Goal: Task Accomplishment & Management: Manage account settings

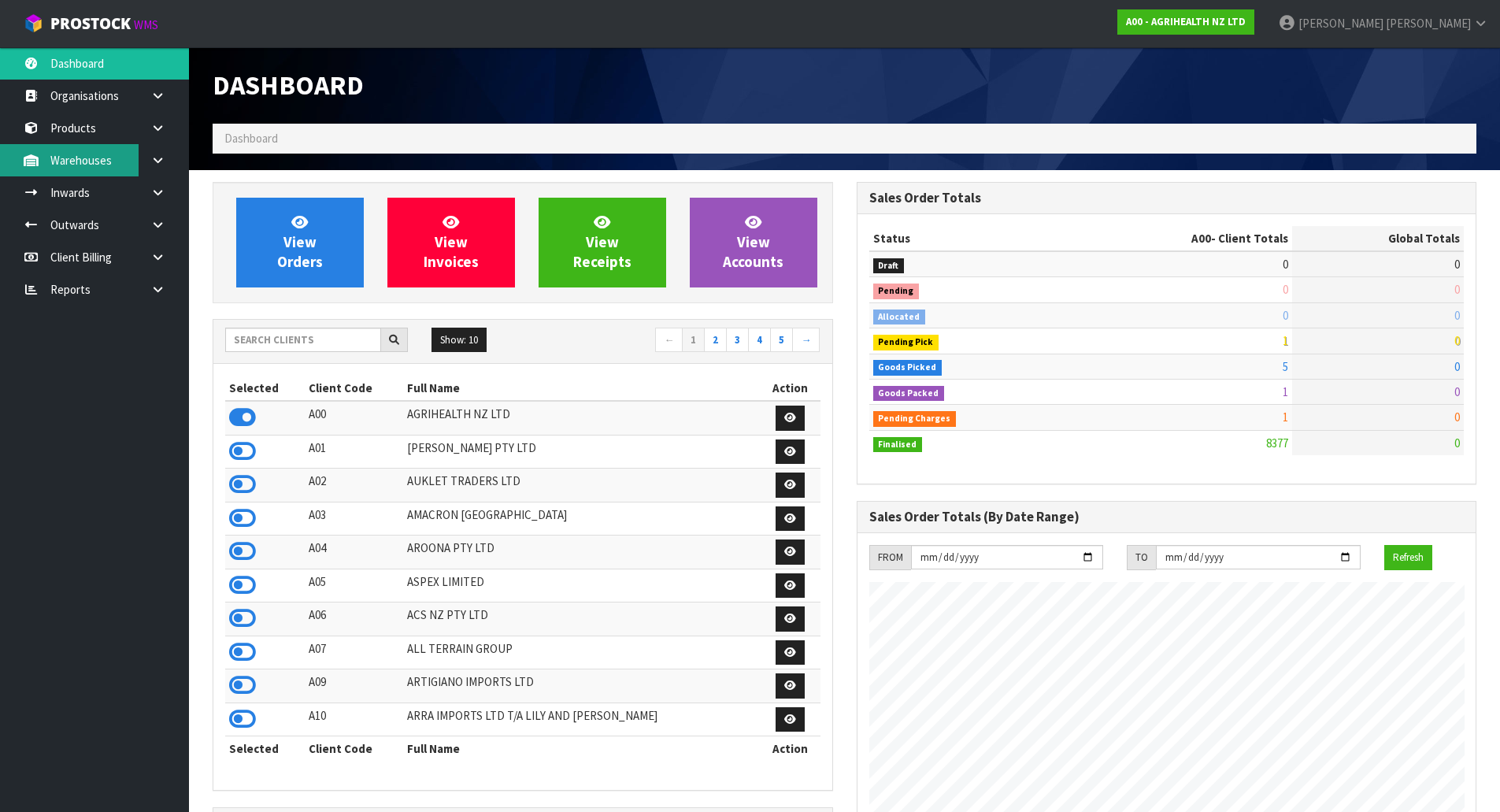
scroll to position [1193, 643]
click at [315, 349] on input "text" at bounding box center [303, 340] width 155 height 25
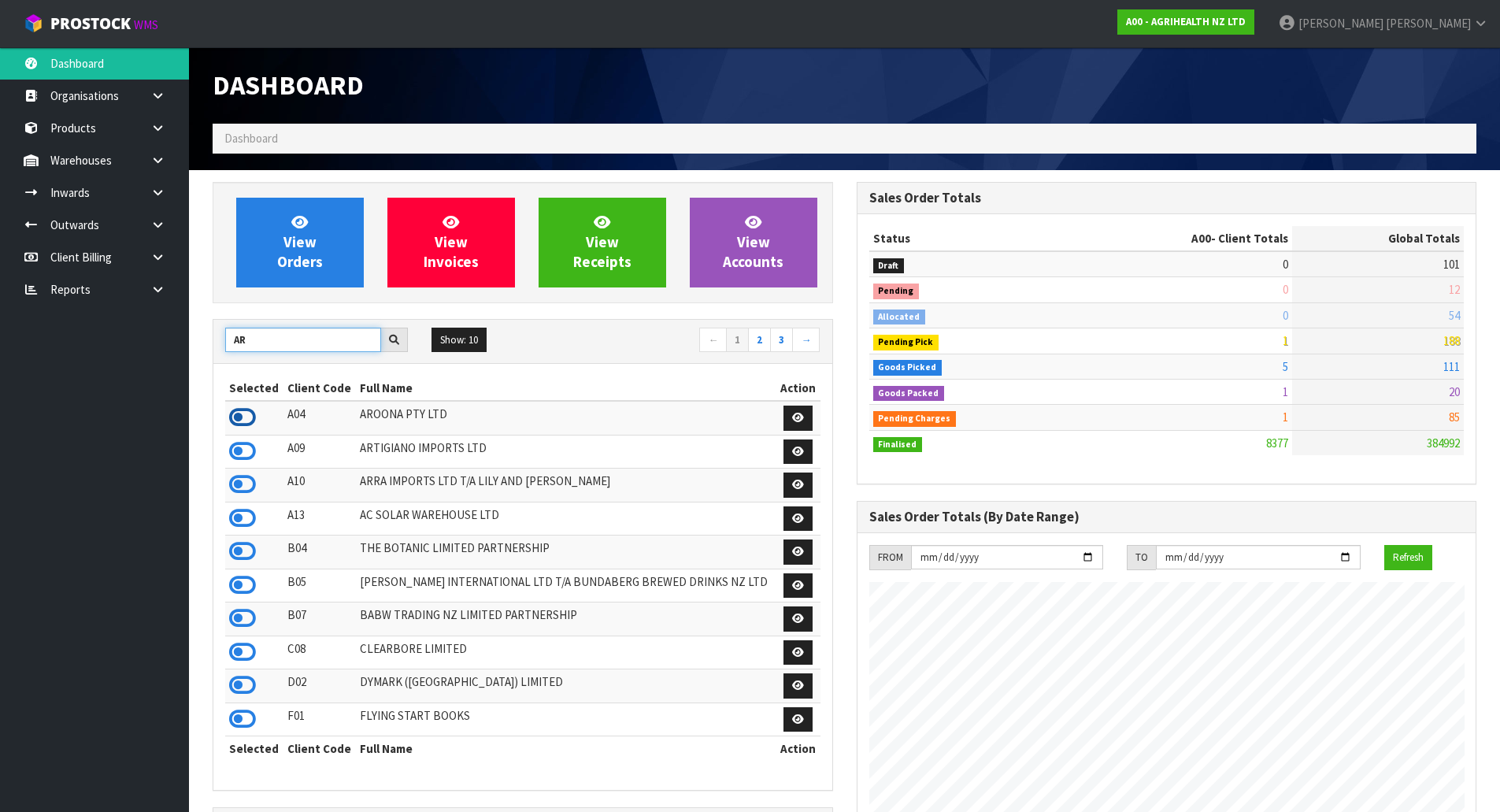
type input "AR"
click at [243, 429] on icon at bounding box center [243, 417] width 27 height 24
click at [267, 333] on input "AR" at bounding box center [303, 340] width 155 height 25
click at [132, 127] on link "Products" at bounding box center [95, 128] width 189 height 32
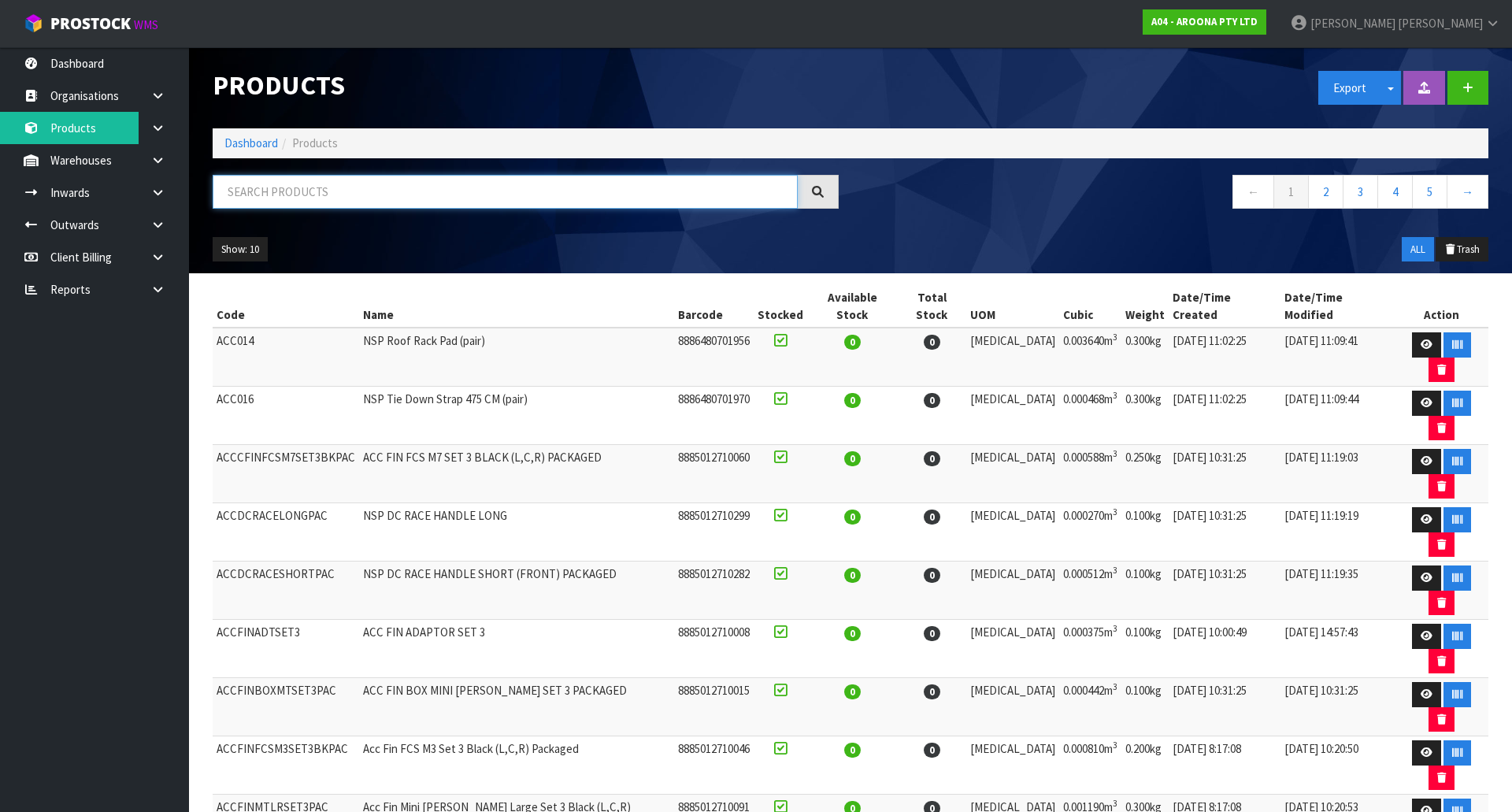
click at [303, 192] on input "text" at bounding box center [505, 192] width 585 height 34
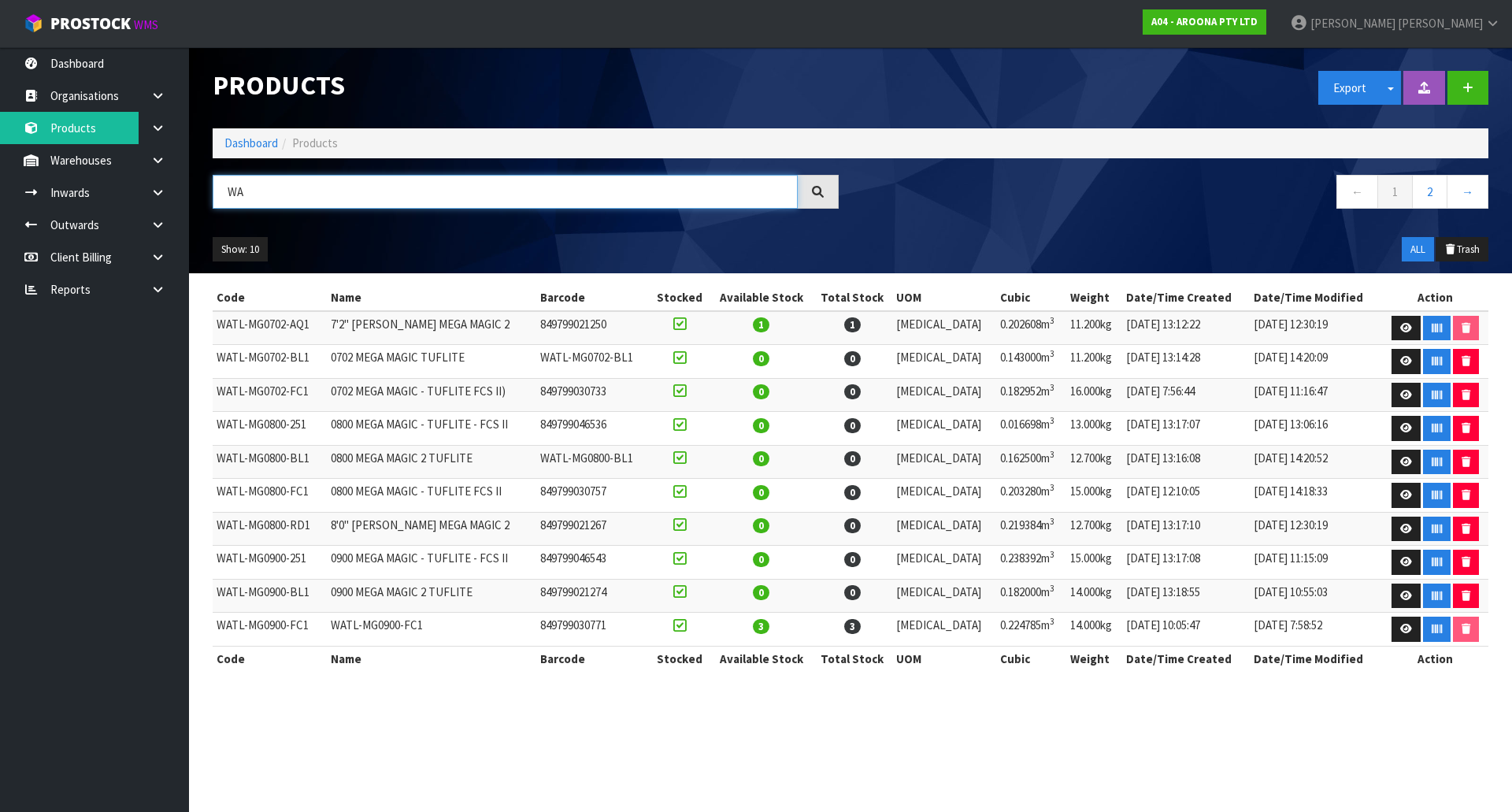
type input "W"
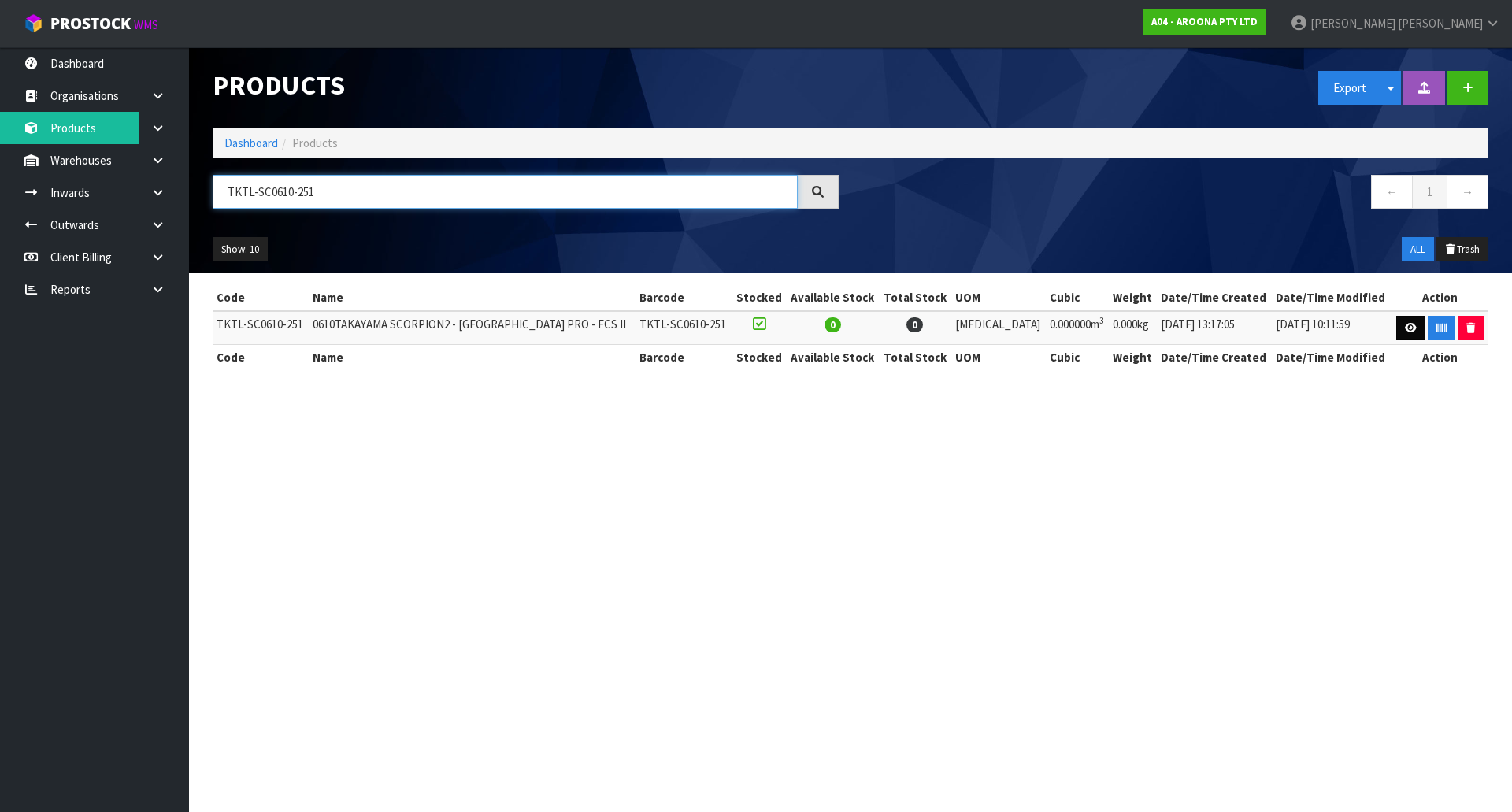
type input "TKTL-SC0610-251"
click at [1405, 323] on icon at bounding box center [1411, 328] width 12 height 10
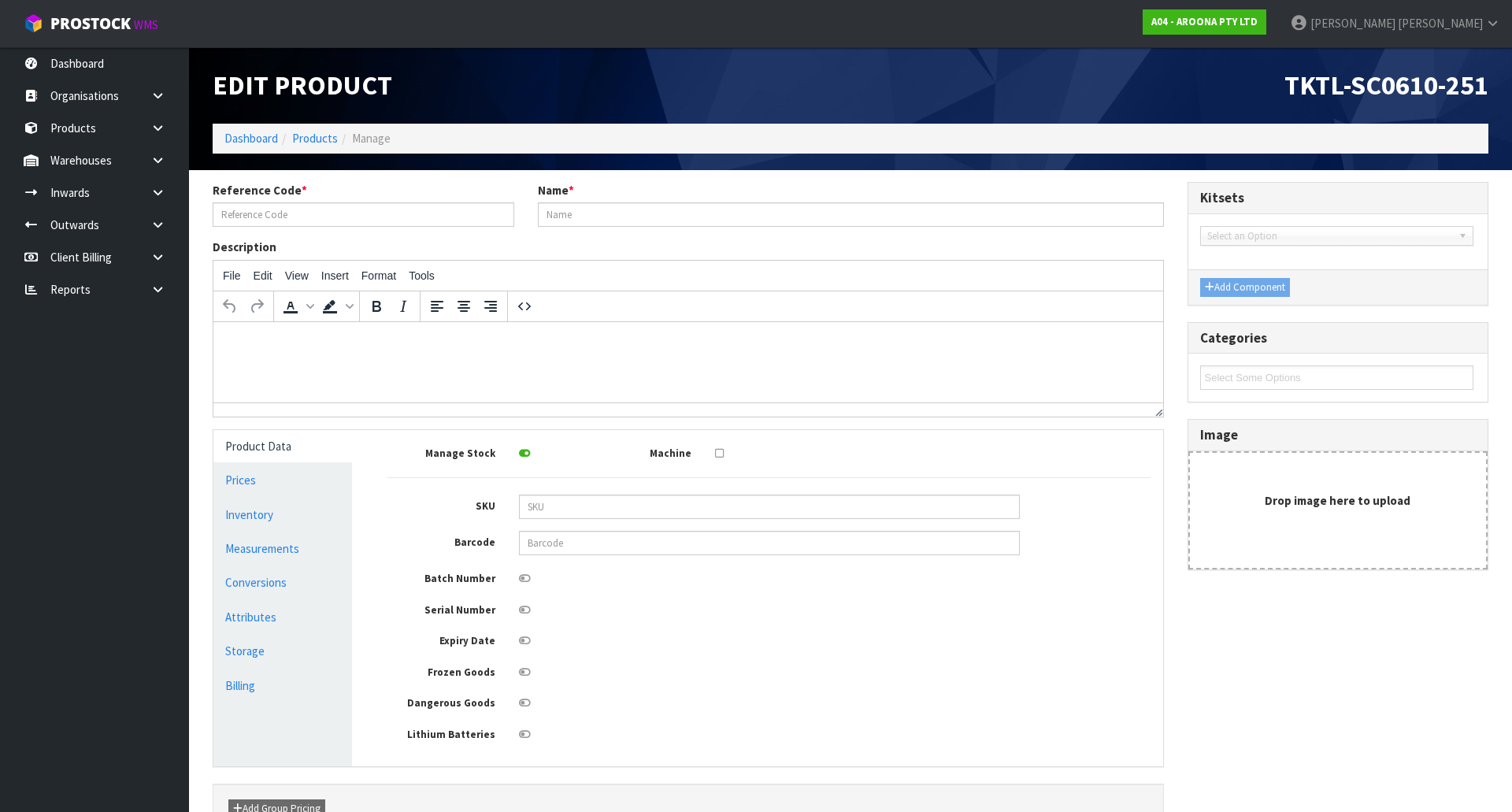
type input "TKTL-SC0610-251"
type input "0610TAKAYAMA SCORPION2 - [GEOGRAPHIC_DATA] PRO - FCS II"
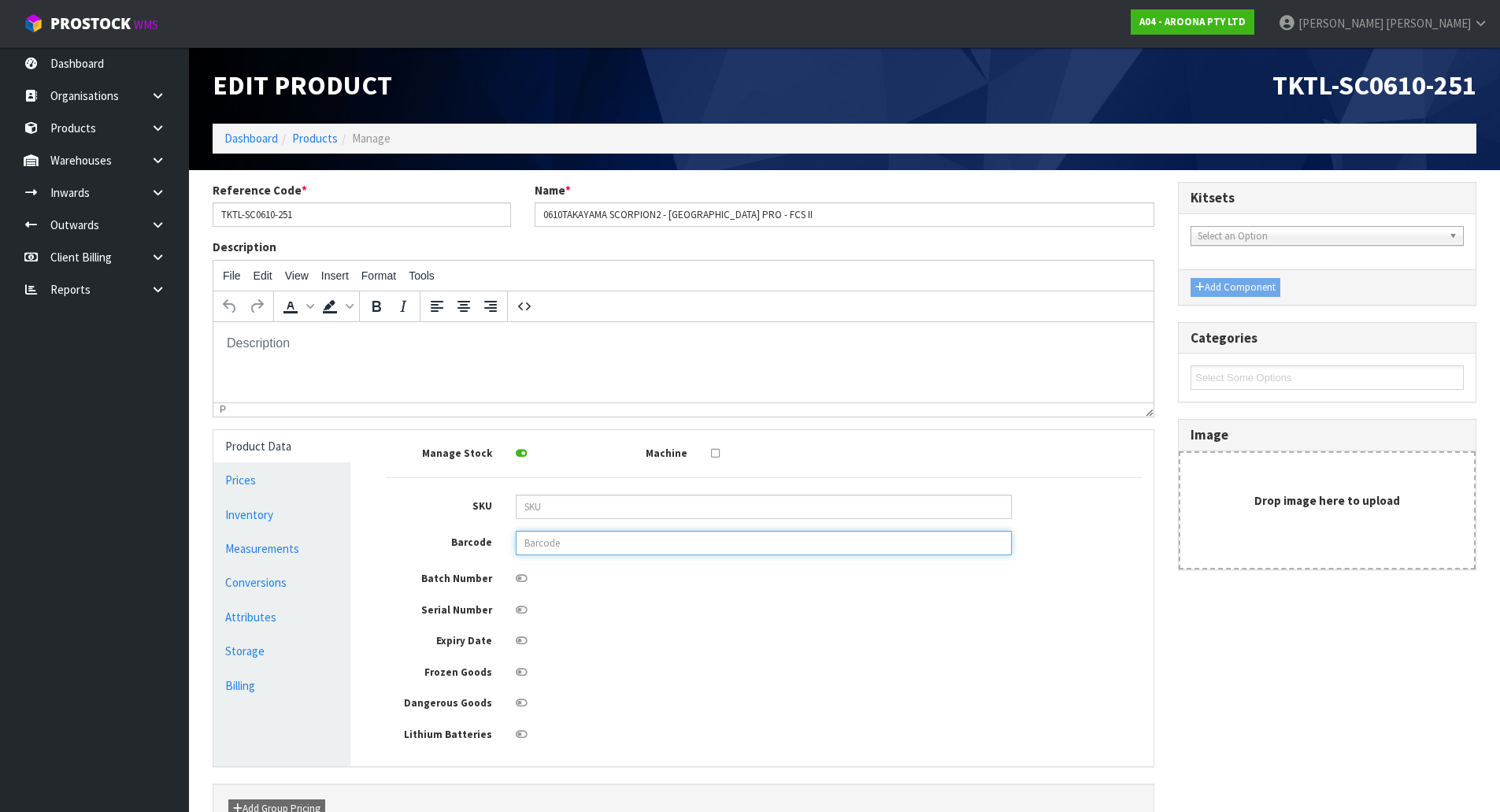
click at [565, 538] on input "text" at bounding box center [763, 542] width 496 height 25
type input "849799044457"
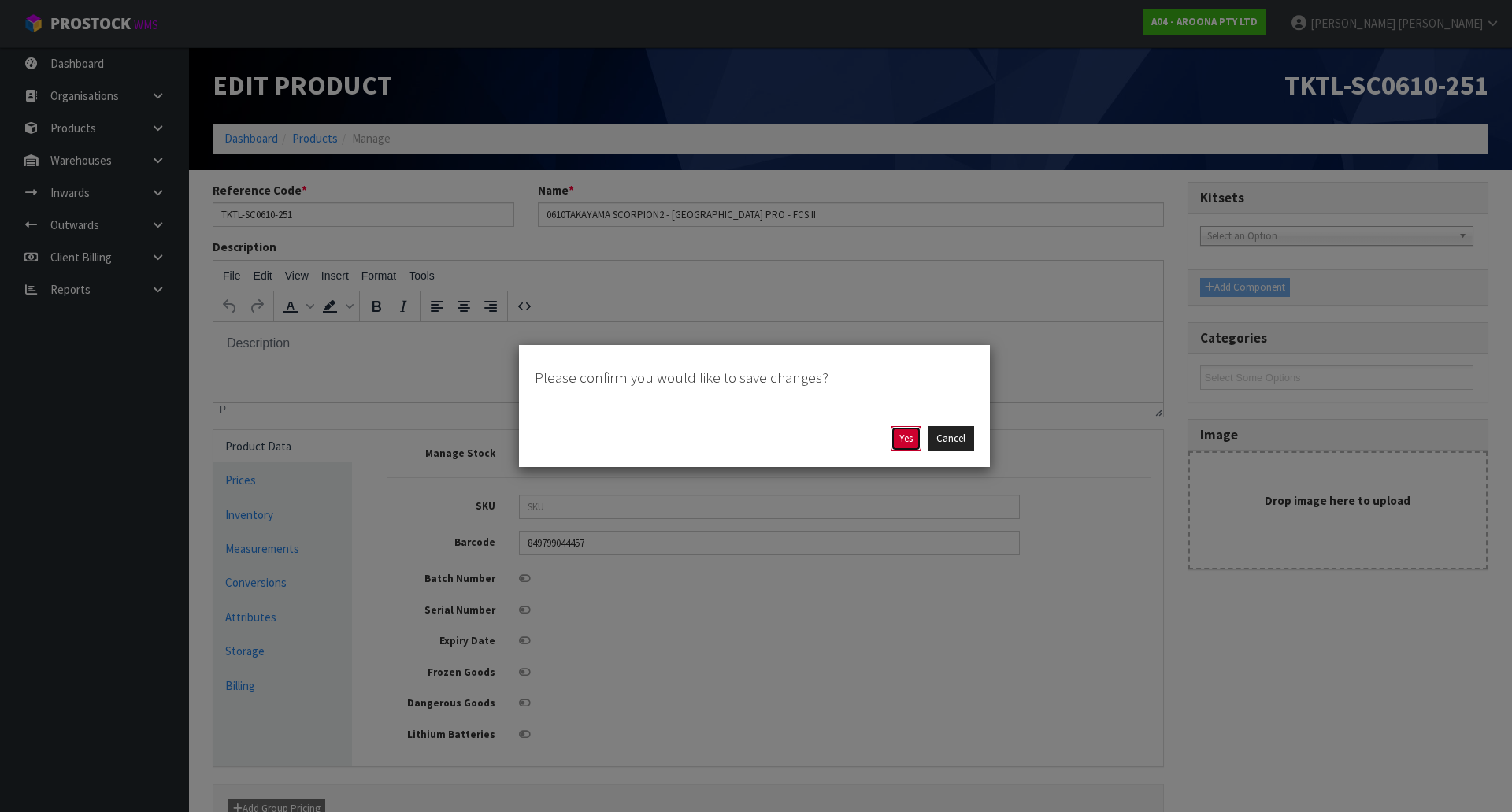
click at [894, 433] on button "Yes" at bounding box center [906, 439] width 30 height 25
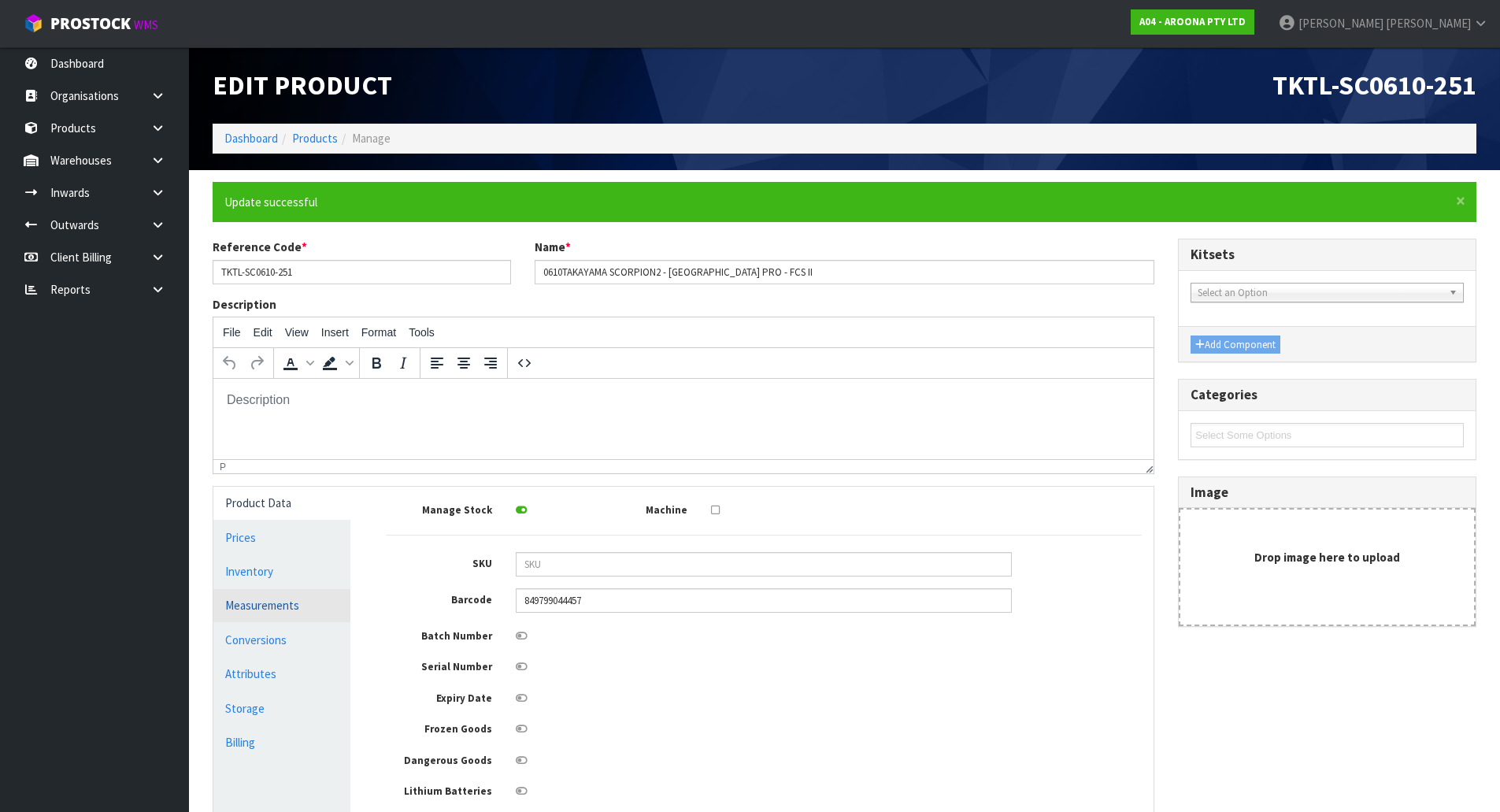
click at [290, 594] on link "Measurements" at bounding box center [282, 605] width 137 height 32
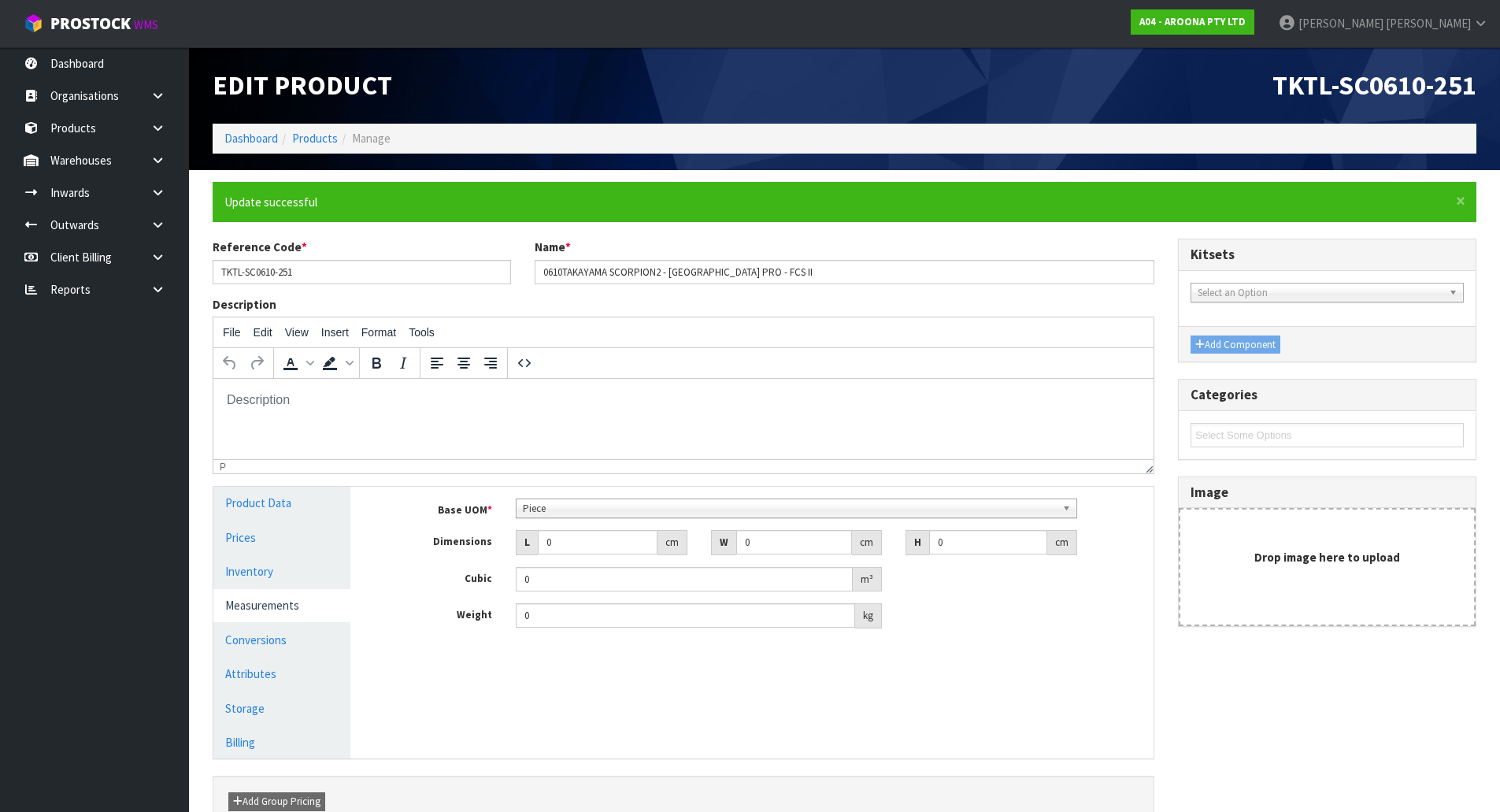
click at [586, 509] on span "Piece" at bounding box center [789, 509] width 533 height 19
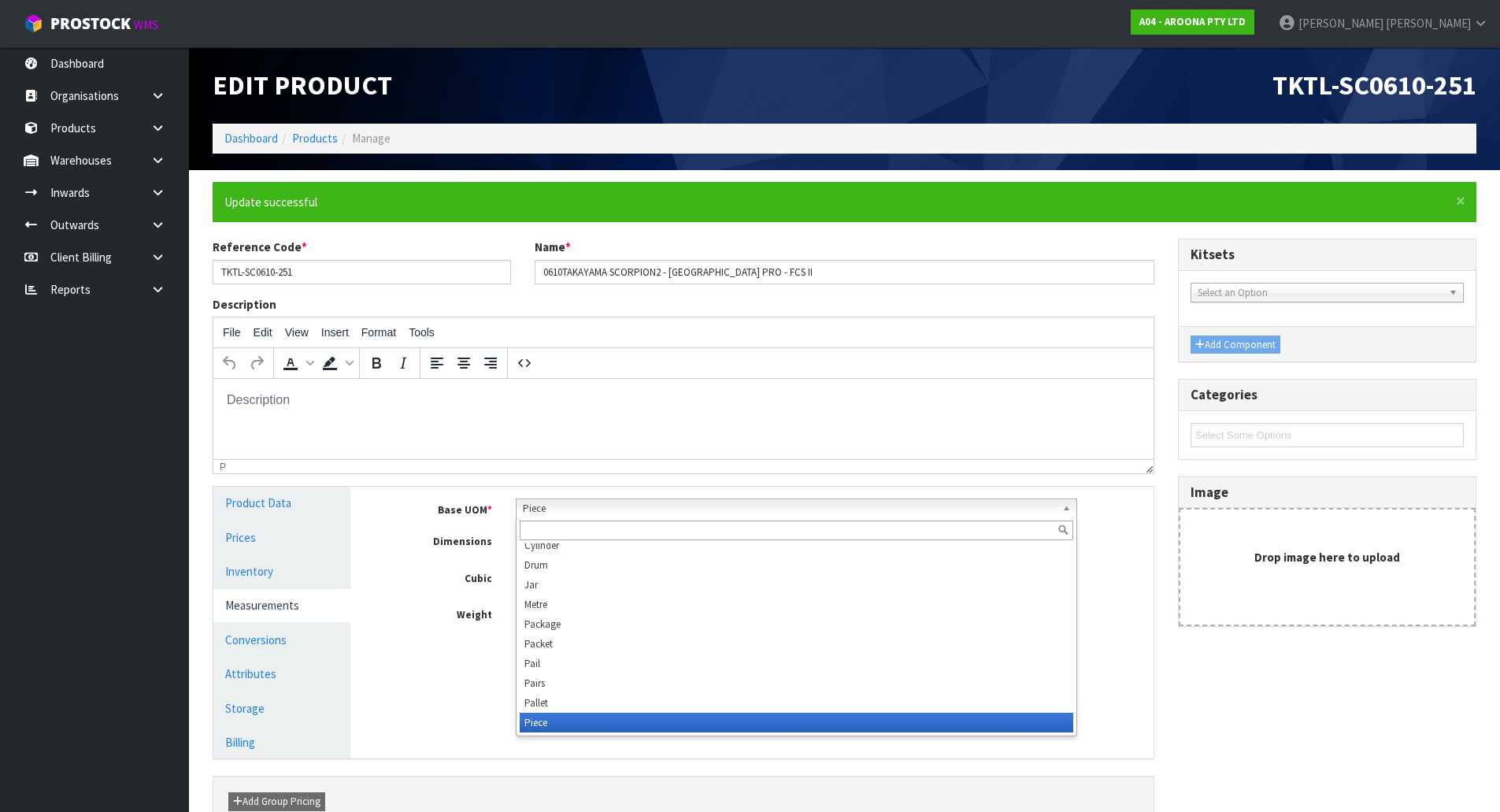
scroll to position [295, 0]
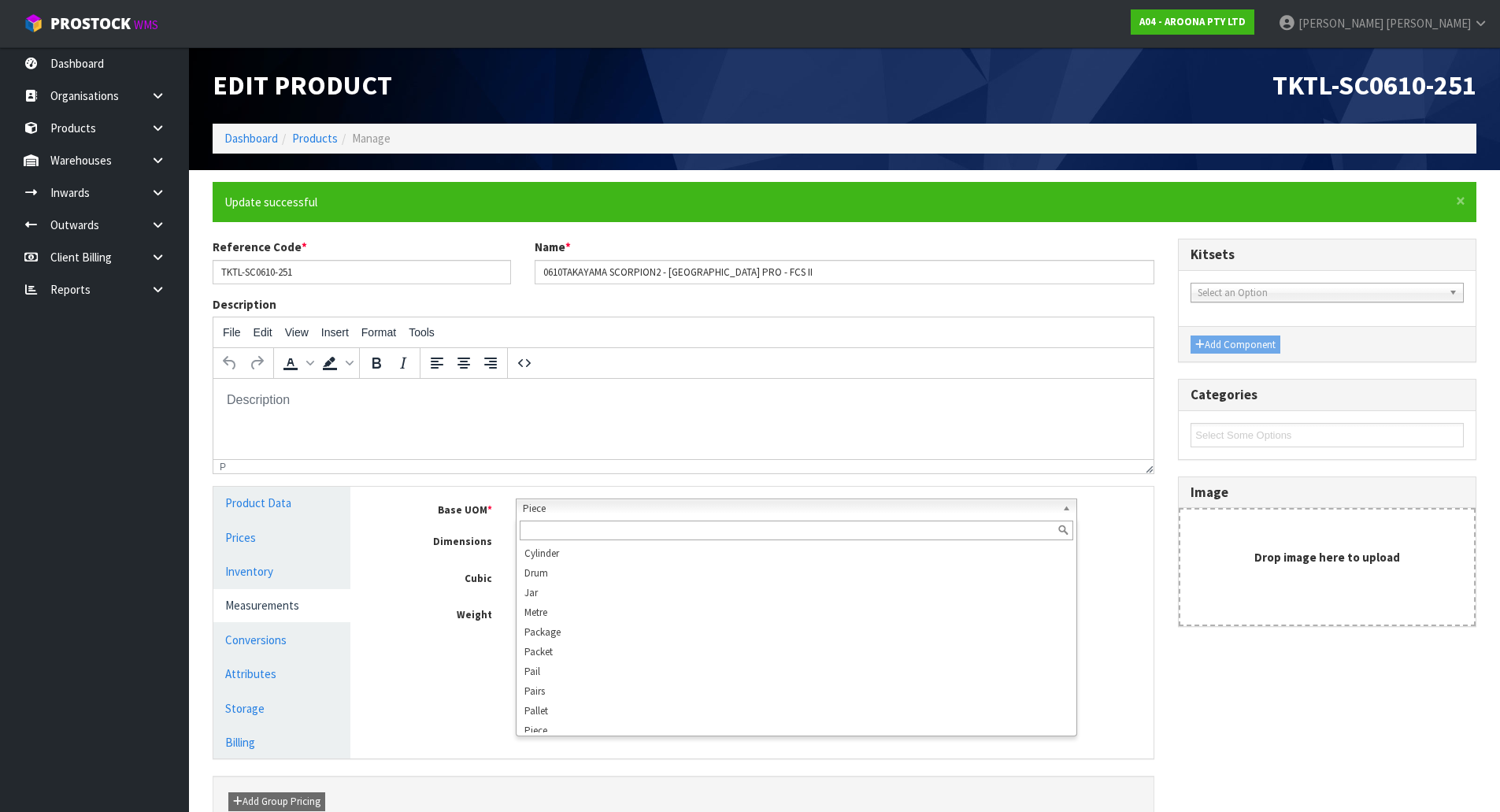
click at [658, 487] on div "Base UOM * Bag Bar Basket Bin Bottle Box Bundle Cabinet Cage Carton Case Coil C…" at bounding box center [764, 569] width 779 height 166
click at [602, 506] on span "Piece" at bounding box center [789, 509] width 533 height 19
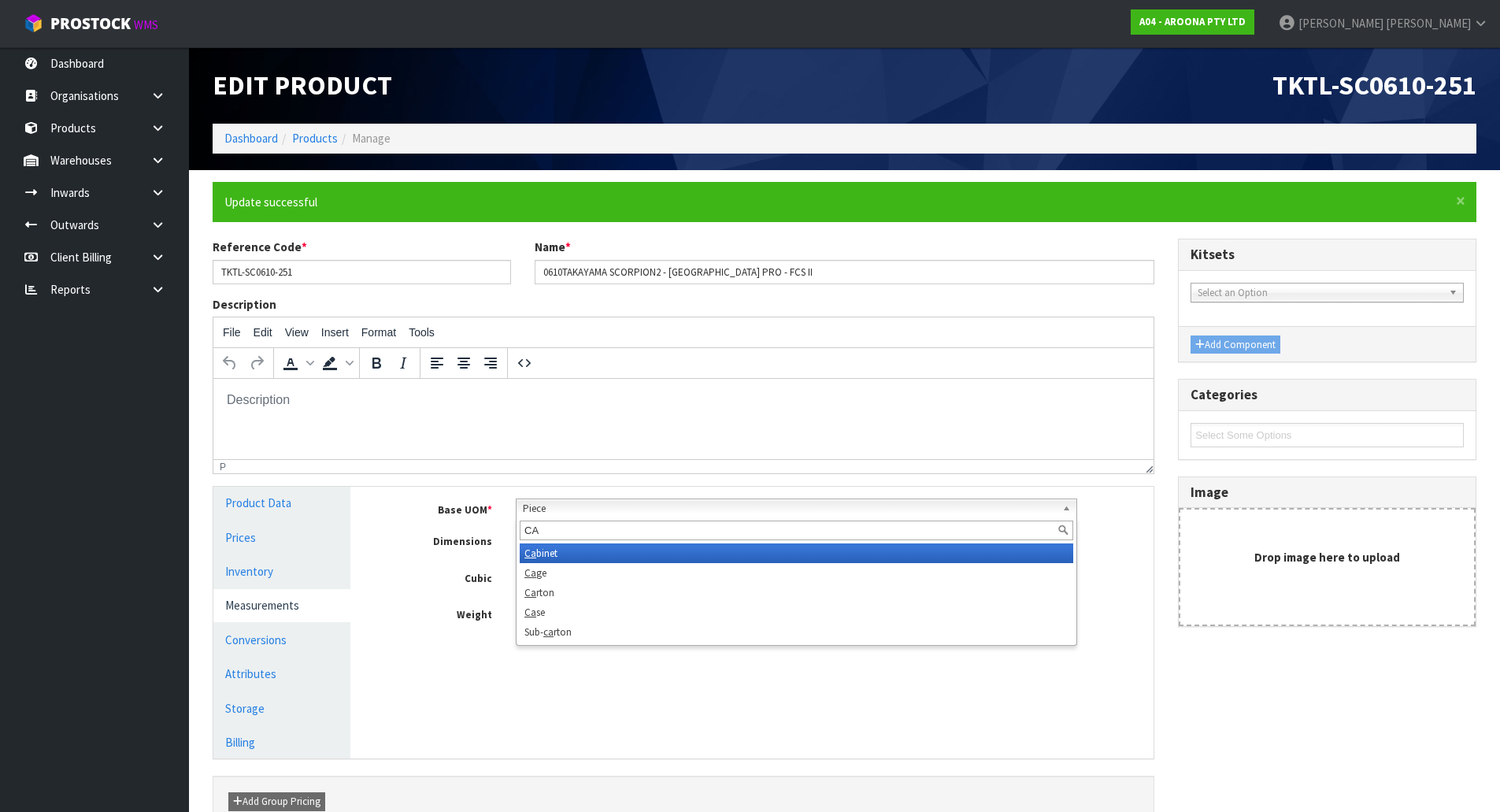
scroll to position [0, 0]
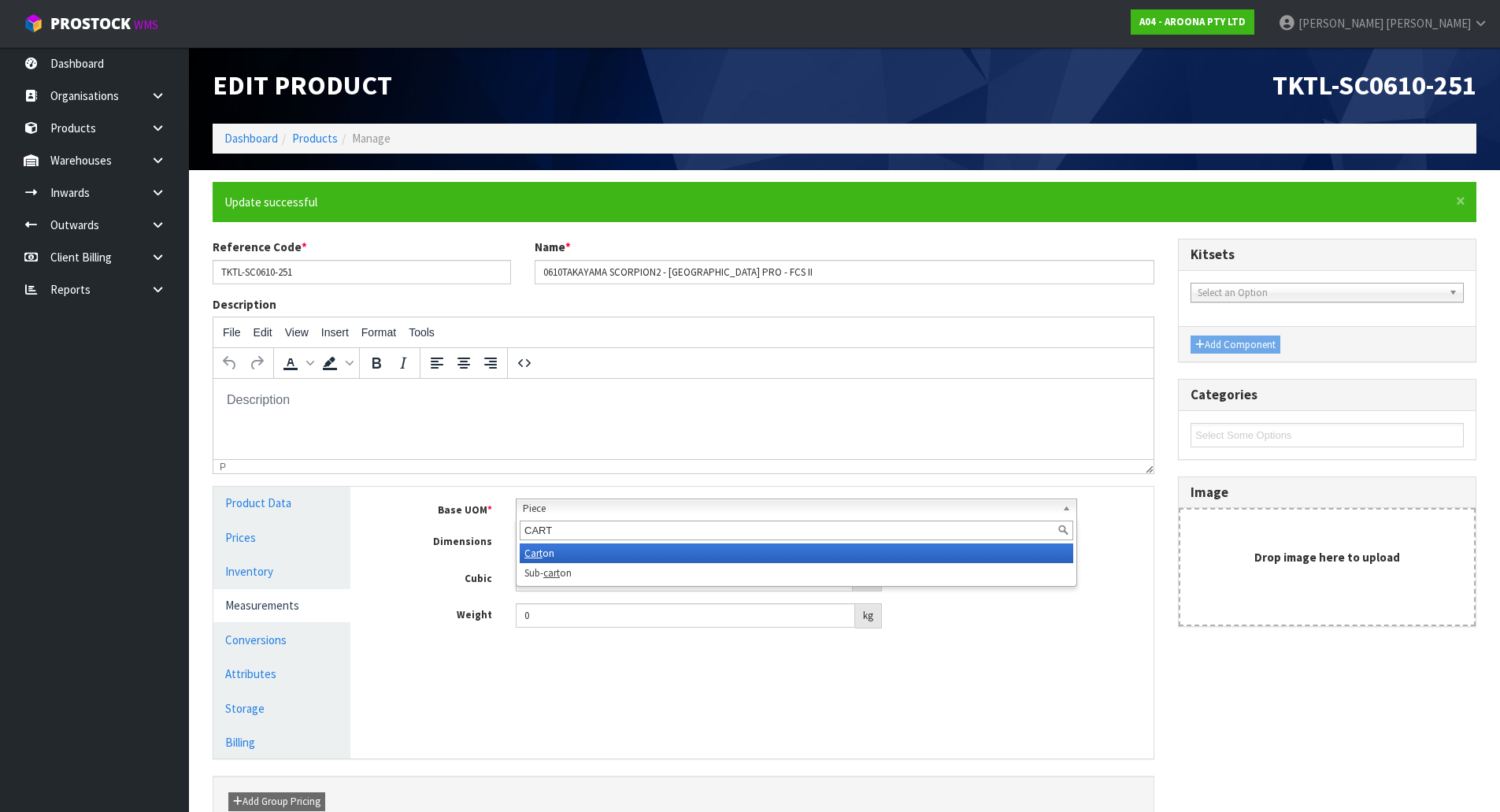
type input "CART"
click at [535, 550] on em "Cart" at bounding box center [533, 553] width 18 height 14
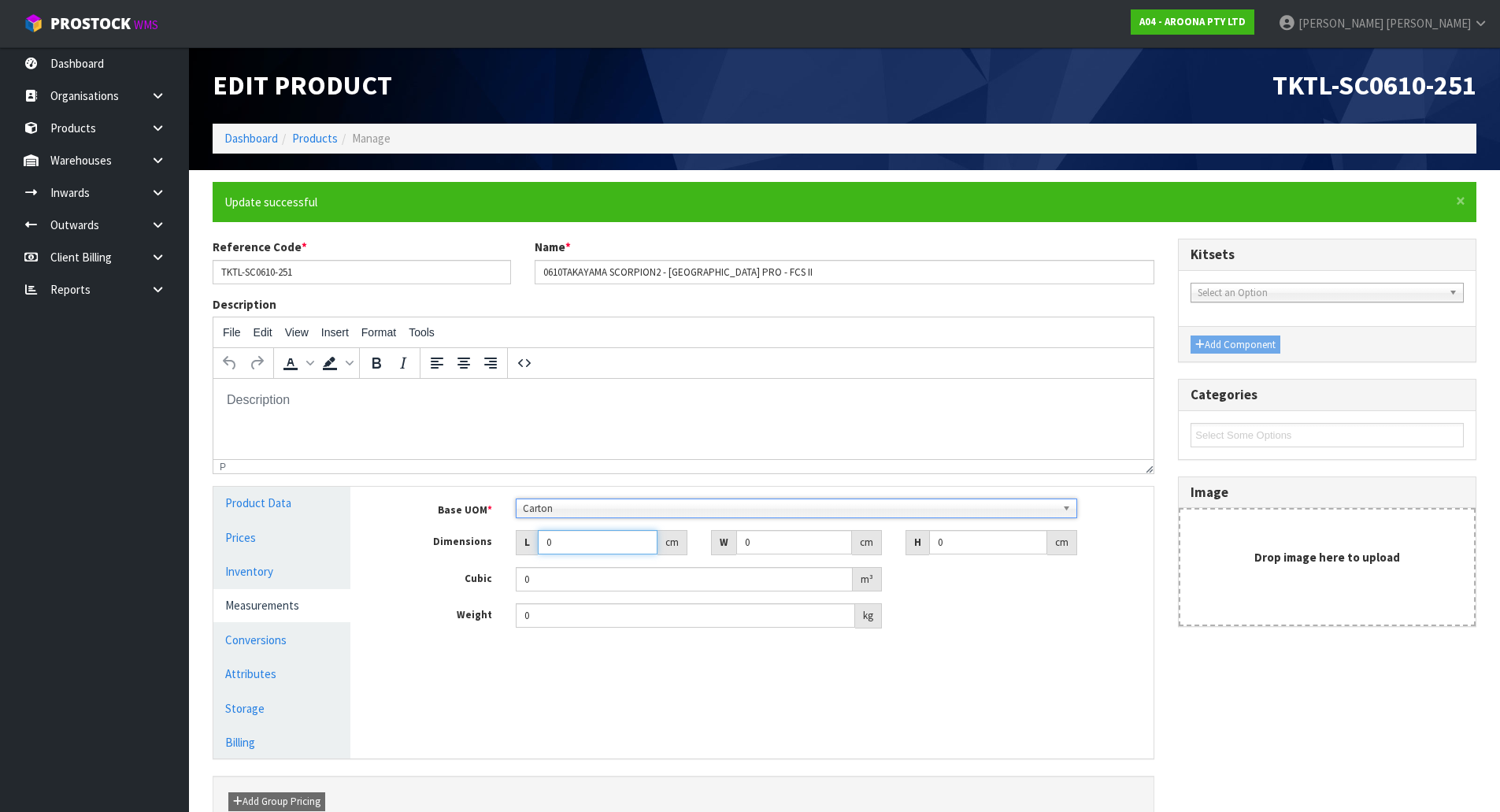
drag, startPoint x: 592, startPoint y: 539, endPoint x: 498, endPoint y: 557, distance: 95.7
click at [498, 557] on div "Base UOM * Bag Bar Basket Bin Bottle Box Bundle Cabinet Cage Carton Case Coil C…" at bounding box center [764, 564] width 755 height 130
type input "2"
type input "0.000001"
type input "232"
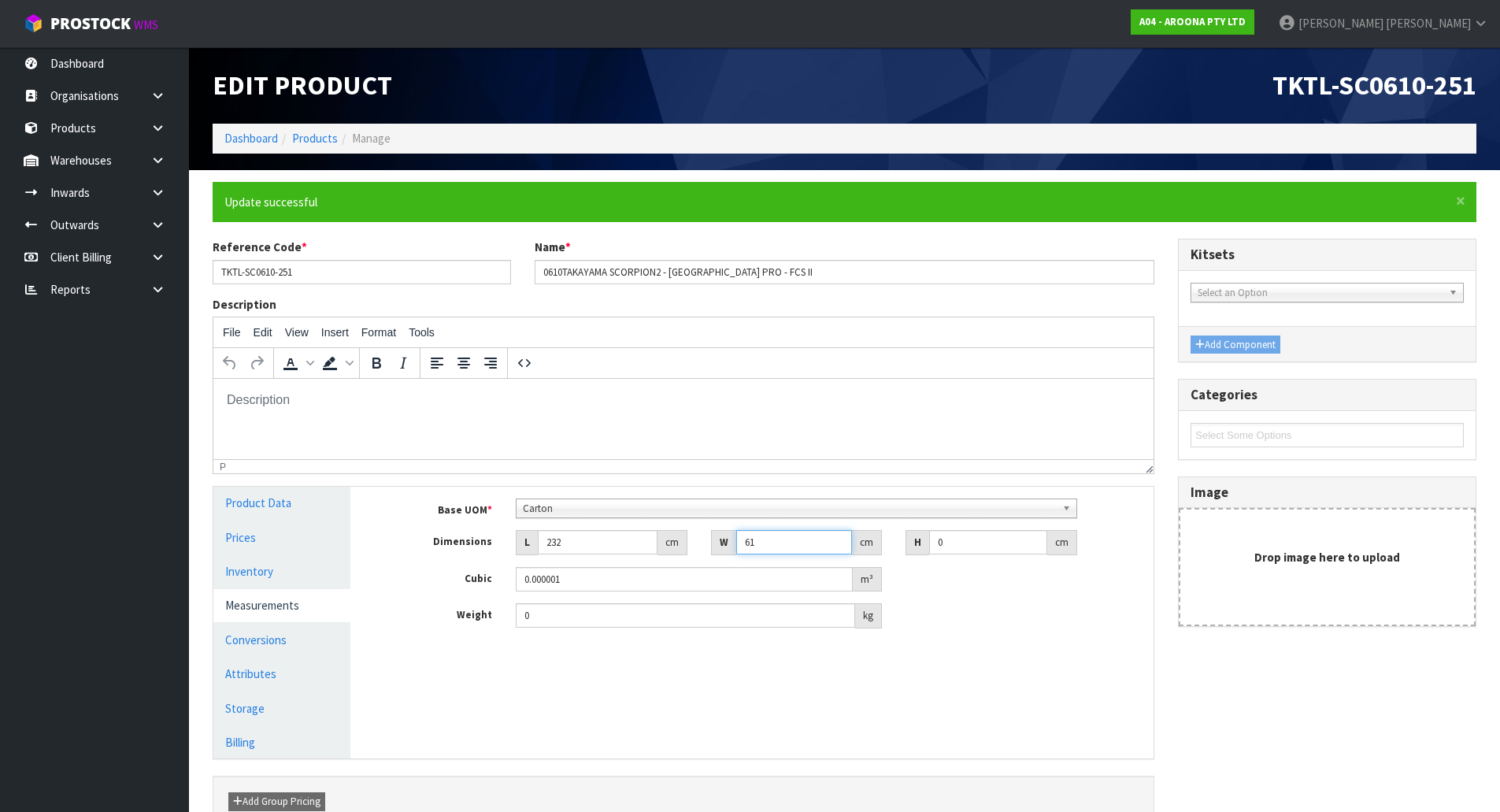
type input "61"
type input "9"
type input "0.127368"
type input "9"
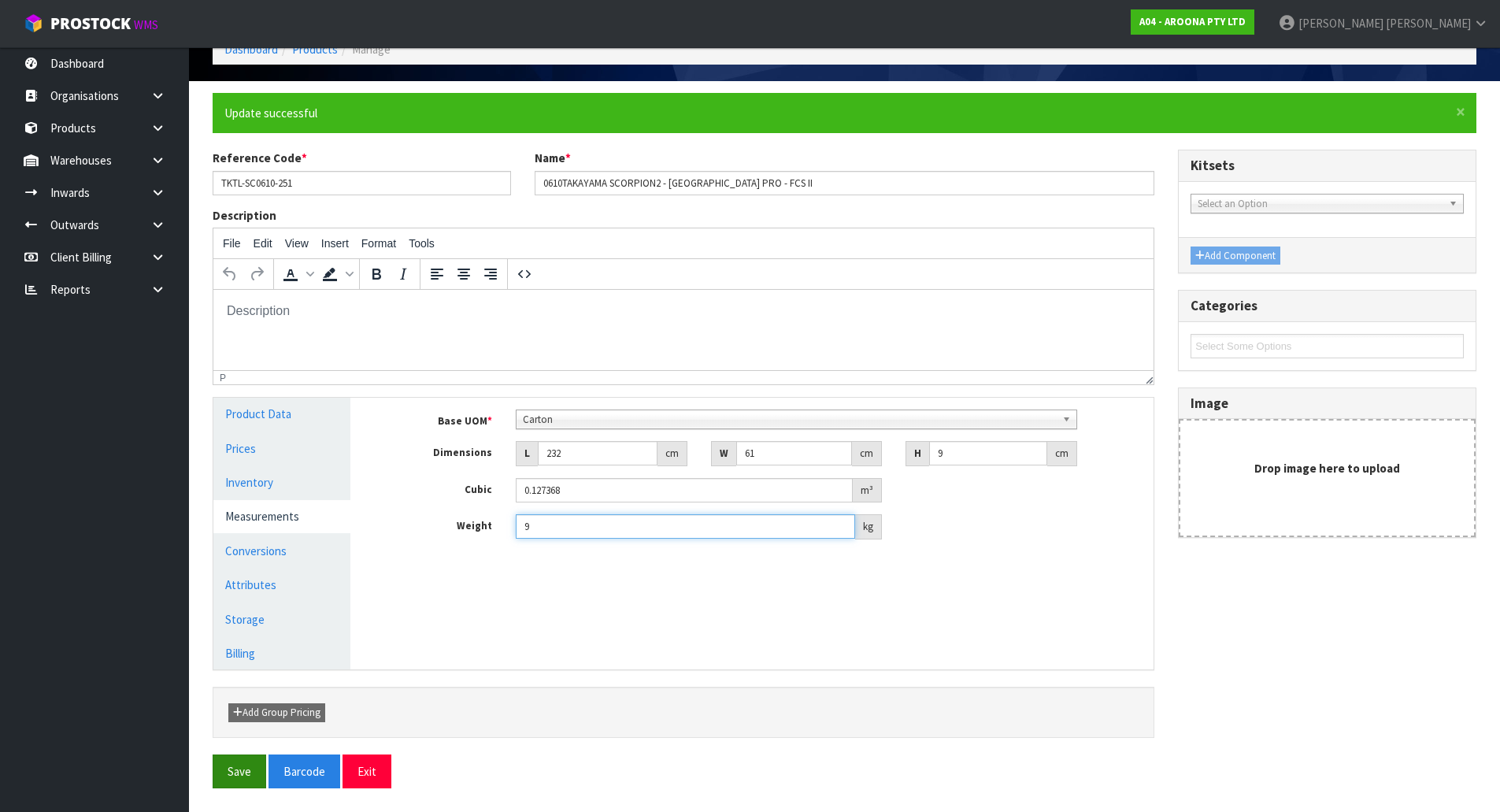
type input "9"
click at [253, 767] on button "Save" at bounding box center [239, 771] width 53 height 34
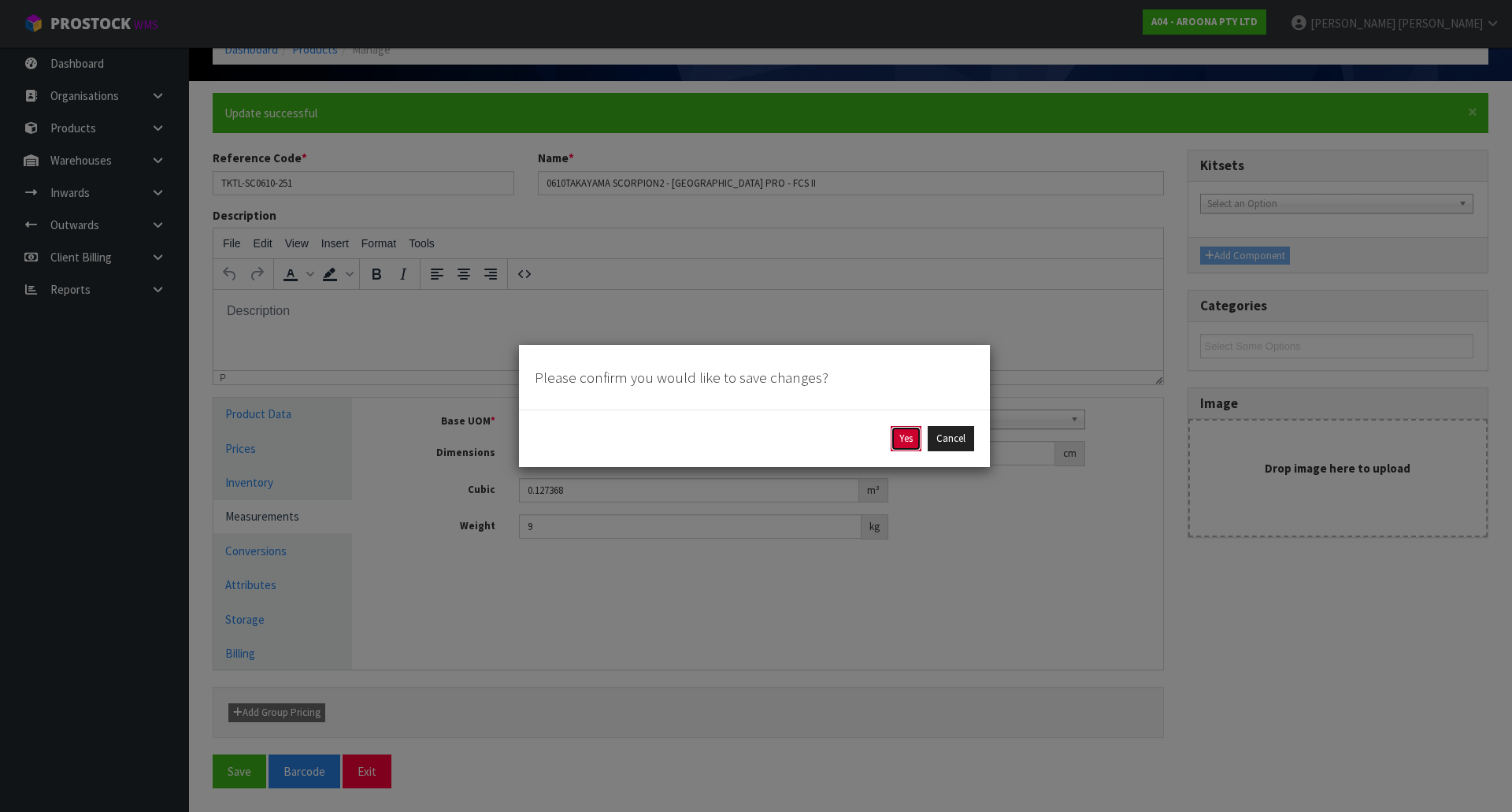
click at [896, 439] on button "Yes" at bounding box center [906, 439] width 30 height 25
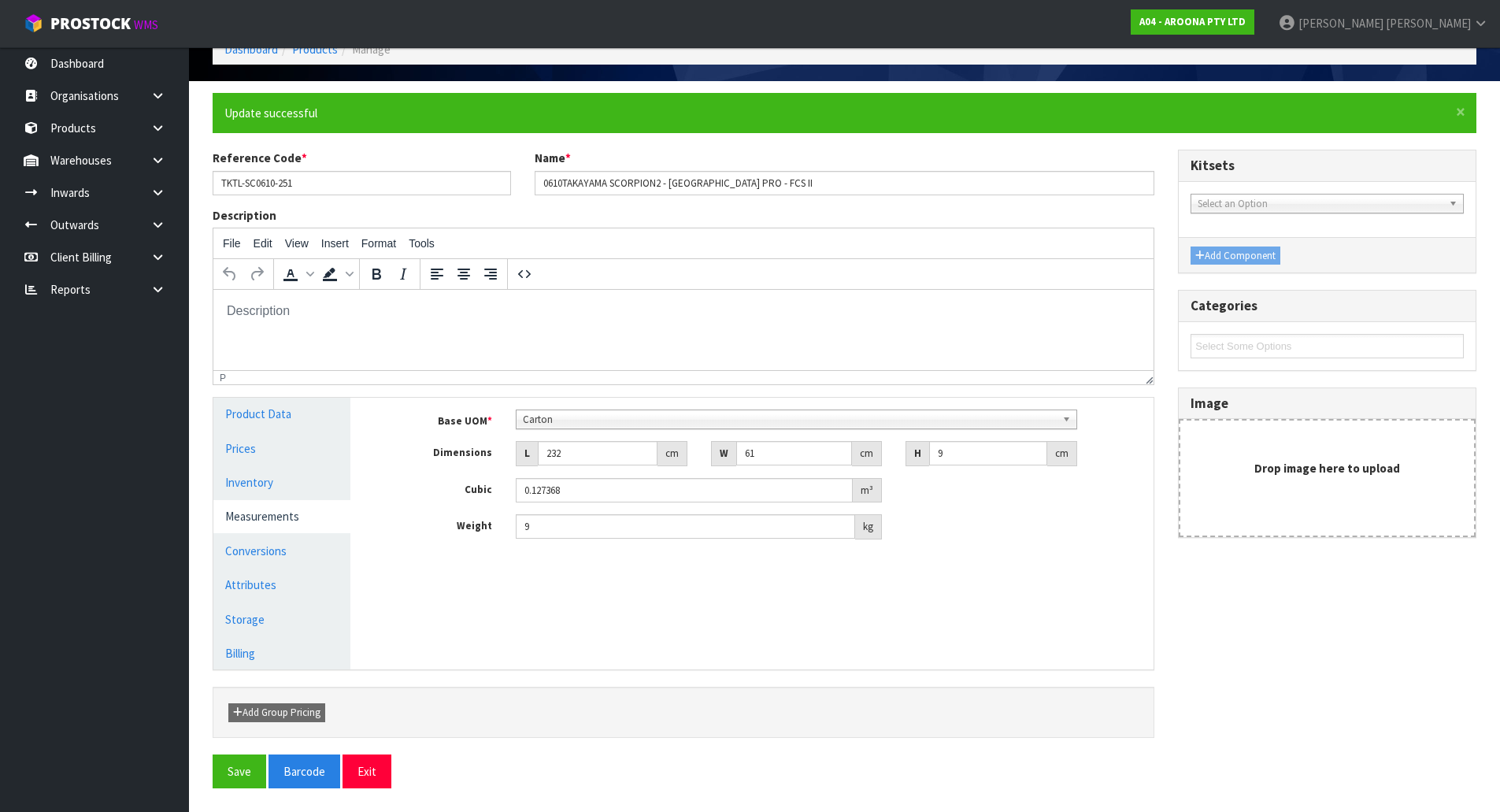
scroll to position [0, 0]
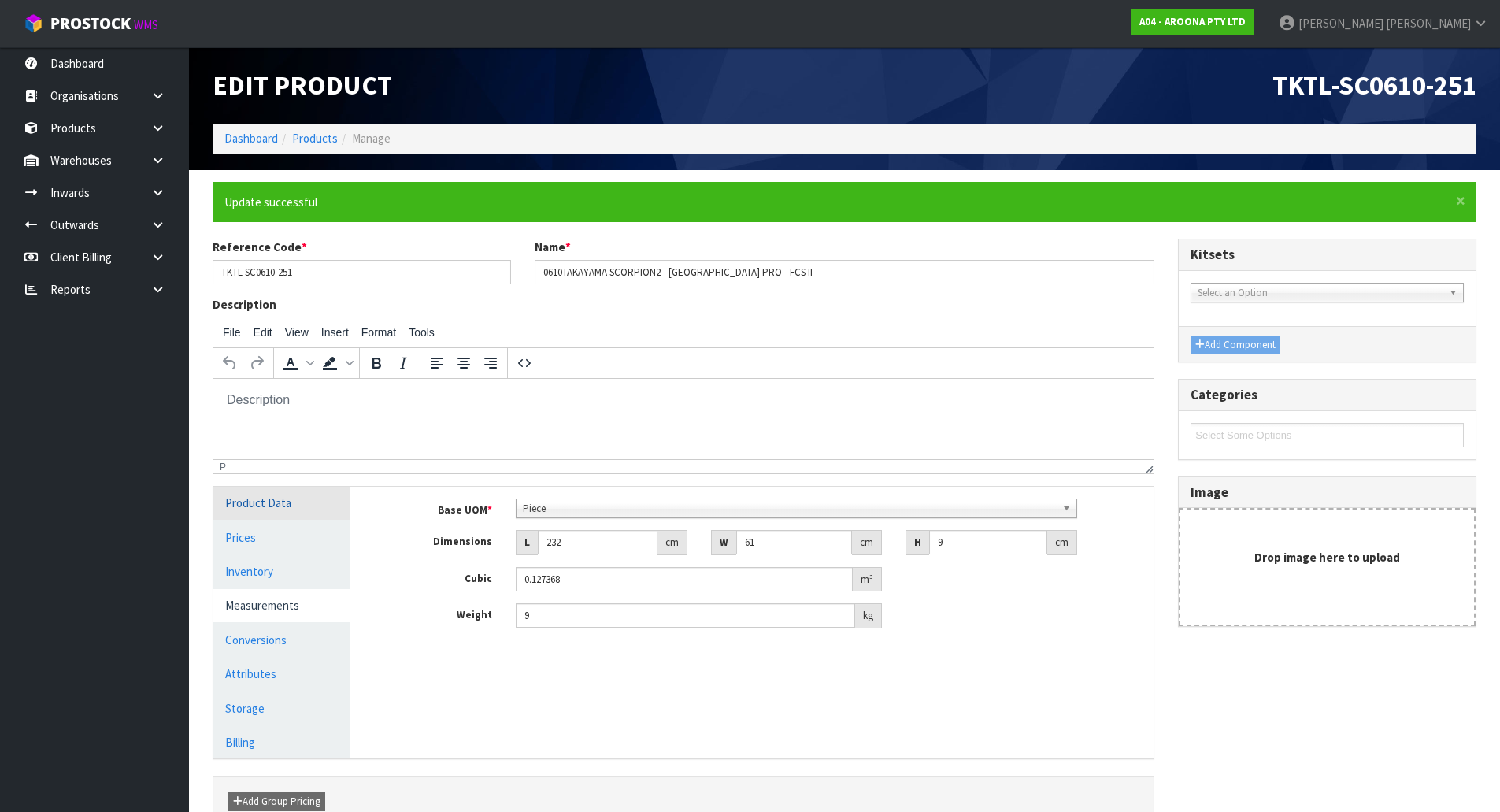
click at [278, 500] on link "Product Data" at bounding box center [282, 503] width 137 height 32
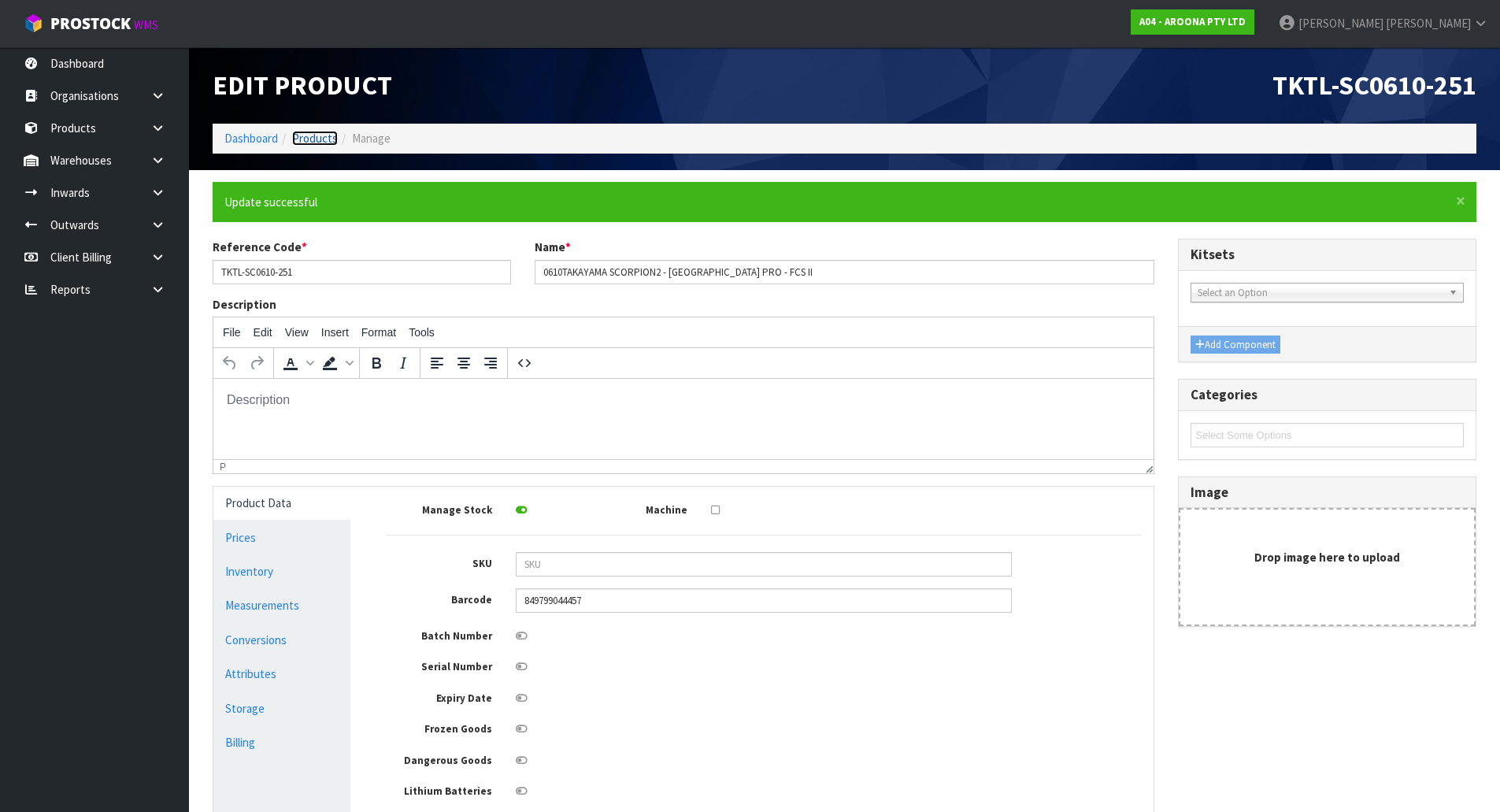
click at [318, 131] on link "Products" at bounding box center [315, 139] width 46 height 15
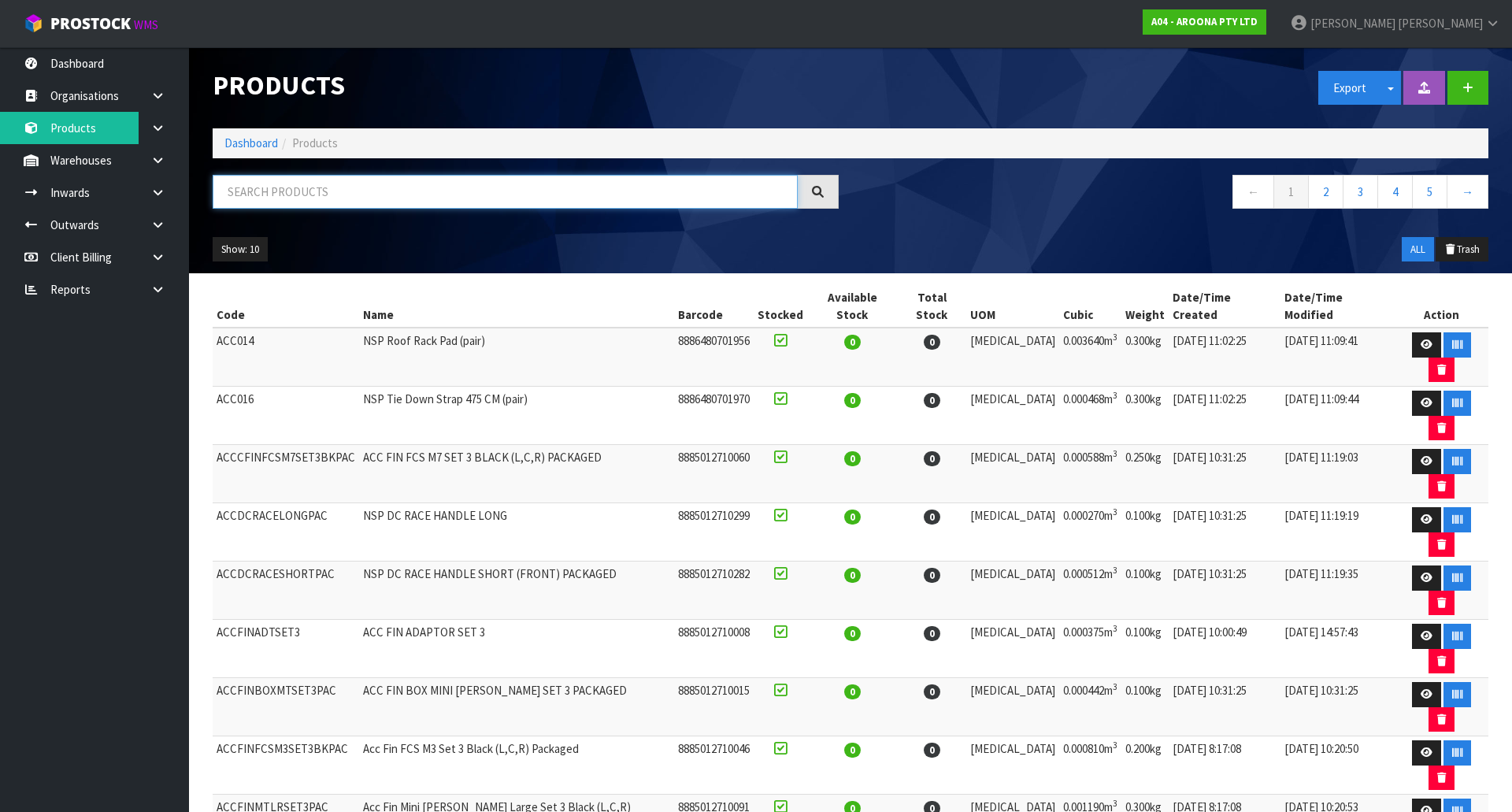
click at [388, 193] on input "text" at bounding box center [505, 192] width 585 height 34
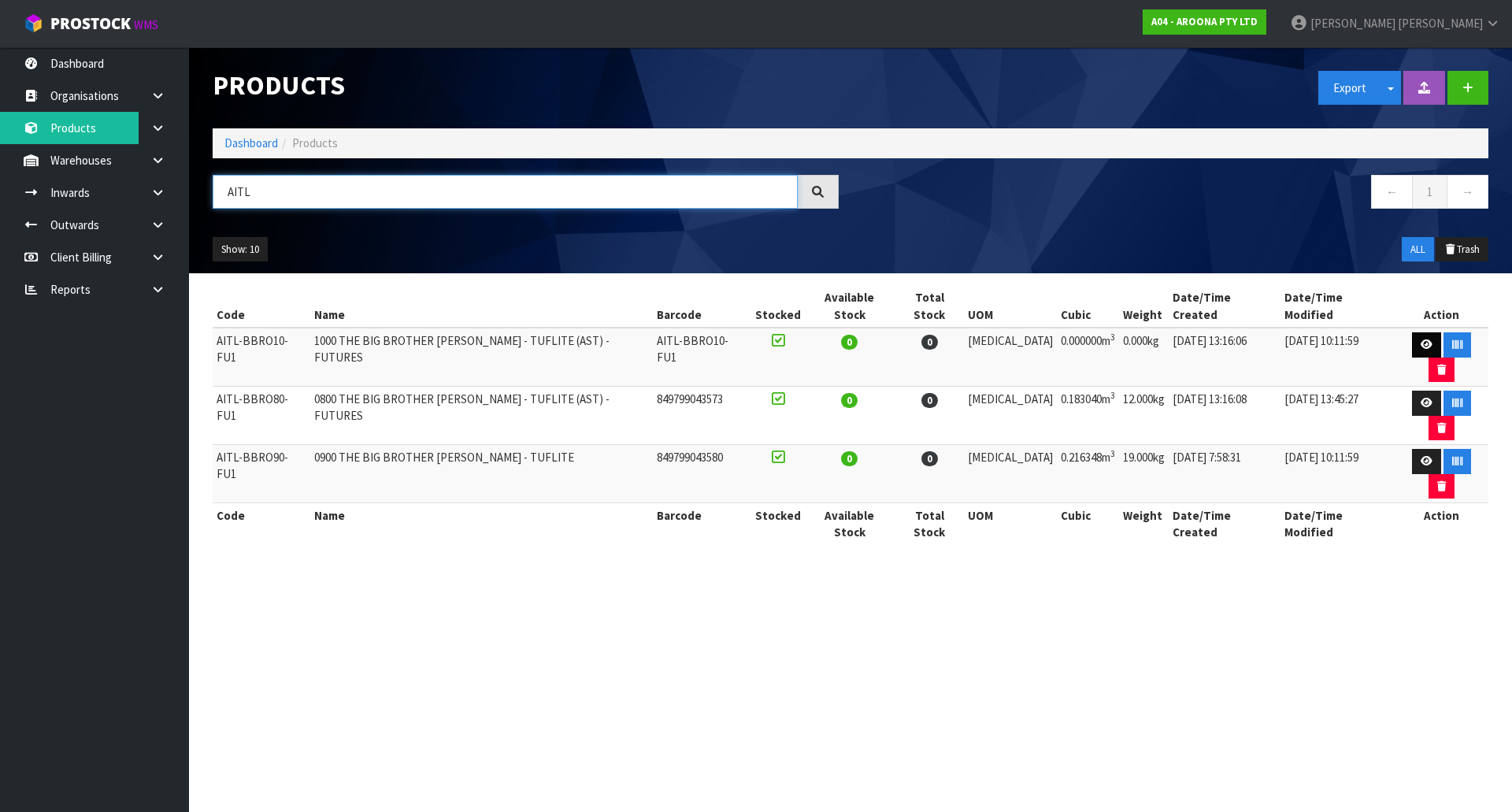
type input "AITL"
click at [1421, 340] on icon at bounding box center [1427, 345] width 12 height 10
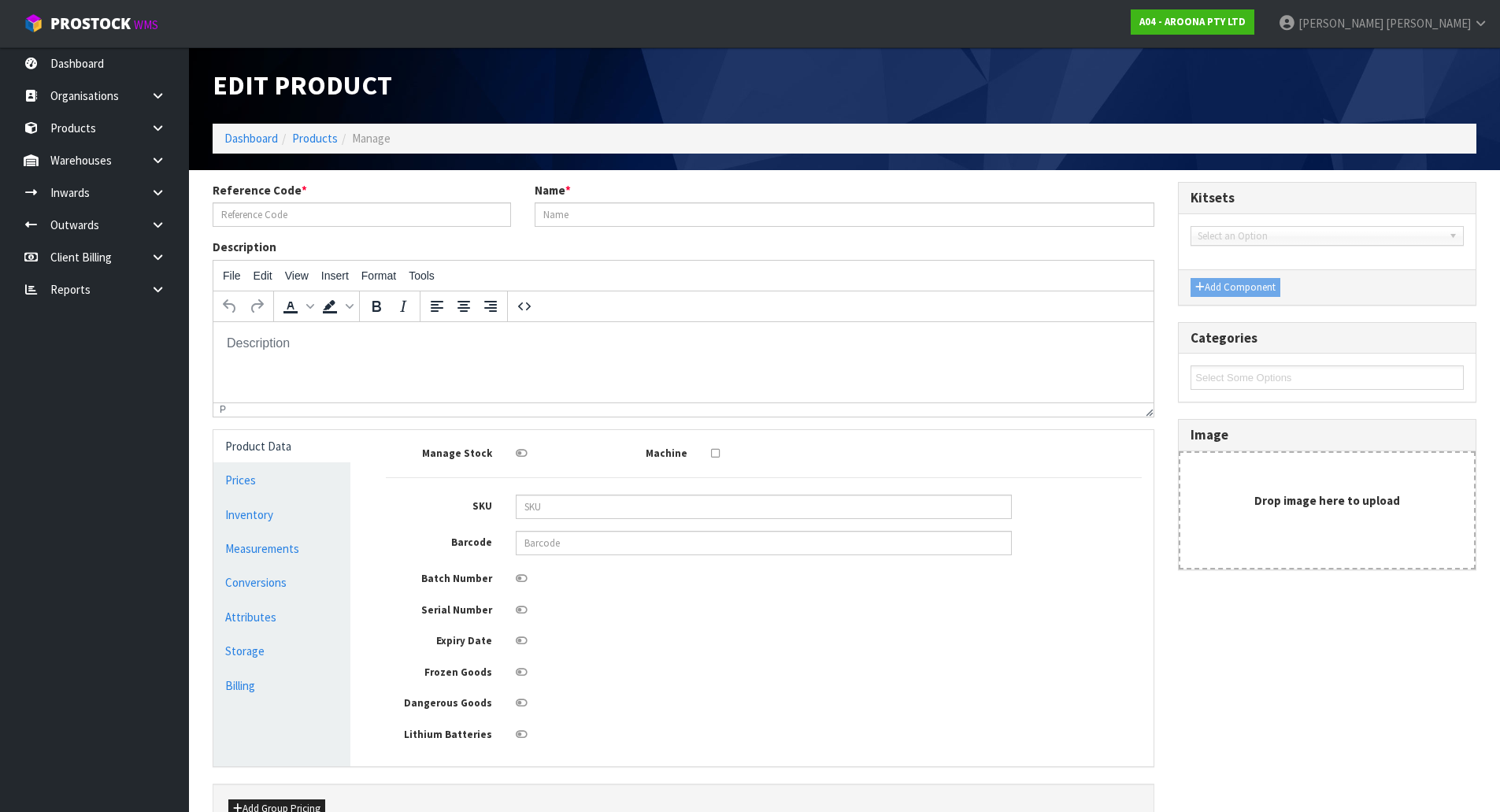
type input "AITL-BBRO10-FU1"
type input "1000 THE BIG BROTHER [PERSON_NAME] - TUFLITE (AST) - FUTURES"
type input "0"
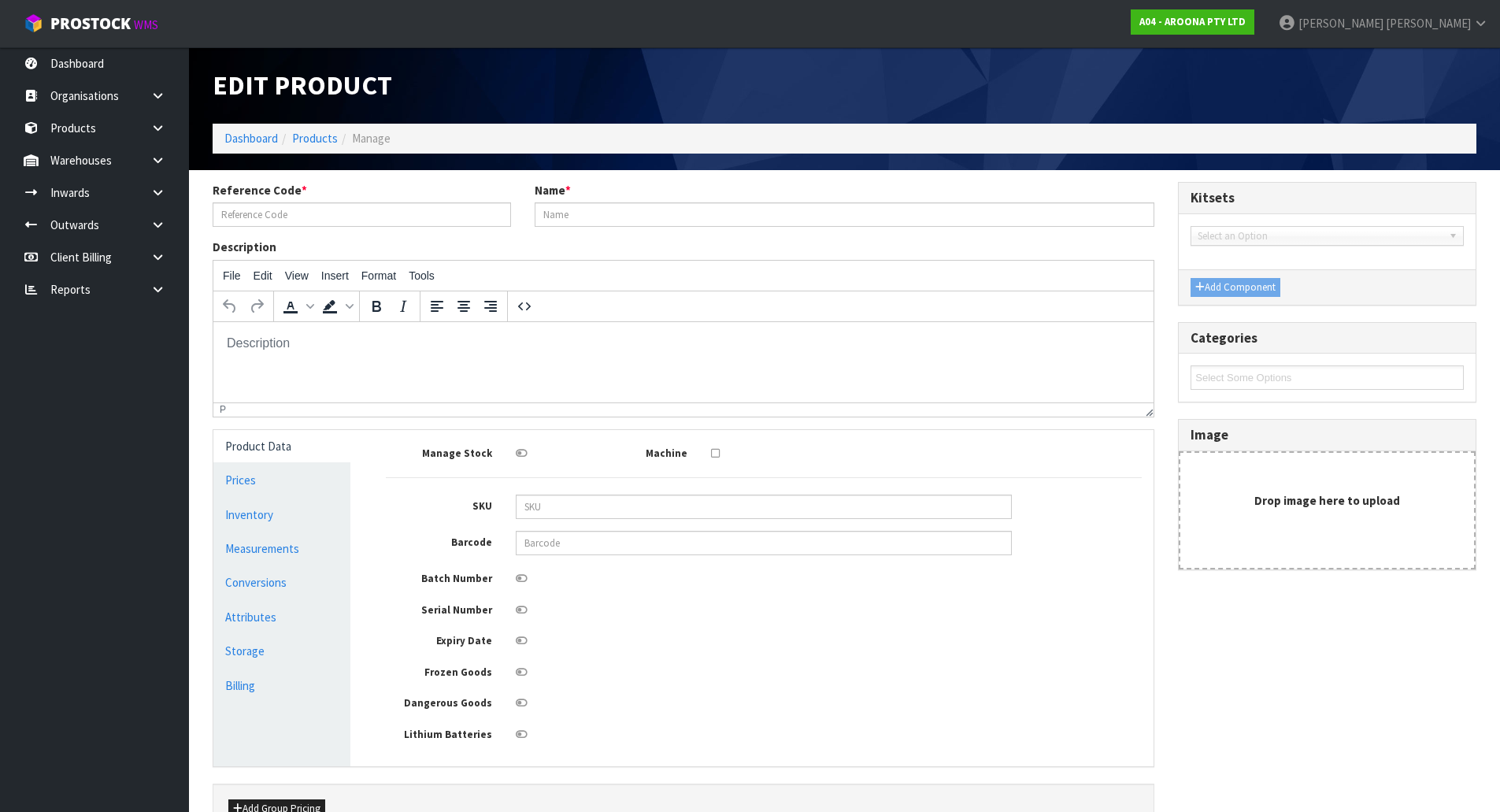
type input "0"
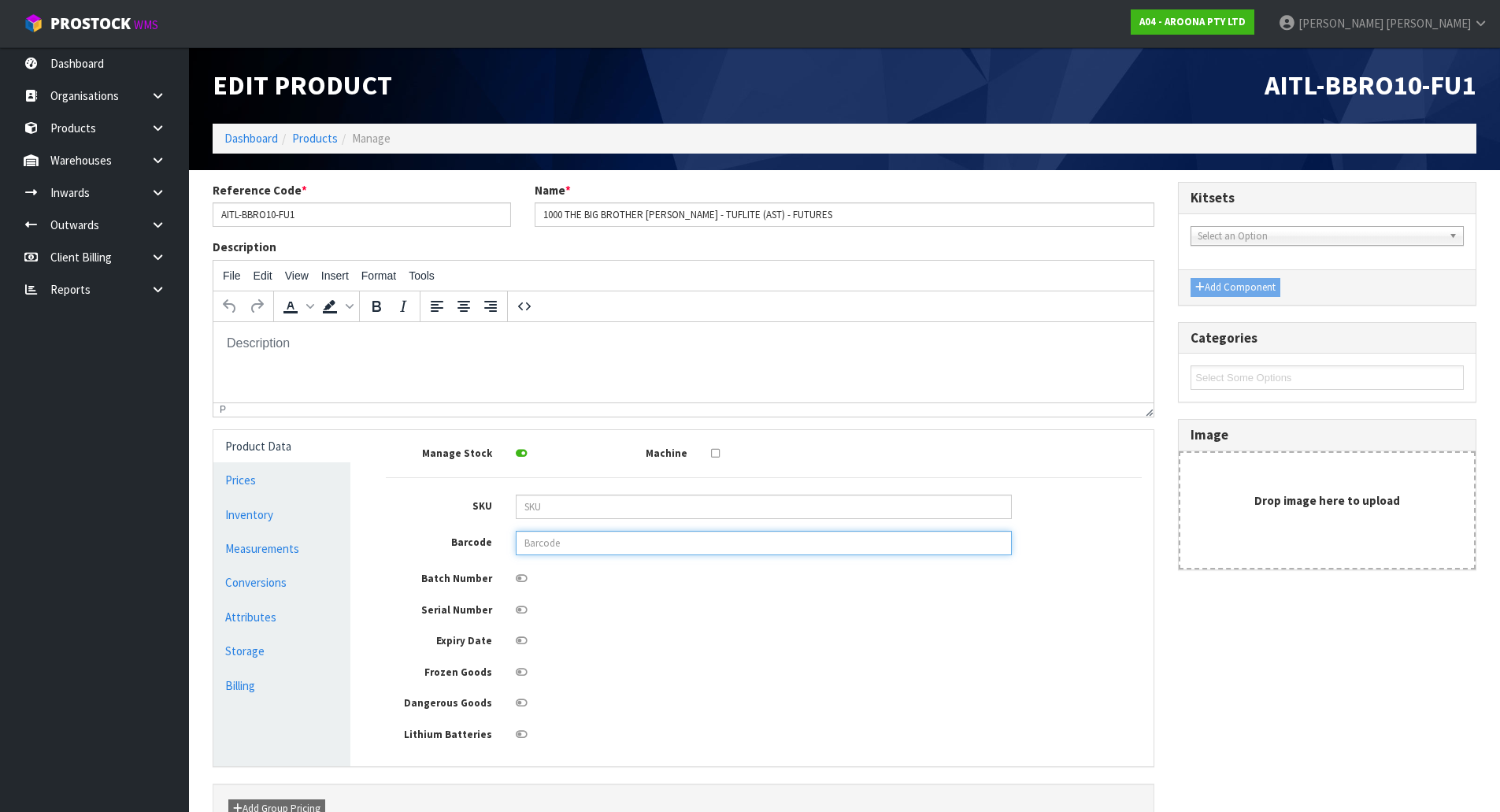
click at [548, 542] on input "text" at bounding box center [763, 542] width 496 height 25
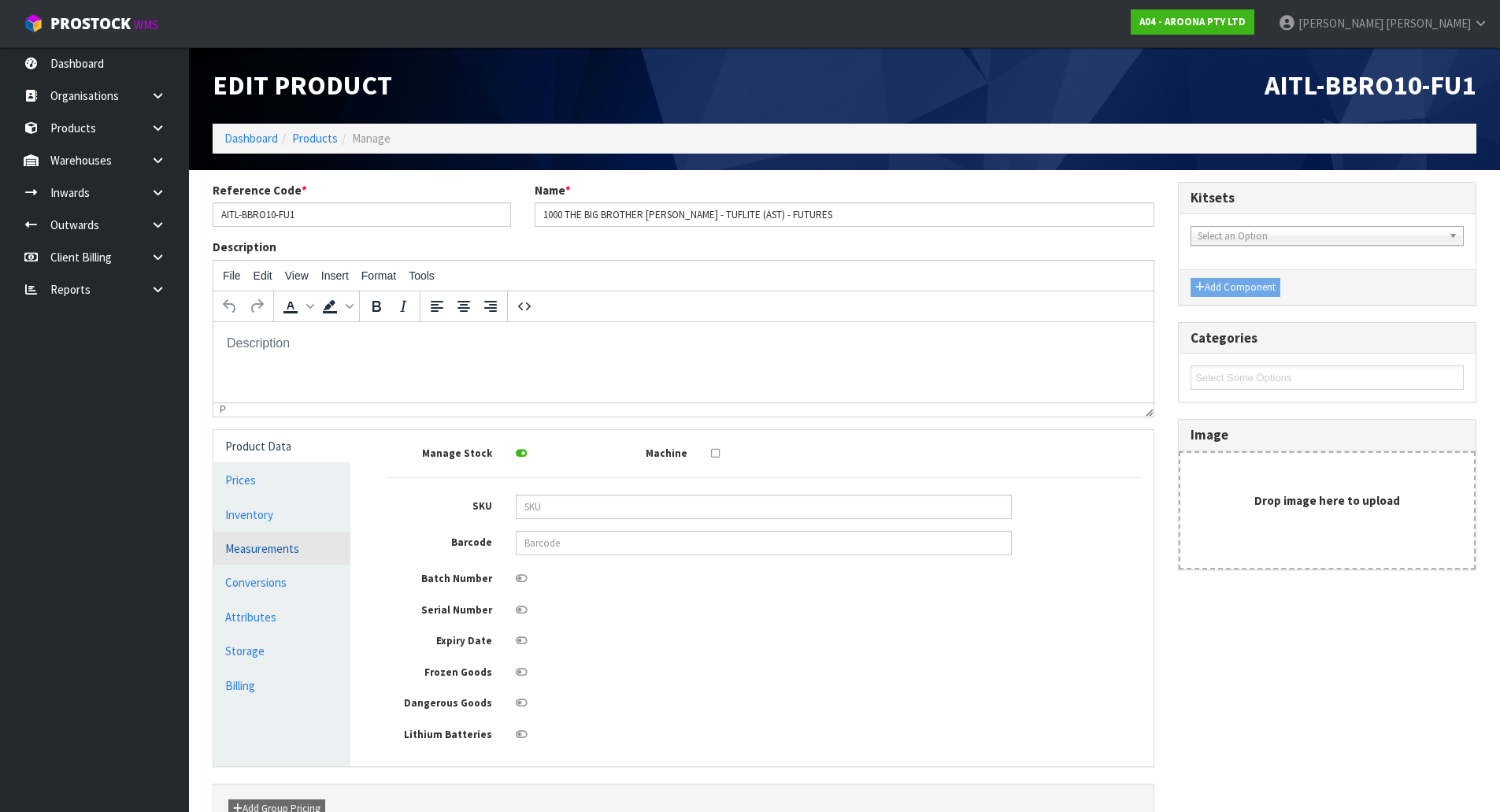
click at [283, 557] on link "Measurements" at bounding box center [282, 548] width 137 height 32
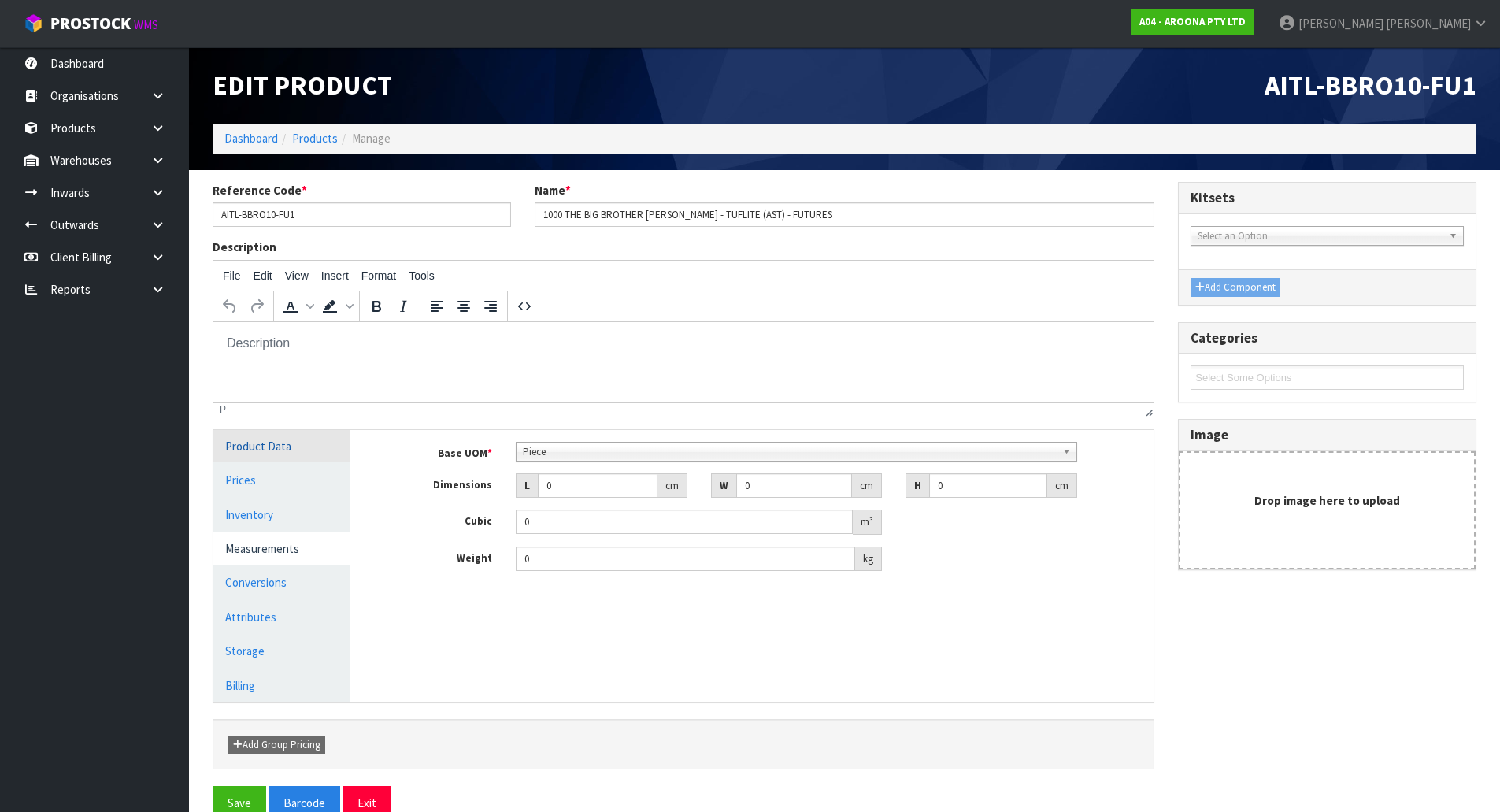
drag, startPoint x: 246, startPoint y: 449, endPoint x: 322, endPoint y: 451, distance: 76.0
click at [248, 449] on link "Product Data" at bounding box center [282, 446] width 137 height 32
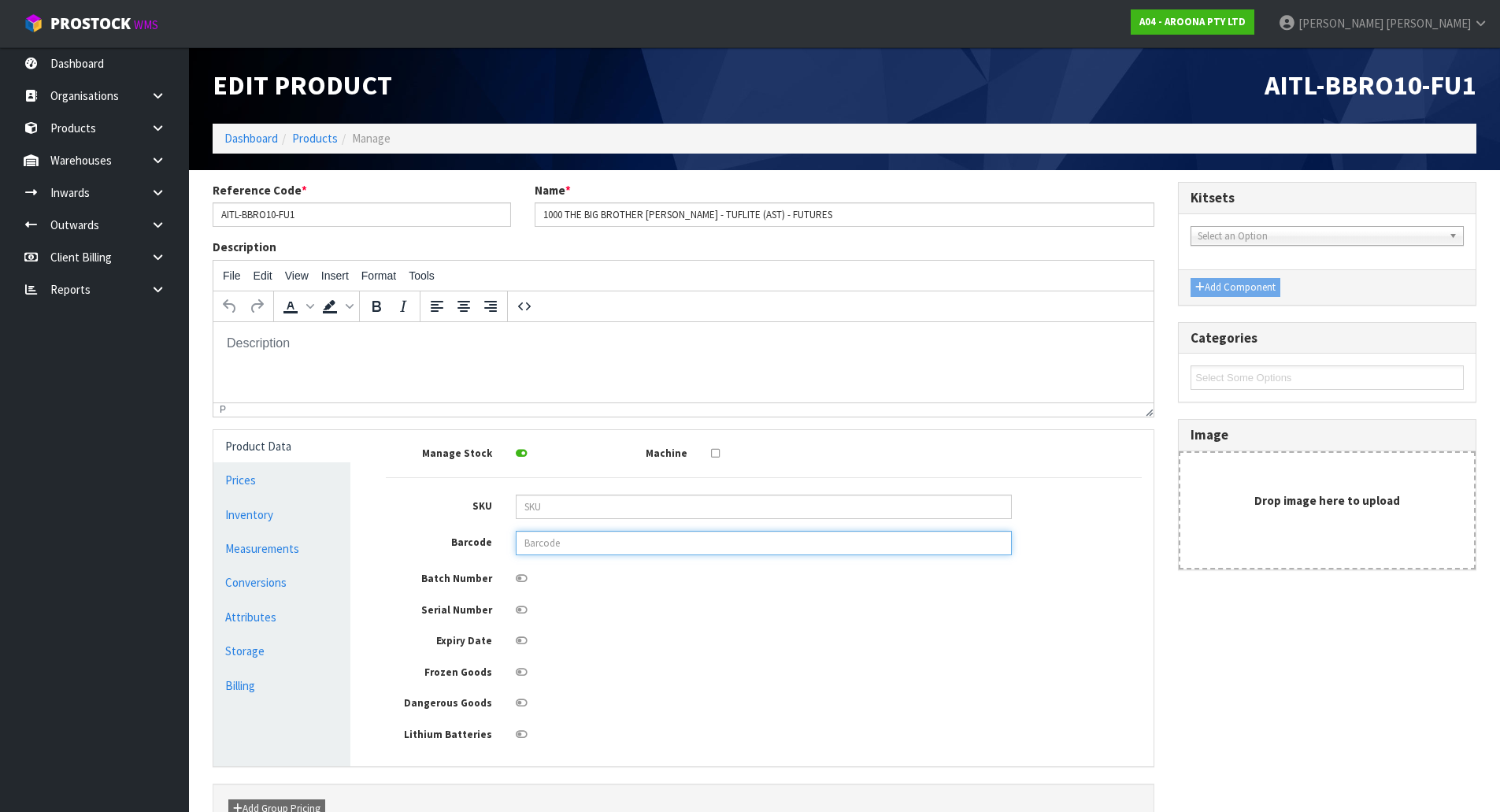
click at [556, 548] on input "text" at bounding box center [763, 542] width 496 height 25
type input "849799043597"
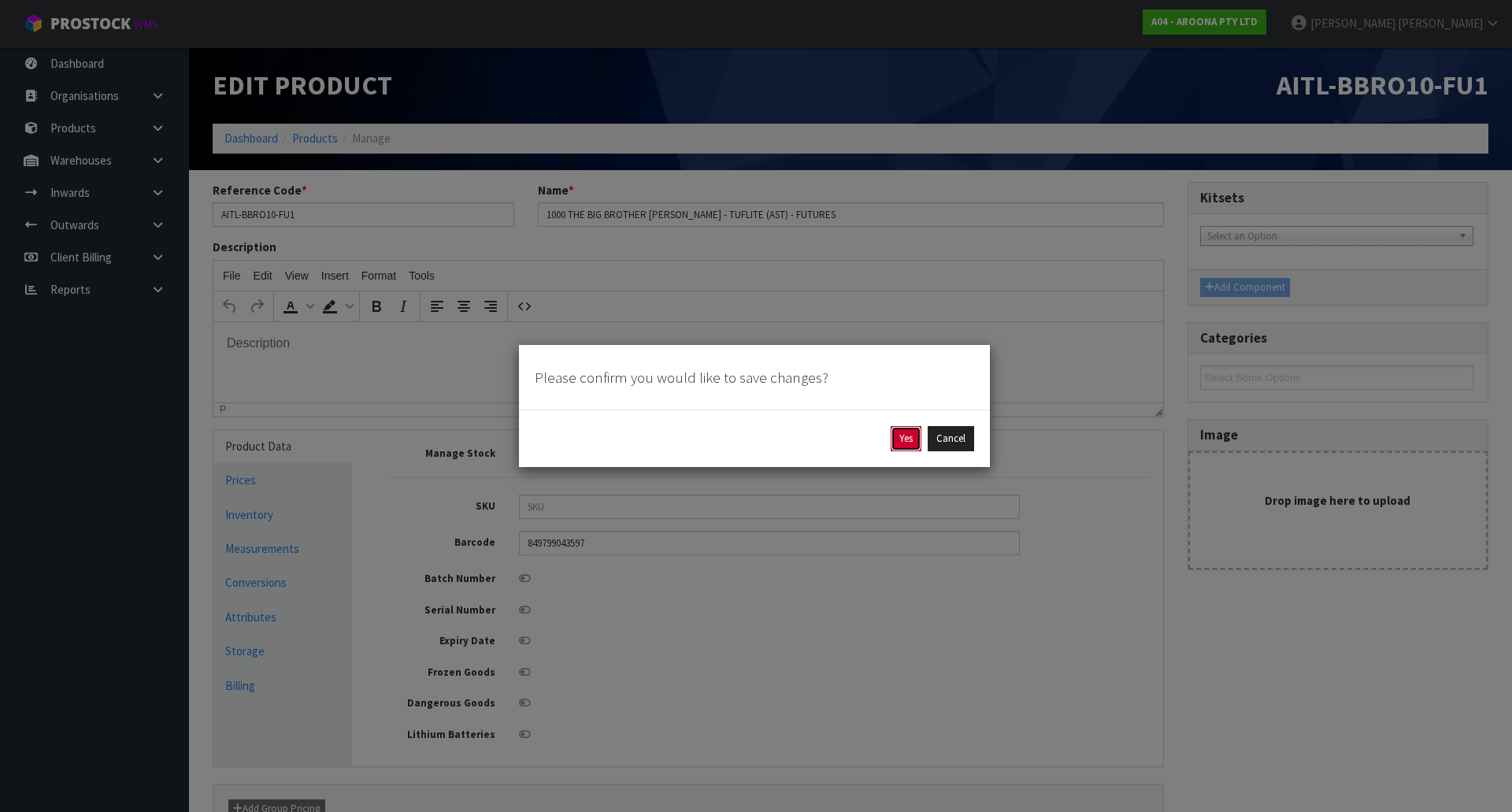
click at [905, 437] on button "Yes" at bounding box center [906, 439] width 30 height 25
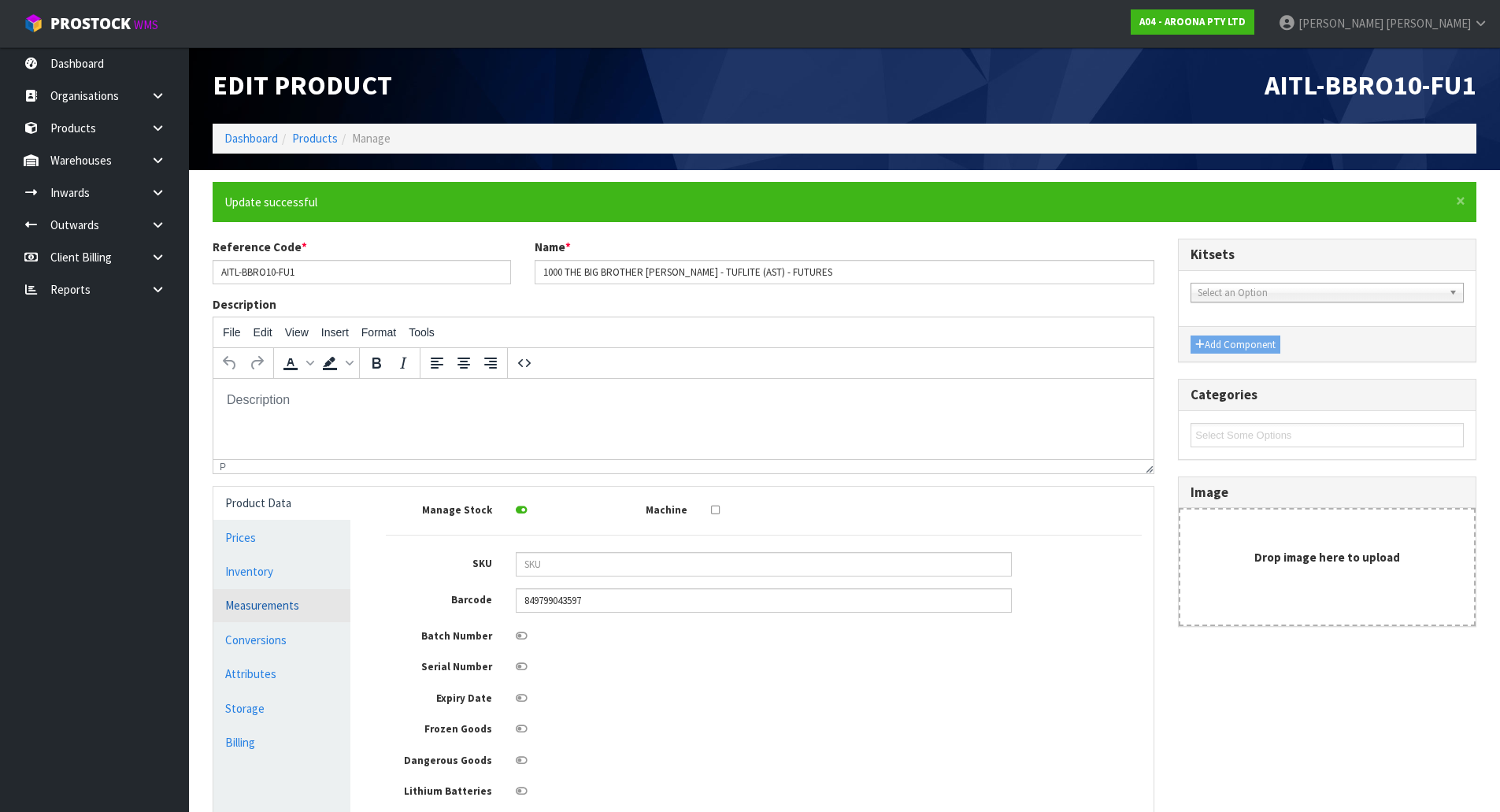
click at [296, 618] on link "Measurements" at bounding box center [282, 605] width 137 height 32
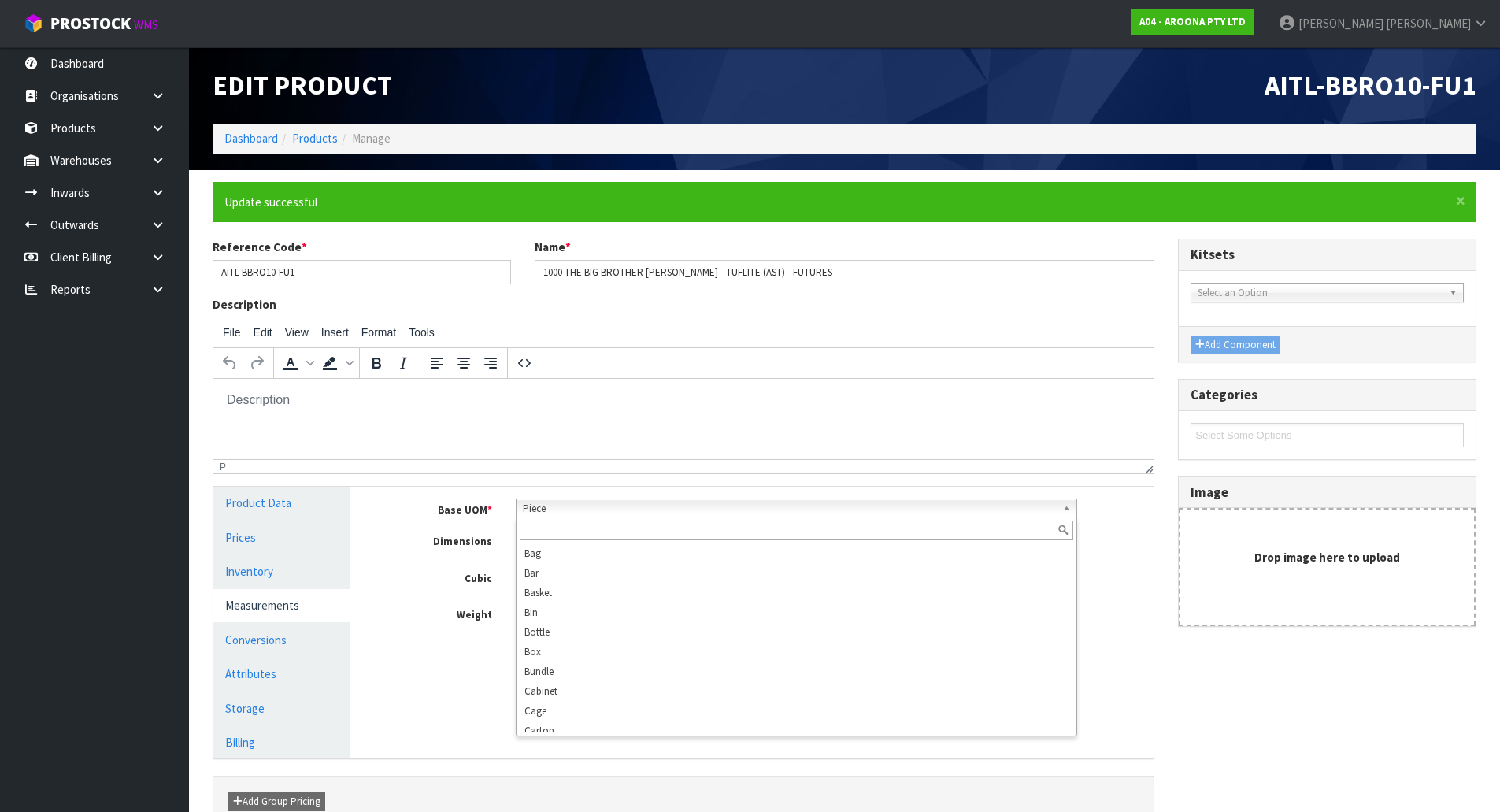
click at [594, 515] on span "Piece" at bounding box center [789, 509] width 533 height 19
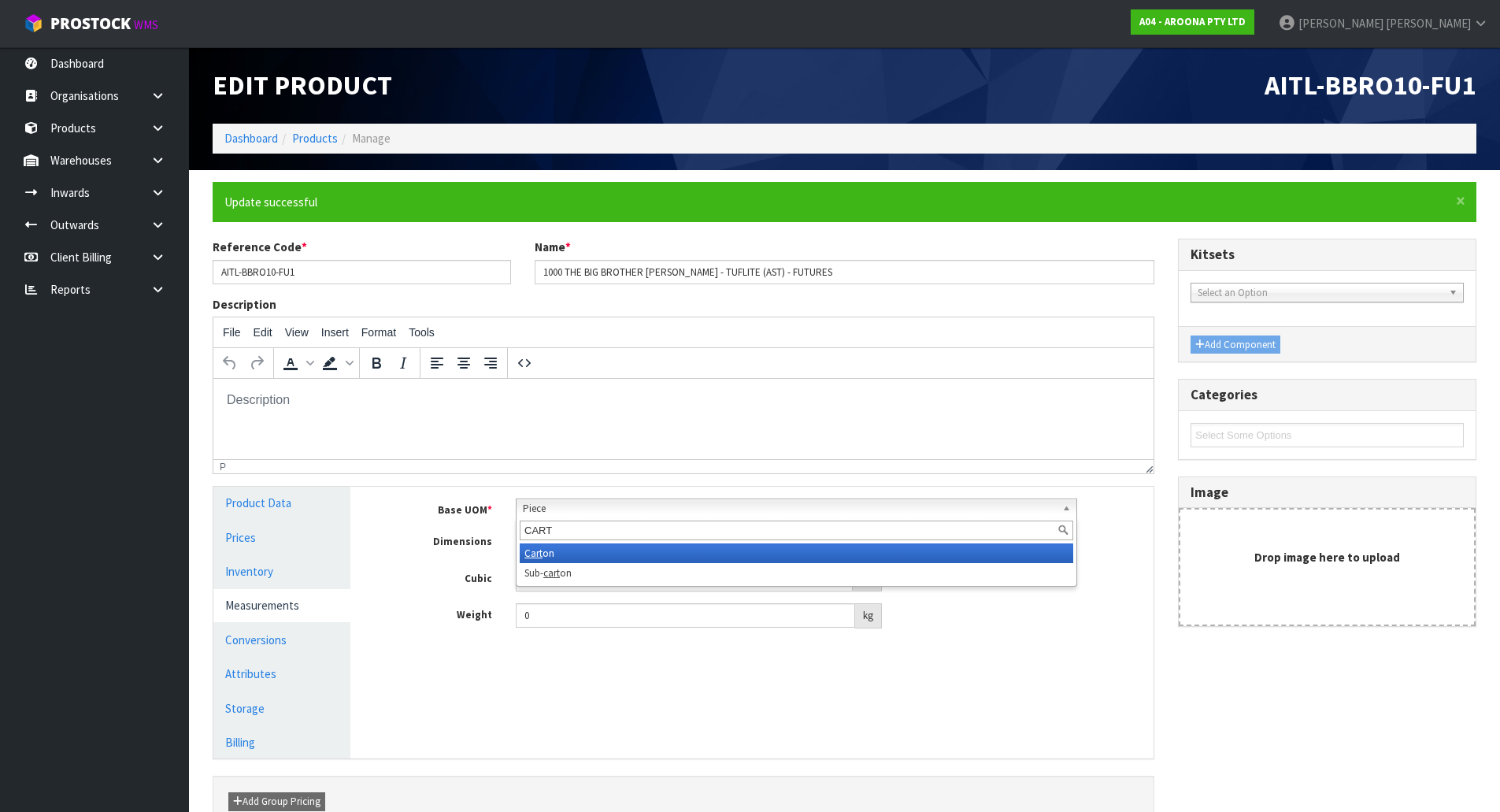
type input "CART"
click at [581, 553] on li "Cart on" at bounding box center [796, 553] width 554 height 19
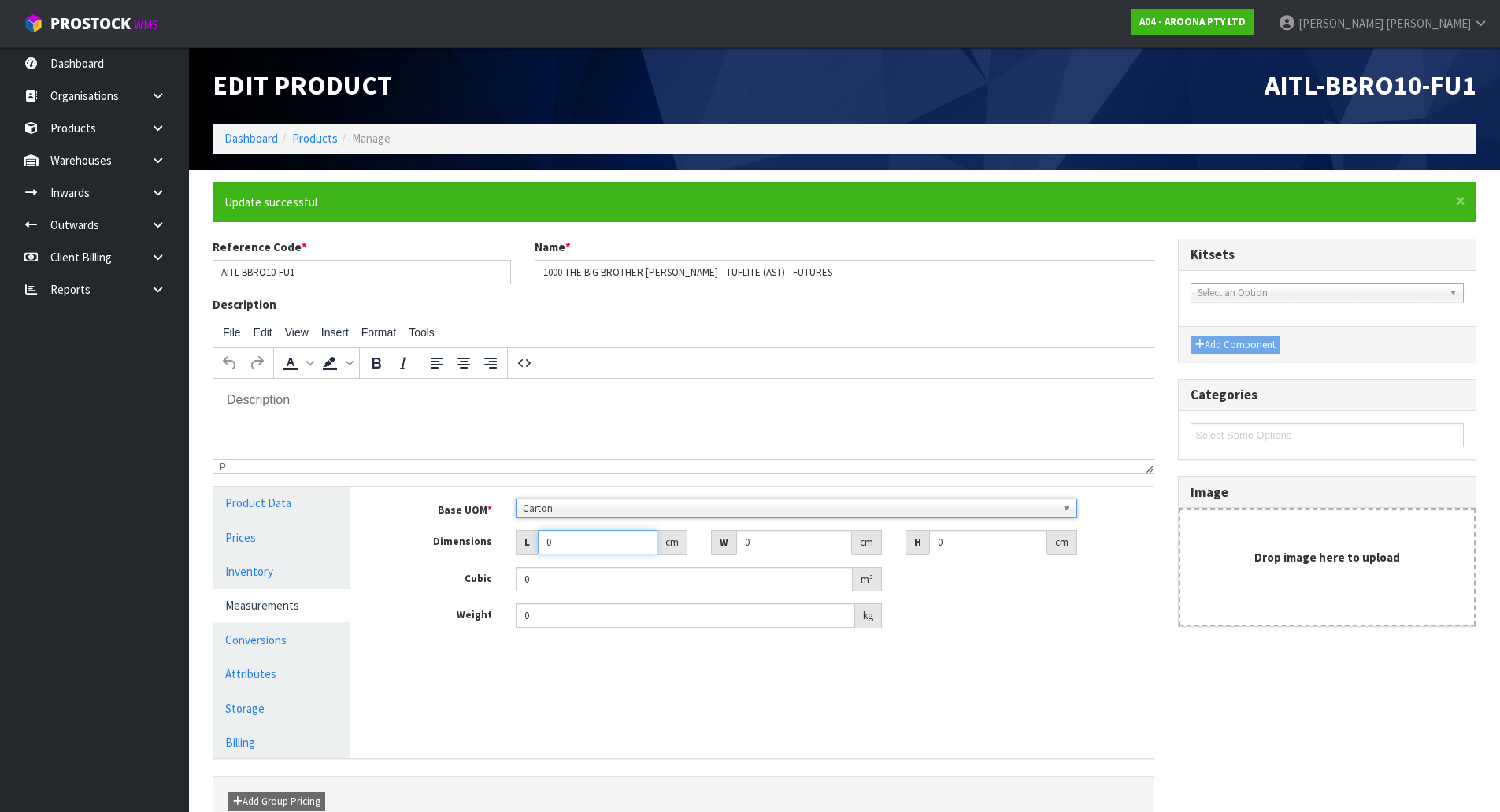
drag, startPoint x: 599, startPoint y: 545, endPoint x: 243, endPoint y: 553, distance: 356.1
click at [145, 561] on body "Toggle navigation ProStock WMS A04 - AROONA PTY LTD [PERSON_NAME] Logout Dashbo…" at bounding box center [750, 406] width 1500 height 812
click at [570, 535] on input "0" at bounding box center [597, 542] width 120 height 25
drag, startPoint x: 570, startPoint y: 535, endPoint x: 477, endPoint y: 558, distance: 95.8
click at [477, 558] on div "Base UOM * Bag Bar Basket Bin Bottle Box Bundle Cabinet Cage Carton Case Coil C…" at bounding box center [764, 564] width 755 height 130
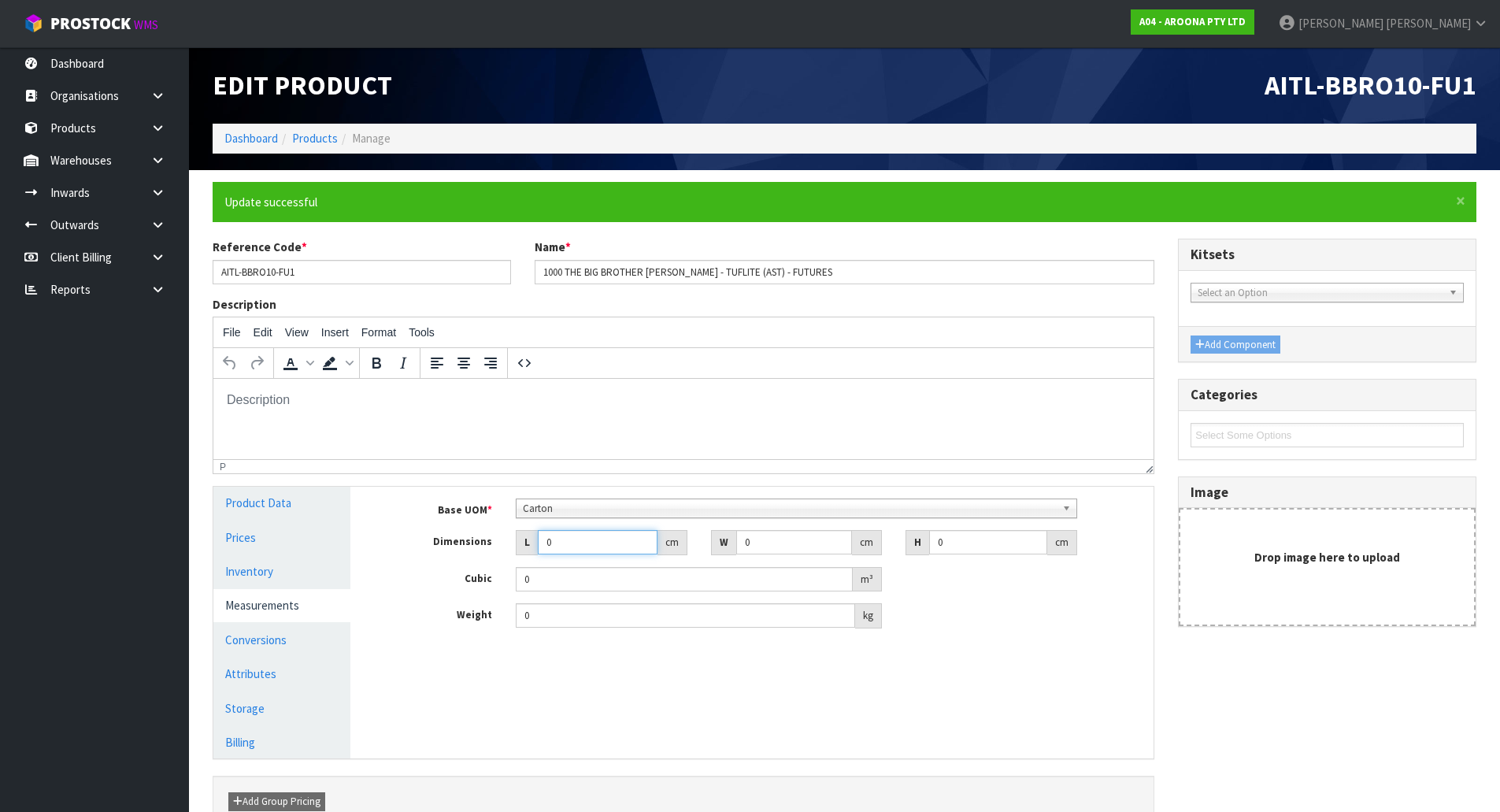
type input "3"
type input "0.000001"
type input "326"
type input "62"
type input "1"
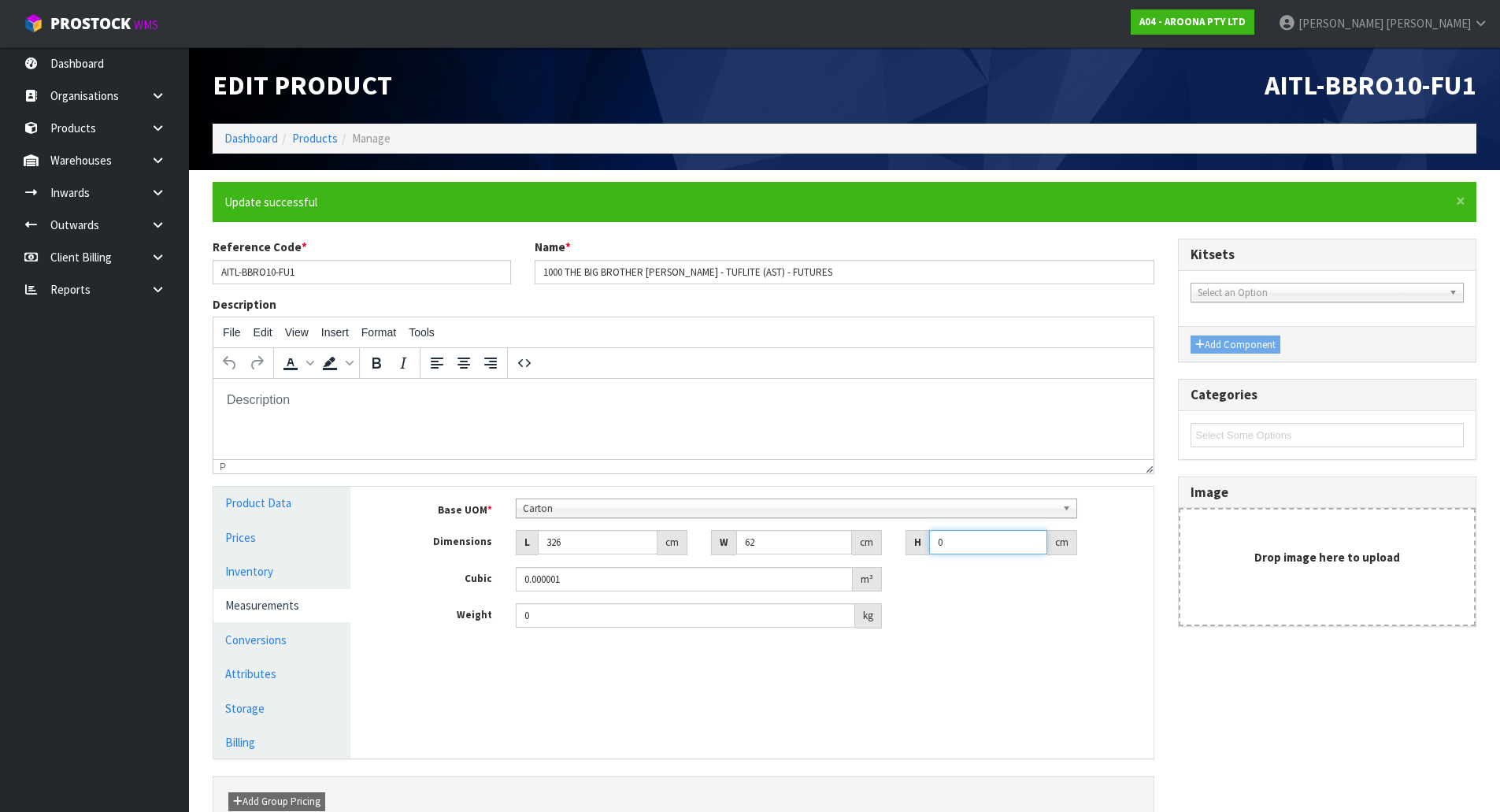
type input "0.020212"
type input "11"
type input "0.222332"
type input "11"
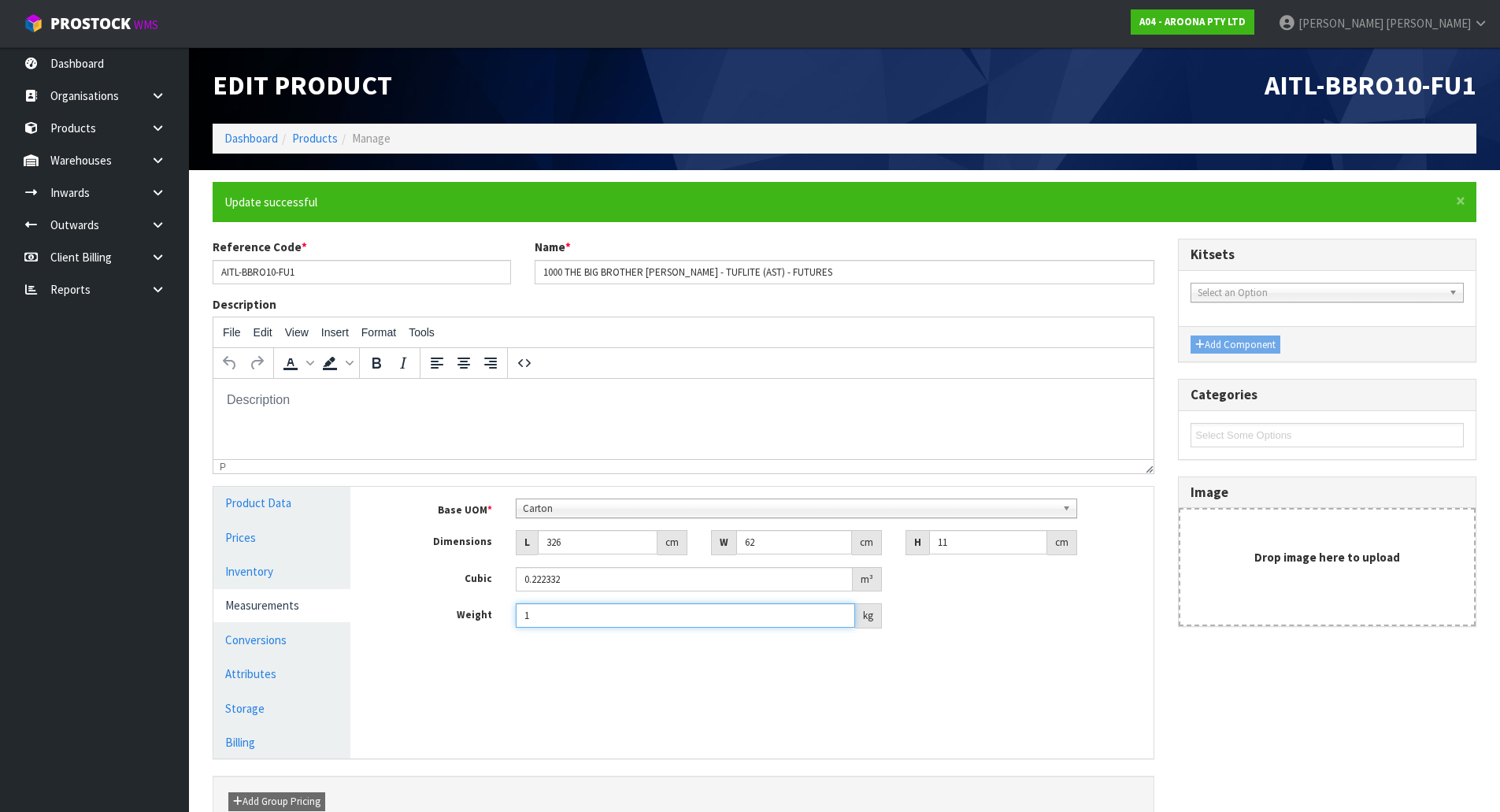
type input "17"
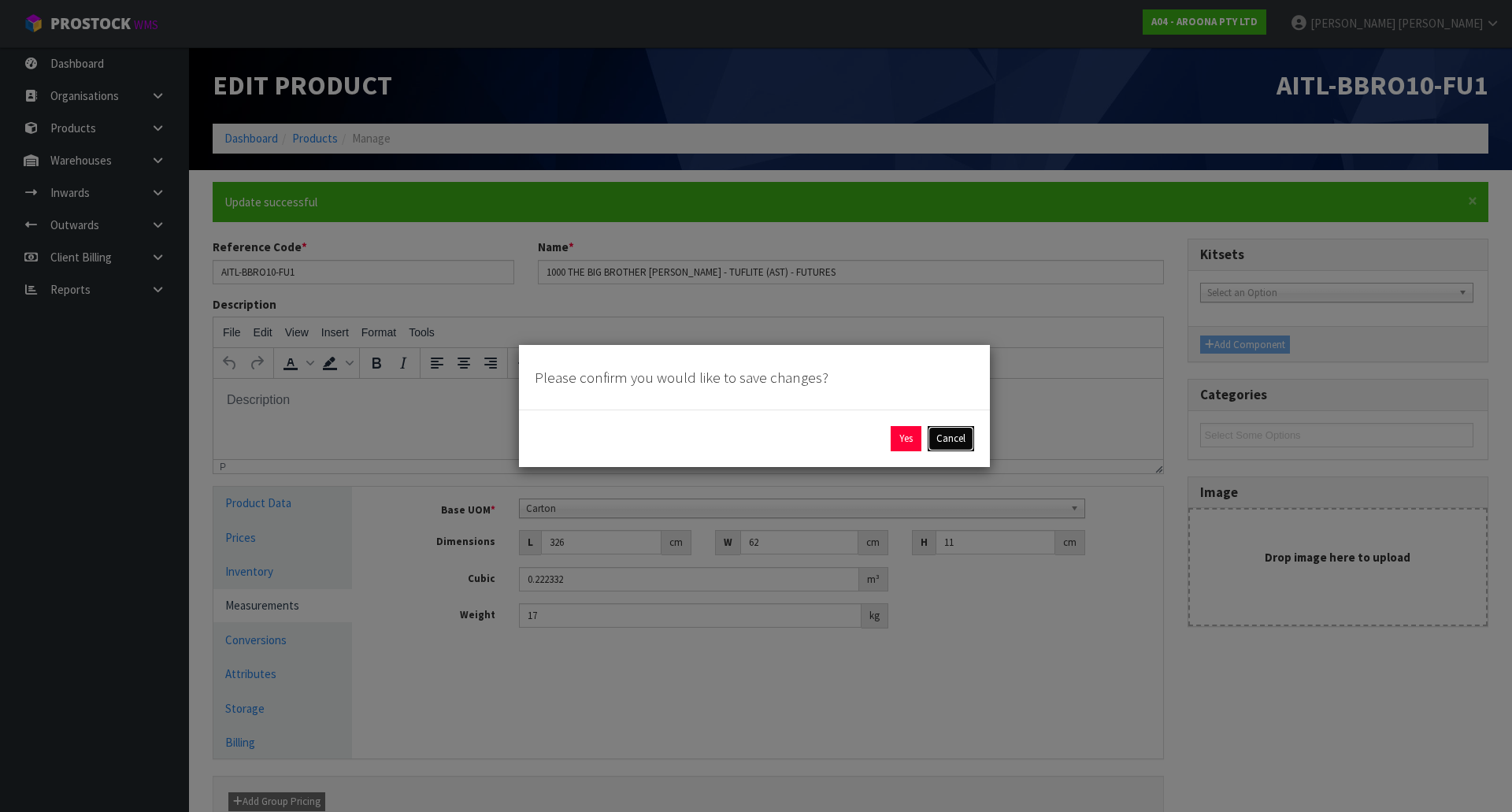
click at [947, 433] on button "Cancel" at bounding box center [951, 439] width 46 height 25
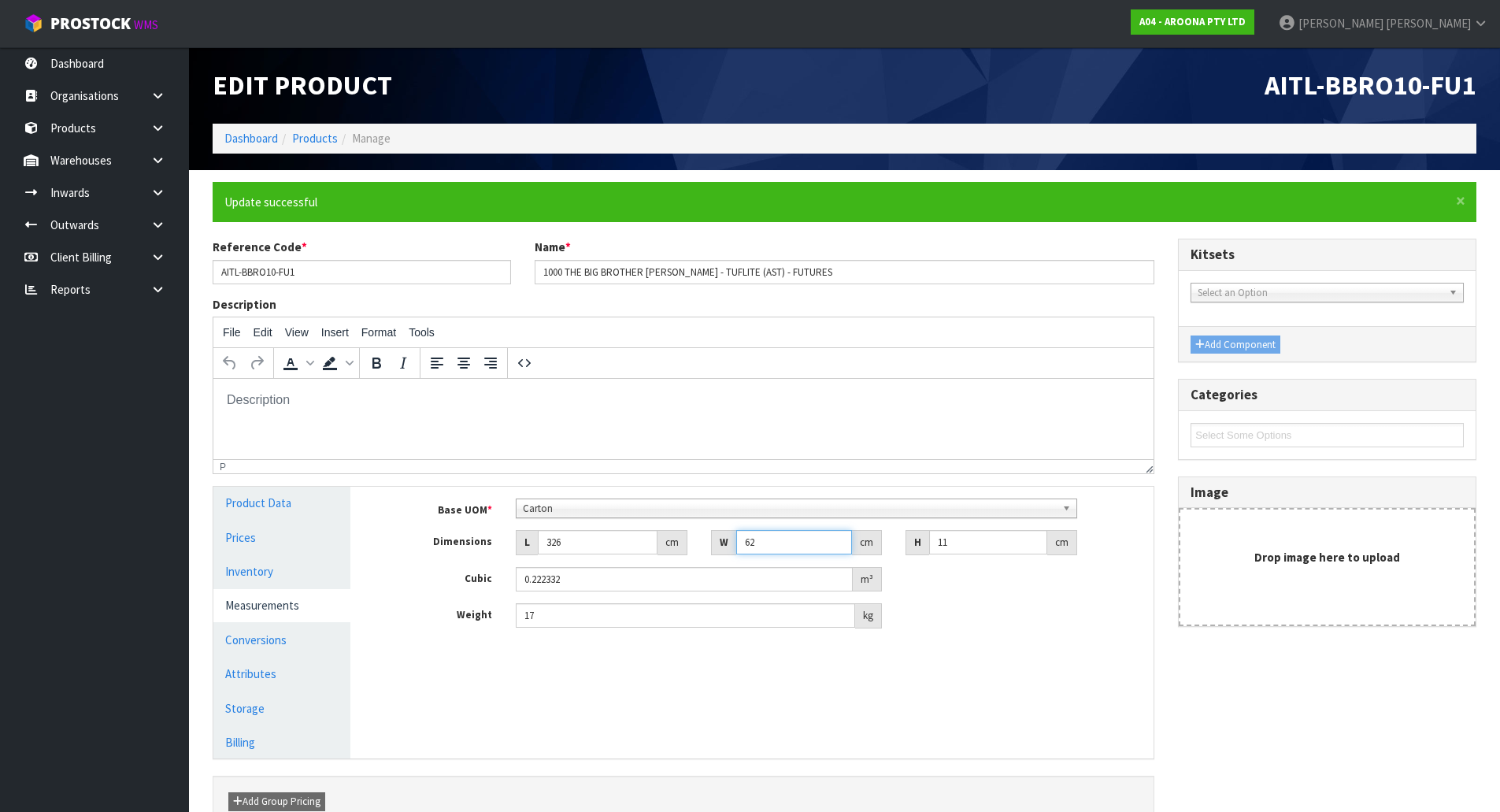
drag, startPoint x: 783, startPoint y: 530, endPoint x: 712, endPoint y: 536, distance: 71.3
click at [713, 536] on div "W 62 cm" at bounding box center [796, 542] width 172 height 25
click at [786, 546] on input "62" at bounding box center [794, 542] width 117 height 25
type input "6"
type input "0.021516"
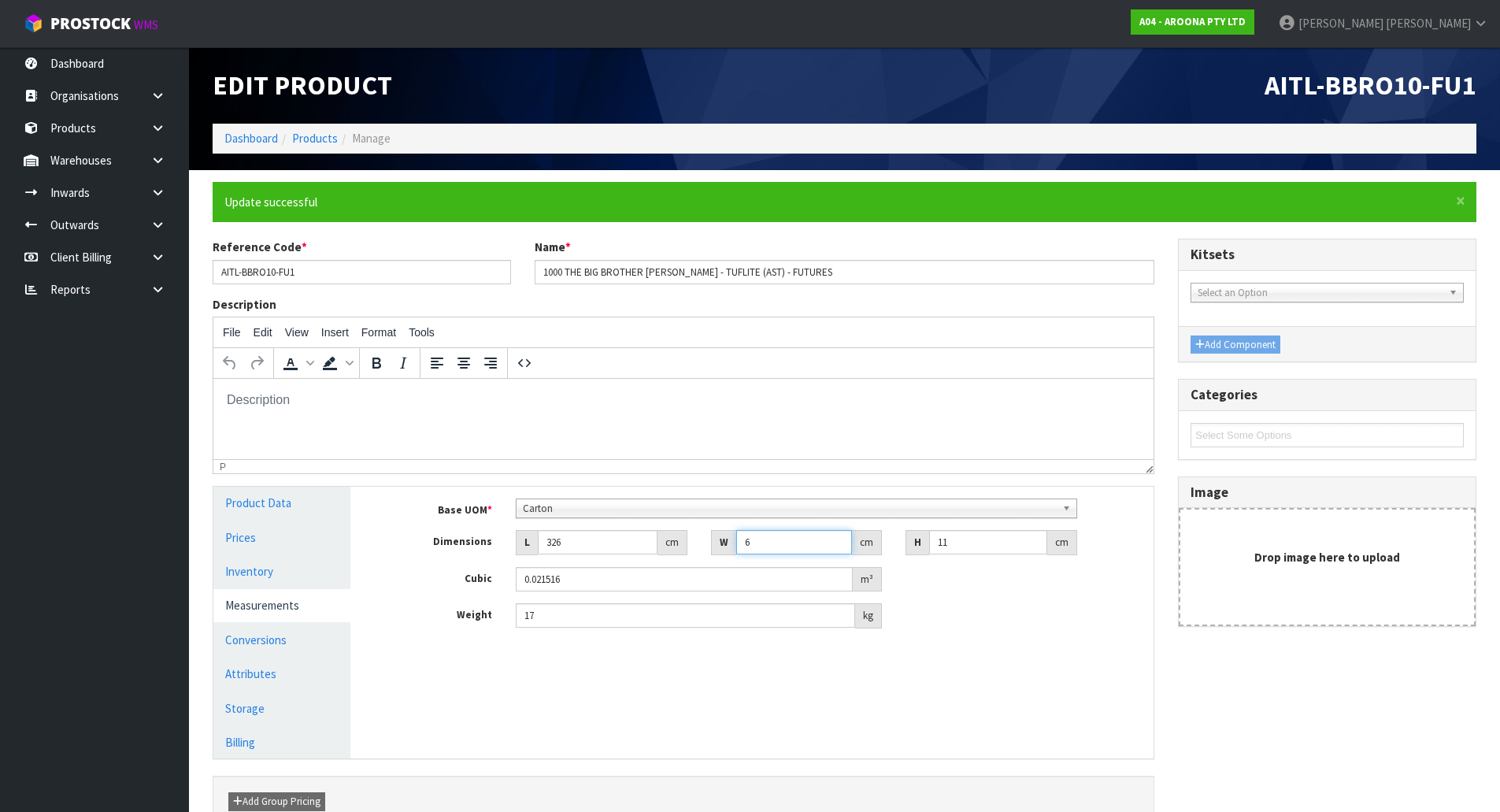
type input "63"
type input "0.225918"
type input "63"
click at [937, 639] on div "Base UOM * Bag Bar Basket Bin Bottle Box Bundle Cabinet Cage Carton Case Coil C…" at bounding box center [764, 569] width 779 height 166
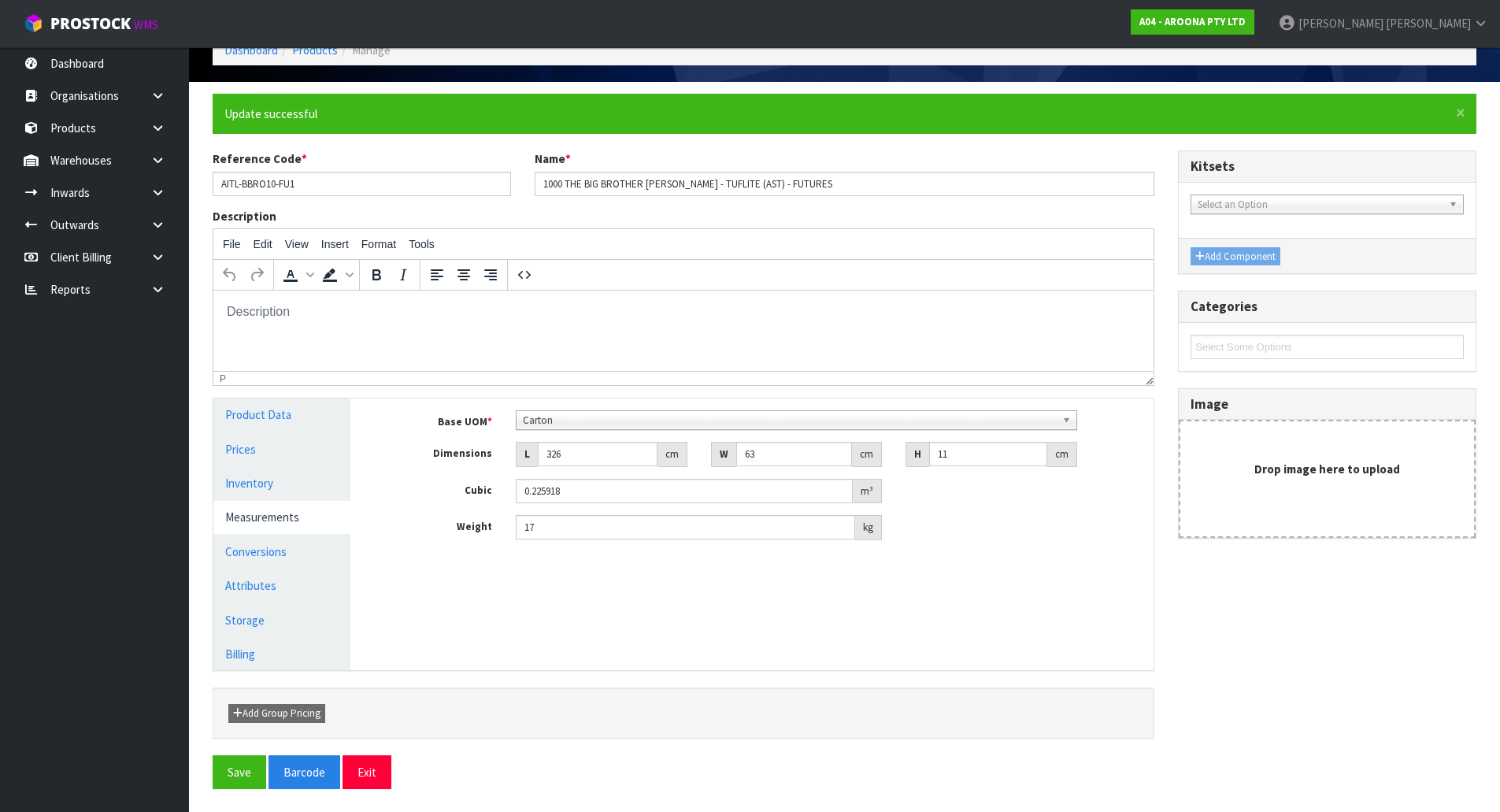
scroll to position [89, 0]
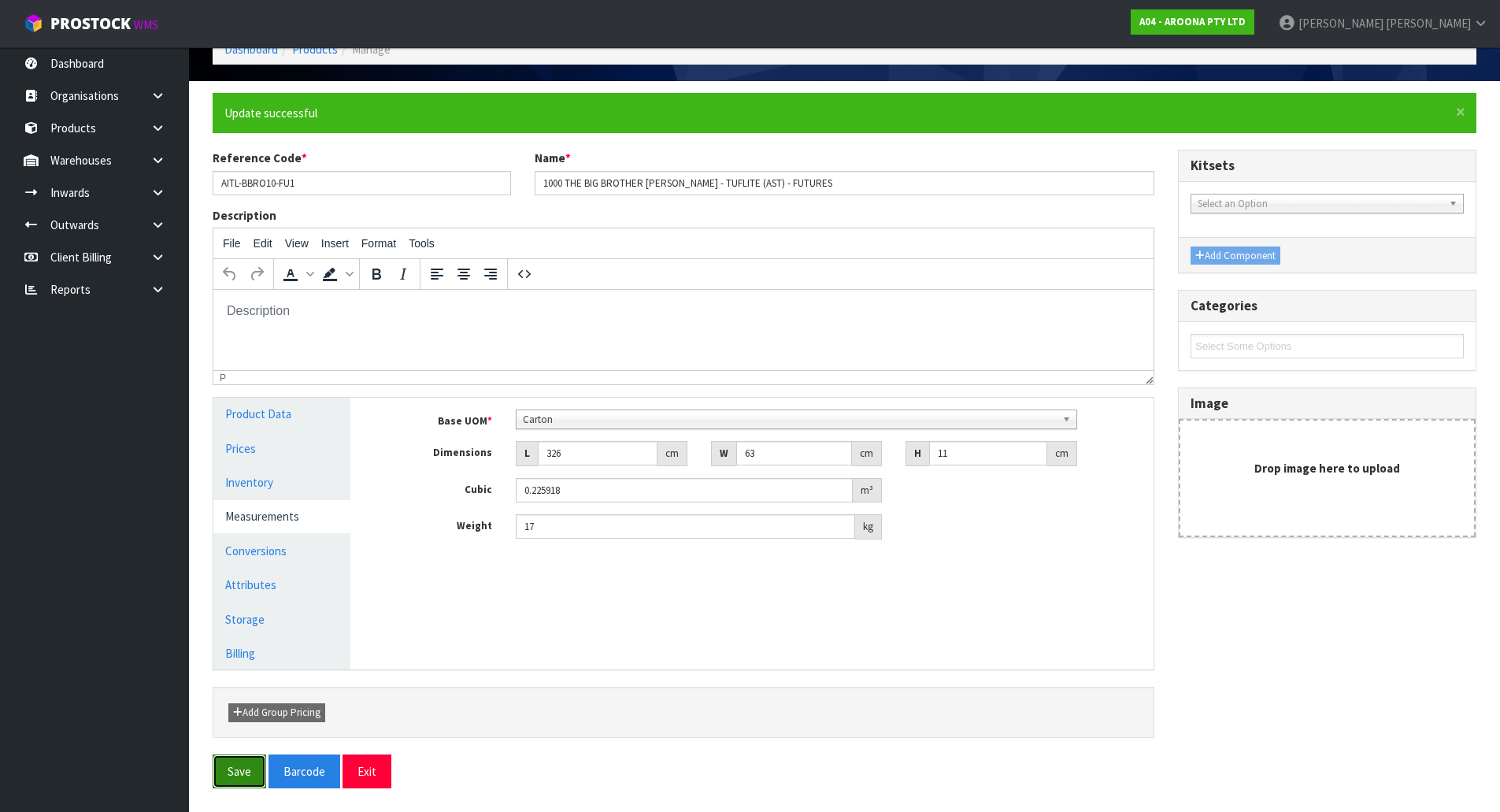
click at [236, 774] on button "Save" at bounding box center [239, 771] width 53 height 34
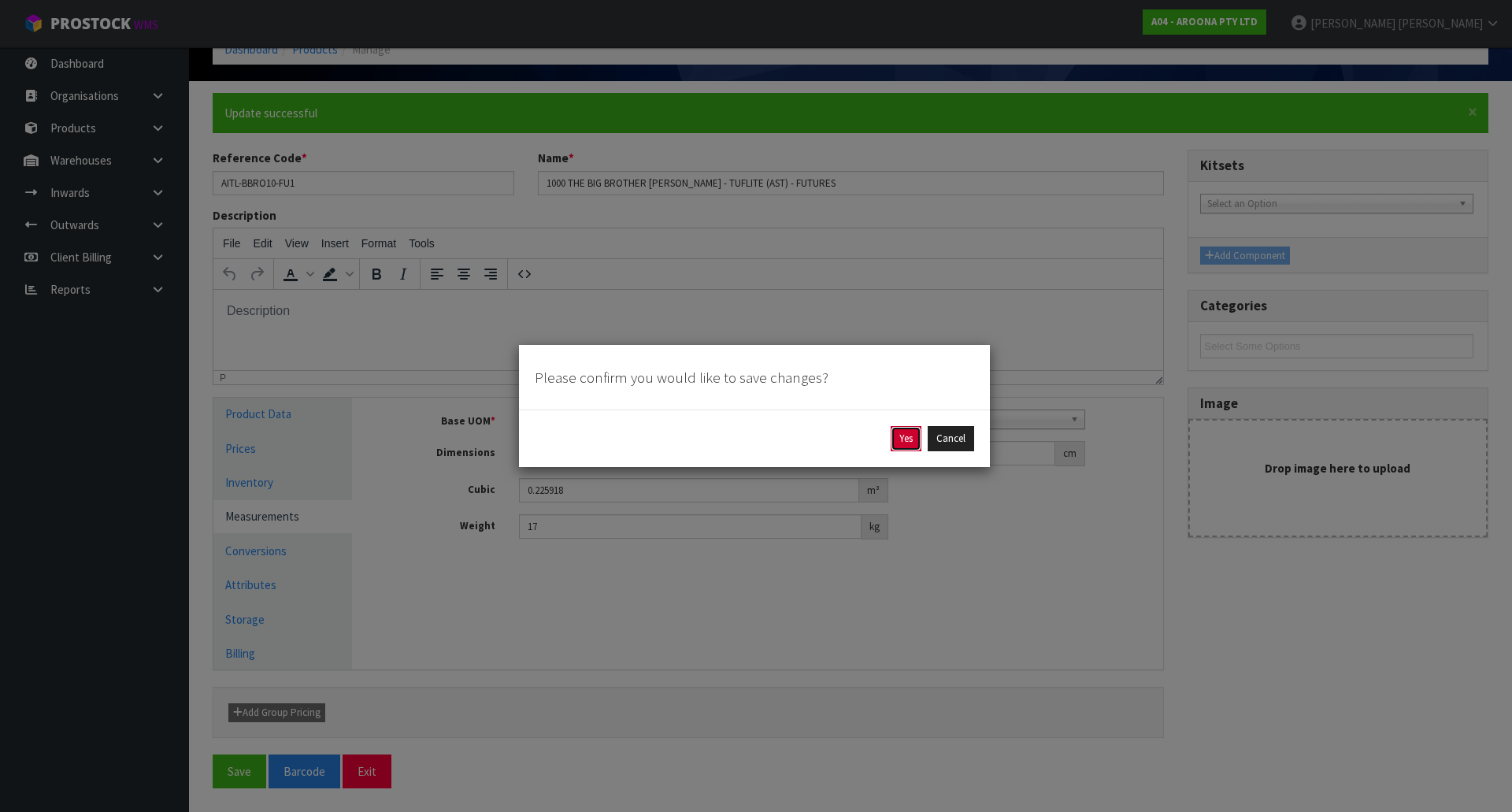
click at [903, 442] on button "Yes" at bounding box center [906, 439] width 30 height 25
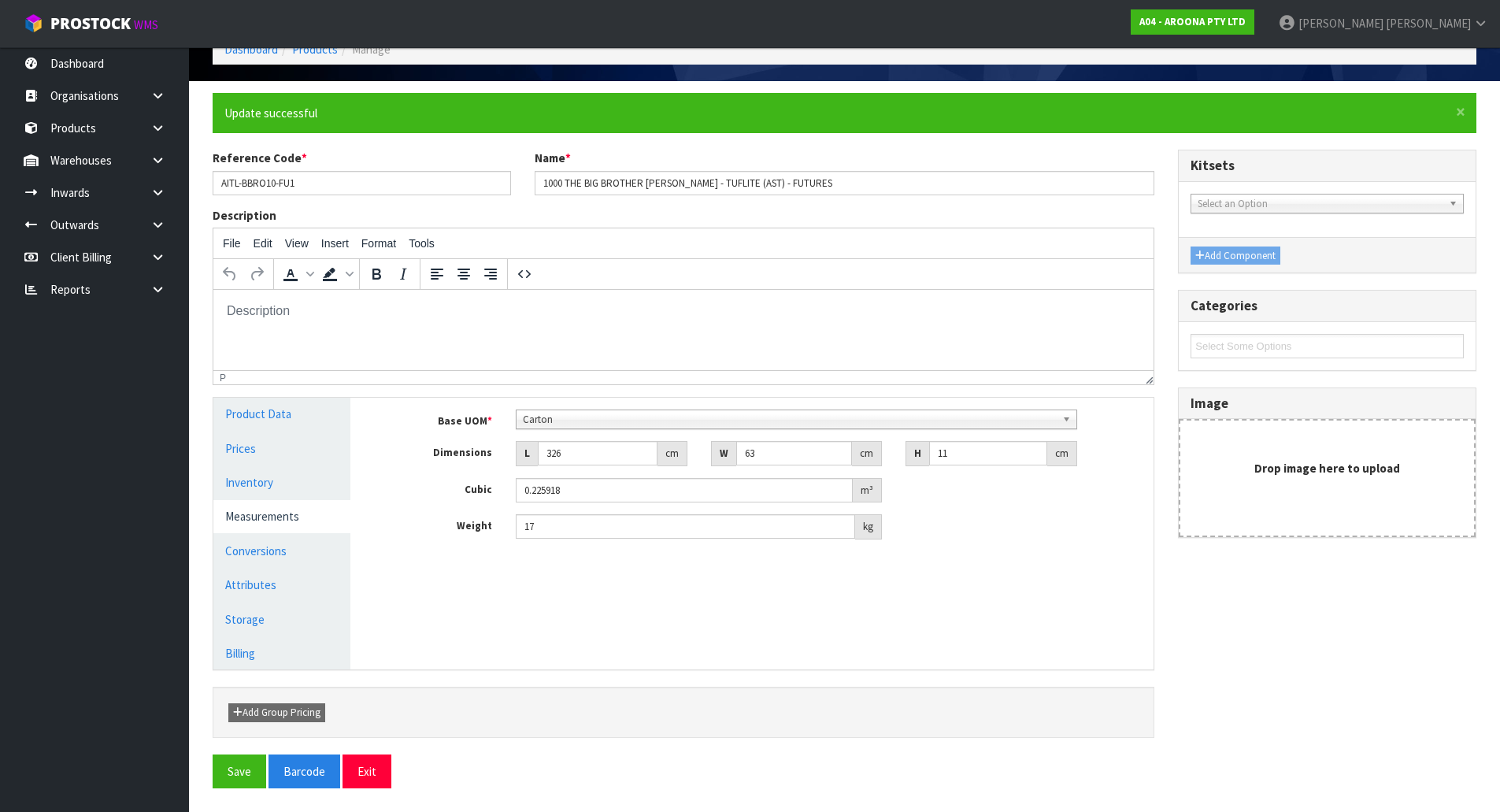
scroll to position [0, 0]
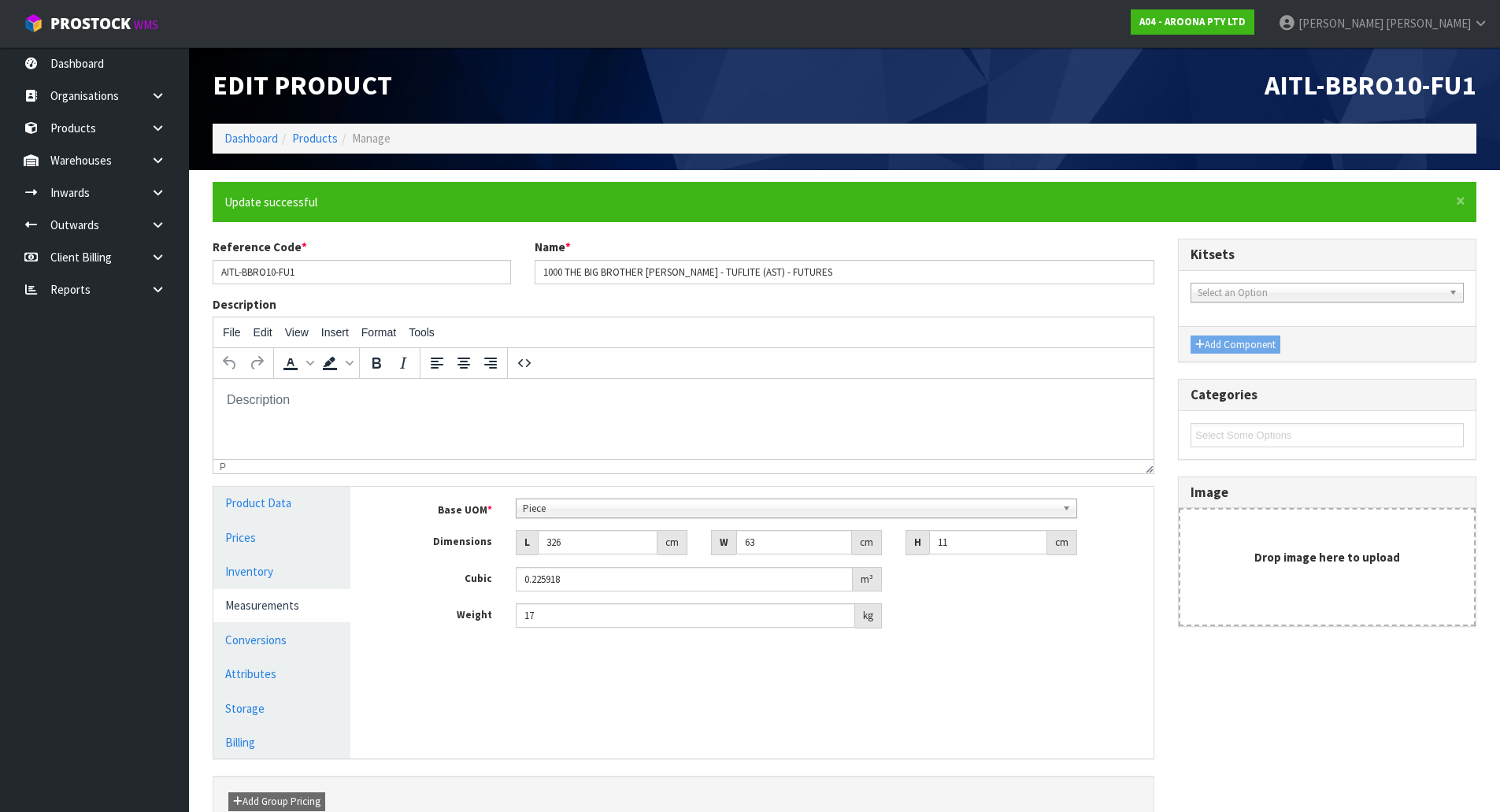
click at [618, 418] on html at bounding box center [684, 400] width 940 height 42
click at [310, 639] on link "Conversions" at bounding box center [282, 640] width 137 height 32
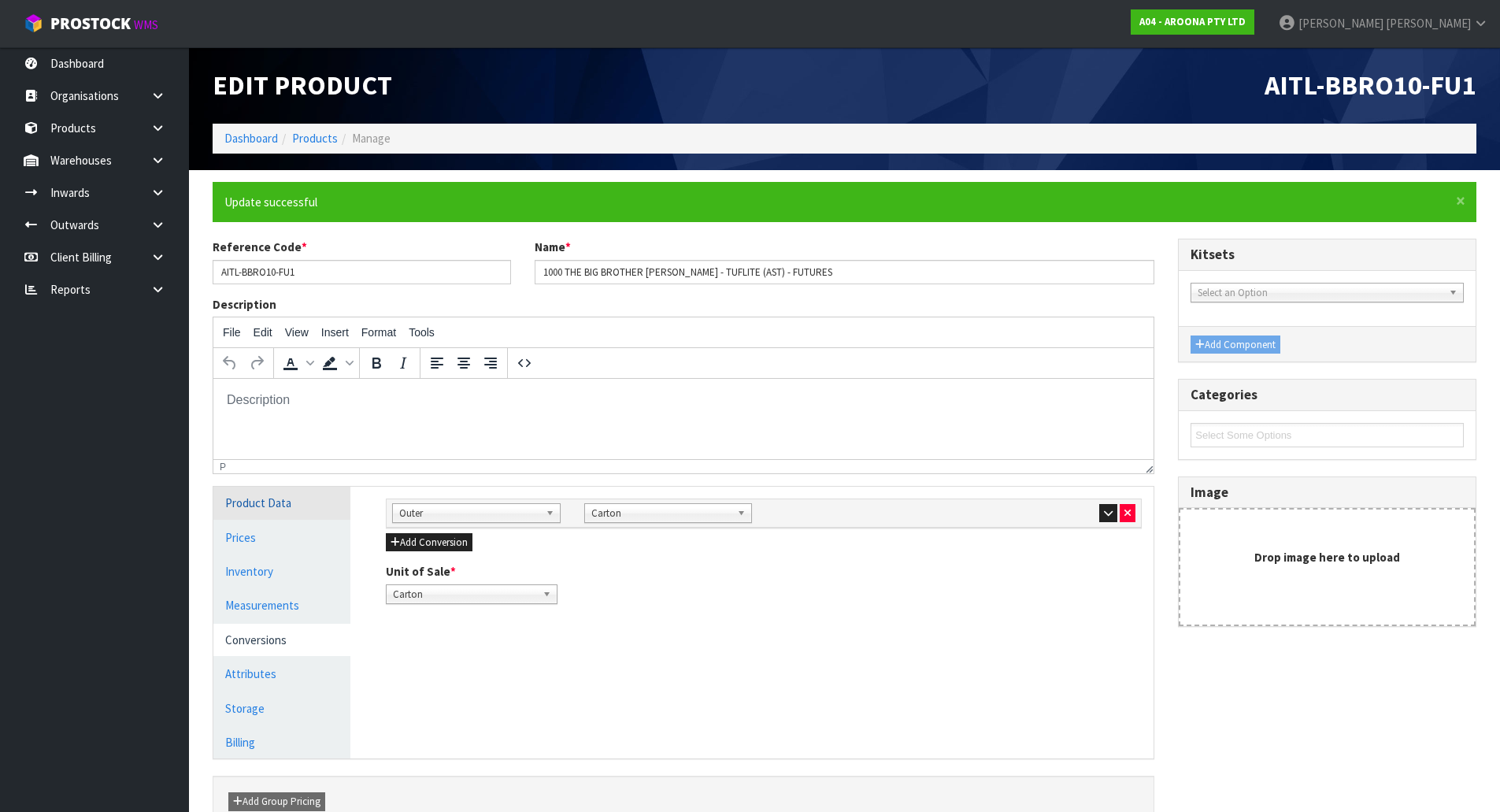
click at [312, 502] on link "Product Data" at bounding box center [282, 503] width 137 height 32
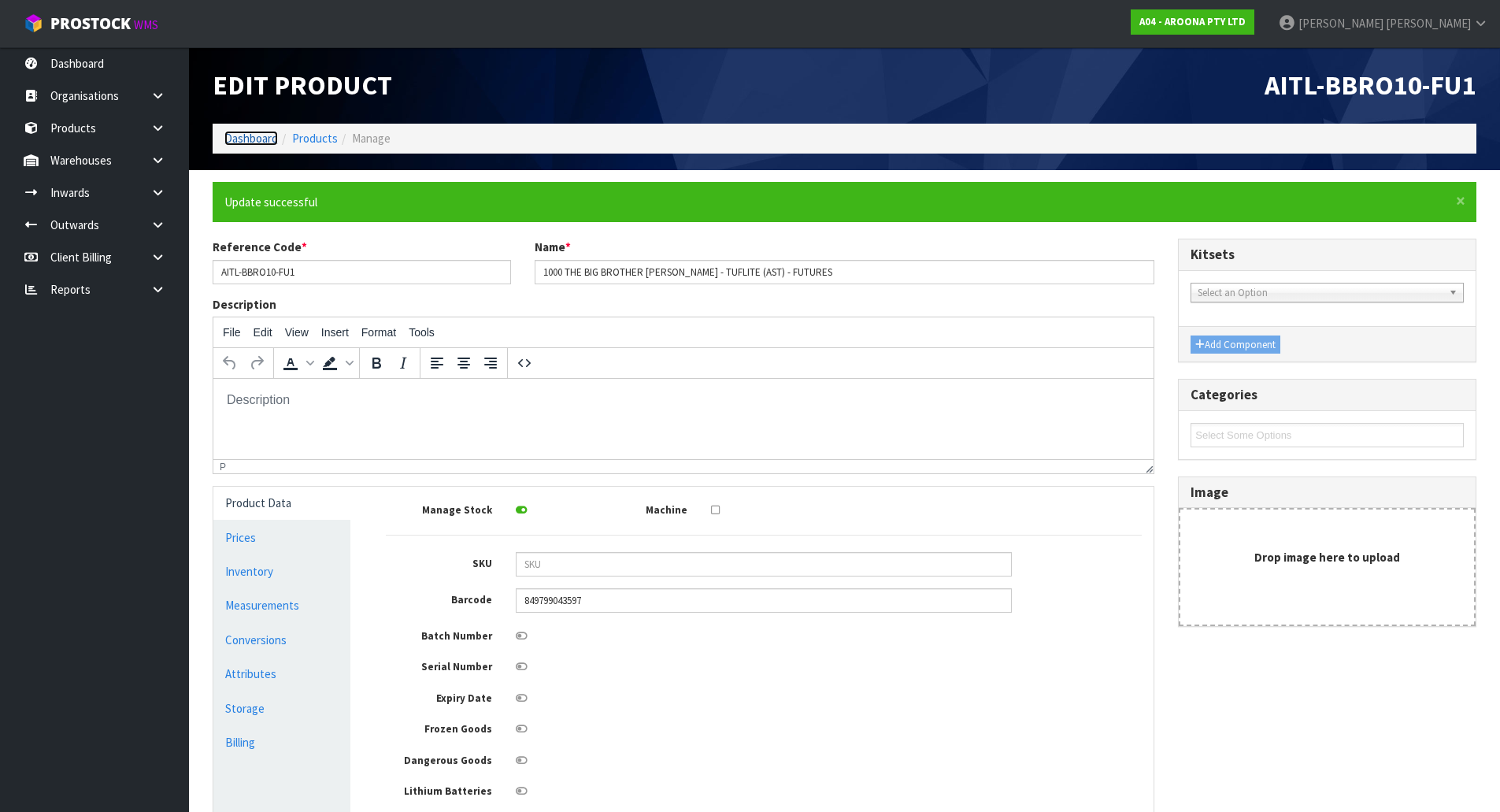
click at [252, 137] on link "Dashboard" at bounding box center [251, 139] width 53 height 15
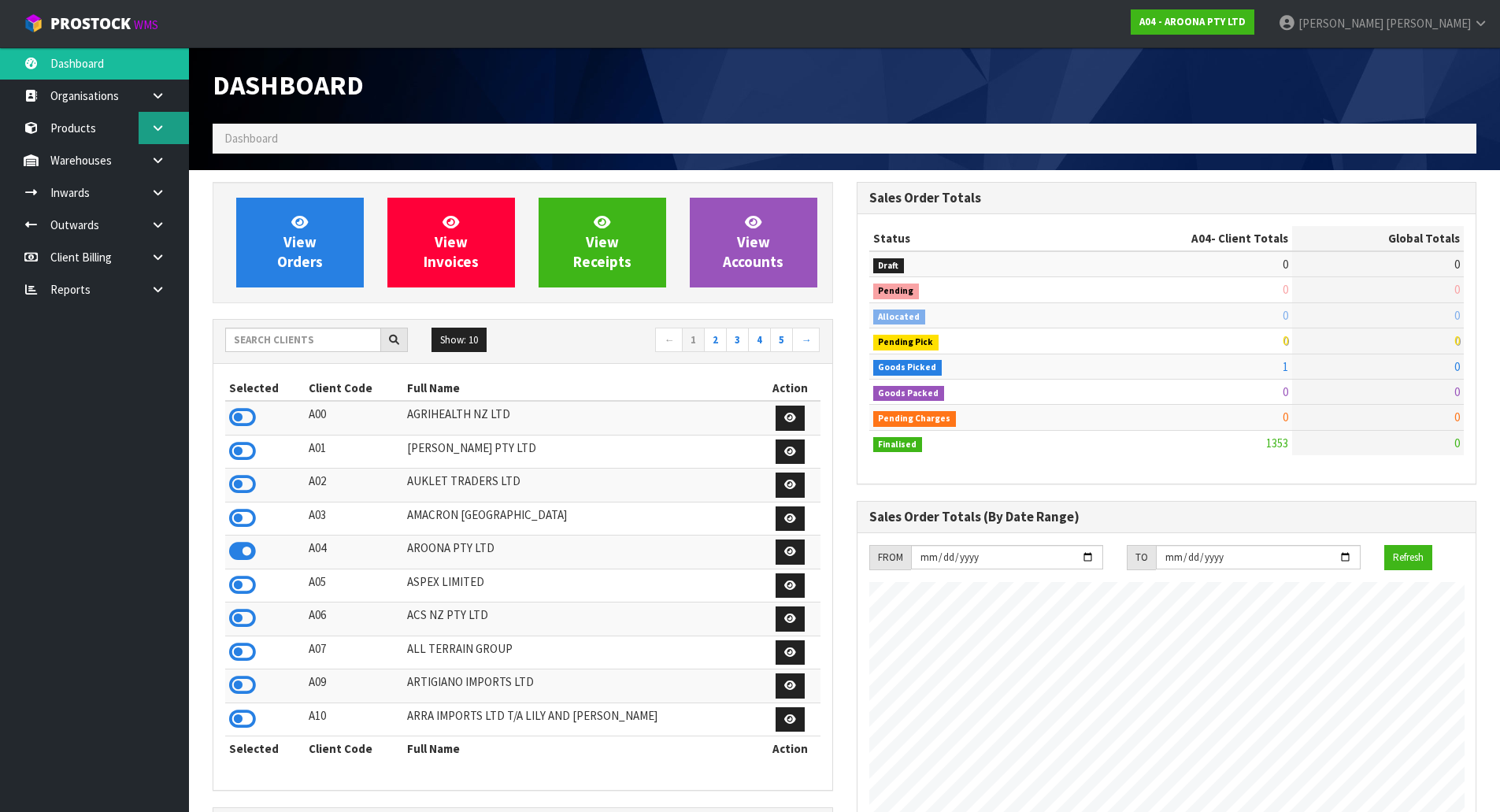
scroll to position [1014, 643]
click at [112, 129] on link "Products" at bounding box center [95, 128] width 189 height 32
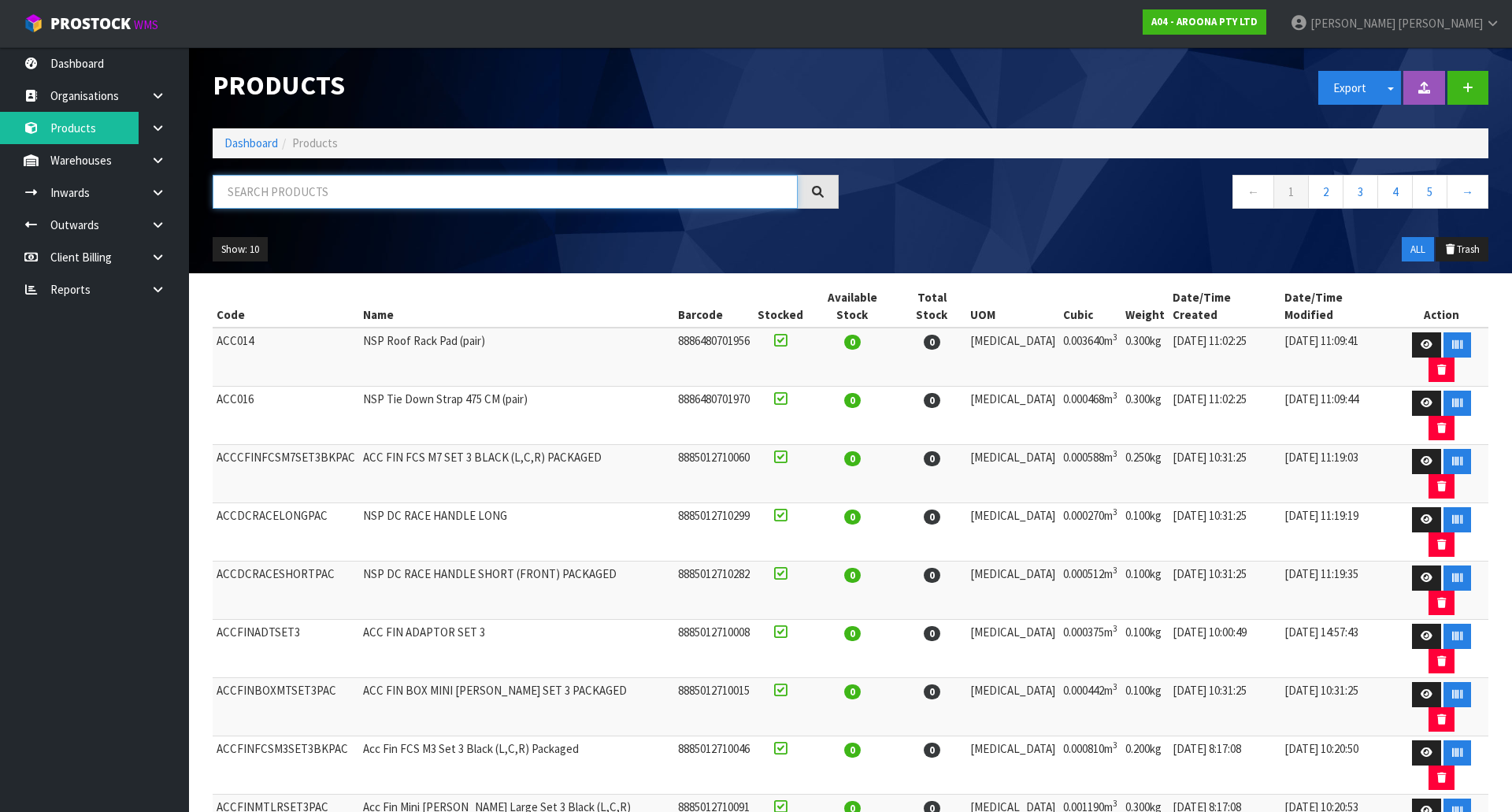
click at [307, 187] on input "text" at bounding box center [505, 192] width 585 height 34
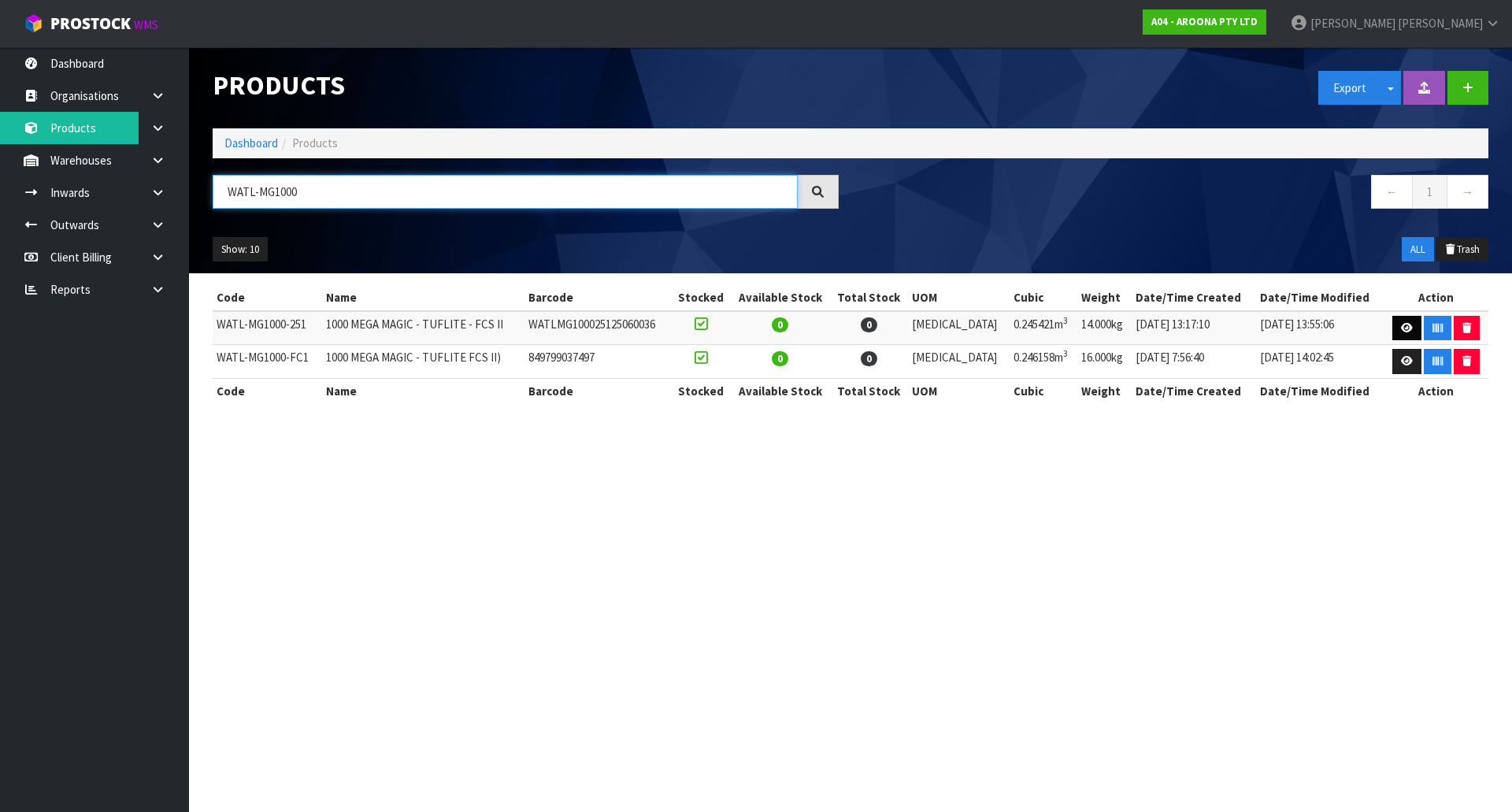
type input "WATL-MG1000"
click at [1394, 329] on link at bounding box center [1406, 329] width 29 height 25
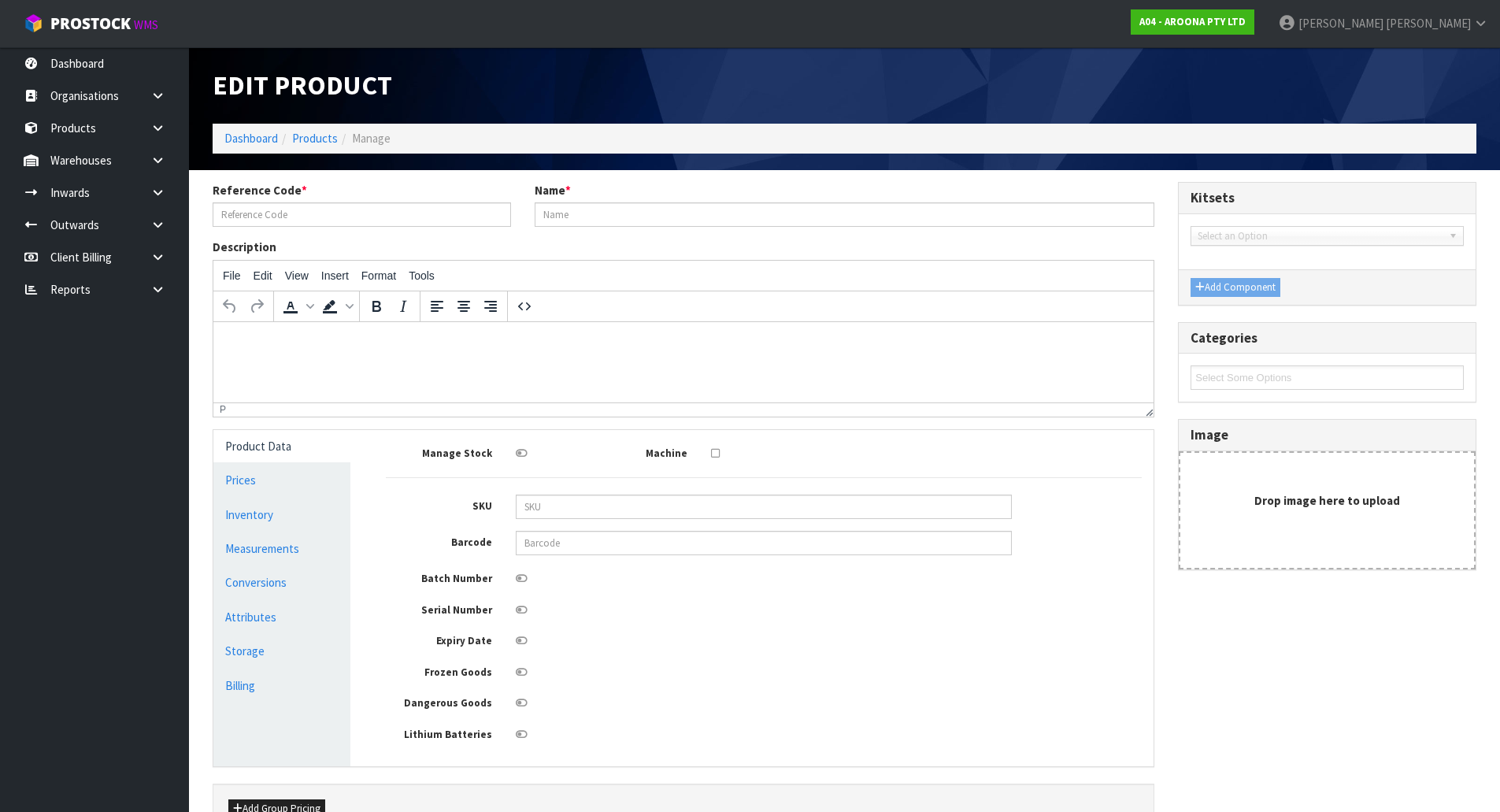
type input "WATL-MG1000-251"
type input "1000 MEGA MAGIC - TUFLITE - FCS II"
type input "WATLMG100025125060036"
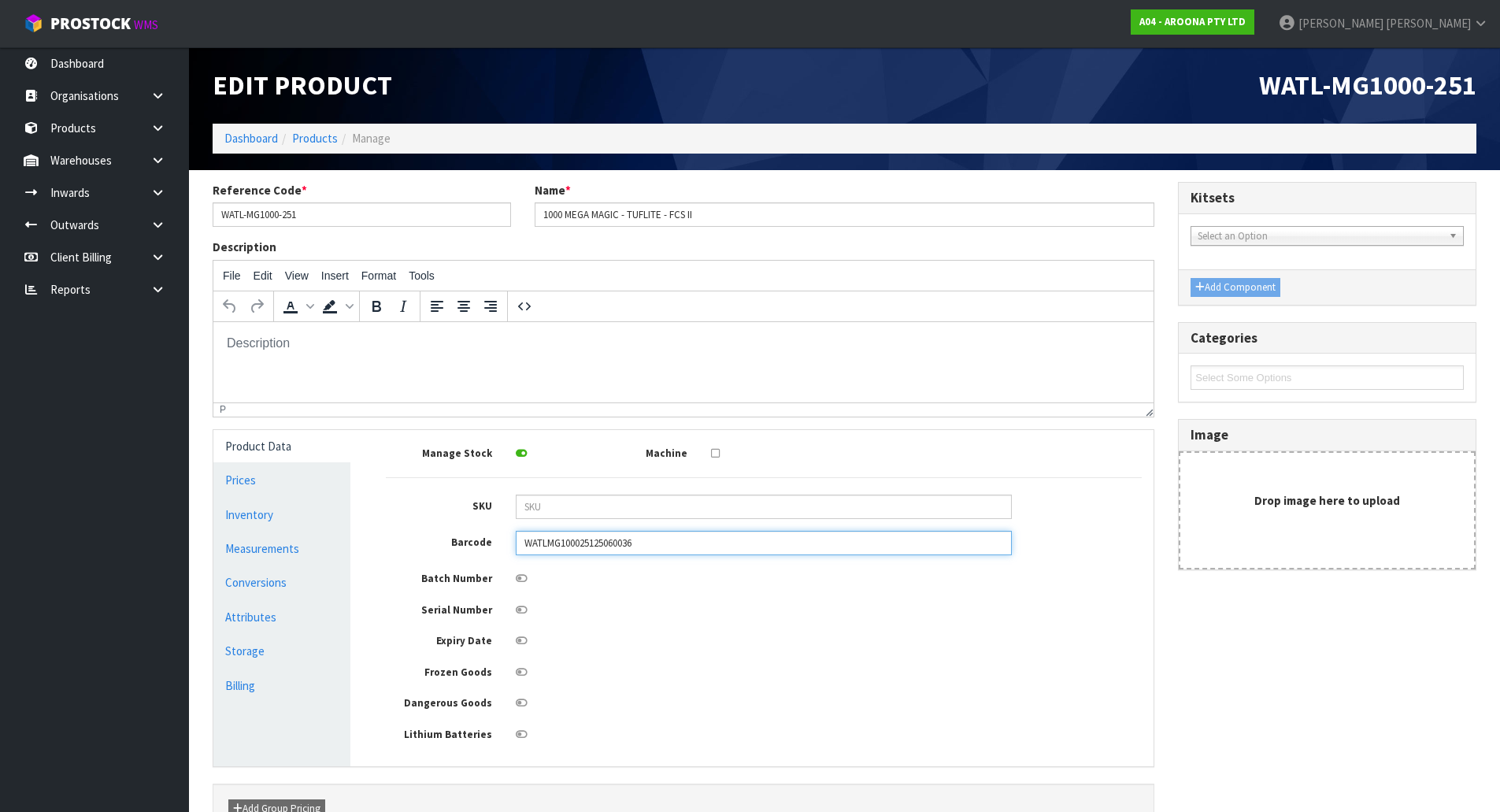
drag, startPoint x: 667, startPoint y: 531, endPoint x: 523, endPoint y: 546, distance: 144.8
click at [523, 546] on input "WATLMG100025125060036" at bounding box center [763, 542] width 496 height 25
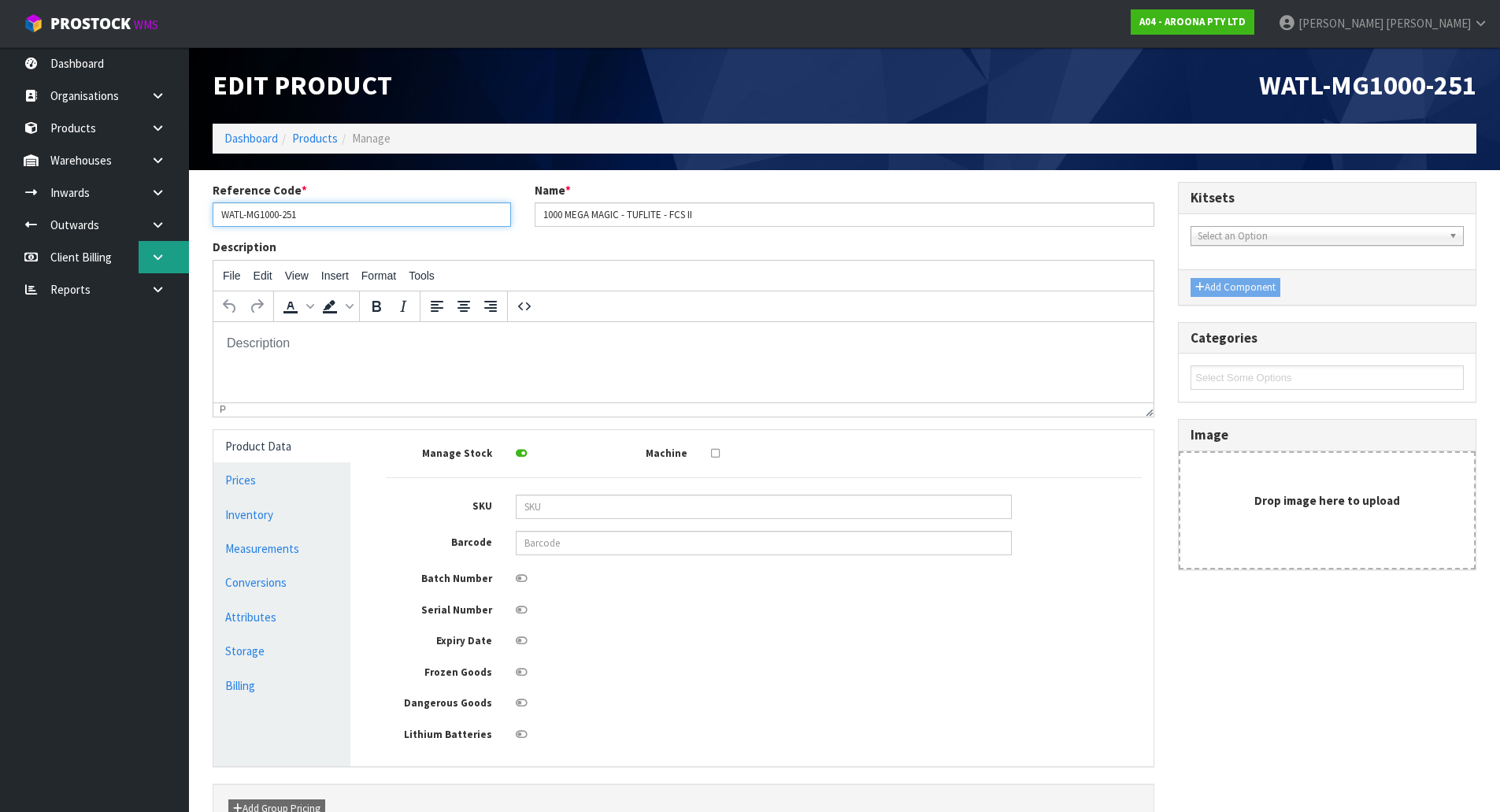
drag, startPoint x: 314, startPoint y: 210, endPoint x: 183, endPoint y: 242, distance: 134.9
click at [184, 242] on body "Toggle navigation ProStock WMS A04 - AROONA PTY LTD [PERSON_NAME] Logout Dashbo…" at bounding box center [750, 406] width 1500 height 812
click at [525, 244] on div "Description File Edit View Insert Format Tools To open the popup, press Shift+E…" at bounding box center [684, 327] width 965 height 178
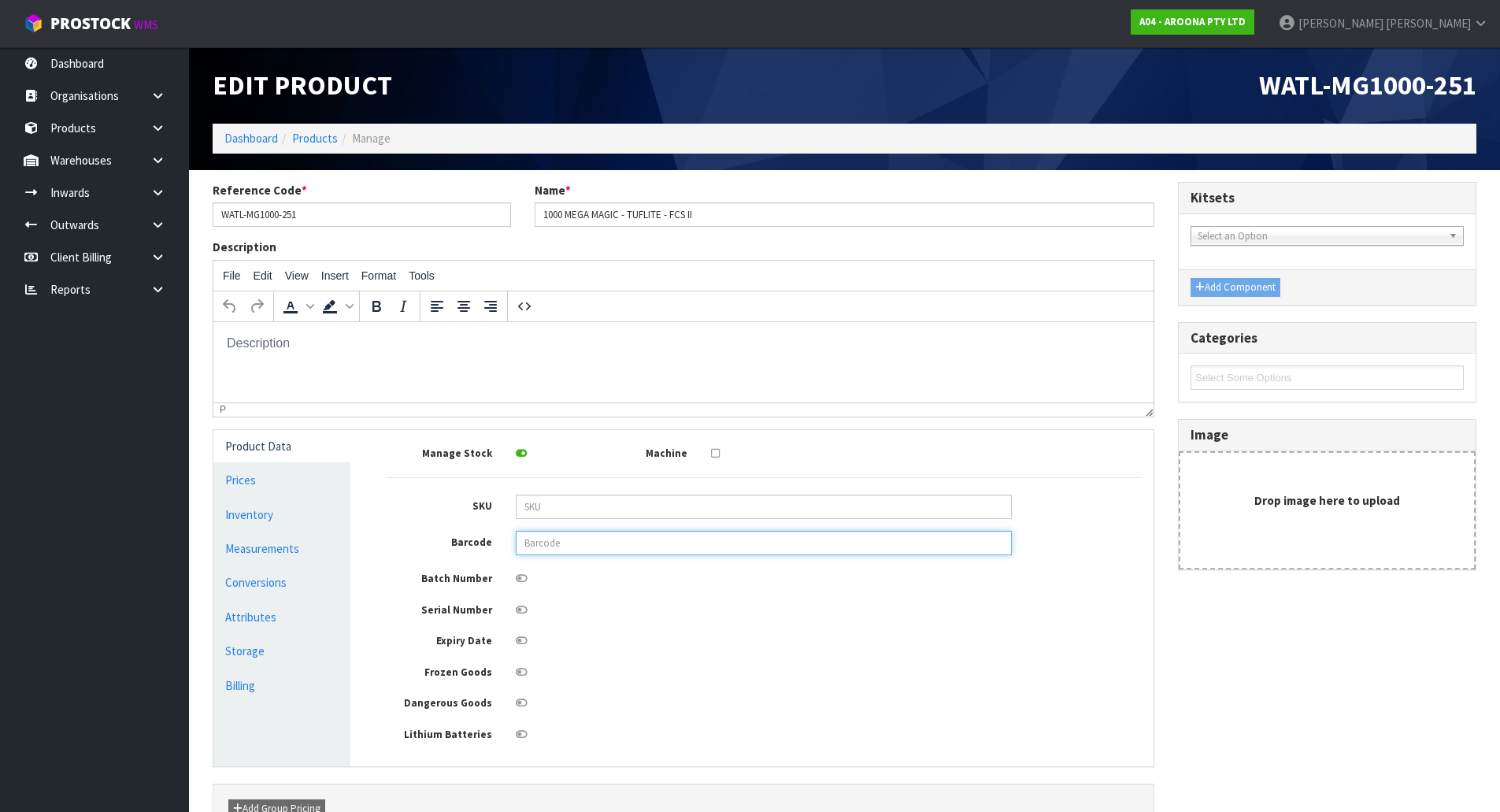
click at [650, 531] on input "text" at bounding box center [763, 542] width 496 height 25
click at [675, 547] on input "text" at bounding box center [763, 542] width 496 height 25
drag, startPoint x: 663, startPoint y: 641, endPoint x: 655, endPoint y: 629, distance: 14.4
click at [663, 640] on div at bounding box center [763, 638] width 520 height 19
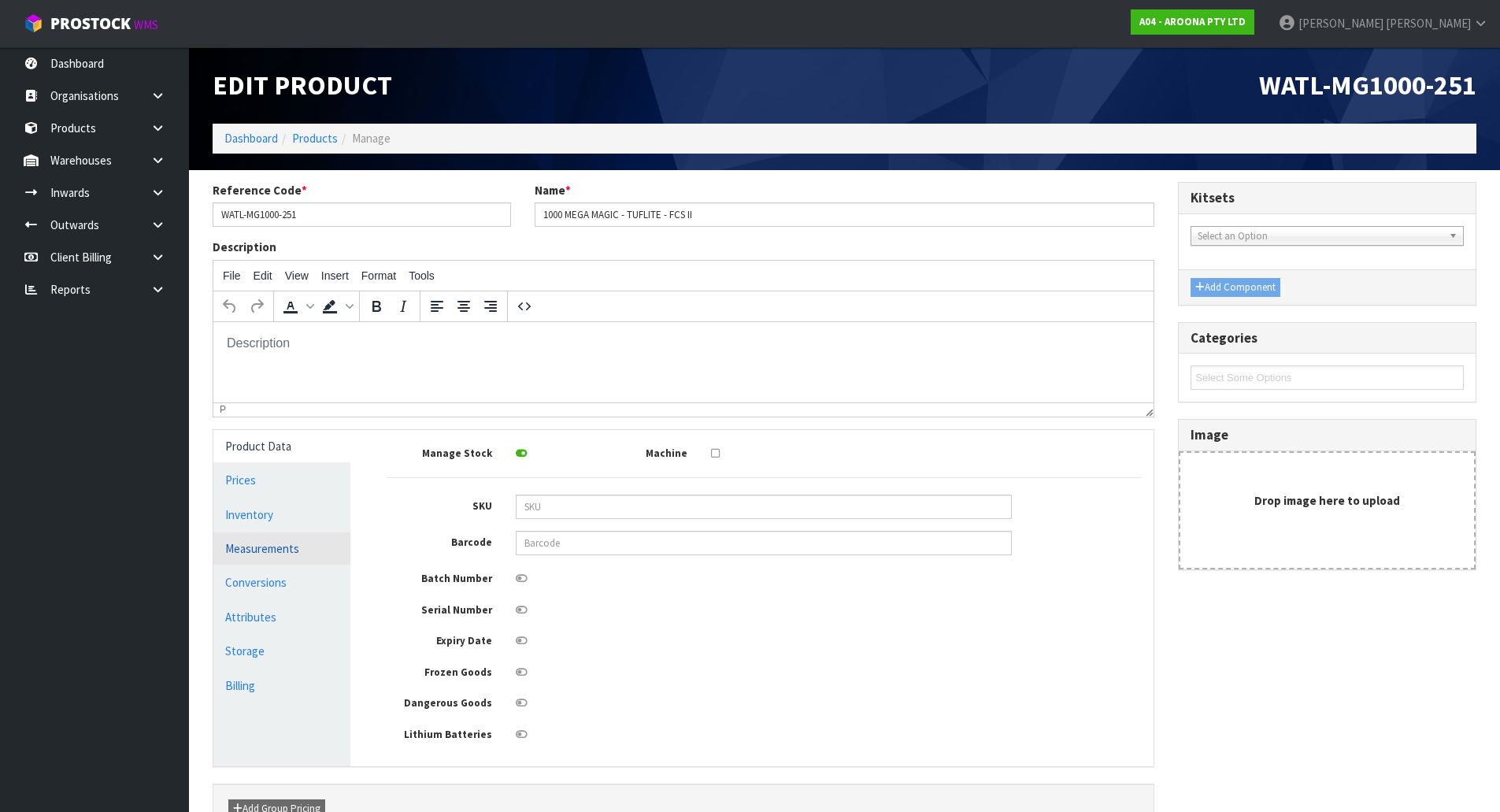
click at [323, 543] on link "Measurements" at bounding box center [282, 548] width 137 height 32
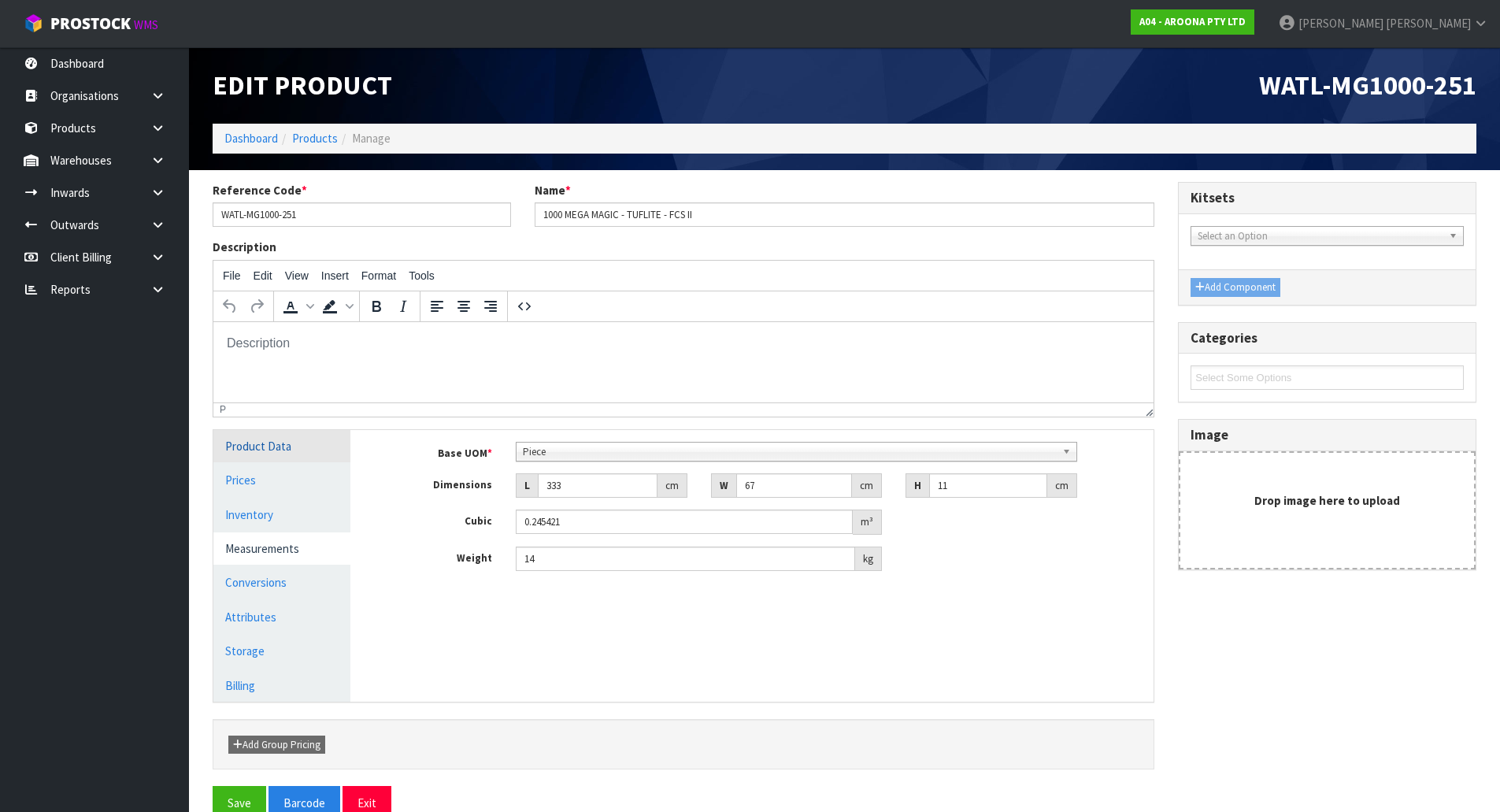
click at [323, 440] on link "Product Data" at bounding box center [282, 446] width 137 height 32
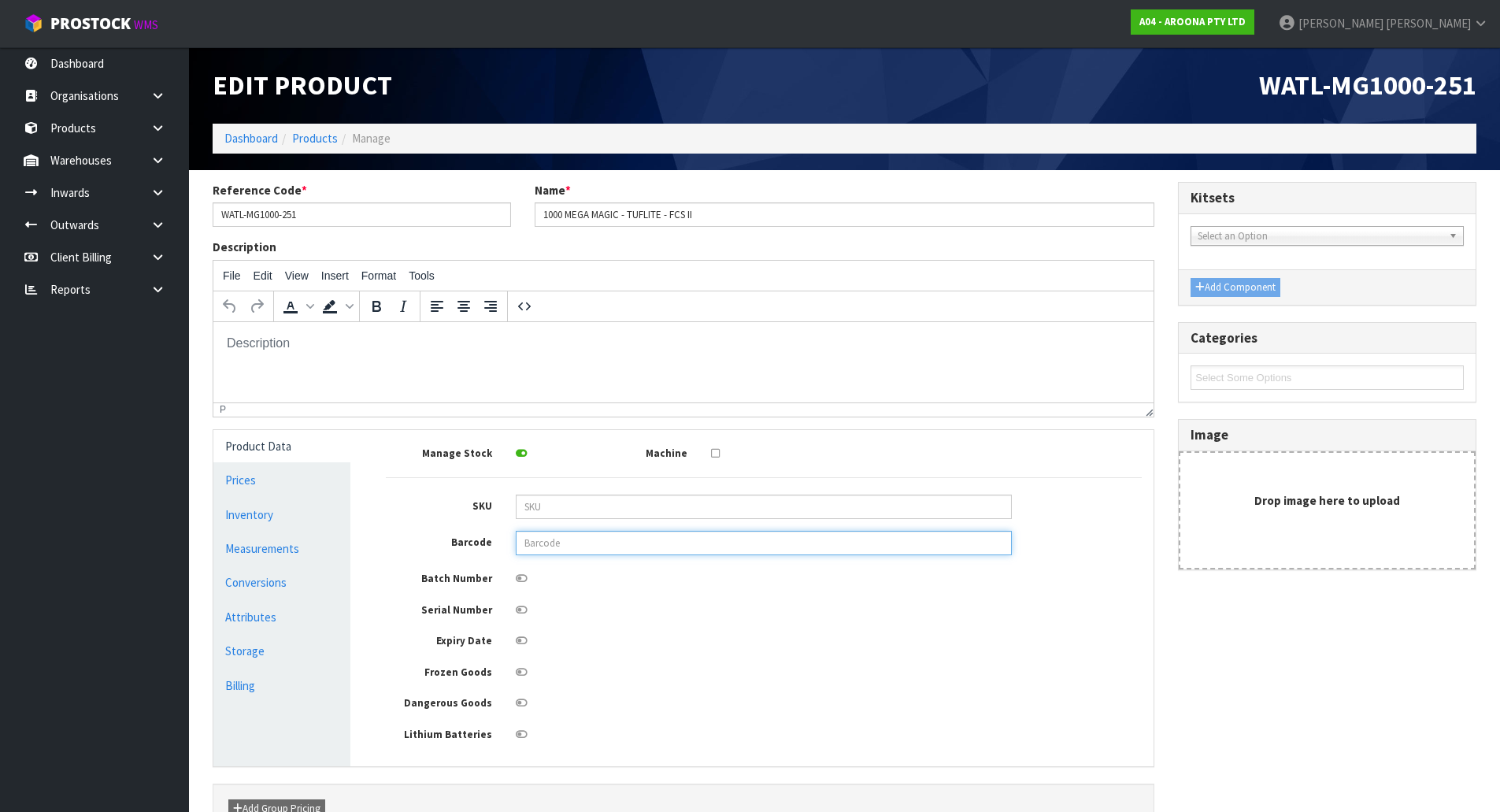
click at [646, 545] on input "text" at bounding box center [763, 542] width 496 height 25
click at [666, 659] on div "Manage Stock Machine SKU Barcode Batch Number Serial Number Expiry Date Frozen …" at bounding box center [764, 592] width 755 height 301
click at [698, 557] on div "Manage Stock Machine SKU Barcode Batch Number Serial Number Expiry Date Frozen …" at bounding box center [764, 592] width 755 height 301
click at [606, 537] on input "text" at bounding box center [763, 542] width 496 height 25
click at [794, 537] on input "text" at bounding box center [763, 542] width 496 height 25
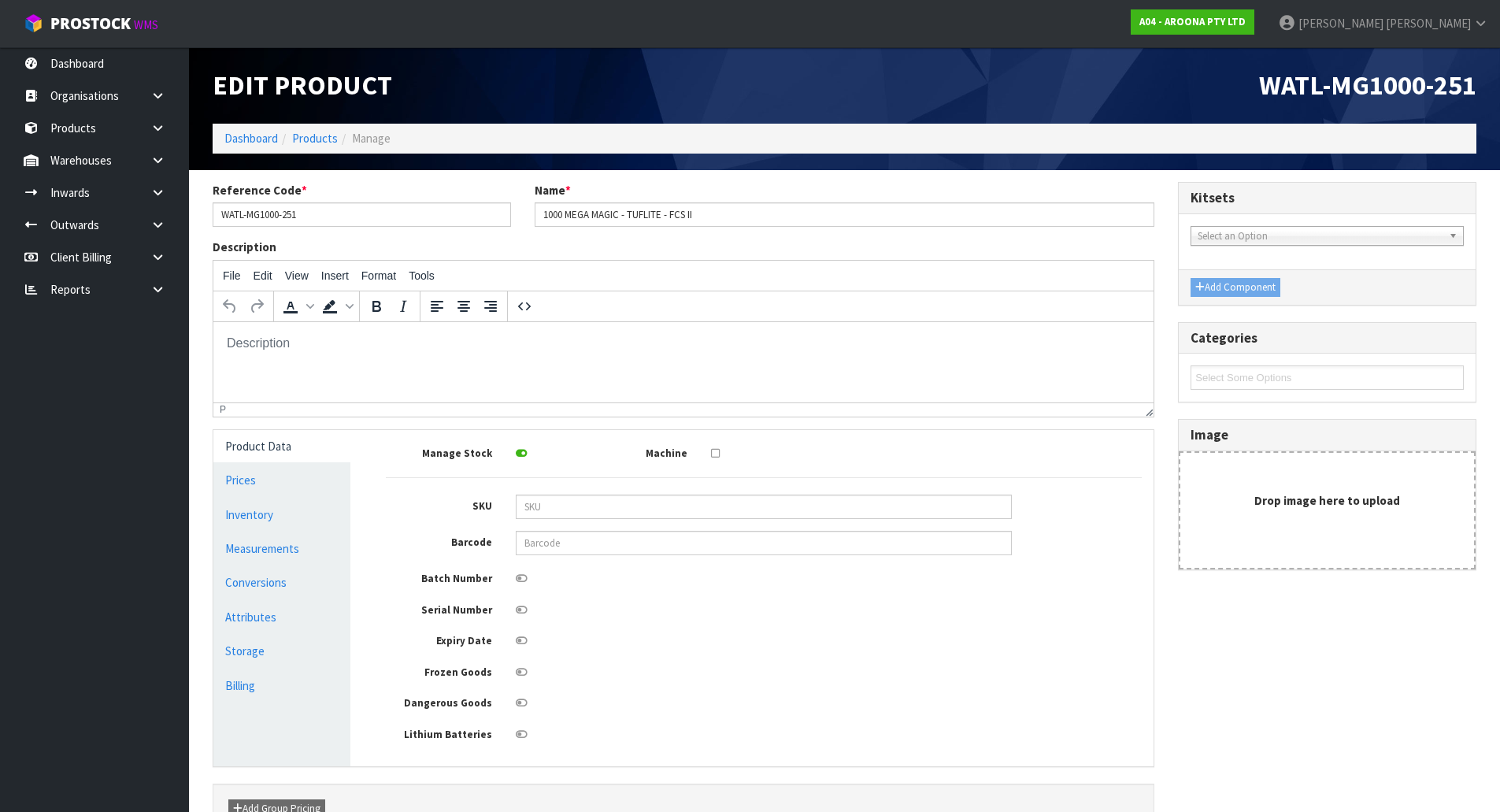
click at [774, 587] on div "Manage Stock Machine SKU Barcode Batch Number Serial Number Expiry Date Frozen …" at bounding box center [764, 592] width 755 height 301
click at [630, 542] on input "text" at bounding box center [763, 542] width 496 height 25
paste input "WATL-MG1000-251"
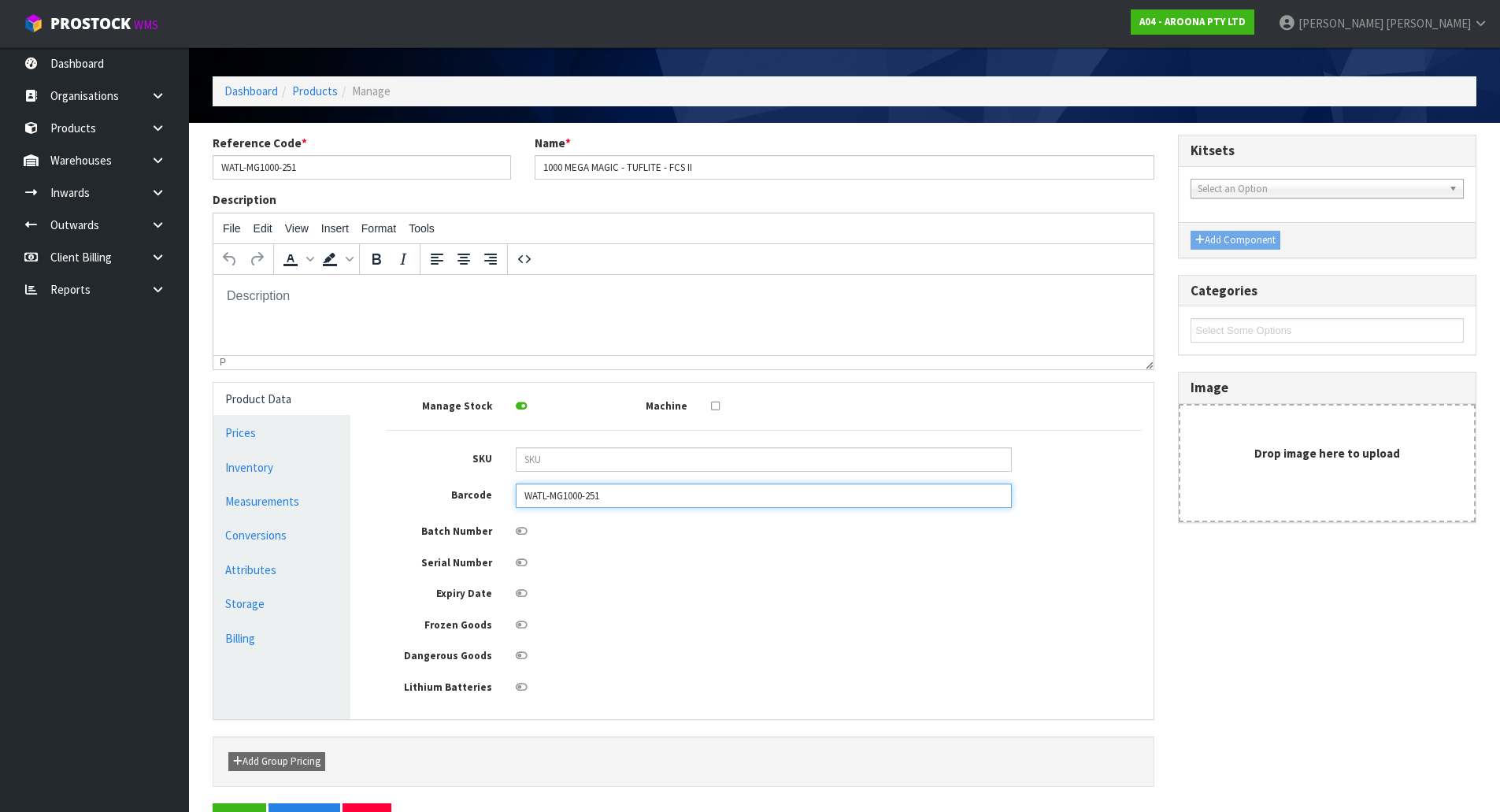
scroll to position [96, 0]
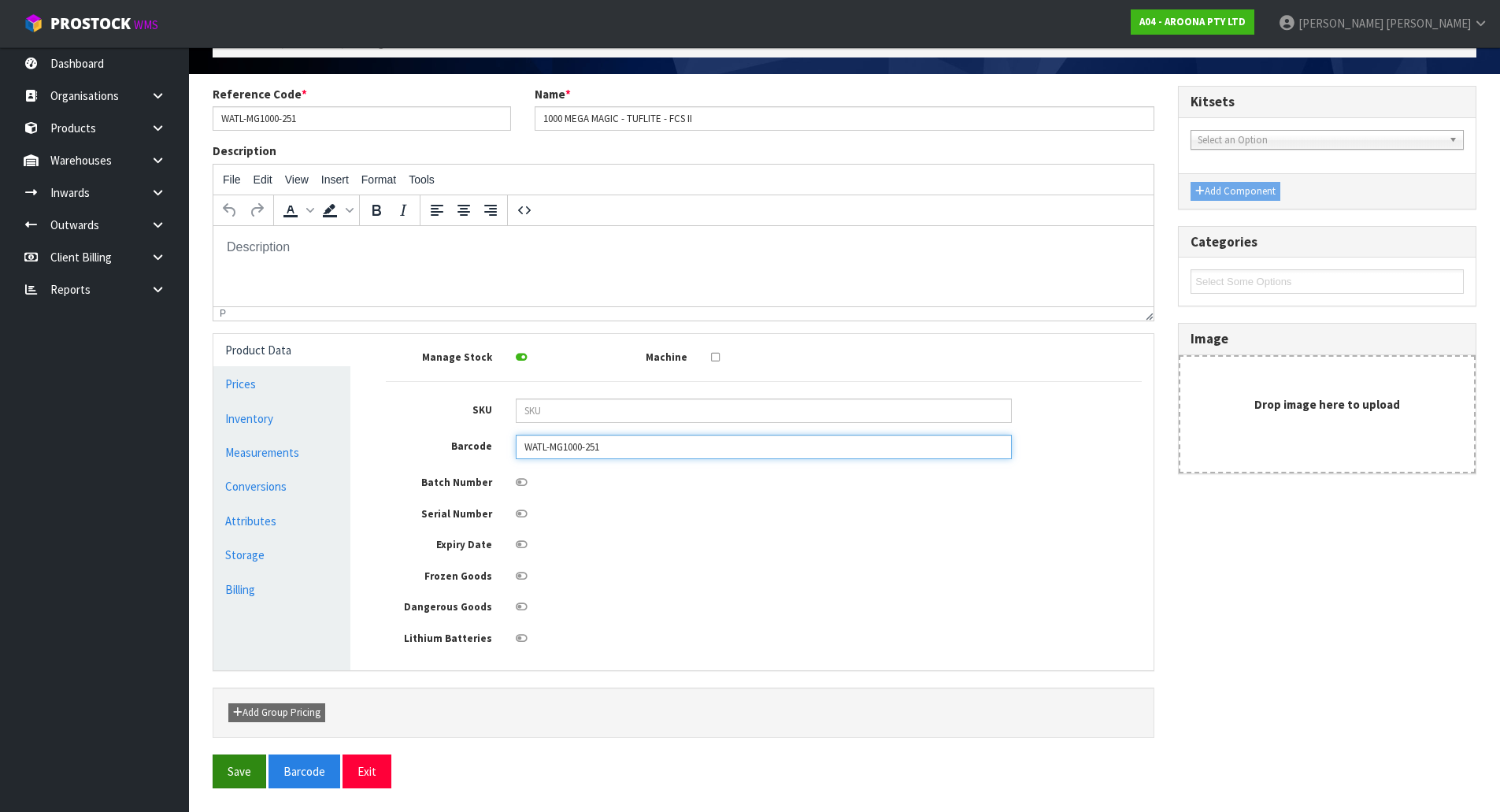
type input "WATL-MG1000-251"
click at [255, 762] on button "Save" at bounding box center [239, 771] width 53 height 34
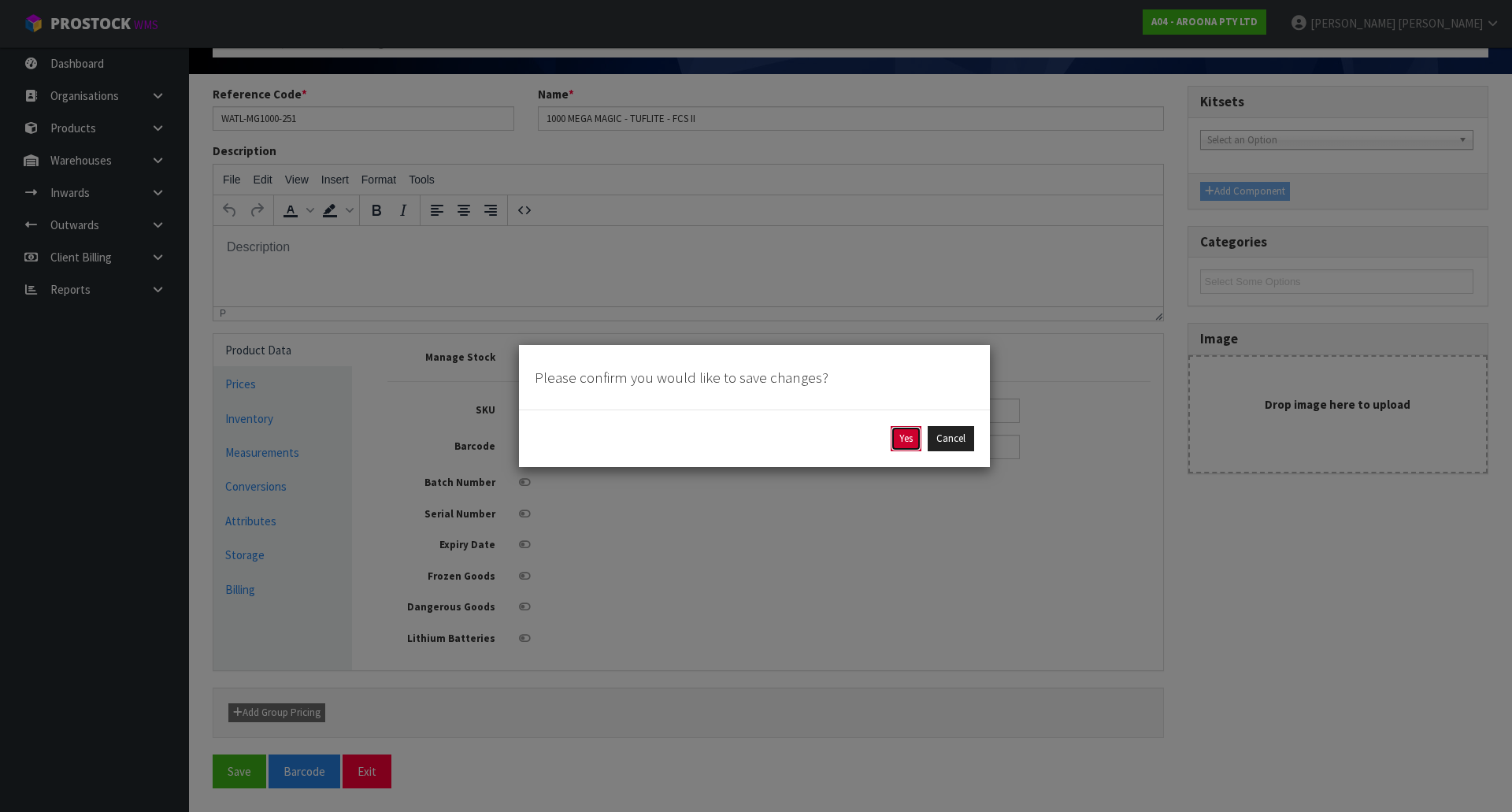
click at [897, 440] on button "Yes" at bounding box center [906, 439] width 30 height 25
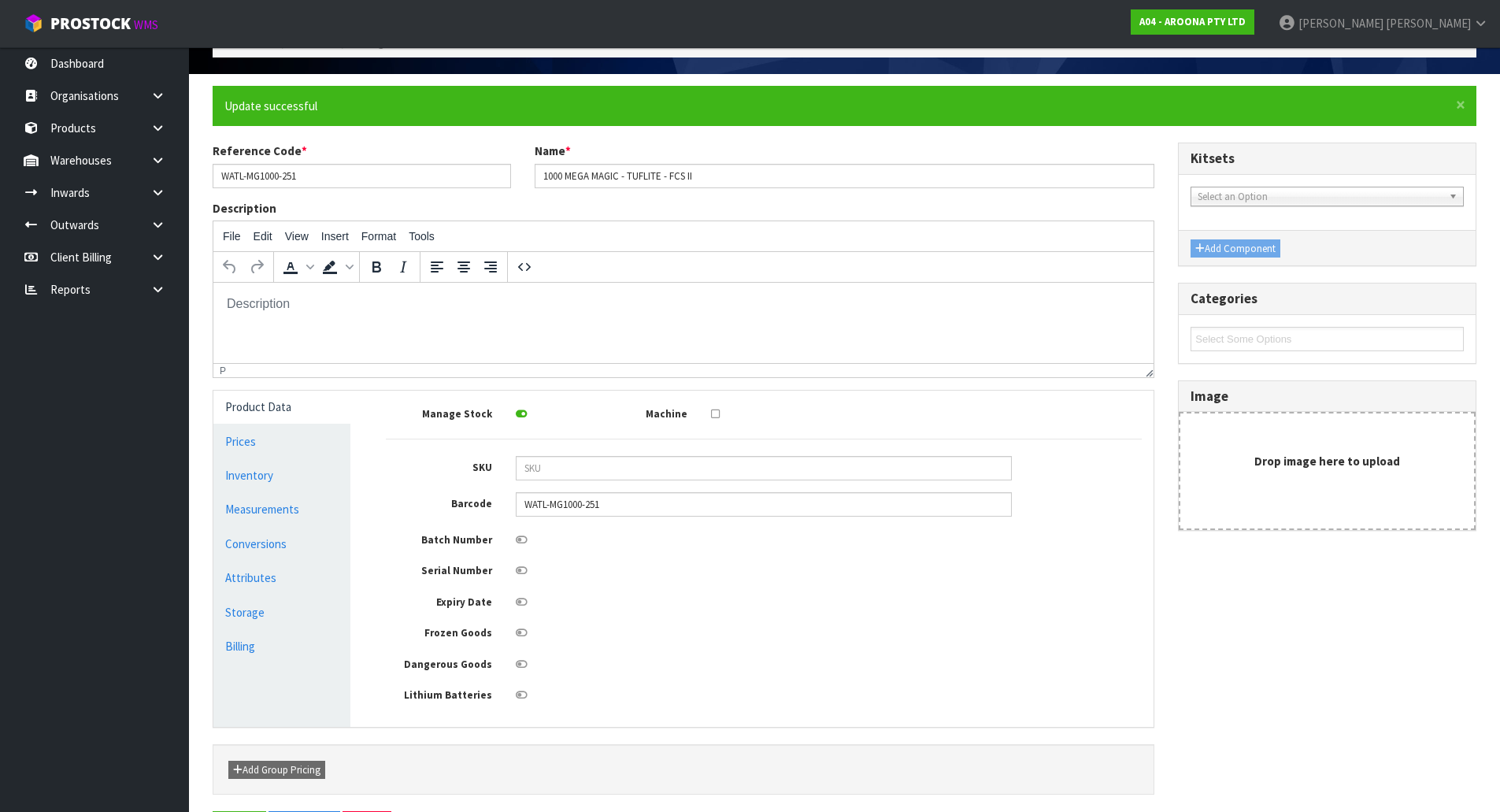
scroll to position [0, 0]
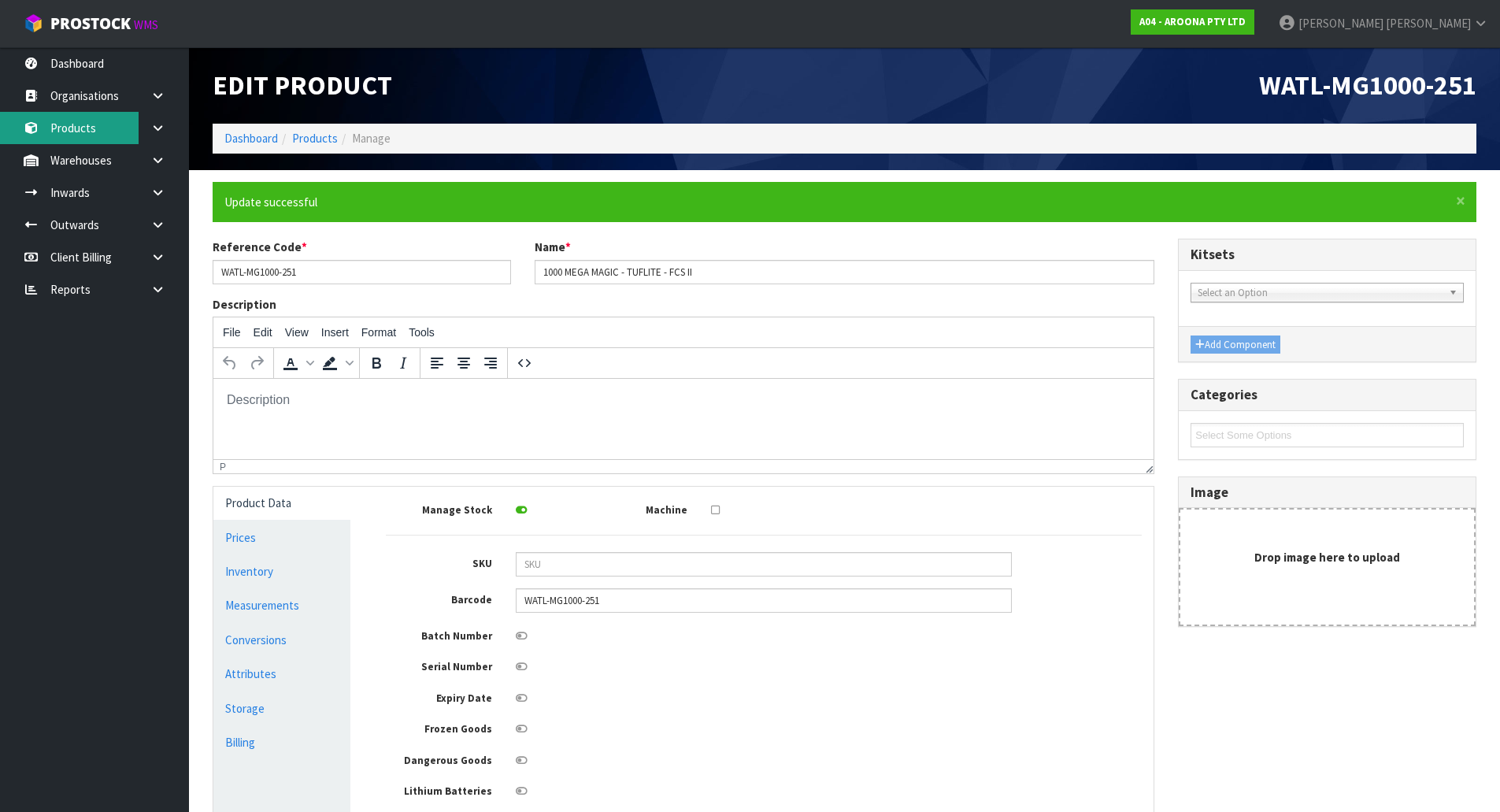
click at [121, 129] on link "Products" at bounding box center [95, 128] width 189 height 32
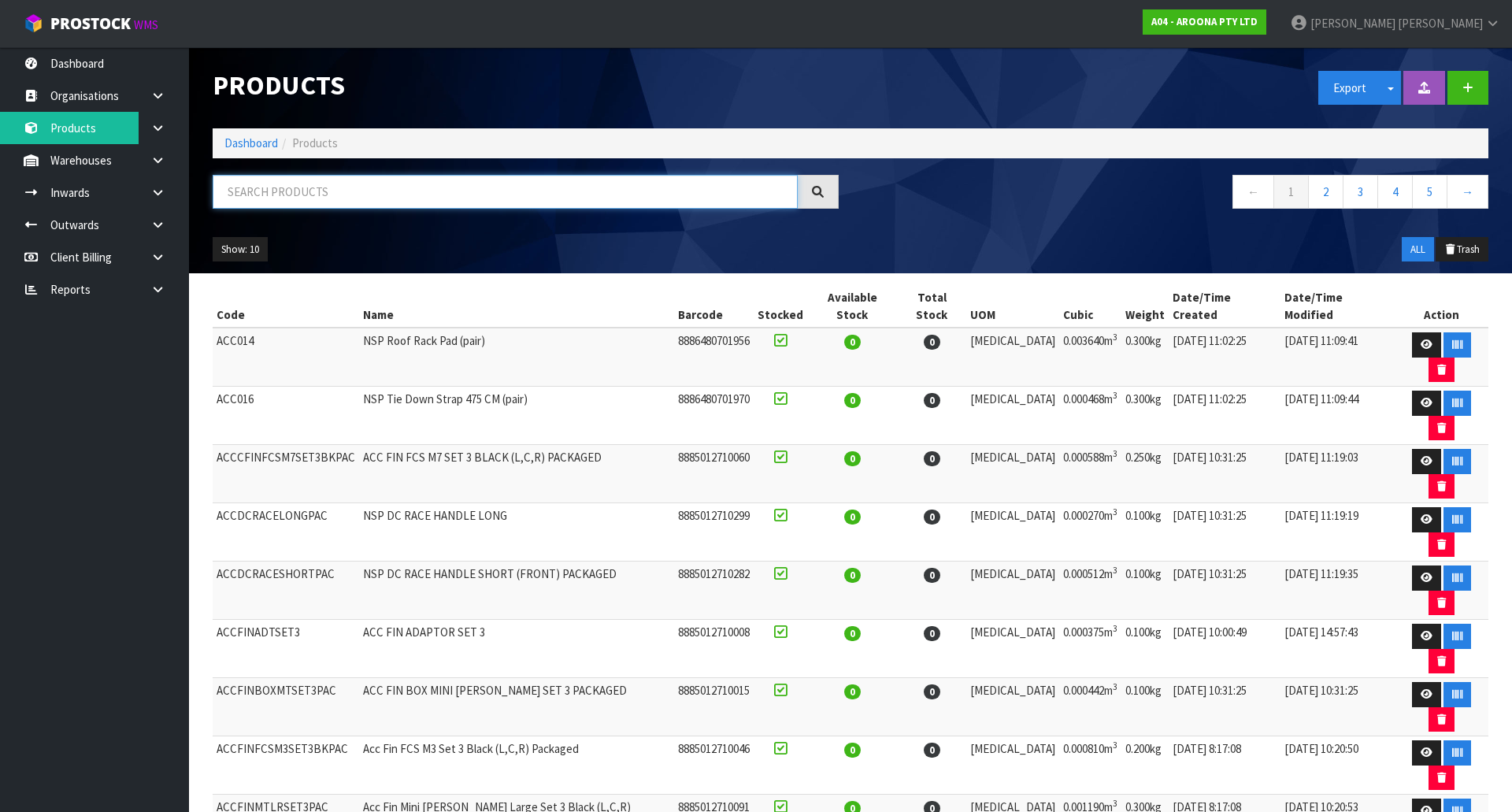
click at [395, 204] on input "text" at bounding box center [505, 192] width 585 height 34
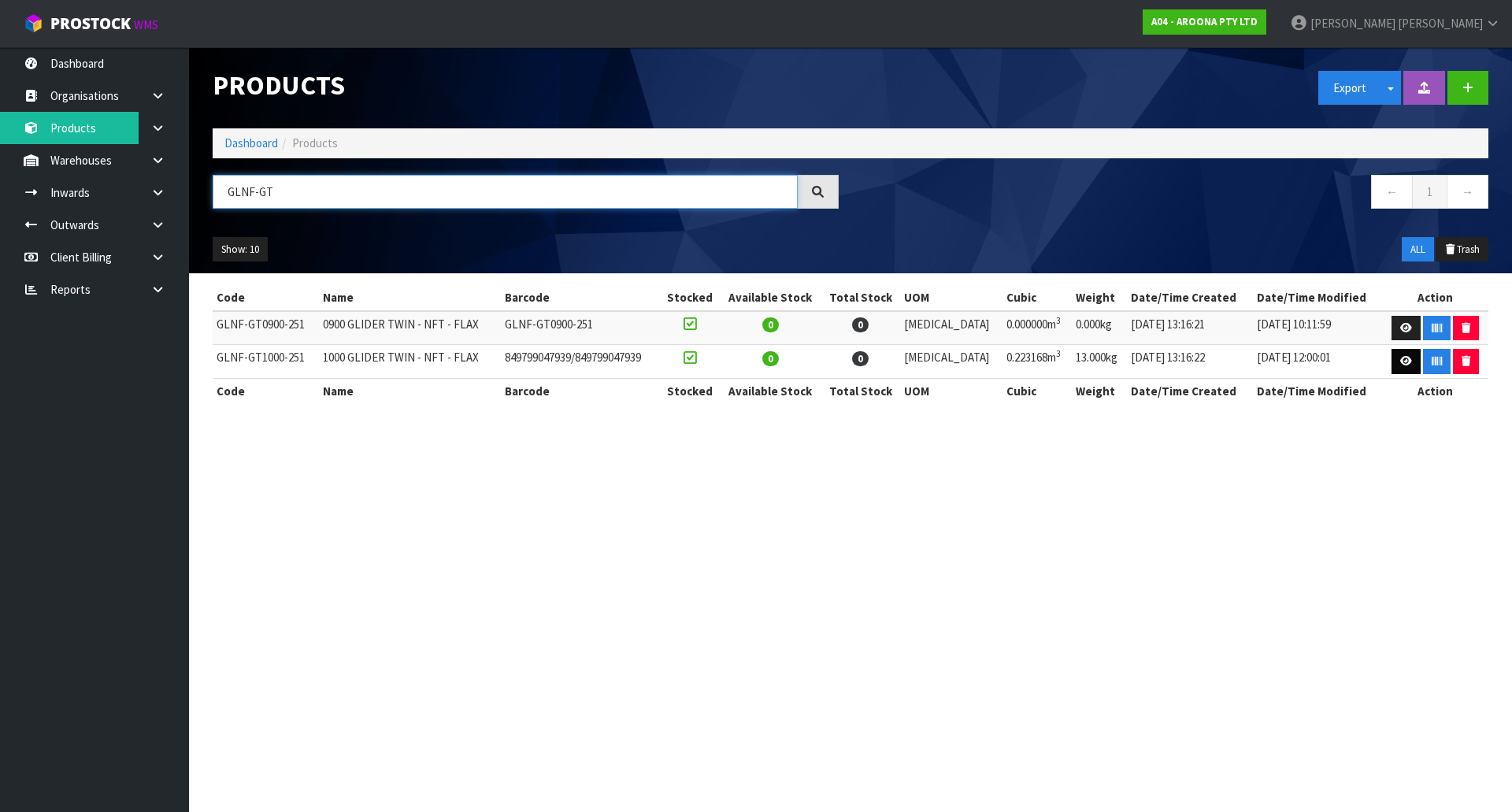
type input "GLNF-GT"
click at [1400, 362] on icon at bounding box center [1406, 361] width 12 height 10
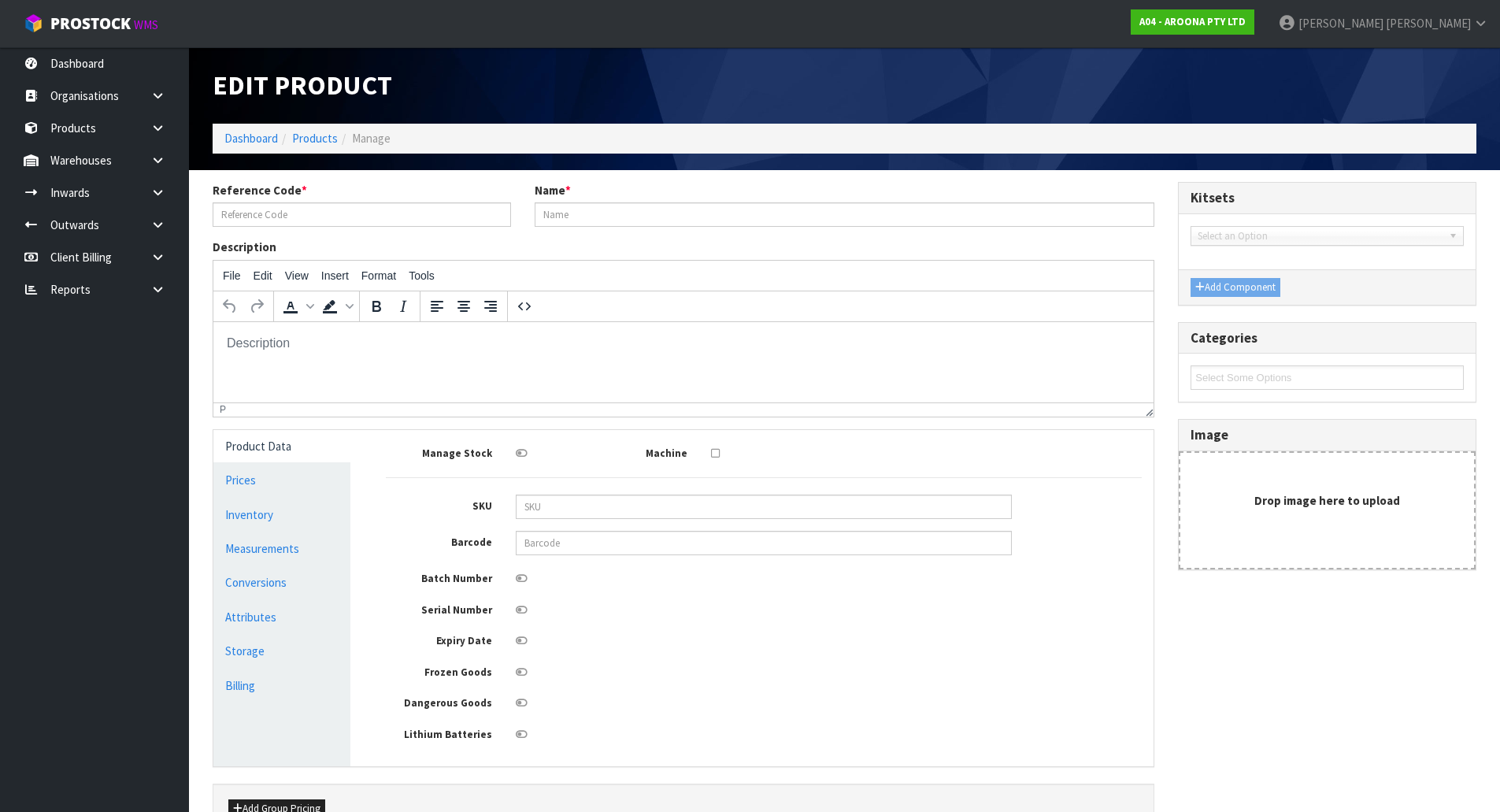
type input "GLNF-GT1000-251"
type input "1000 GLIDER TWIN - NFT - FLAX"
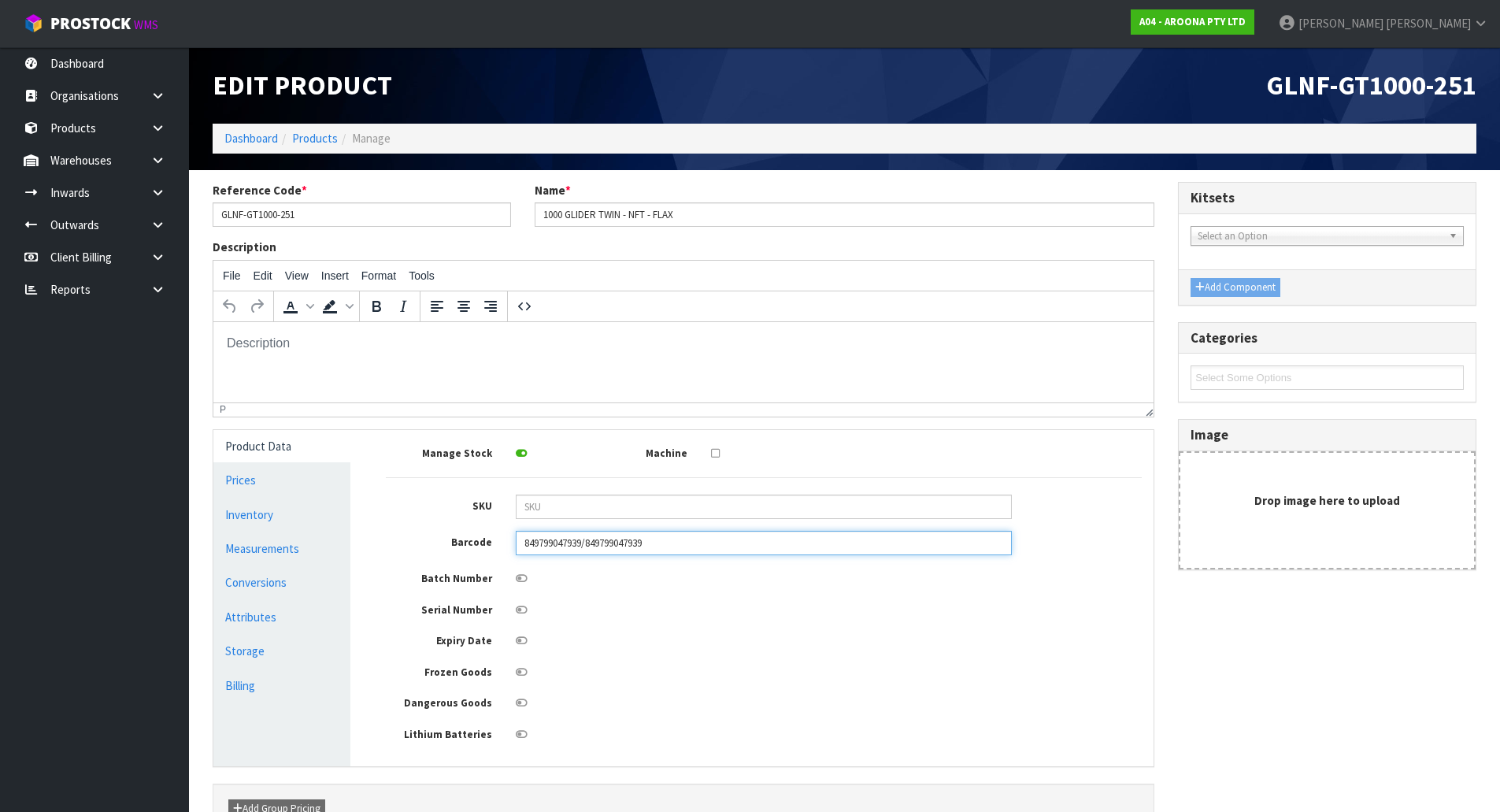
drag, startPoint x: 589, startPoint y: 537, endPoint x: 777, endPoint y: 549, distance: 188.4
click at [777, 549] on input "849799047939/849799047939" at bounding box center [763, 542] width 496 height 25
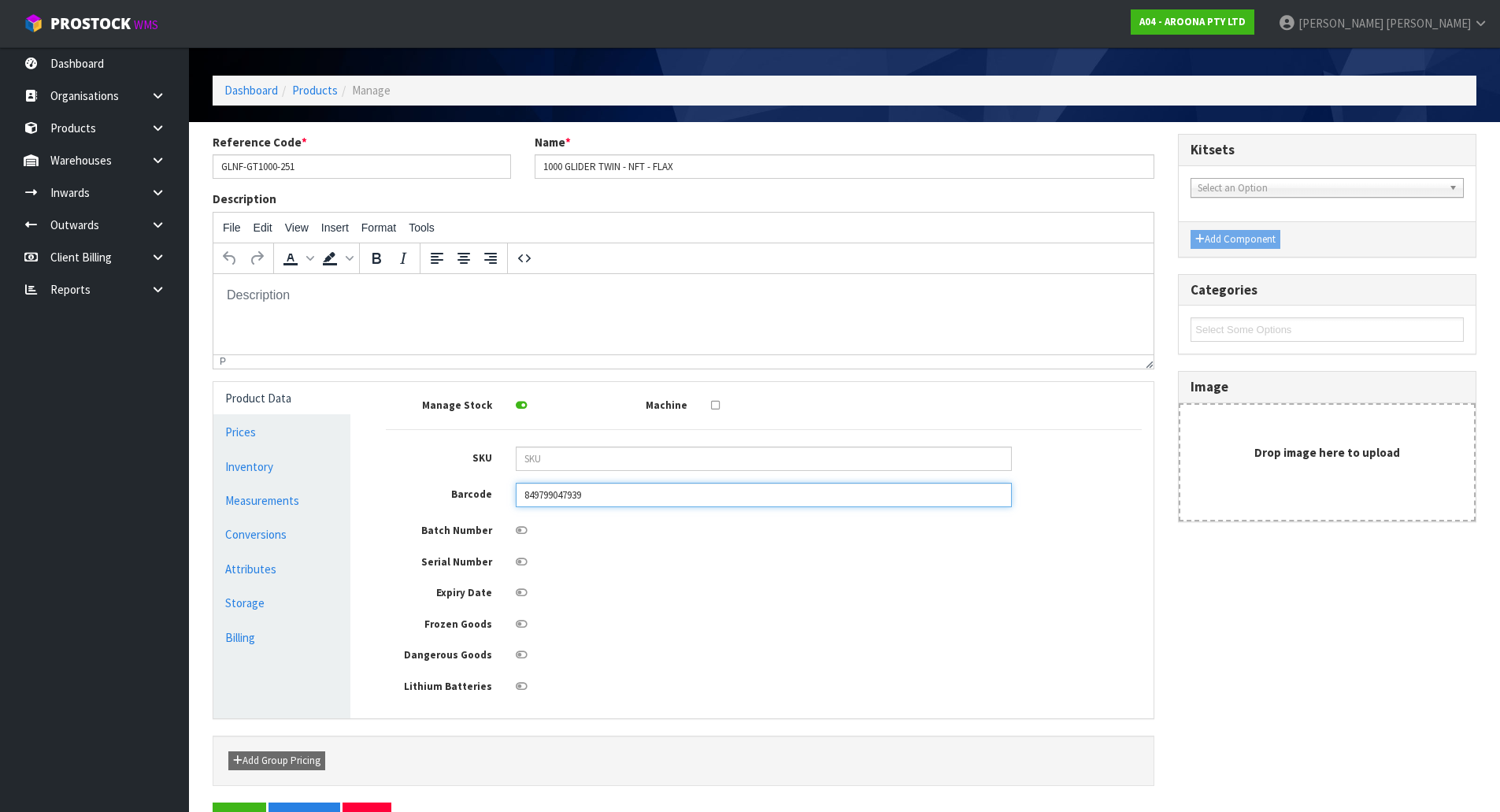
scroll to position [96, 0]
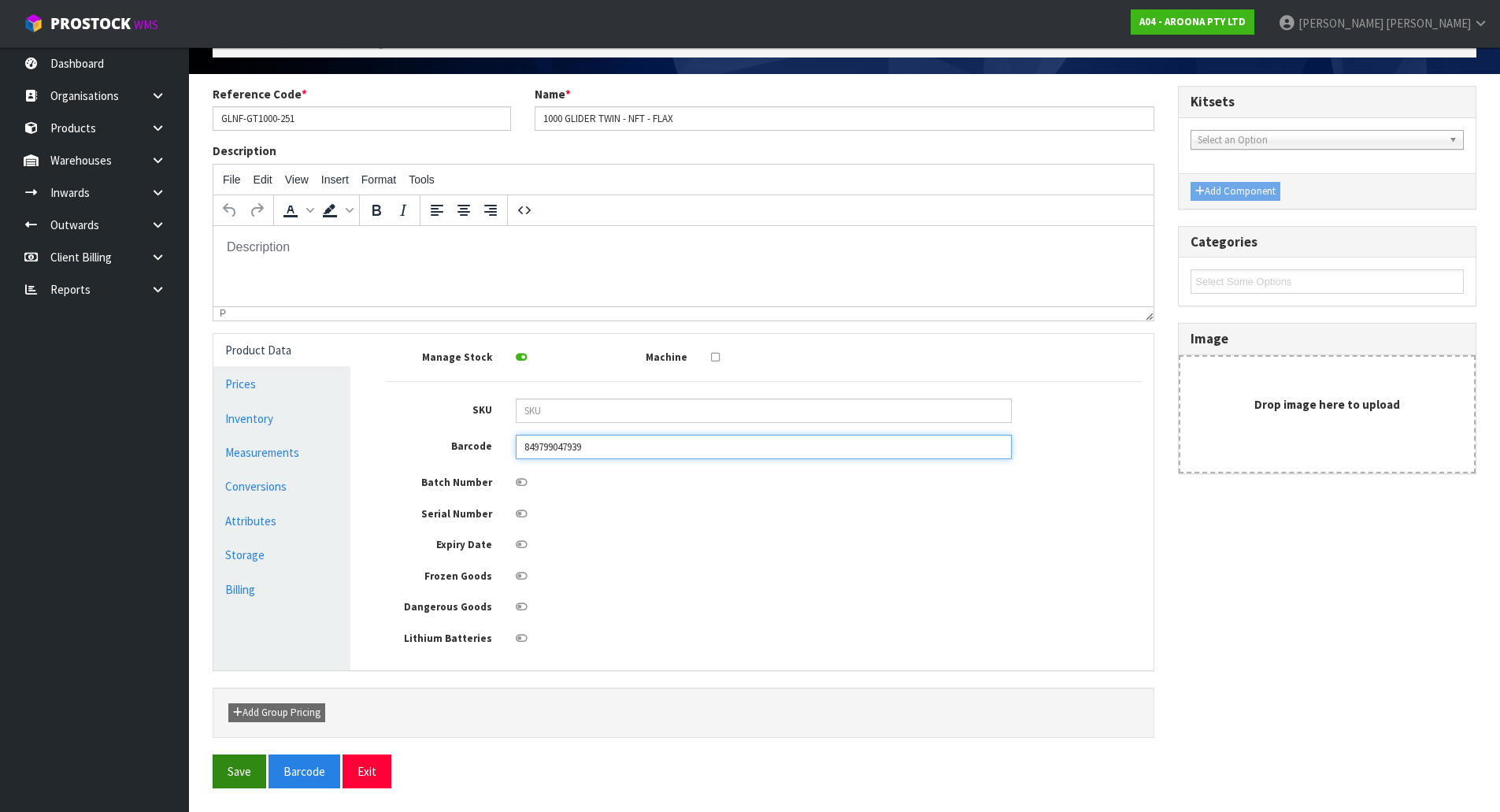
type input "849799047939"
click at [242, 764] on button "Save" at bounding box center [239, 771] width 53 height 34
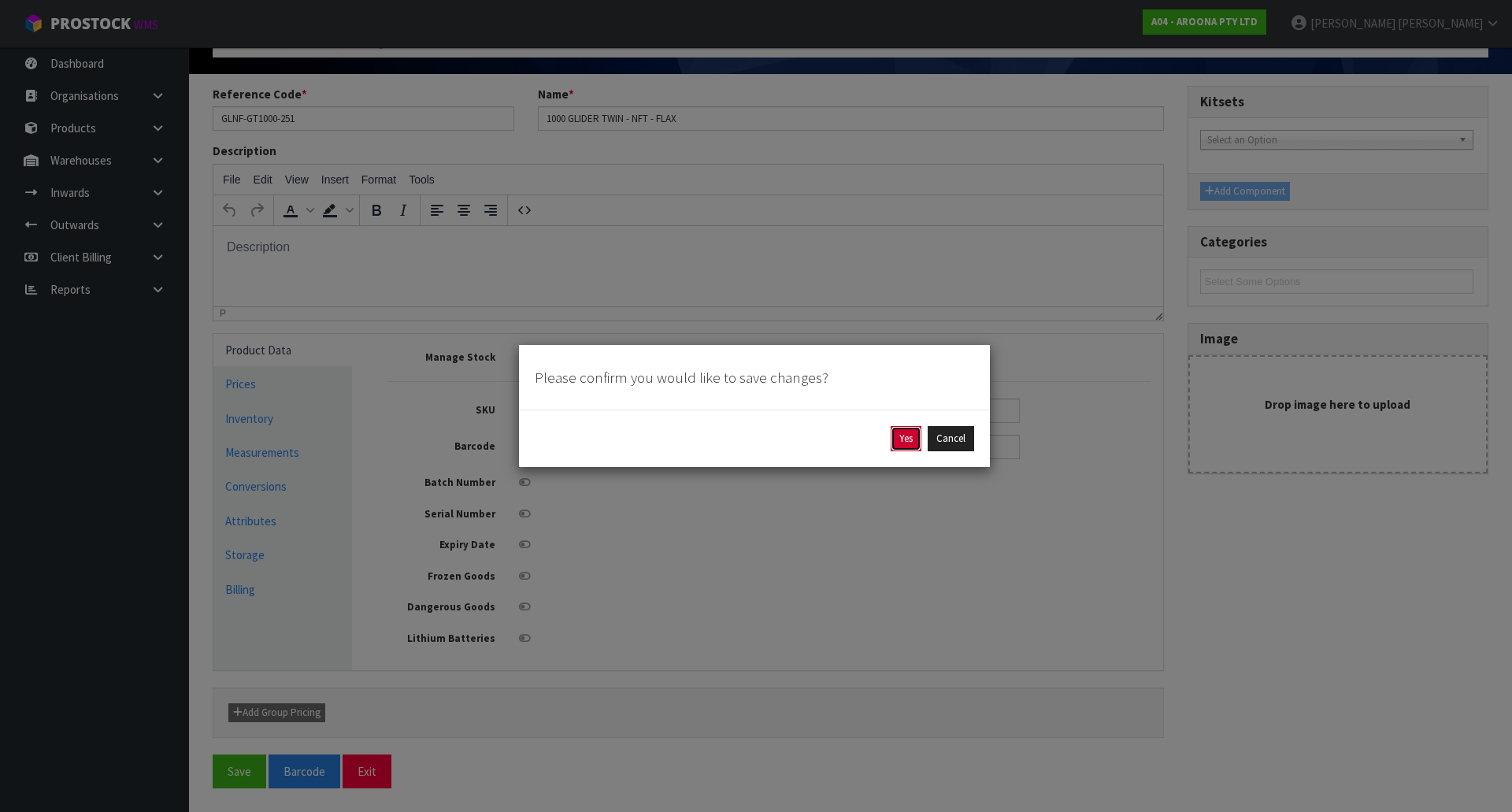
click at [897, 435] on button "Yes" at bounding box center [906, 439] width 30 height 25
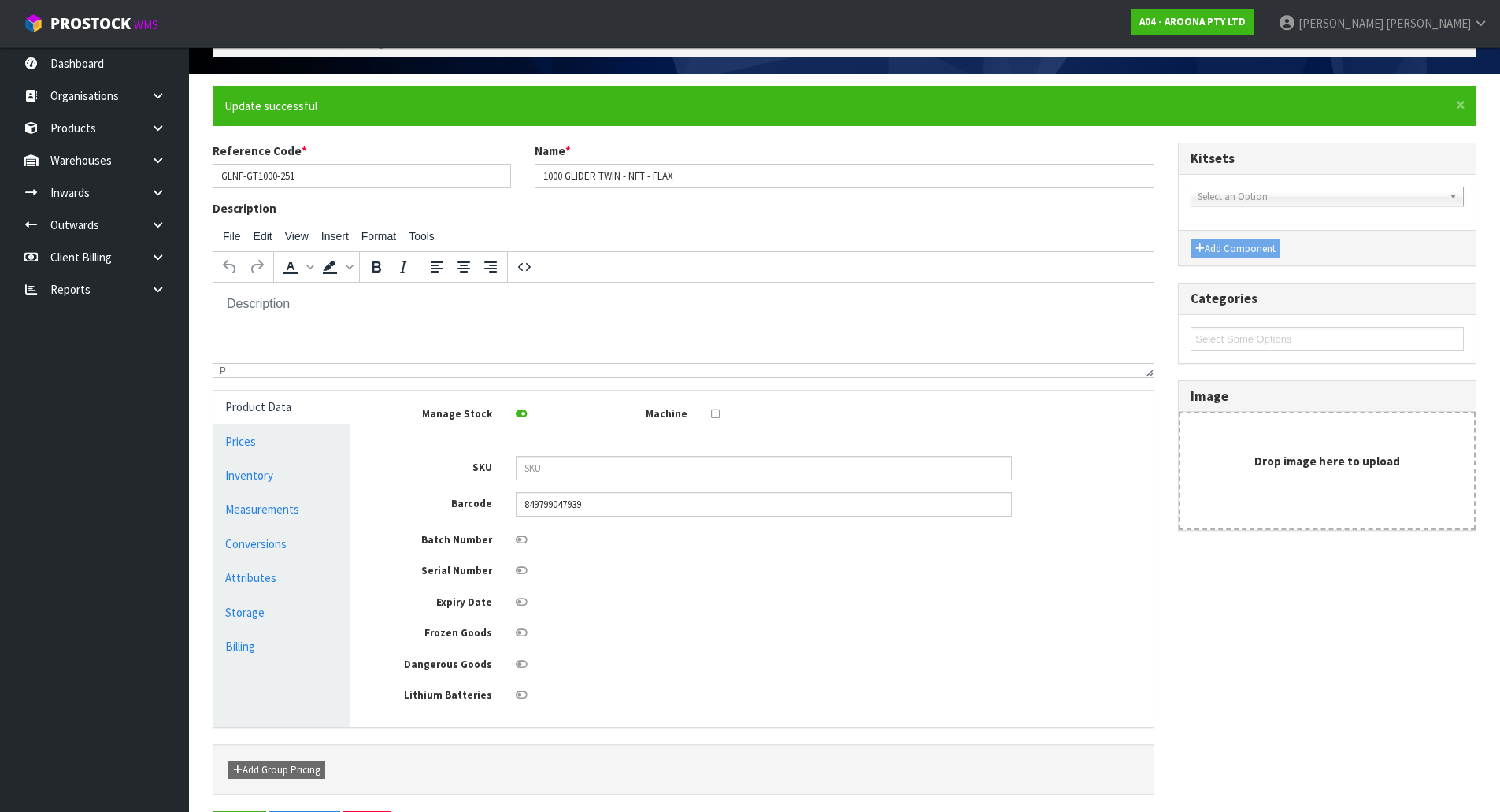
scroll to position [0, 0]
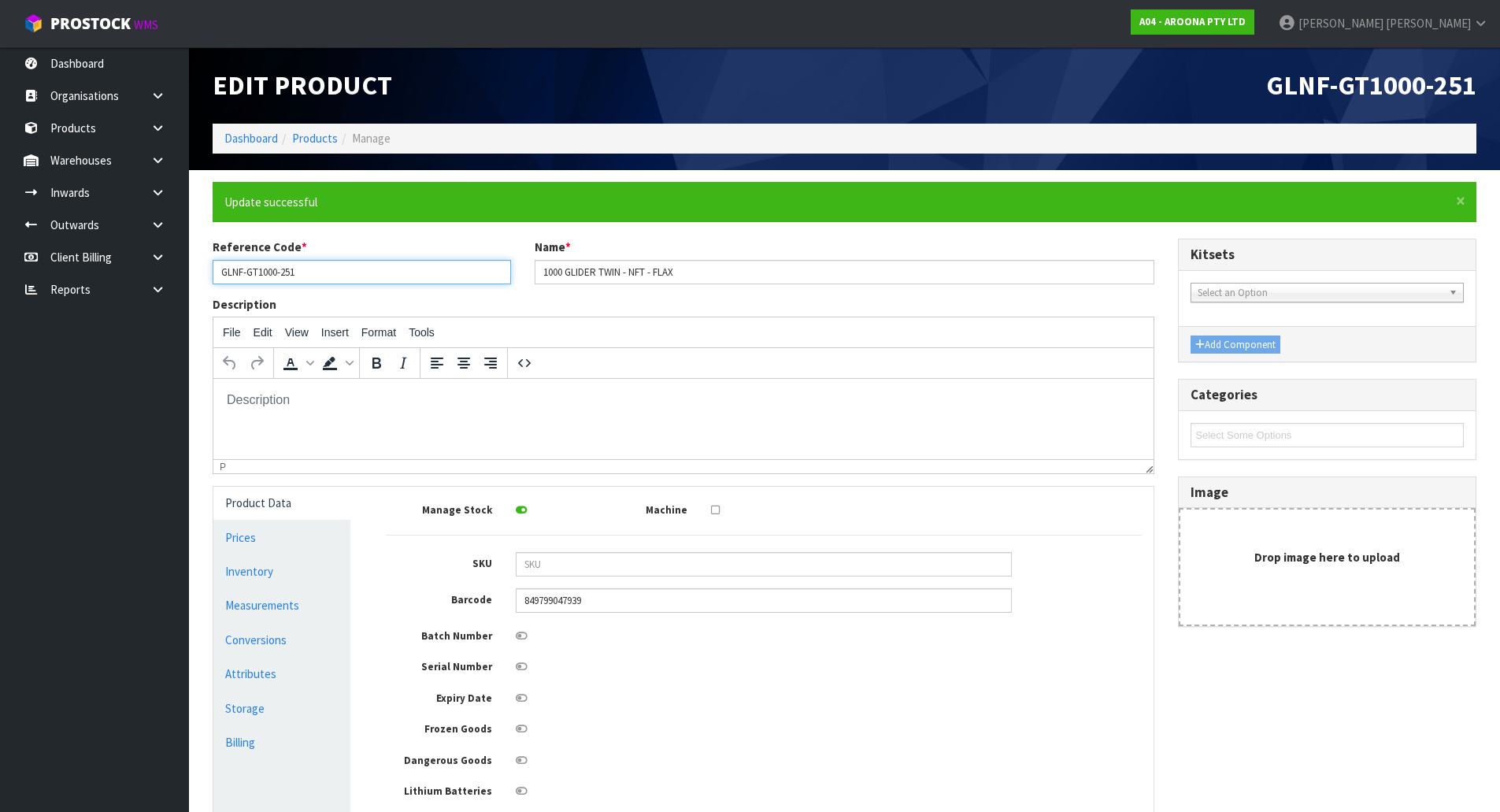
drag, startPoint x: 319, startPoint y: 266, endPoint x: 46, endPoint y: 318, distance: 277.9
click at [46, 318] on body "Toggle navigation ProStock WMS A04 - AROONA PTY LTD [PERSON_NAME] Logout Dashbo…" at bounding box center [750, 406] width 1500 height 812
click at [307, 144] on link "Products" at bounding box center [315, 139] width 46 height 15
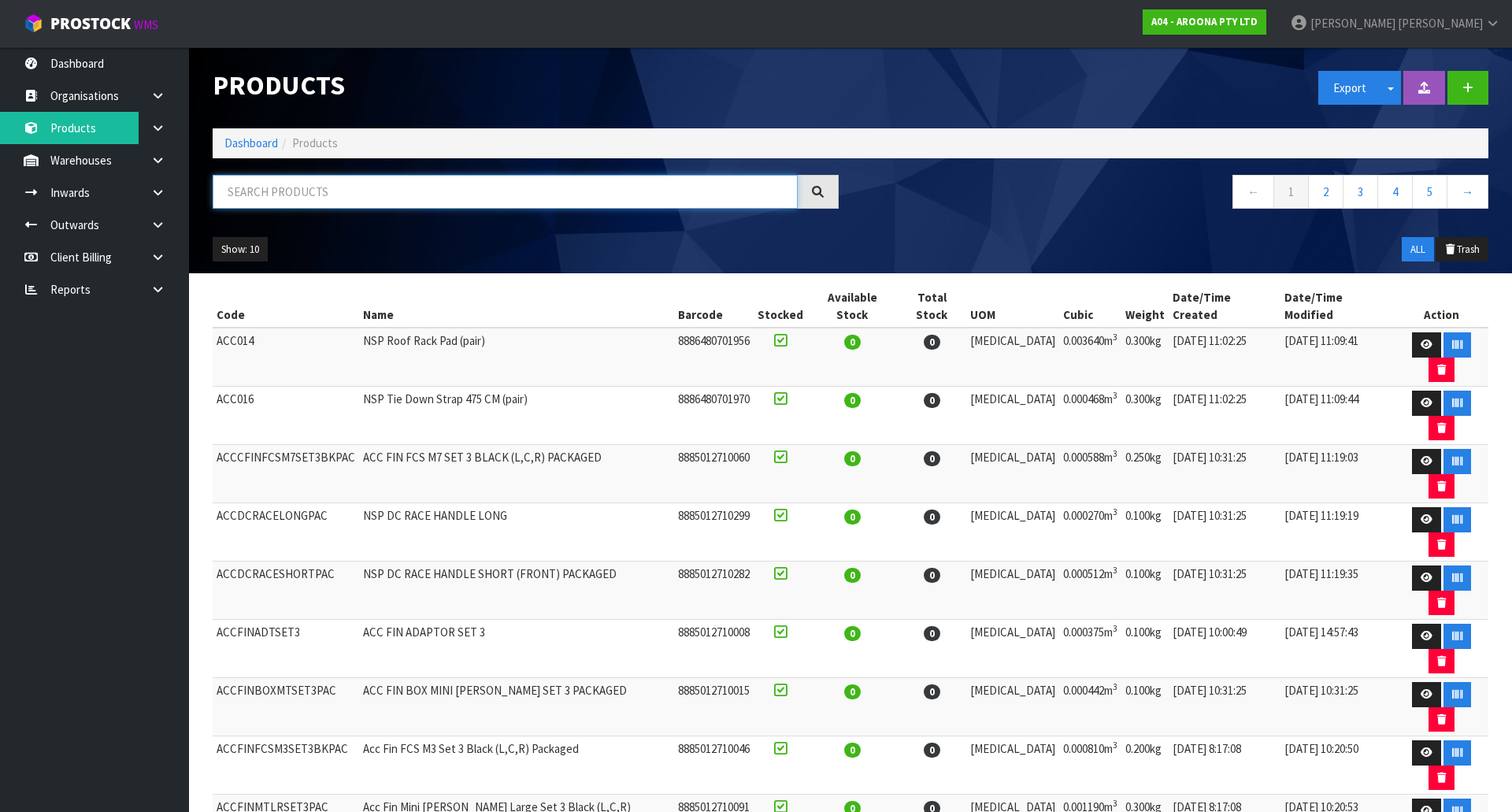
click at [447, 202] on input "text" at bounding box center [505, 192] width 585 height 34
paste input "GLNF-GT1000-251"
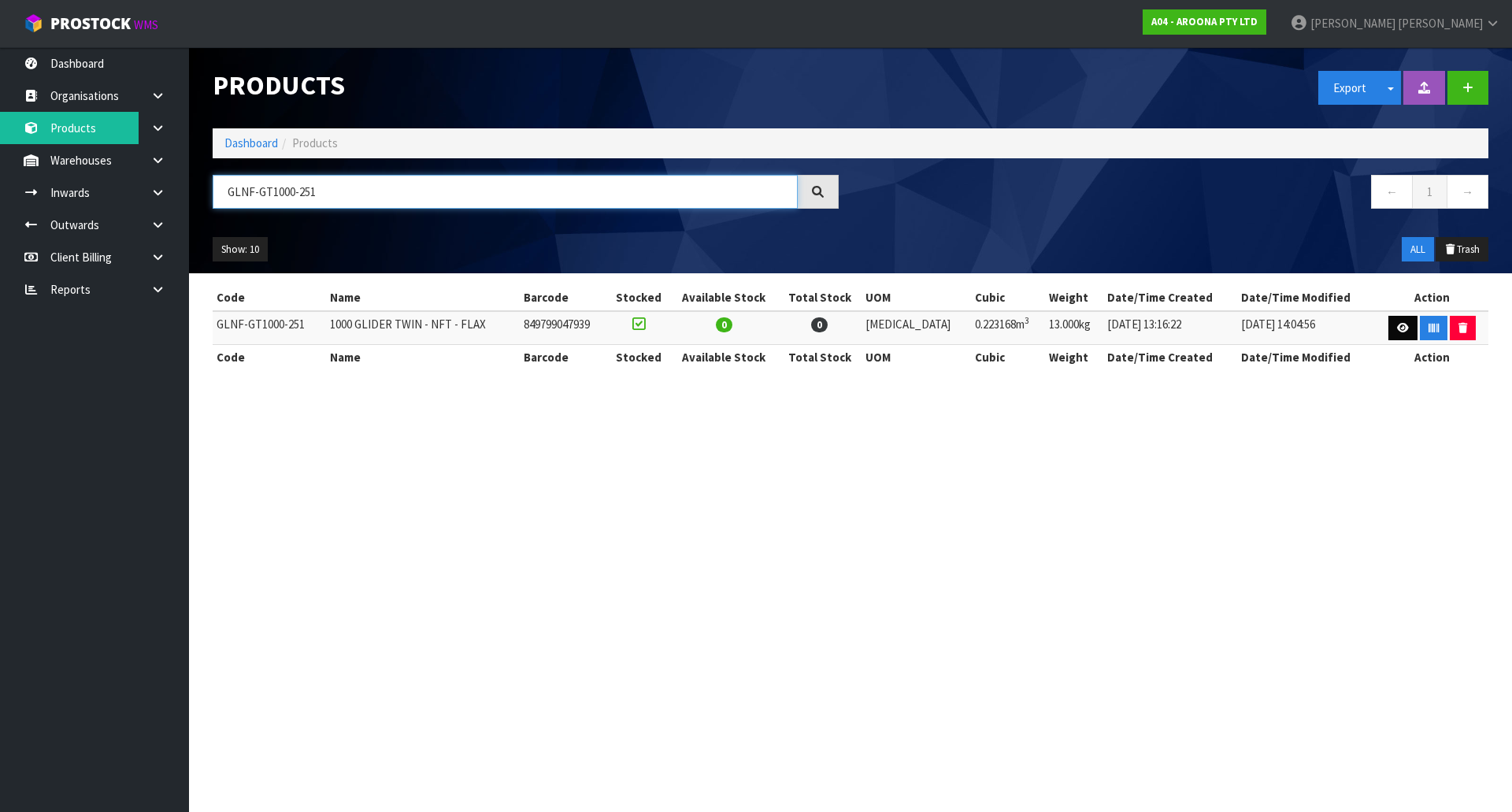
type input "GLNF-GT1000-251"
click at [1398, 330] on icon at bounding box center [1403, 328] width 12 height 10
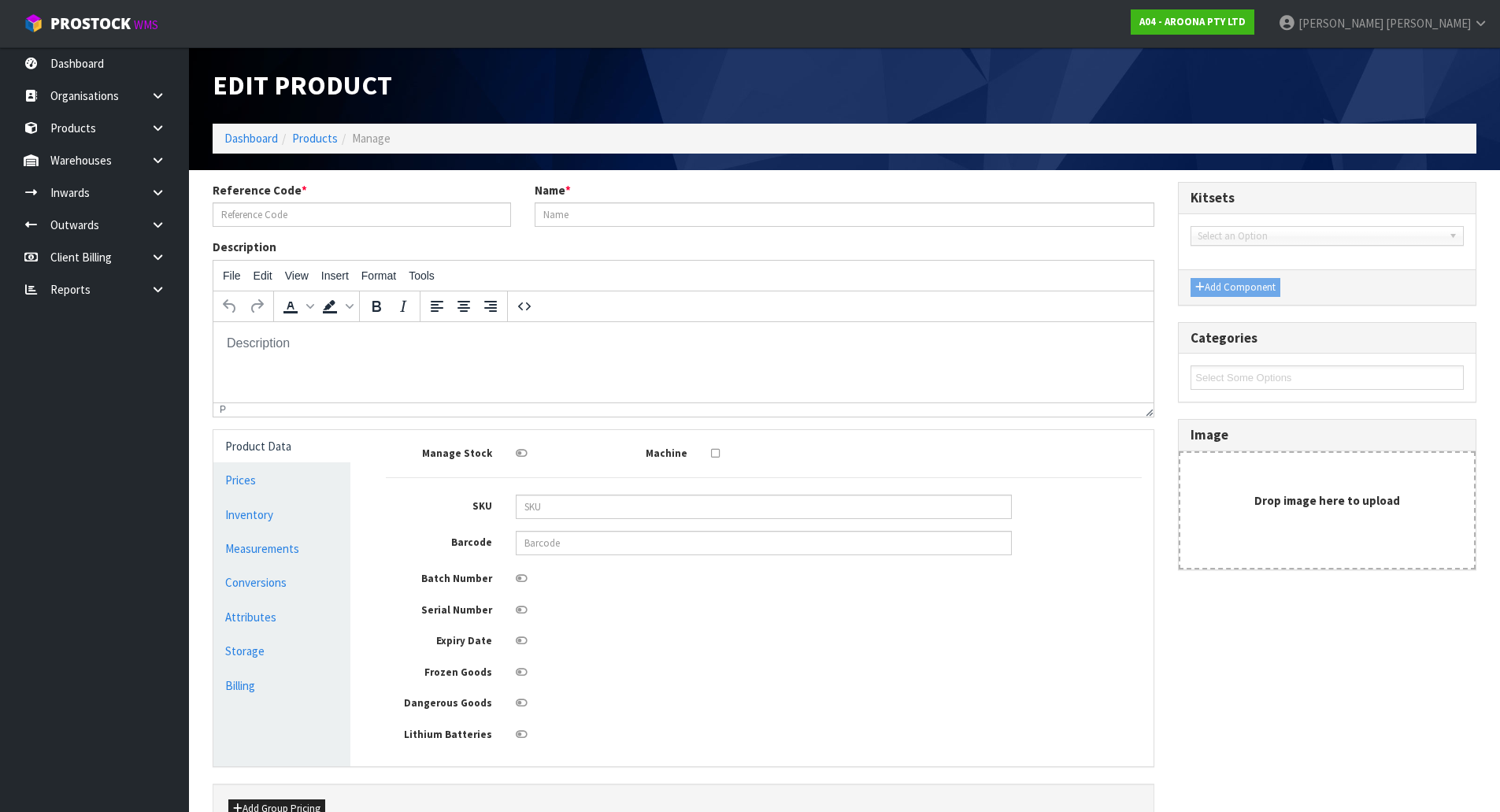
type input "GLNF-GT1000-251"
type input "1000 GLIDER TWIN - NFT - FLAX"
type input "849799047939"
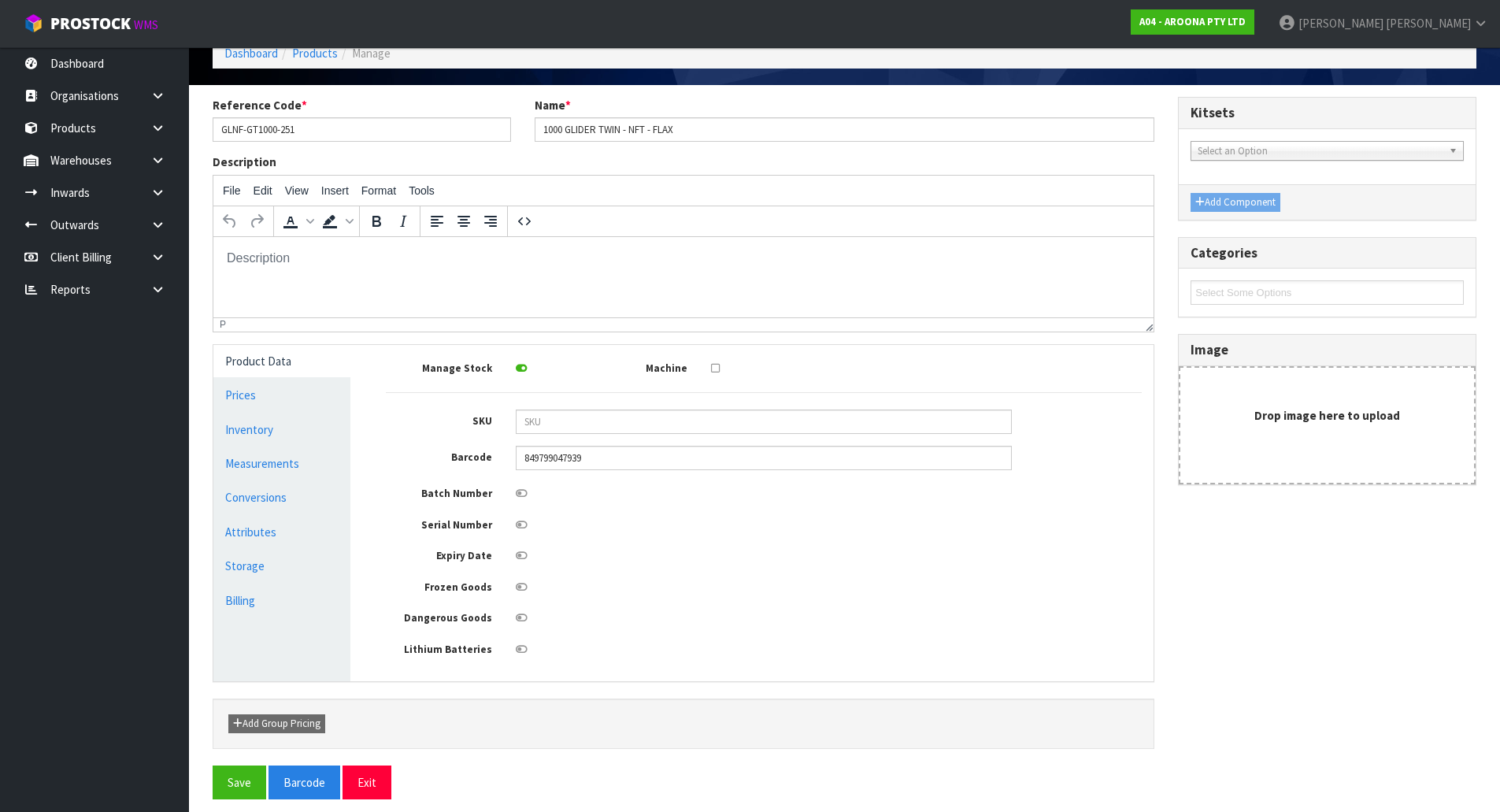
scroll to position [96, 0]
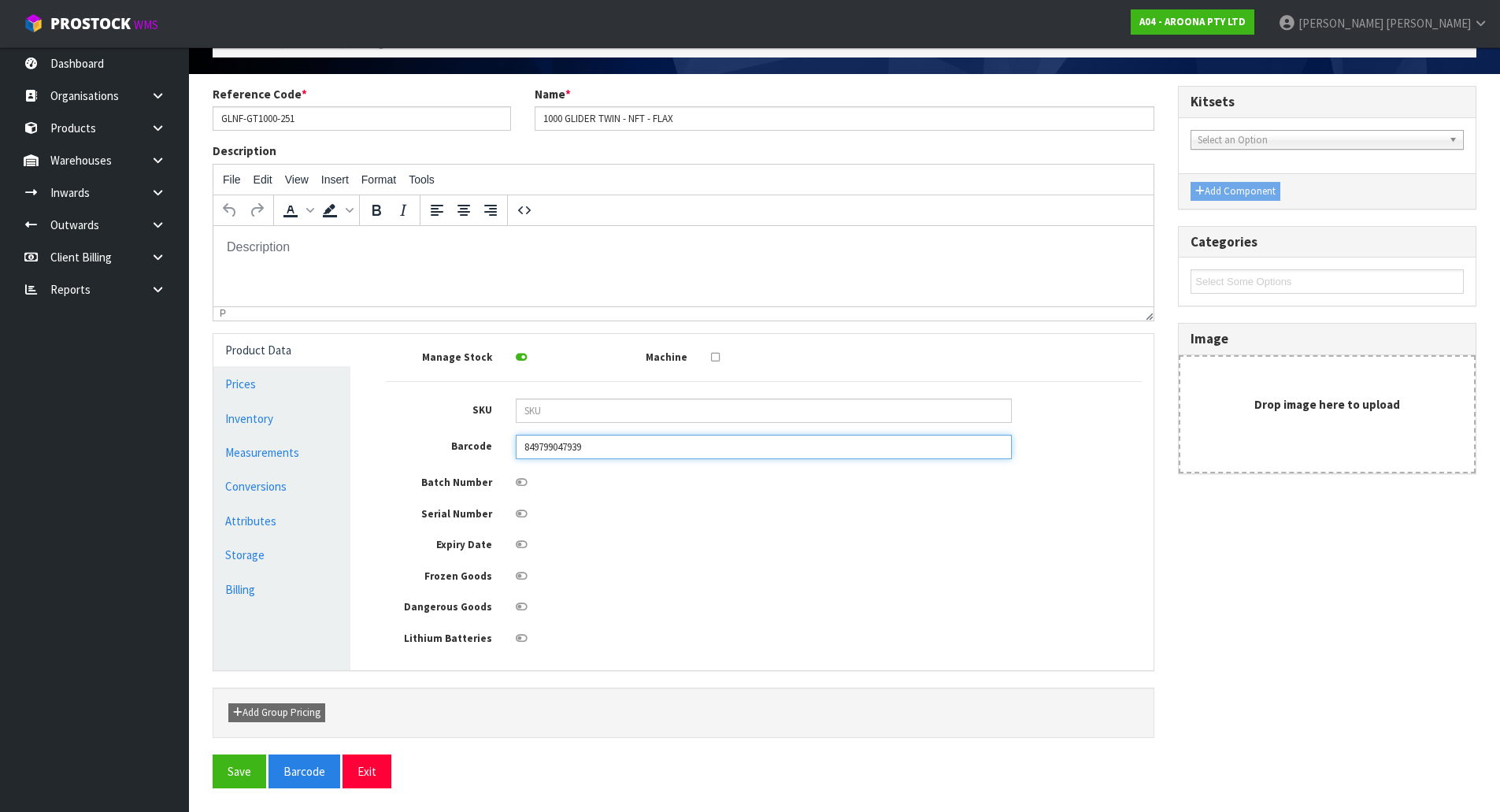
drag, startPoint x: 640, startPoint y: 450, endPoint x: 442, endPoint y: 412, distance: 201.6
click at [442, 412] on div "Manage Stock Machine SKU Barcode 849799047939 Batch Number Serial Number Expiry…" at bounding box center [764, 496] width 755 height 301
drag, startPoint x: 808, startPoint y: 542, endPoint x: 799, endPoint y: 529, distance: 15.8
click at [809, 538] on div at bounding box center [763, 542] width 520 height 19
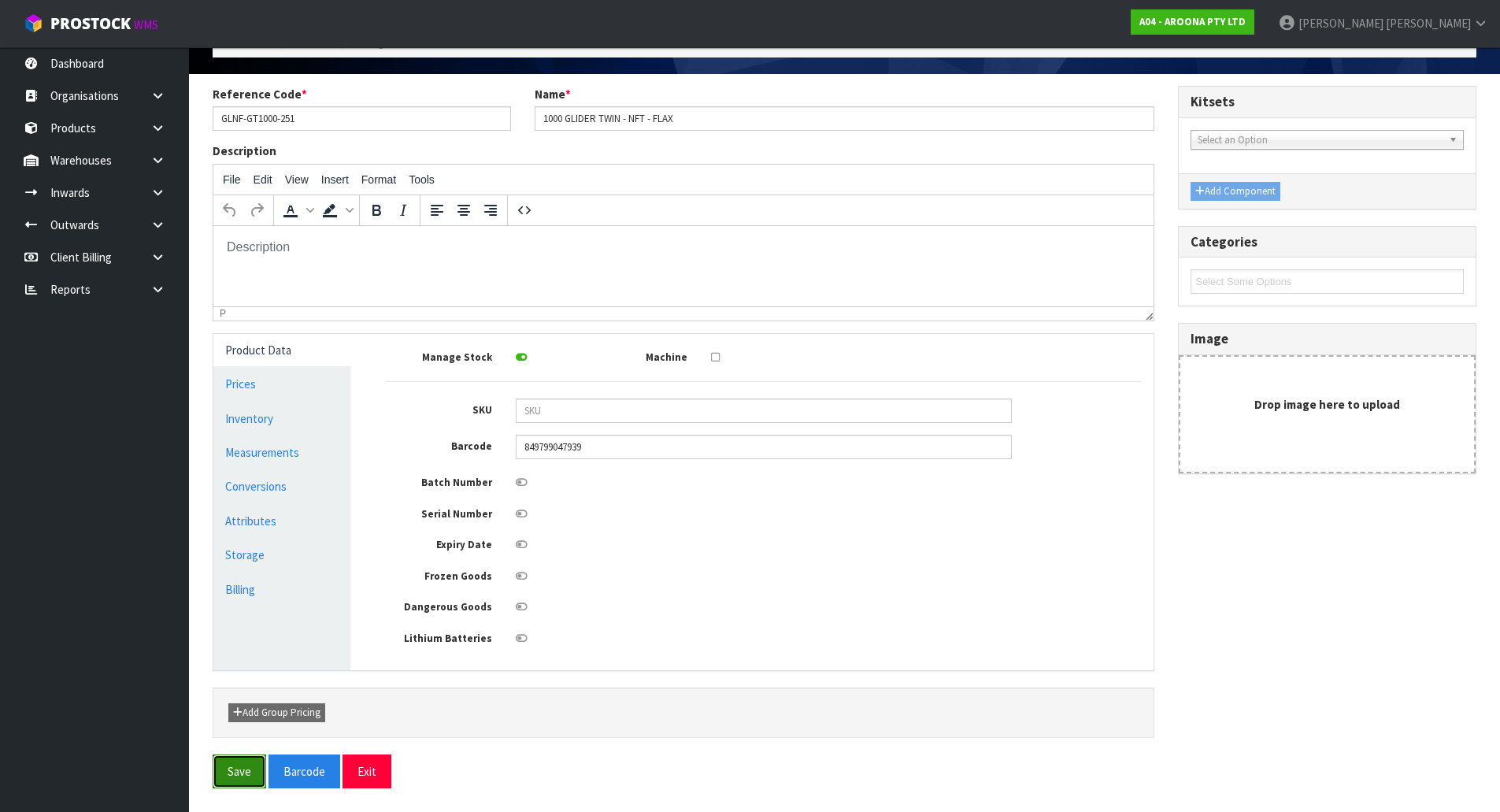
click at [251, 769] on button "Save" at bounding box center [239, 771] width 53 height 34
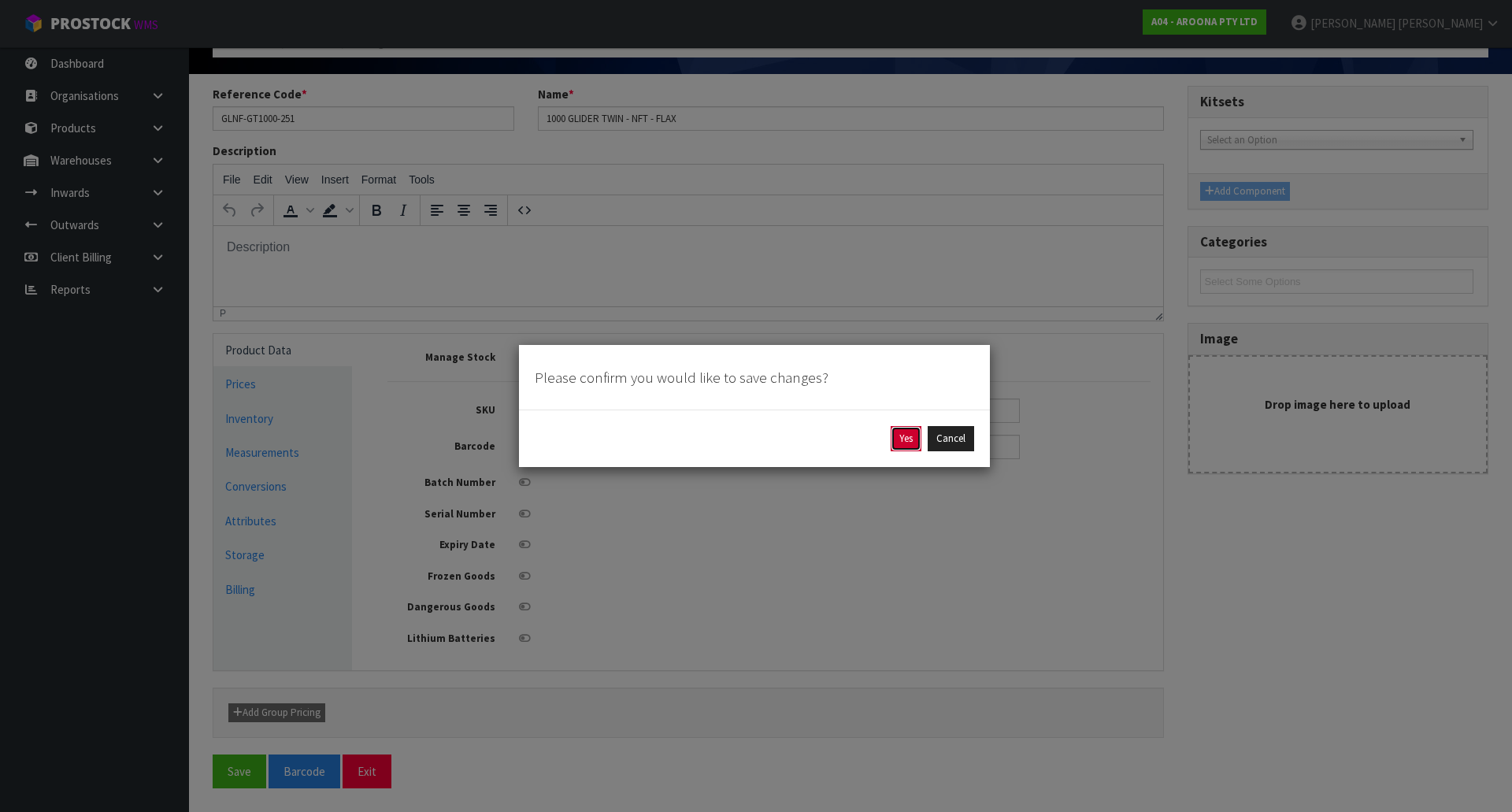
click at [898, 444] on button "Yes" at bounding box center [906, 439] width 30 height 25
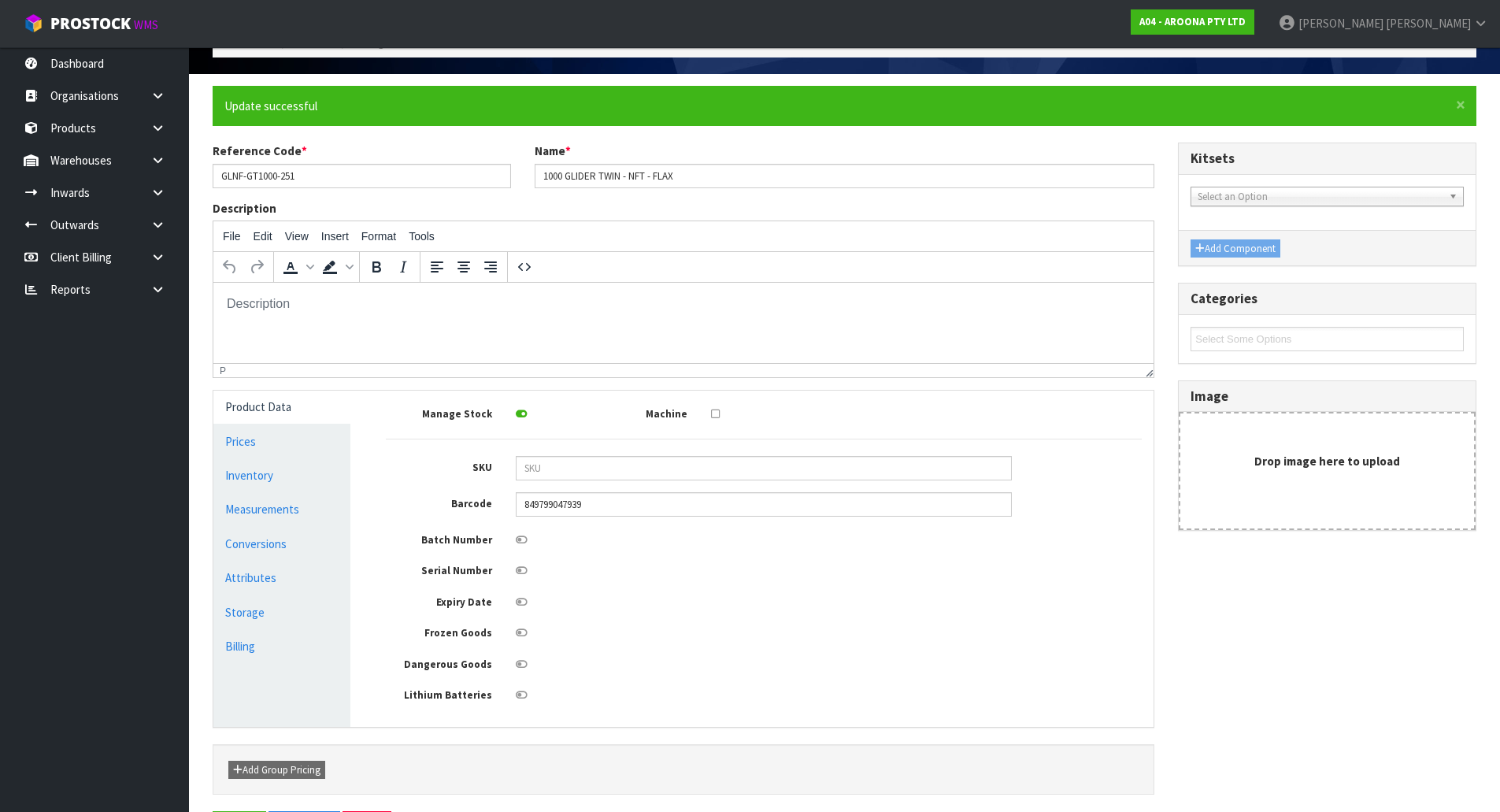
scroll to position [0, 0]
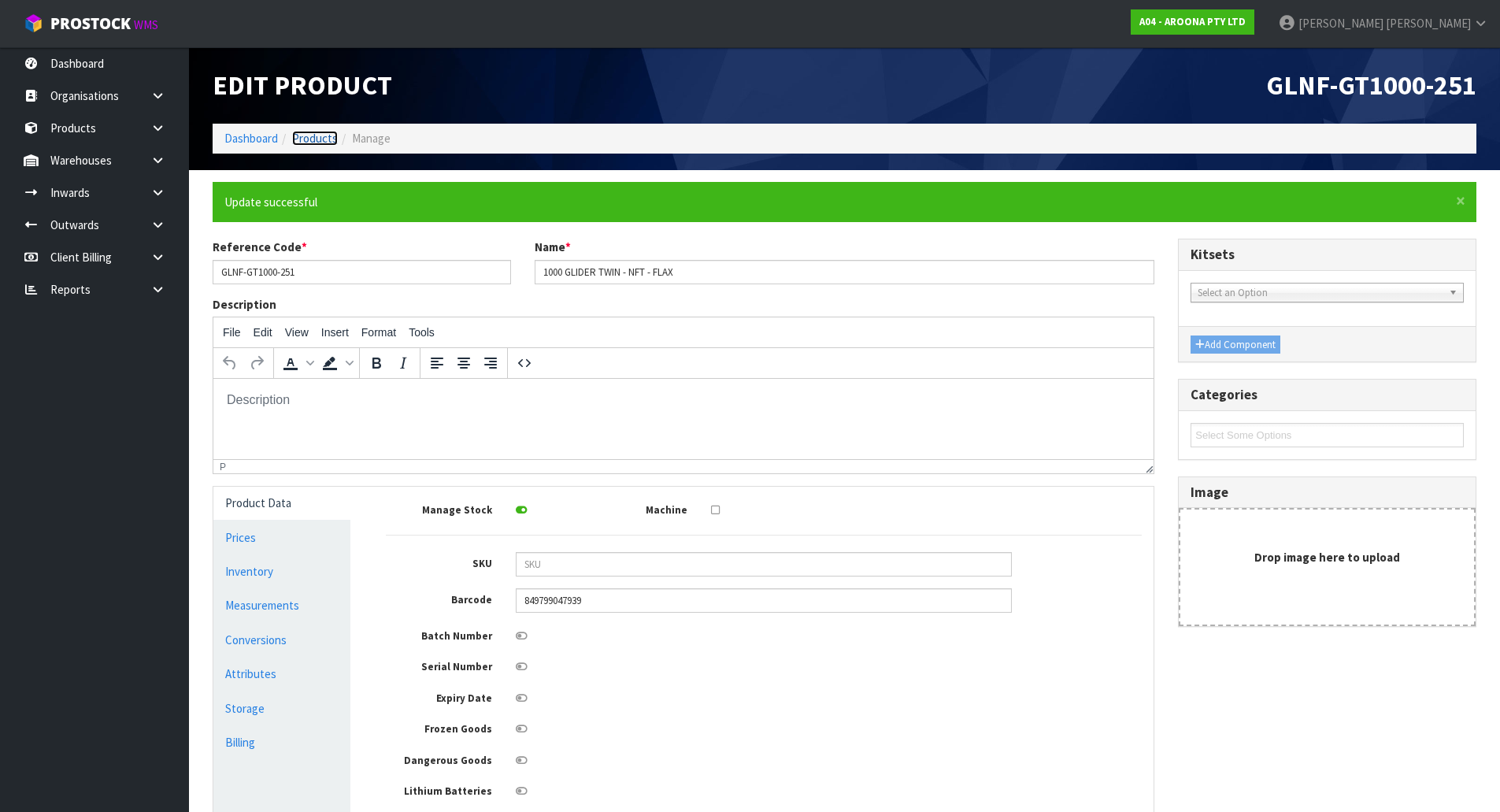
click at [318, 131] on link "Products" at bounding box center [315, 139] width 46 height 15
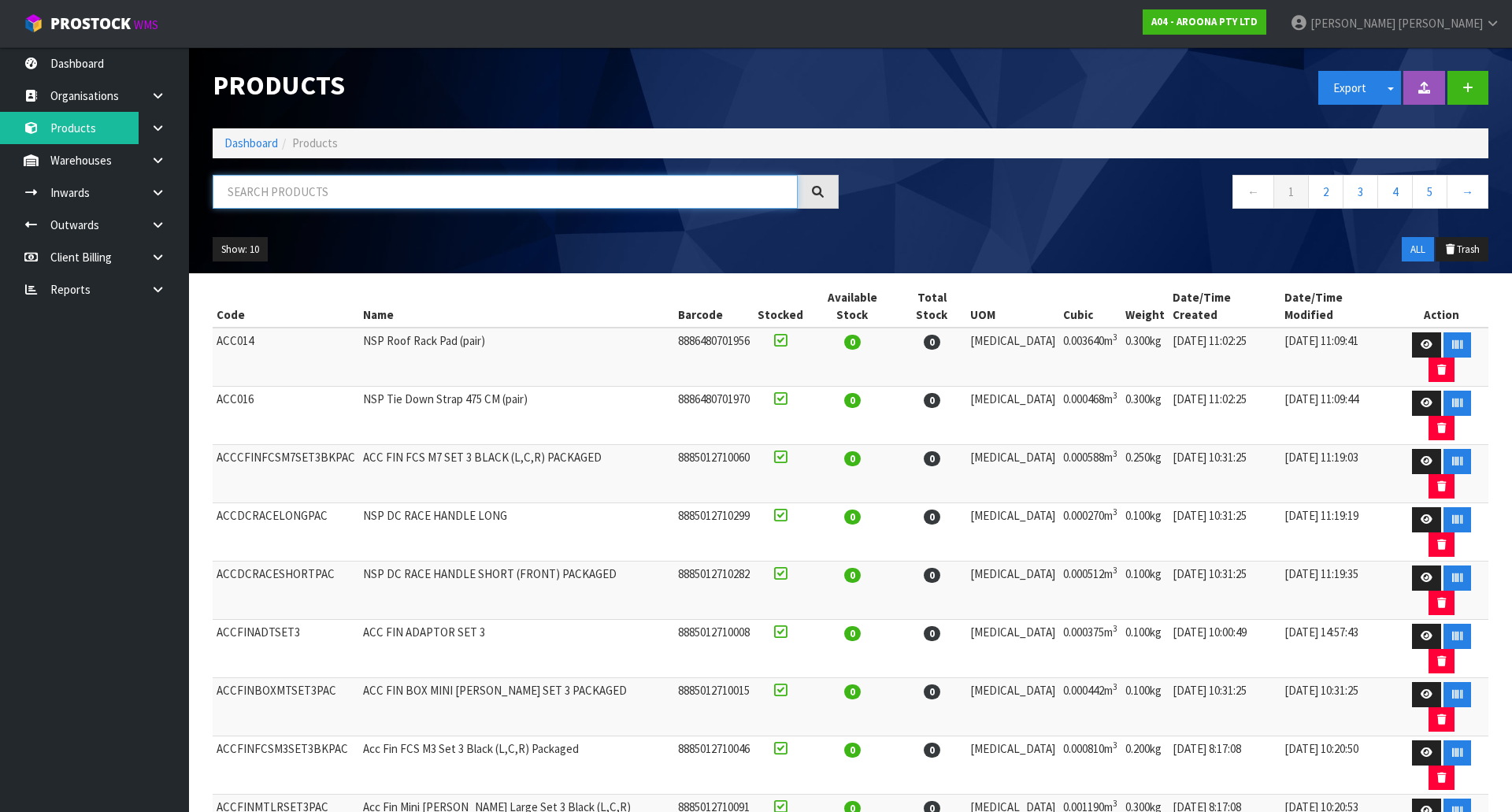
click at [310, 193] on input "text" at bounding box center [505, 192] width 585 height 34
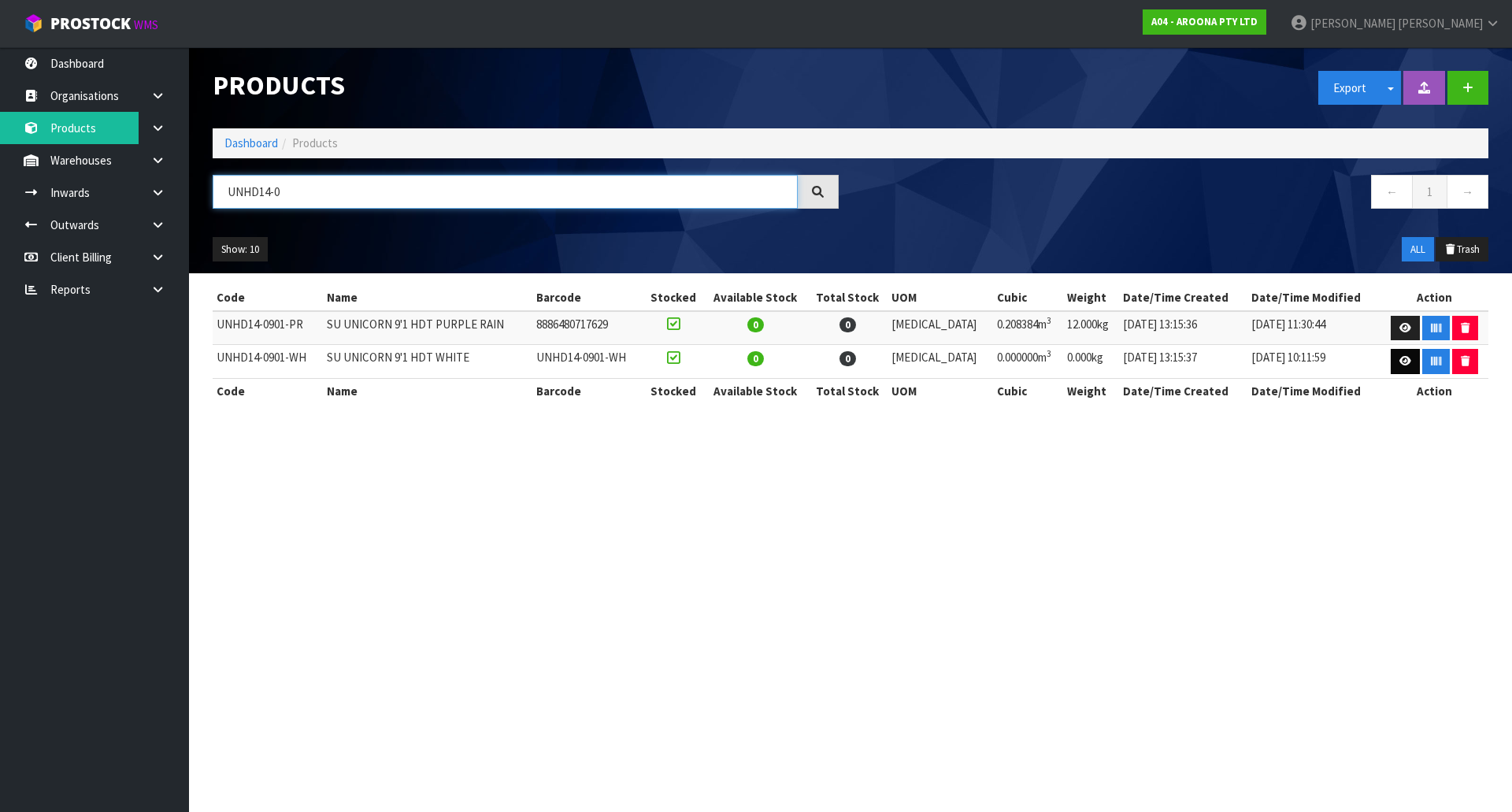
type input "UNHD14-0"
click at [1400, 352] on link at bounding box center [1405, 362] width 29 height 25
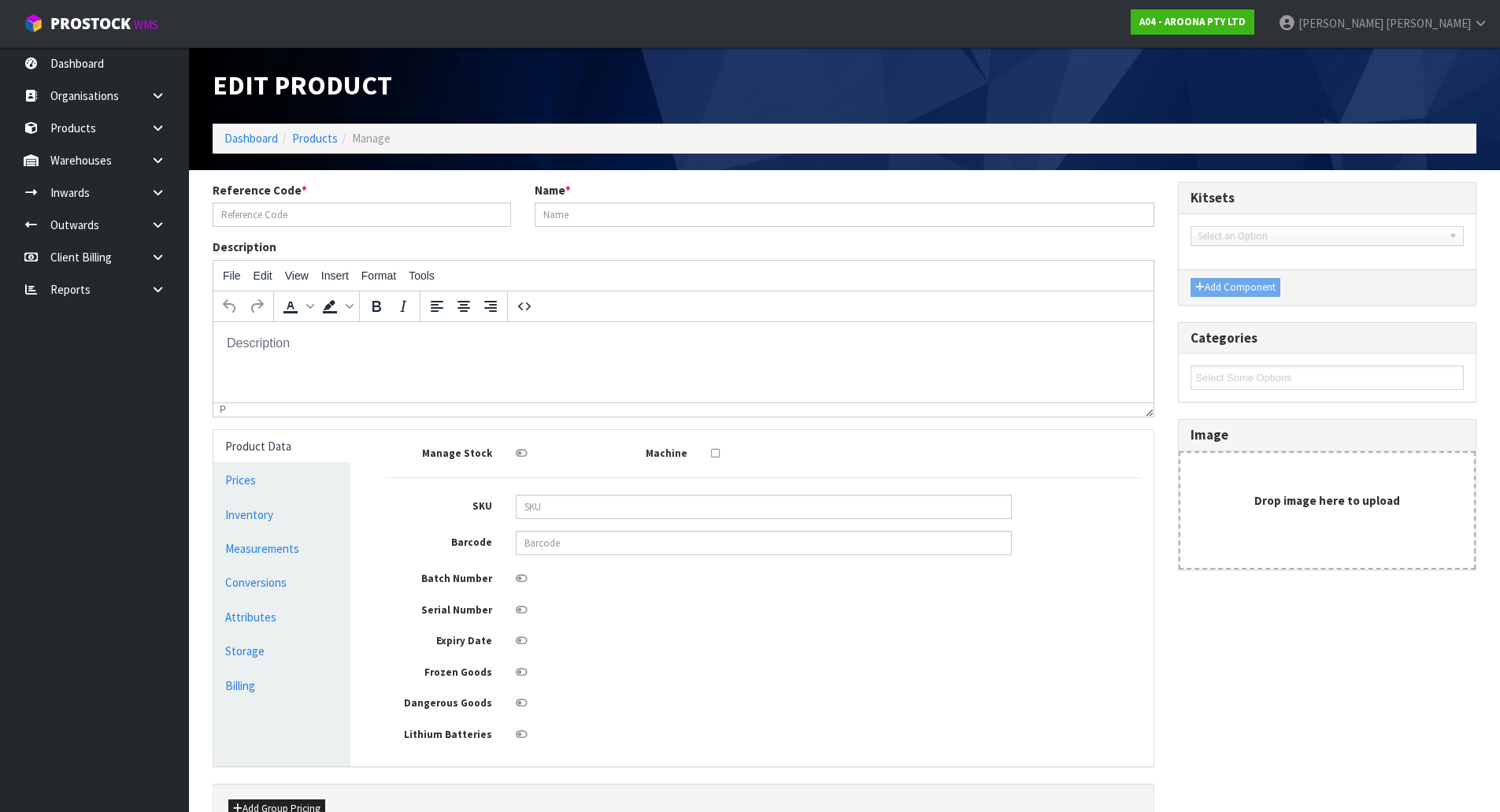
type input "UNHD14-0901-WH"
type input "SU UNICORN 9'1 HDT WHITE"
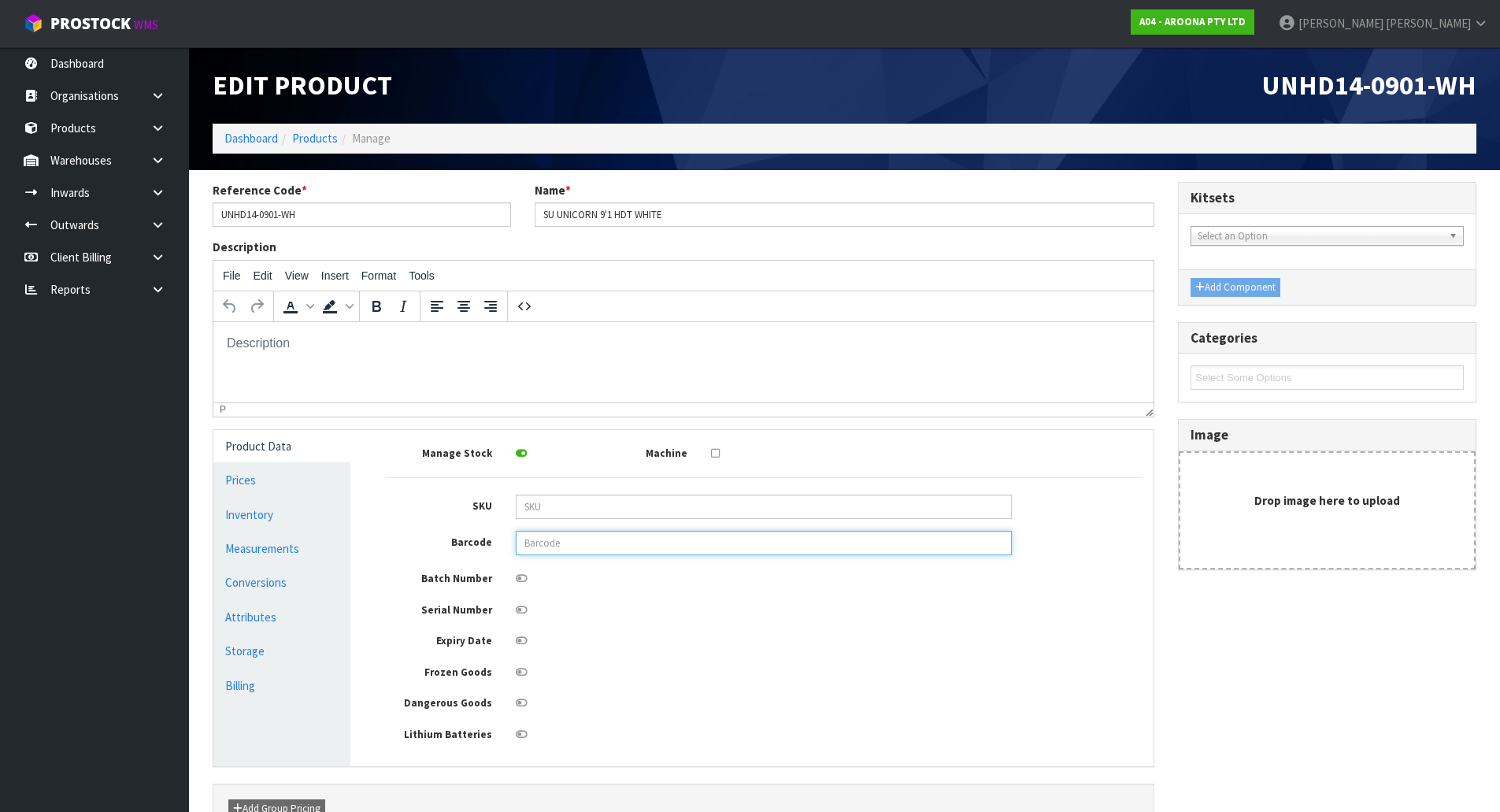
click at [588, 542] on input "text" at bounding box center [763, 542] width 496 height 25
type input "849799049193"
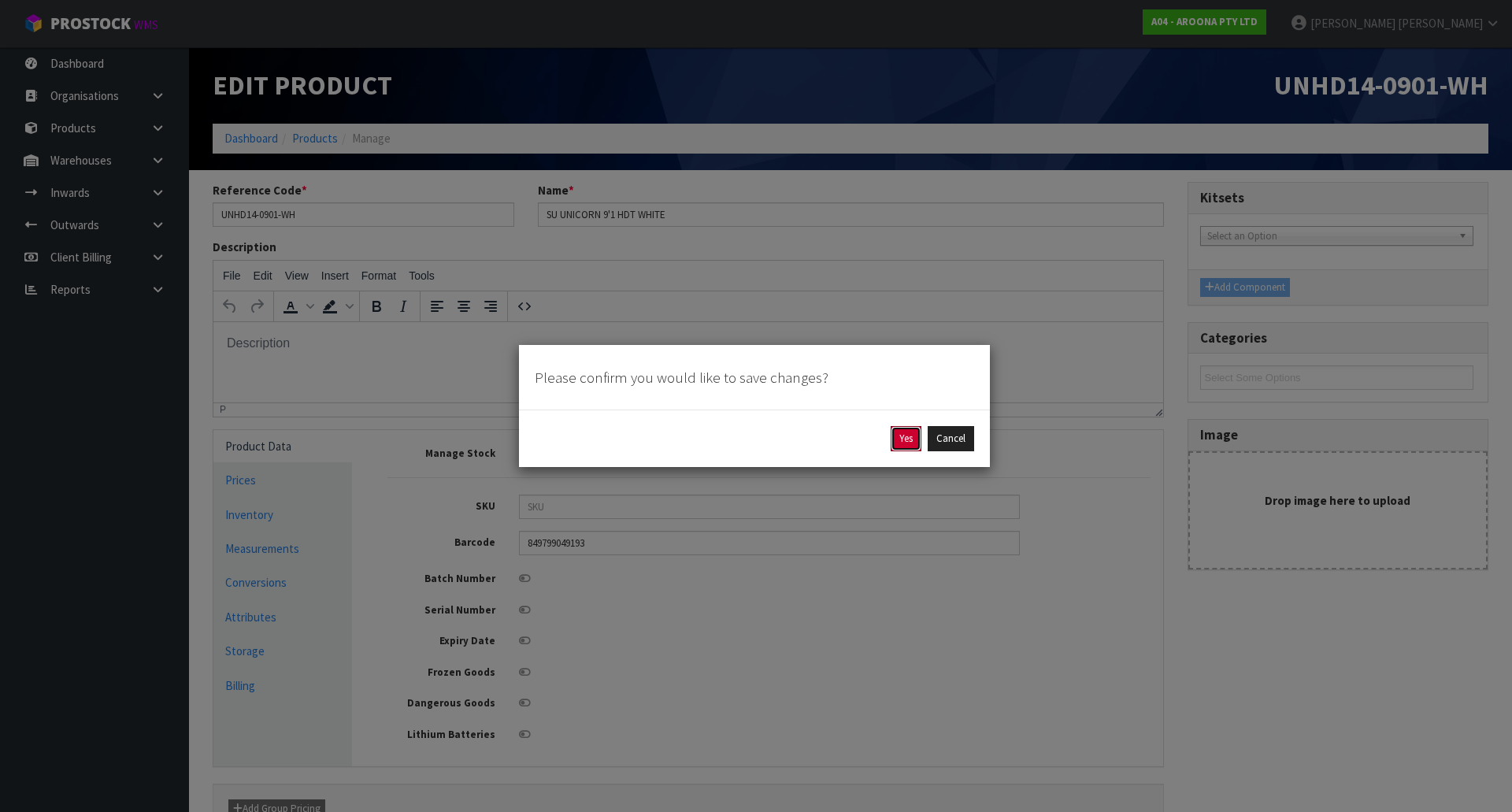
click at [914, 438] on button "Yes" at bounding box center [906, 439] width 30 height 25
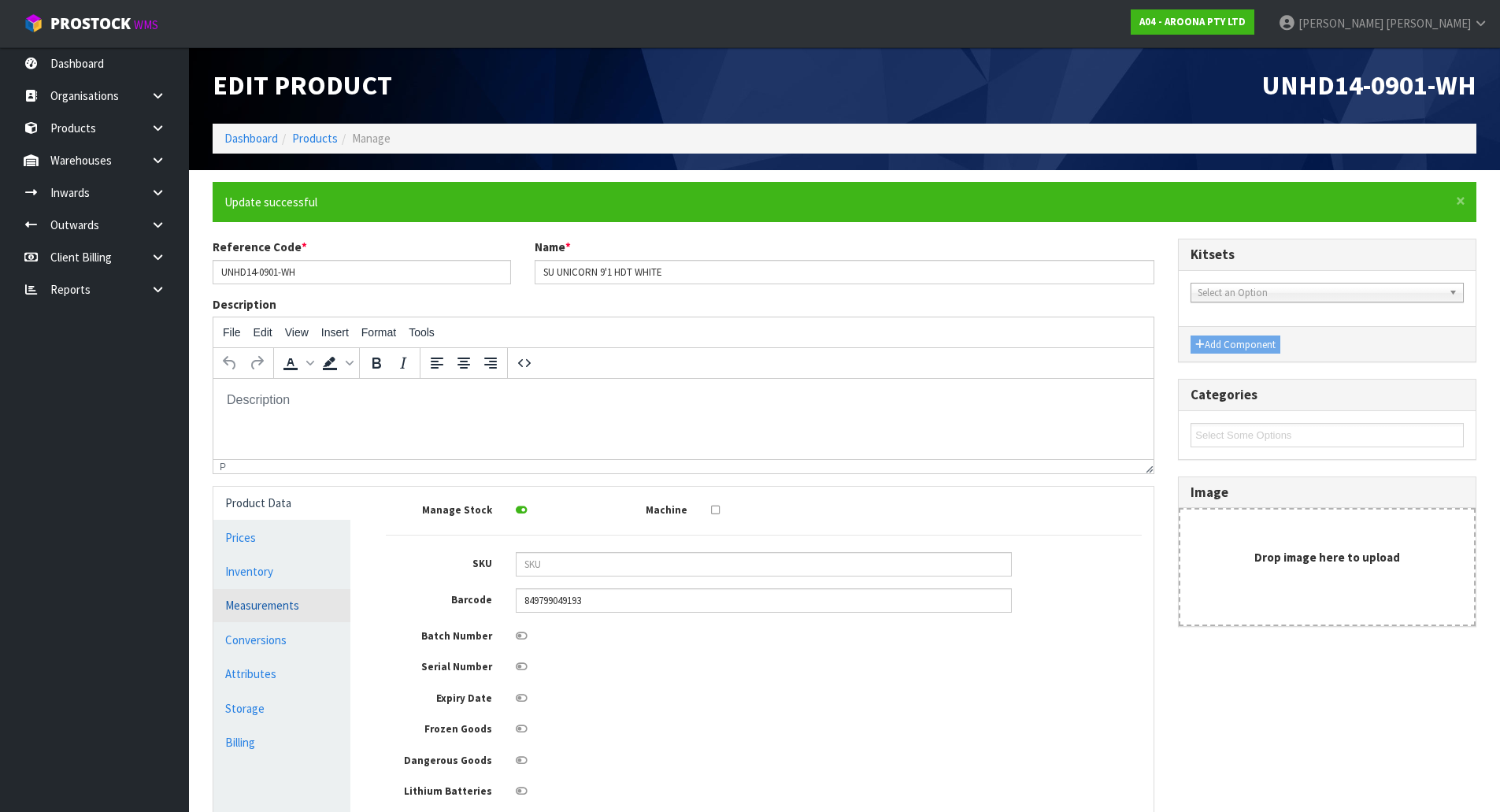
click at [295, 607] on link "Measurements" at bounding box center [282, 605] width 137 height 32
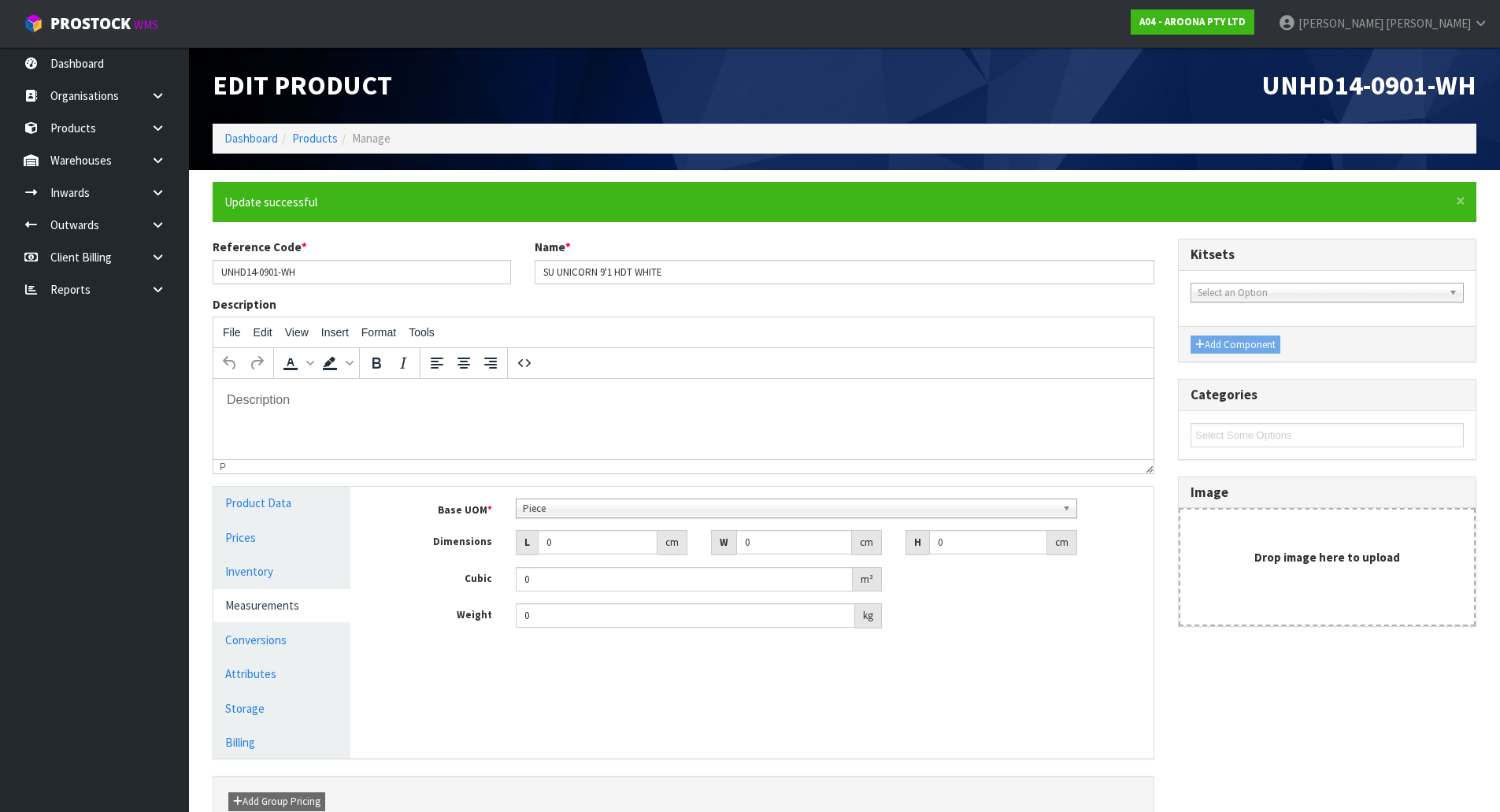
click at [601, 505] on span "Piece" at bounding box center [789, 509] width 533 height 19
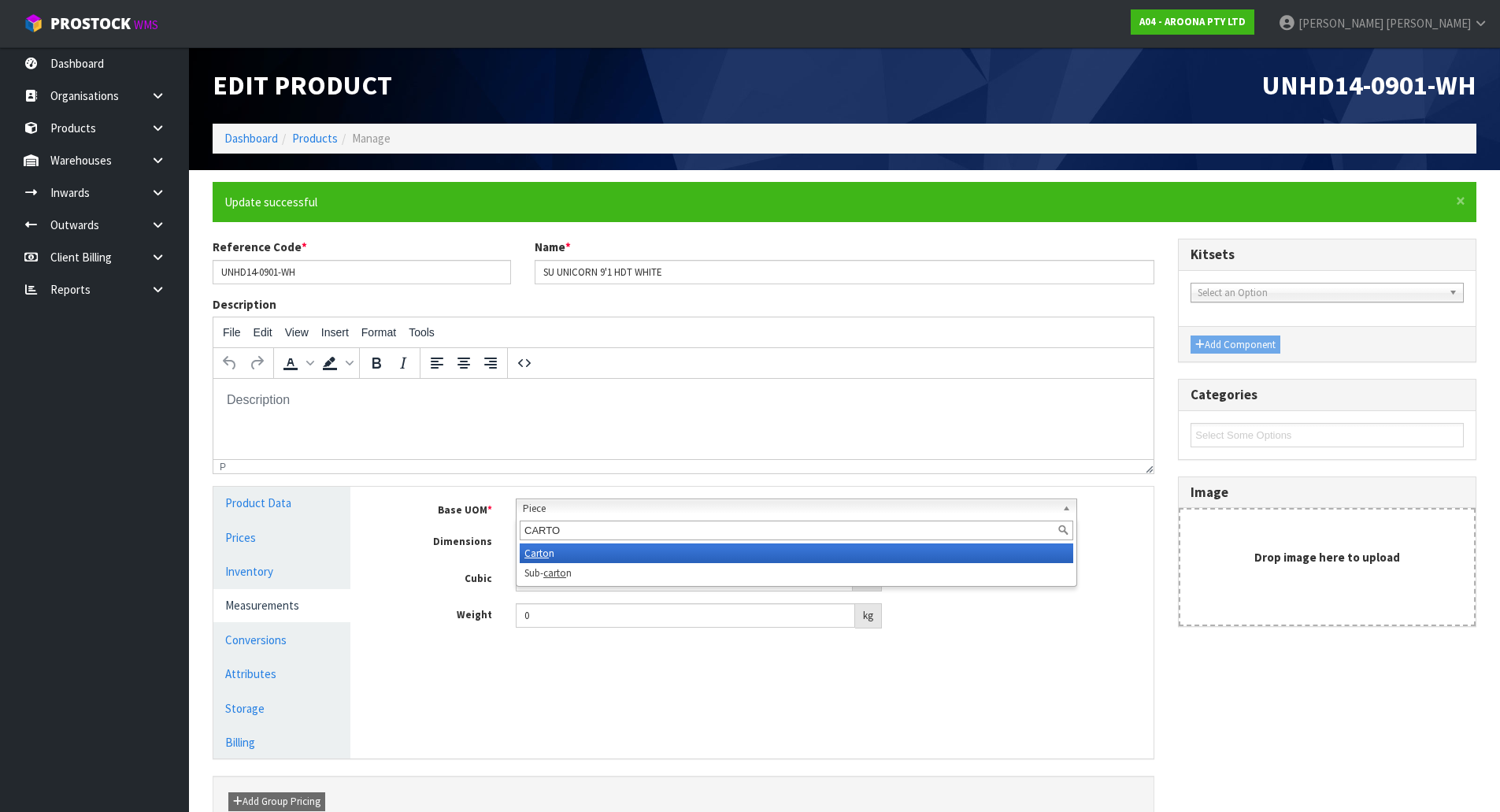
type input "CARTO"
click at [571, 549] on li "Carto n" at bounding box center [796, 553] width 554 height 19
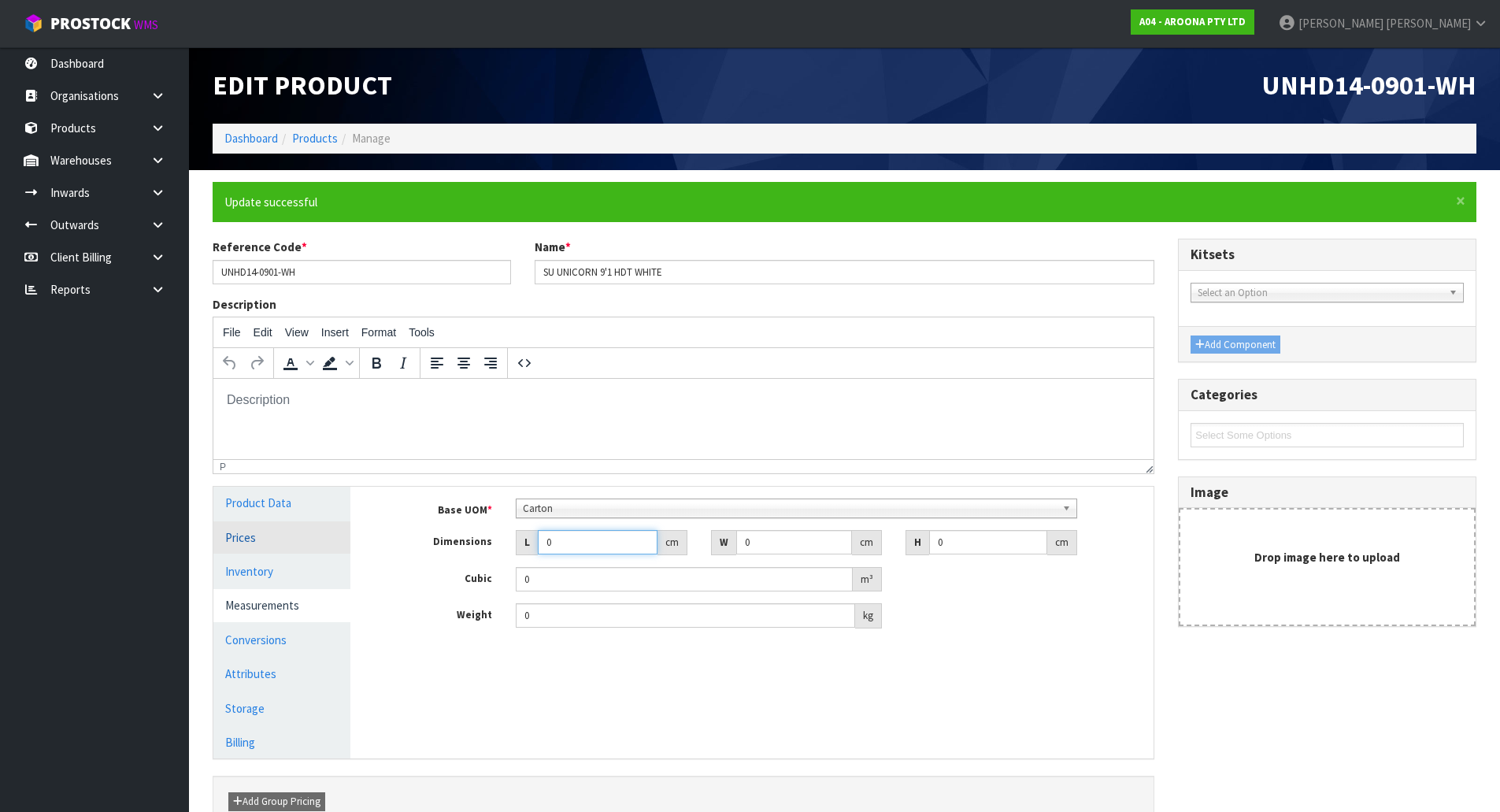
drag, startPoint x: 582, startPoint y: 548, endPoint x: 300, endPoint y: 546, distance: 282.0
click at [300, 546] on div "Product Data Prices Inventory Measurements Conversions Attributes Storage Billi…" at bounding box center [684, 622] width 963 height 271
type input "3"
type input "0.000001"
type input "302"
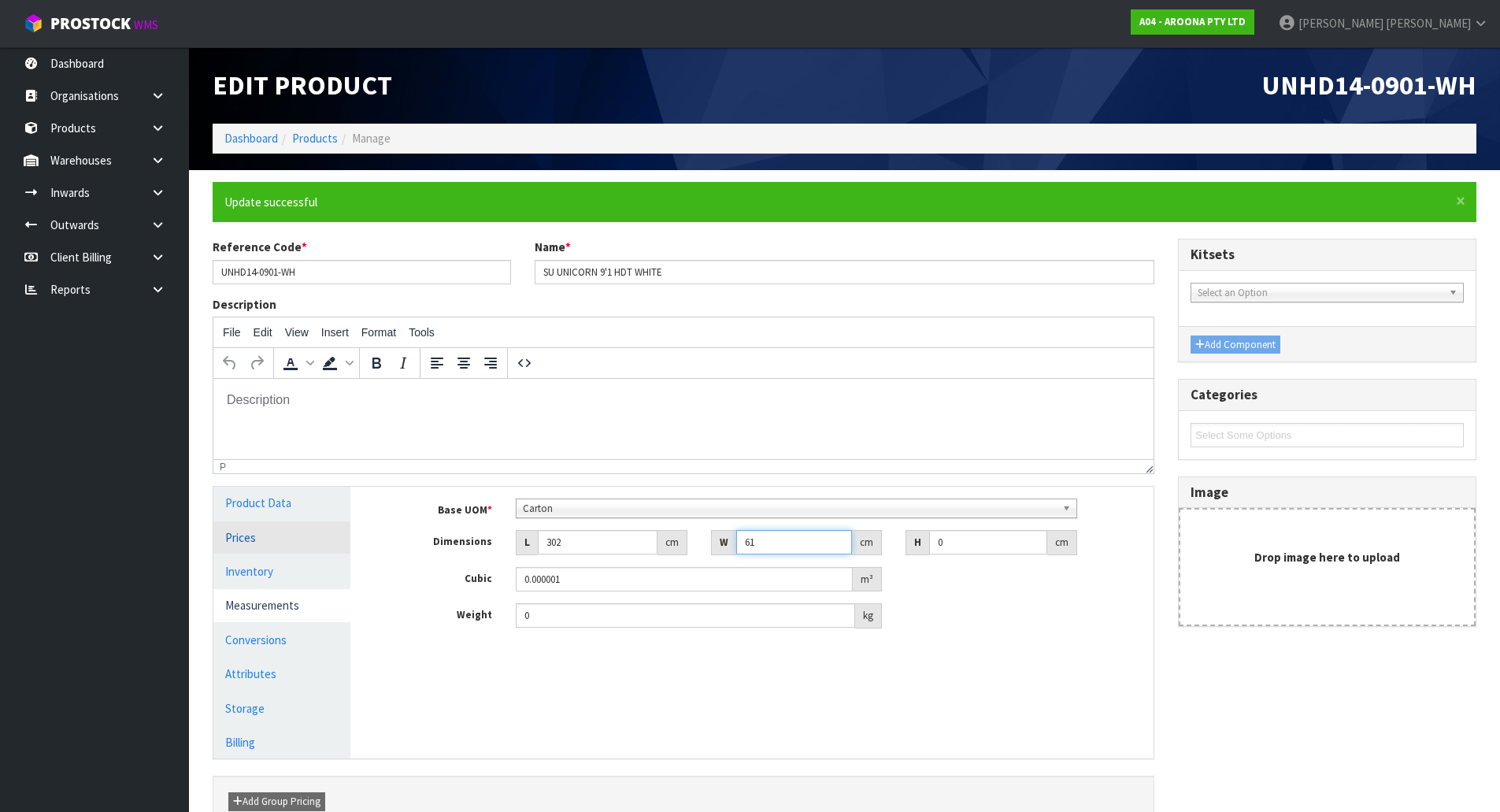
type input "61"
type input "1"
type input "0.018422"
type input "10"
type input "0.18422"
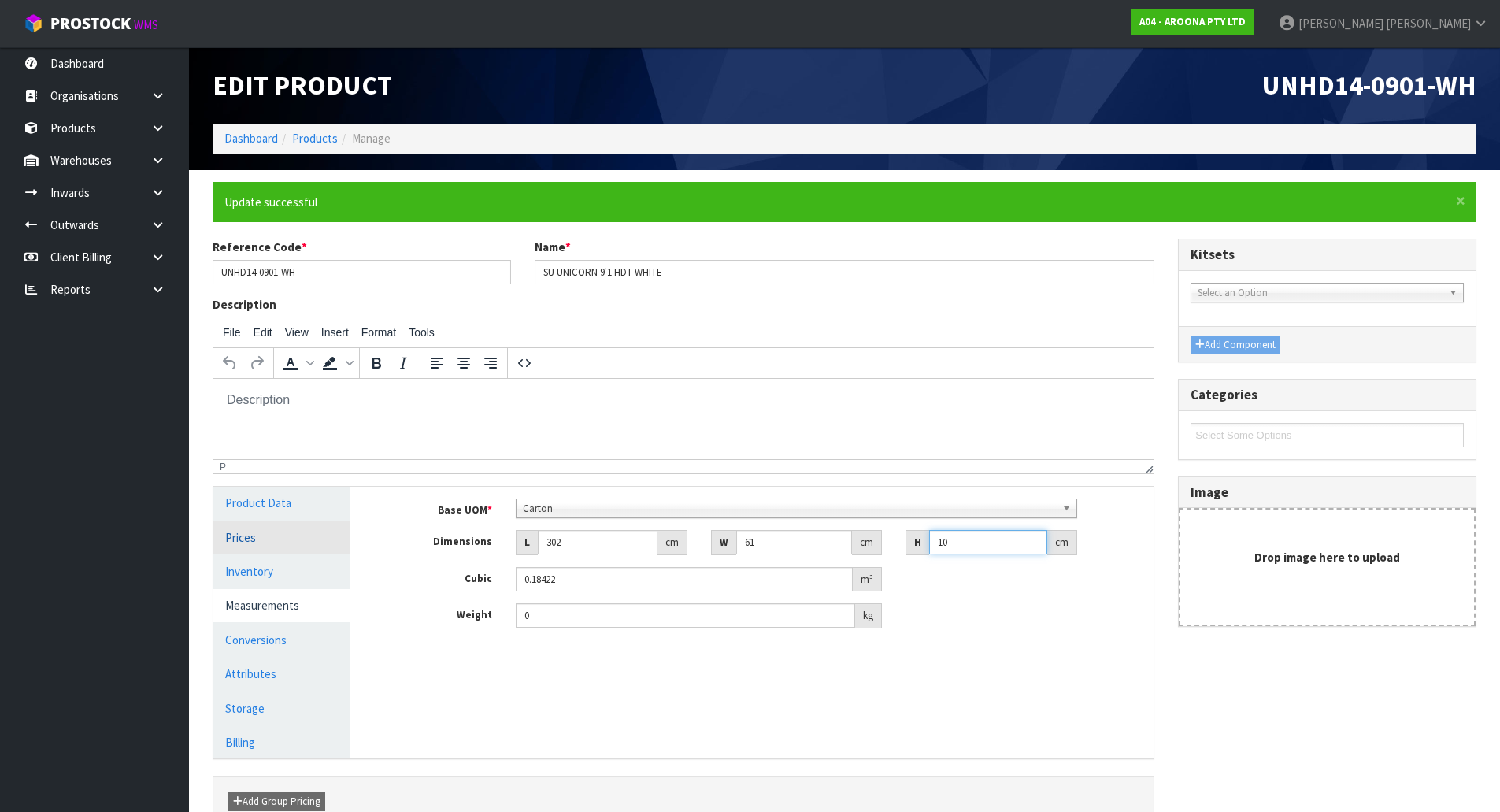
type input "10"
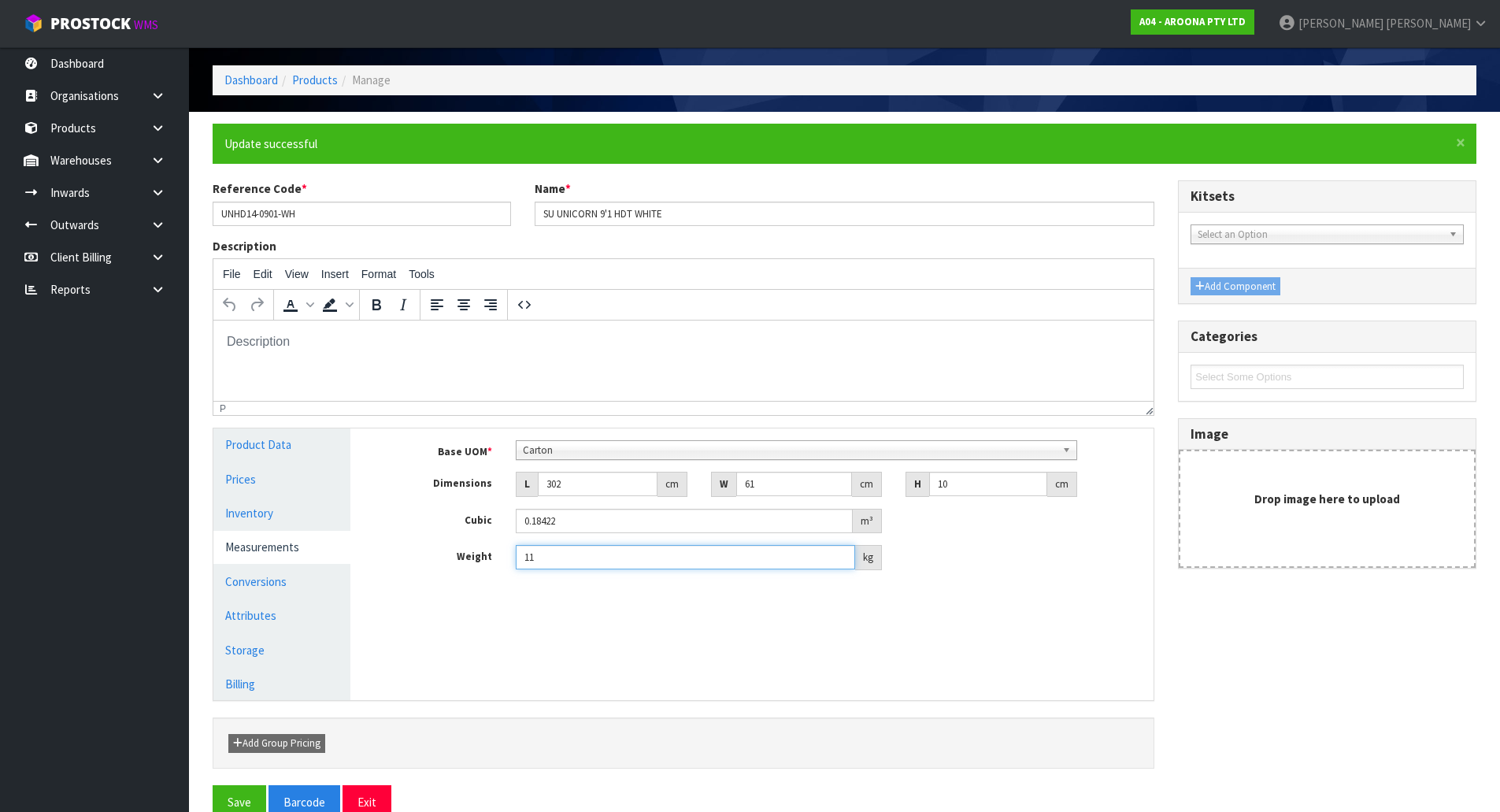
scroll to position [89, 0]
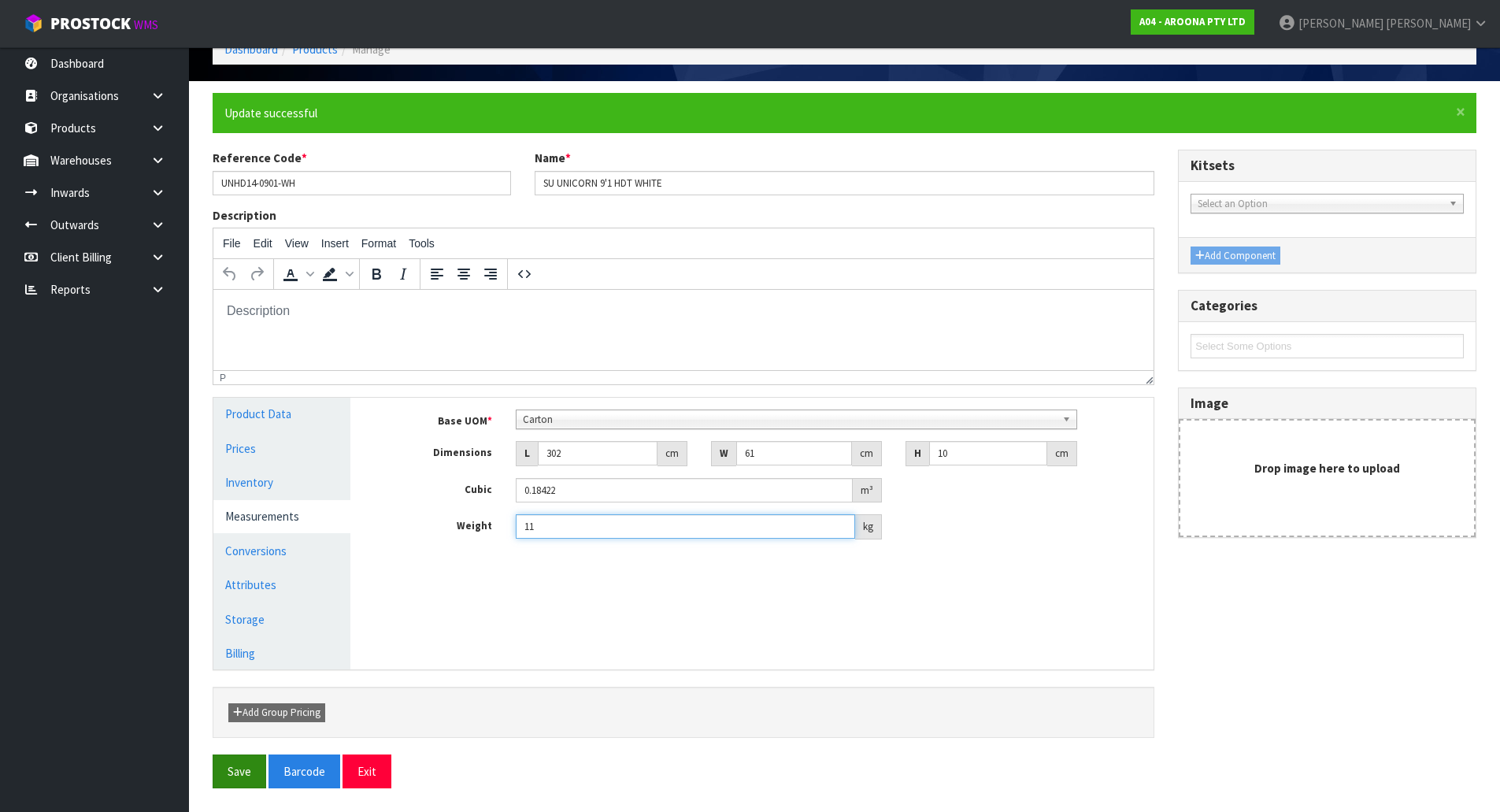
type input "11"
click at [255, 757] on button "Save" at bounding box center [239, 771] width 53 height 34
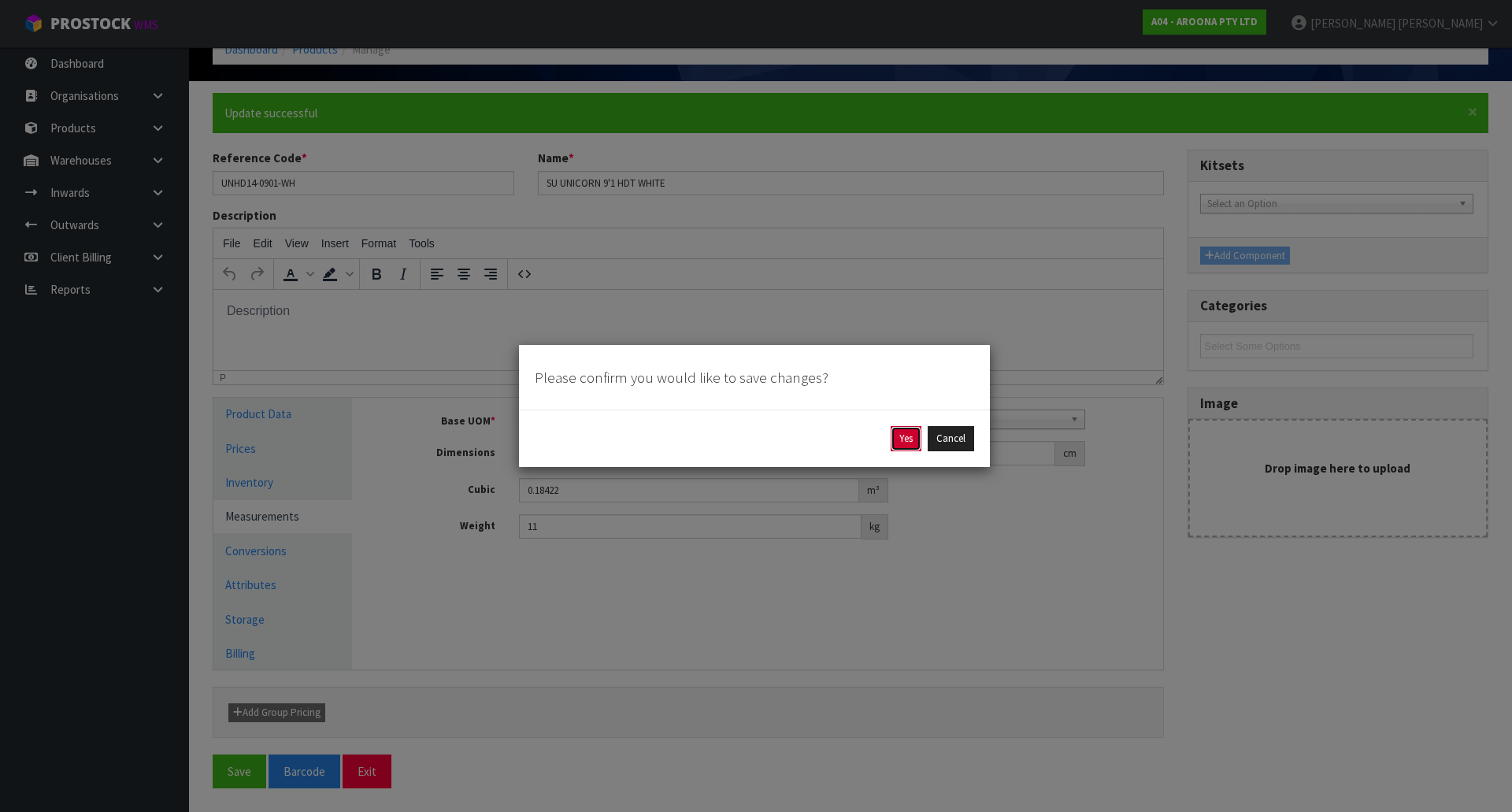
click at [898, 448] on button "Yes" at bounding box center [906, 439] width 30 height 25
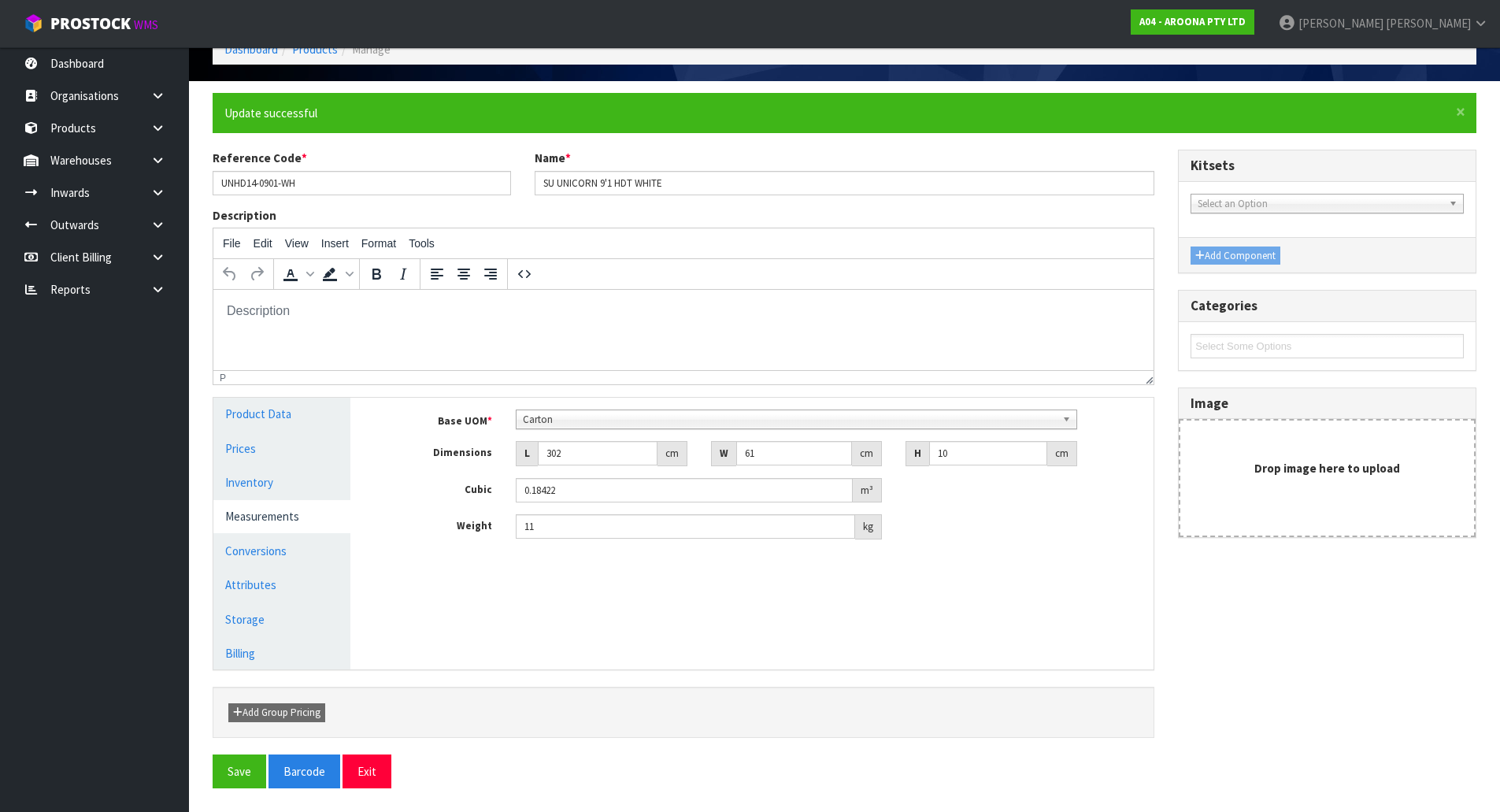
scroll to position [0, 0]
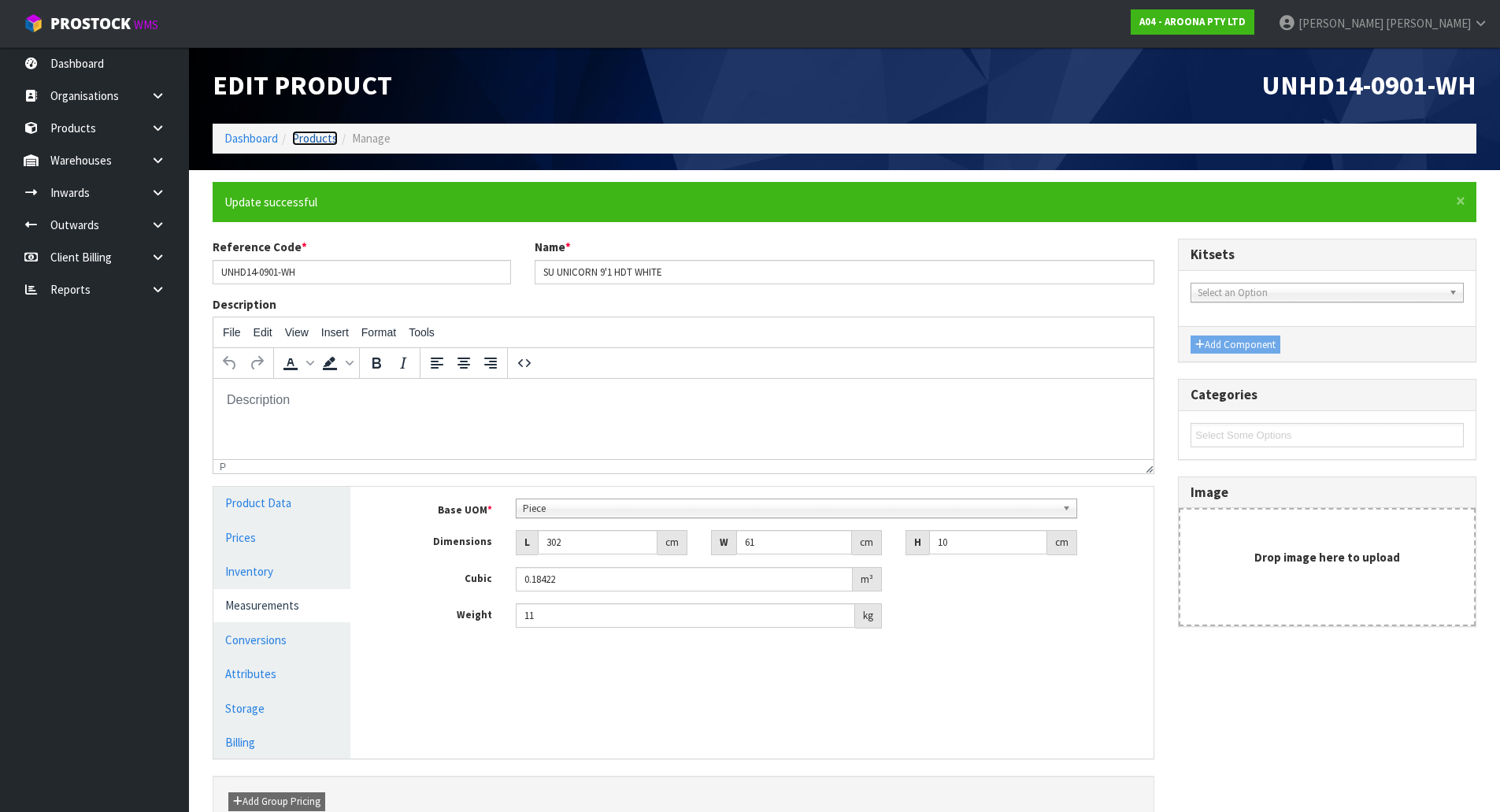
click at [316, 135] on link "Products" at bounding box center [315, 139] width 46 height 15
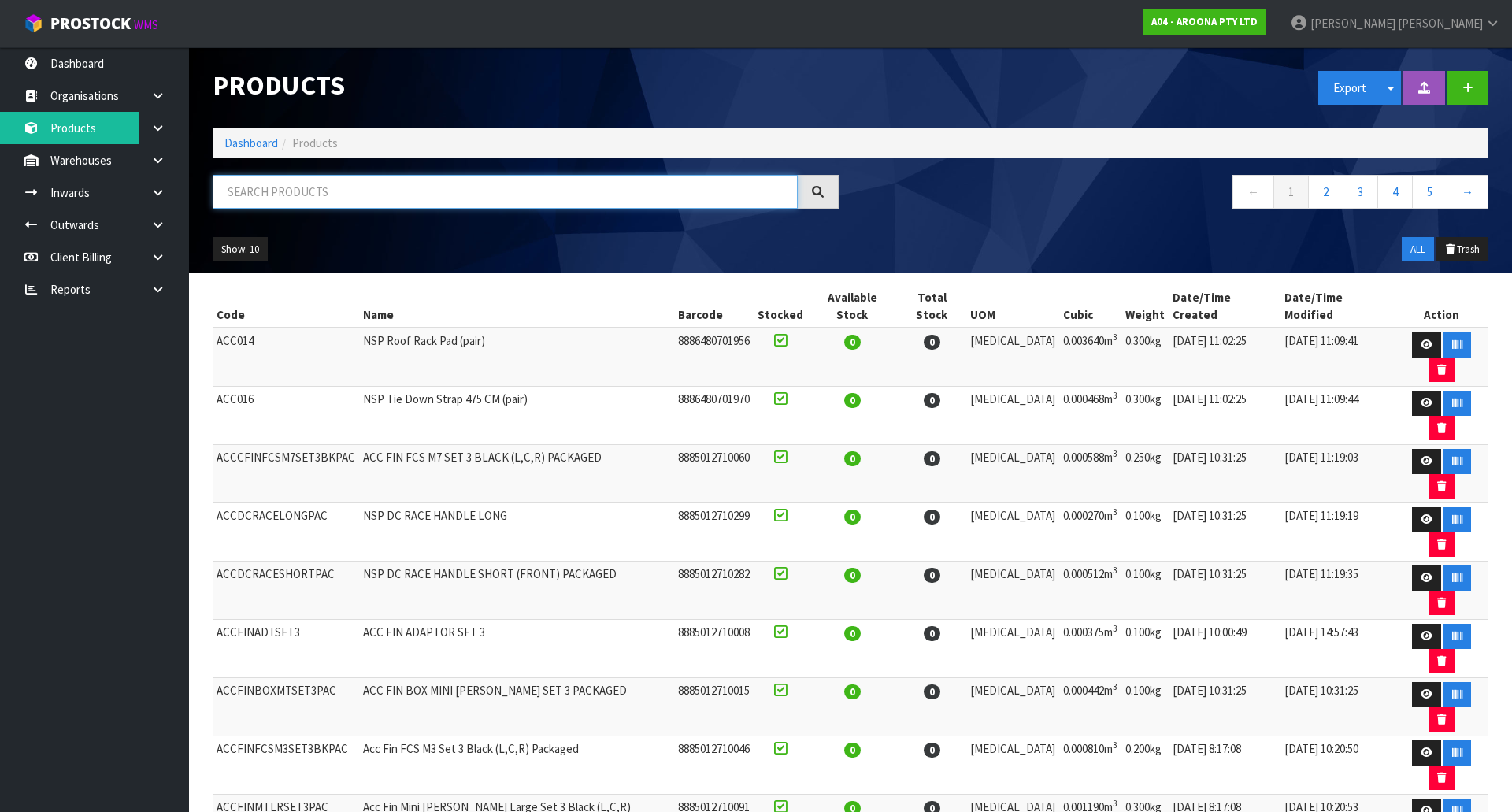
click at [377, 190] on input "text" at bounding box center [505, 192] width 585 height 34
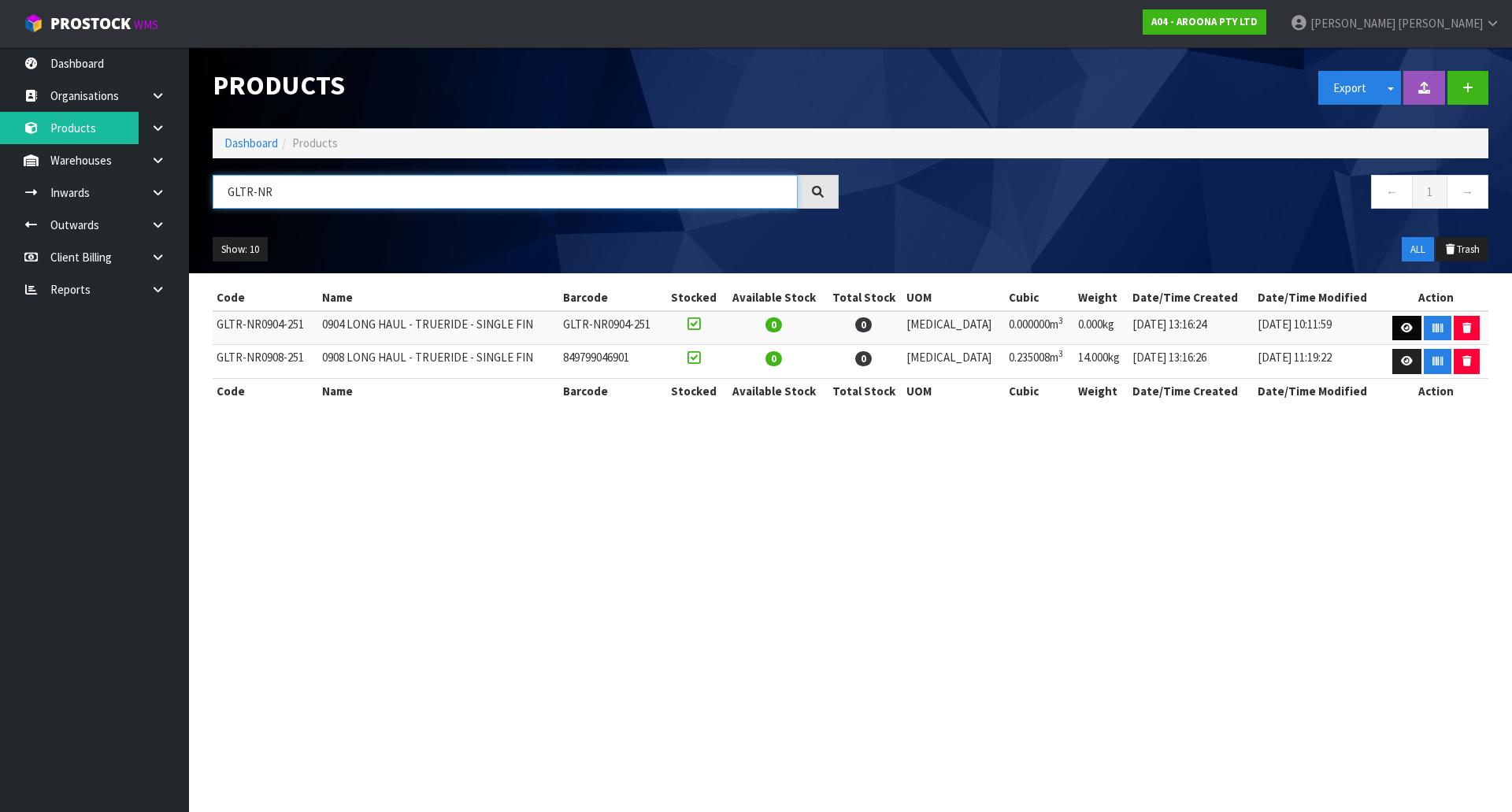
type input "GLTR-NR"
click at [1401, 327] on icon at bounding box center [1407, 328] width 12 height 10
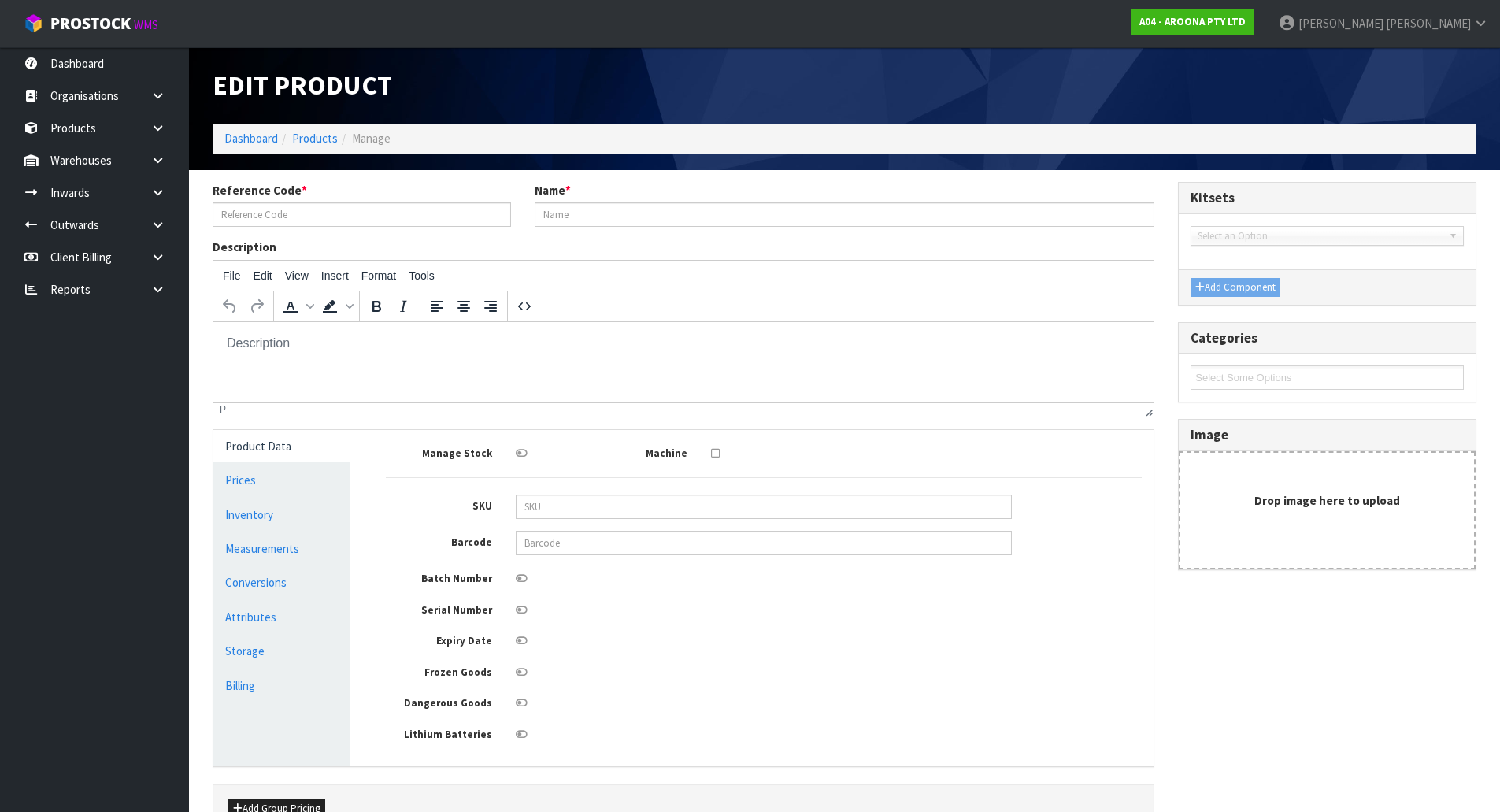
type input "GLTR-NR0904-251"
type input "0904 LONG HAUL - TRUERIDE - SINGLE FIN"
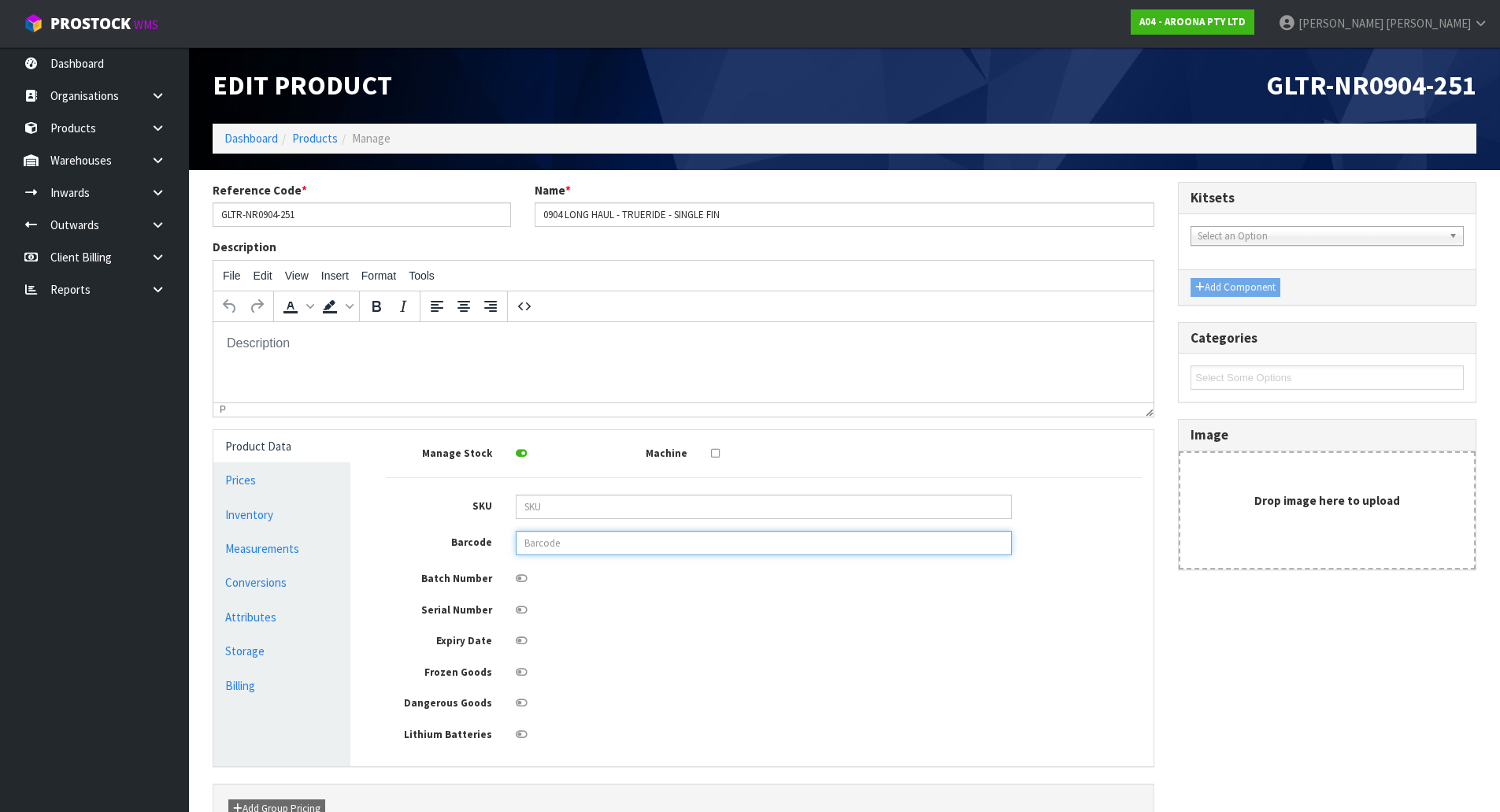
click at [668, 547] on input "text" at bounding box center [763, 542] width 496 height 25
type input "849799046918"
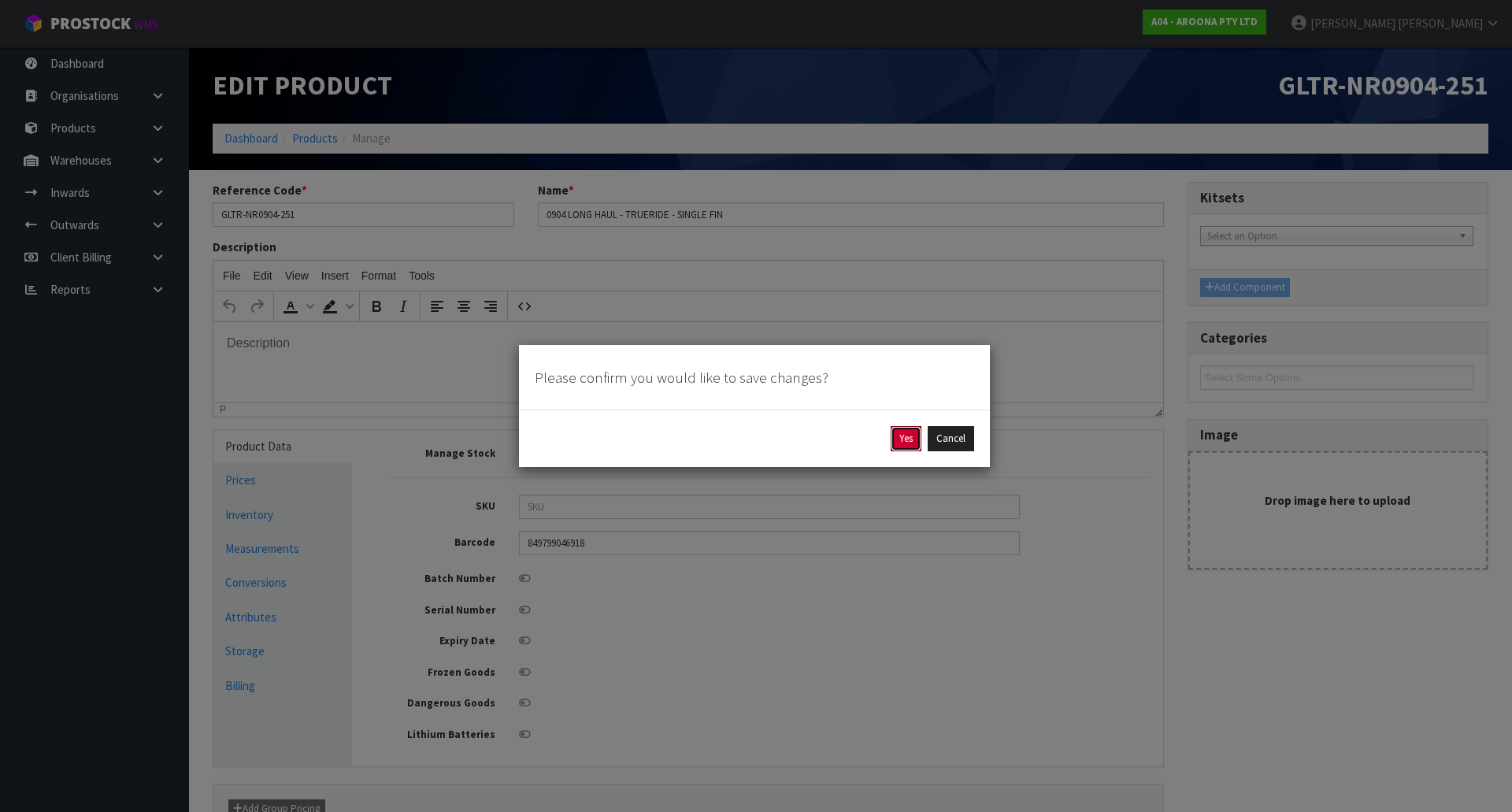
drag, startPoint x: 901, startPoint y: 439, endPoint x: 868, endPoint y: 433, distance: 33.5
click at [900, 439] on button "Yes" at bounding box center [906, 439] width 30 height 25
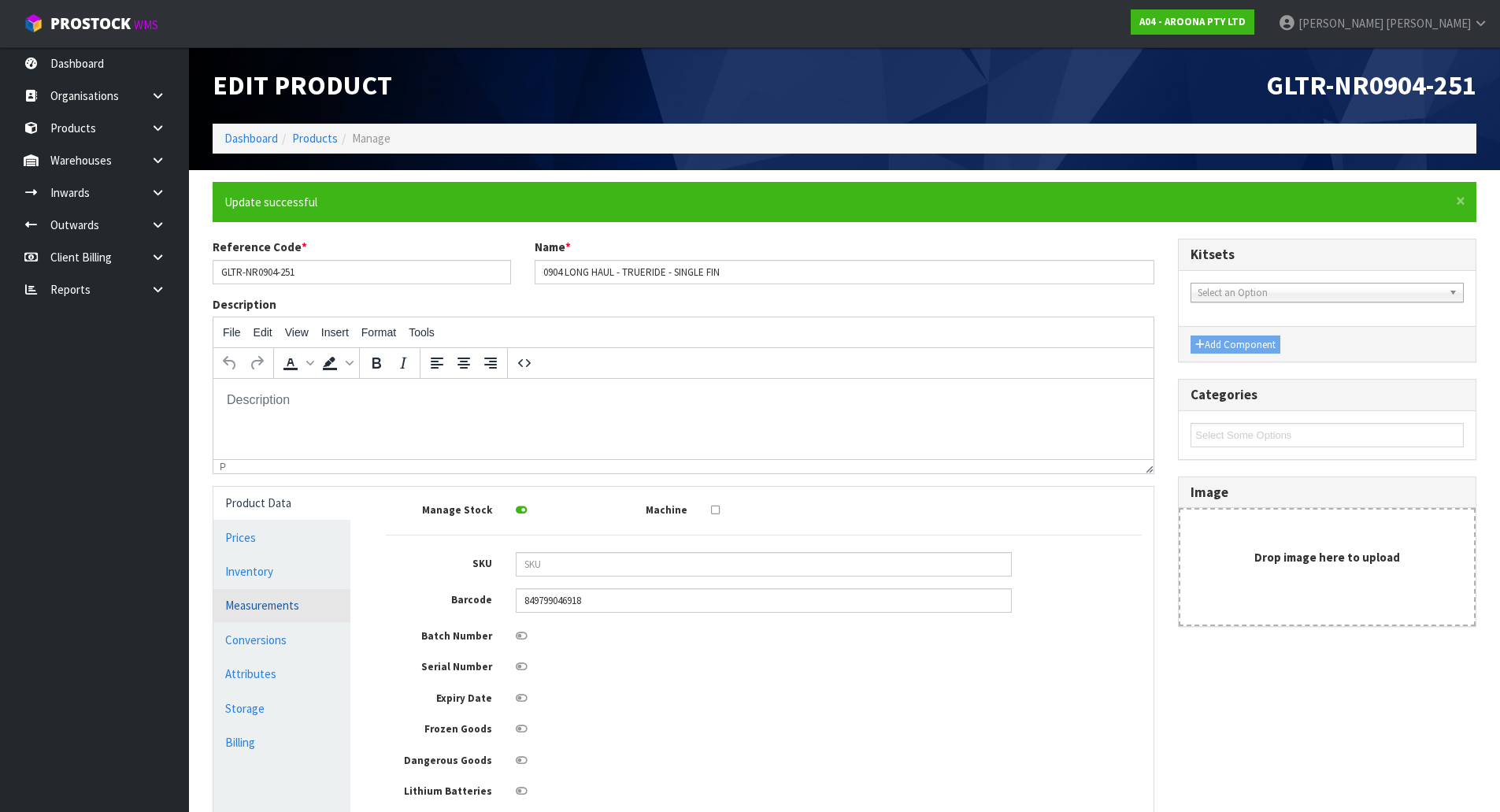
drag, startPoint x: 259, startPoint y: 606, endPoint x: 308, endPoint y: 590, distance: 51.5
click at [261, 606] on link "Measurements" at bounding box center [282, 605] width 137 height 32
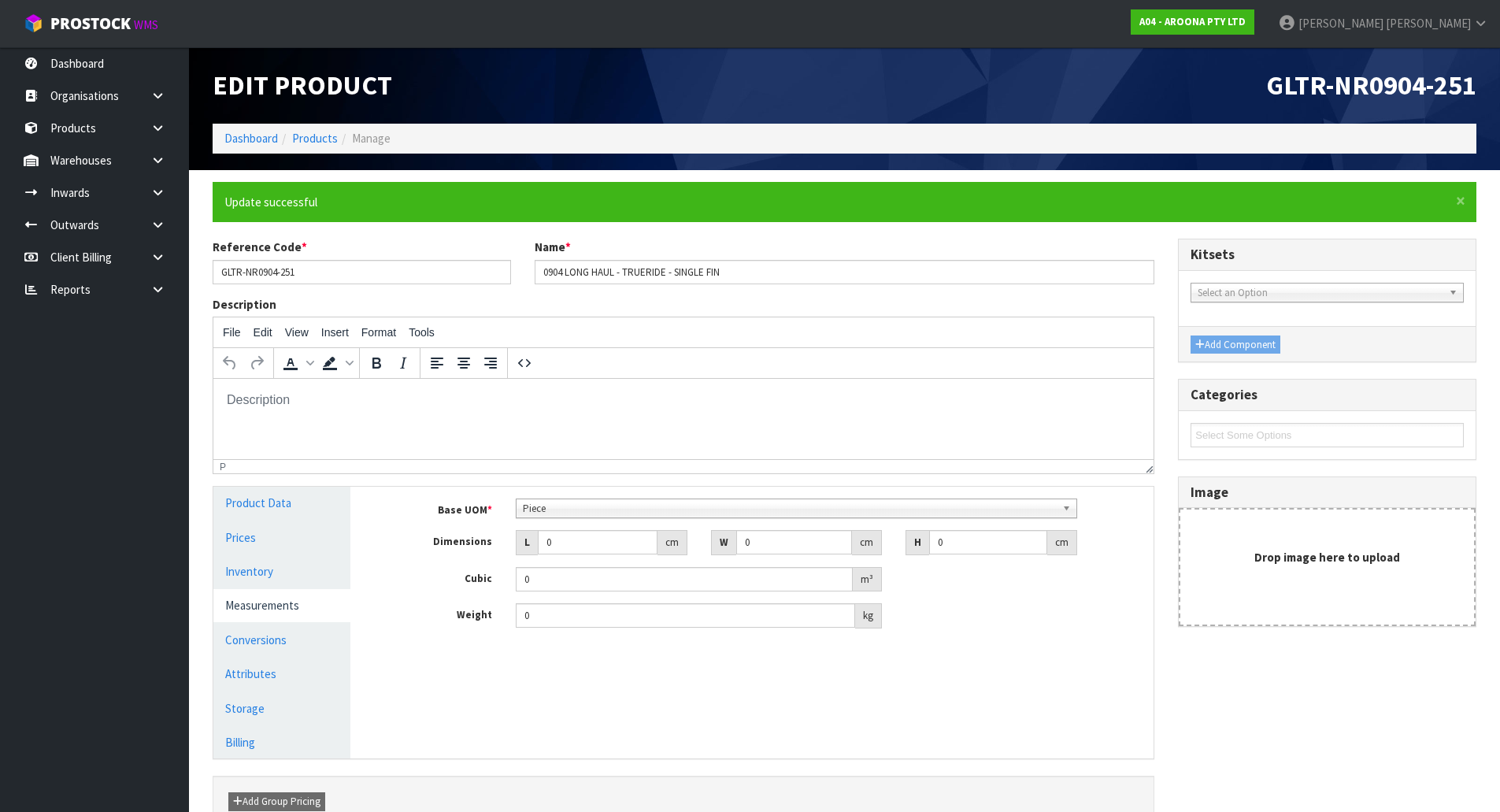
click at [575, 504] on span "Piece" at bounding box center [789, 509] width 533 height 19
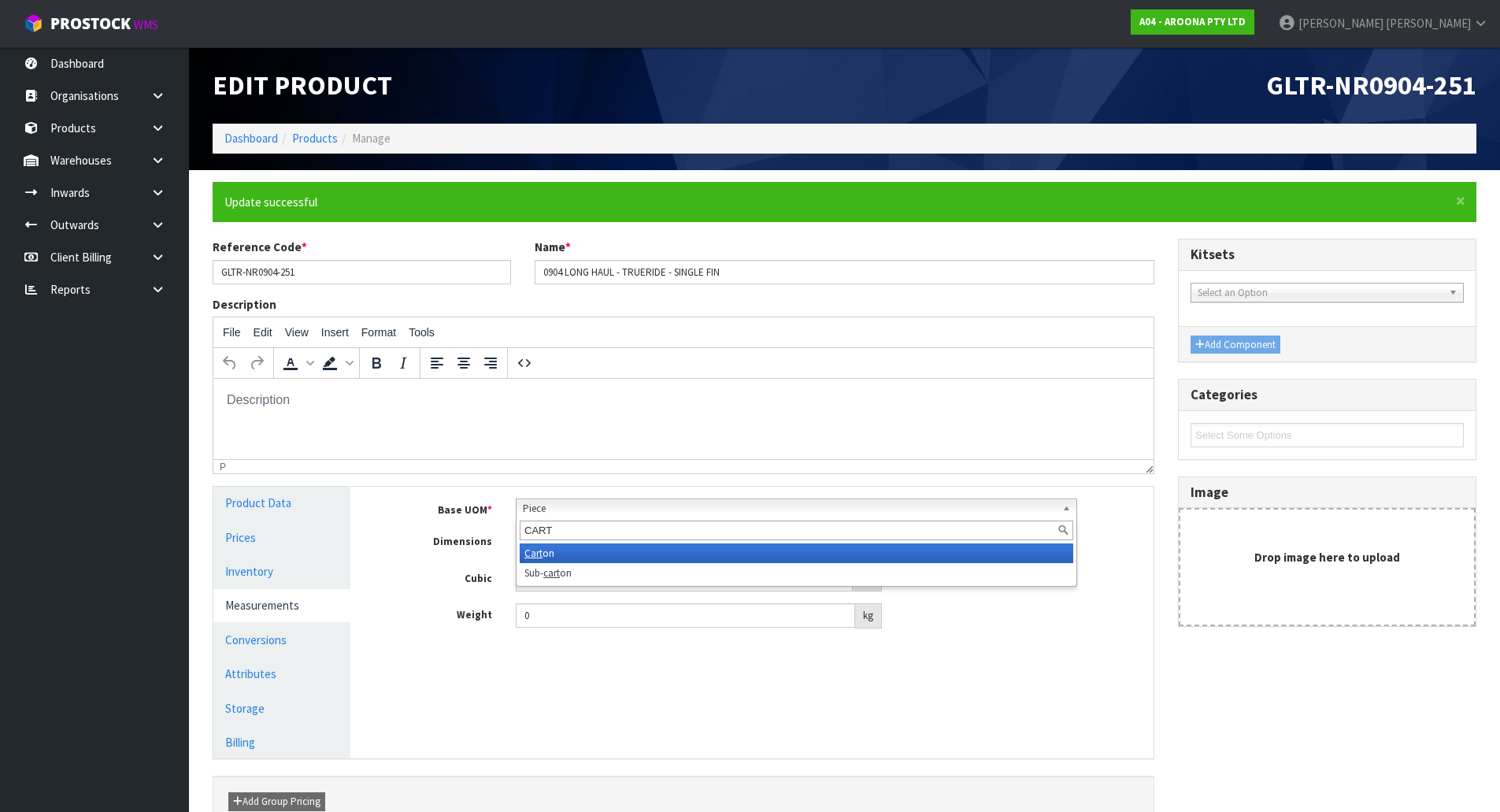
type input "CART"
click at [543, 556] on li "Cart on" at bounding box center [796, 553] width 554 height 19
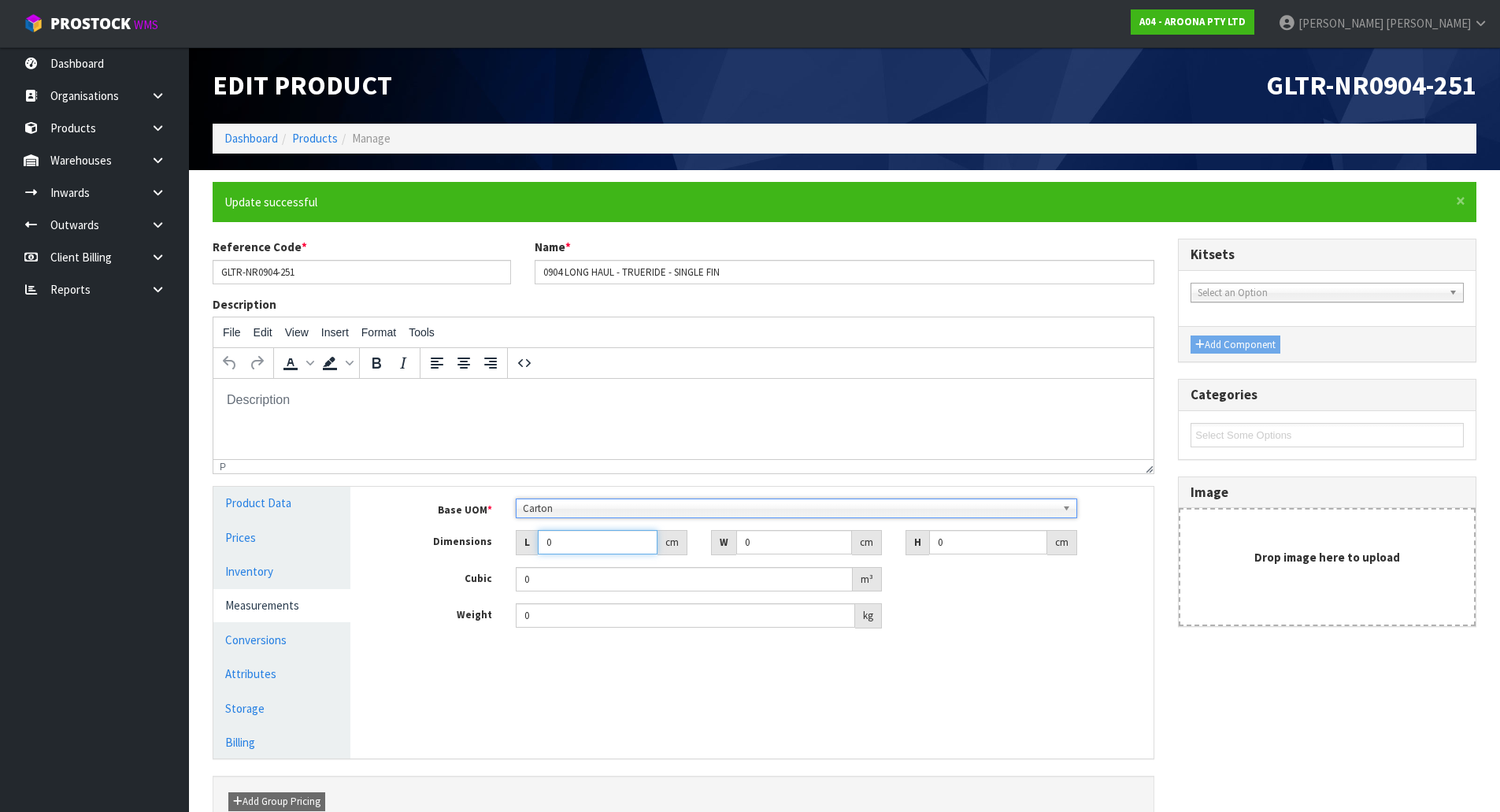
drag, startPoint x: 562, startPoint y: 536, endPoint x: 403, endPoint y: 551, distance: 159.7
click at [403, 551] on div "Dimensions L 0 cm W 0 cm H 0 cm" at bounding box center [764, 542] width 779 height 25
type input "52"
type input "0.000001"
type input "5"
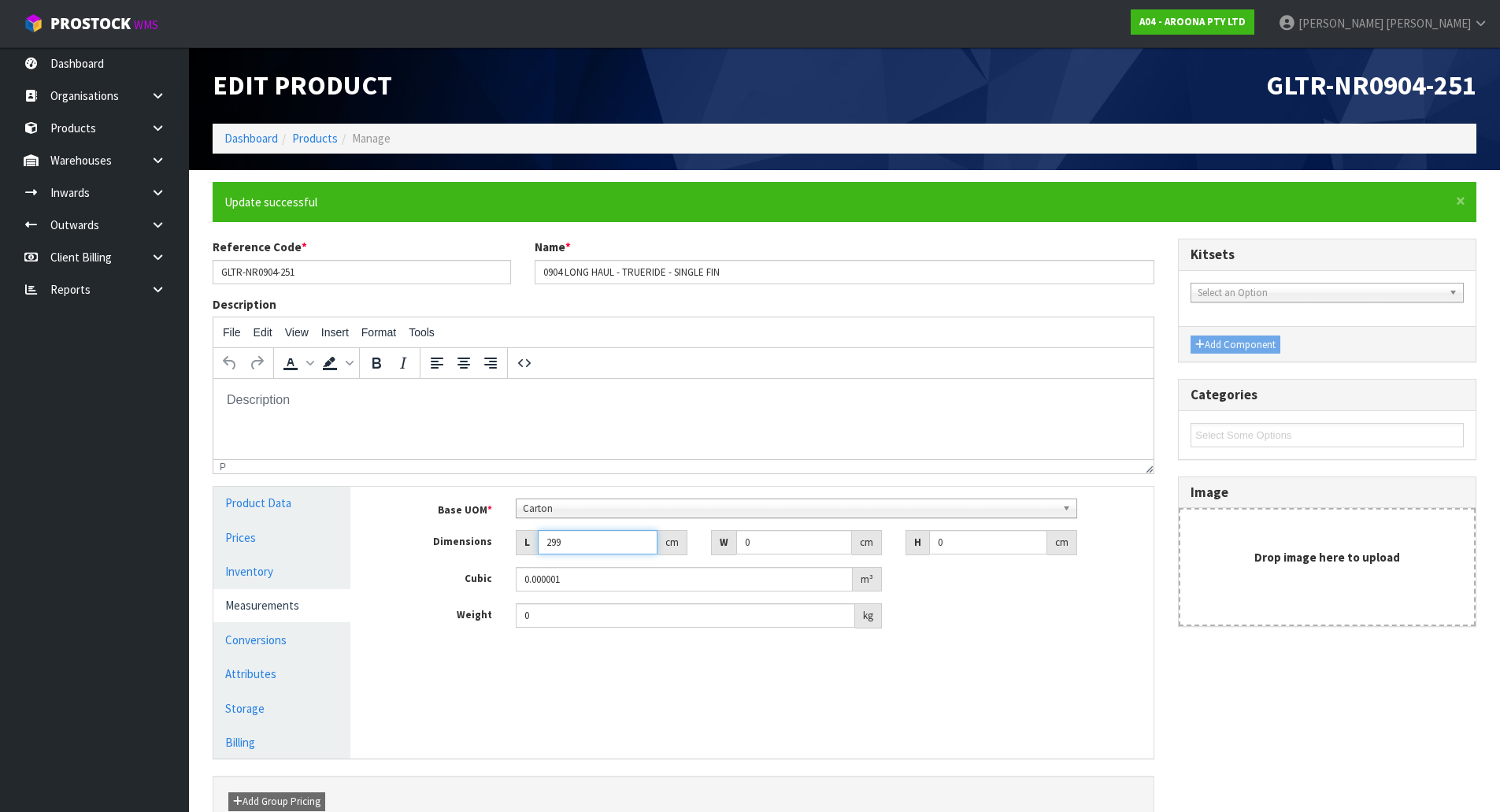
type input "299"
type input "63"
type input "1"
type input "0.018837"
type input "11"
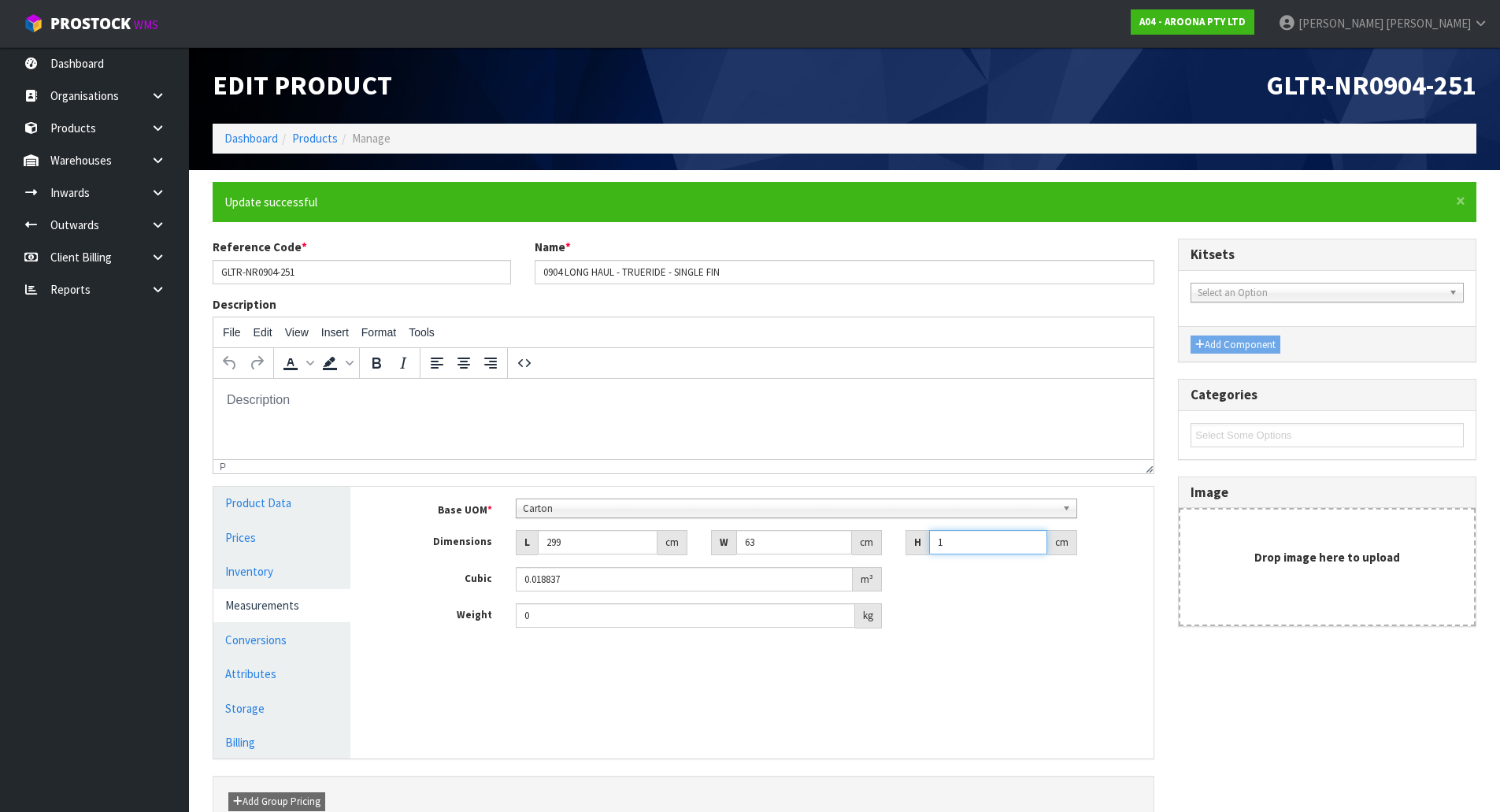
type input "0.207207"
type input "11"
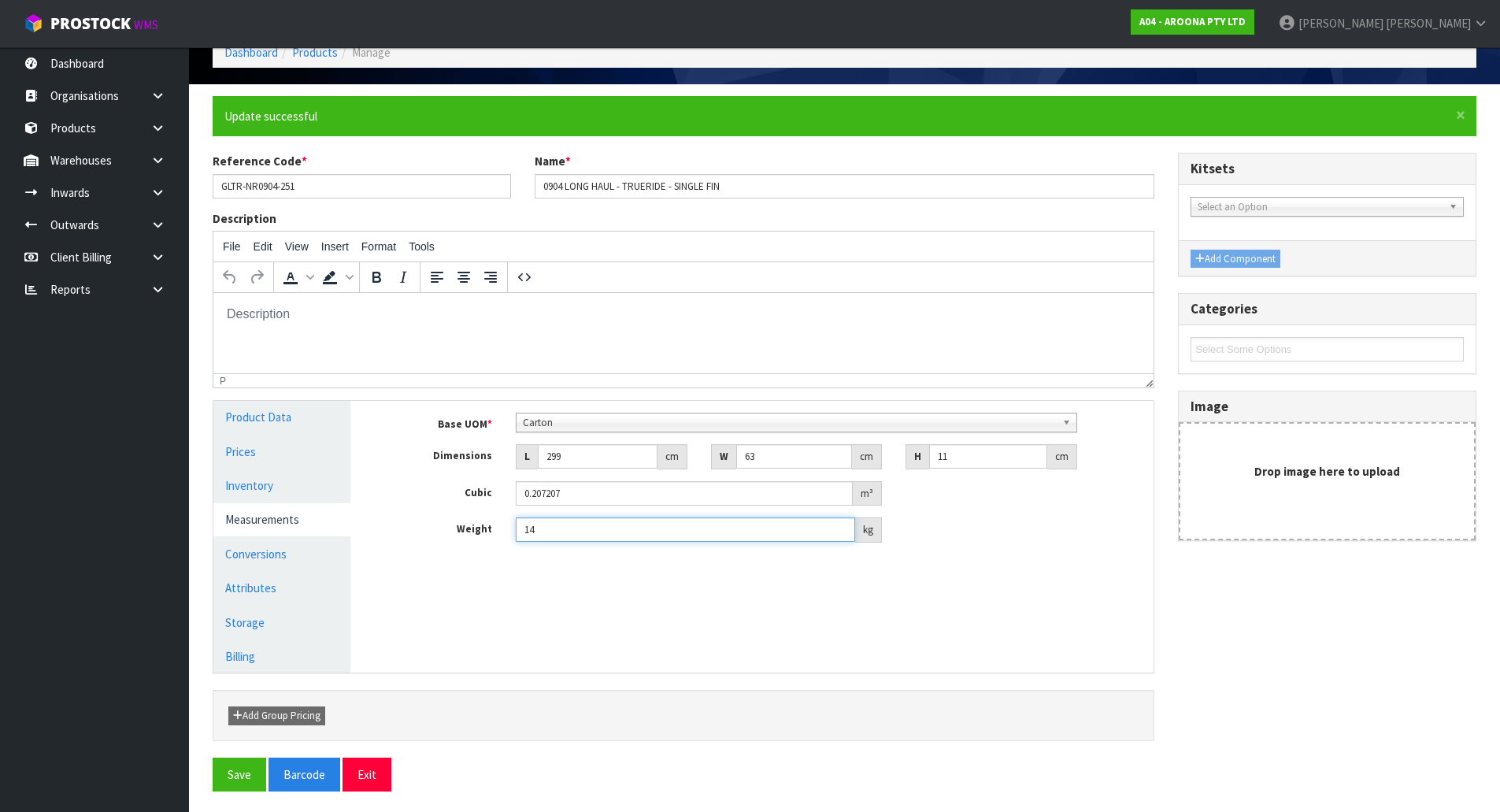
scroll to position [89, 0]
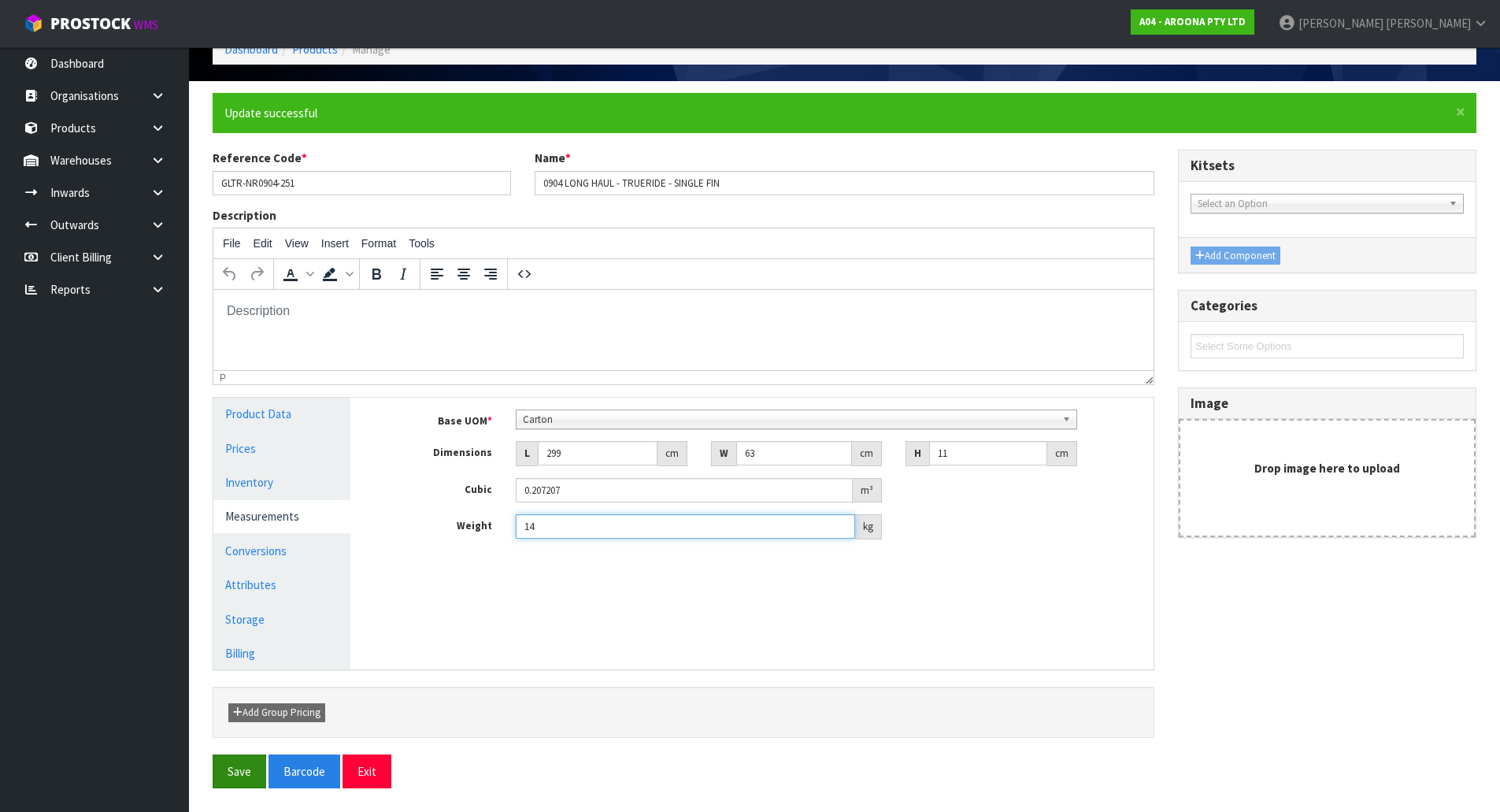
type input "14"
click at [248, 771] on button "Save" at bounding box center [239, 771] width 53 height 34
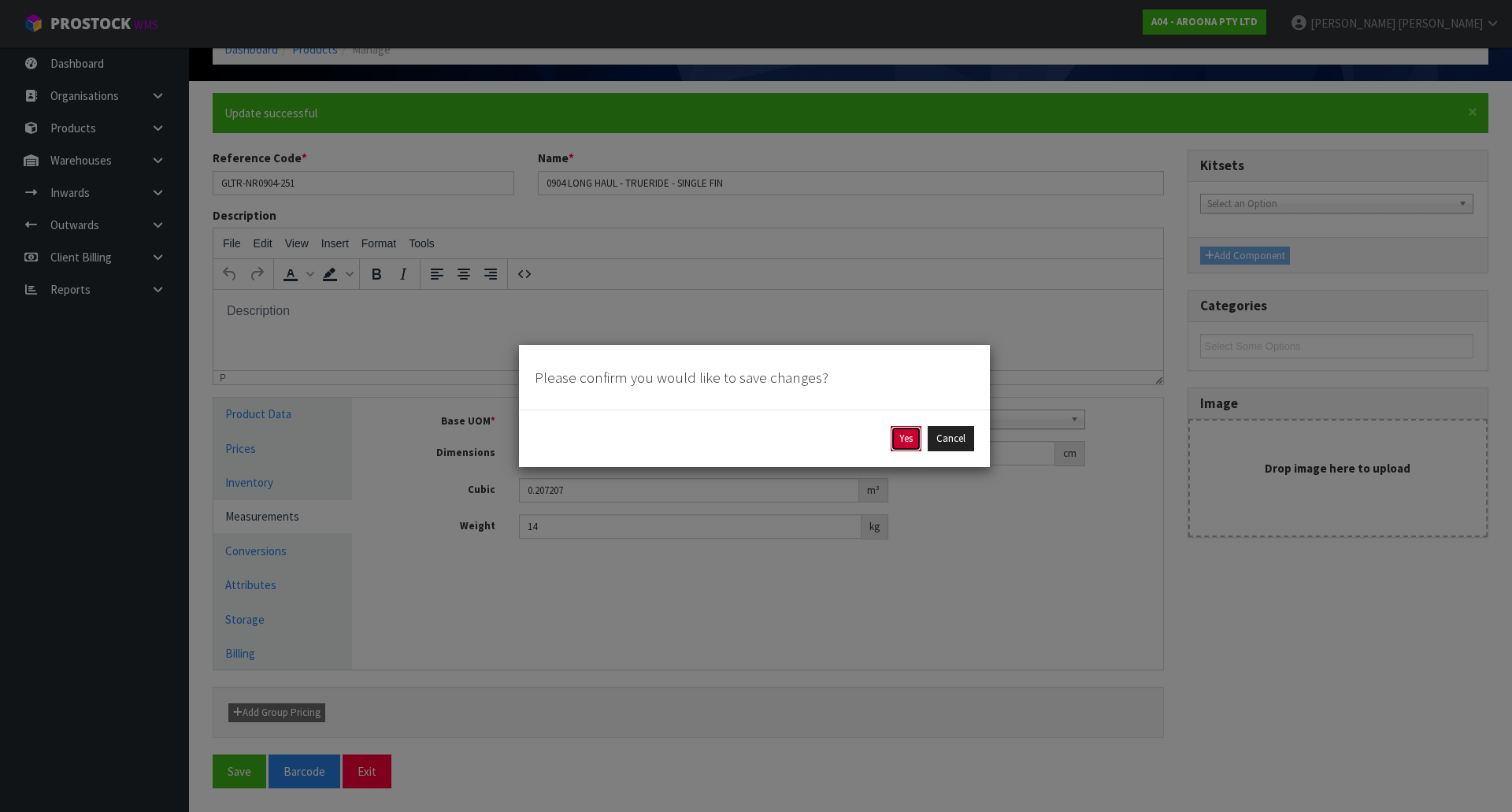
click at [914, 435] on button "Yes" at bounding box center [906, 439] width 30 height 25
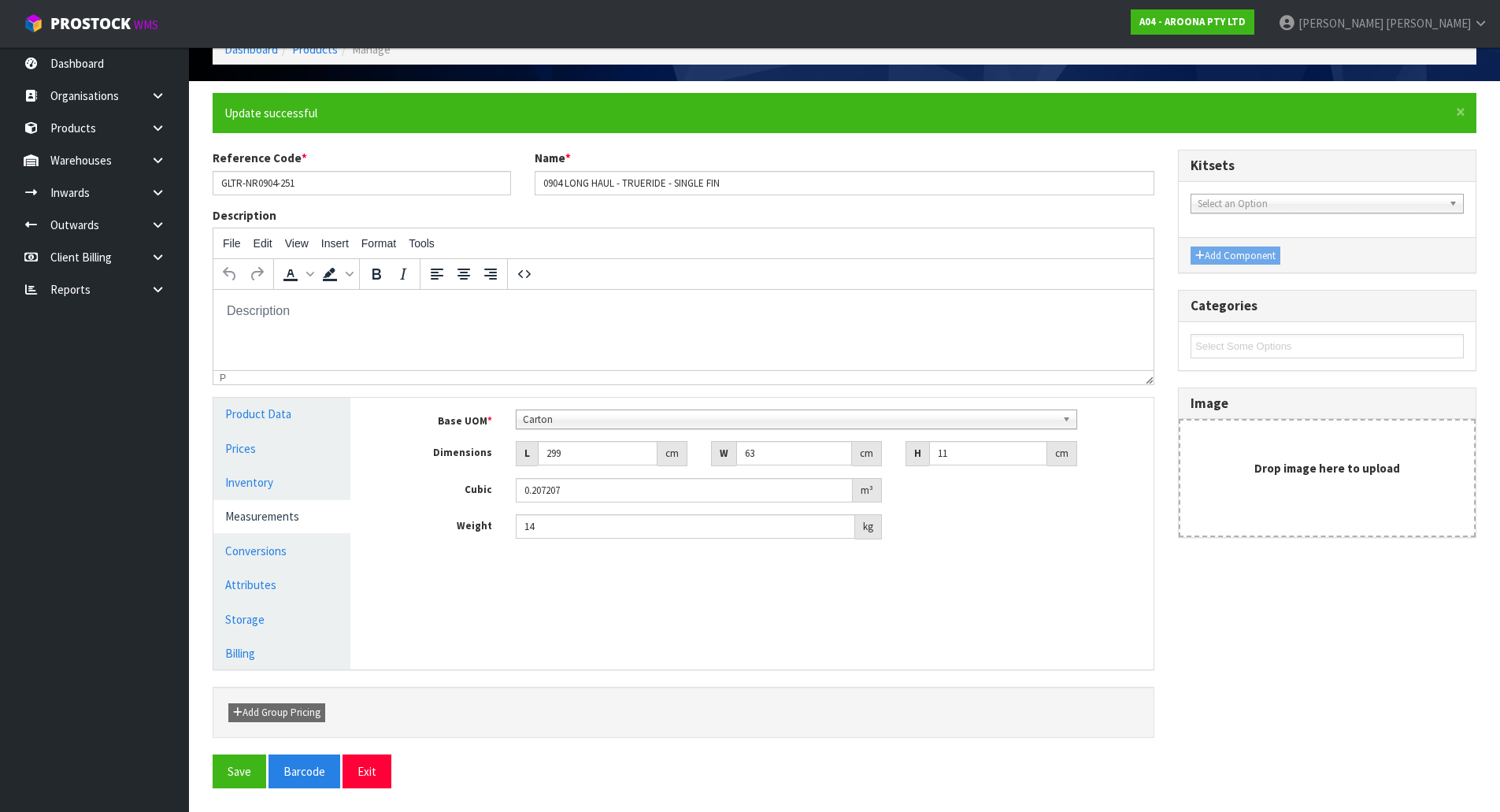
scroll to position [0, 0]
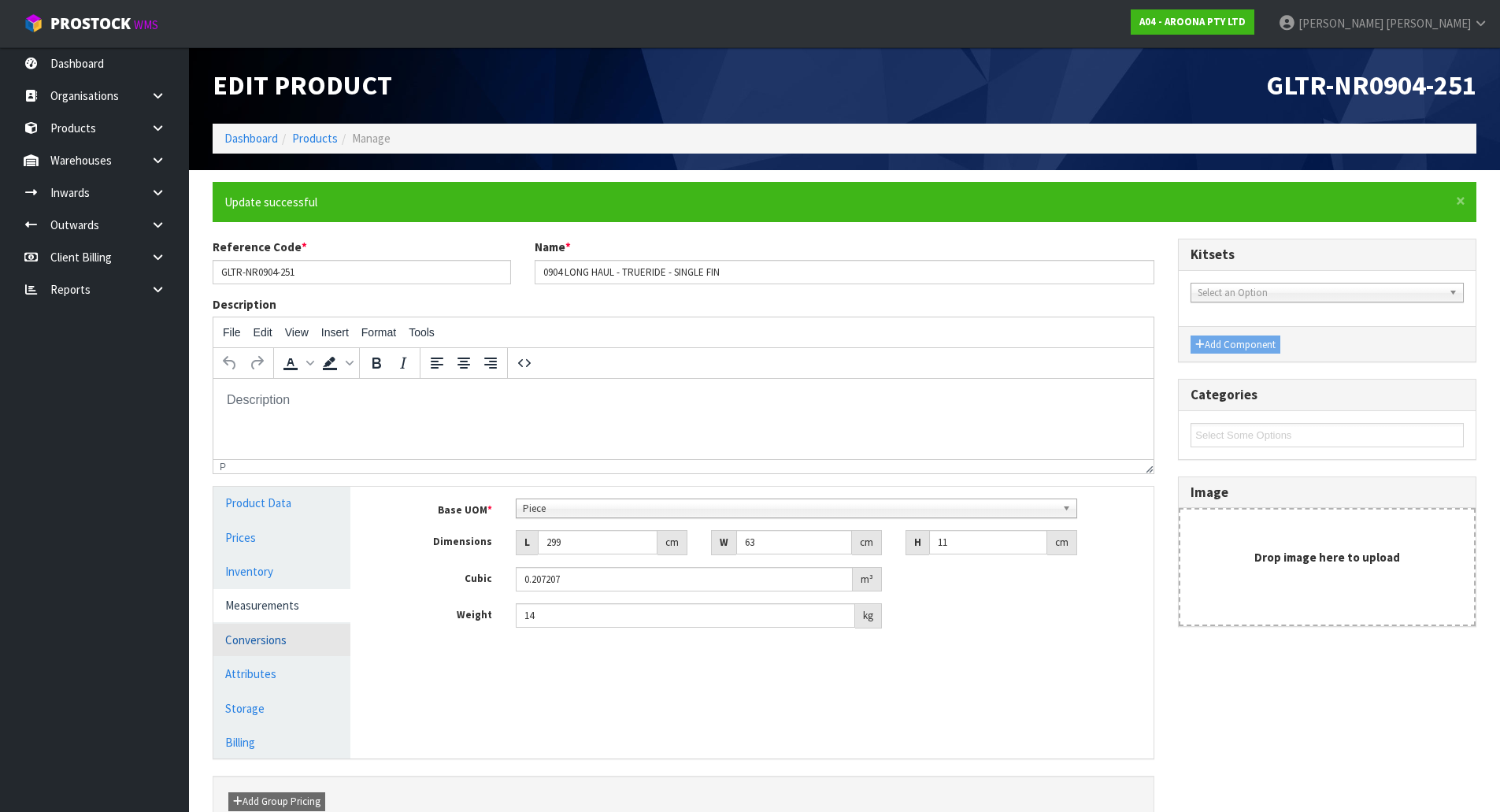
click at [288, 628] on link "Conversions" at bounding box center [282, 640] width 137 height 32
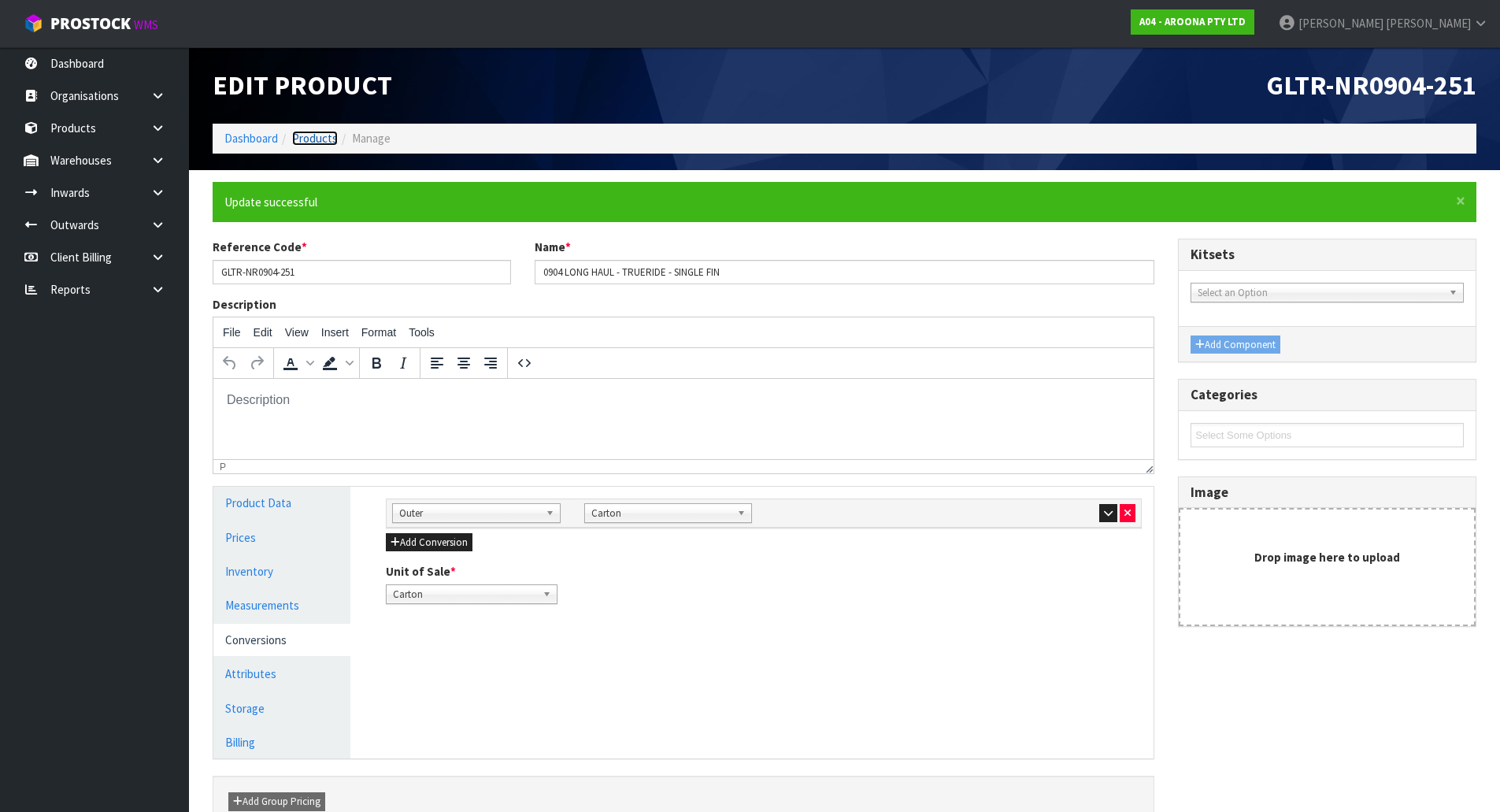
click at [326, 133] on link "Products" at bounding box center [315, 139] width 46 height 15
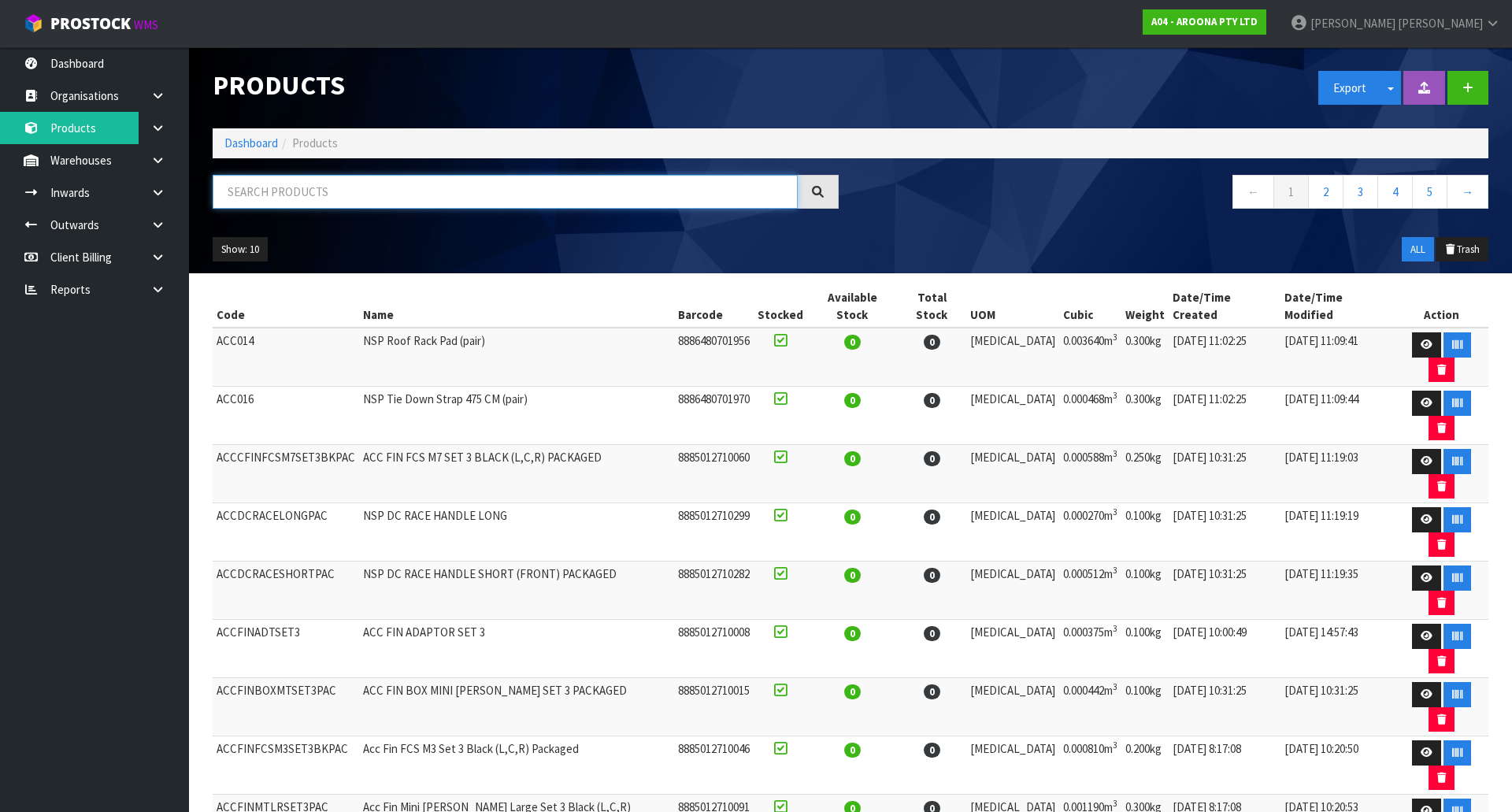
click at [281, 200] on input "text" at bounding box center [505, 192] width 585 height 34
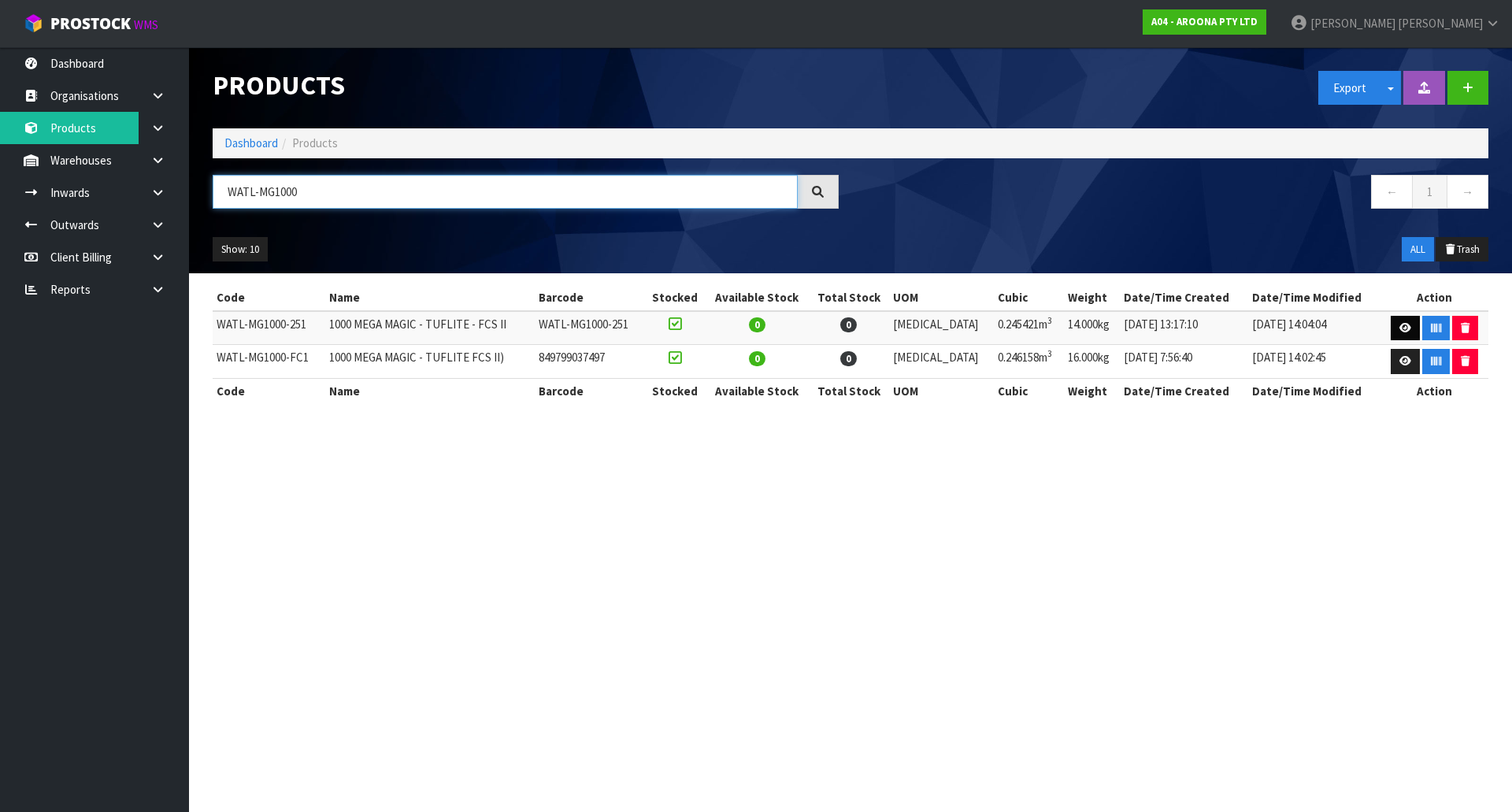
type input "WATL-MG1000"
click at [1392, 333] on link at bounding box center [1405, 329] width 29 height 25
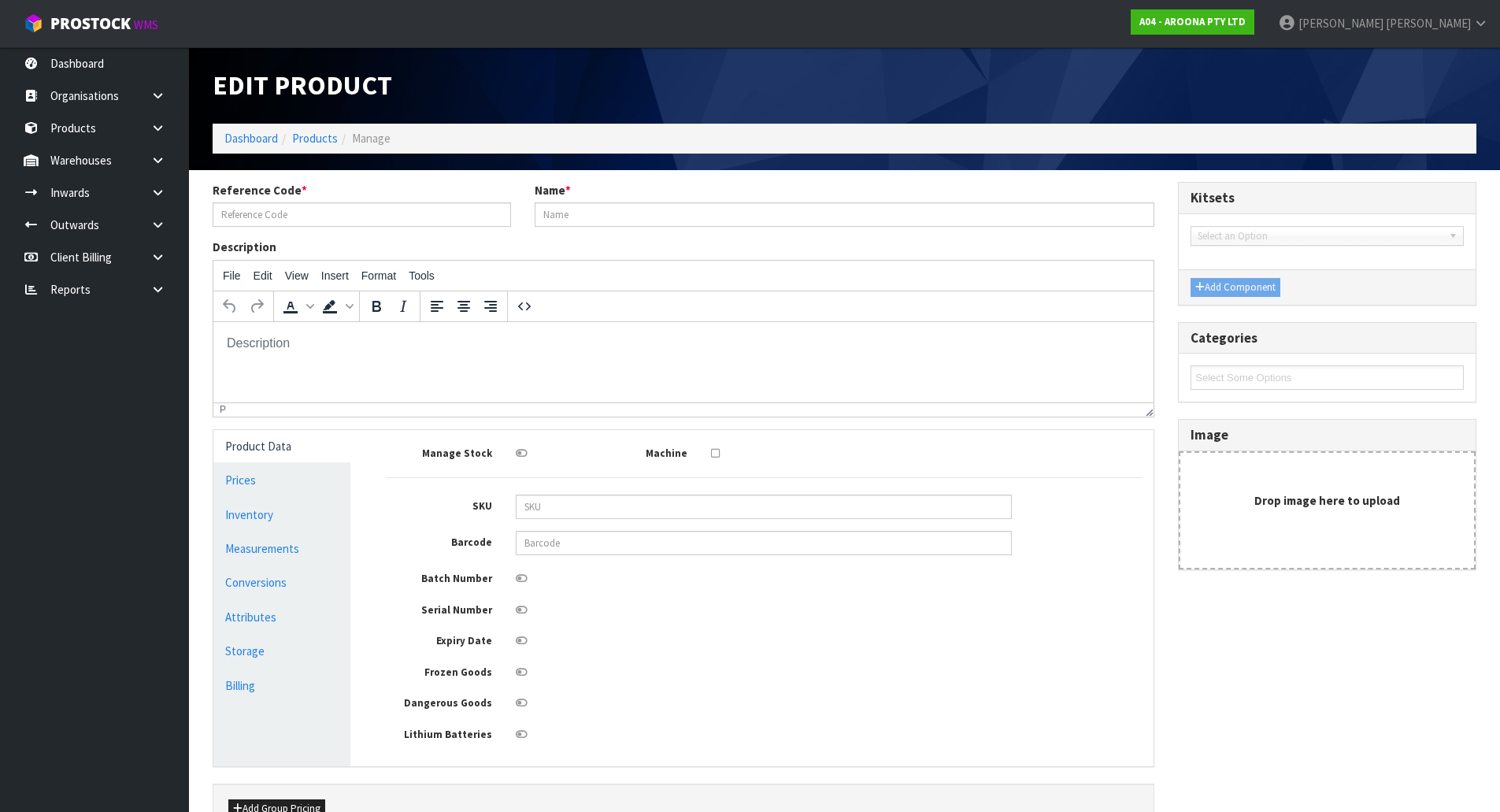
type input "WATL-MG1000-251"
type input "1000 MEGA MAGIC - TUFLITE - FCS II"
type input "WATL-MG1000-251"
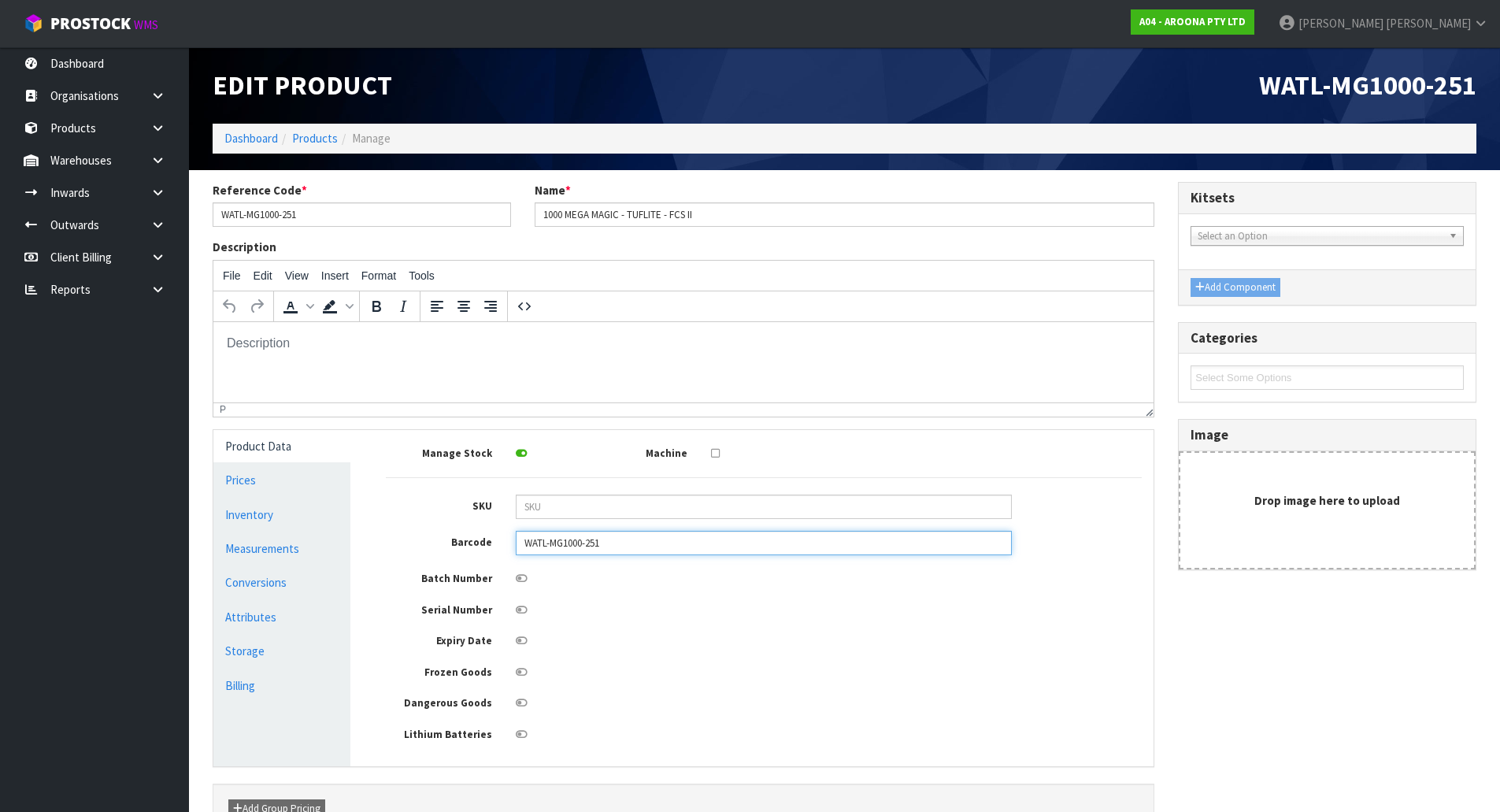
drag, startPoint x: 641, startPoint y: 545, endPoint x: 502, endPoint y: 560, distance: 139.8
click at [502, 560] on div "Manage Stock Machine SKU Barcode WATL-MG1000-251 Batch Number Serial Number Exp…" at bounding box center [764, 592] width 755 height 301
type input "849799046567"
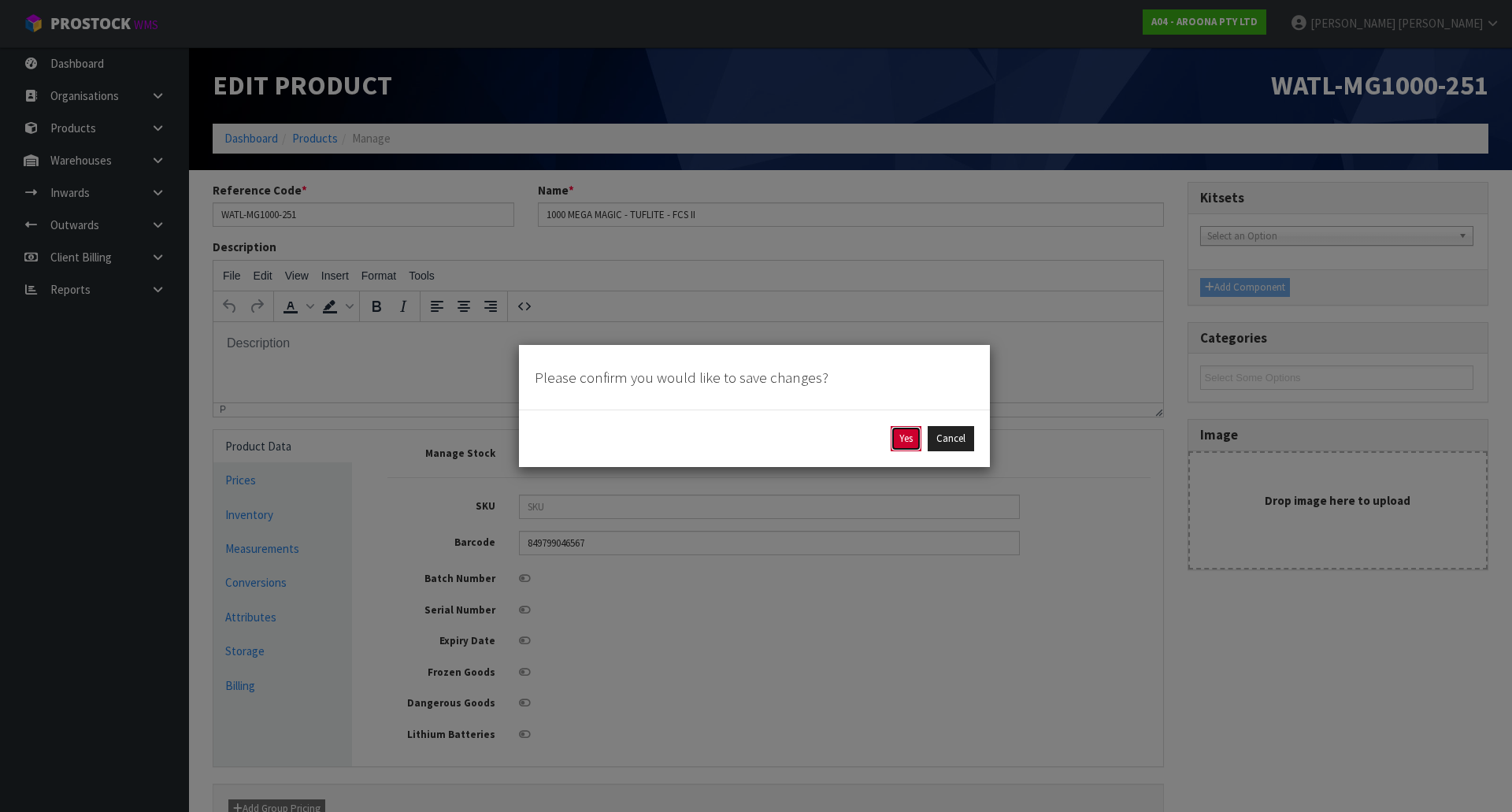
click at [914, 430] on button "Yes" at bounding box center [906, 439] width 30 height 25
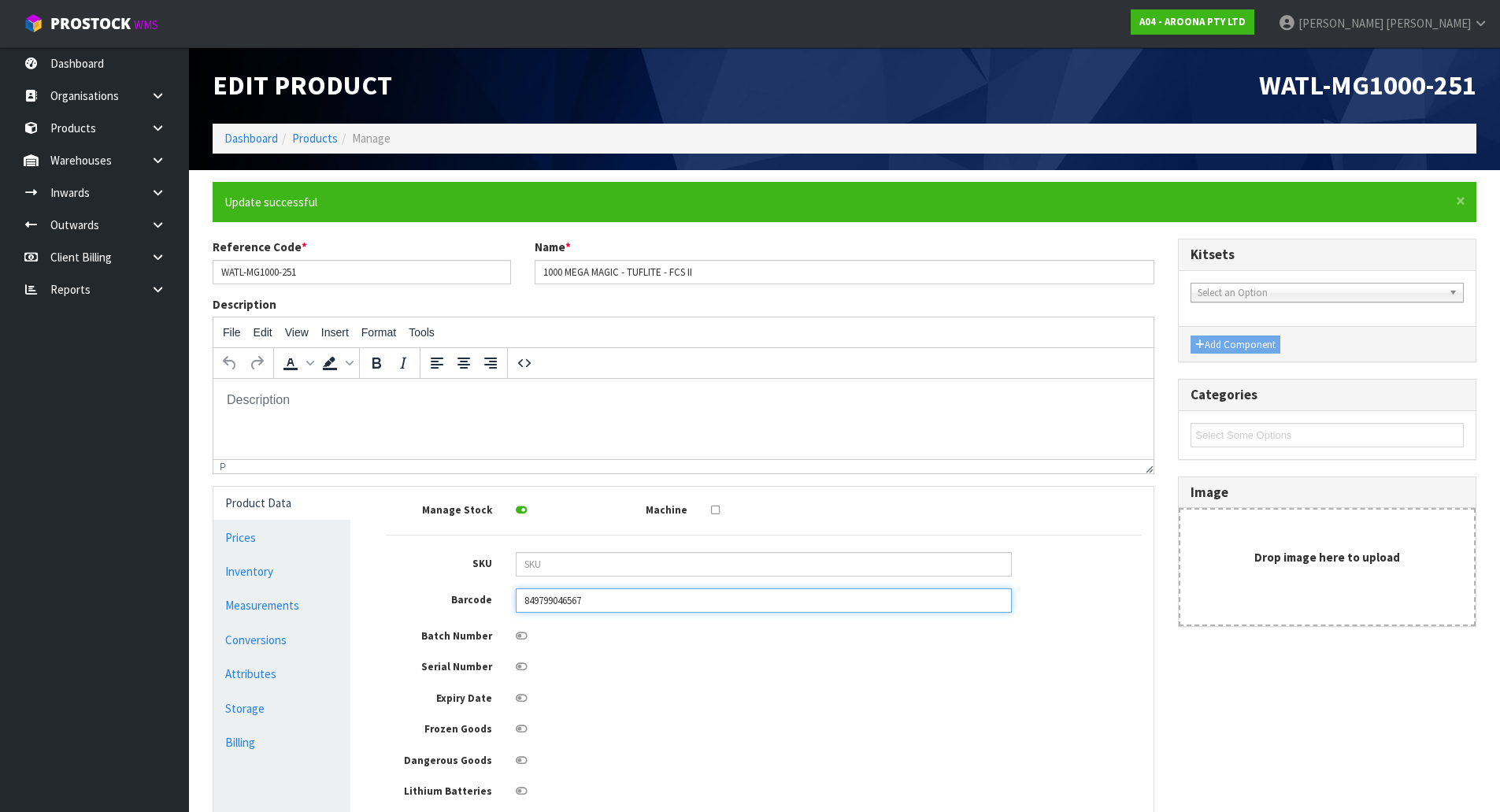
click at [622, 602] on input "849799046567" at bounding box center [763, 600] width 496 height 25
click at [638, 651] on div "Manage Stock Machine SKU Barcode 849799046567 Batch Number Serial Number Expiry…" at bounding box center [764, 649] width 755 height 301
click at [307, 133] on link "Products" at bounding box center [315, 139] width 46 height 15
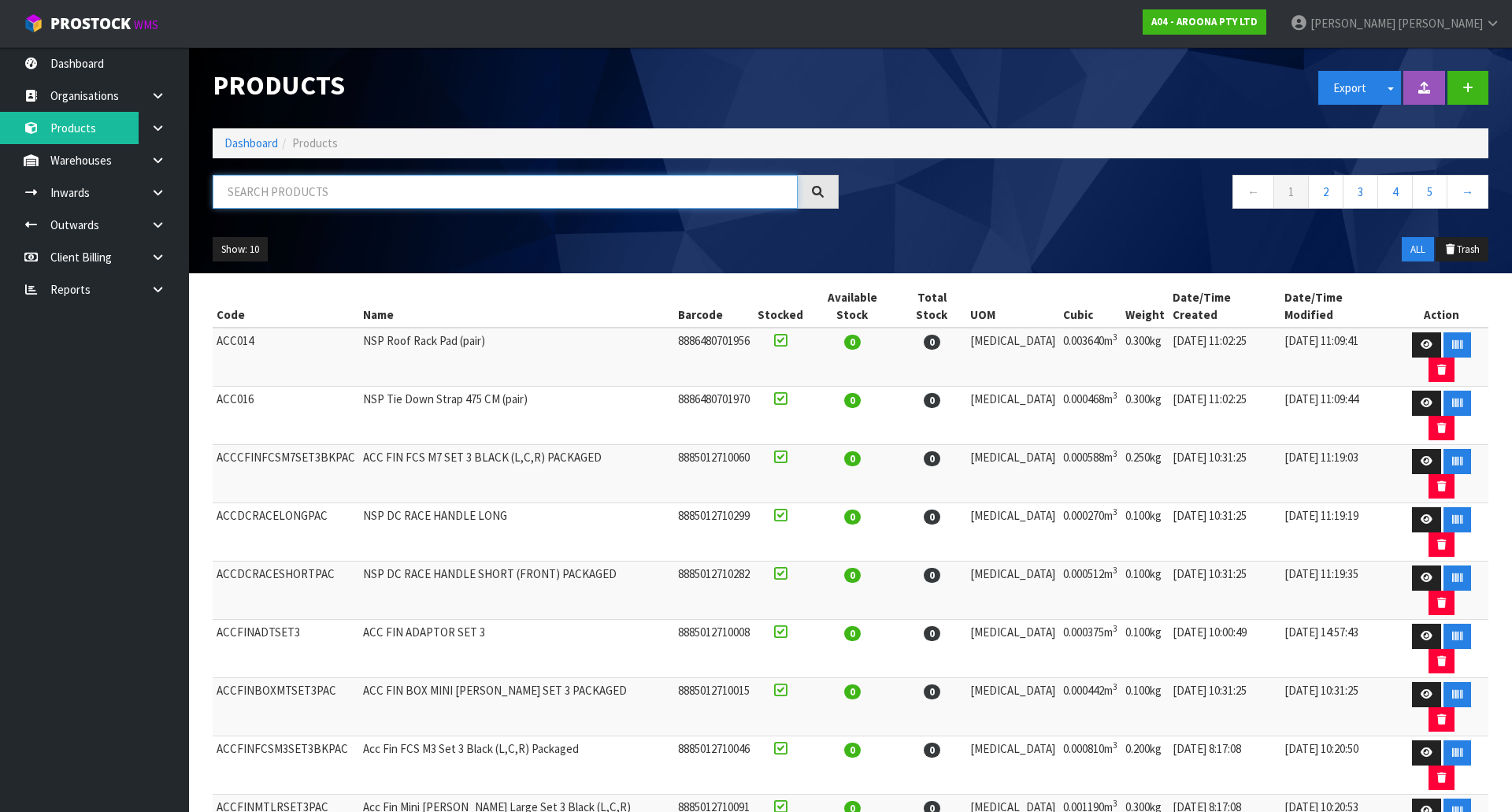
click at [289, 200] on input "text" at bounding box center [505, 192] width 585 height 34
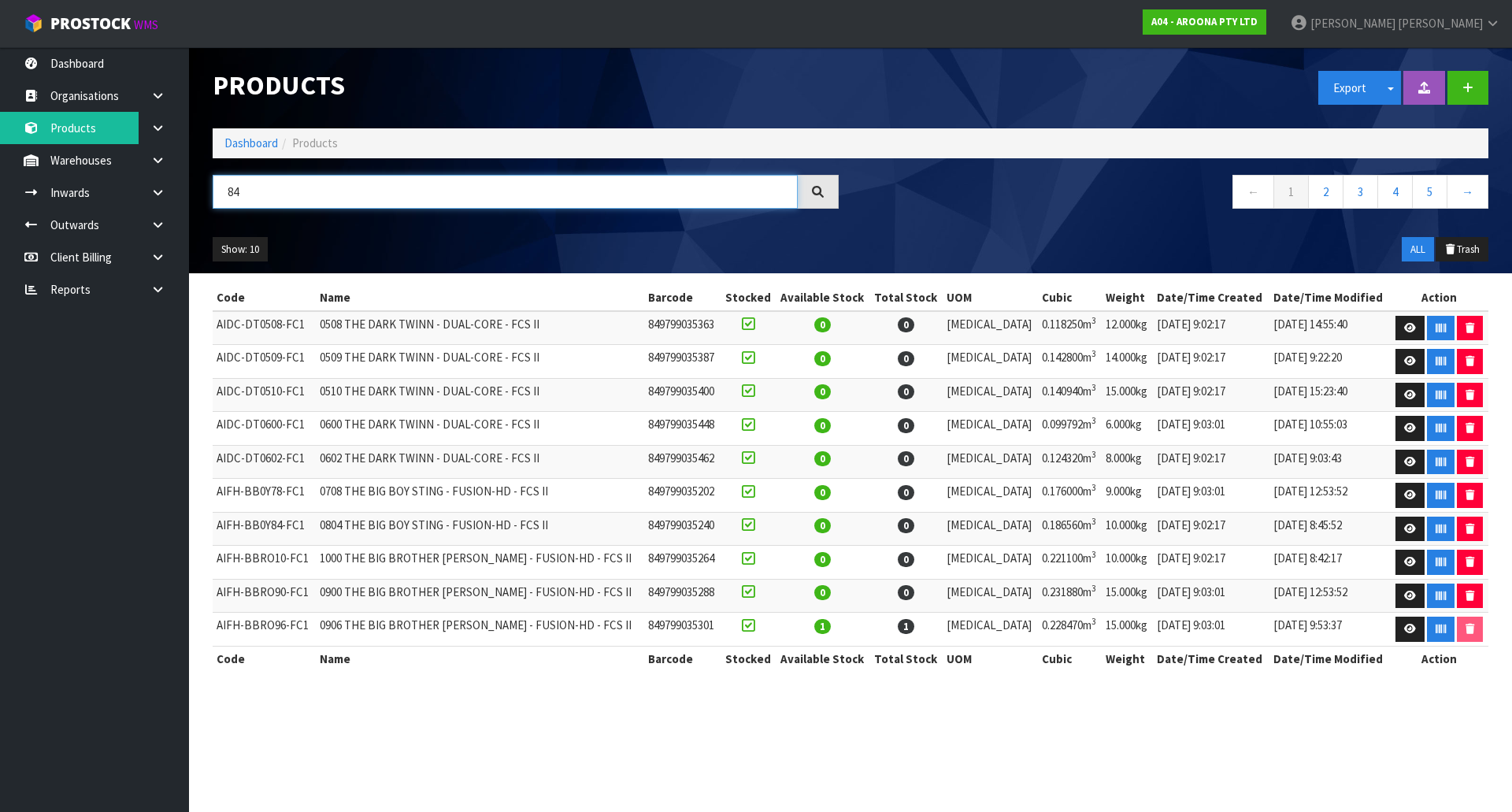
type input "8"
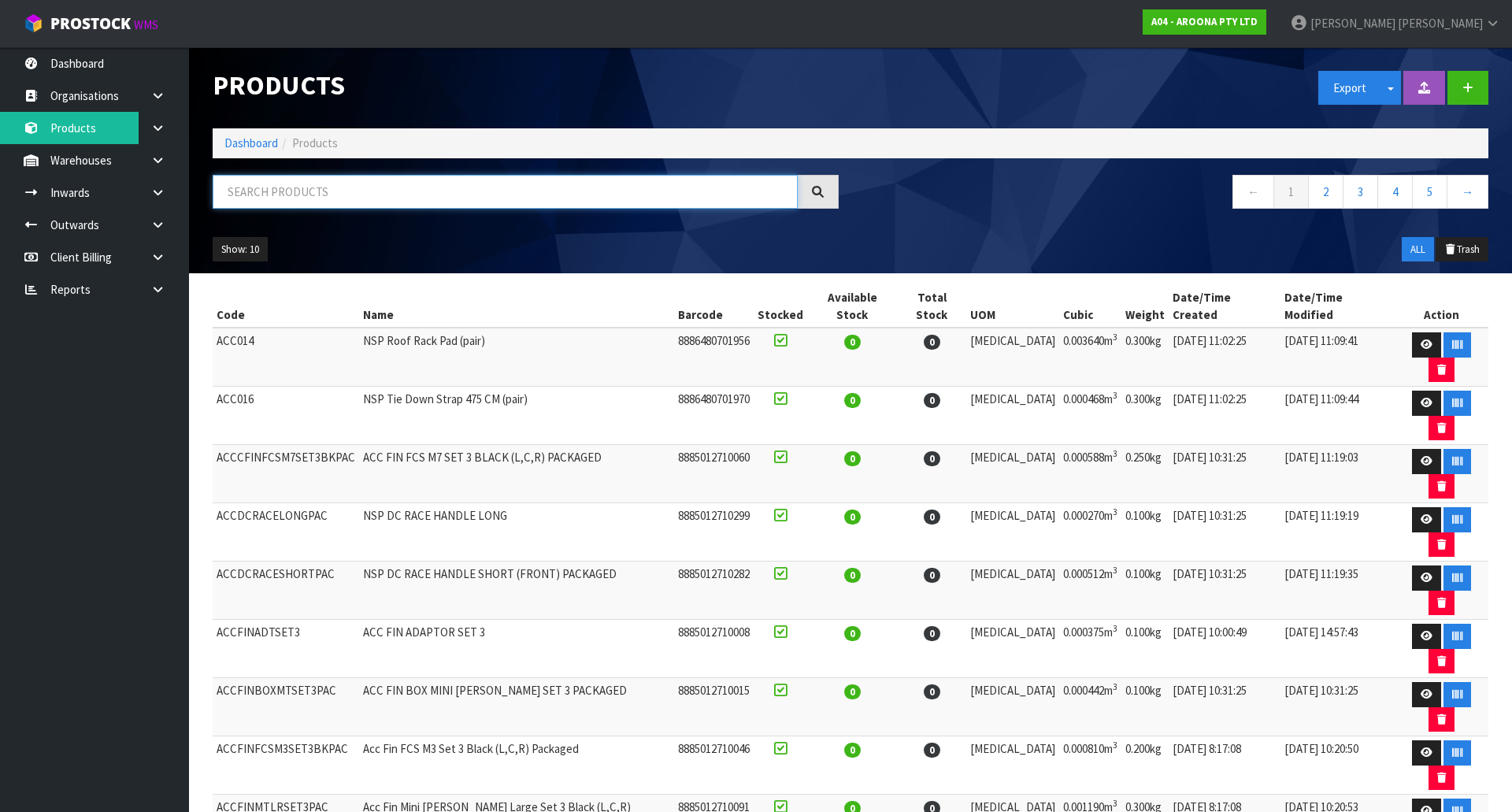
click at [369, 200] on input "text" at bounding box center [505, 192] width 585 height 34
drag, startPoint x: 363, startPoint y: 197, endPoint x: 370, endPoint y: 203, distance: 9.2
click at [369, 202] on input "text" at bounding box center [505, 192] width 585 height 34
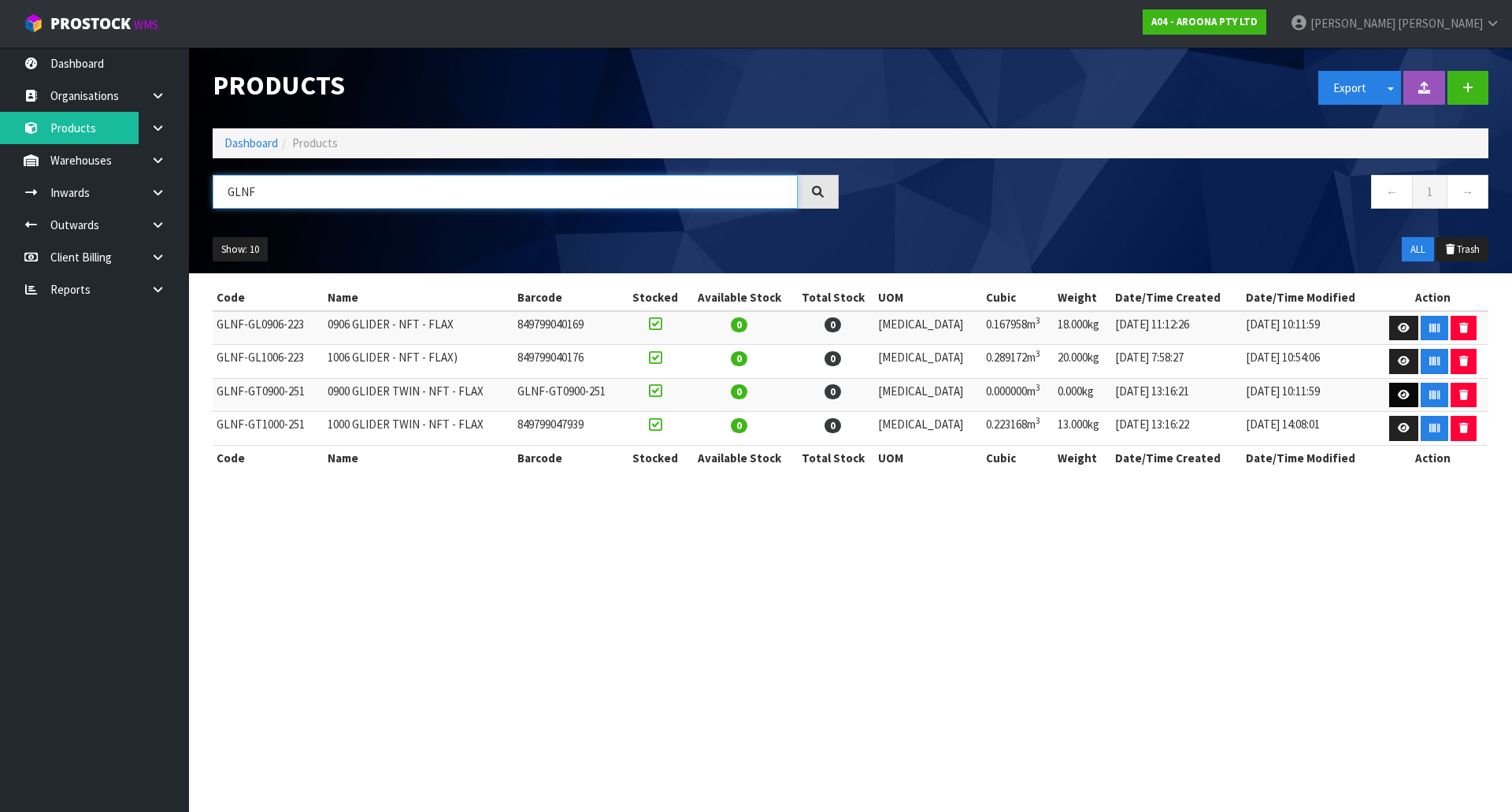
type input "GLNF"
click at [1389, 394] on link at bounding box center [1404, 395] width 29 height 25
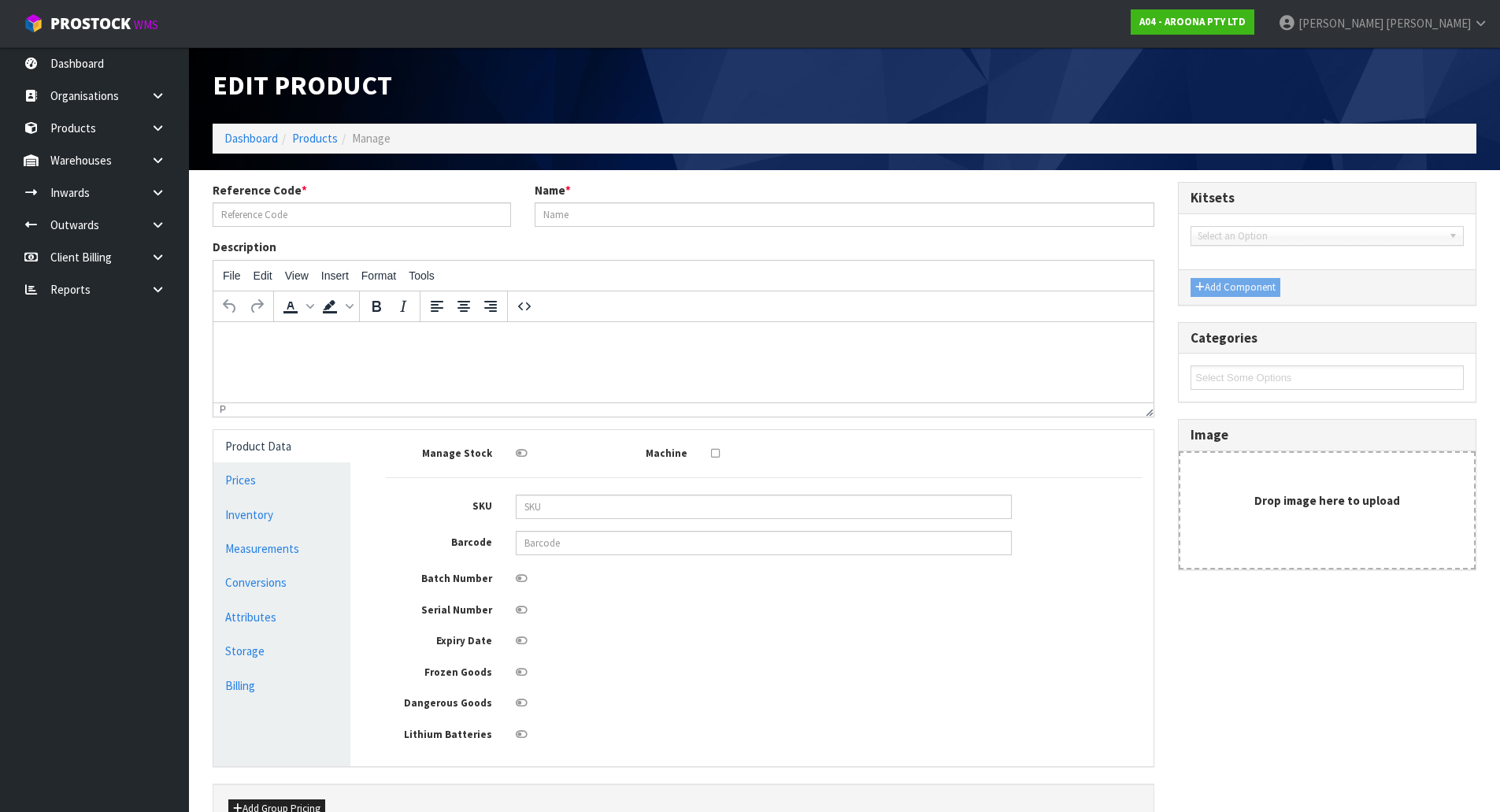
type input "GLNF-GT0900-251"
type input "0900 GLIDER TWIN - NFT - FLAX"
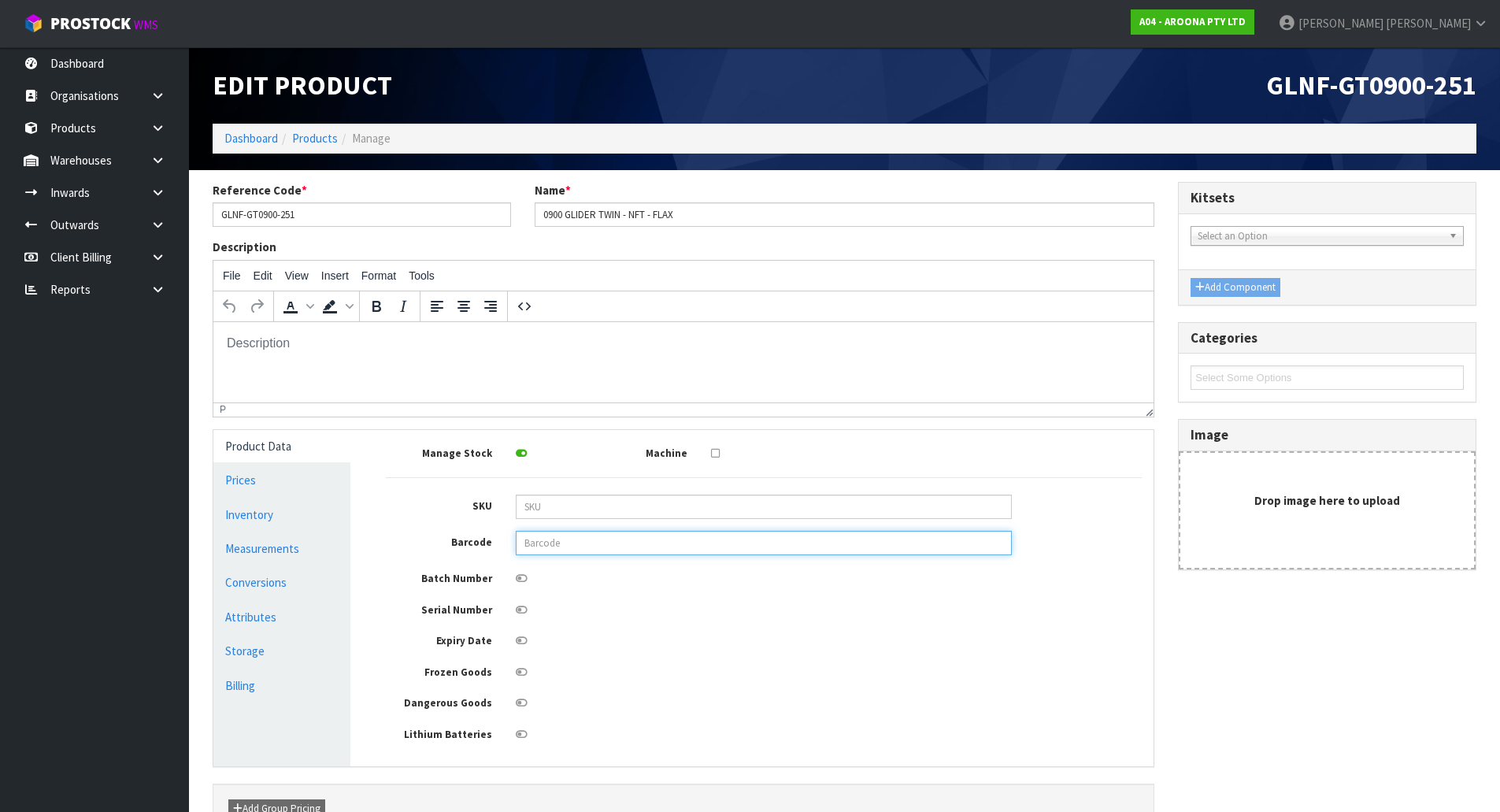
click at [625, 543] on input "text" at bounding box center [763, 542] width 496 height 25
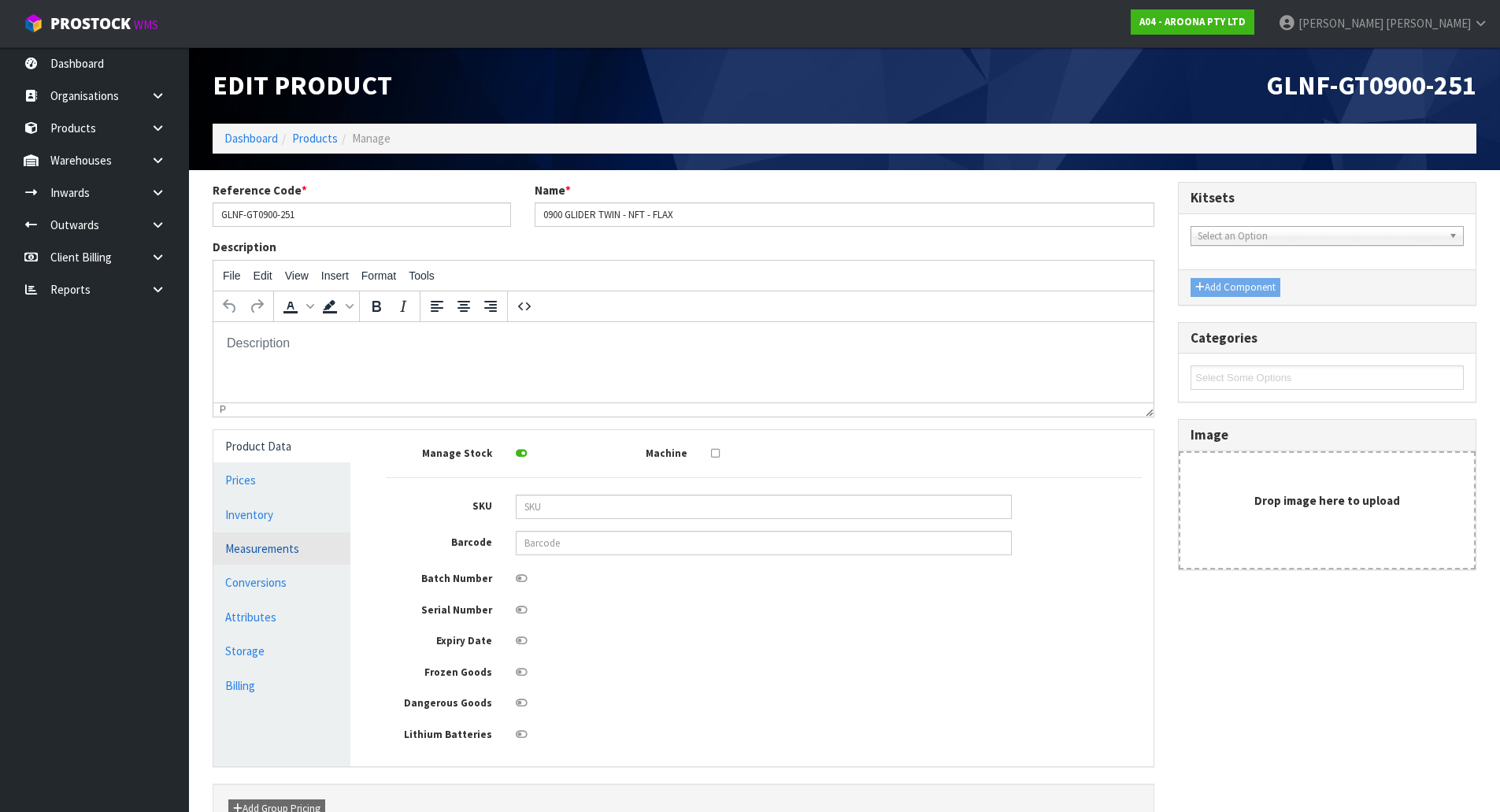
click at [248, 553] on link "Measurements" at bounding box center [282, 548] width 137 height 32
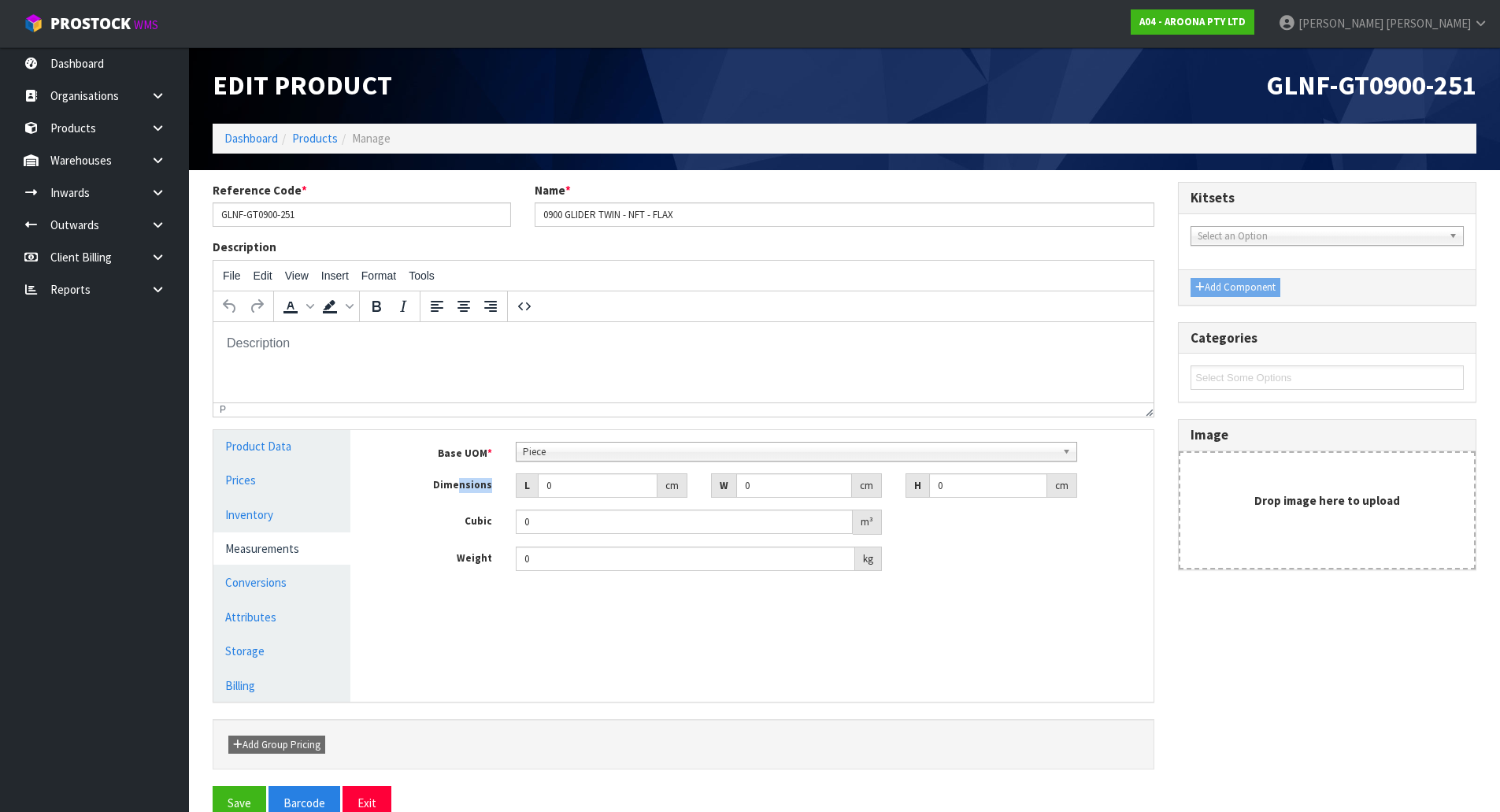
click at [589, 456] on div "Base UOM * Bag Bar Basket Bin Bottle Box Bundle Cabinet Cage Carton Case Coil C…" at bounding box center [764, 507] width 755 height 130
click at [591, 448] on span "Piece" at bounding box center [789, 452] width 533 height 19
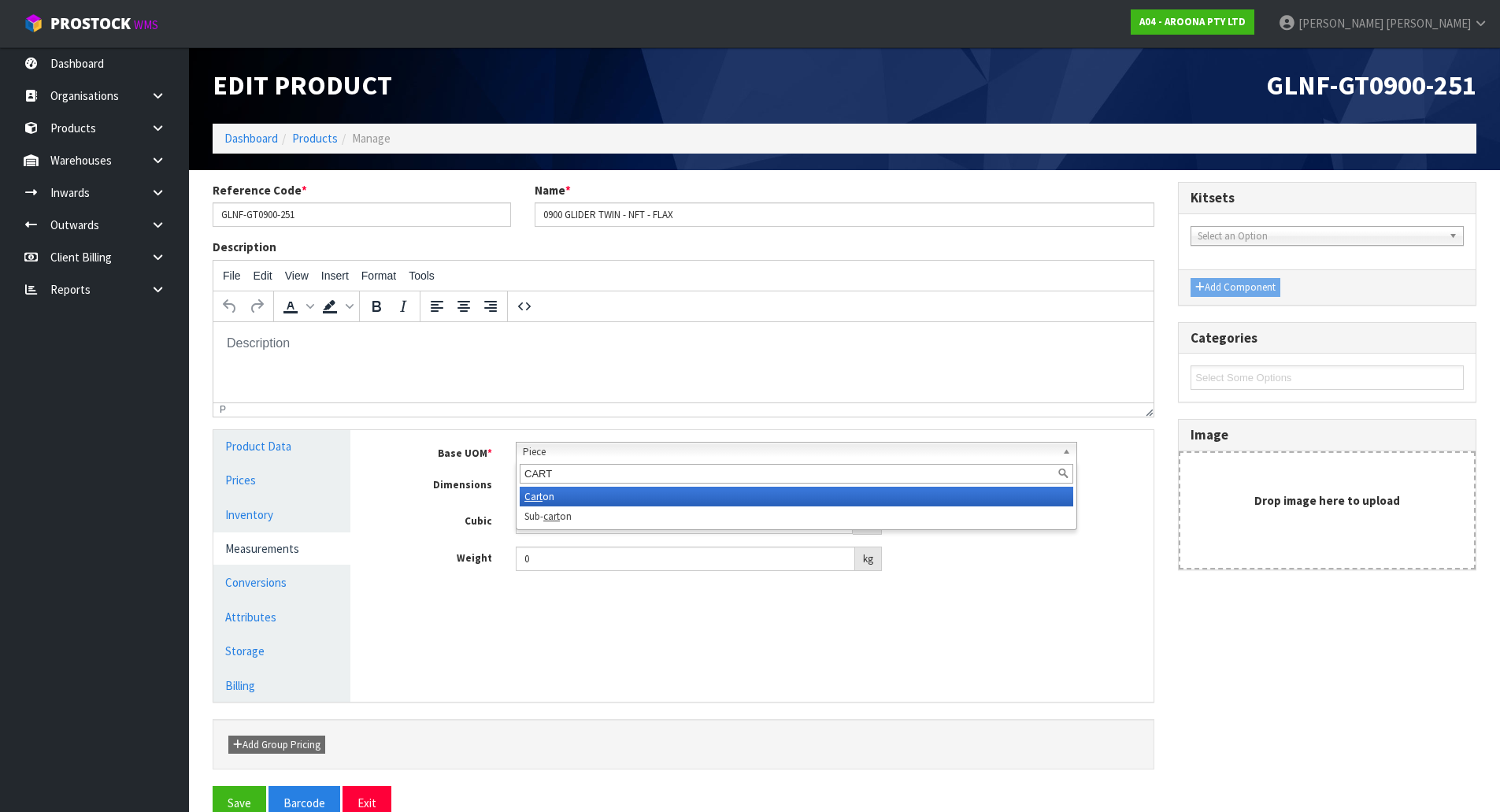
type input "CART"
click at [571, 499] on li "Cart on" at bounding box center [796, 496] width 554 height 19
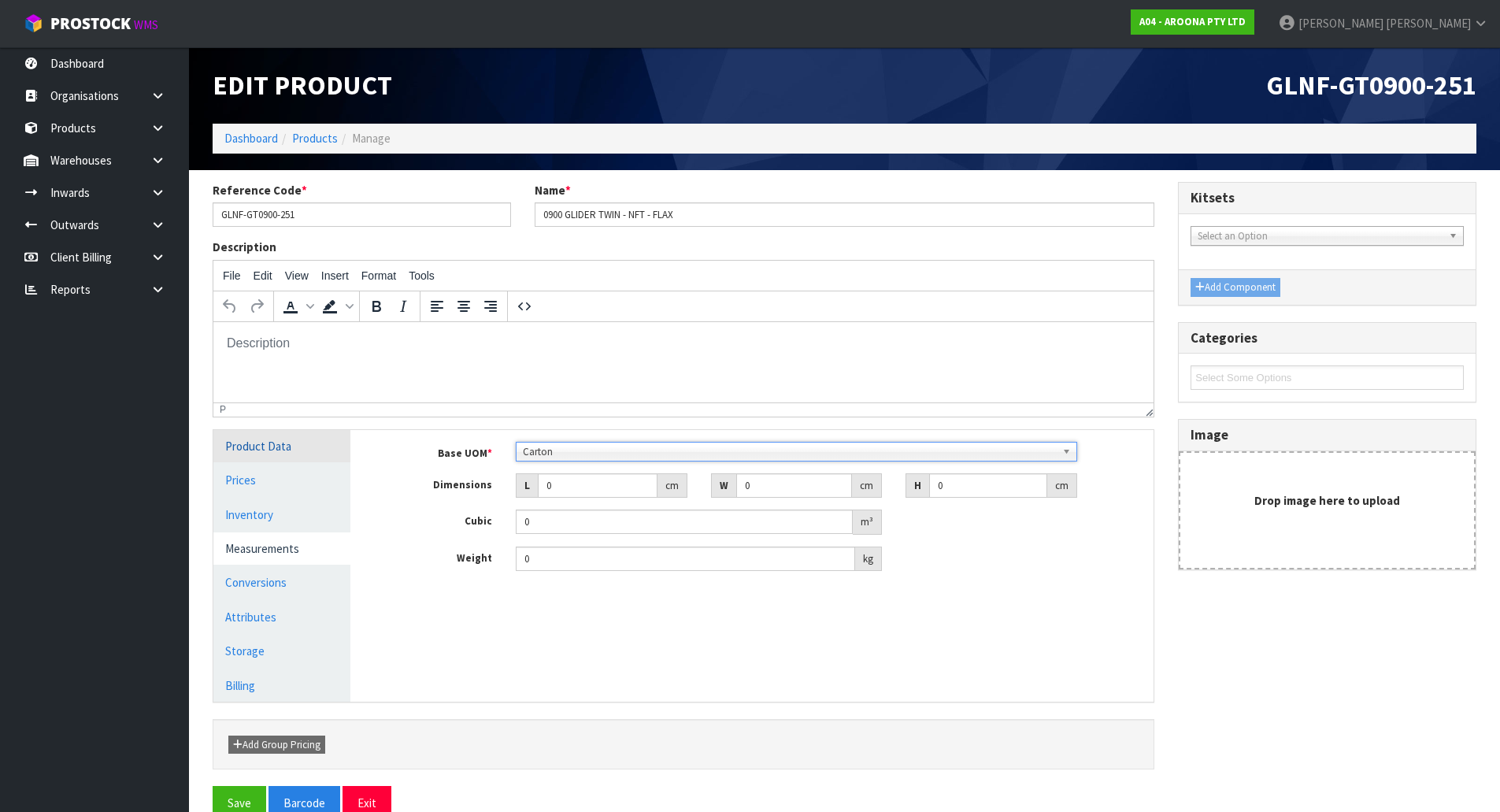
click at [308, 448] on link "Product Data" at bounding box center [282, 446] width 137 height 32
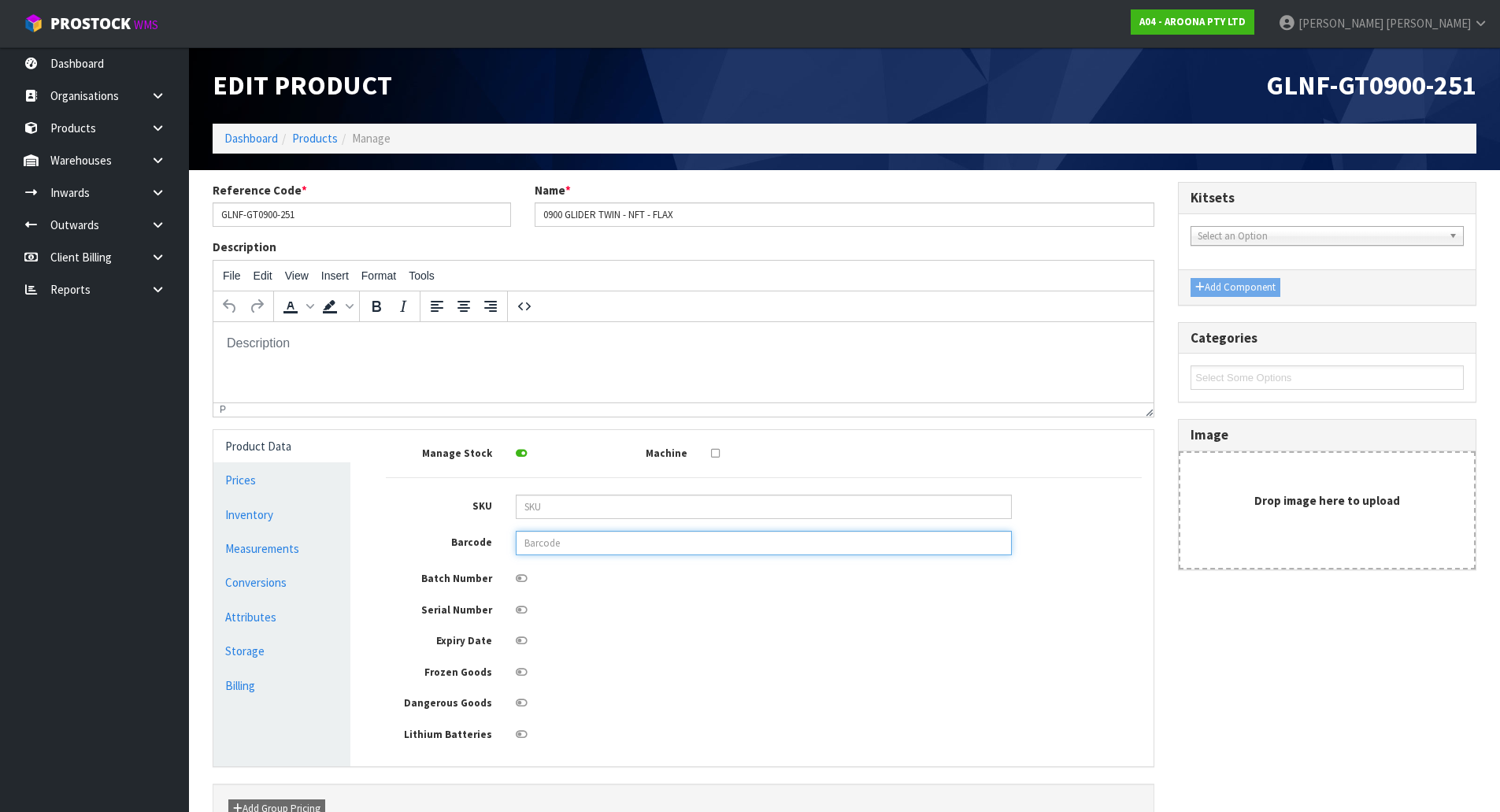
click at [582, 541] on input "text" at bounding box center [763, 542] width 496 height 25
click at [657, 605] on div at bounding box center [763, 608] width 520 height 19
click at [611, 571] on div at bounding box center [763, 576] width 520 height 19
click at [583, 549] on input "text" at bounding box center [763, 542] width 496 height 25
click at [541, 578] on div at bounding box center [763, 576] width 520 height 19
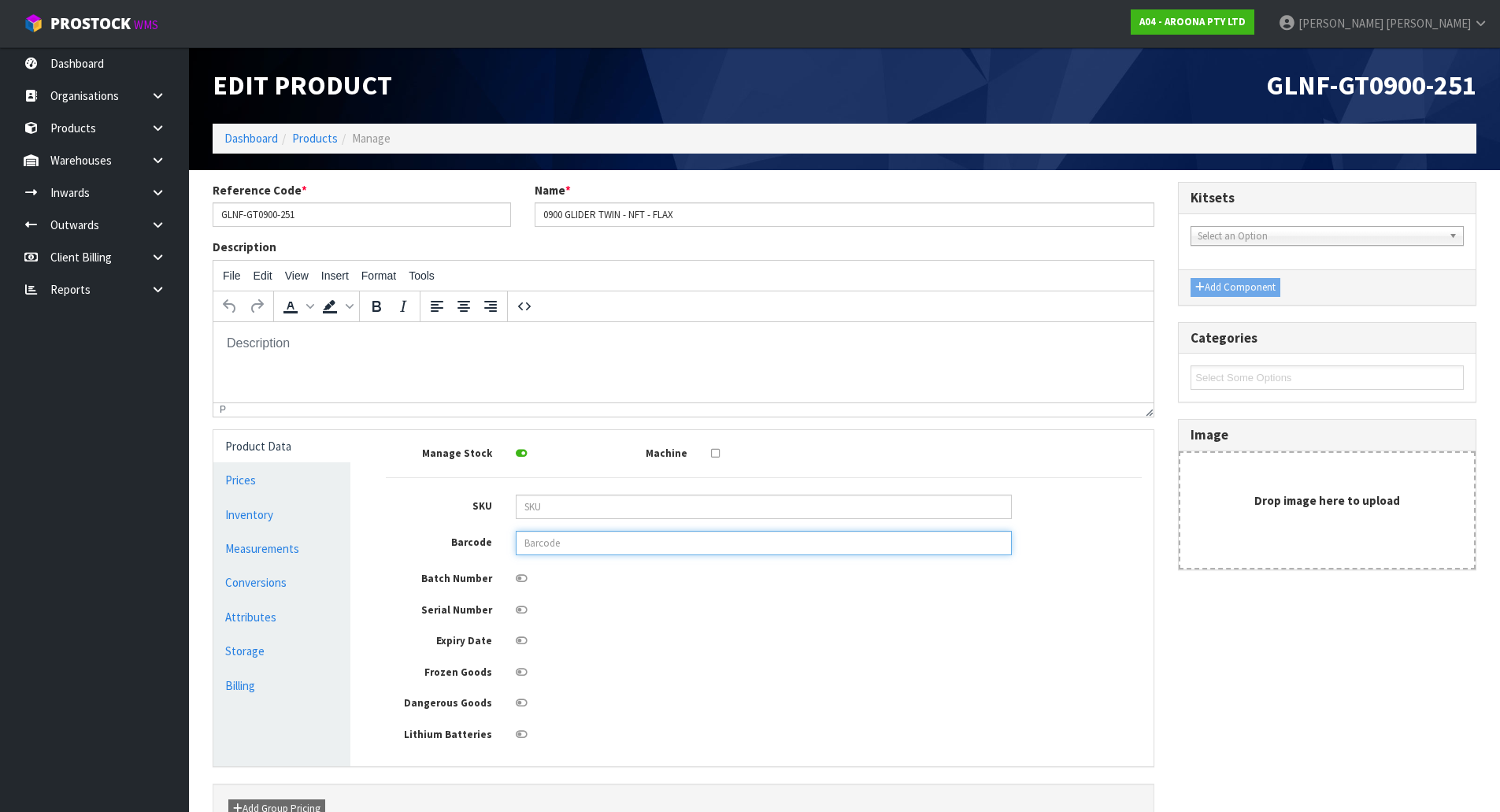
click at [728, 534] on input "text" at bounding box center [763, 542] width 496 height 25
click at [743, 540] on input "text" at bounding box center [763, 542] width 496 height 25
type input "849799047922"
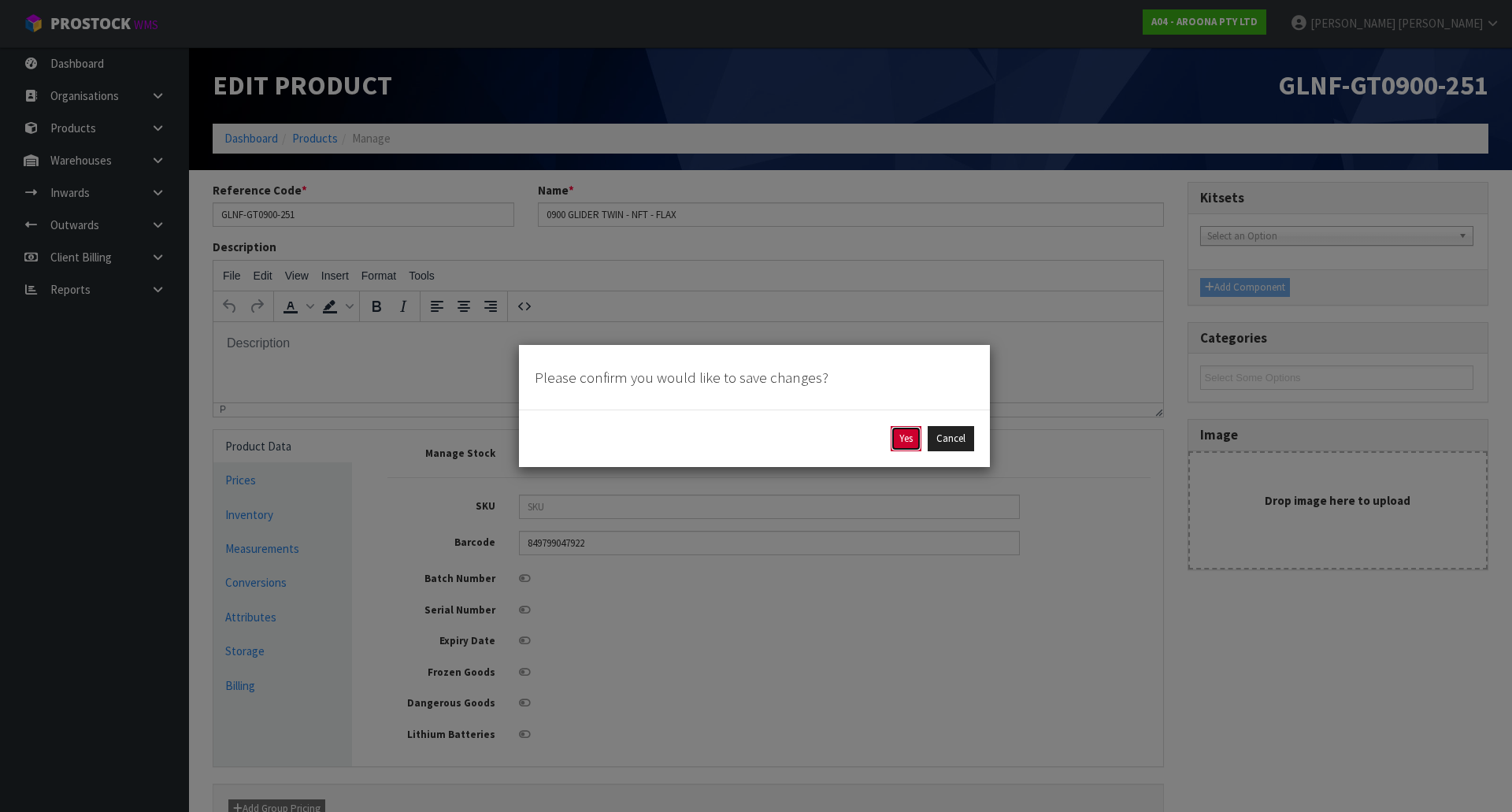
click at [914, 436] on button "Yes" at bounding box center [906, 439] width 30 height 25
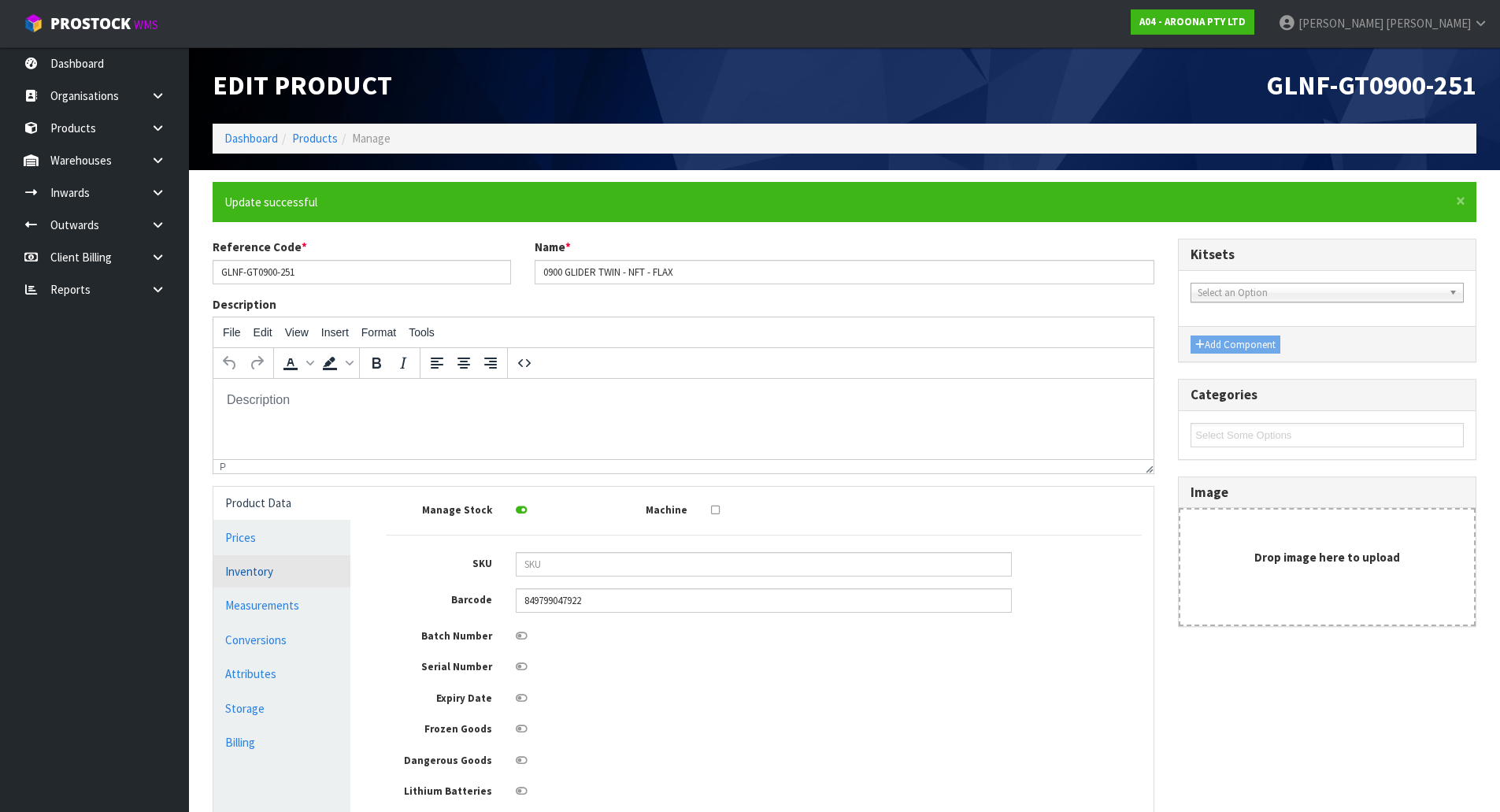
click at [316, 575] on link "Inventory" at bounding box center [282, 571] width 137 height 32
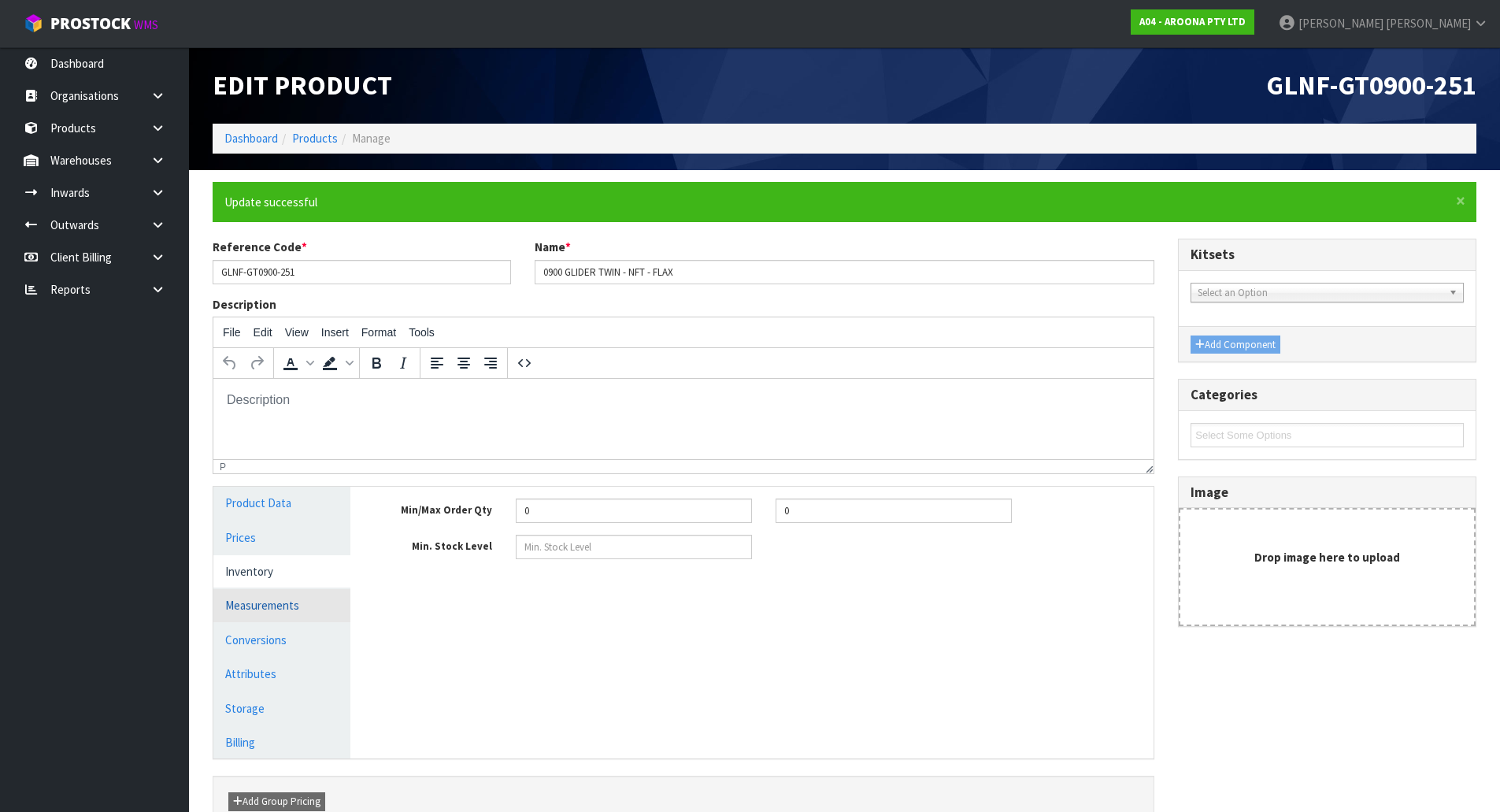
click at [301, 604] on link "Measurements" at bounding box center [282, 605] width 137 height 32
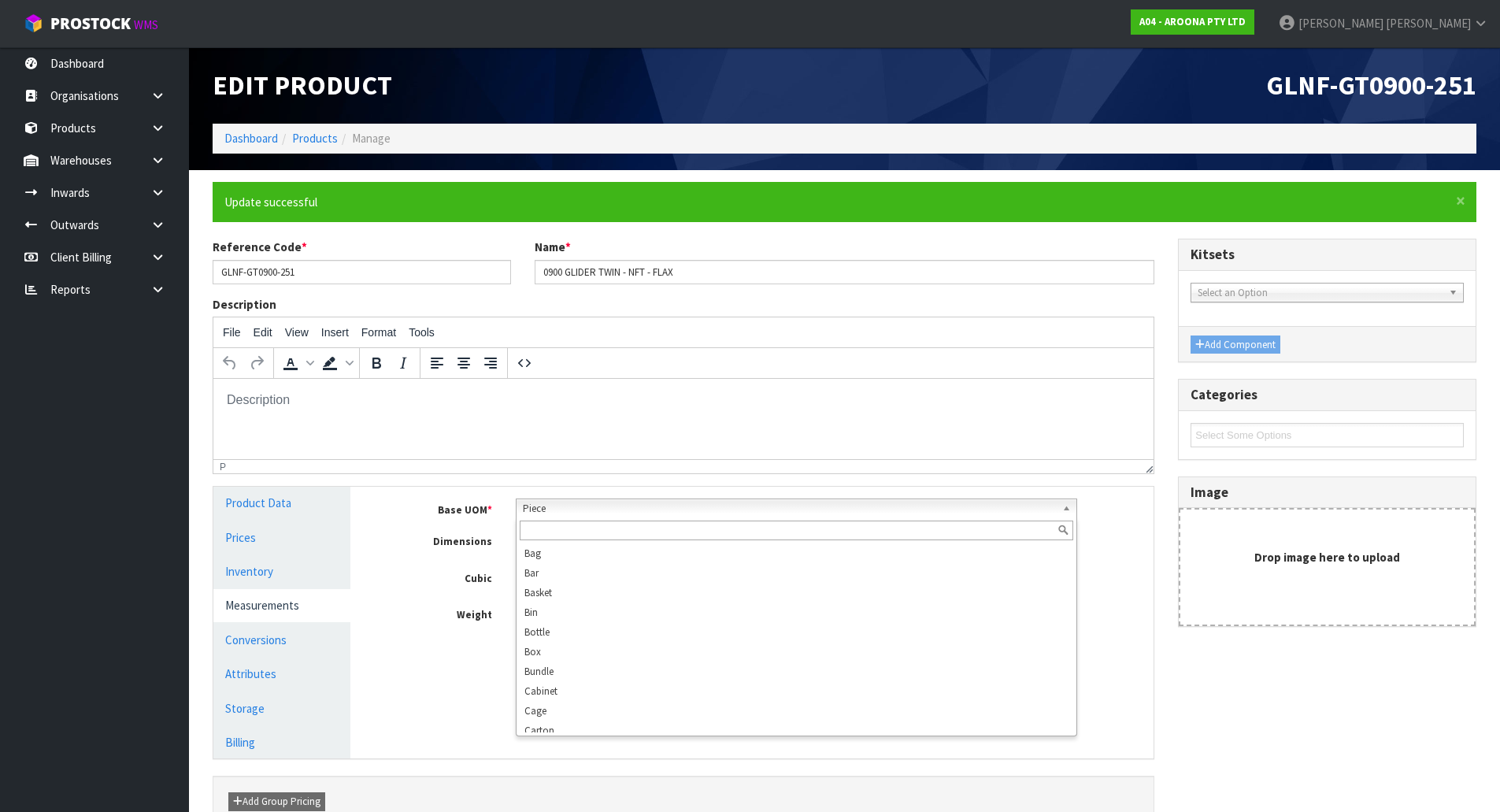
click at [590, 508] on span "Piece" at bounding box center [789, 509] width 533 height 19
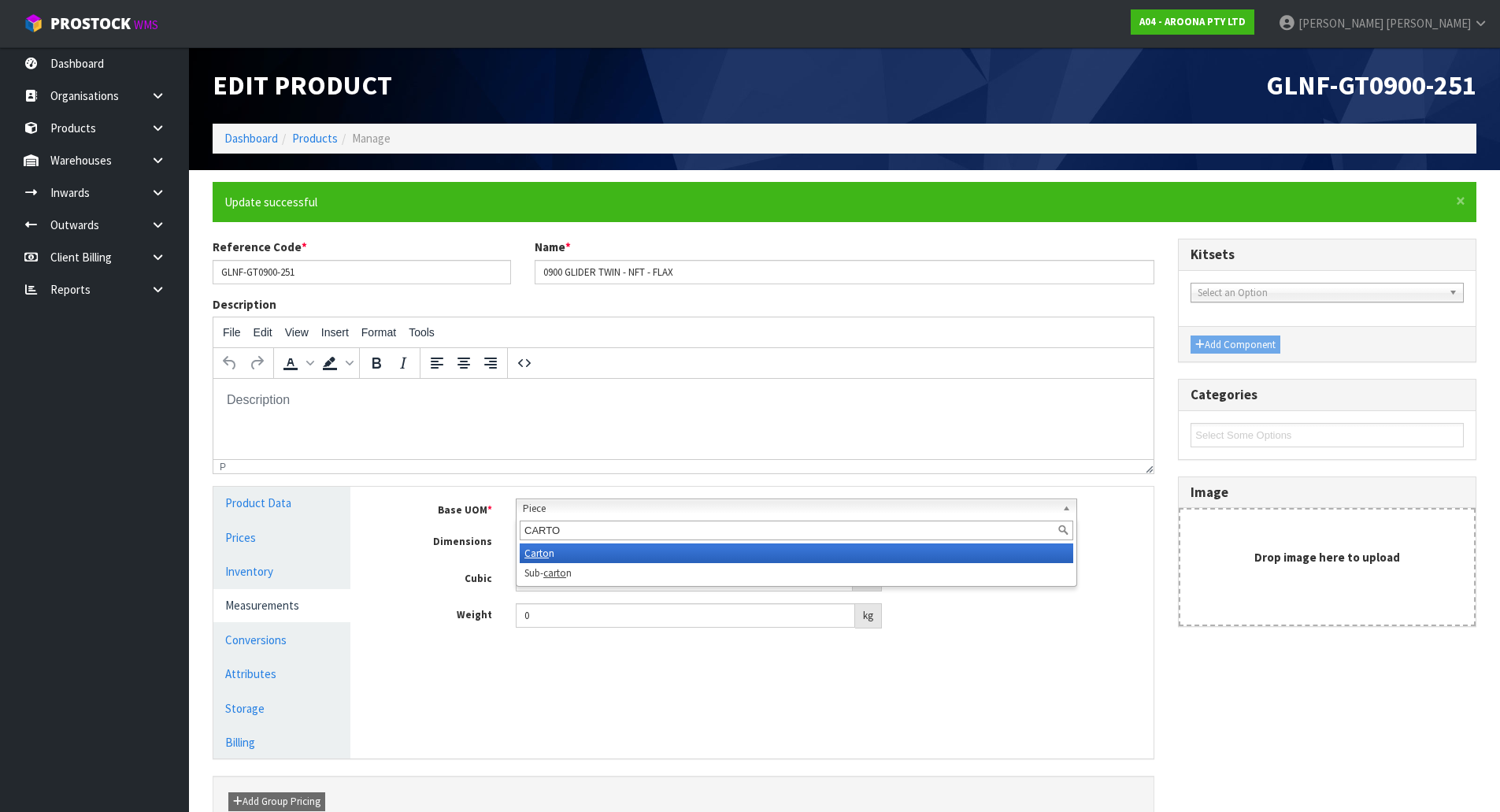
type input "CARTO"
click at [570, 553] on li "Carto n" at bounding box center [796, 553] width 554 height 19
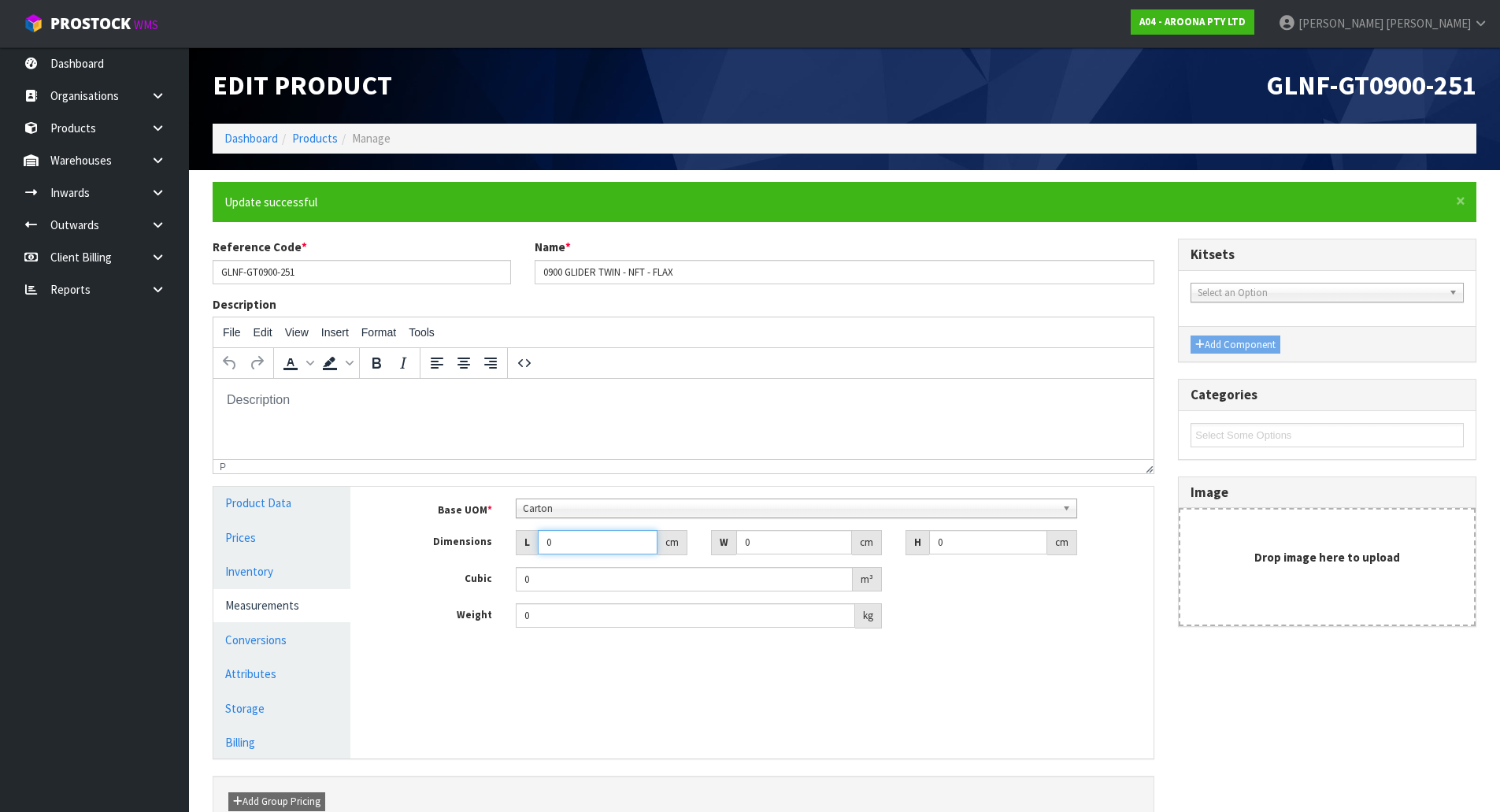
drag, startPoint x: 476, startPoint y: 591, endPoint x: 467, endPoint y: 586, distance: 10.3
click at [467, 586] on div "Base UOM * Bag Bar Basket Bin Bottle Box Bundle Cabinet Cage Carton Case Coil C…" at bounding box center [764, 564] width 755 height 130
type input "2"
type input "0.000001"
type input "289"
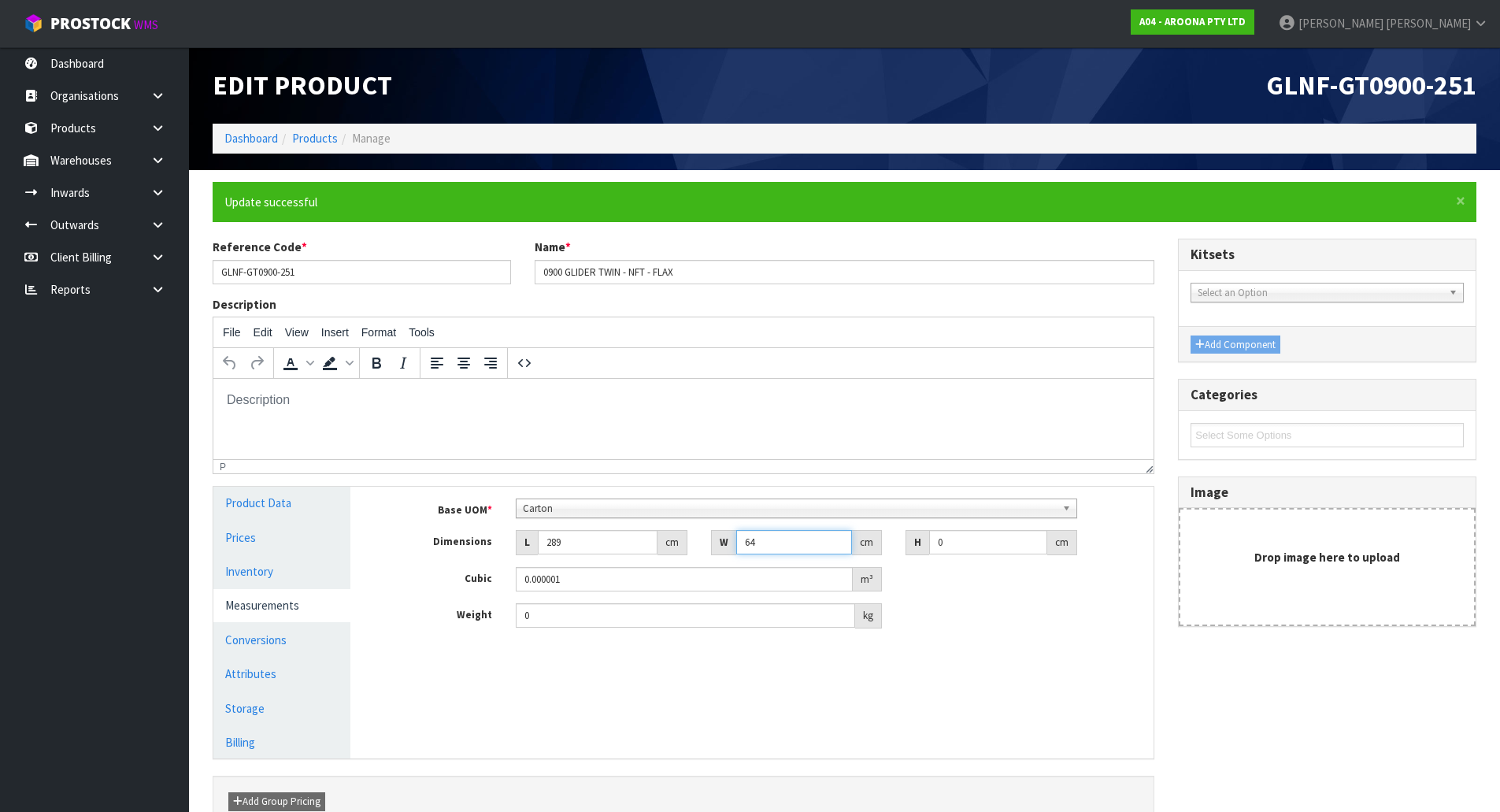
type input "64"
type input "1"
type input "0.018496"
type input "12"
type input "0.221952"
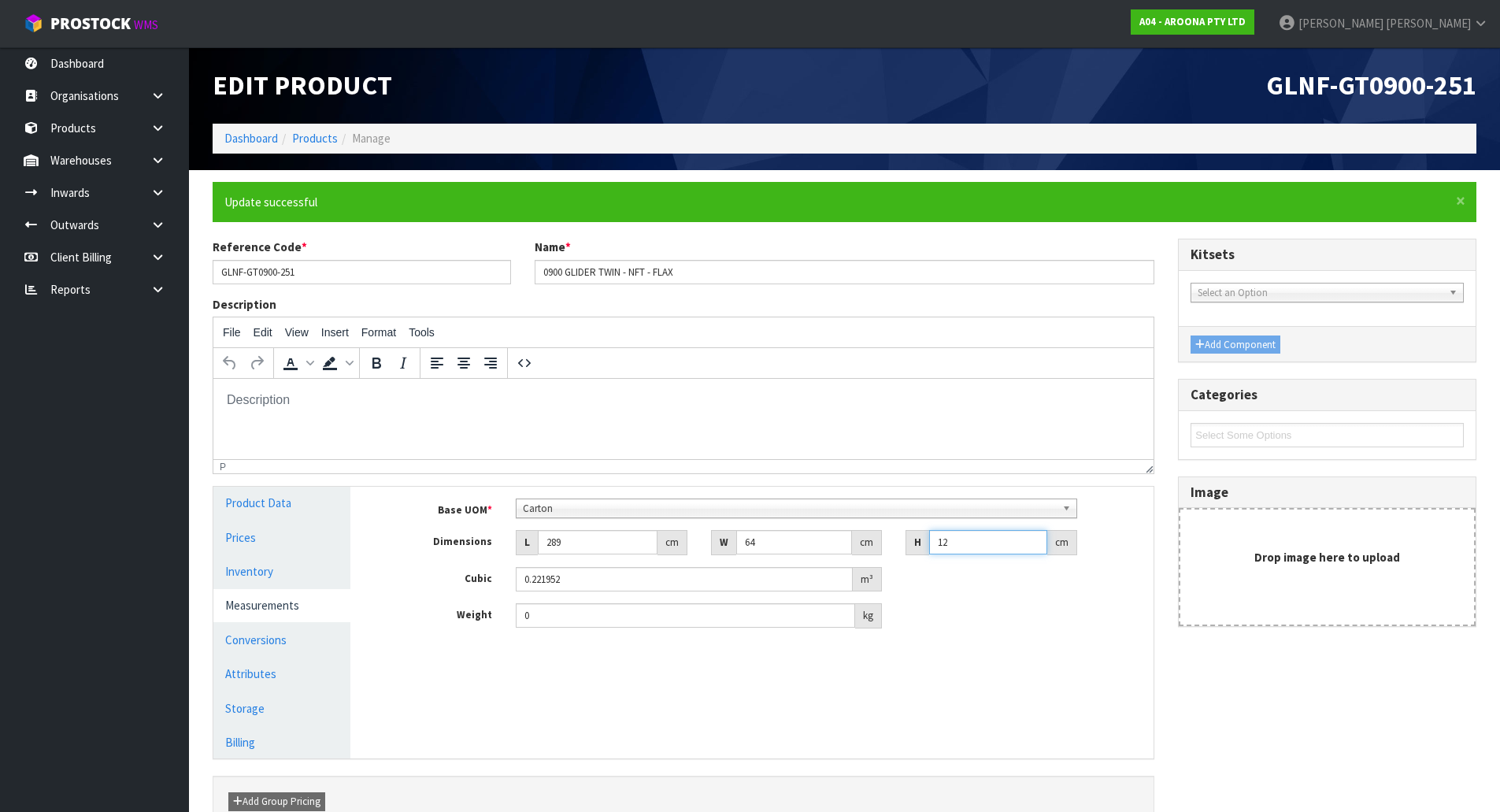
type input "12"
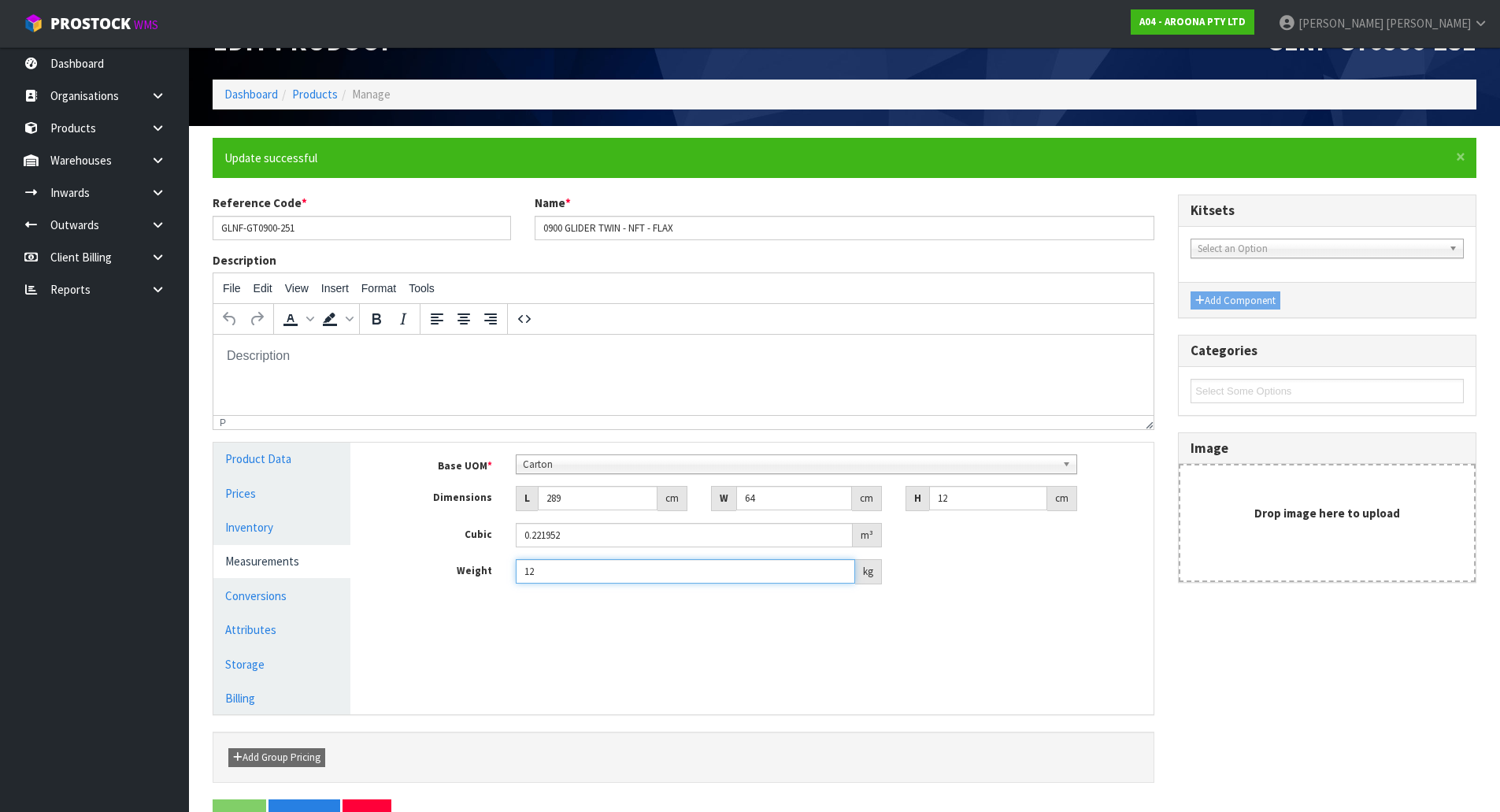
scroll to position [89, 0]
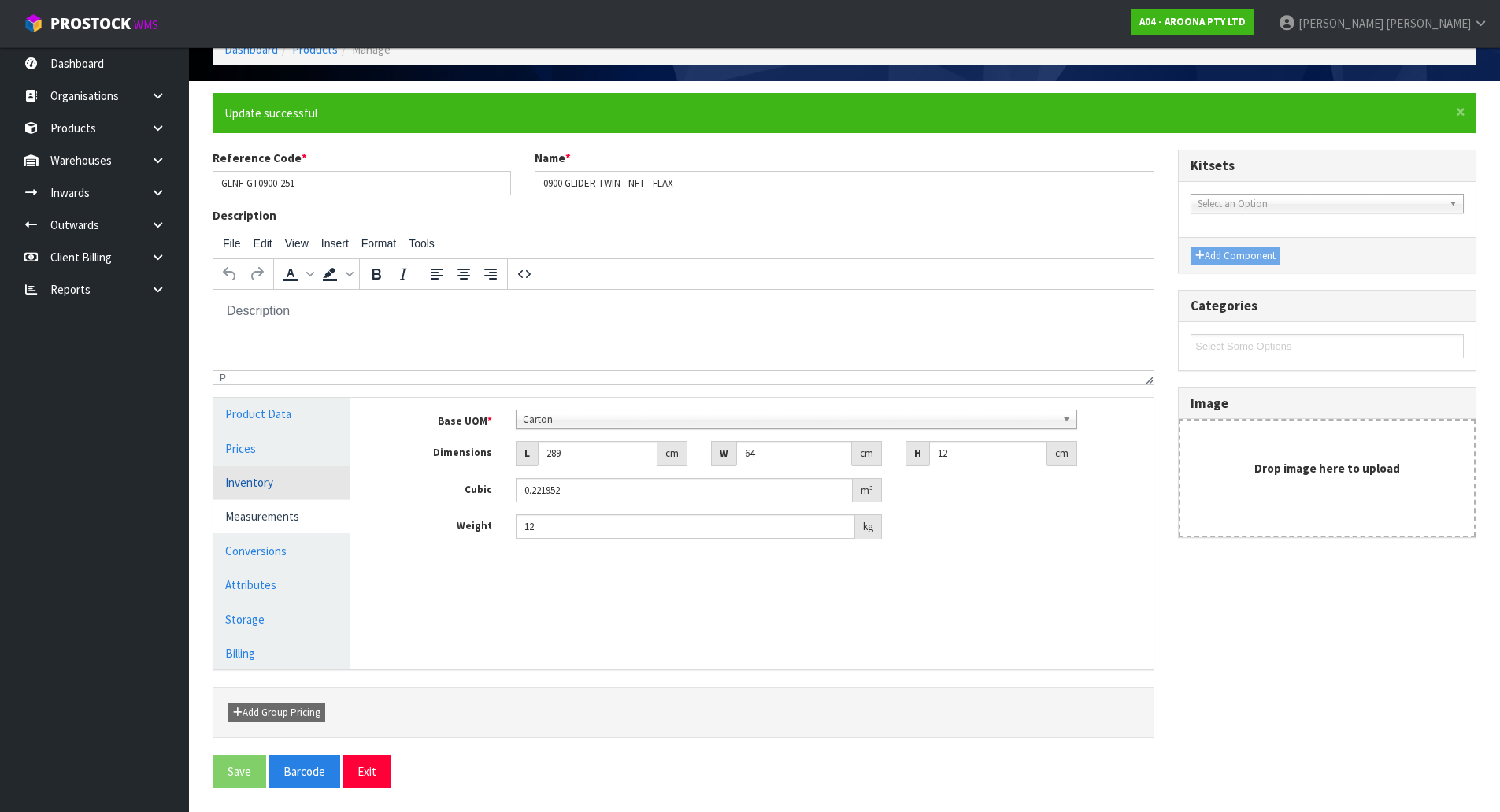
click at [332, 485] on link "Inventory" at bounding box center [282, 482] width 137 height 32
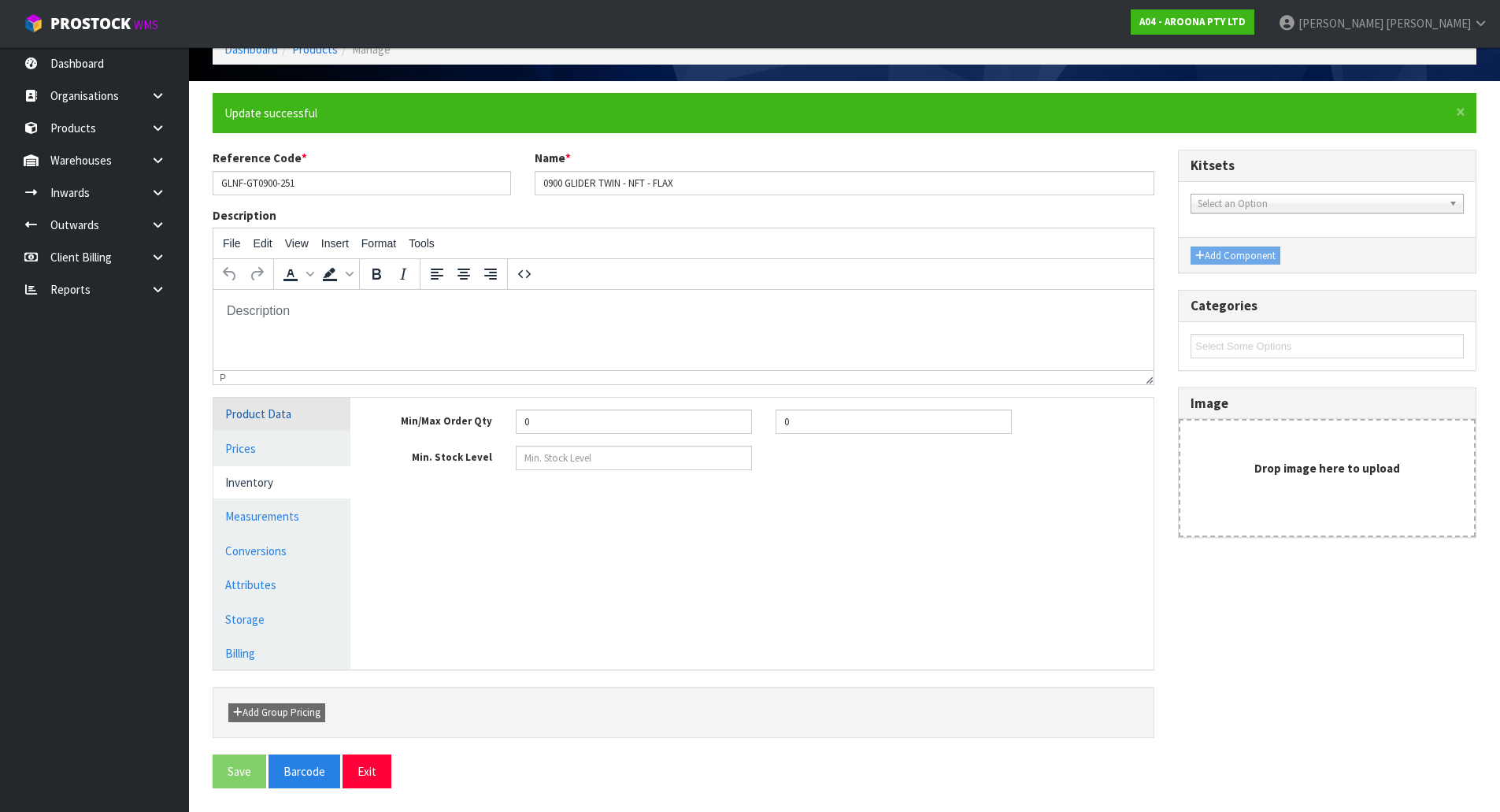
click at [298, 417] on link "Product Data" at bounding box center [282, 414] width 137 height 32
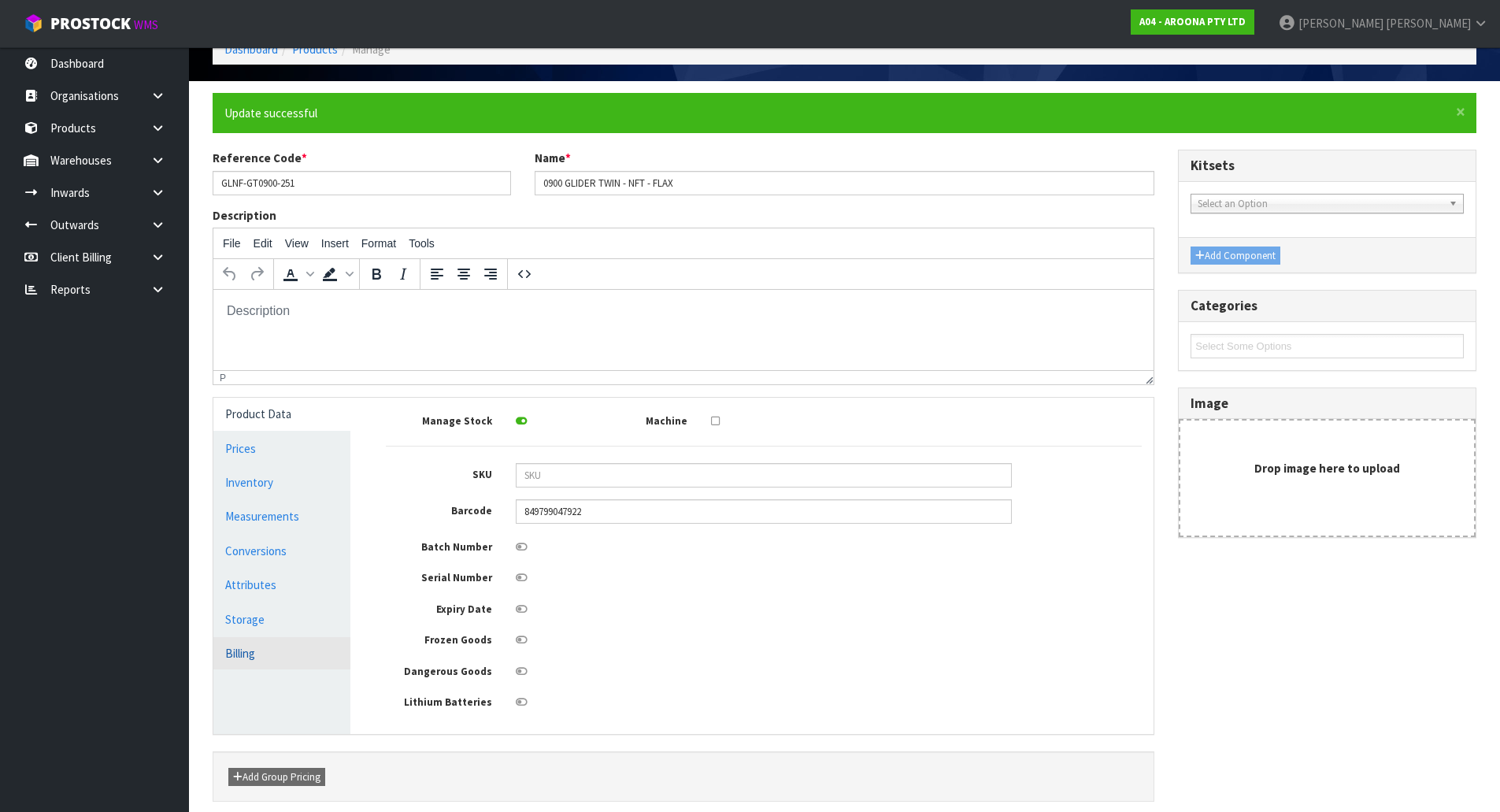
click at [278, 658] on link "Billing" at bounding box center [282, 653] width 137 height 32
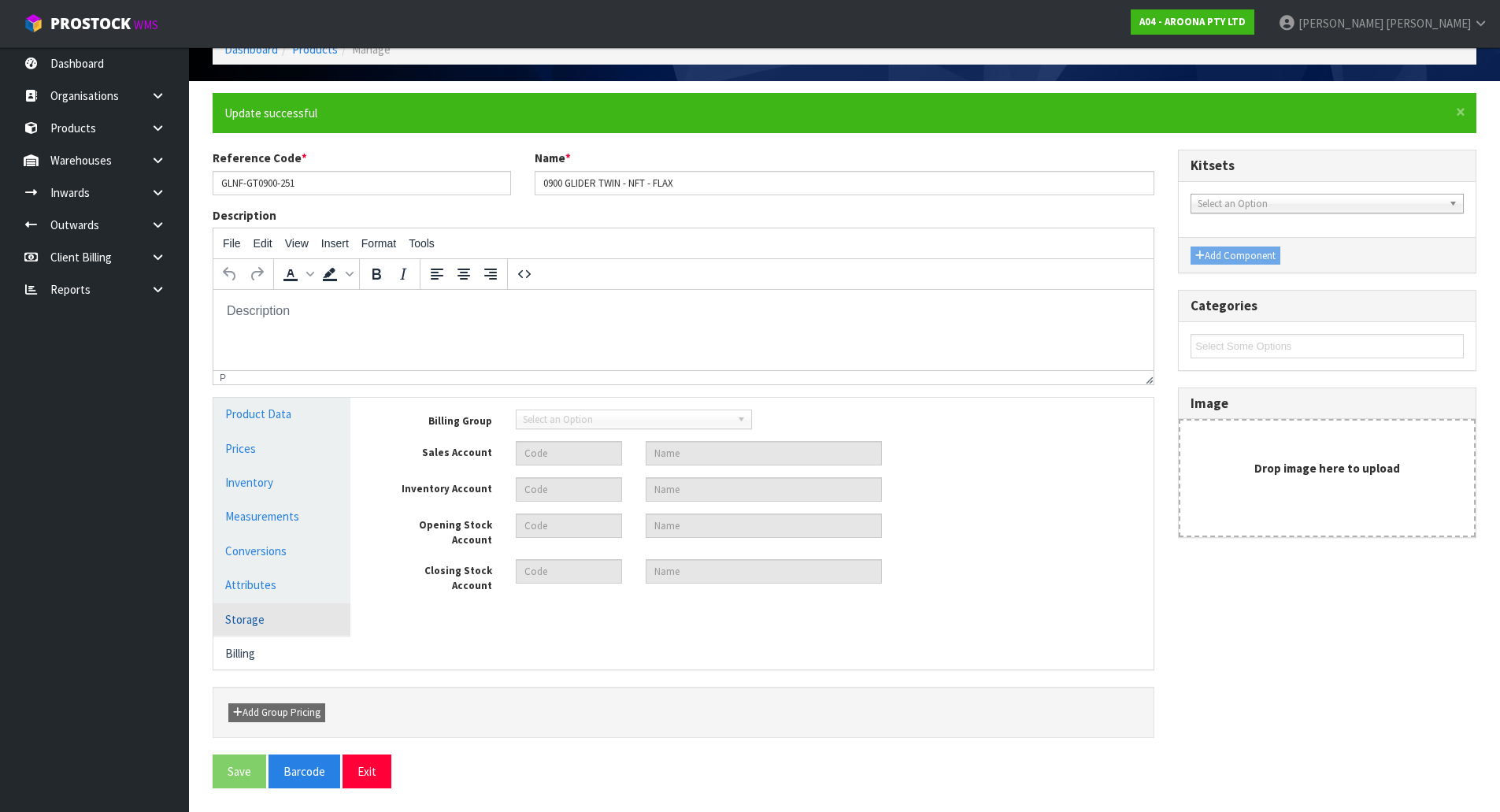
click at [282, 613] on link "Storage" at bounding box center [282, 619] width 137 height 32
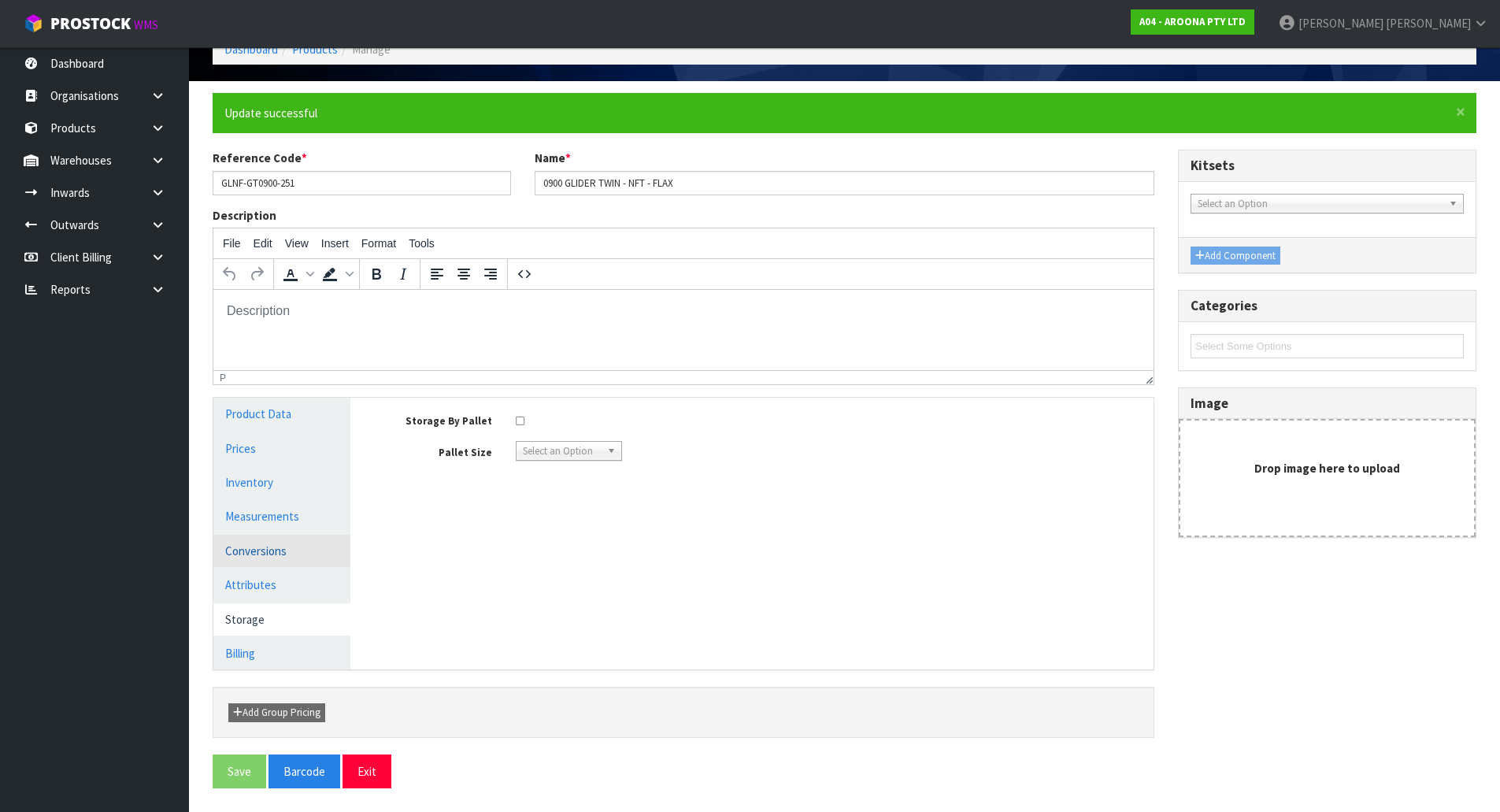
click at [270, 537] on link "Conversions" at bounding box center [282, 551] width 137 height 32
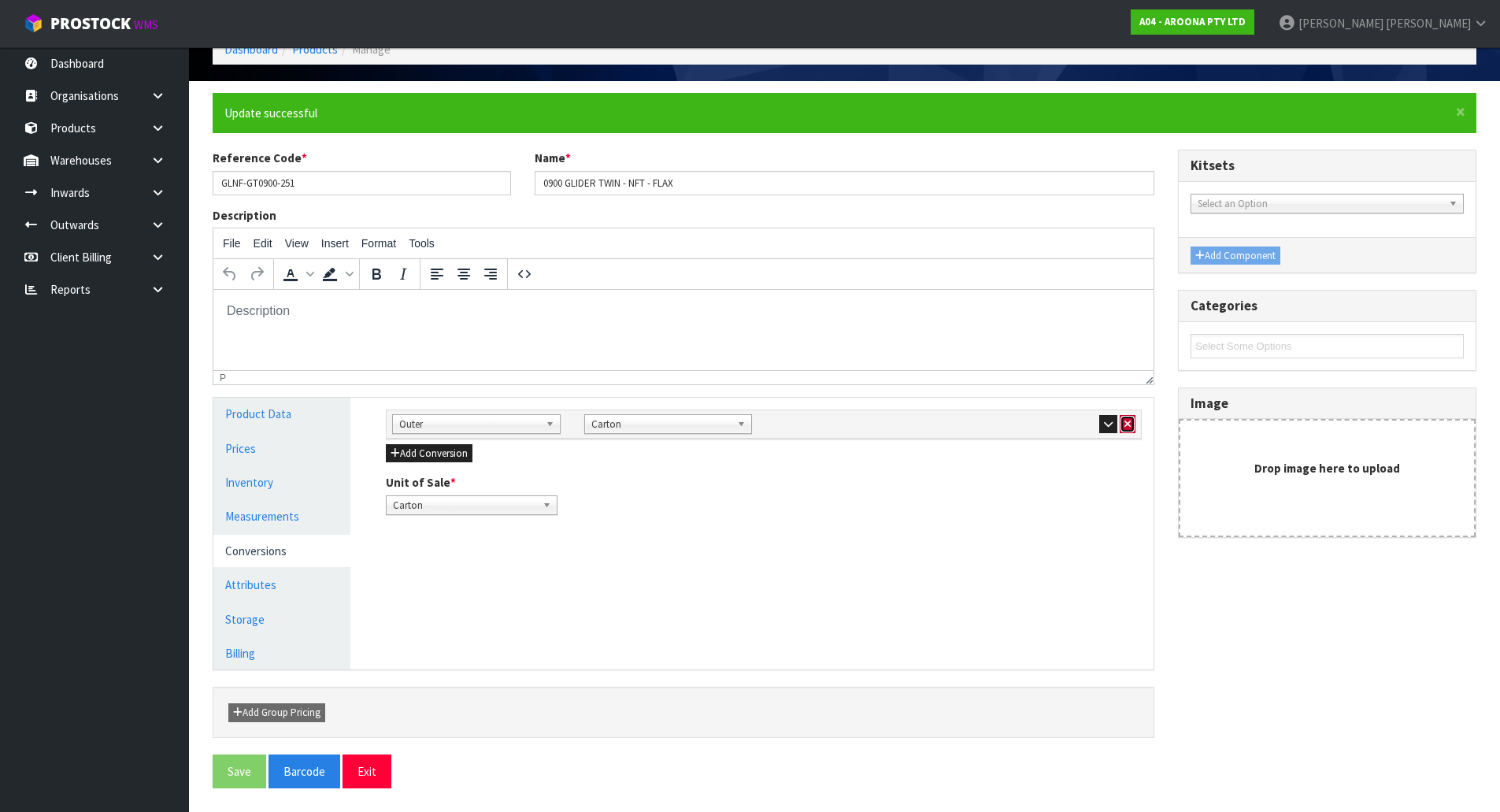
click at [1126, 432] on button "button" at bounding box center [1127, 424] width 16 height 19
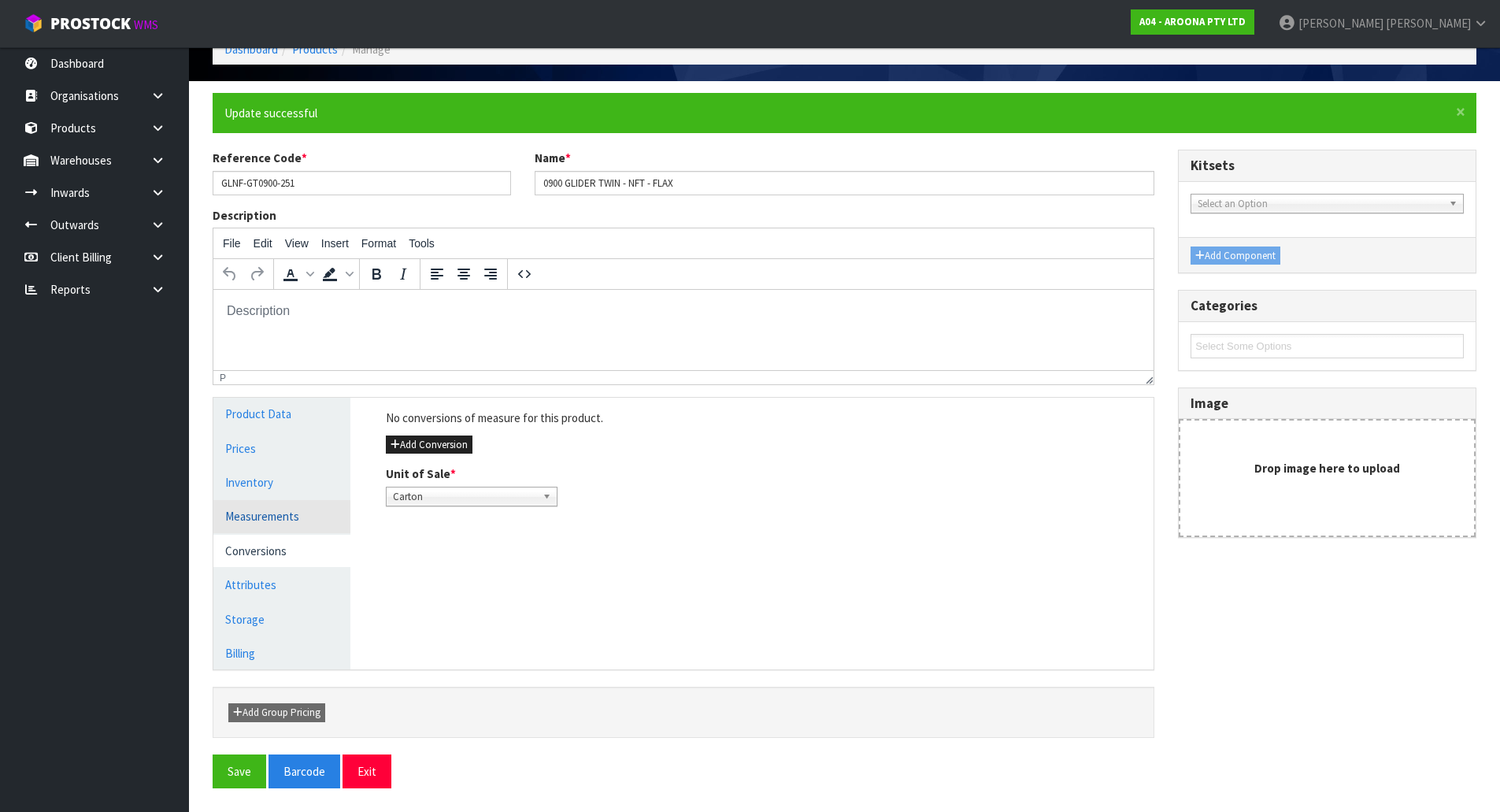
click at [291, 515] on link "Measurements" at bounding box center [282, 516] width 137 height 32
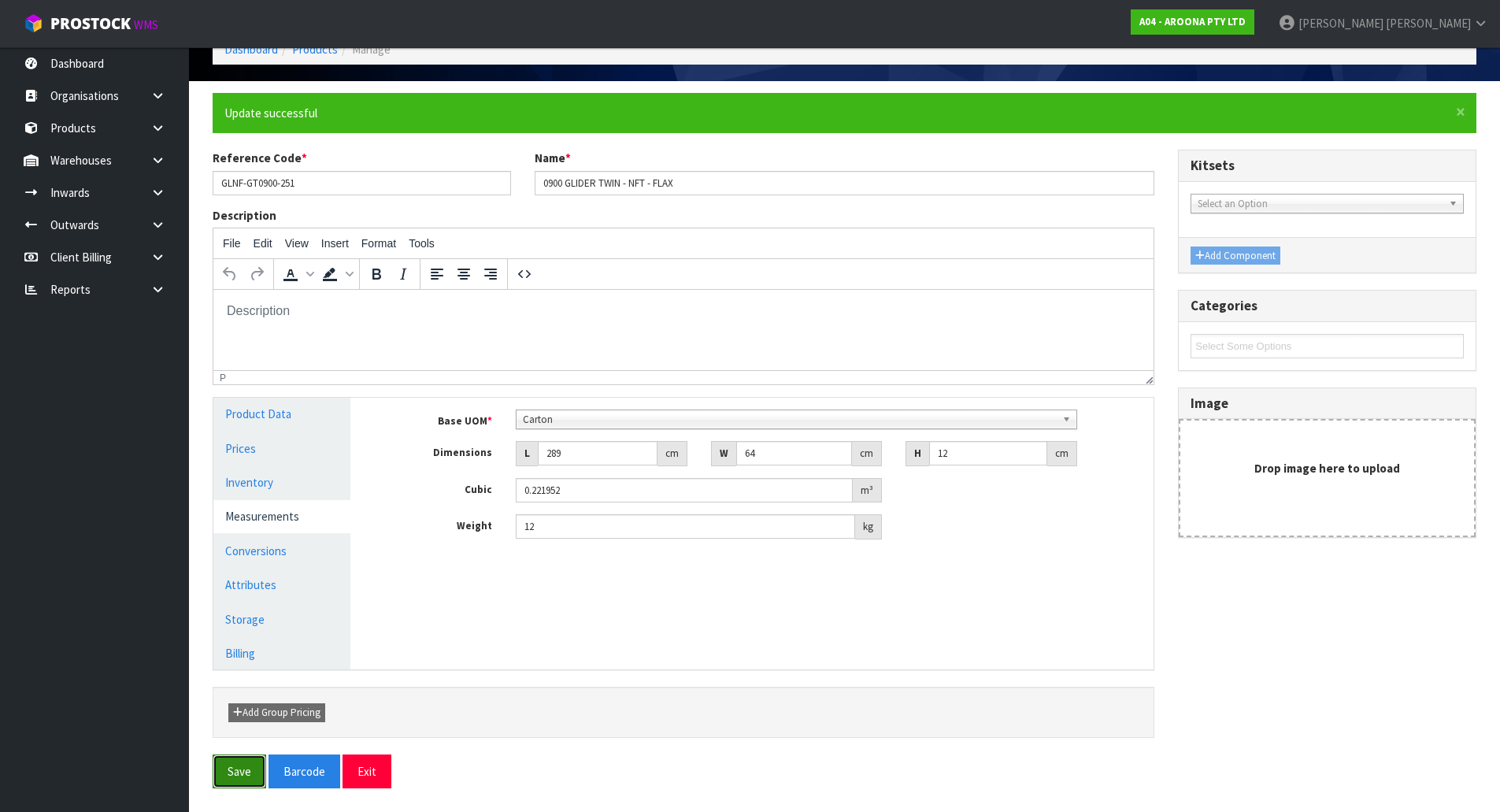
click at [243, 773] on button "Save" at bounding box center [239, 771] width 53 height 34
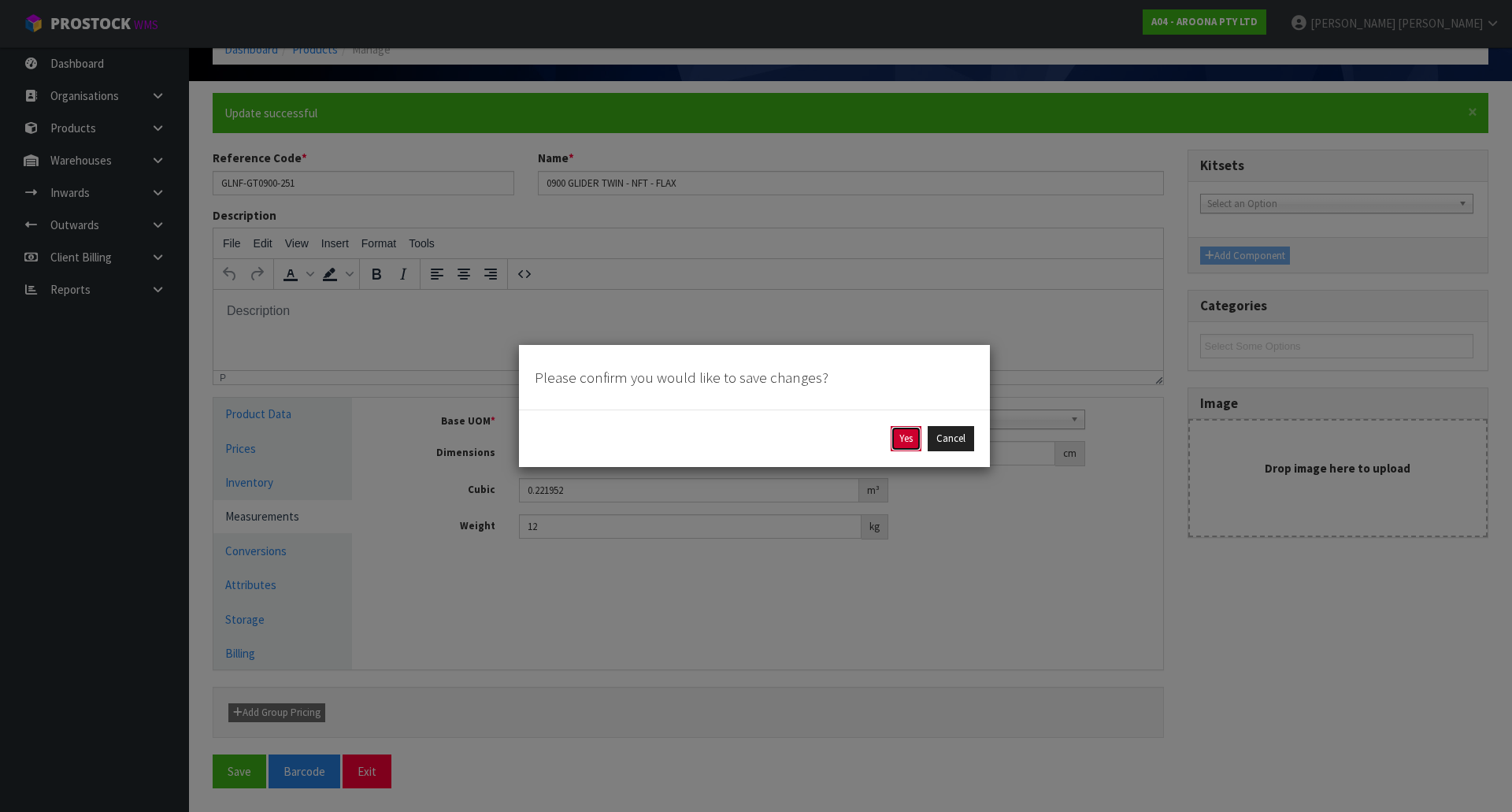
click at [917, 433] on button "Yes" at bounding box center [906, 439] width 30 height 25
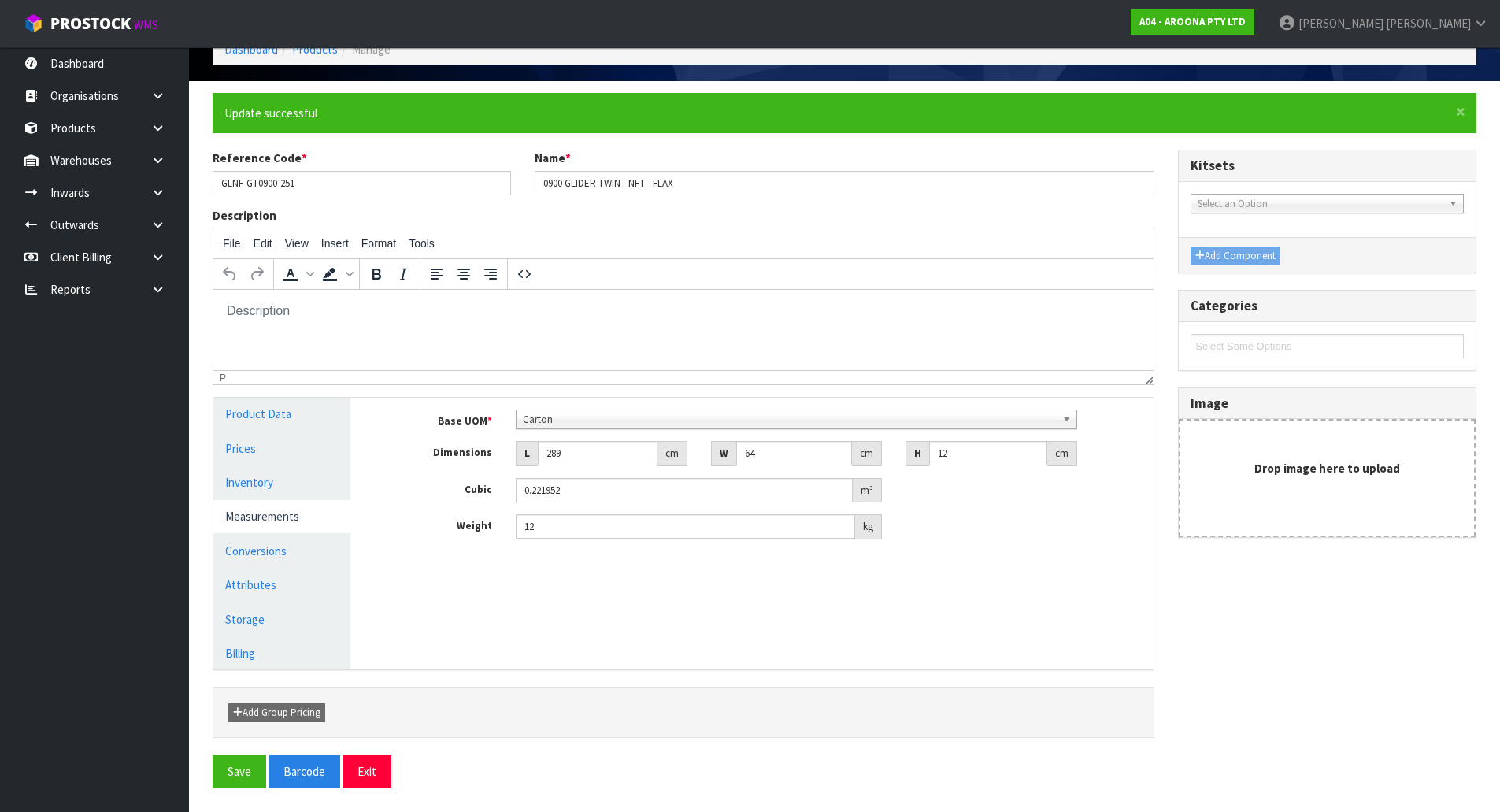
scroll to position [0, 0]
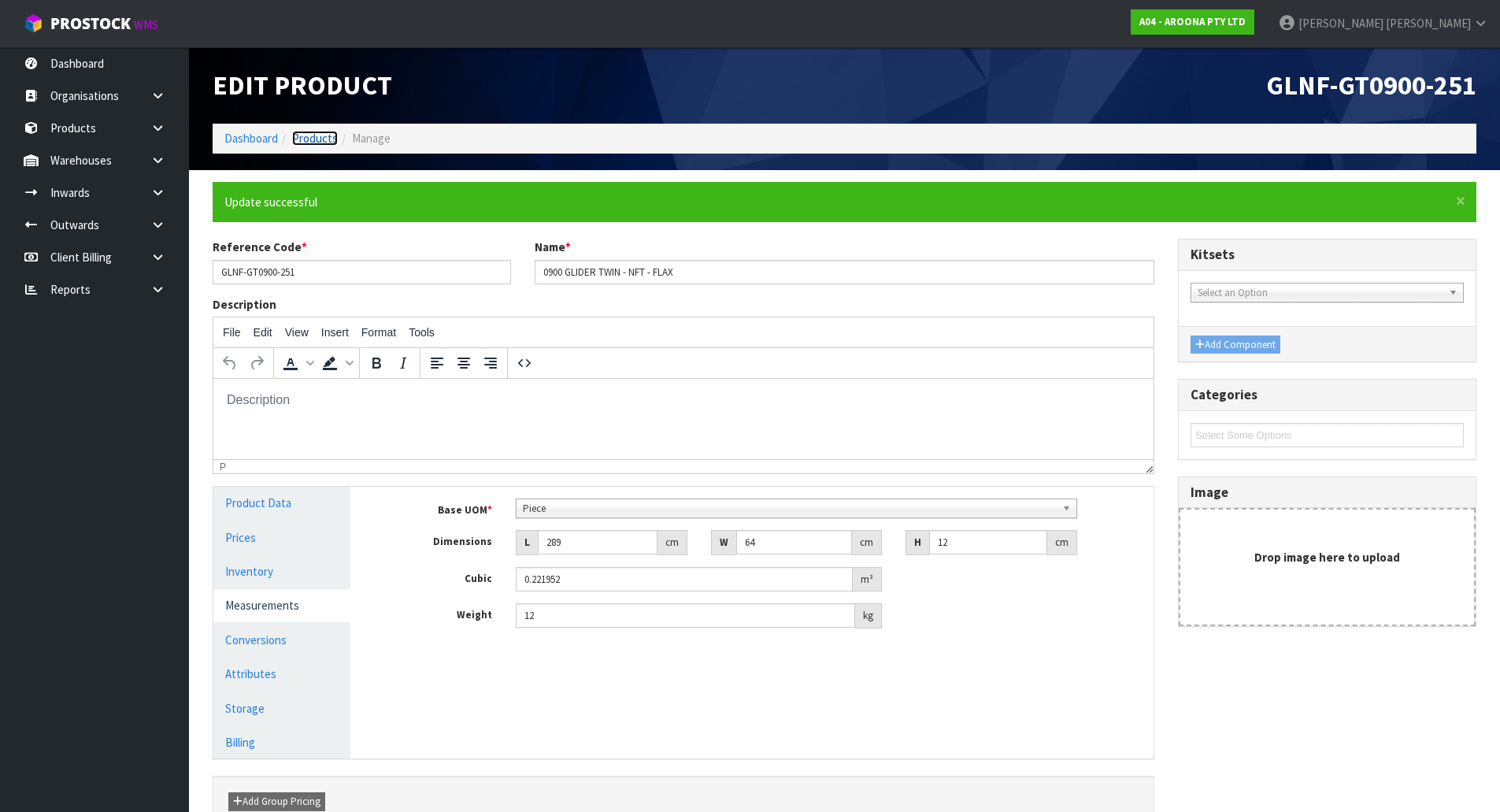
click at [314, 139] on link "Products" at bounding box center [315, 139] width 46 height 15
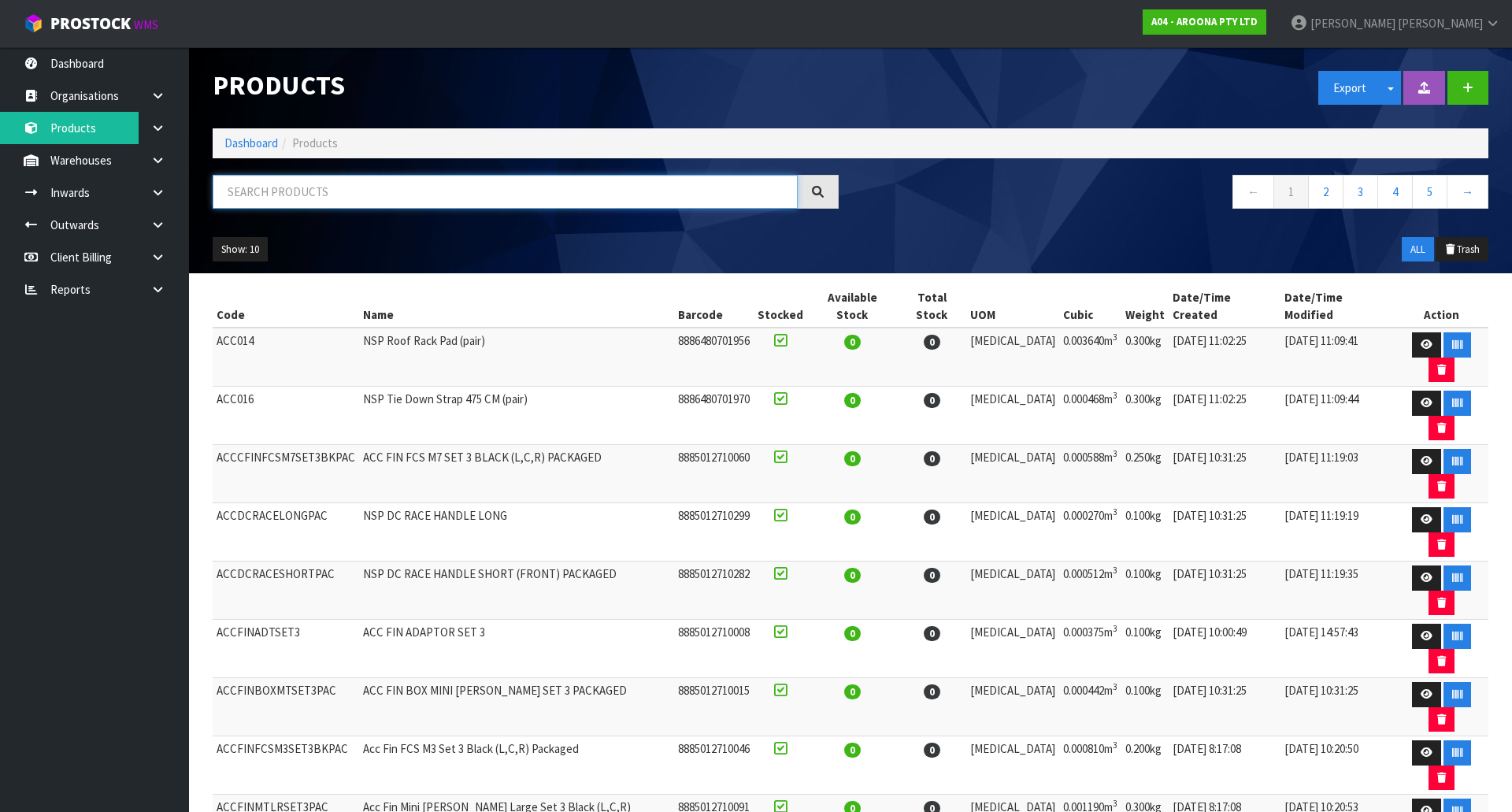
click at [311, 195] on input "text" at bounding box center [505, 192] width 585 height 34
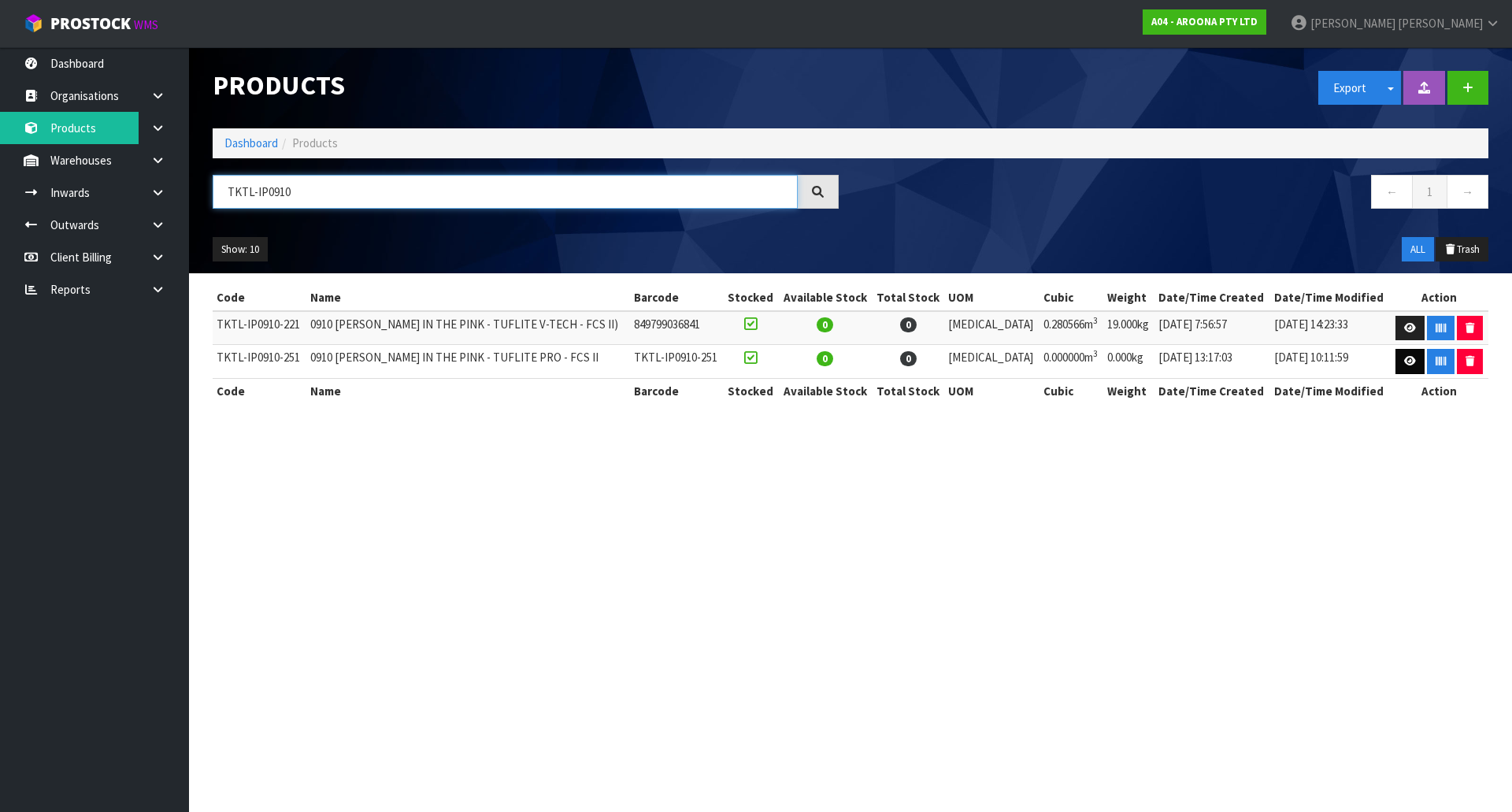
type input "TKTL-IP0910"
click at [1404, 363] on icon at bounding box center [1410, 361] width 12 height 10
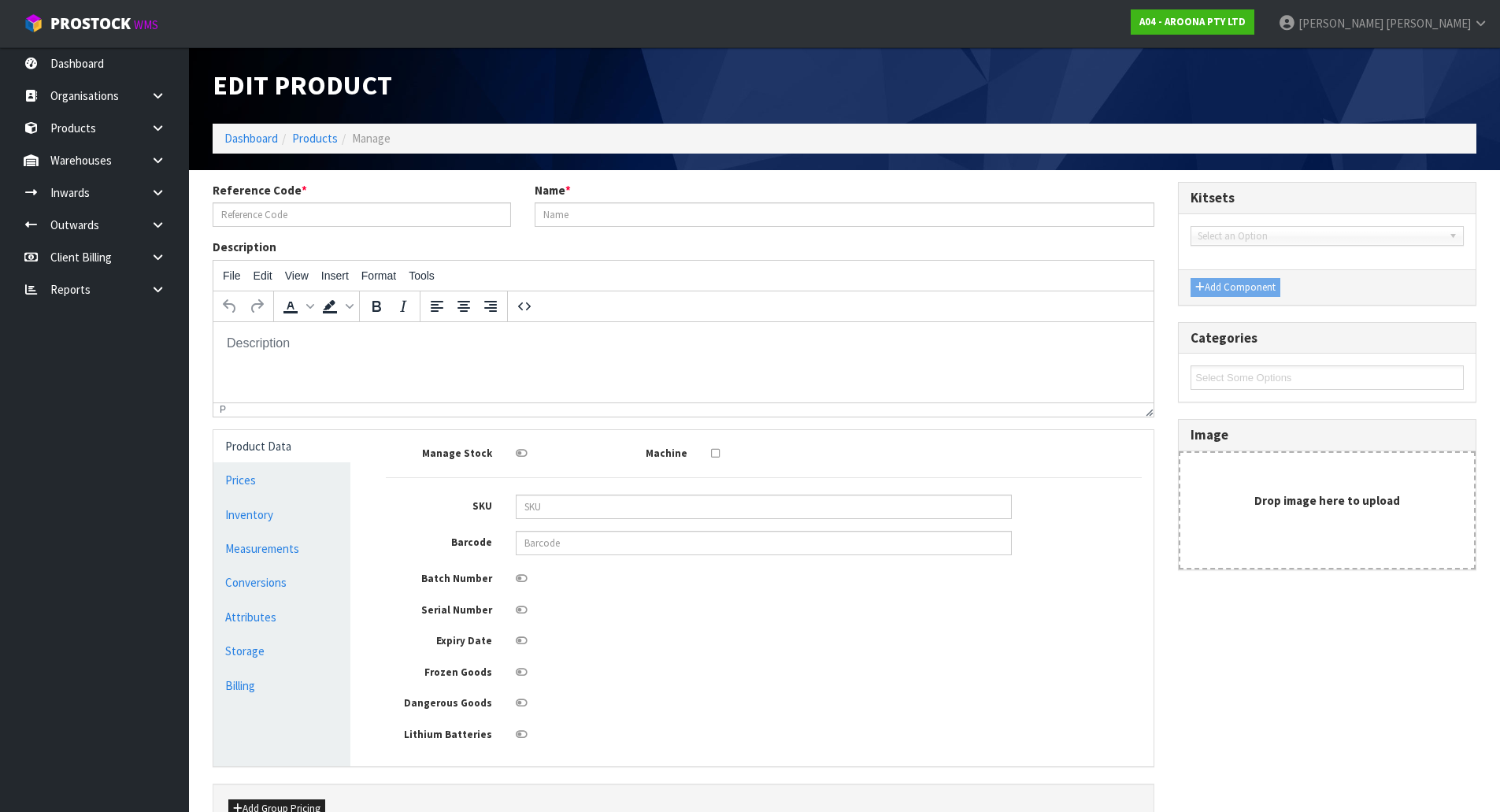
type input "TKTL-IP0910-251"
type input "0910 [PERSON_NAME] IN THE PINK - TUFLITE PRO - FCS II"
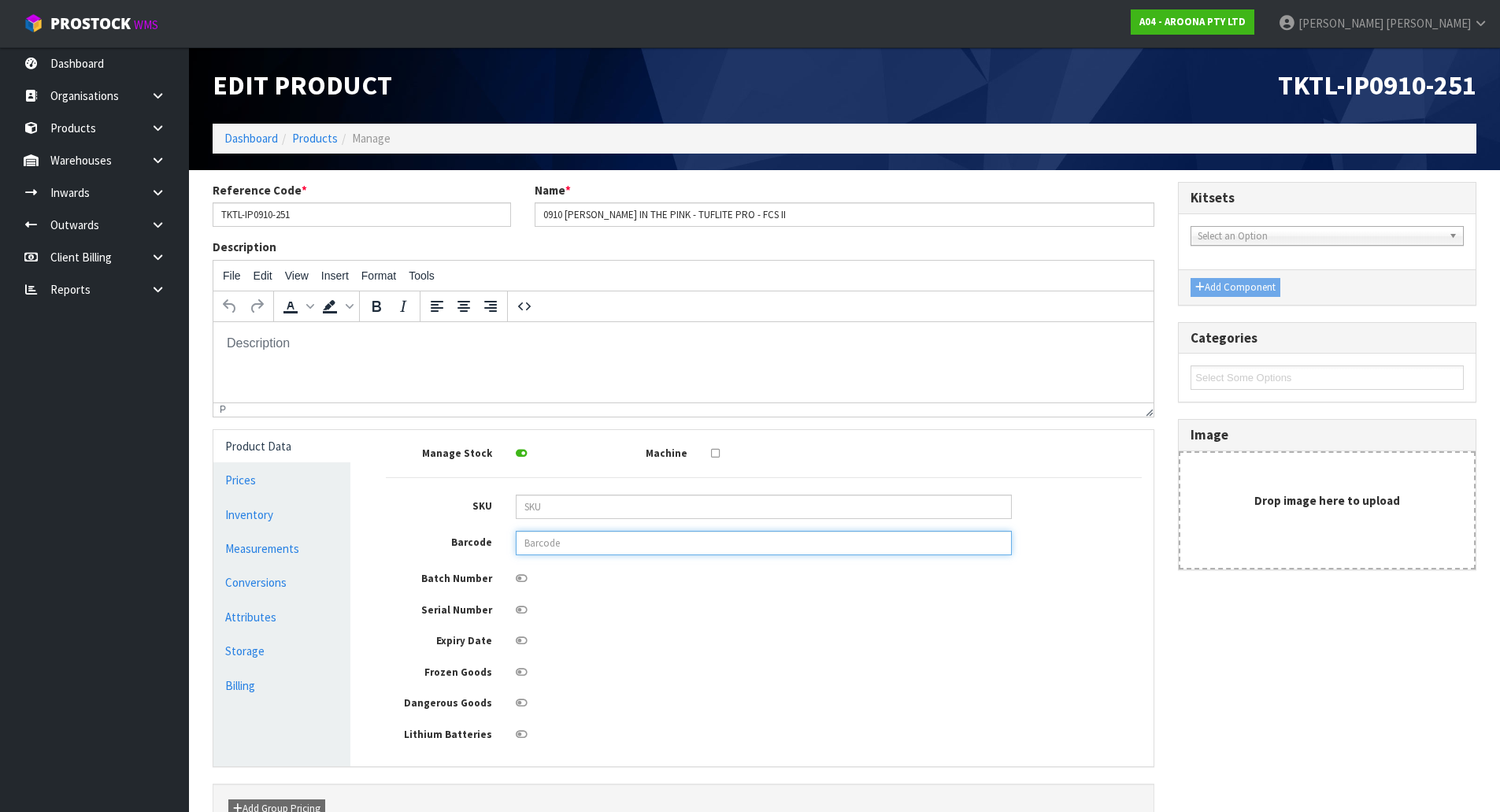
click at [563, 549] on input "text" at bounding box center [763, 542] width 496 height 25
type input "849799044549"
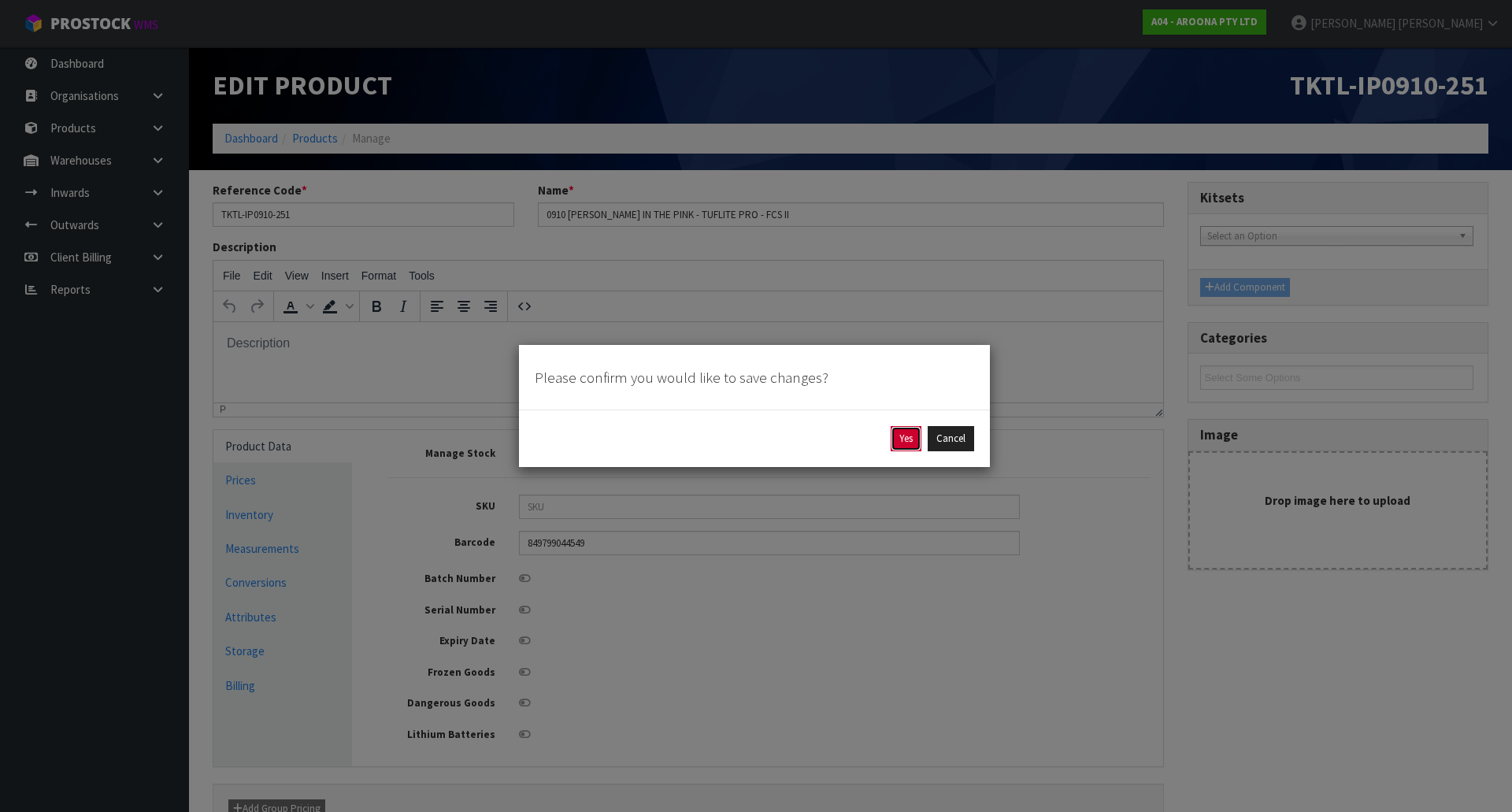
click at [914, 443] on button "Yes" at bounding box center [906, 439] width 30 height 25
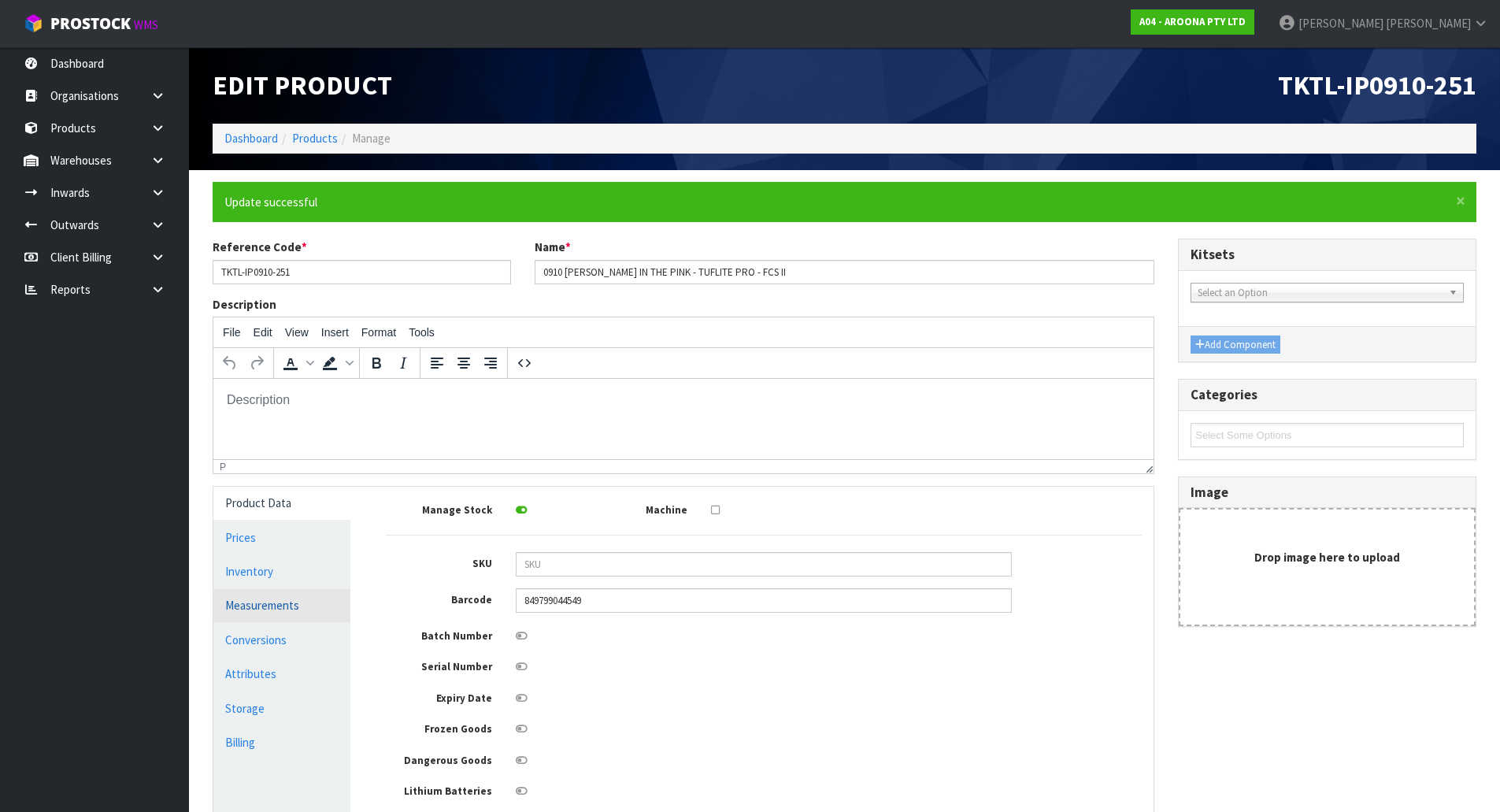
click at [315, 600] on link "Measurements" at bounding box center [282, 605] width 137 height 32
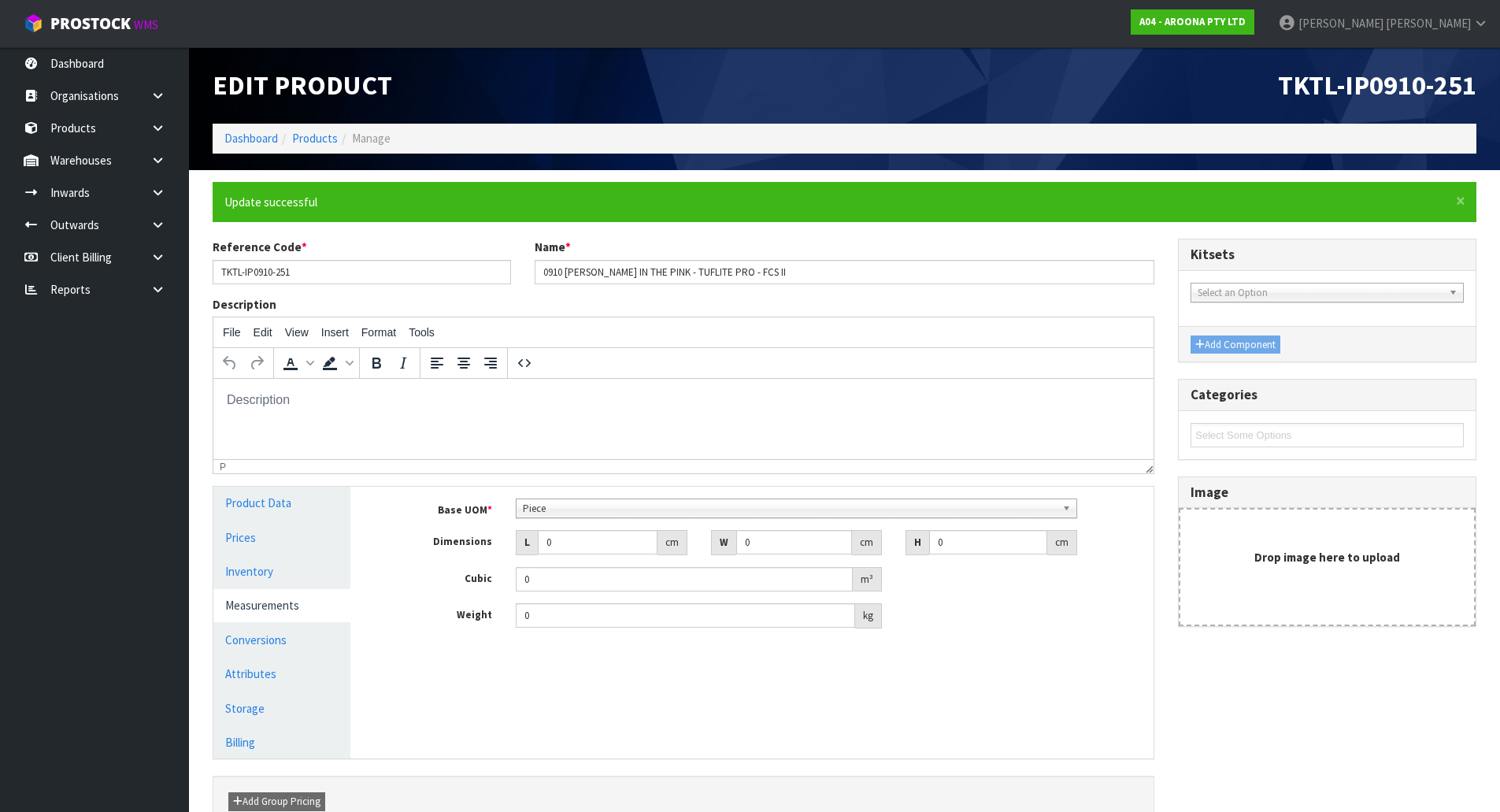
click at [565, 507] on span "Piece" at bounding box center [789, 509] width 533 height 19
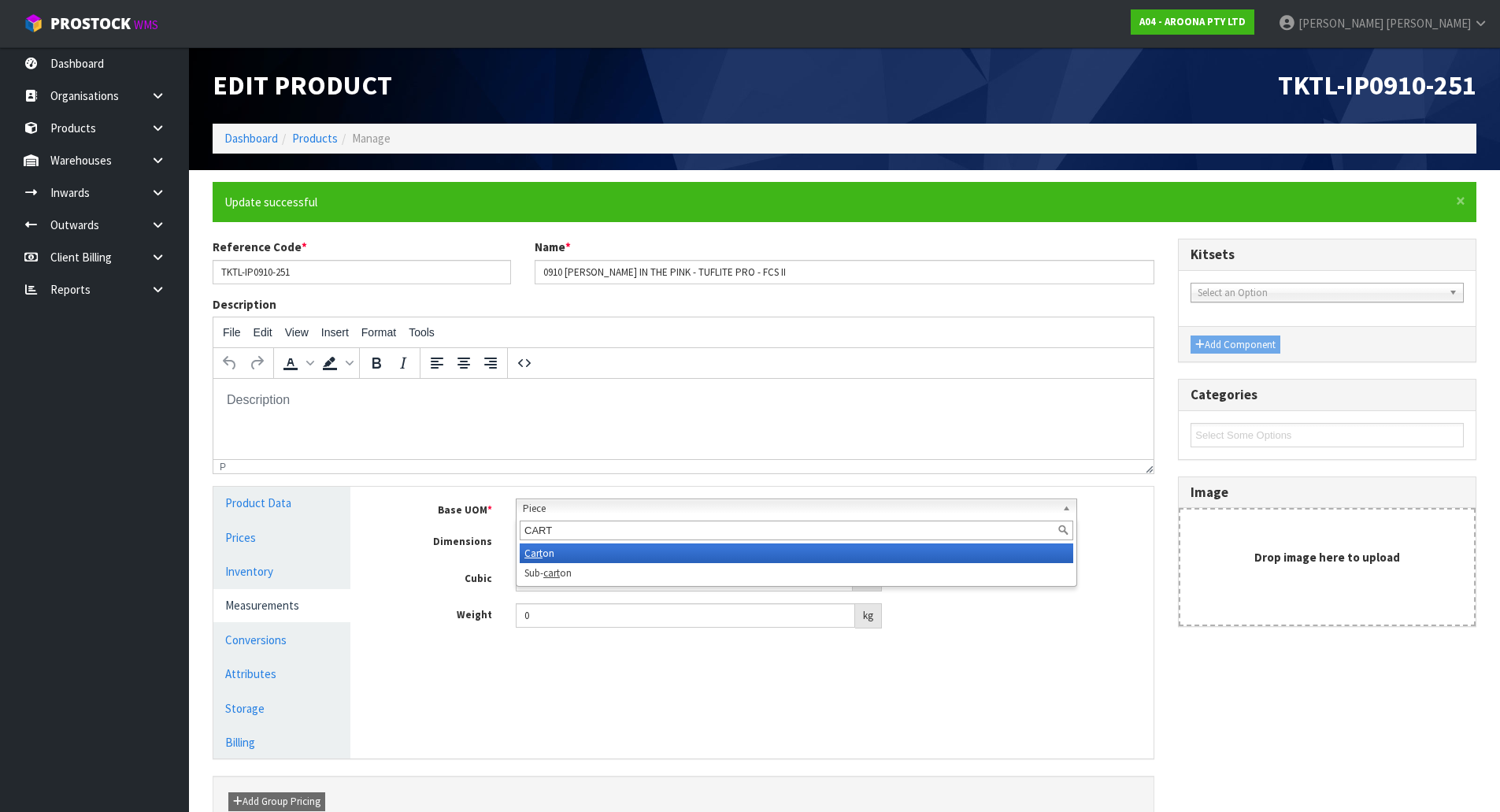
type input "CART"
click at [558, 560] on li "Cart on" at bounding box center [796, 553] width 554 height 19
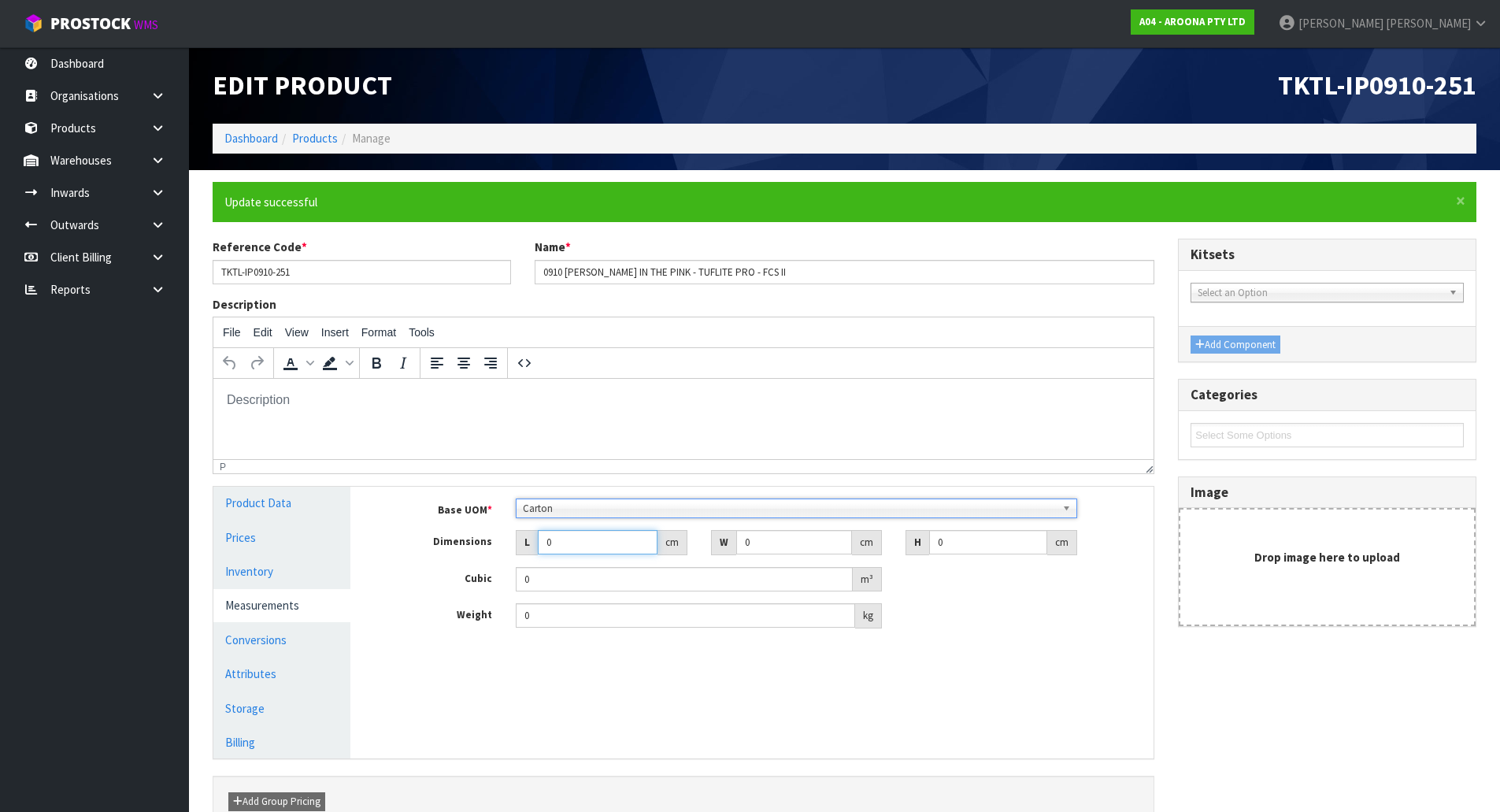
drag, startPoint x: 601, startPoint y: 540, endPoint x: 425, endPoint y: 569, distance: 178.4
click at [425, 569] on div "Base UOM * Bag Bar Basket Bin Bottle Box Bundle Cabinet Cage Carton Case Coil C…" at bounding box center [764, 564] width 755 height 130
type input "3"
type input "0.000001"
type input "320"
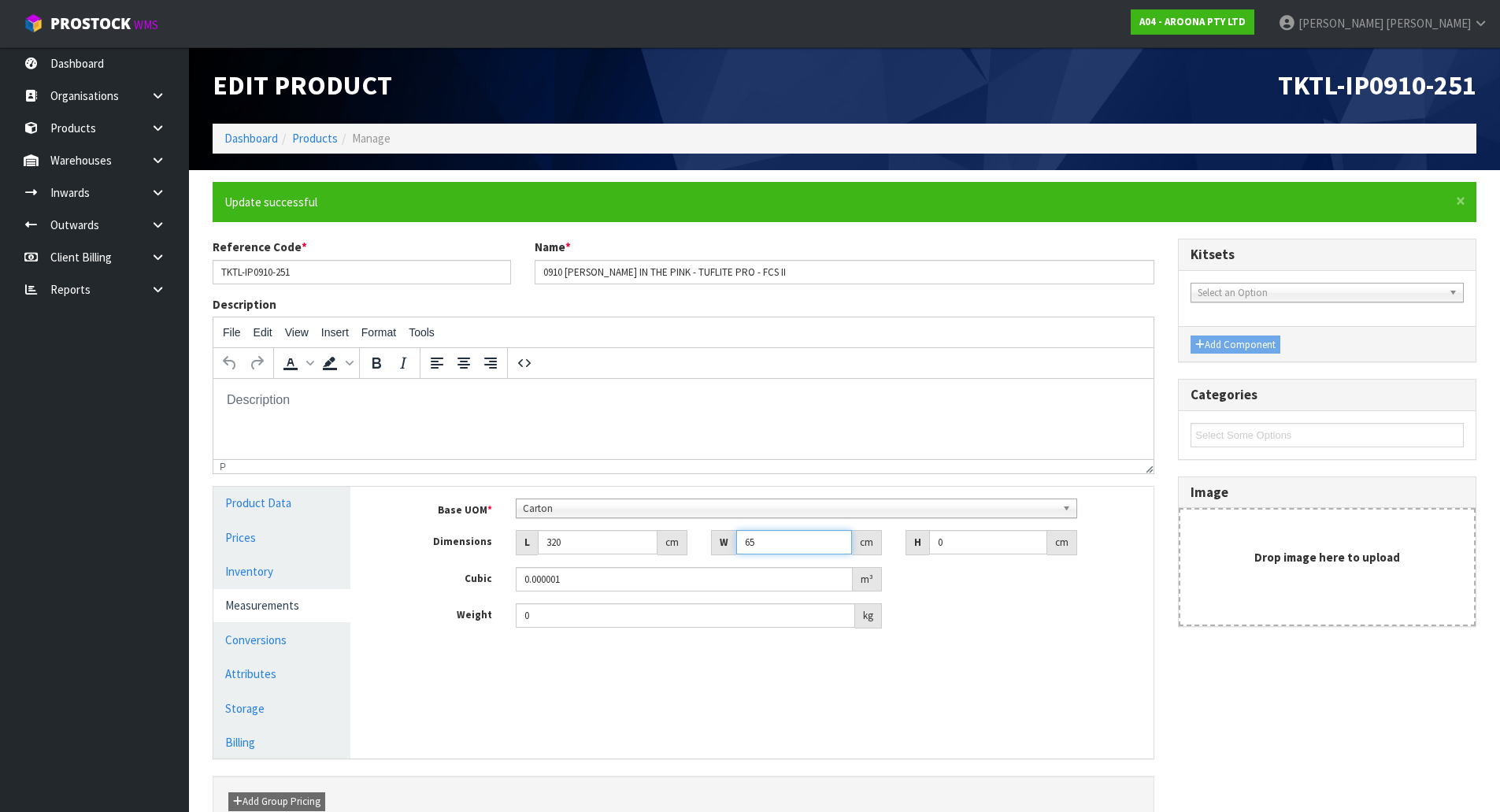
type input "65"
type input "1"
type input "0.0208"
type input "13"
type input "0.2704"
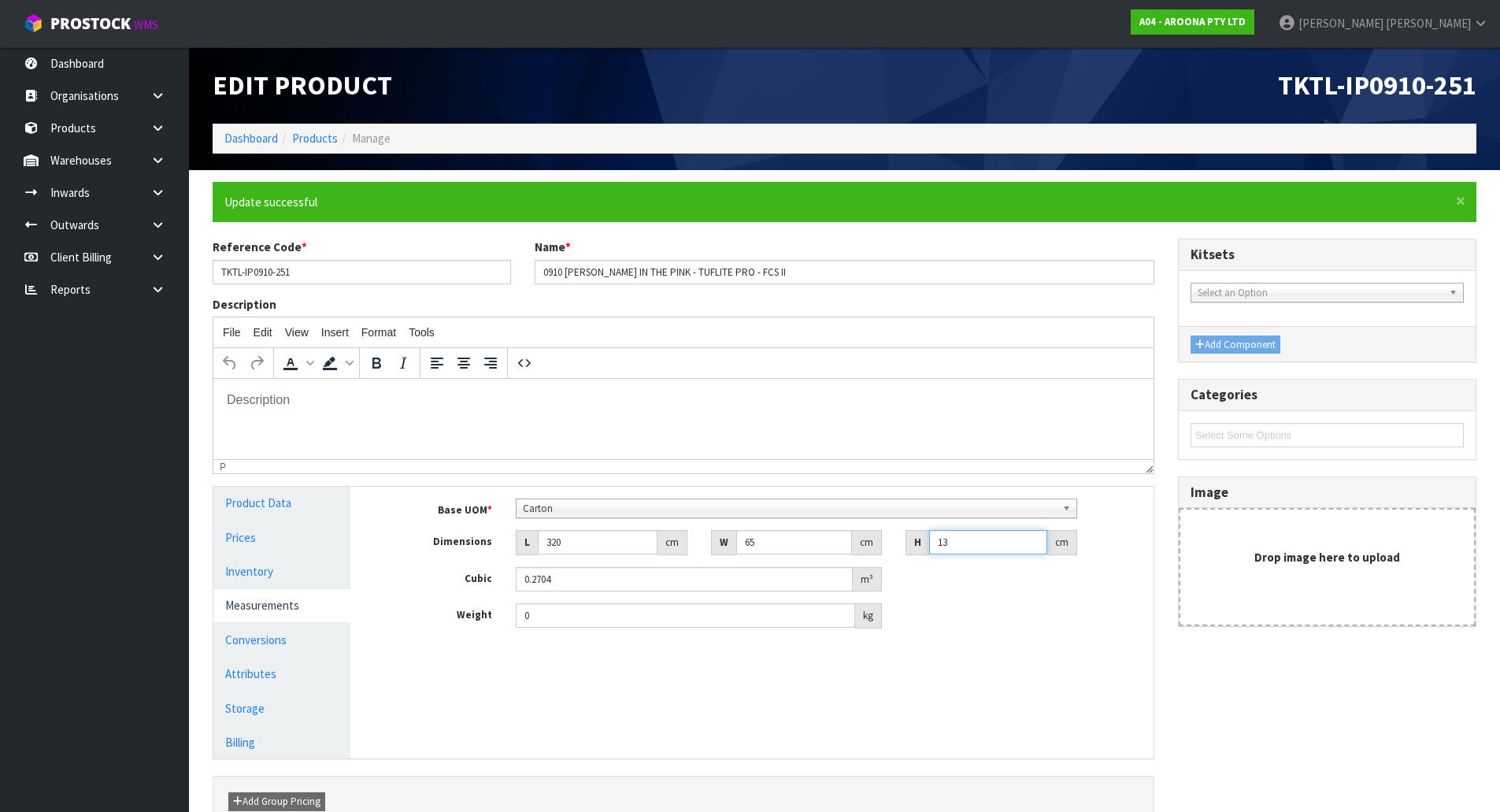
type input "13"
type input "14"
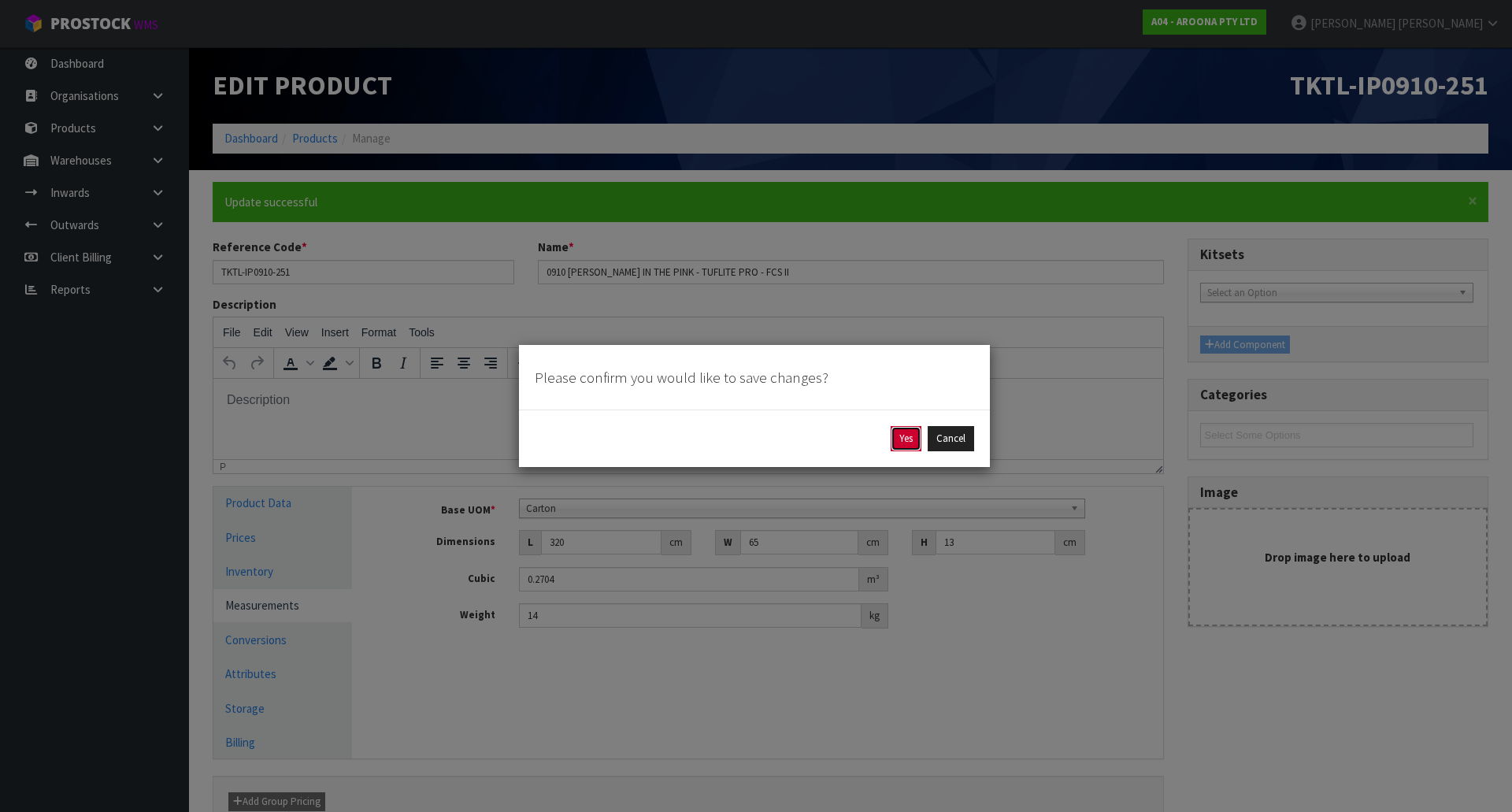
click at [908, 441] on button "Yes" at bounding box center [906, 439] width 30 height 25
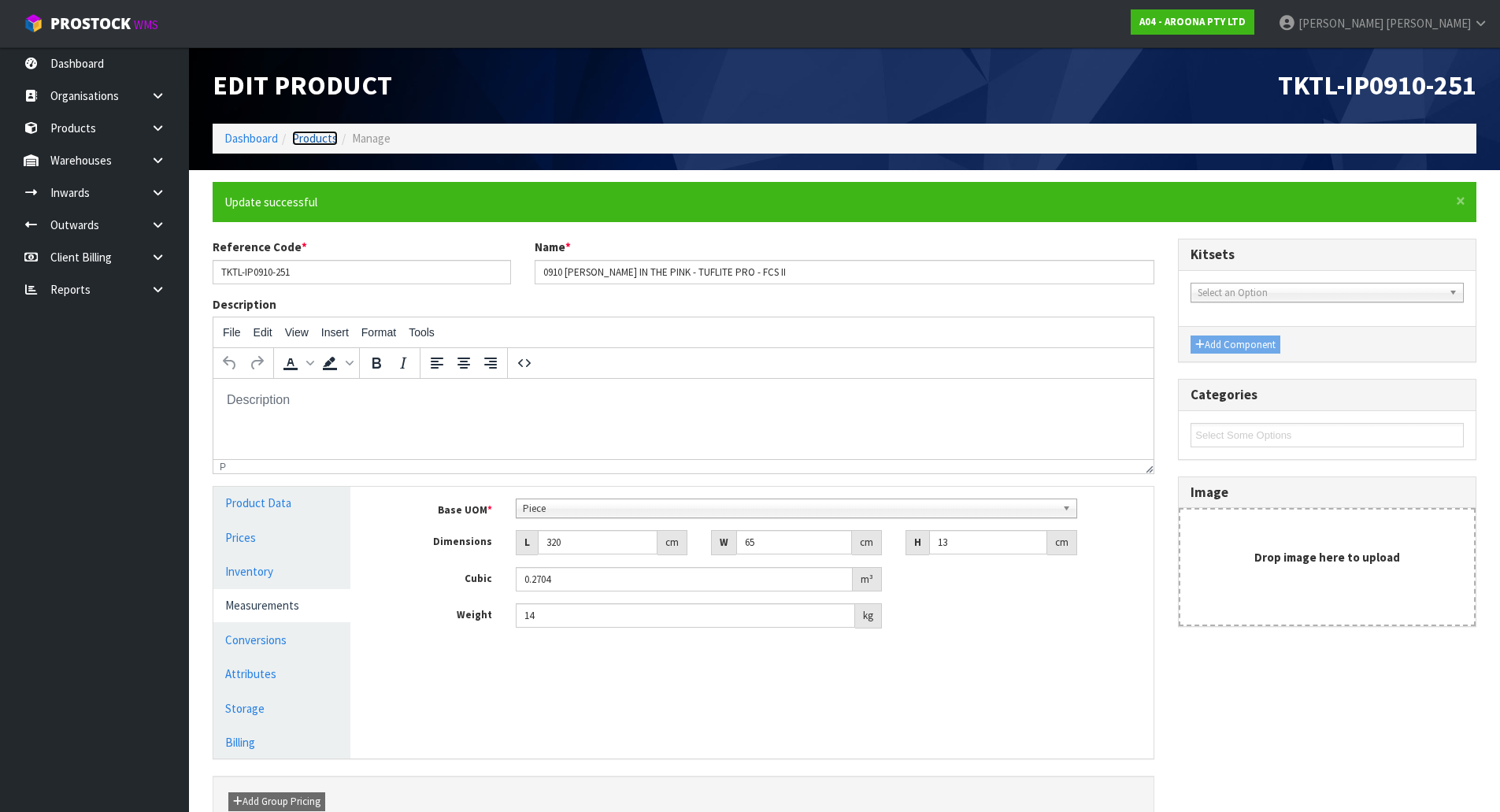
click at [322, 136] on link "Products" at bounding box center [315, 139] width 46 height 15
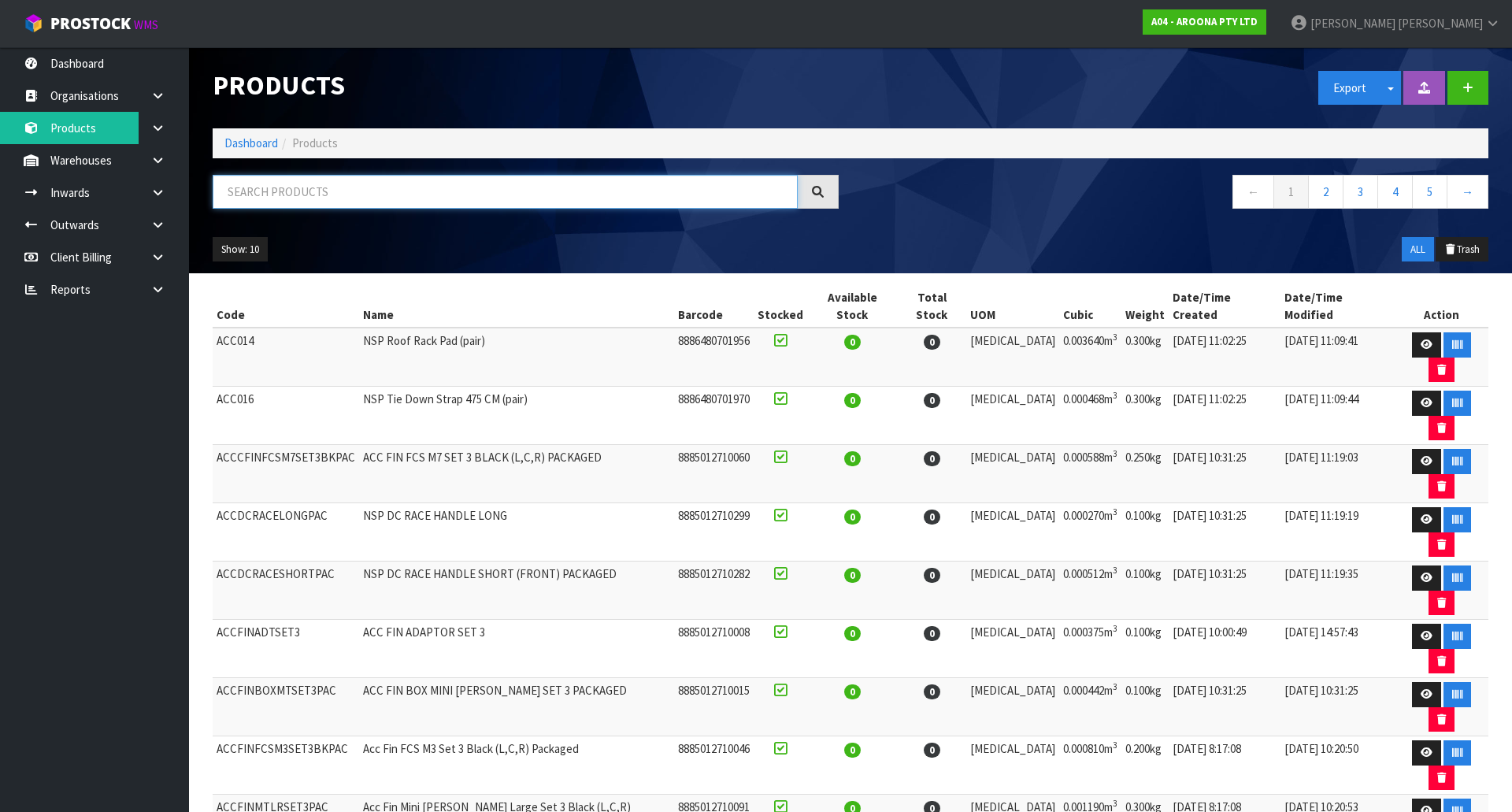
drag, startPoint x: 325, startPoint y: 188, endPoint x: 353, endPoint y: 517, distance: 330.2
click at [322, 308] on div "Products Export Split button! SOH Summary Measurements Dangerous Goods Import P…" at bounding box center [756, 490] width 1512 height 981
click at [501, 193] on input "text" at bounding box center [505, 192] width 585 height 34
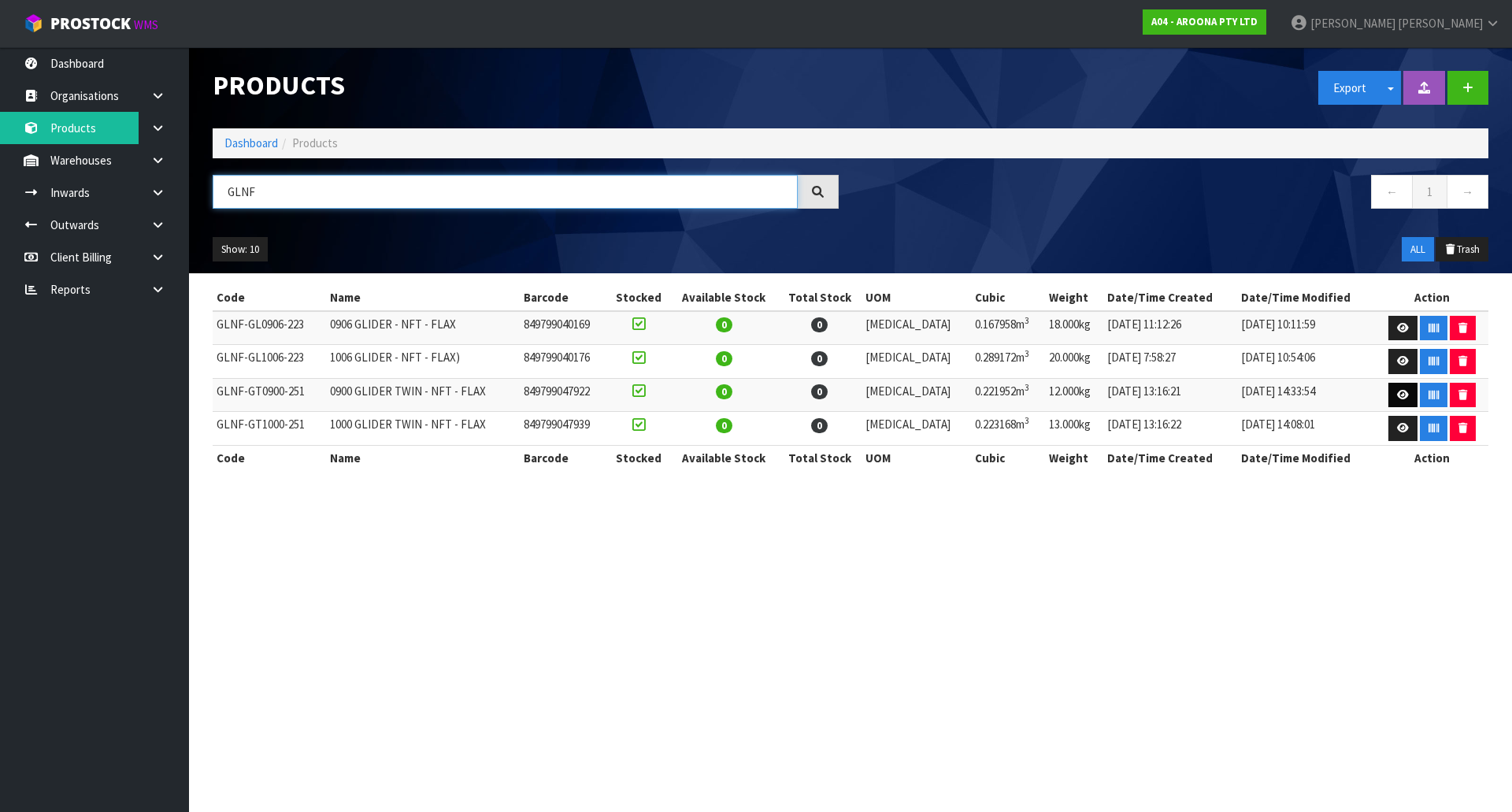
type input "GLNF"
click at [1400, 386] on link at bounding box center [1403, 395] width 29 height 25
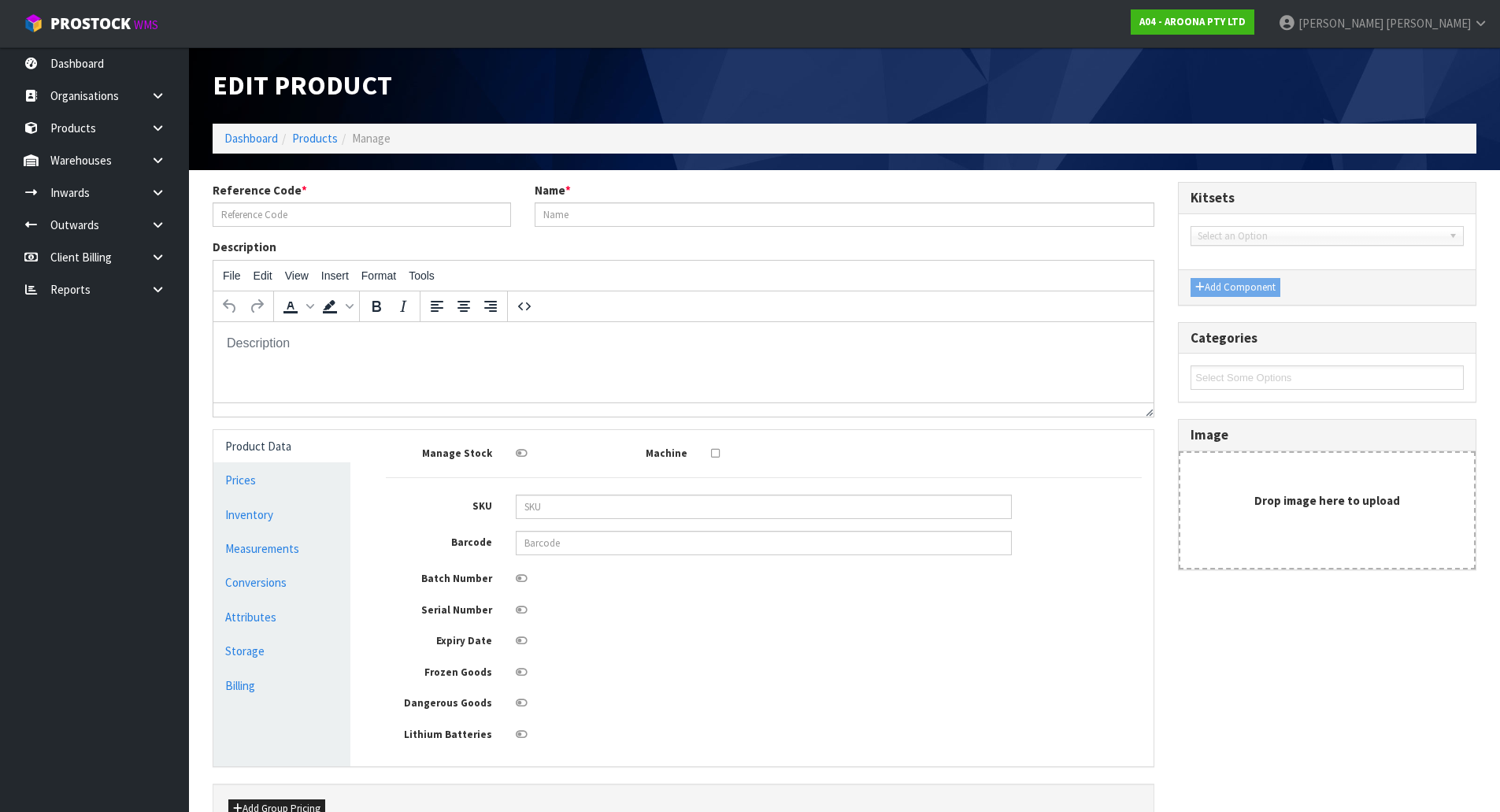
type input "GLNF-GT0900-251"
type input "0900 GLIDER TWIN - NFT - FLAX"
type input "849799047922"
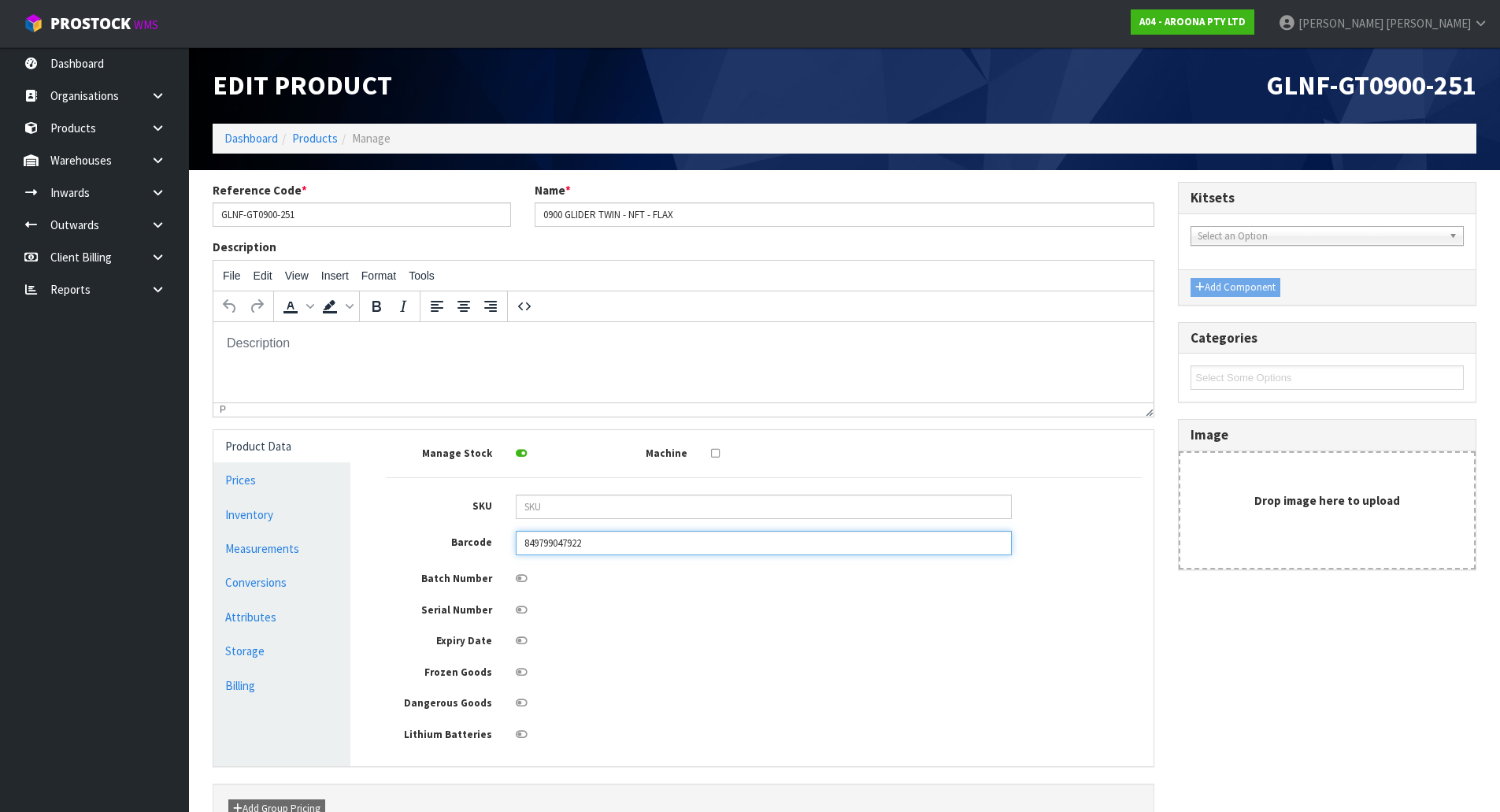
drag, startPoint x: 656, startPoint y: 537, endPoint x: 472, endPoint y: 565, distance: 186.1
click at [472, 565] on div "Manage Stock Machine SKU Barcode 849799047922 Batch Number Serial Number Expiry…" at bounding box center [764, 592] width 755 height 301
click at [712, 711] on div "Dangerous Goods" at bounding box center [764, 700] width 779 height 19
click at [314, 136] on link "Products" at bounding box center [315, 139] width 46 height 15
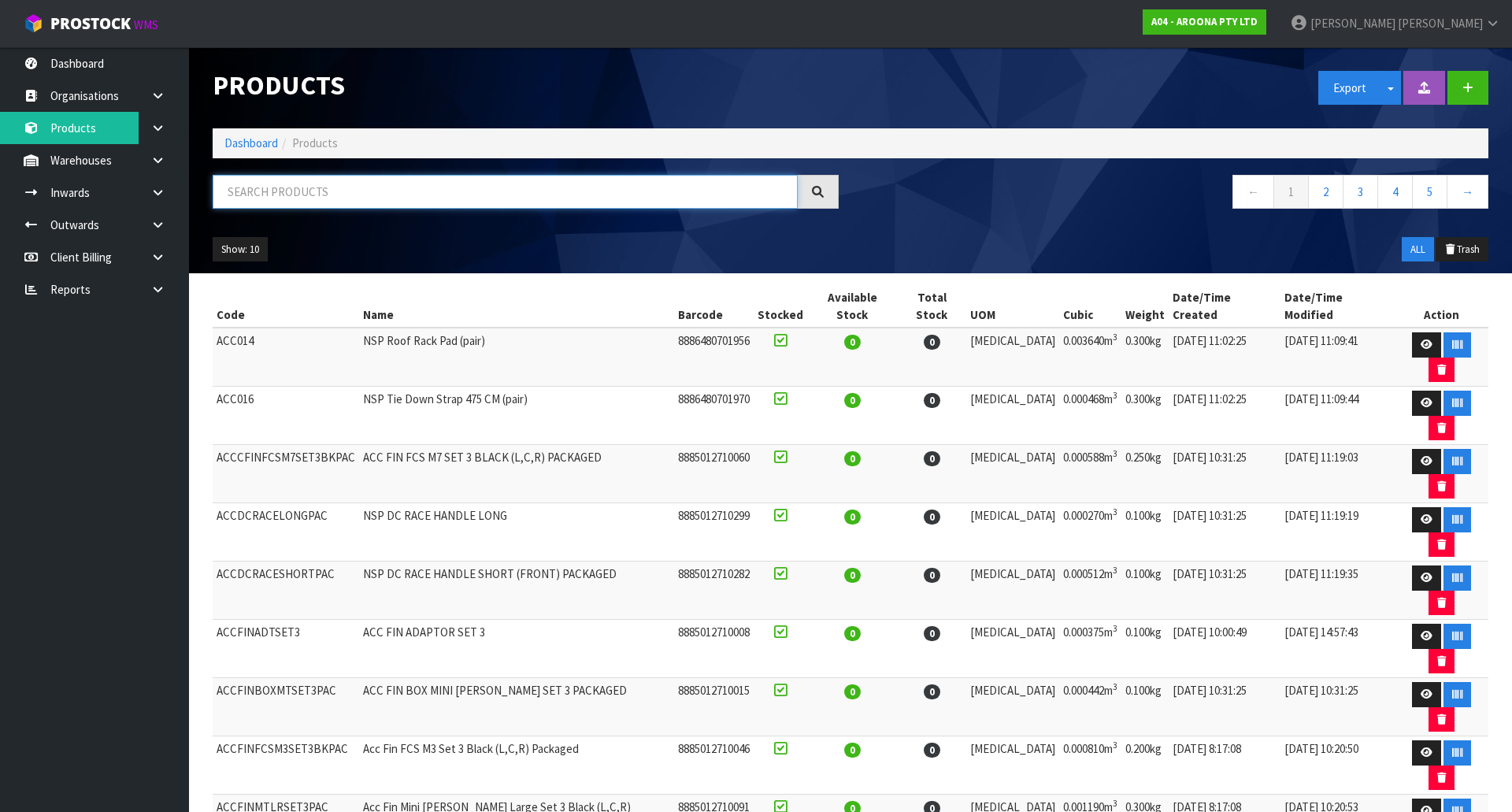
click at [322, 199] on input "text" at bounding box center [505, 192] width 585 height 34
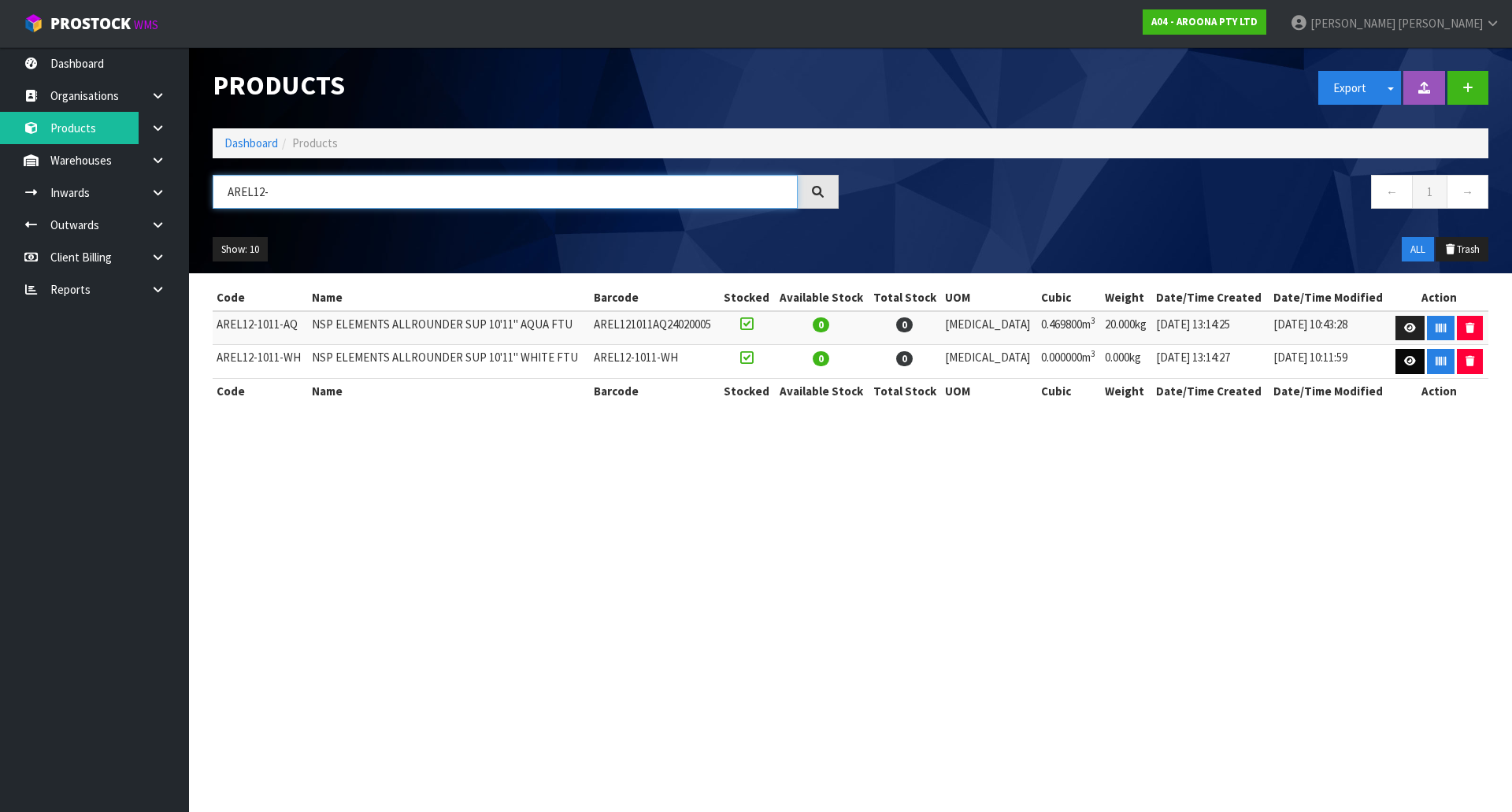
type input "AREL12-"
click at [1404, 361] on icon at bounding box center [1410, 361] width 12 height 10
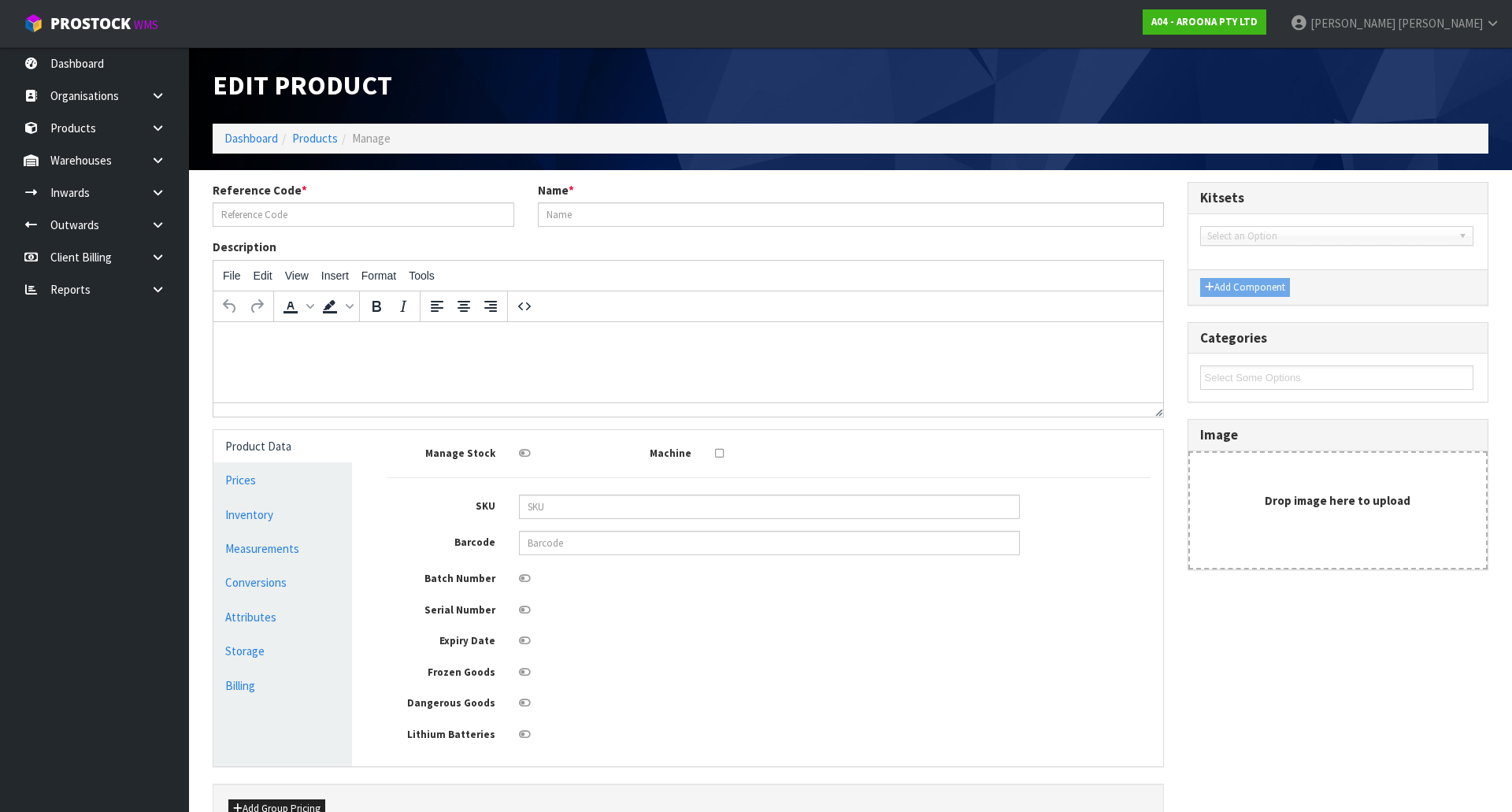
type input "AREL12-1011-WH"
type input "NSP ELEMENTS ALLROUNDER SUP 10'11" WHITE FTU"
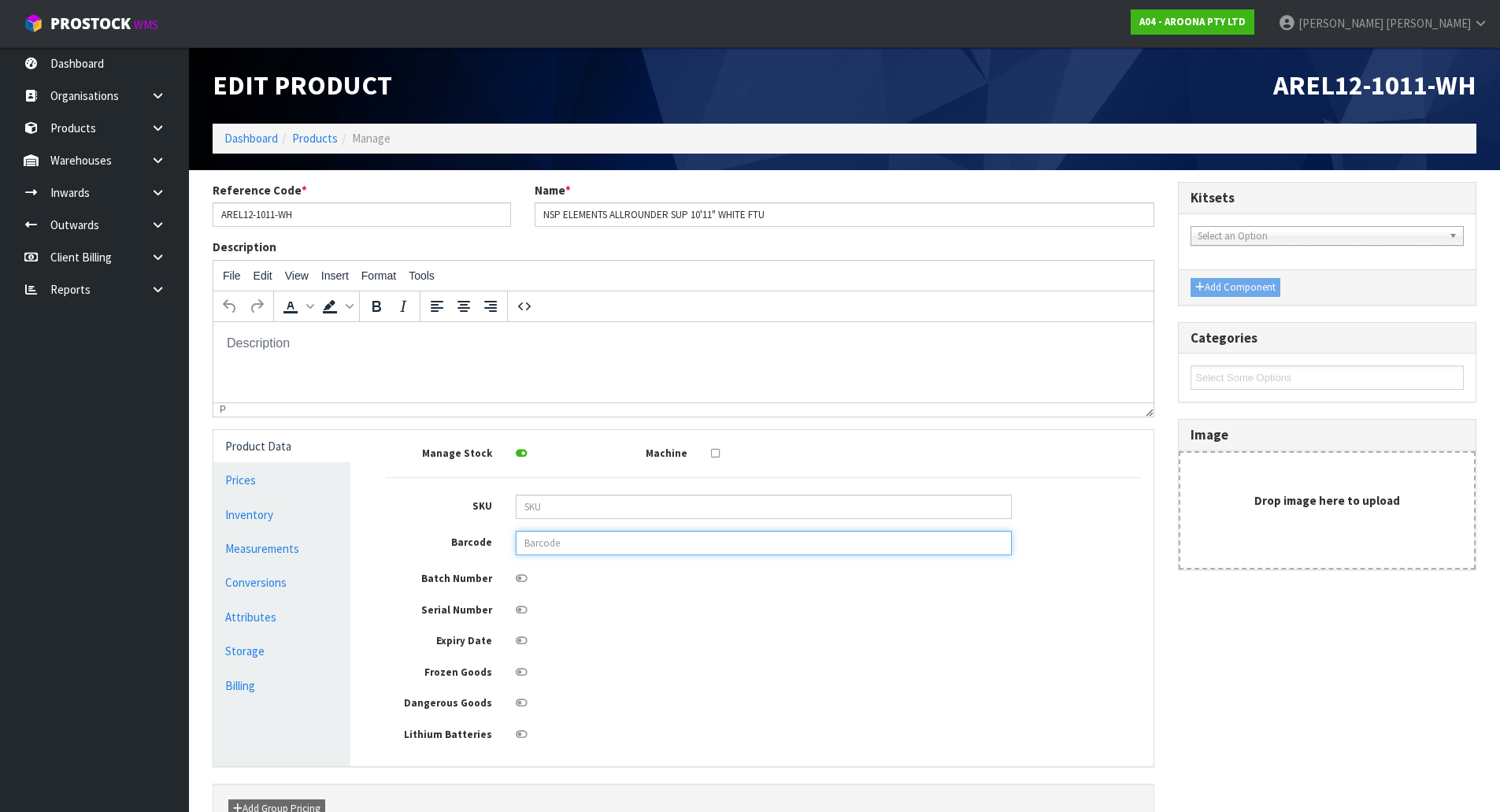
click at [597, 545] on input "text" at bounding box center [763, 542] width 496 height 25
type input "849799041951"
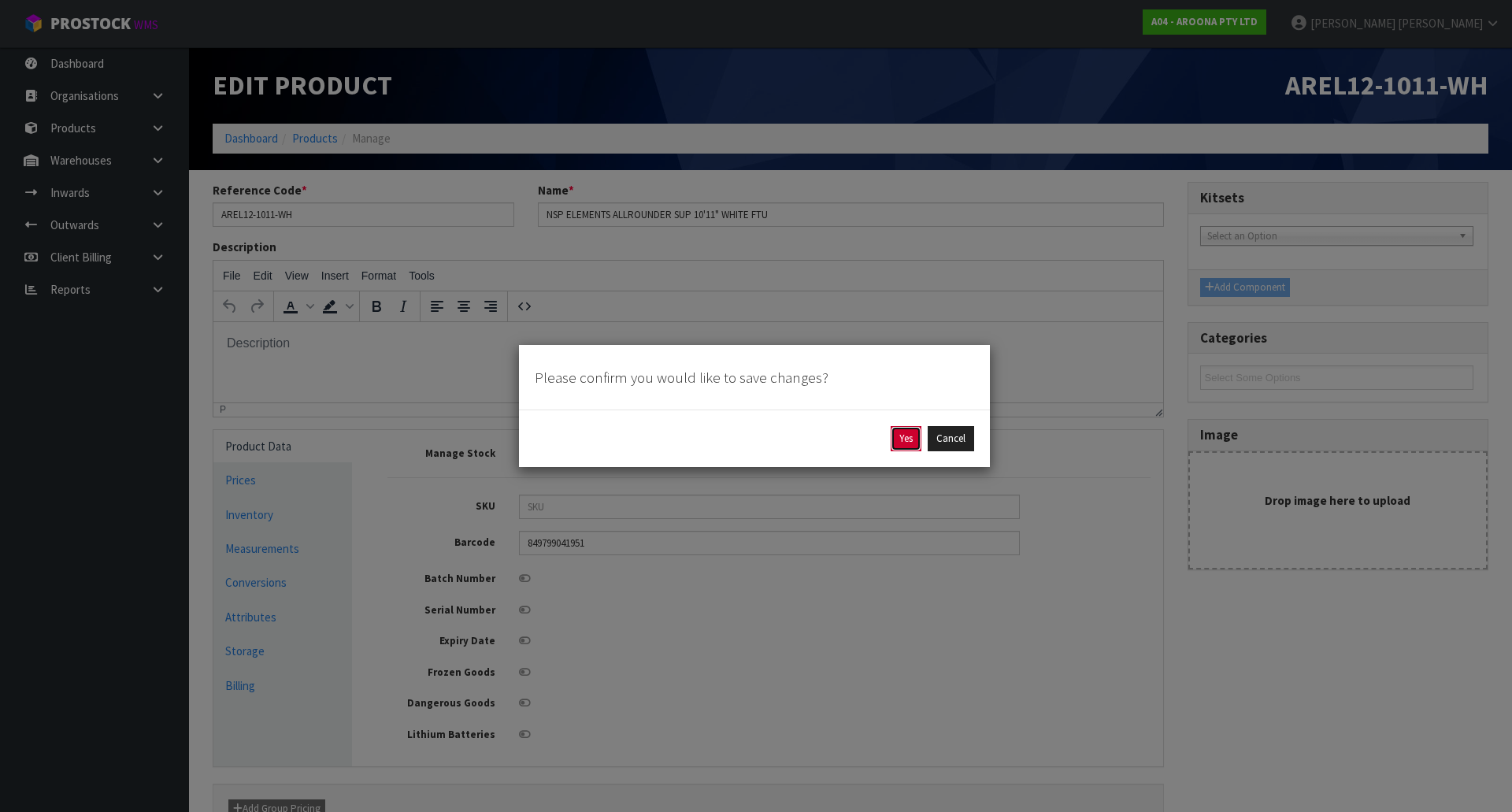
click at [900, 435] on button "Yes" at bounding box center [906, 439] width 30 height 25
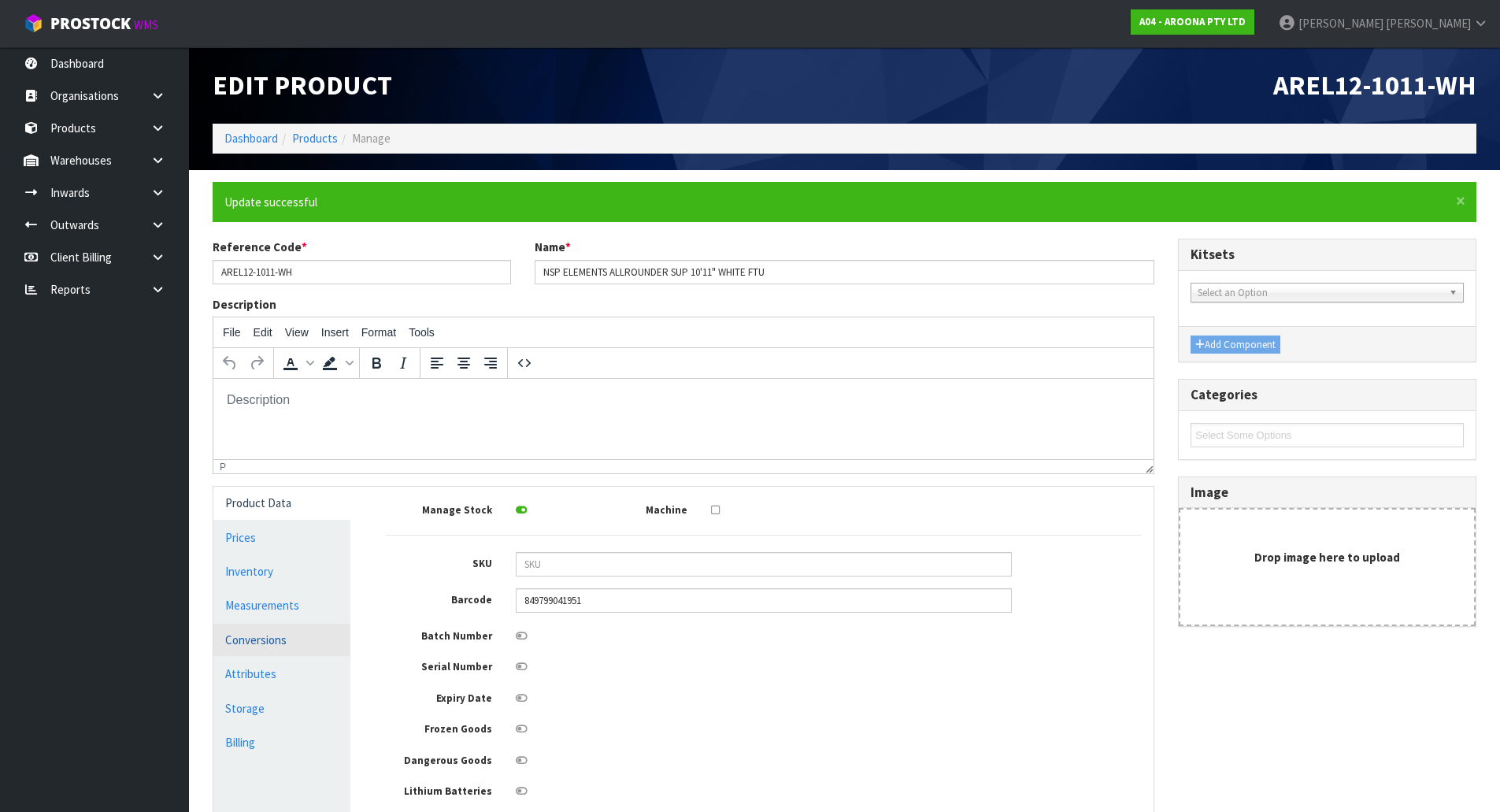
click at [282, 635] on link "Conversions" at bounding box center [282, 640] width 137 height 32
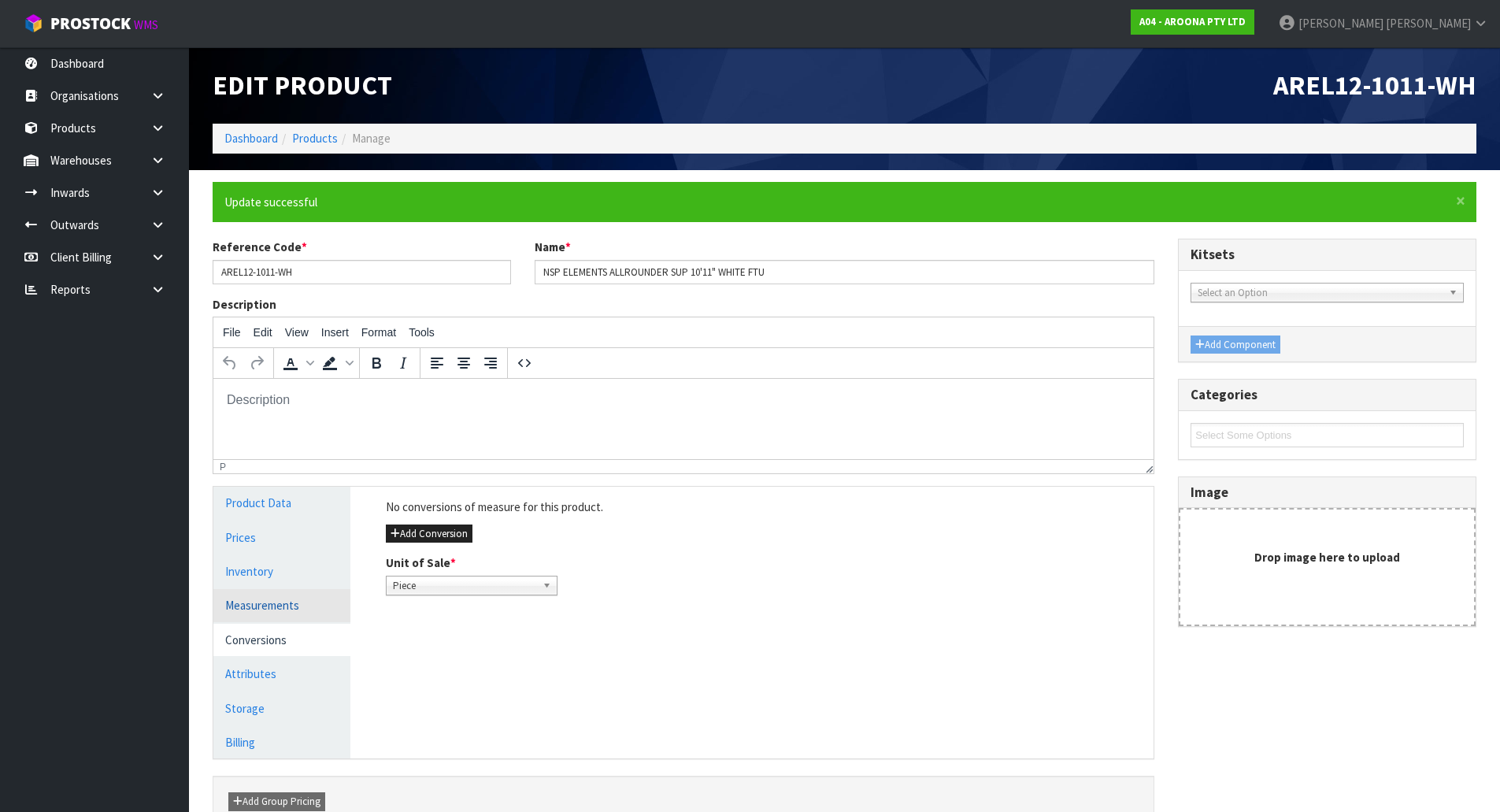
click at [298, 611] on link "Measurements" at bounding box center [282, 605] width 137 height 32
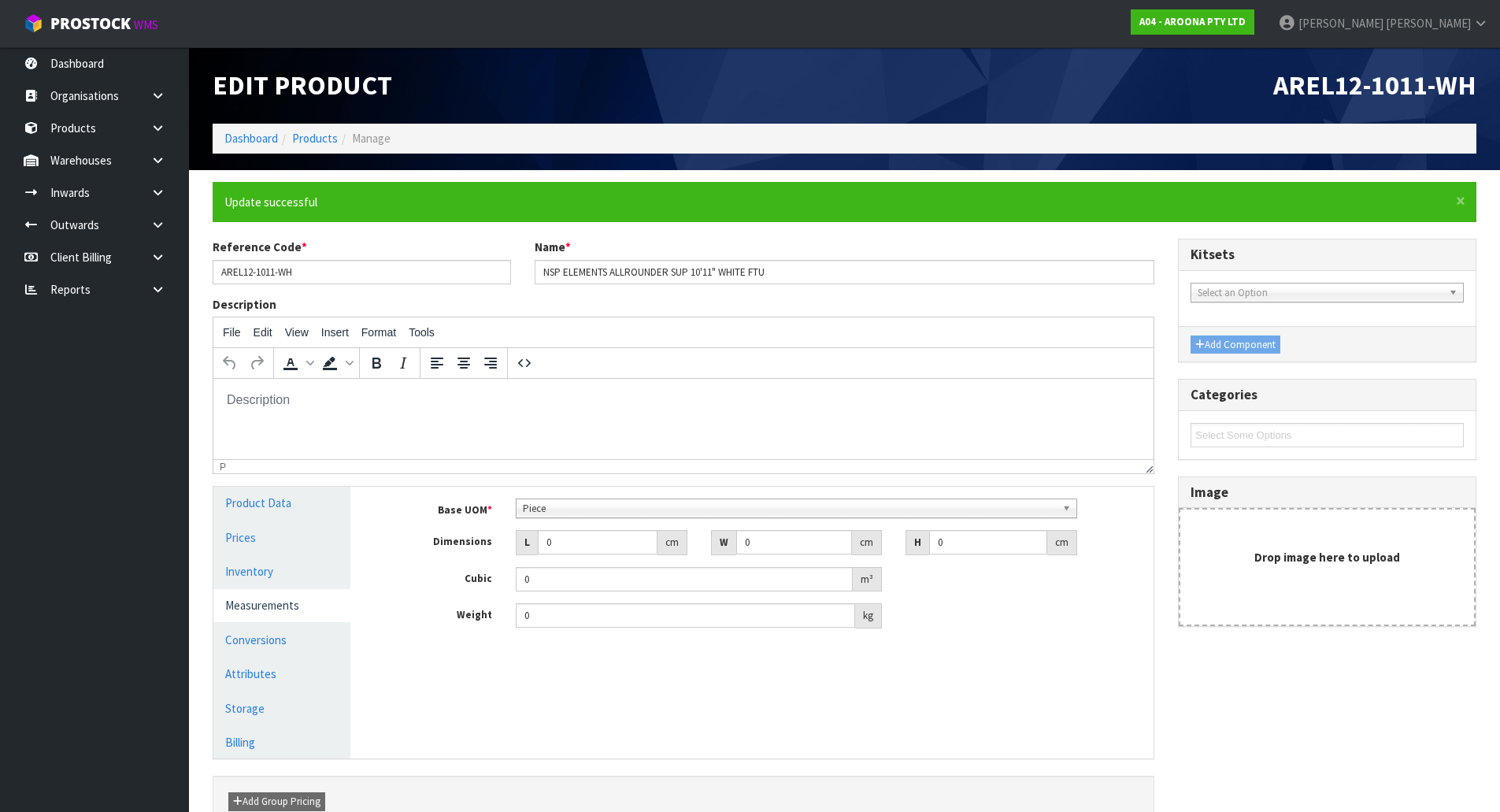
click at [559, 504] on span "Piece" at bounding box center [789, 509] width 533 height 19
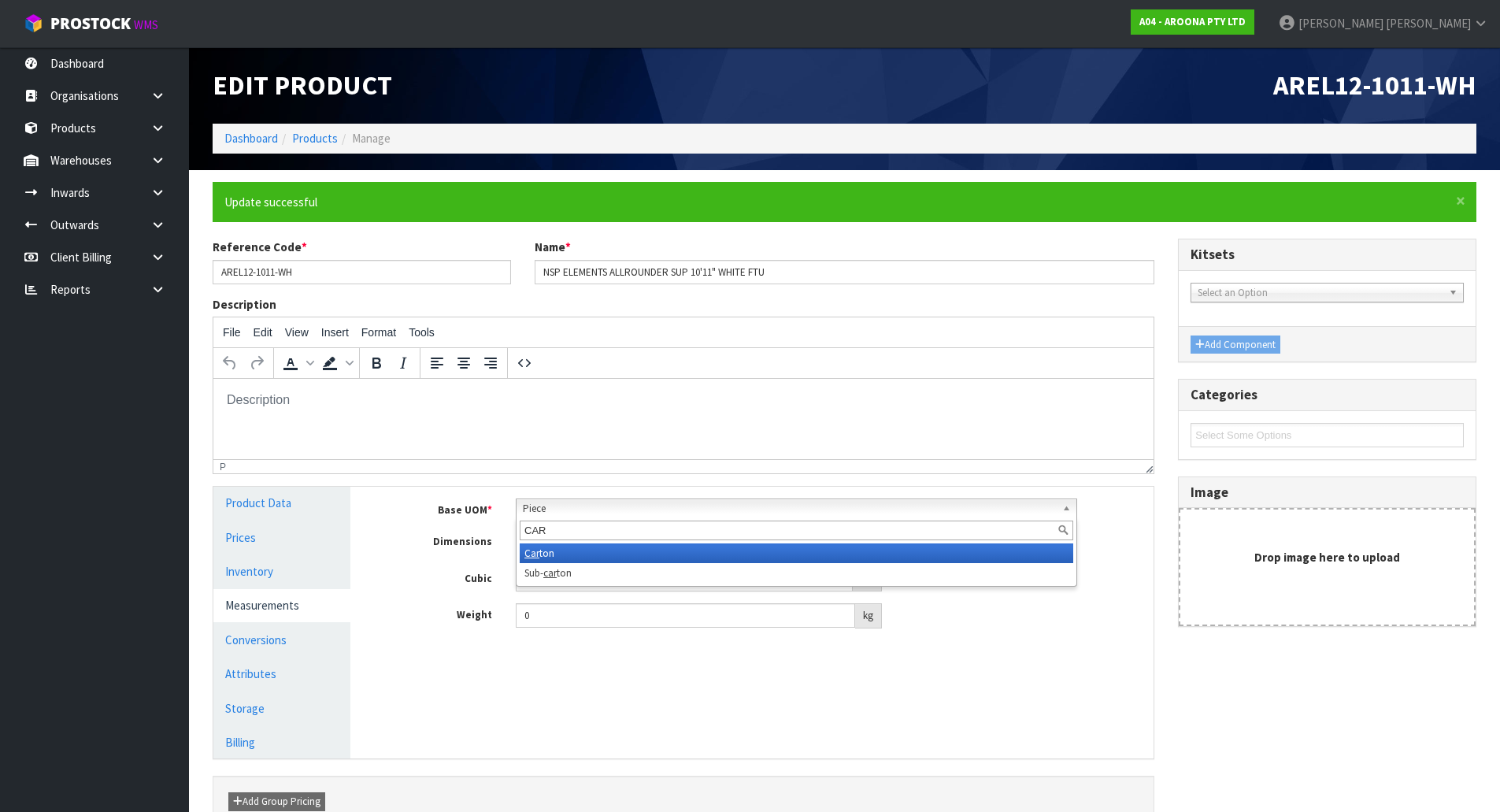
type input "CAR"
click at [553, 552] on li "Car ton" at bounding box center [796, 553] width 554 height 19
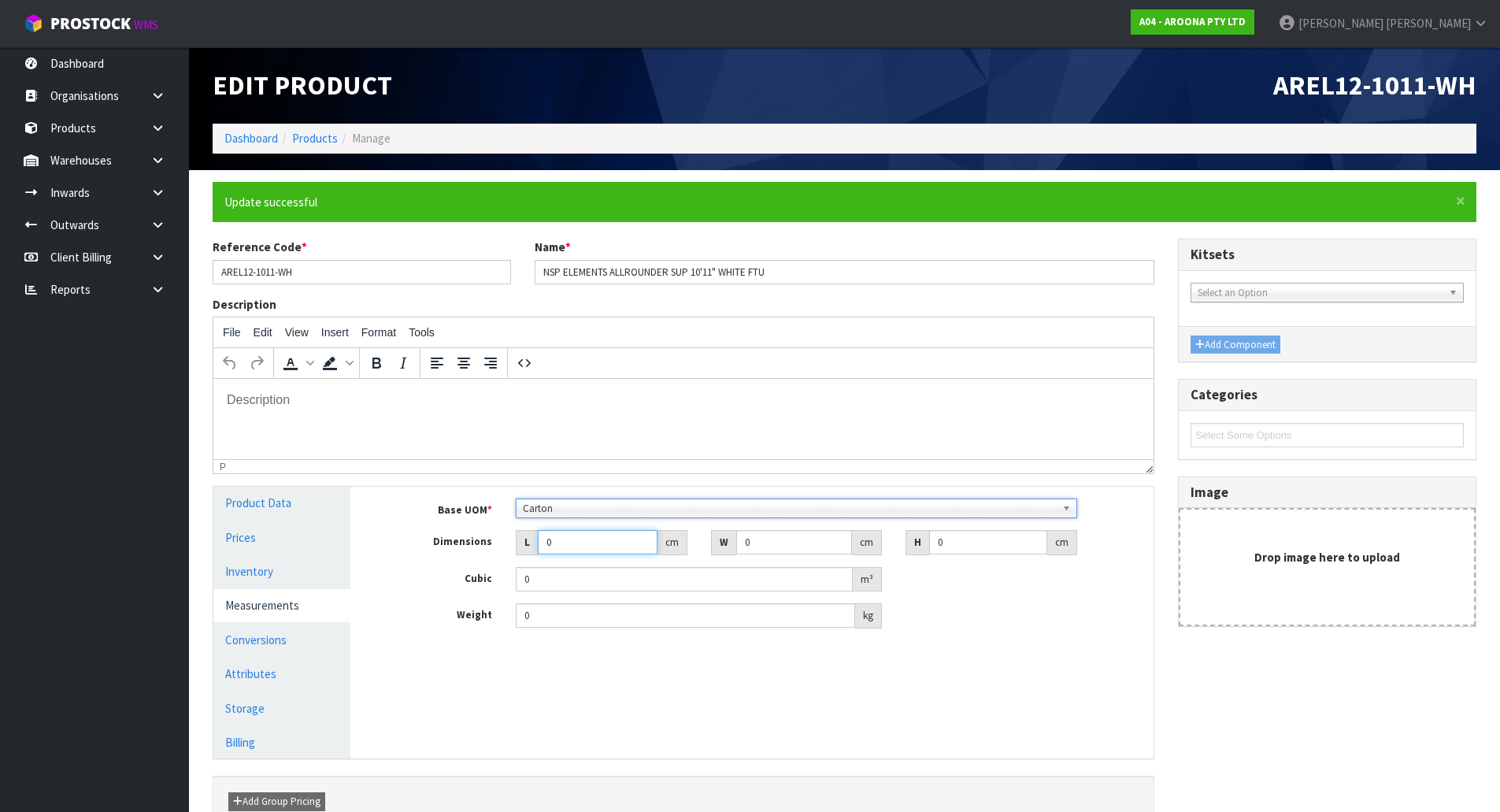
click at [571, 539] on input "0" at bounding box center [597, 542] width 120 height 25
type input "3"
type input "0.000001"
type input "355"
type input "6"
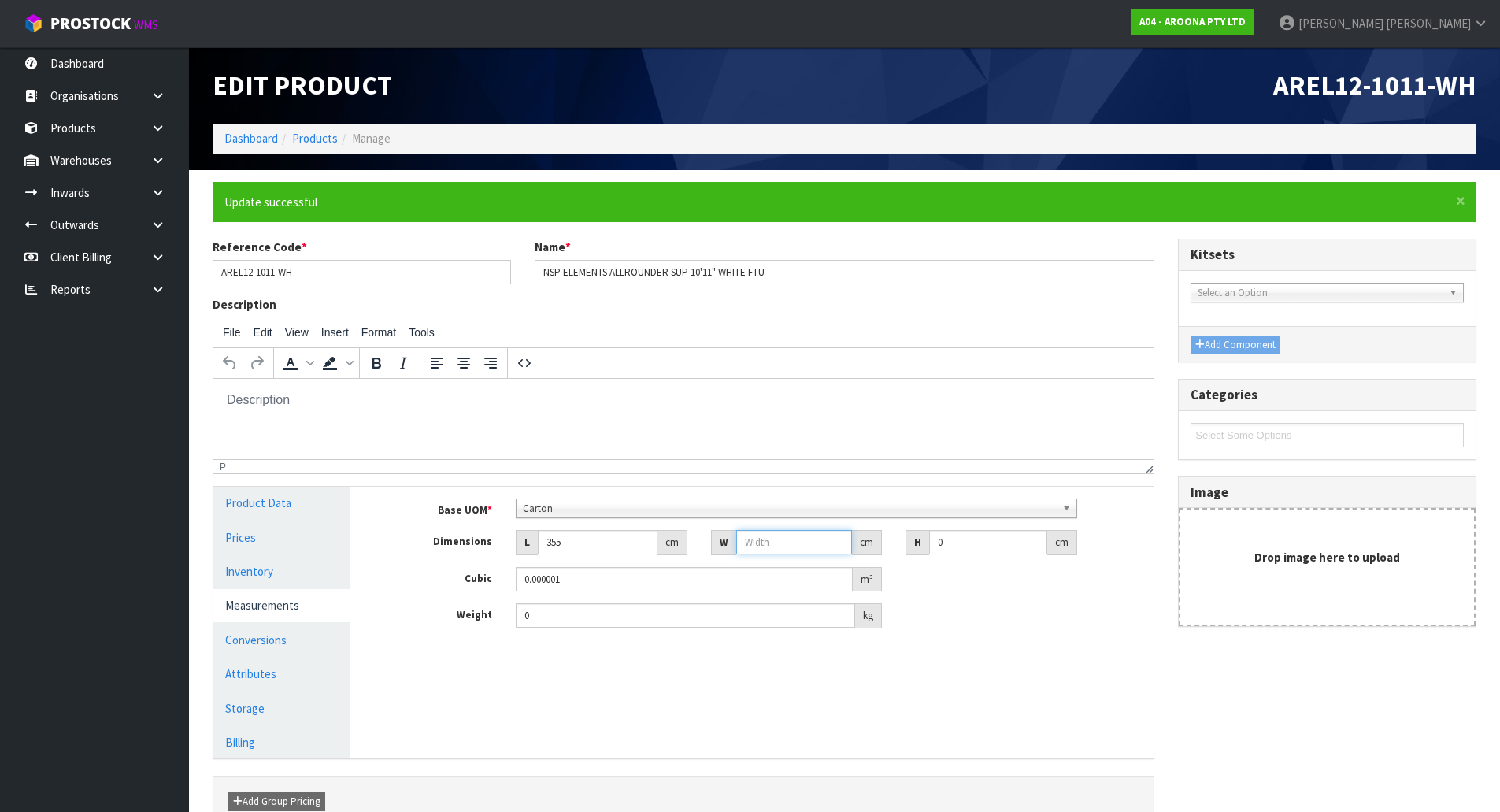
type input "7"
drag, startPoint x: 761, startPoint y: 548, endPoint x: 652, endPoint y: 553, distance: 109.1
click at [652, 553] on div "Dimensions L 355 cm W cm H 0 cm" at bounding box center [764, 542] width 779 height 25
type input "87"
click at [802, 539] on input "number" at bounding box center [794, 542] width 117 height 25
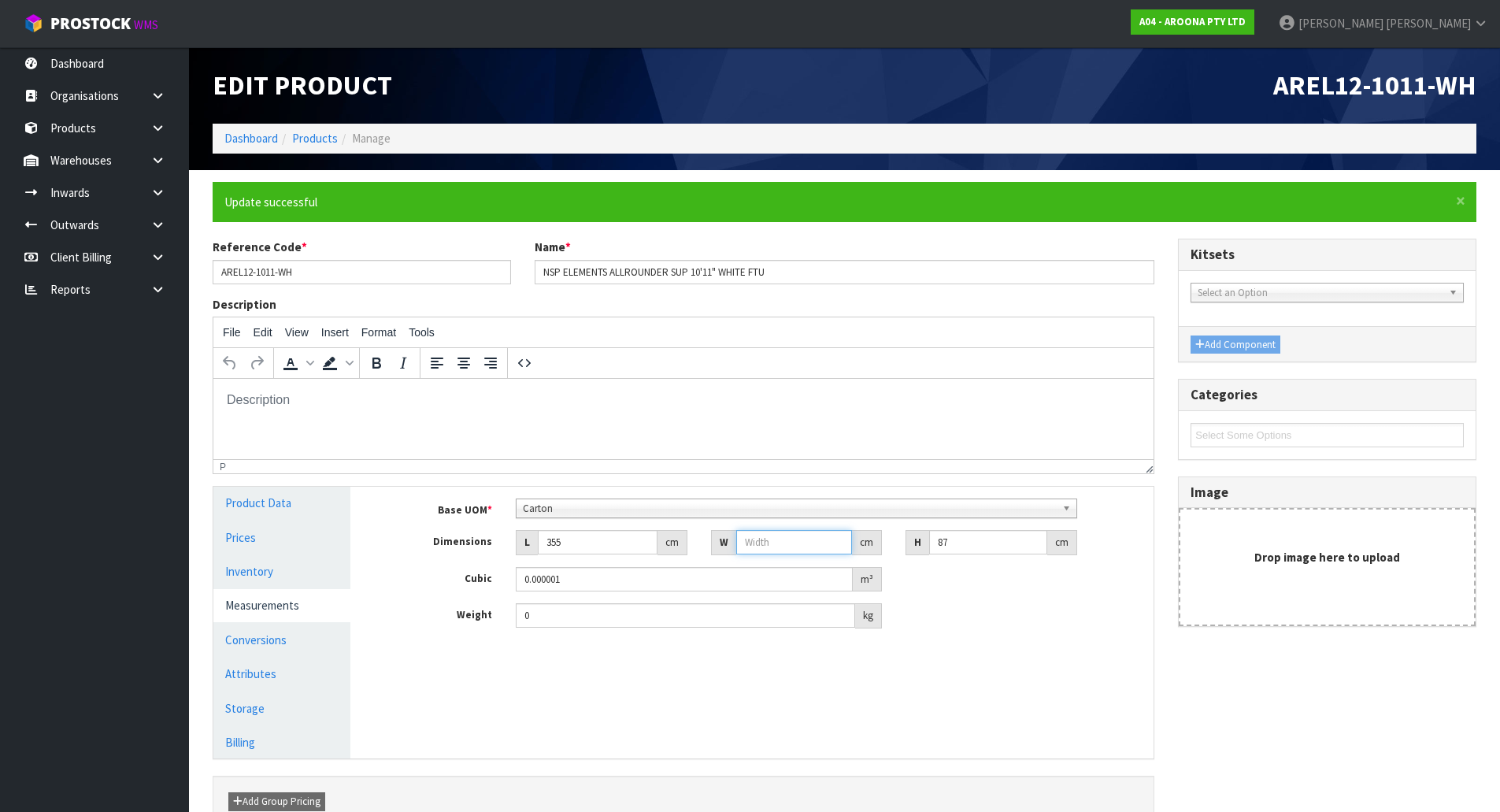
type input "8"
type input "0.24708"
type input "87"
type input "2.686995"
type input "87"
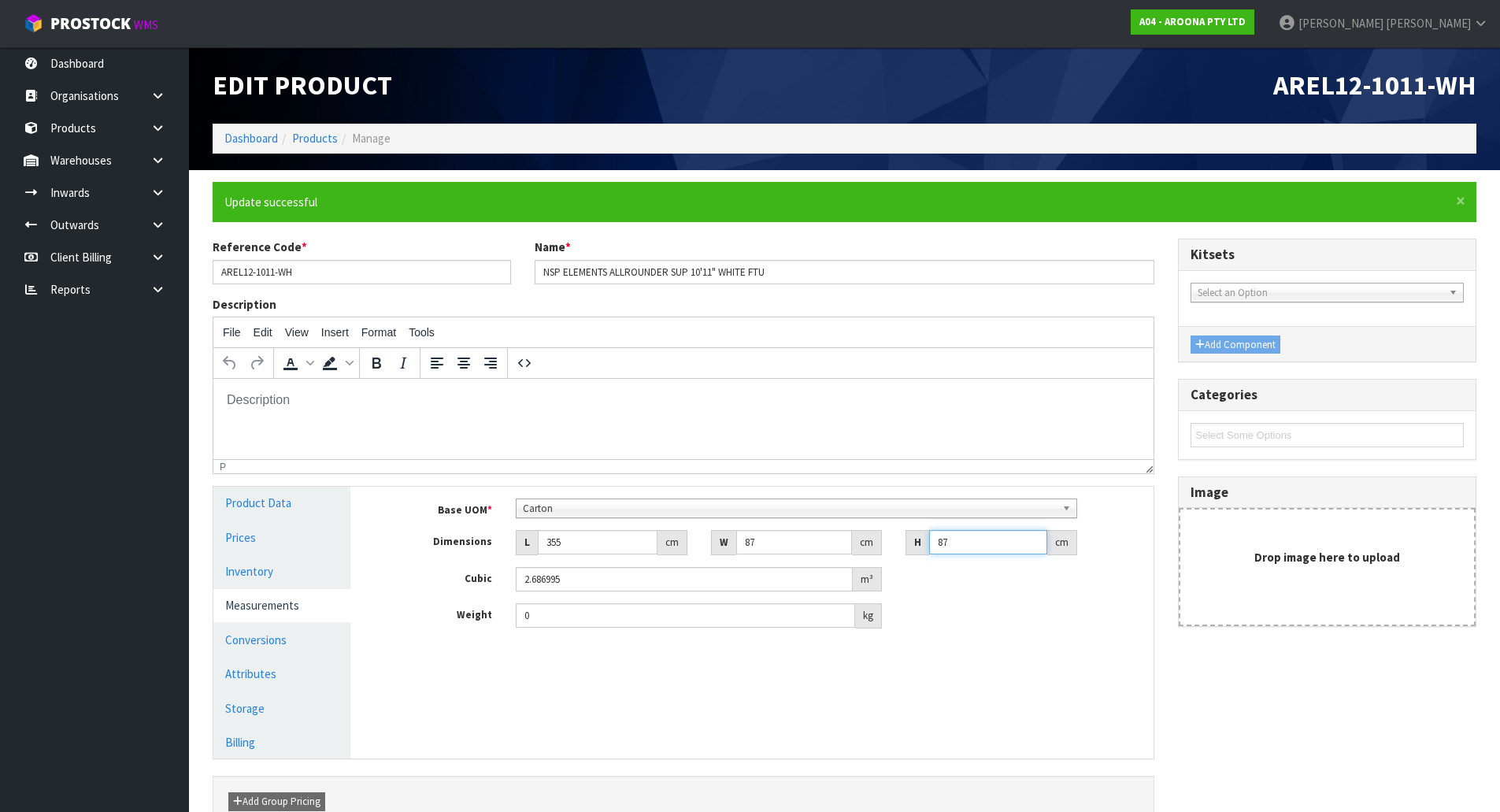
type input "1"
type input "0.030885"
type input "17"
type input "0.525045"
type input "17"
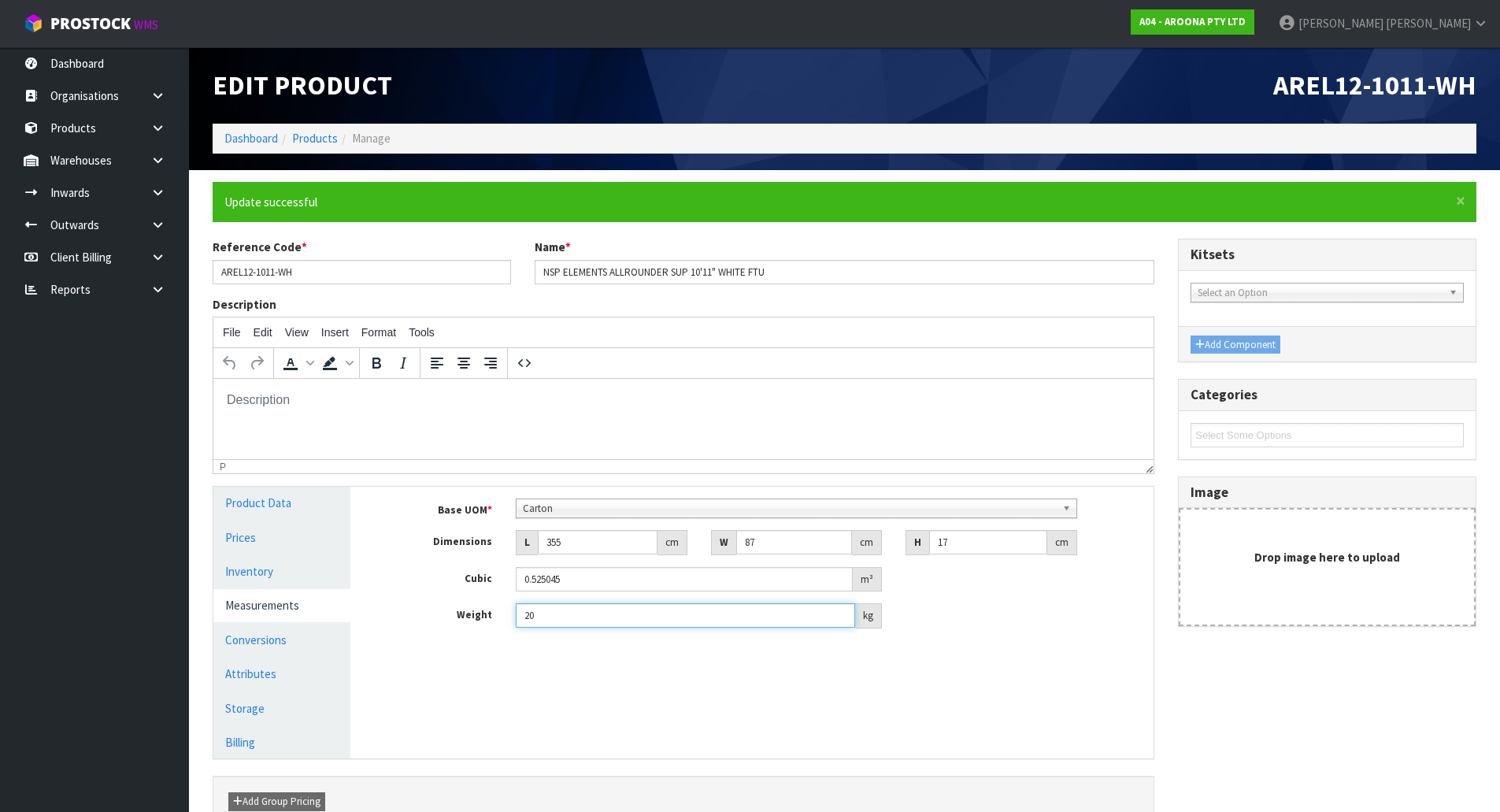
type input "20"
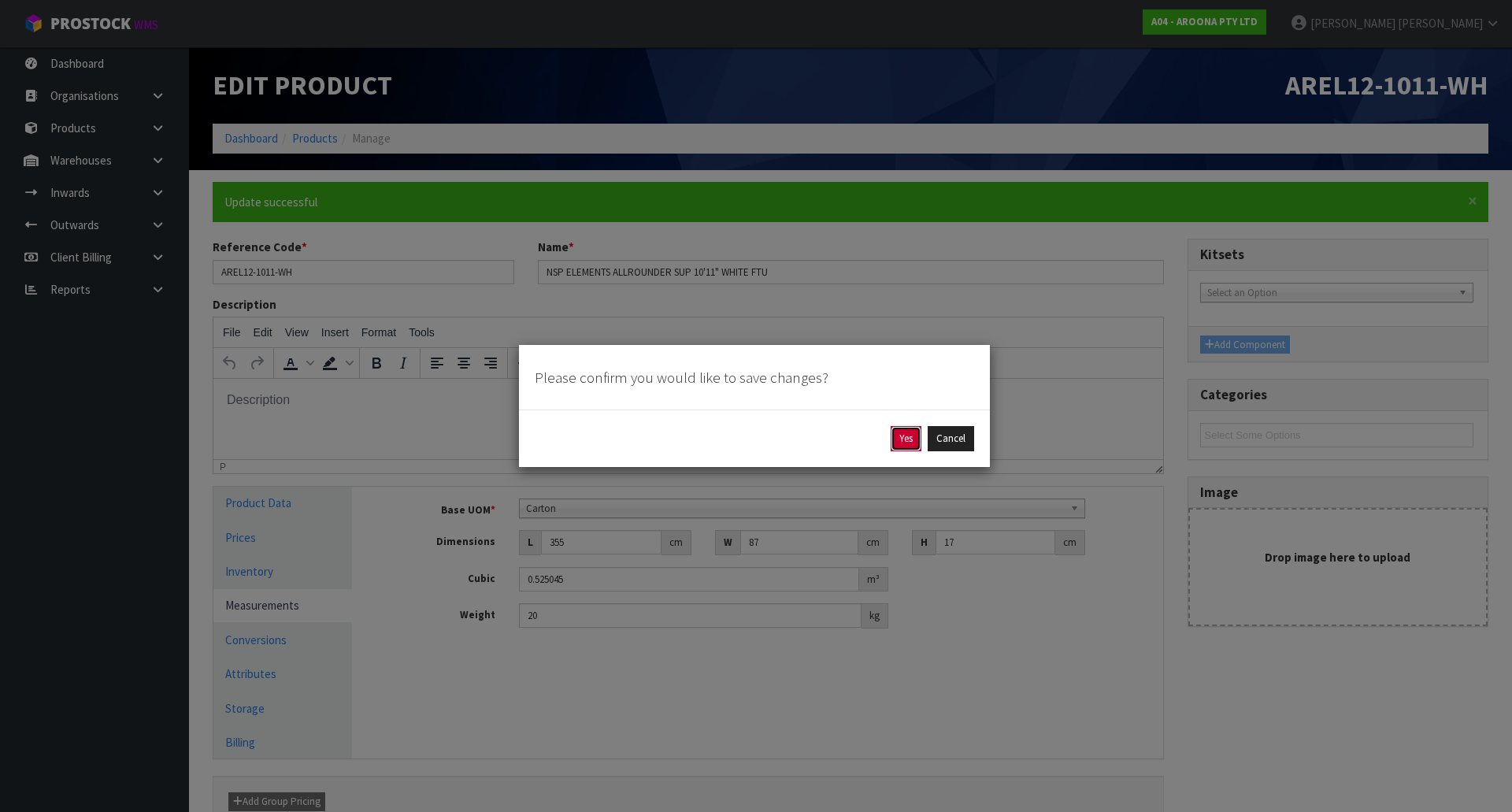
click at [901, 434] on button "Yes" at bounding box center [906, 439] width 30 height 25
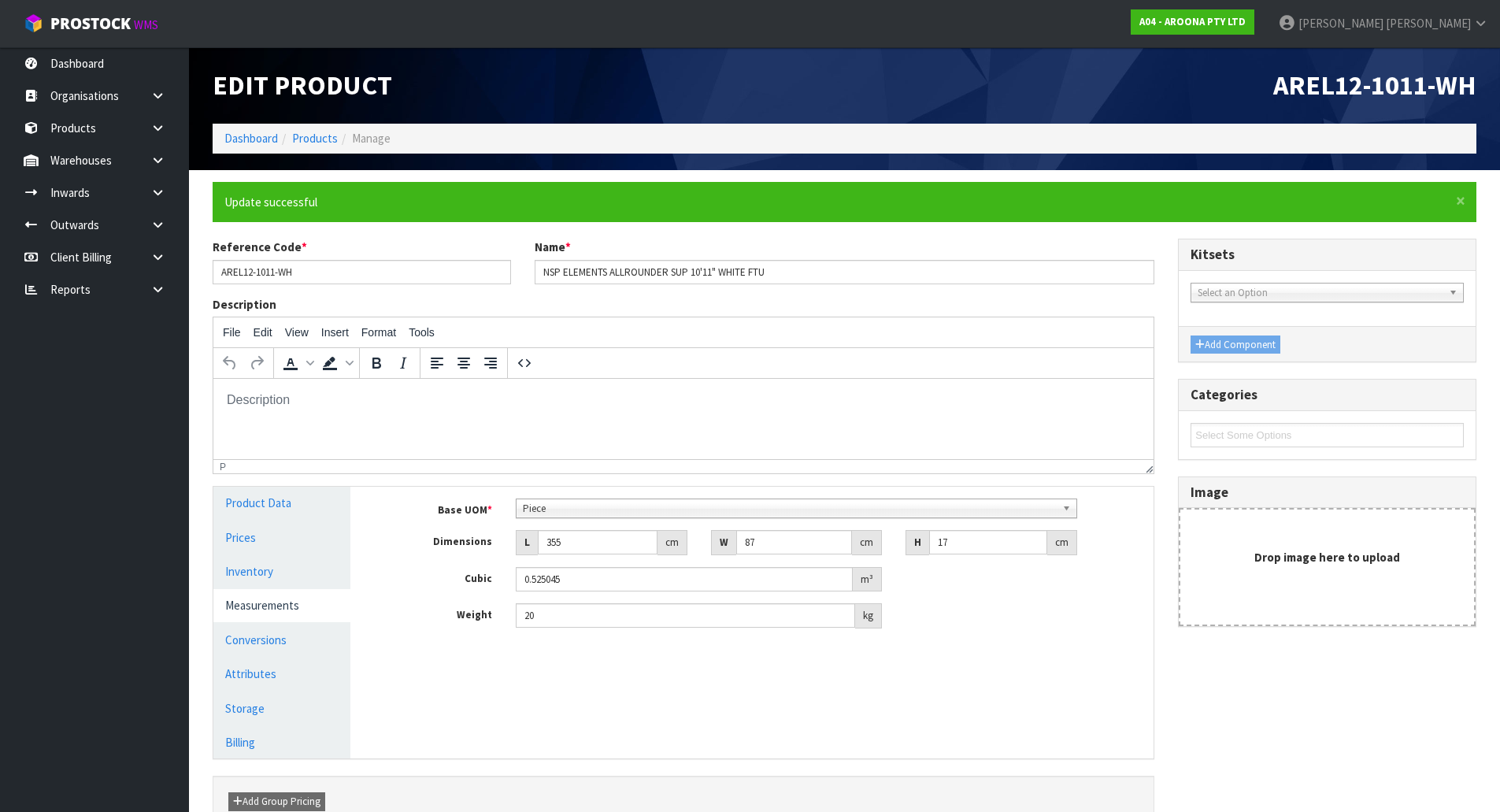
click at [816, 421] on html at bounding box center [684, 400] width 940 height 42
click at [959, 628] on div "Weight 20 kg" at bounding box center [764, 616] width 779 height 25
click at [317, 143] on link "Products" at bounding box center [315, 139] width 46 height 15
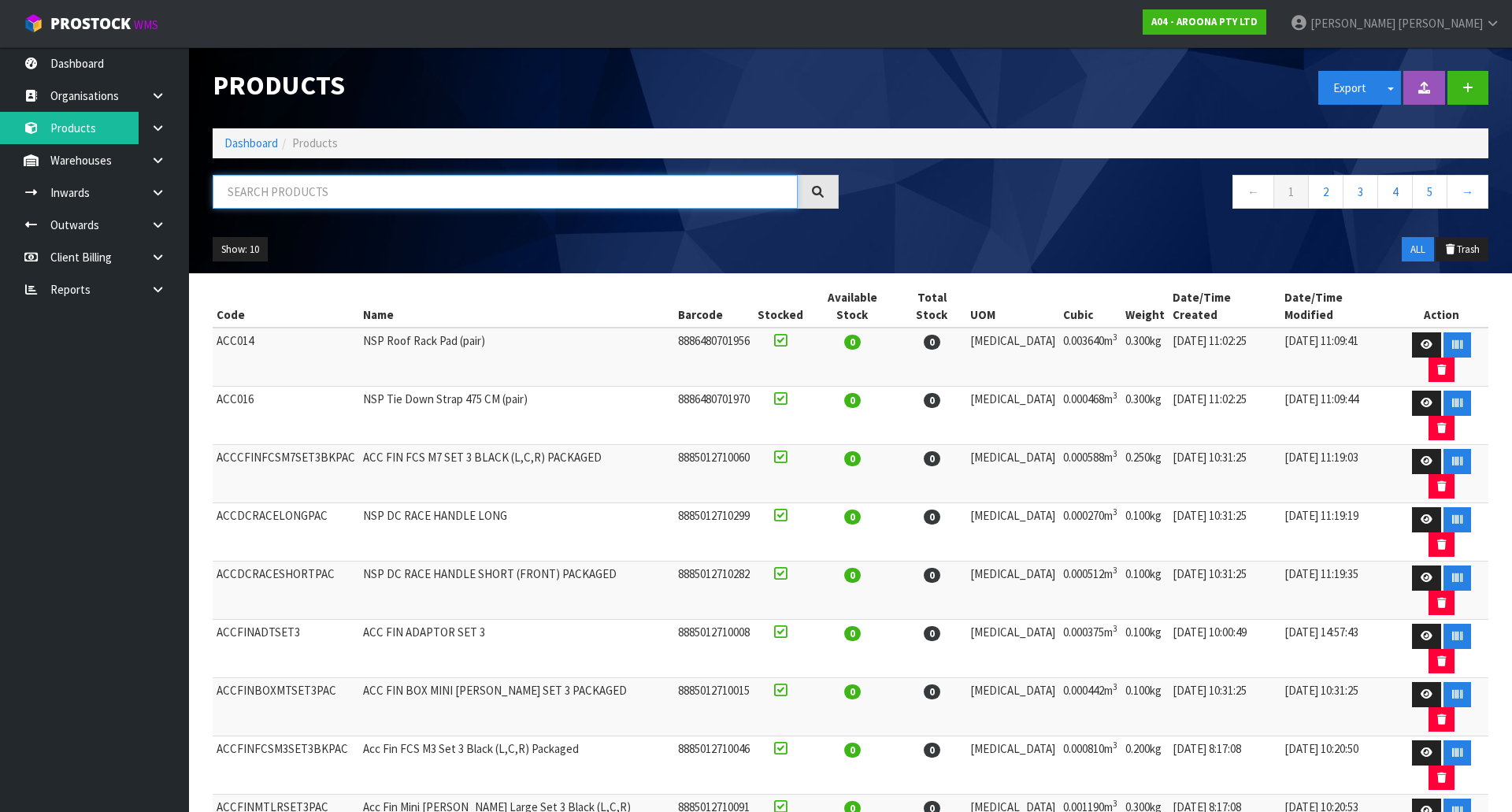
click at [455, 191] on input "text" at bounding box center [505, 192] width 585 height 34
type input "M"
type input "E"
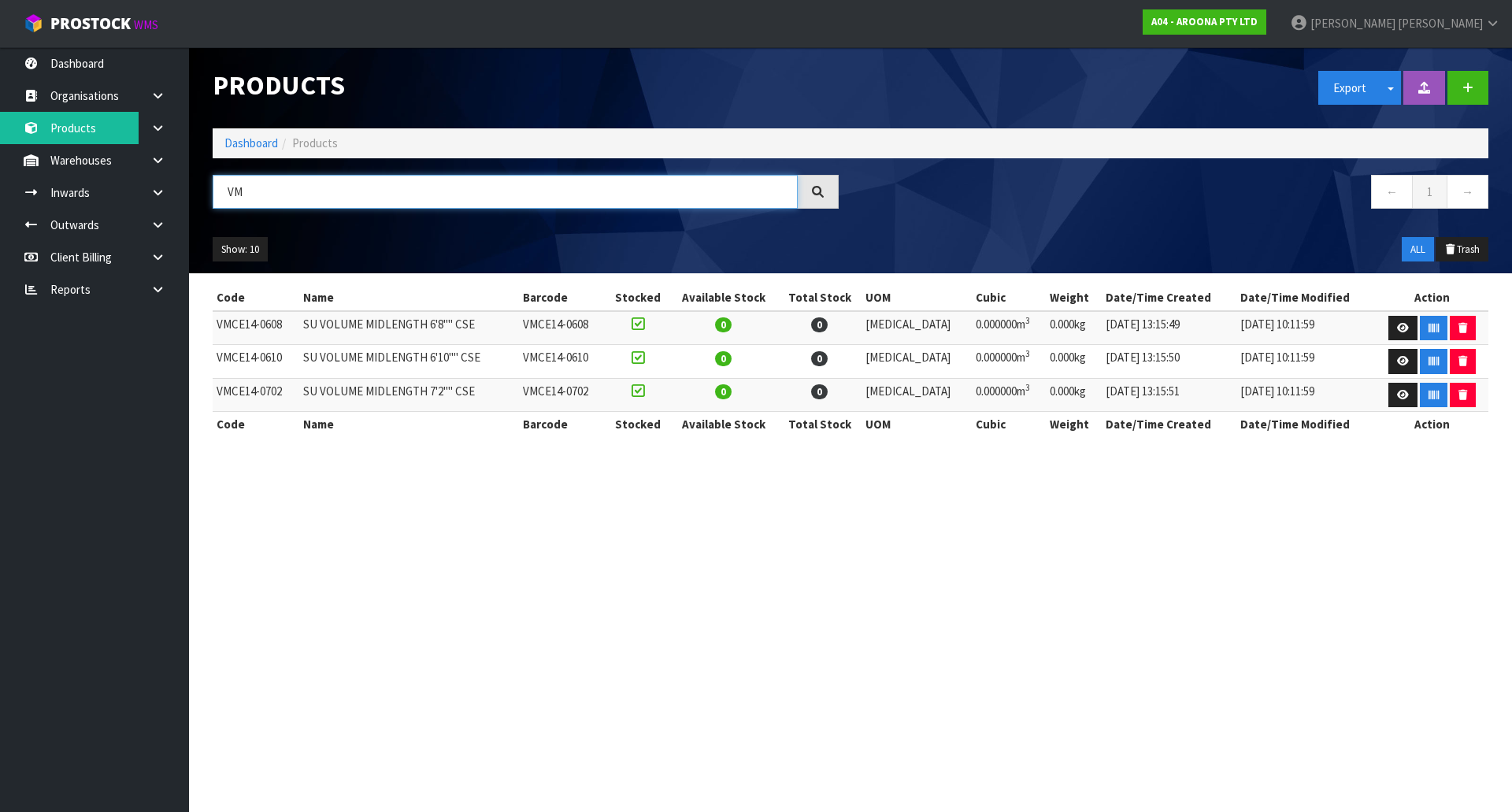
type input "V"
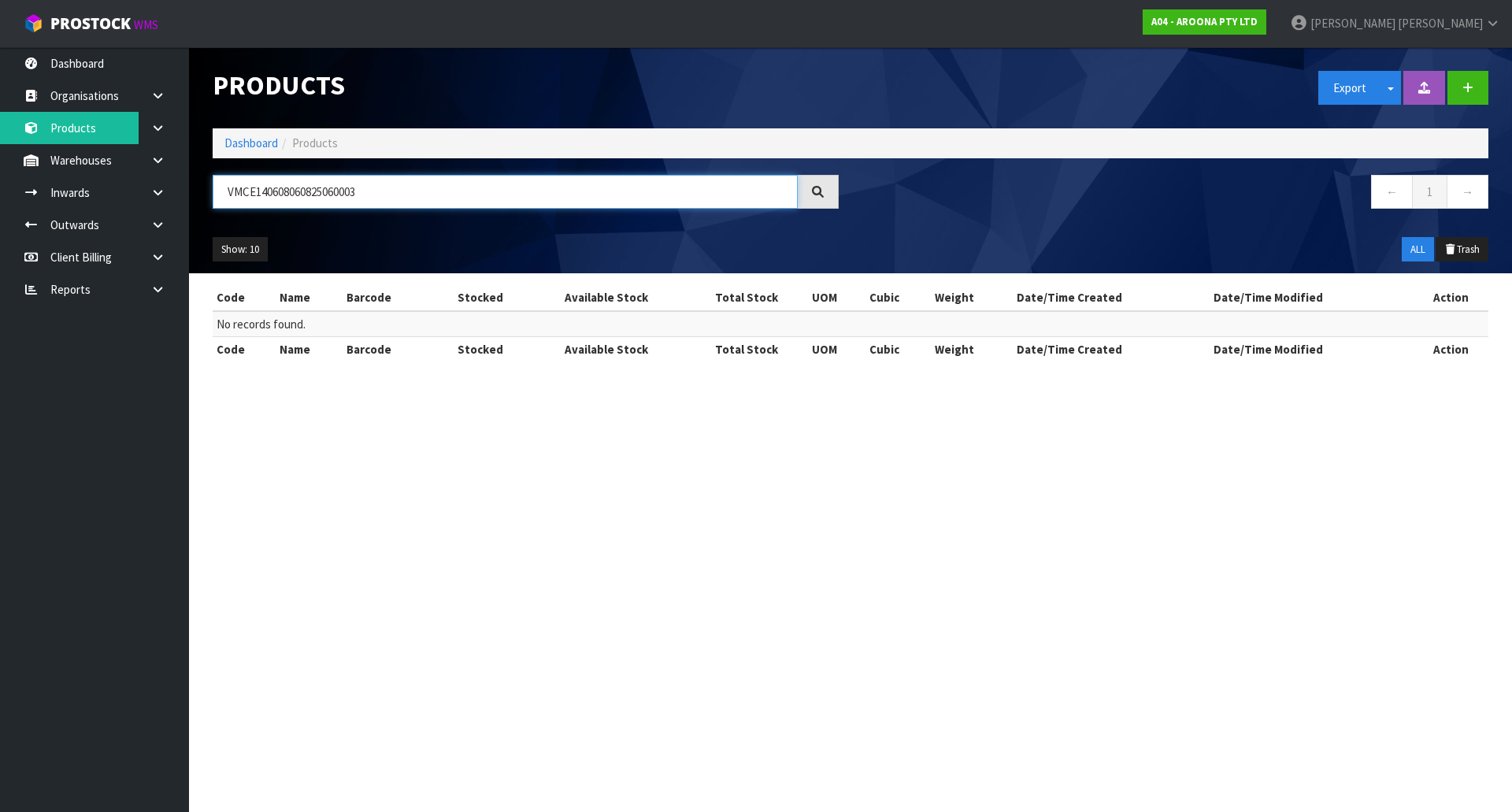
drag, startPoint x: 257, startPoint y: 186, endPoint x: 427, endPoint y: 218, distance: 173.0
click at [429, 223] on div "VMCE140608060825060003 ← 1 →" at bounding box center [850, 200] width 1299 height 51
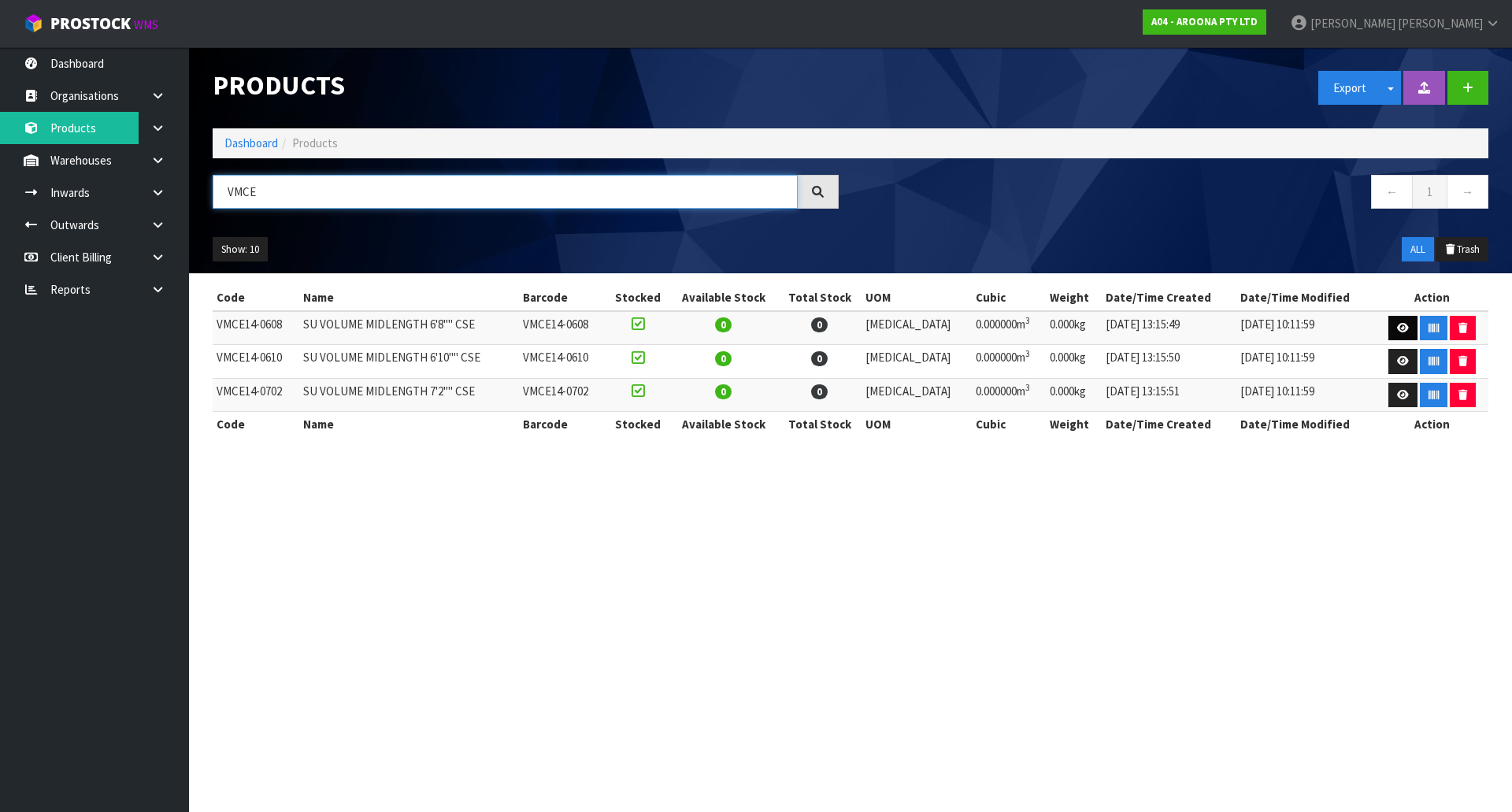
type input "VMCE"
click at [1404, 327] on link at bounding box center [1403, 329] width 29 height 25
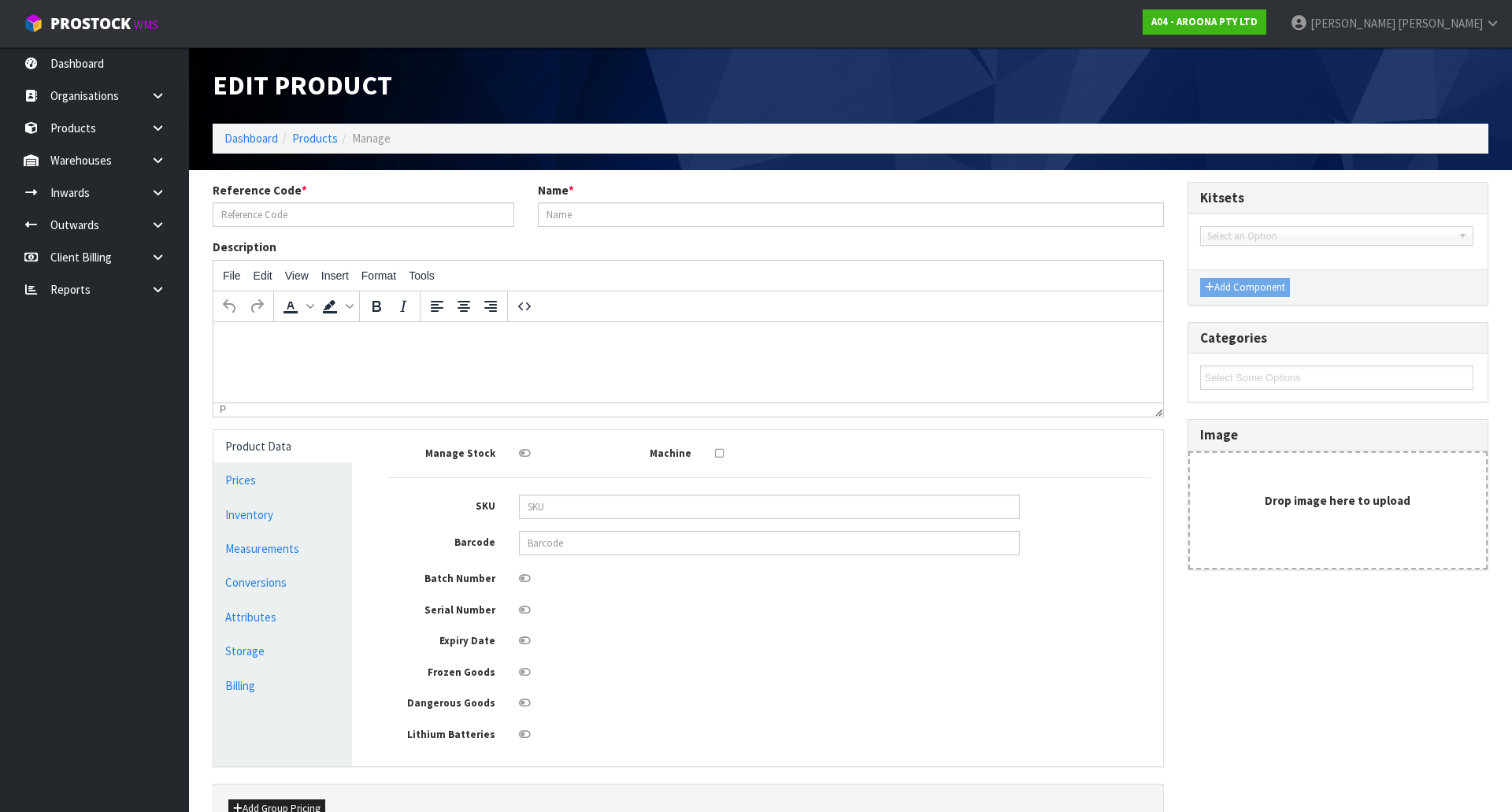
type input "VMCE14-0608"
type input "SU VOLUME MIDLENGTH 6'8"" CSE"
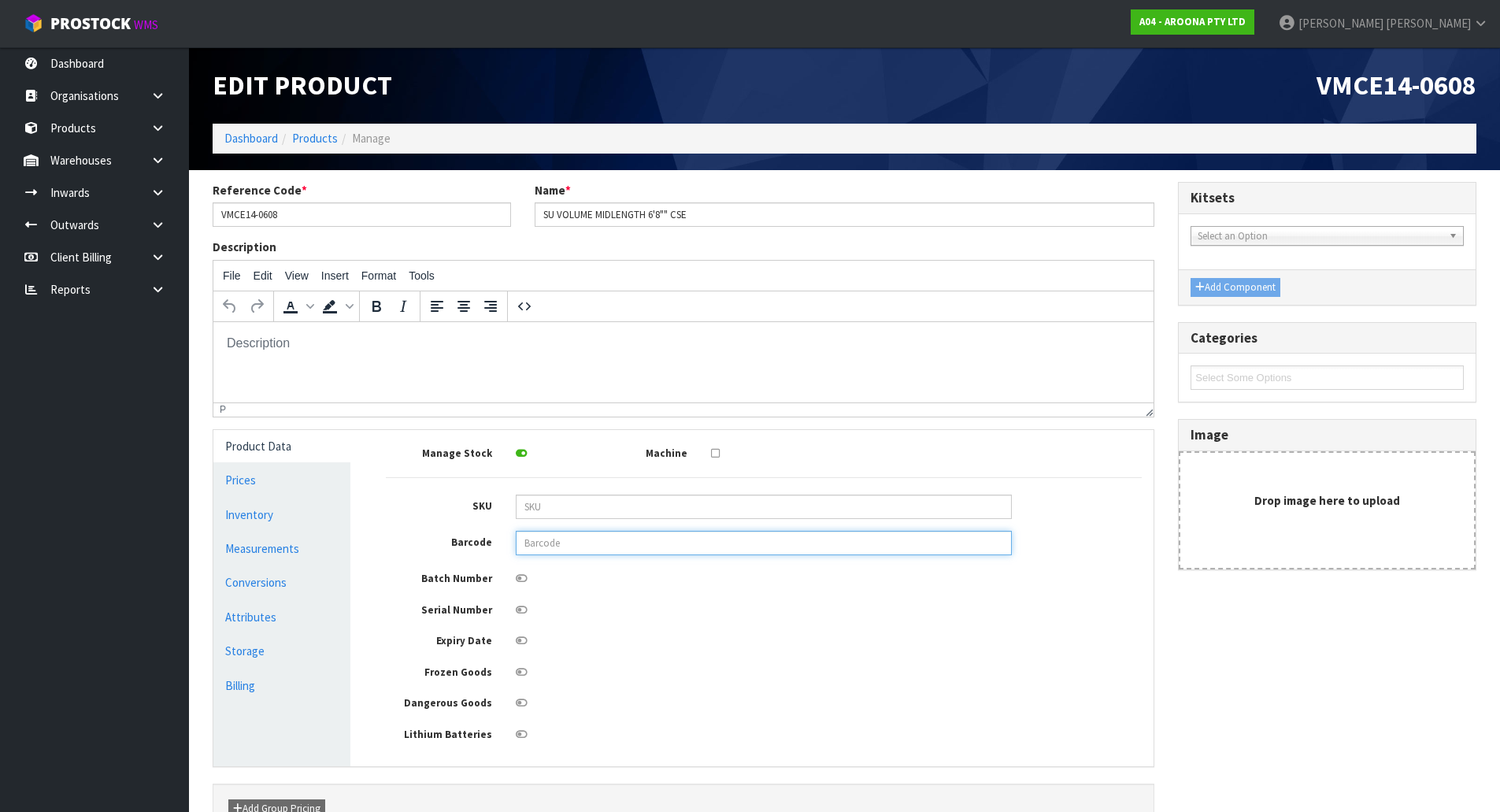
click at [737, 548] on input "text" at bounding box center [763, 542] width 496 height 25
type input "849799050199"
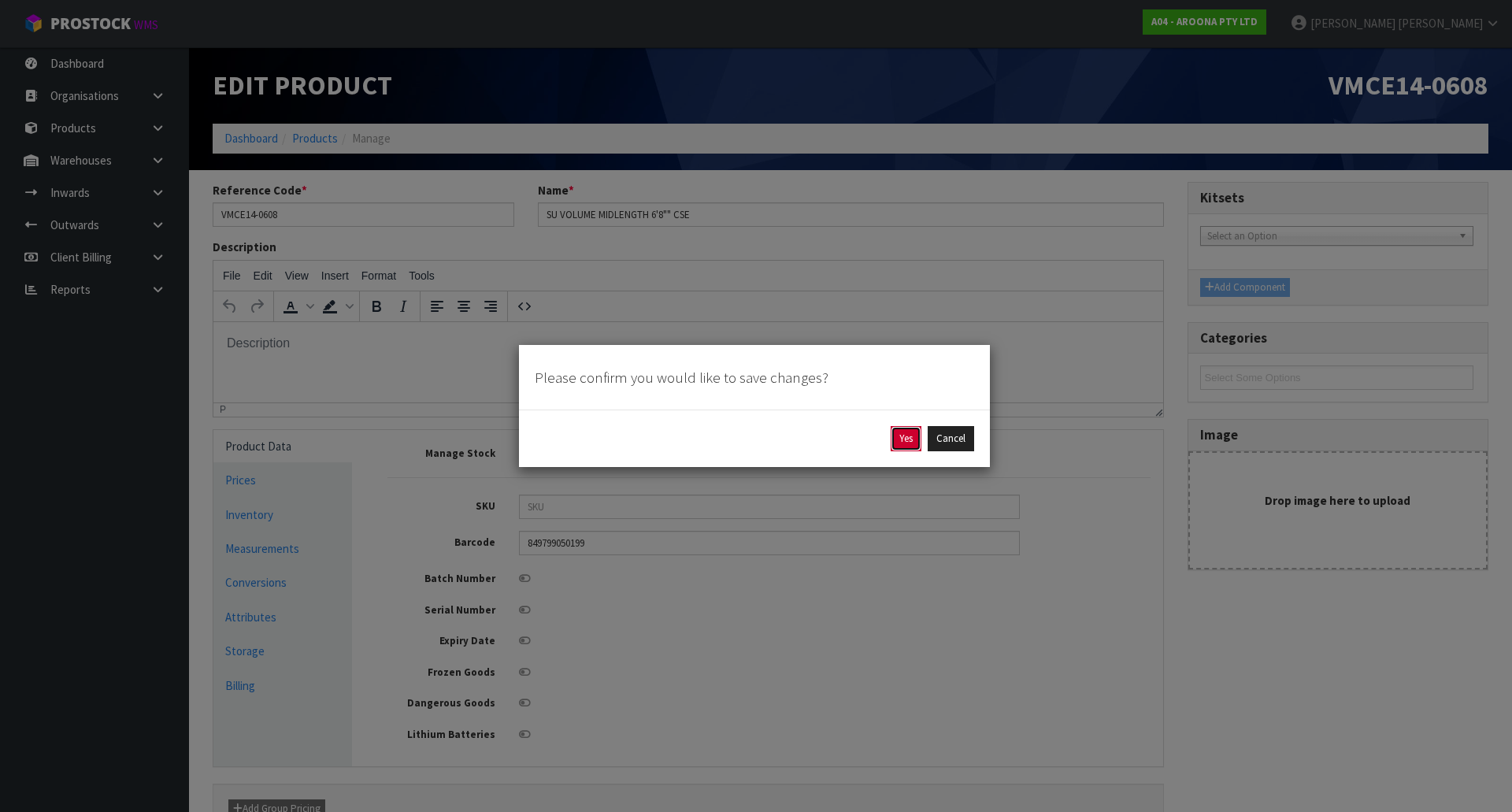
click at [906, 437] on button "Yes" at bounding box center [906, 439] width 30 height 25
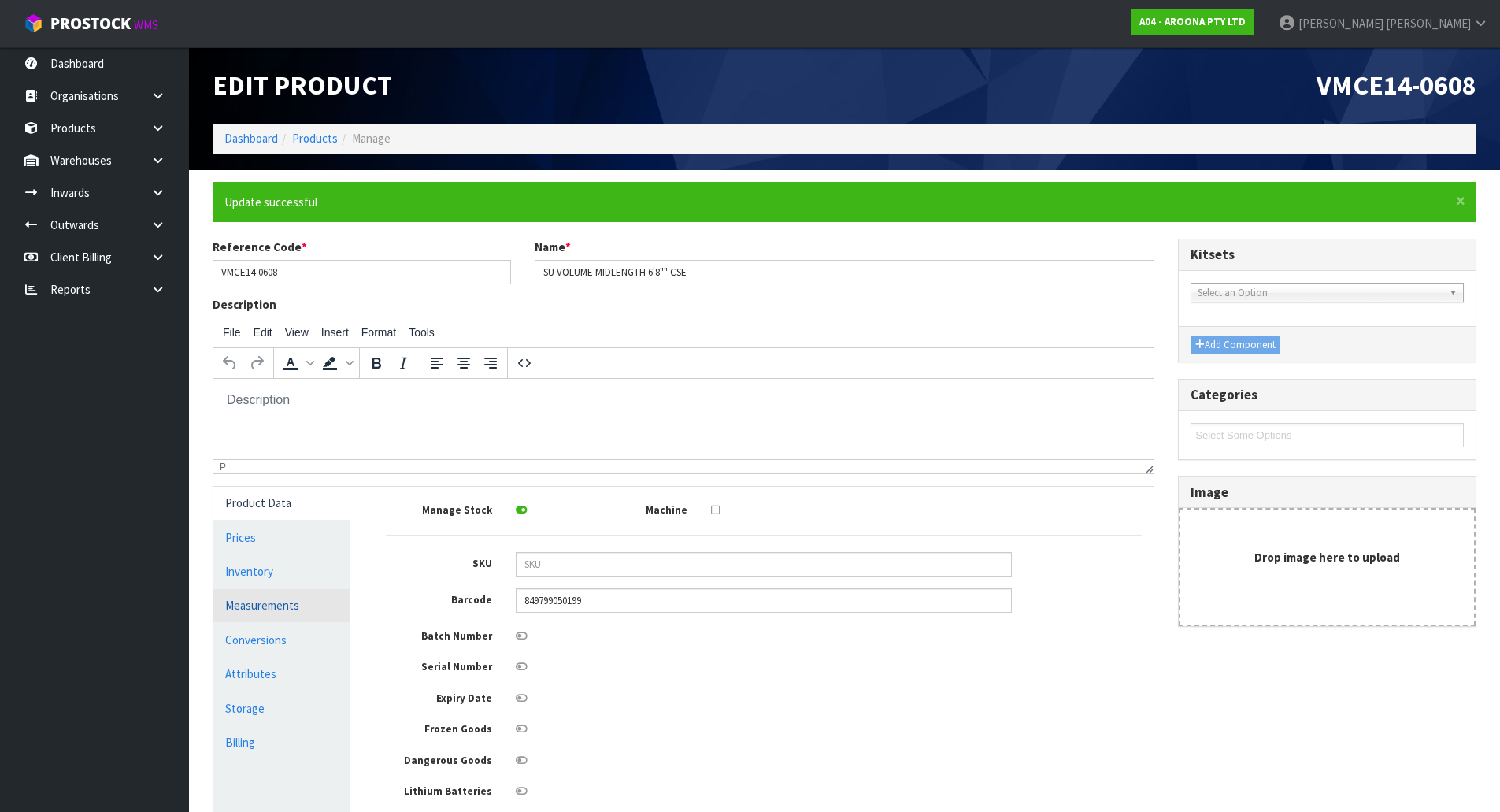
click at [282, 614] on link "Measurements" at bounding box center [282, 605] width 137 height 32
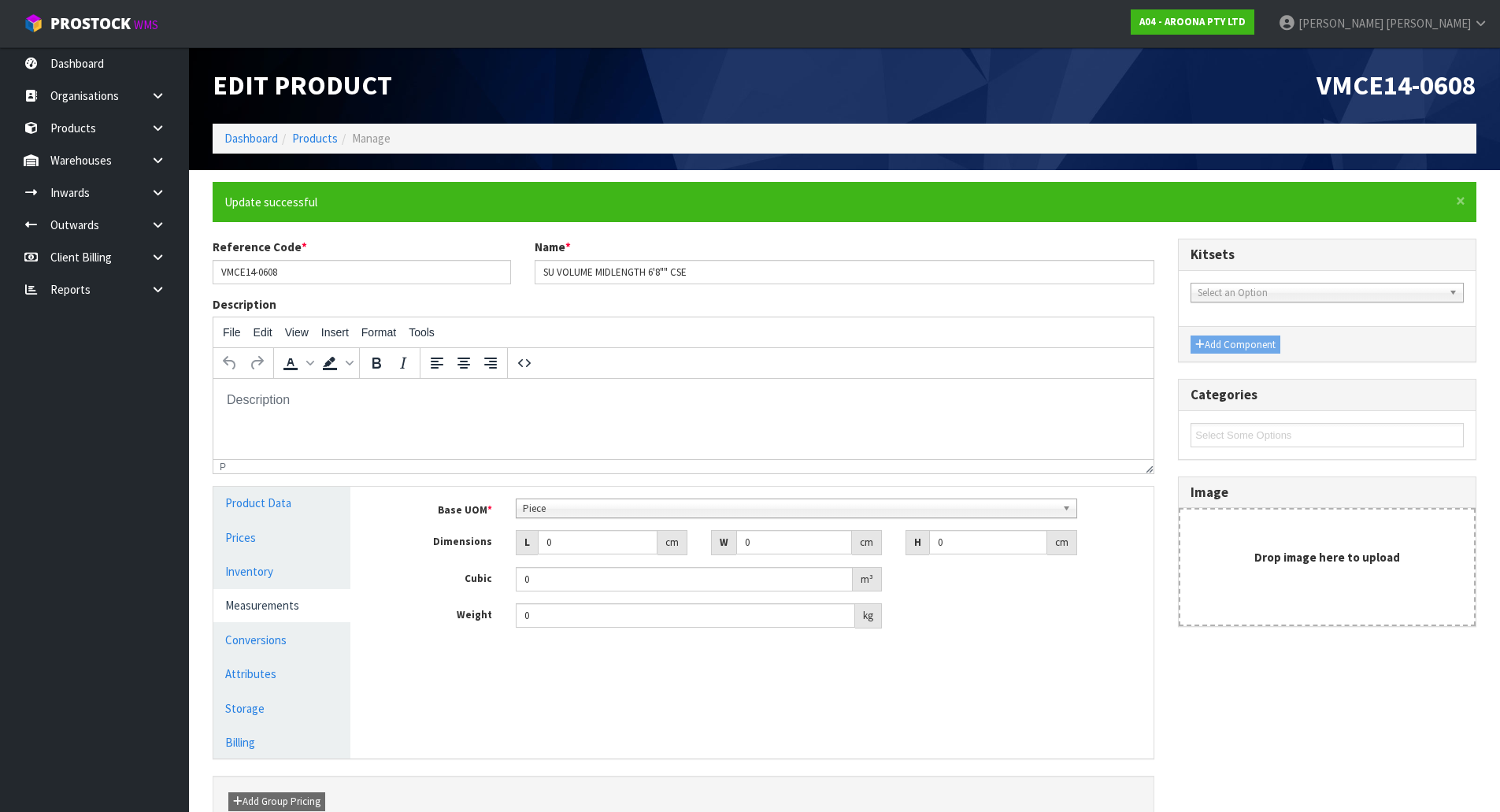
scroll to position [303, 0]
click at [575, 514] on span "Piece" at bounding box center [789, 509] width 533 height 19
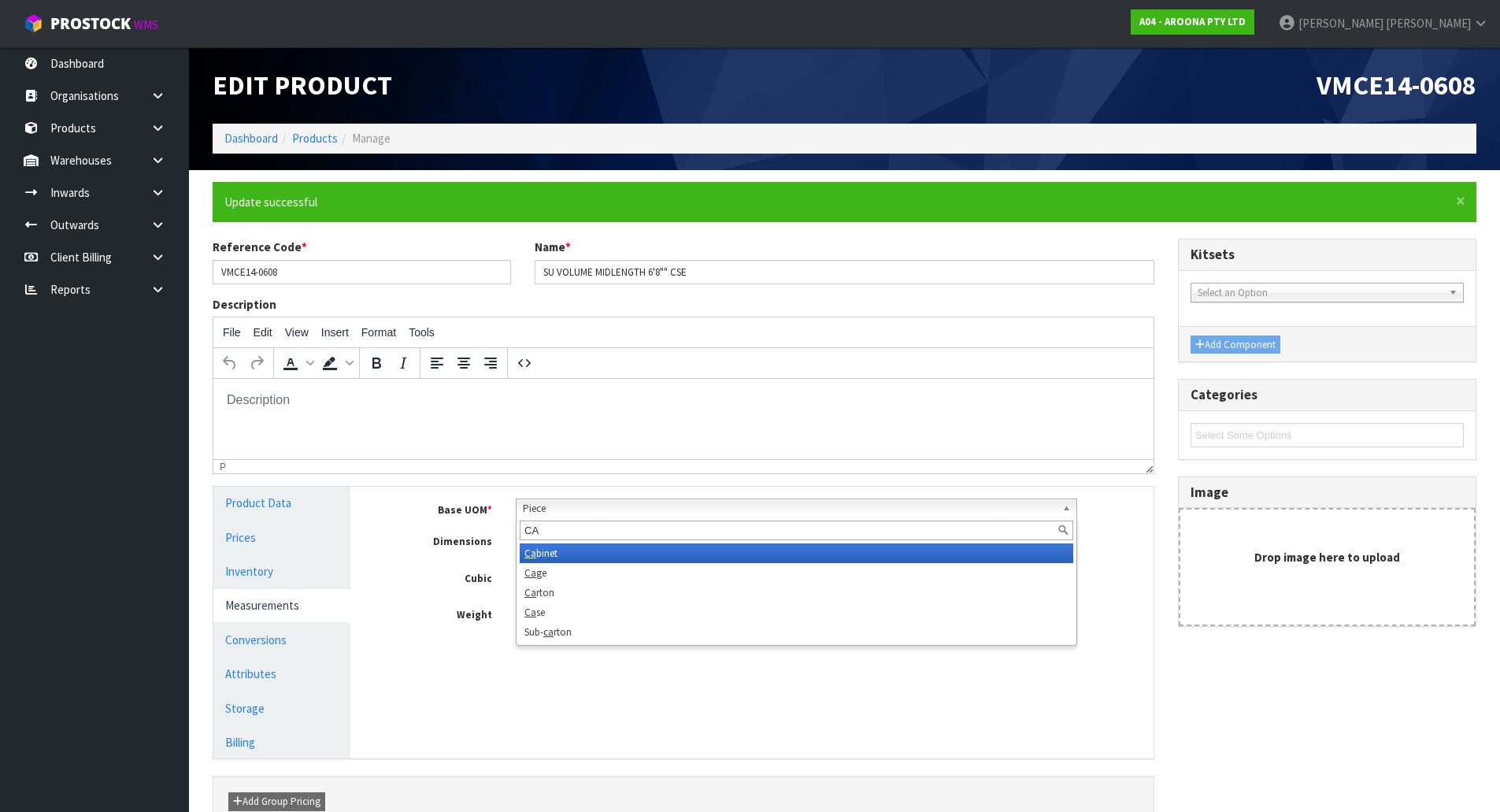
scroll to position [0, 0]
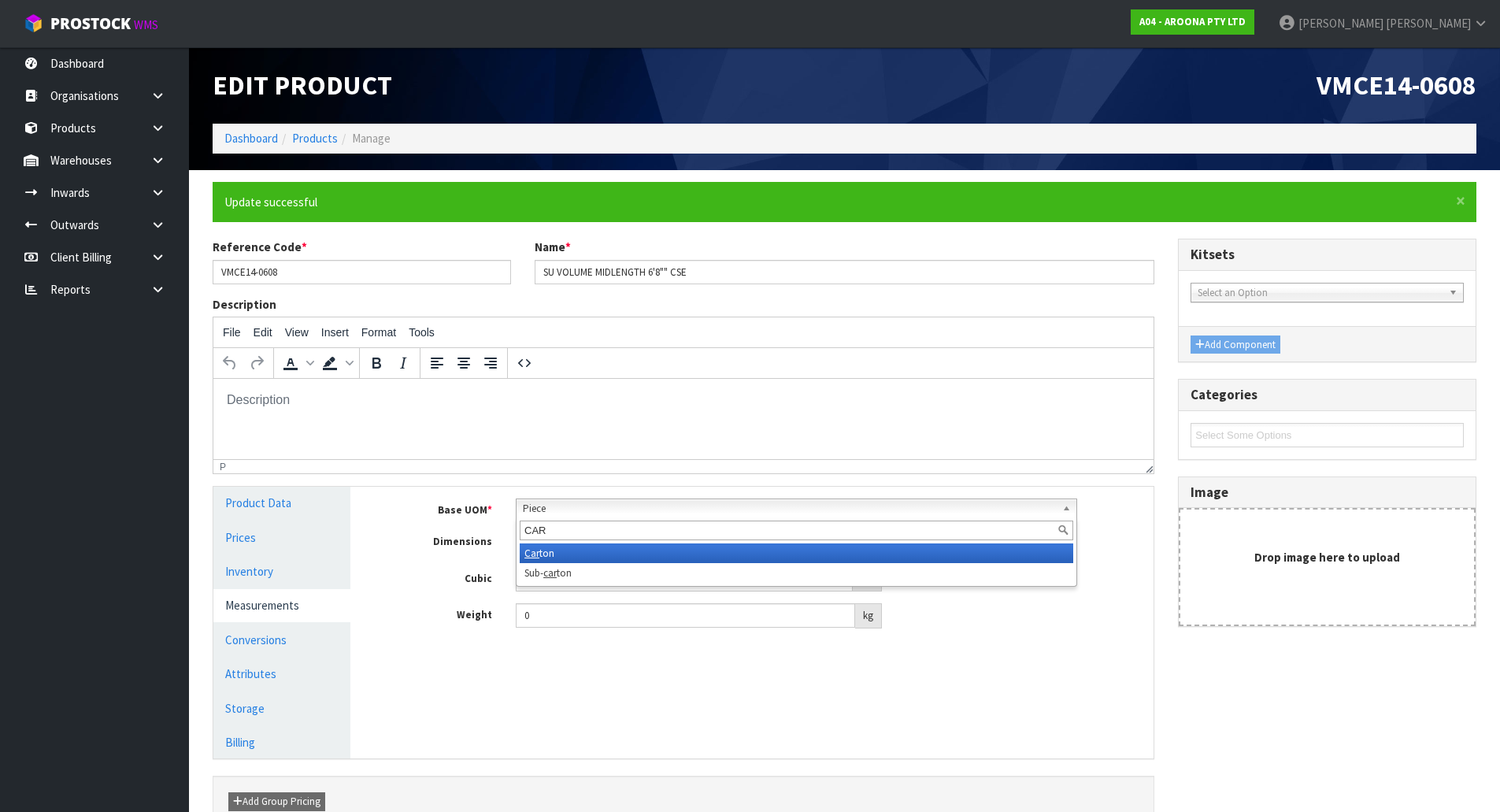
type input "CAR"
click at [560, 553] on li "Car ton" at bounding box center [796, 553] width 554 height 19
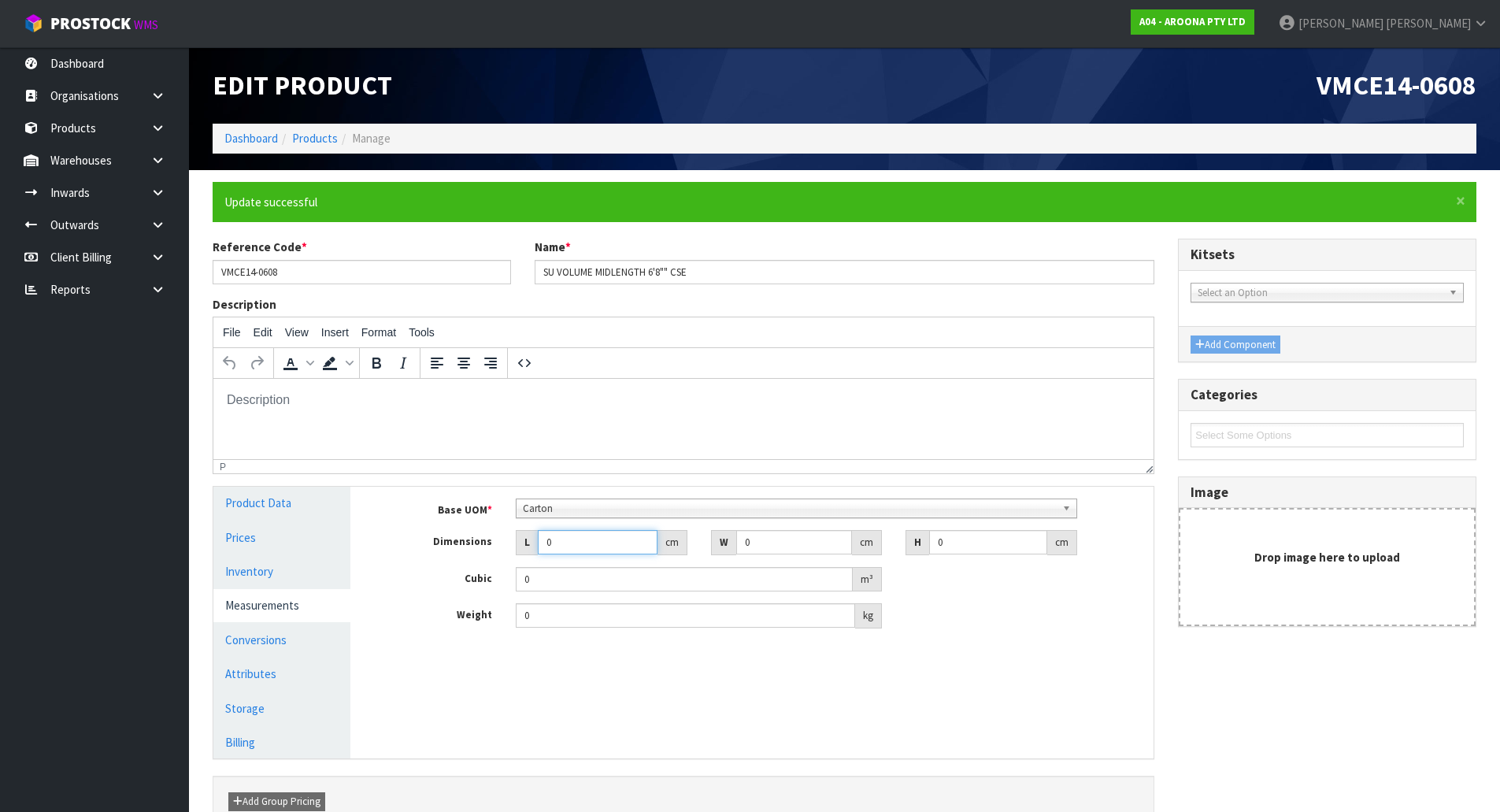
drag, startPoint x: 575, startPoint y: 541, endPoint x: 508, endPoint y: 569, distance: 72.6
click at [440, 581] on div "Base UOM * Bag Bar Basket Bin Bottle Box Bundle Cabinet Cage Carton Case Coil C…" at bounding box center [764, 564] width 755 height 130
type input "2"
type input "0.000001"
type input "232"
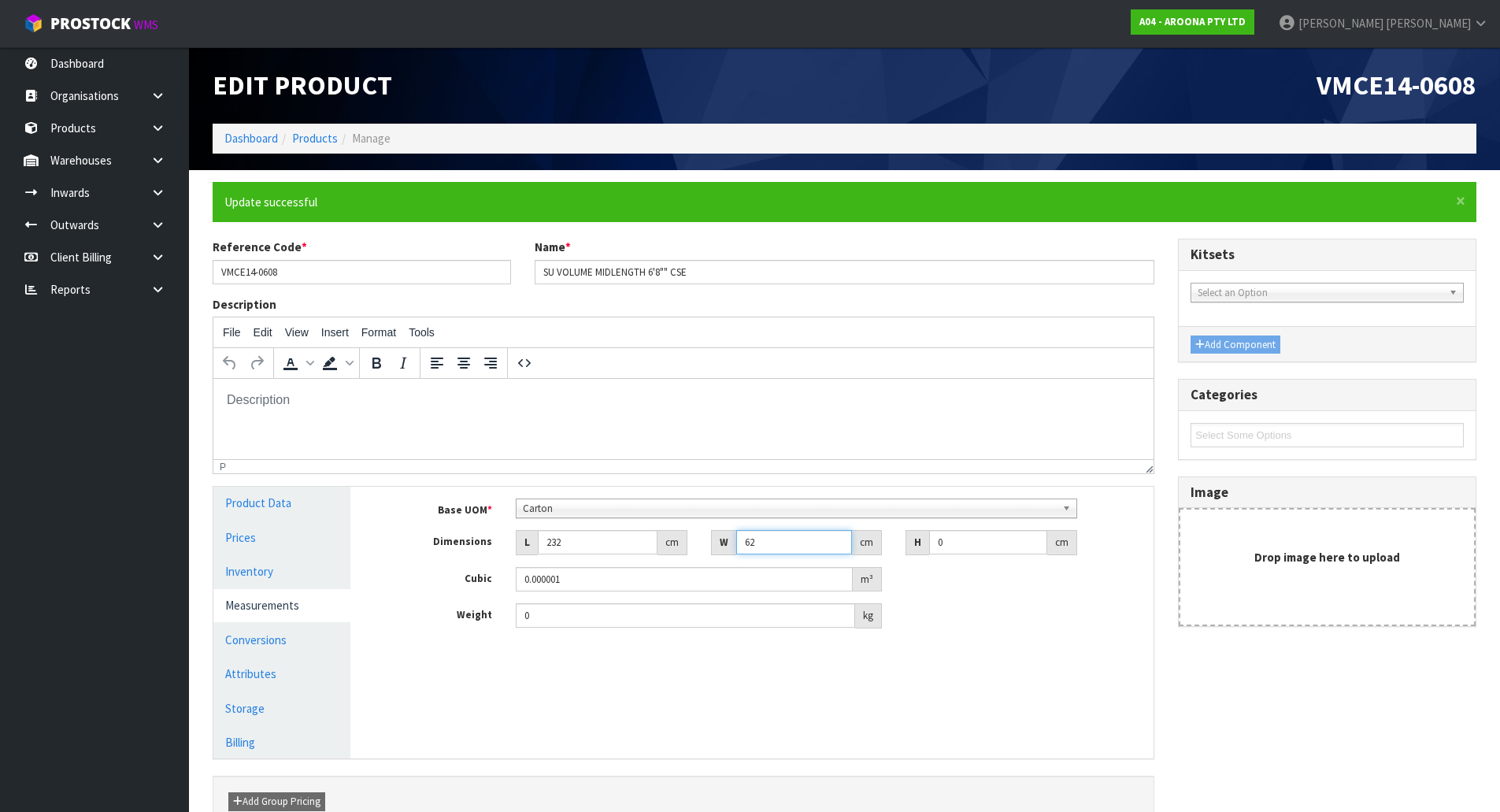
type input "62"
type input "1"
type input "0.014384"
type input "10"
type input "0.14384"
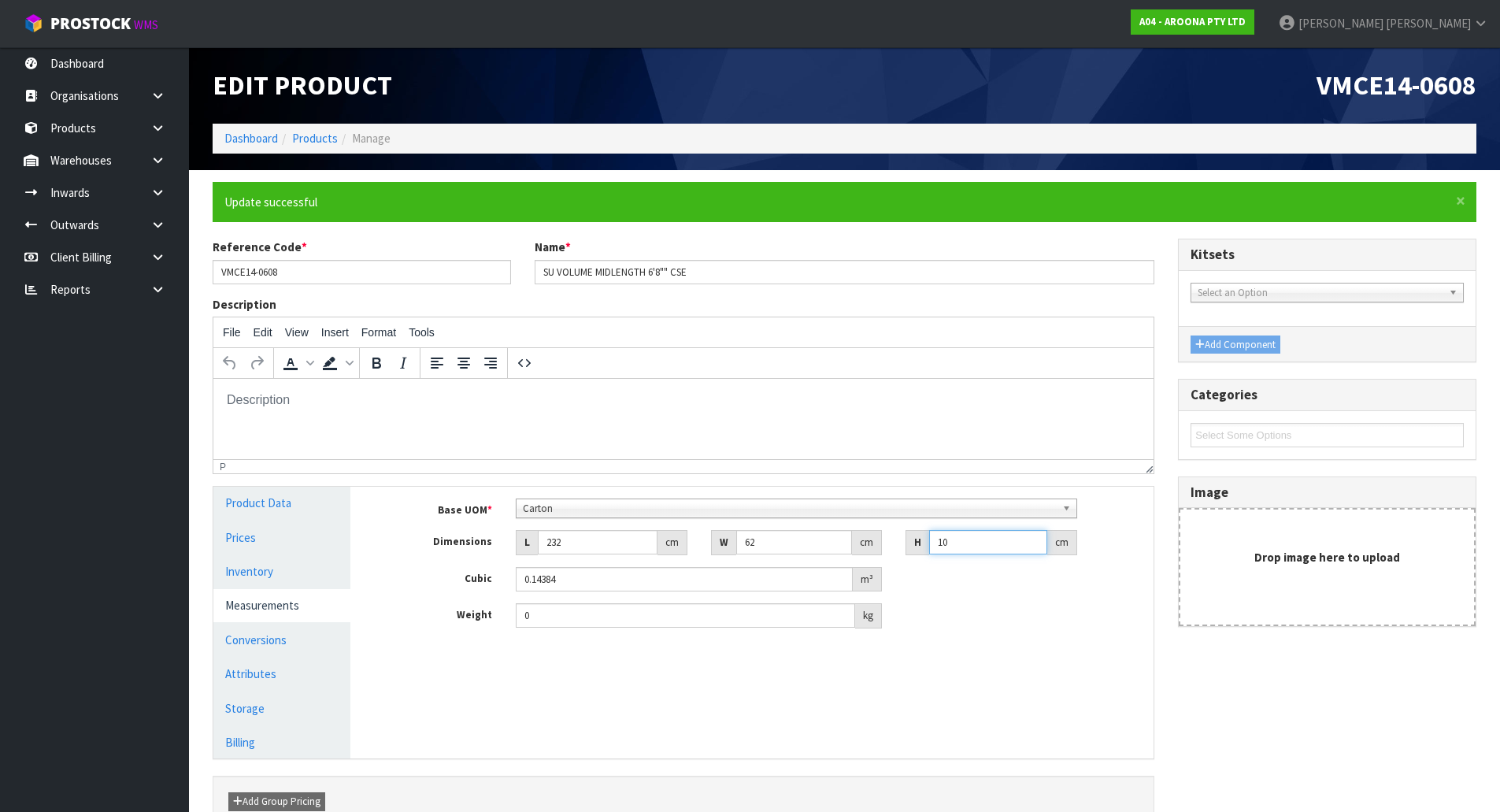
type input "10"
type input "8"
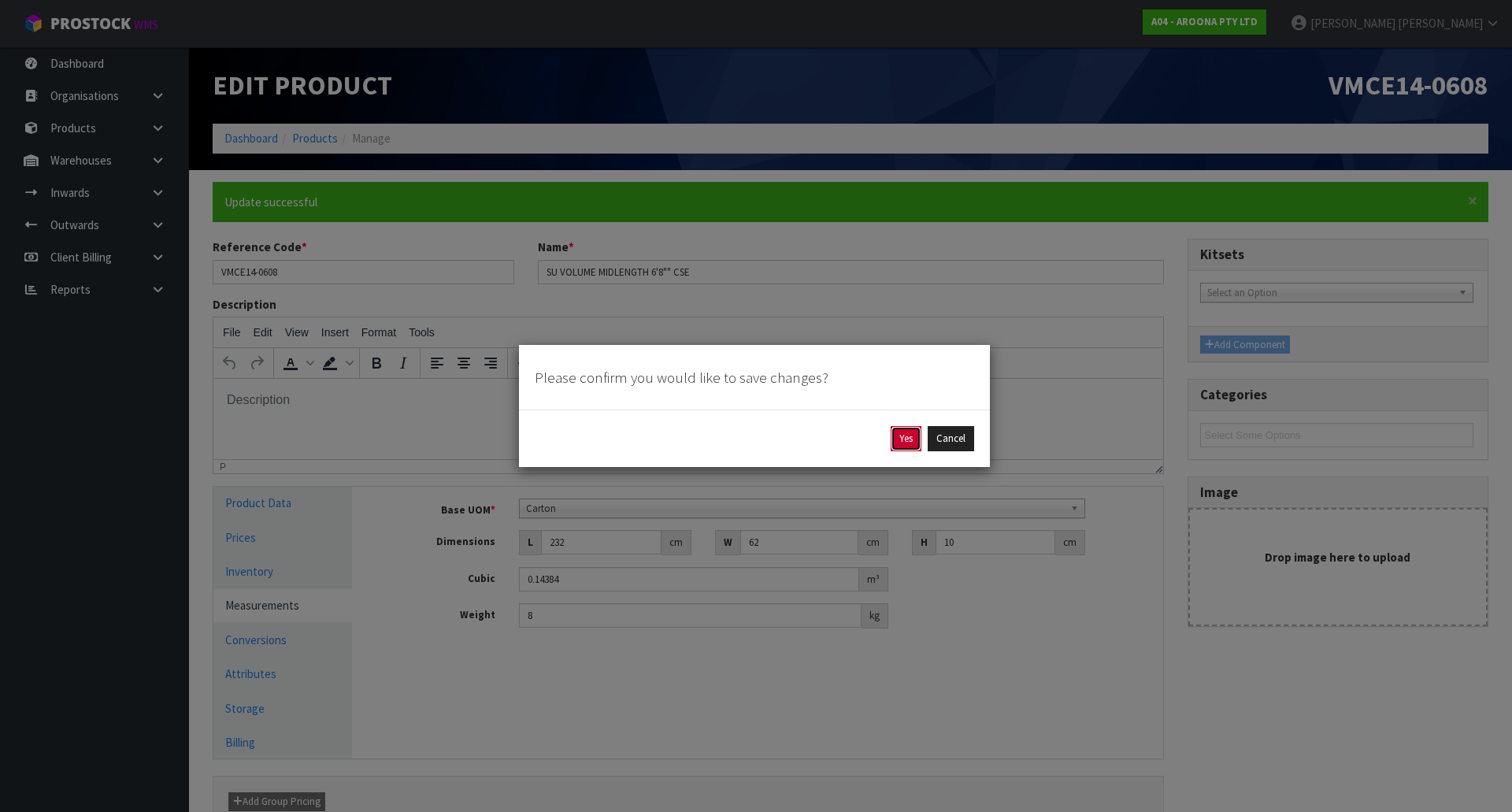
click at [912, 444] on button "Yes" at bounding box center [906, 439] width 30 height 25
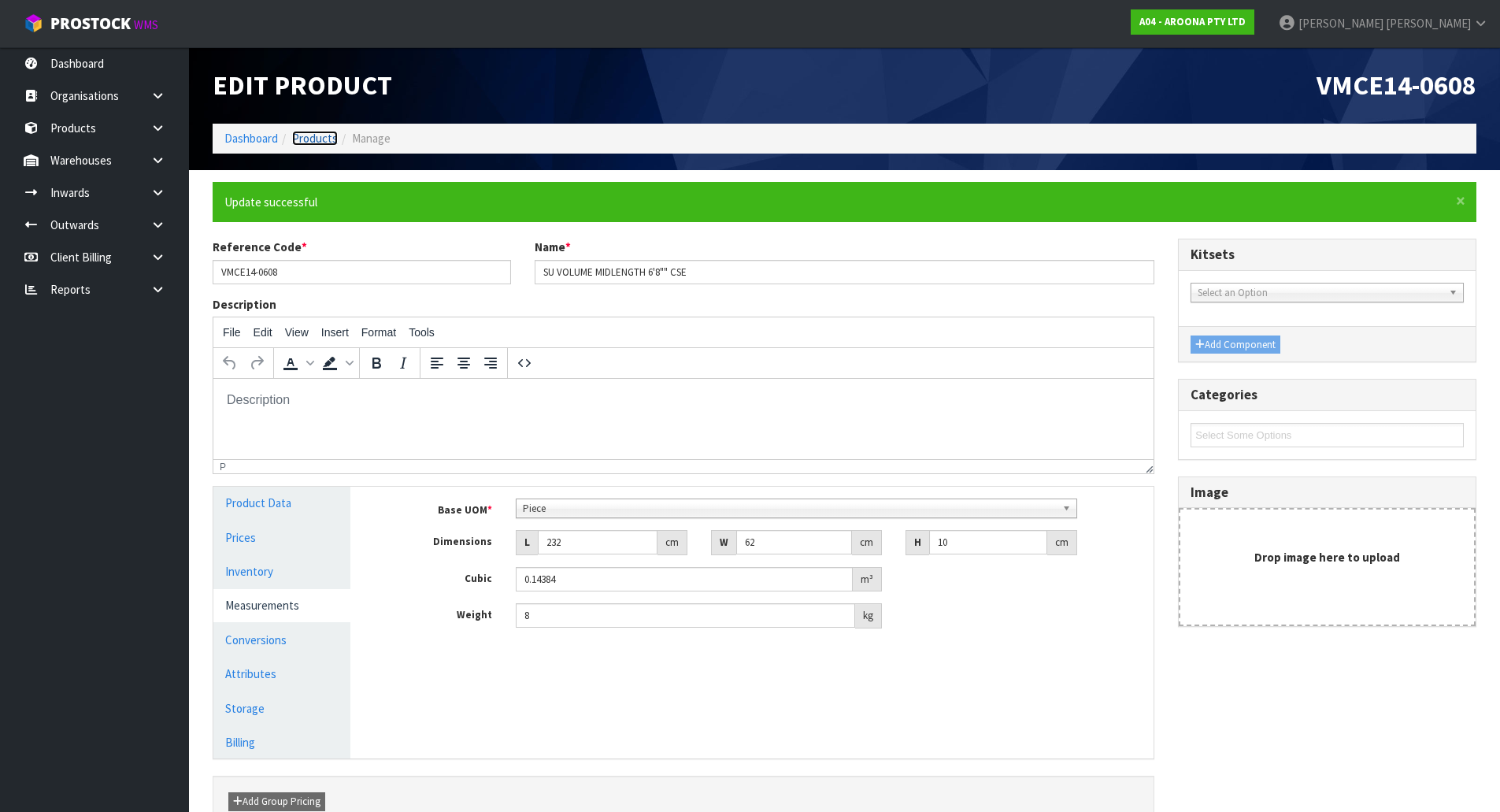
click at [317, 139] on link "Products" at bounding box center [315, 139] width 46 height 15
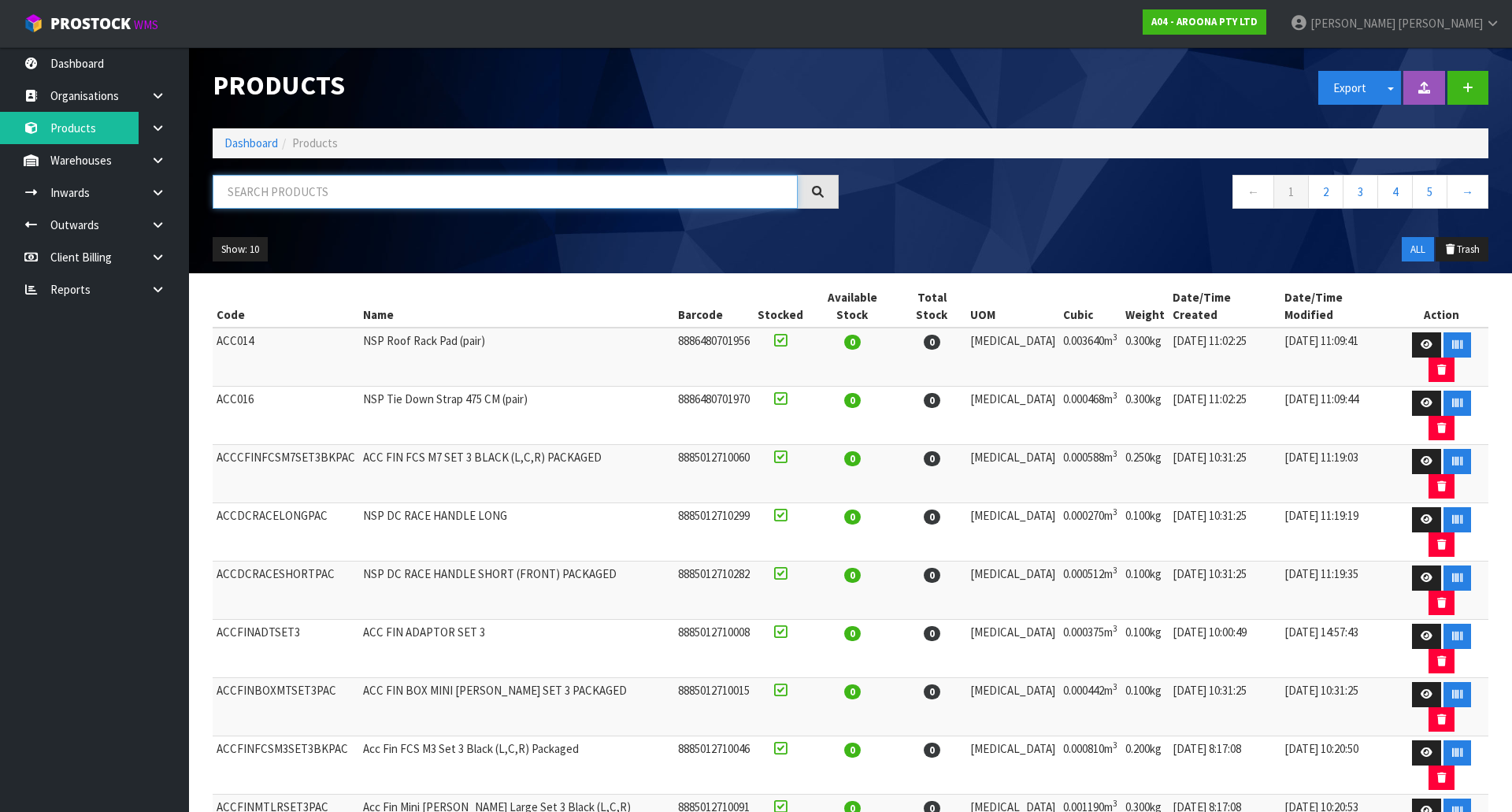
click at [260, 188] on input "text" at bounding box center [505, 192] width 585 height 34
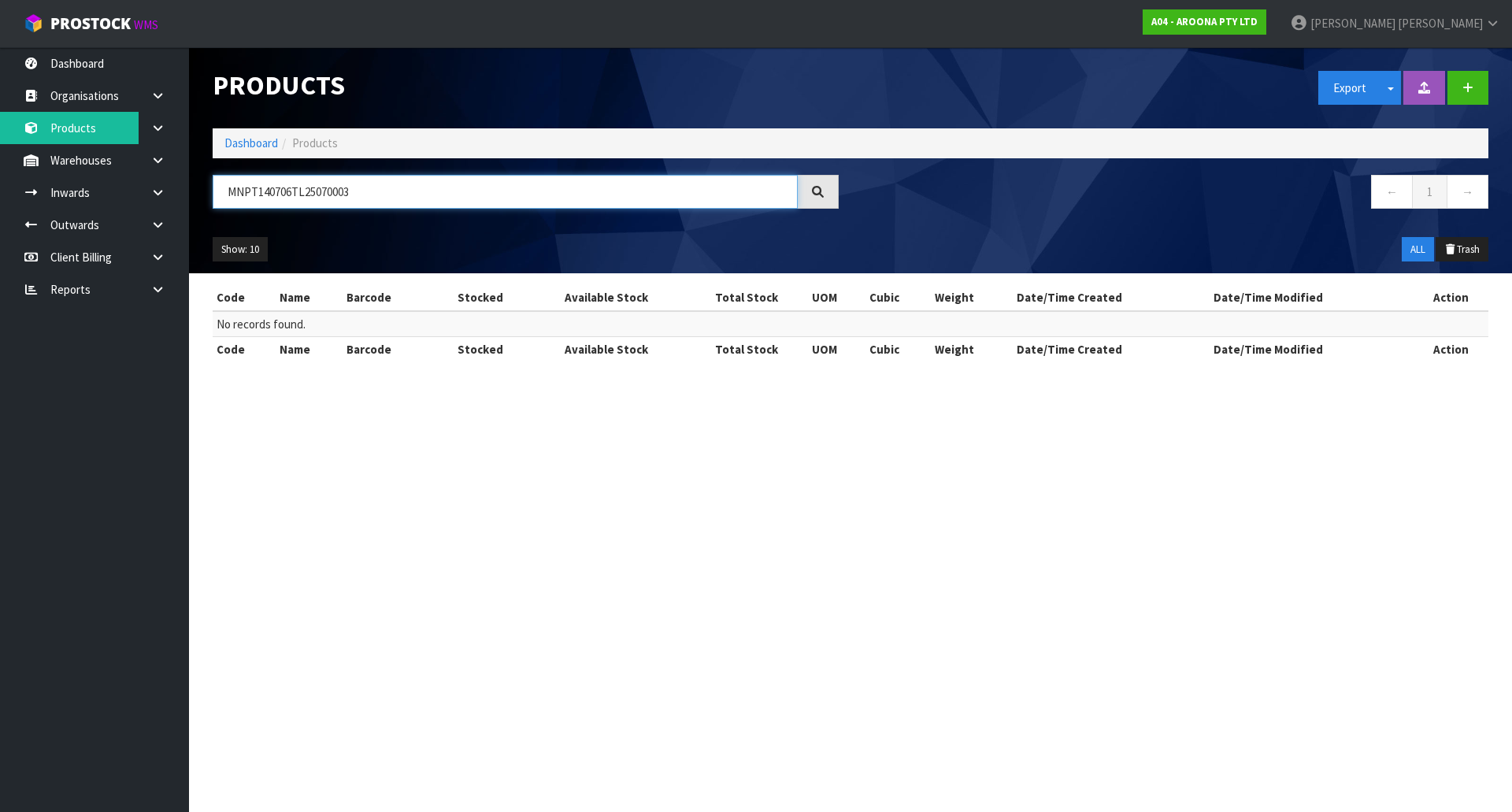
drag, startPoint x: 256, startPoint y: 190, endPoint x: 408, endPoint y: 213, distance: 153.7
click at [408, 213] on div "MNPT140706TL25070003" at bounding box center [526, 198] width 650 height 46
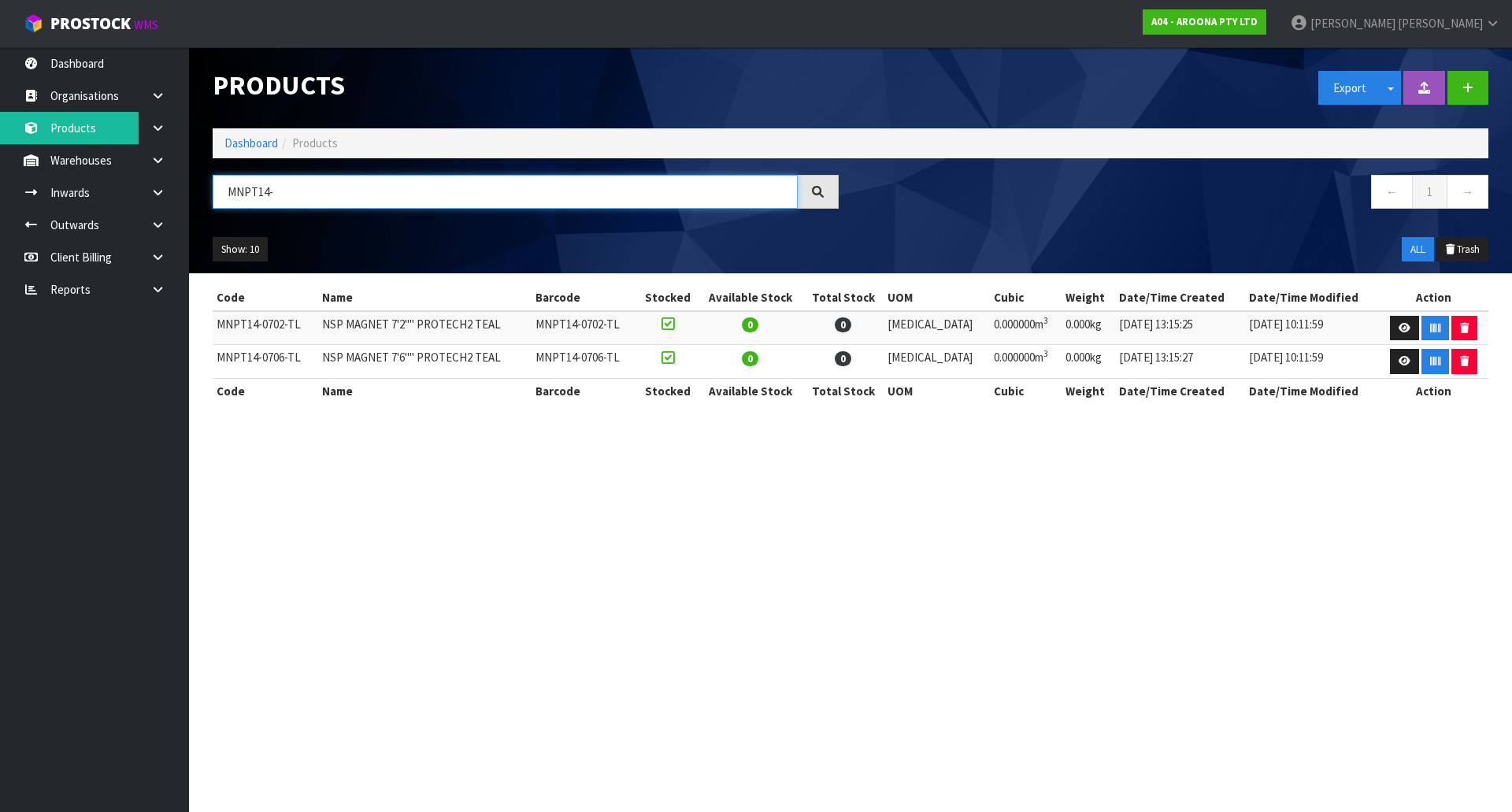
paste input "140706TL25070003"
type input "MNPT14-"
click at [1399, 365] on icon at bounding box center [1405, 361] width 12 height 10
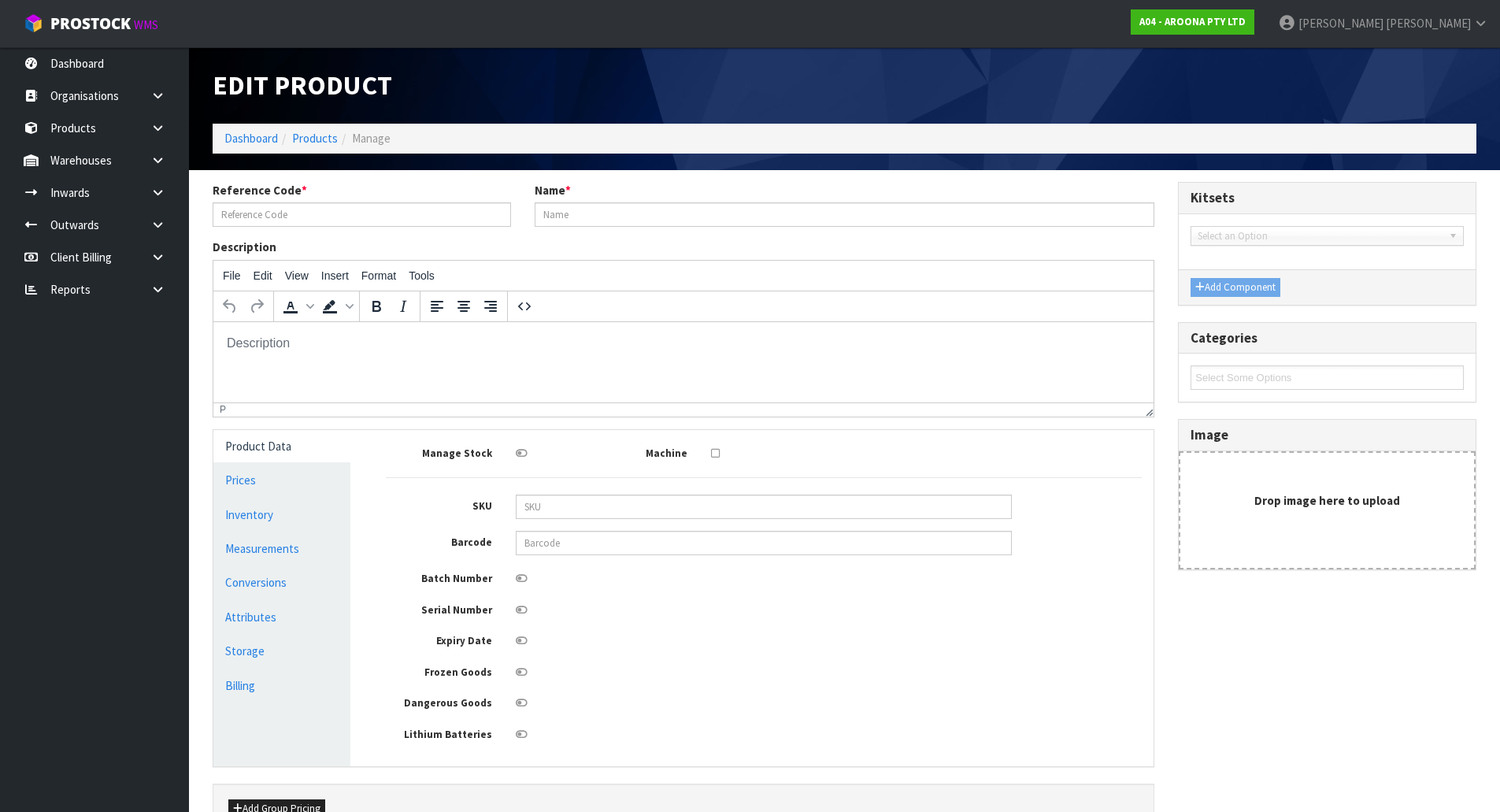
type input "MNPT14-0706-TL"
type input "NSP MAGNET 7'6"" PROTECH2 TEAL"
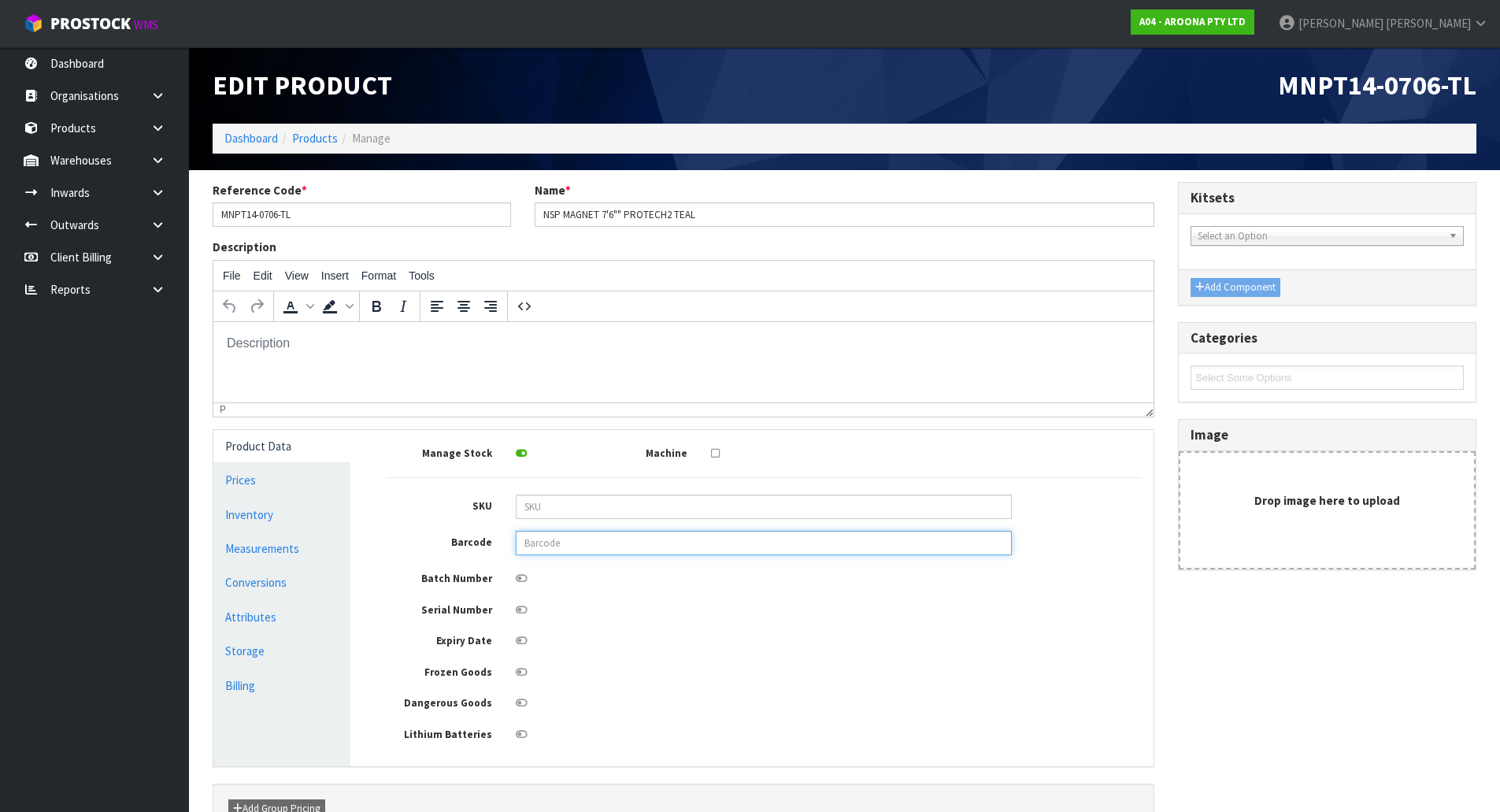
click at [609, 538] on input "text" at bounding box center [763, 542] width 496 height 25
type input "849799050465"
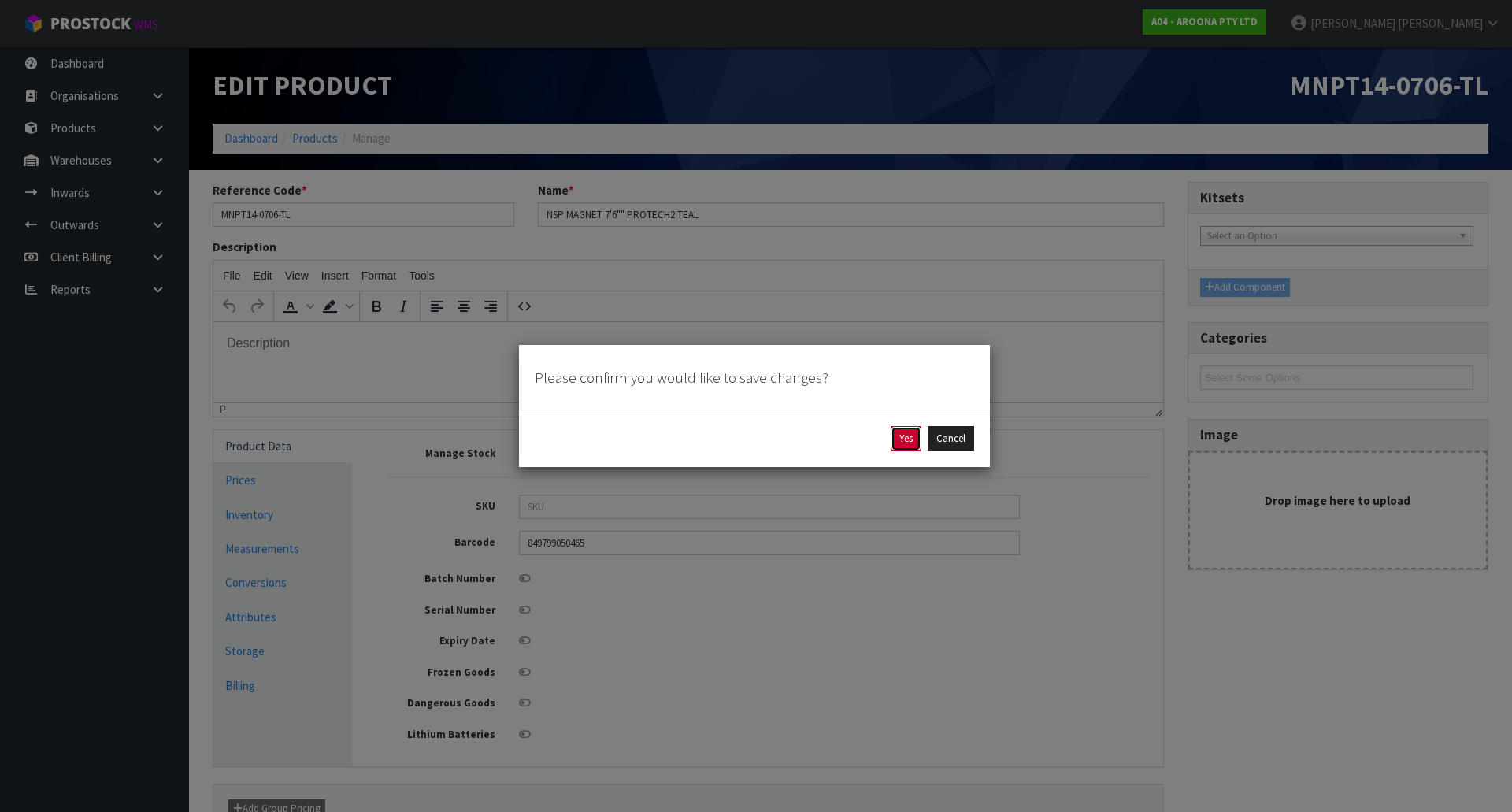
drag, startPoint x: 903, startPoint y: 442, endPoint x: 486, endPoint y: 500, distance: 421.0
click at [903, 441] on button "Yes" at bounding box center [906, 439] width 30 height 25
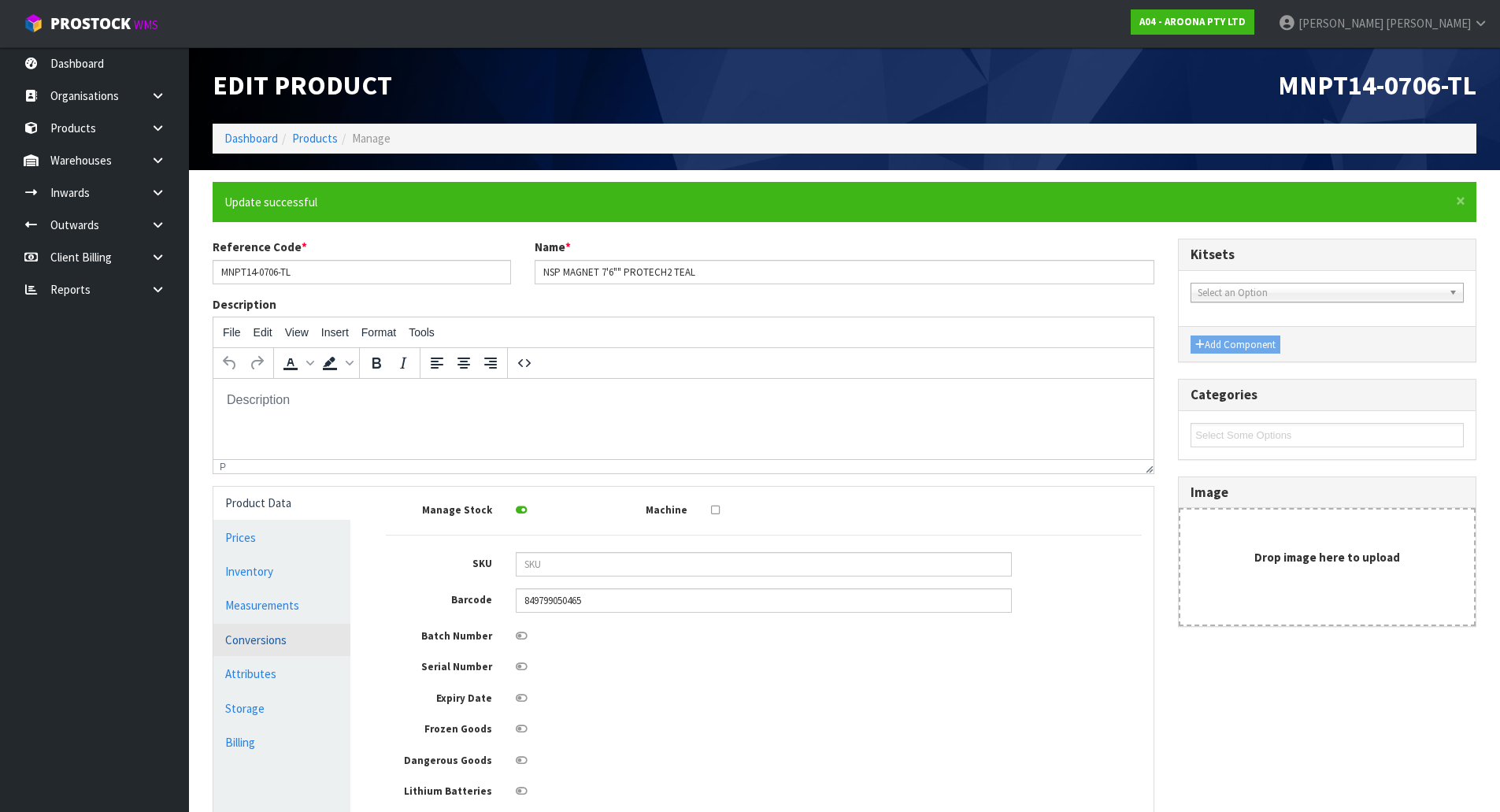
click at [276, 635] on link "Conversions" at bounding box center [282, 640] width 137 height 32
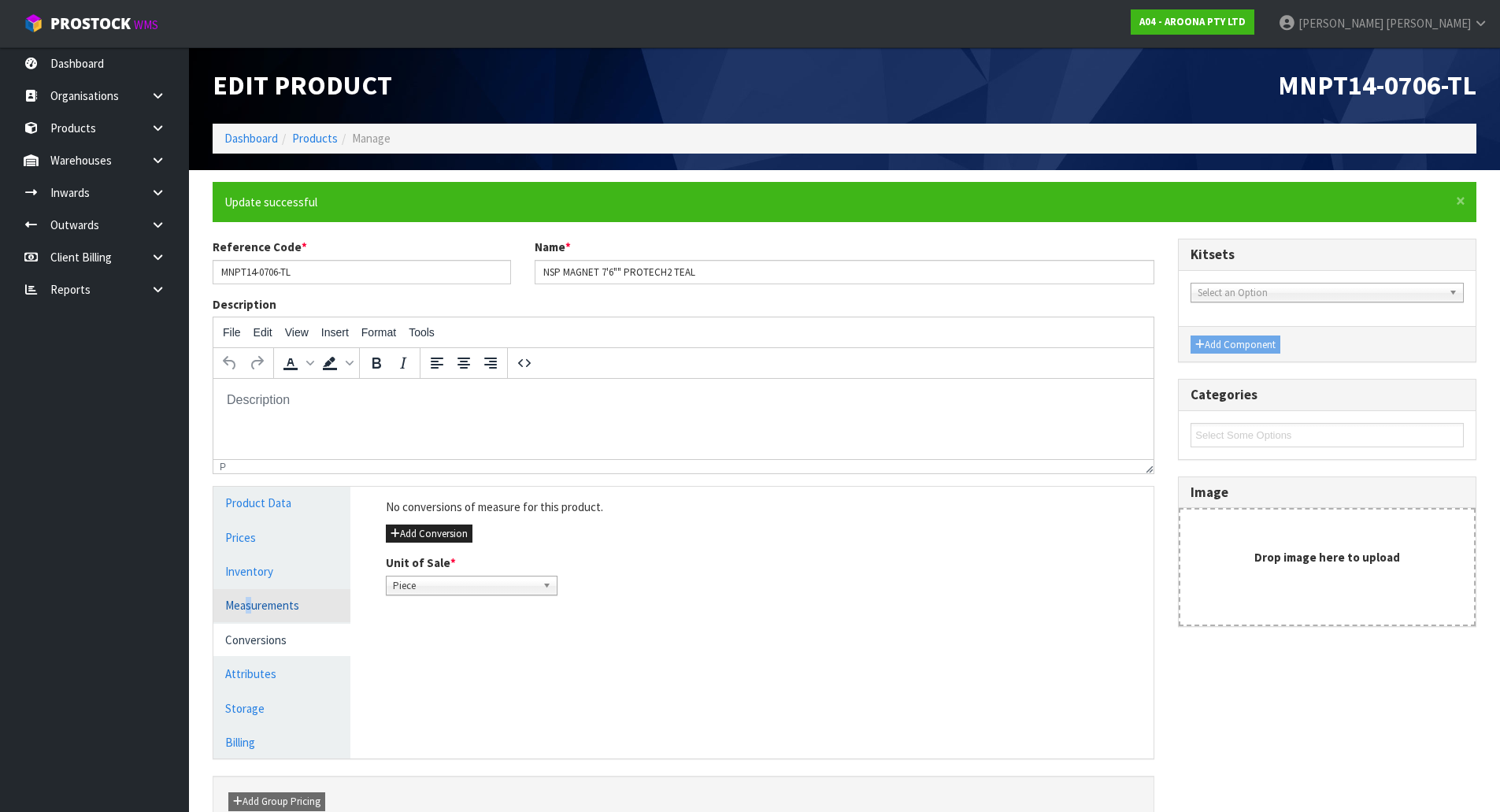
click at [248, 602] on link "Measurements" at bounding box center [282, 605] width 137 height 32
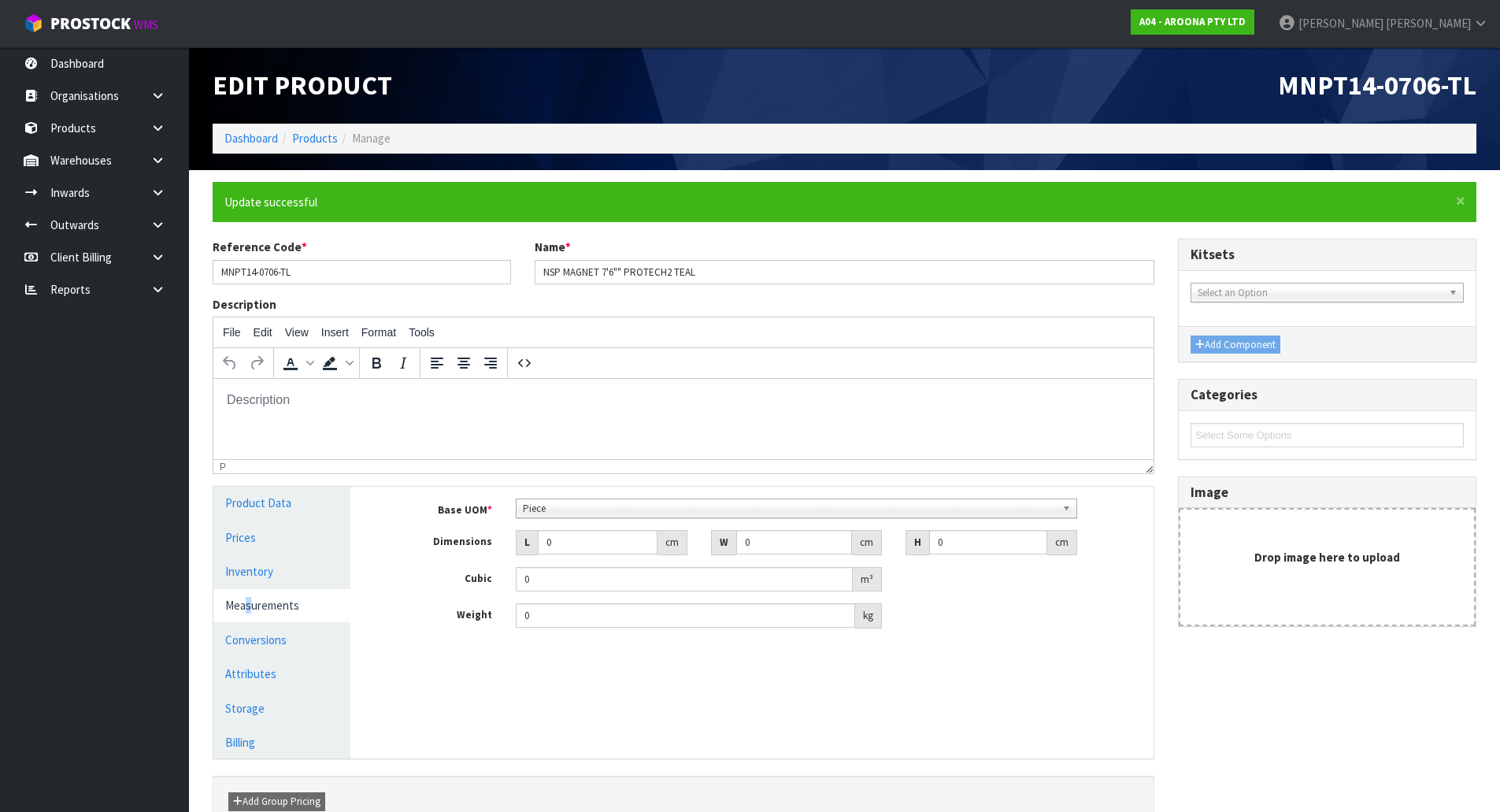
click at [578, 506] on span "Piece" at bounding box center [789, 509] width 533 height 19
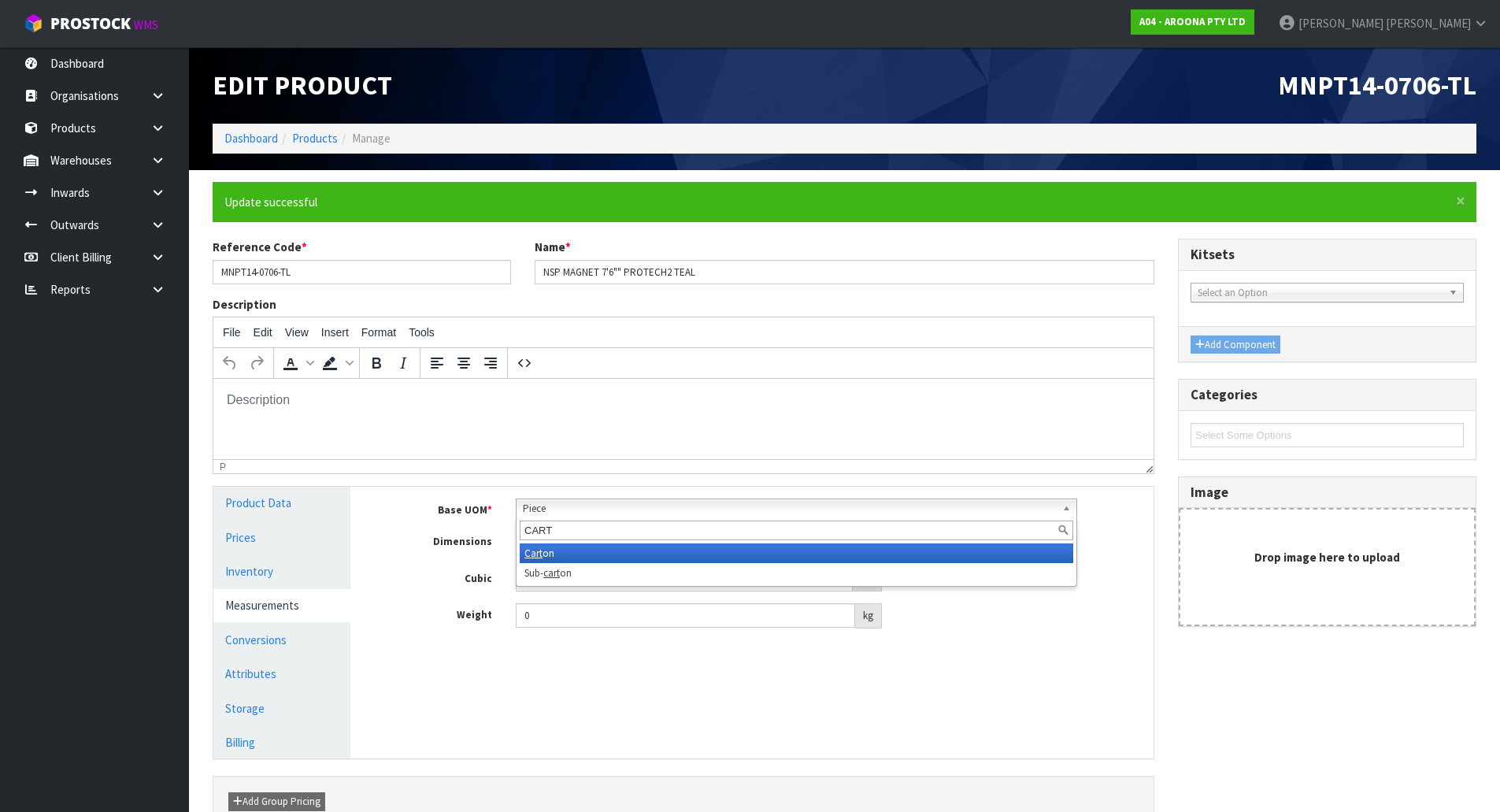
click at [561, 525] on input "CART" at bounding box center [796, 530] width 554 height 19
type input "CART"
click at [561, 545] on li "Cart on" at bounding box center [796, 553] width 554 height 19
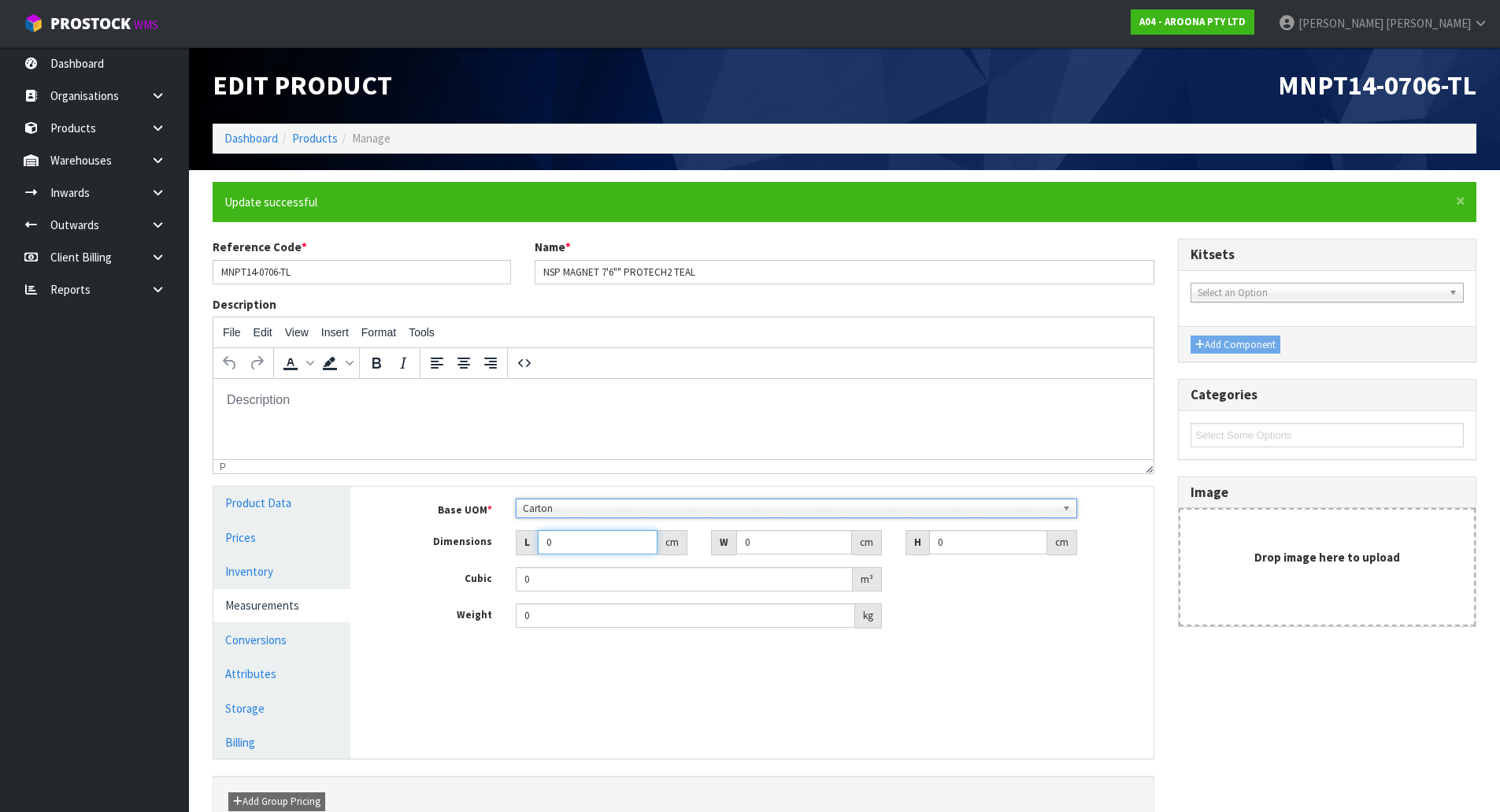
click at [400, 564] on div "Base UOM * Bag Bar Basket Bin Bottle Box Bundle Cabinet Cage Carton Case Coil C…" at bounding box center [764, 564] width 755 height 130
type input "2"
type input "0.000001"
type input "250"
type input "61"
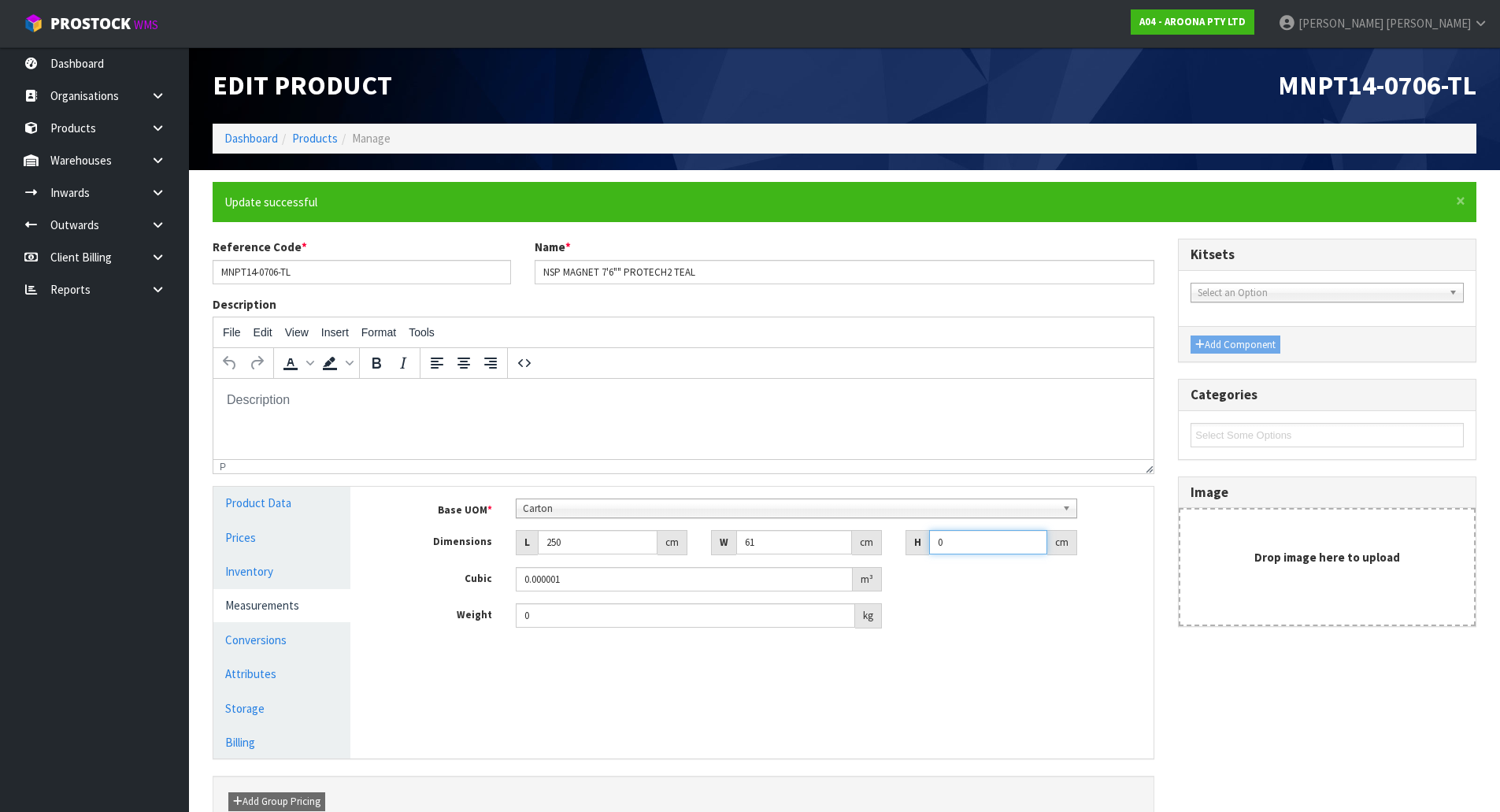
type input "1"
type input "0.01525"
type input "10"
type input "0.1525"
type input "10"
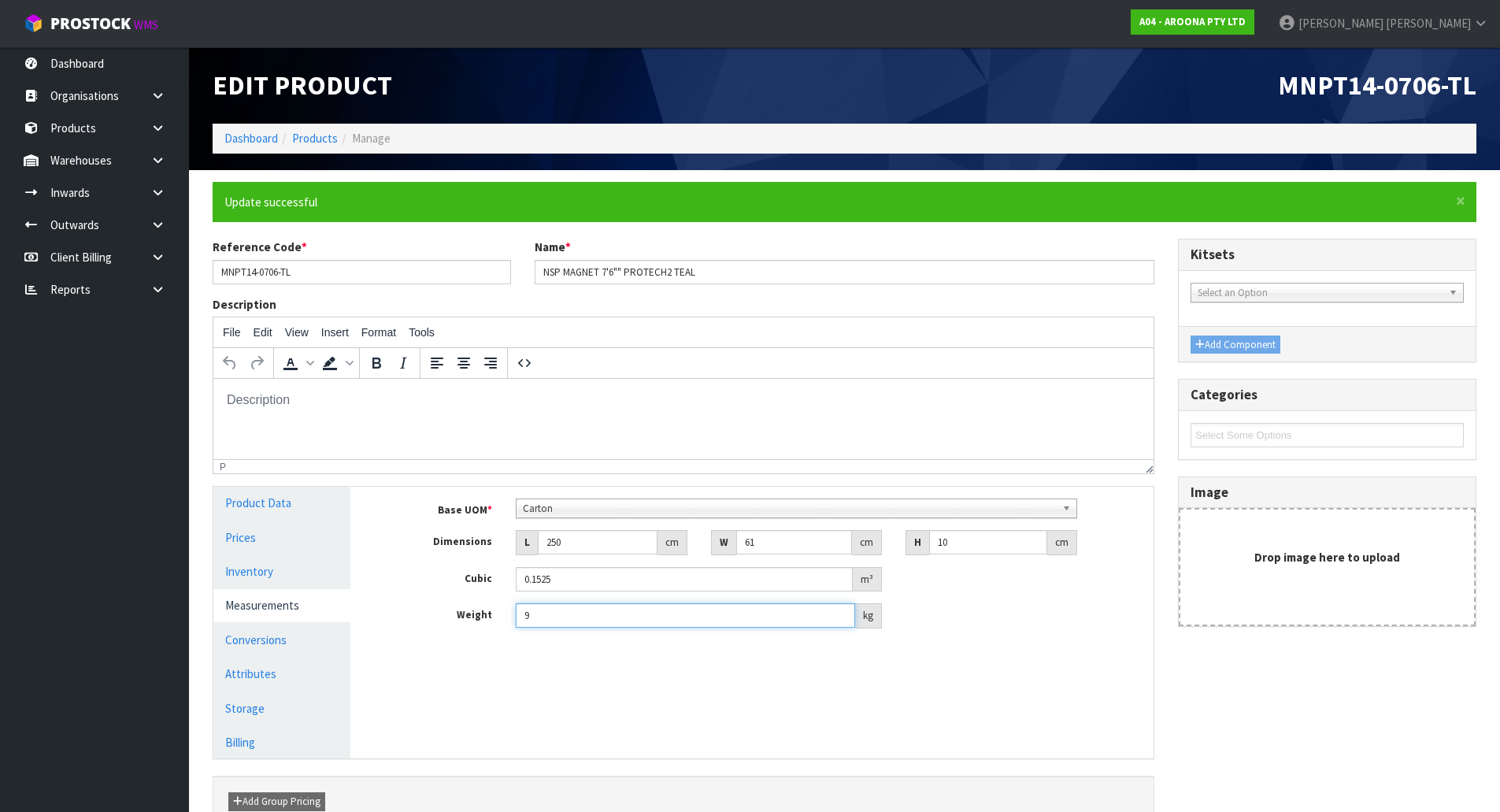
type input "9"
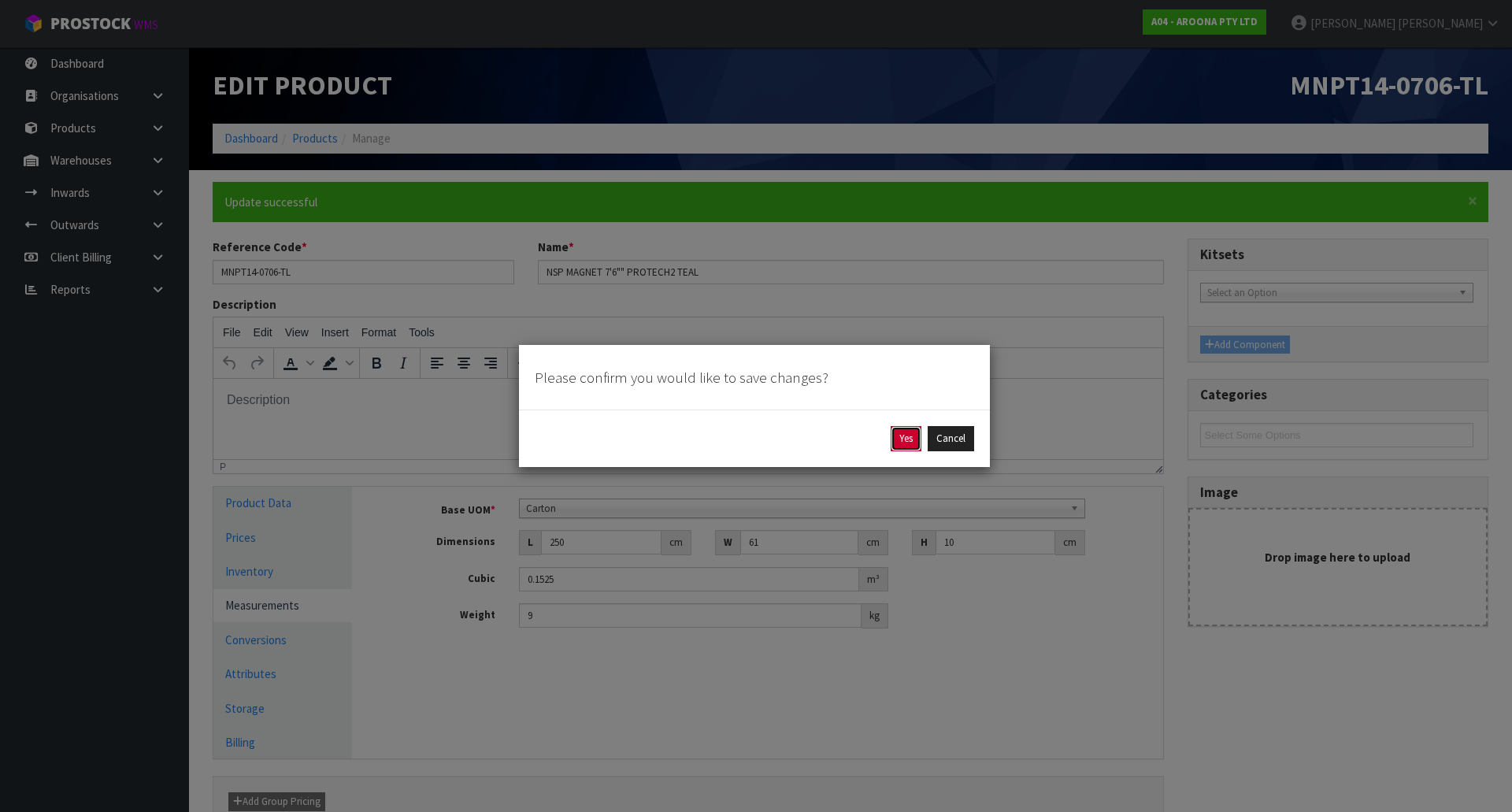
click at [909, 444] on button "Yes" at bounding box center [906, 439] width 30 height 25
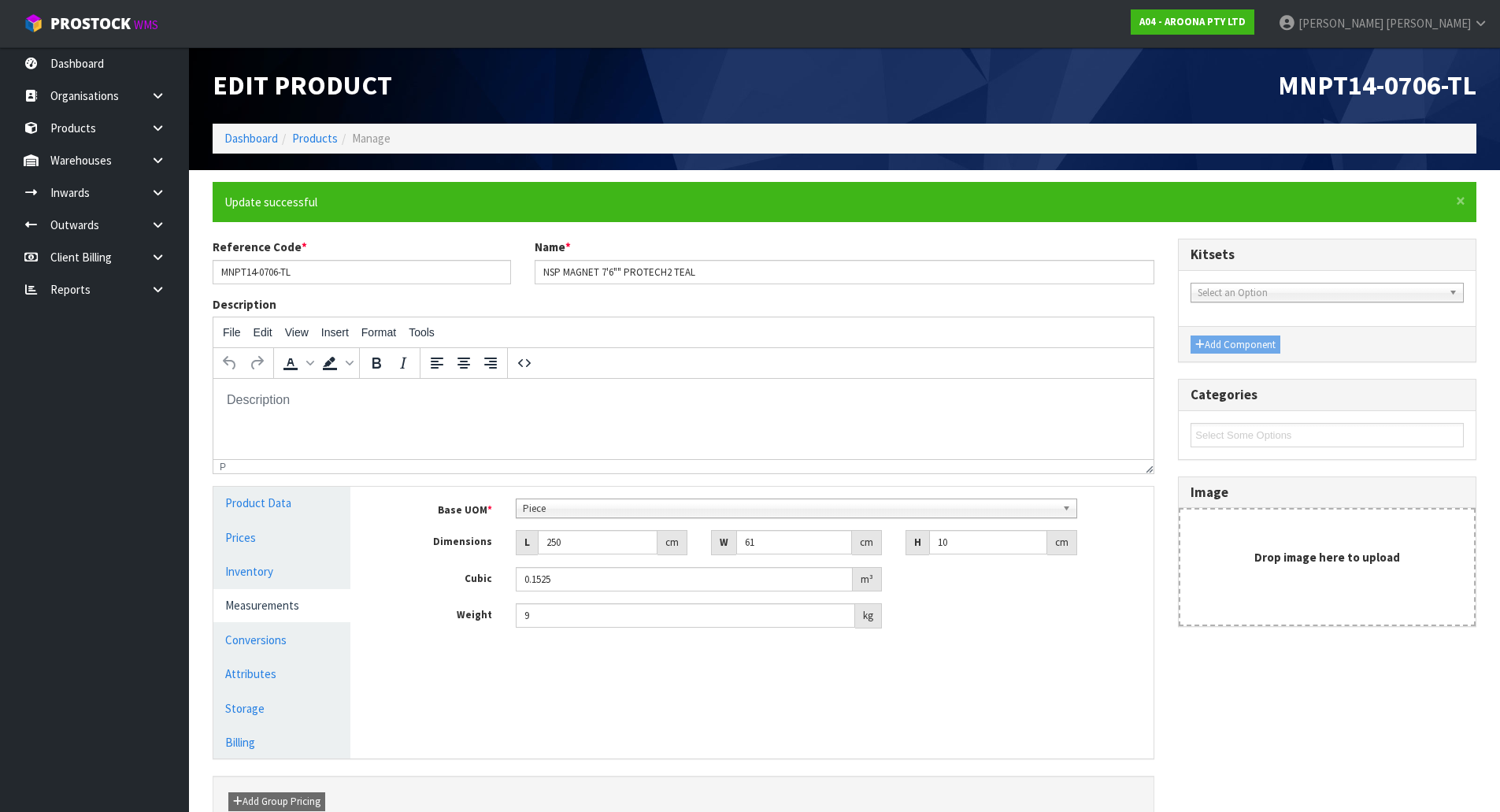
click at [312, 146] on li "Products" at bounding box center [308, 139] width 60 height 17
click at [308, 140] on link "Products" at bounding box center [315, 139] width 46 height 15
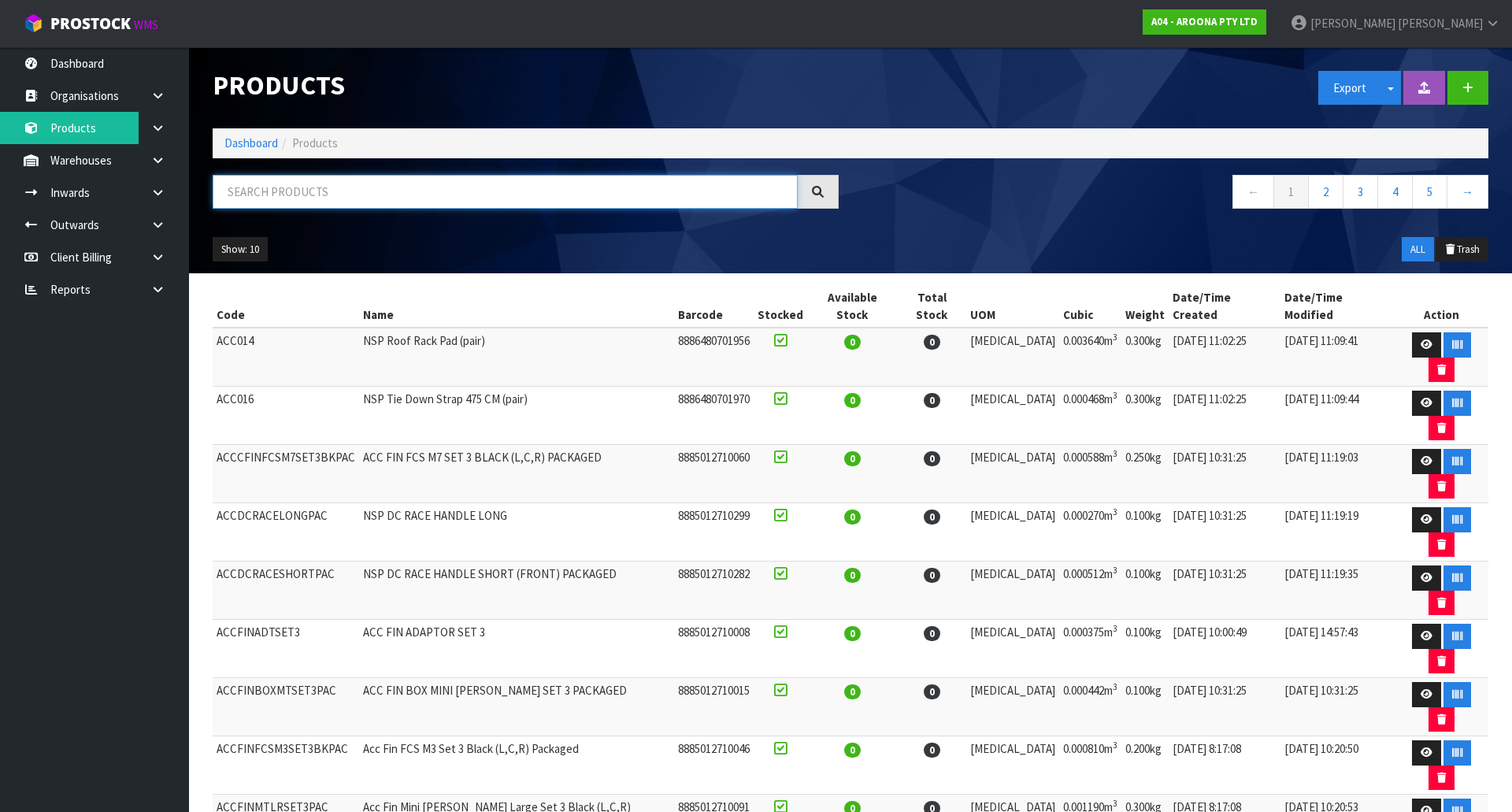
click at [323, 203] on input "text" at bounding box center [505, 192] width 585 height 34
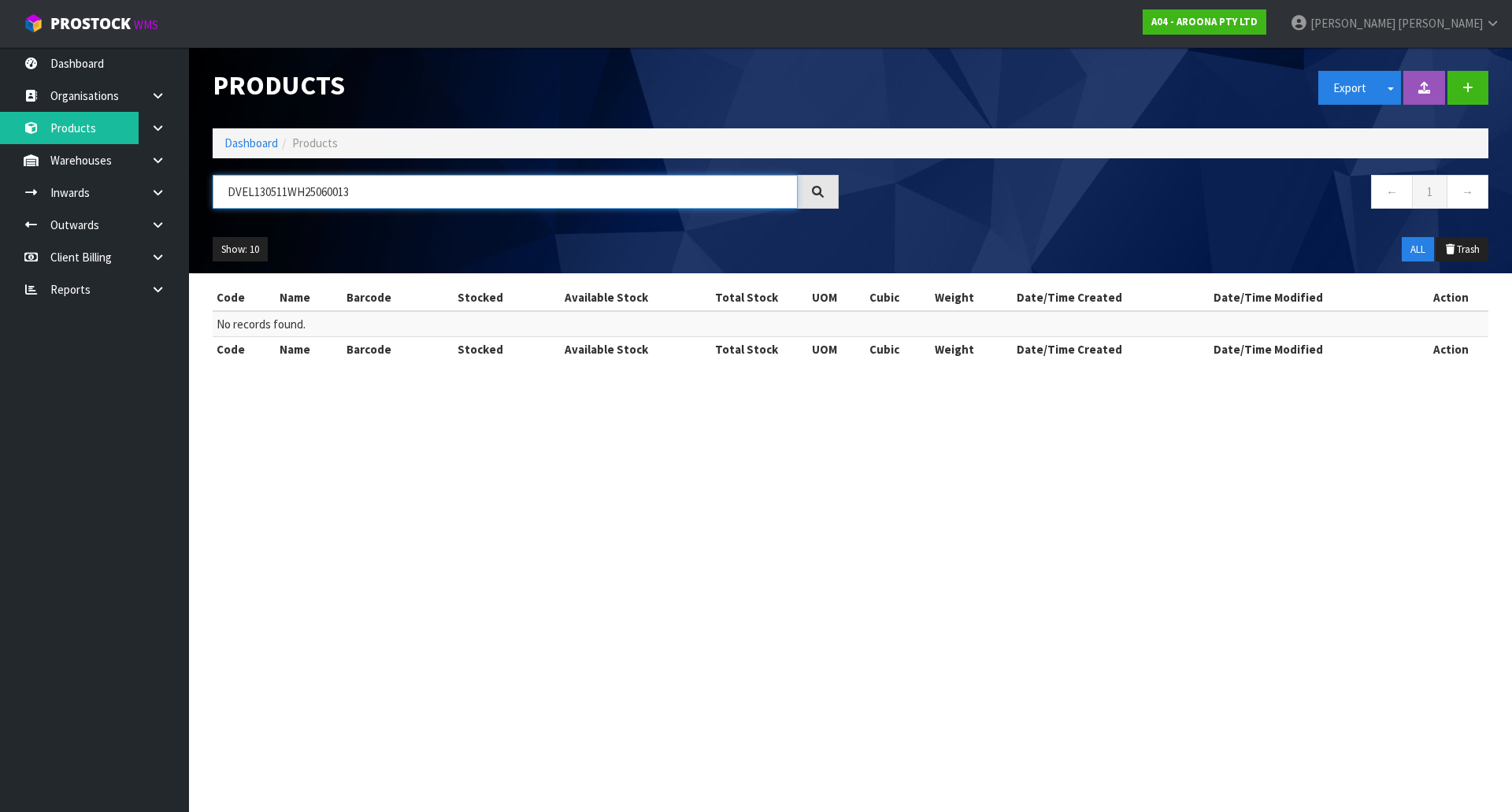
drag, startPoint x: 251, startPoint y: 188, endPoint x: 375, endPoint y: 197, distance: 124.3
click at [374, 197] on input "DVEL130511WH25060013" at bounding box center [505, 192] width 585 height 34
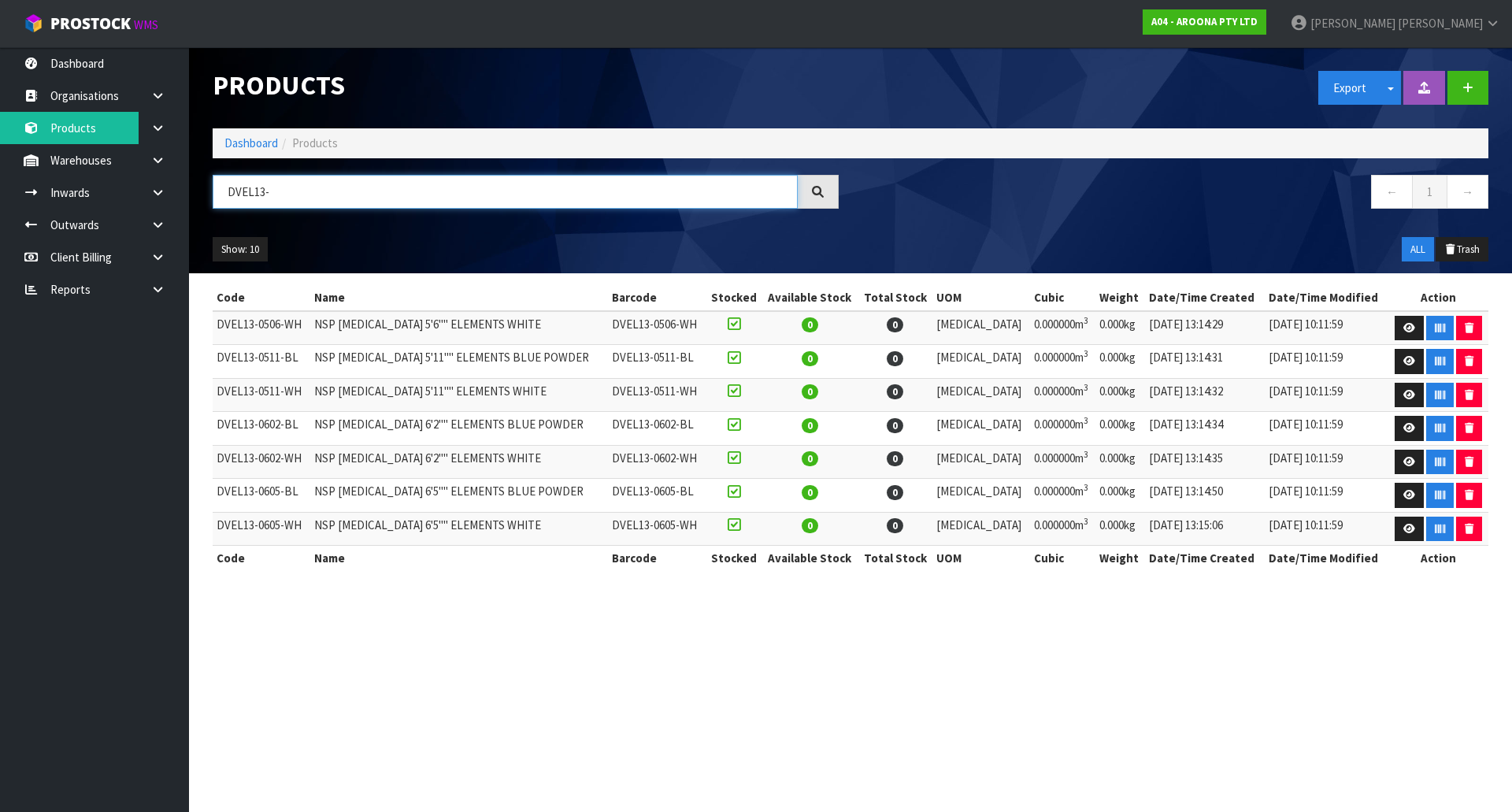
paste input "130511WH25060013"
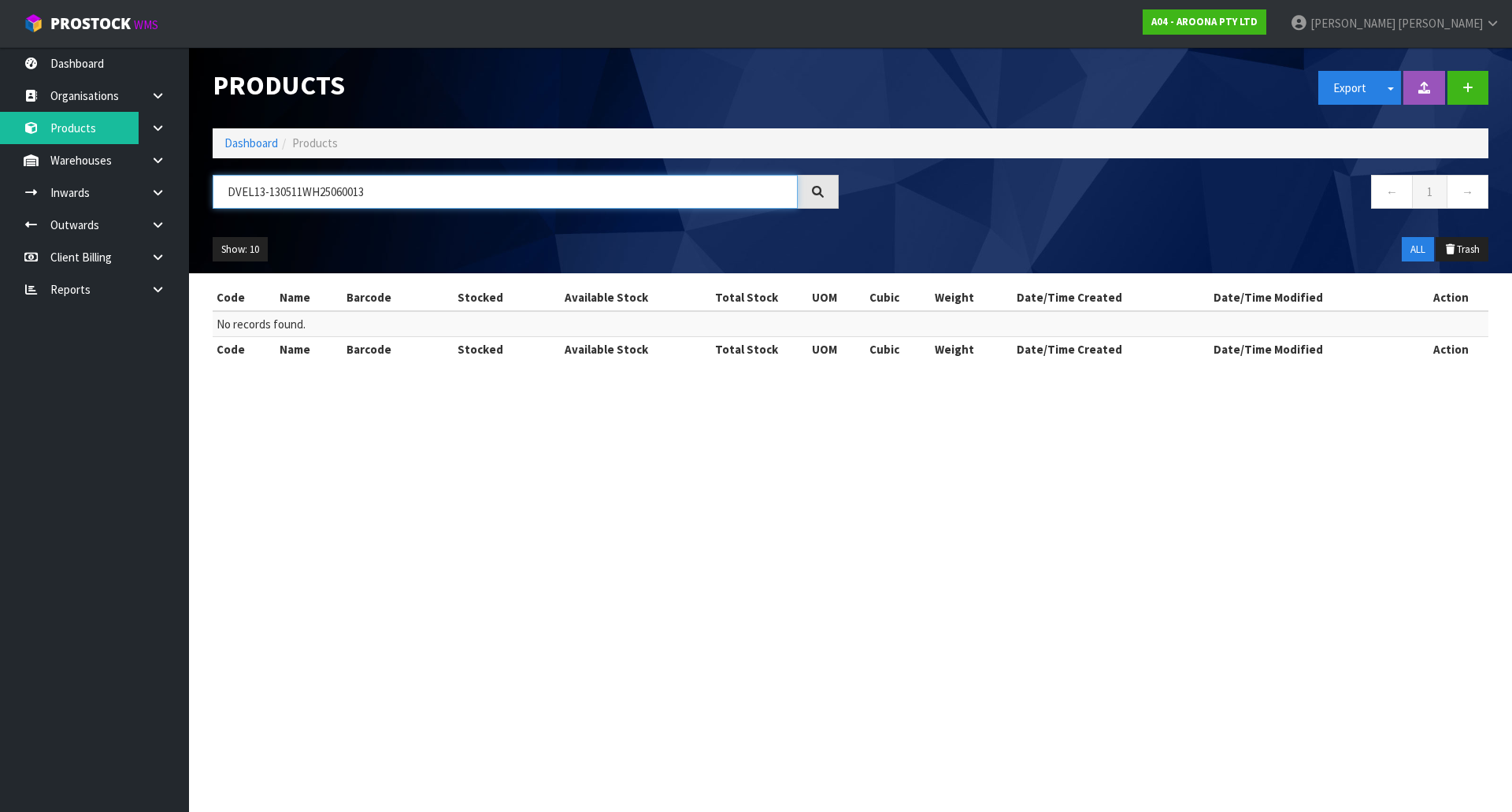
drag, startPoint x: 267, startPoint y: 190, endPoint x: 383, endPoint y: 193, distance: 116.0
click at [383, 193] on input "DVEL13-130511WH25060013" at bounding box center [505, 192] width 585 height 34
click at [379, 190] on input "DVEL13-130511WH25060013" at bounding box center [505, 192] width 585 height 34
drag, startPoint x: 375, startPoint y: 189, endPoint x: 269, endPoint y: 204, distance: 107.1
click at [269, 204] on input "DVEL13-130511WH25060013" at bounding box center [505, 192] width 585 height 34
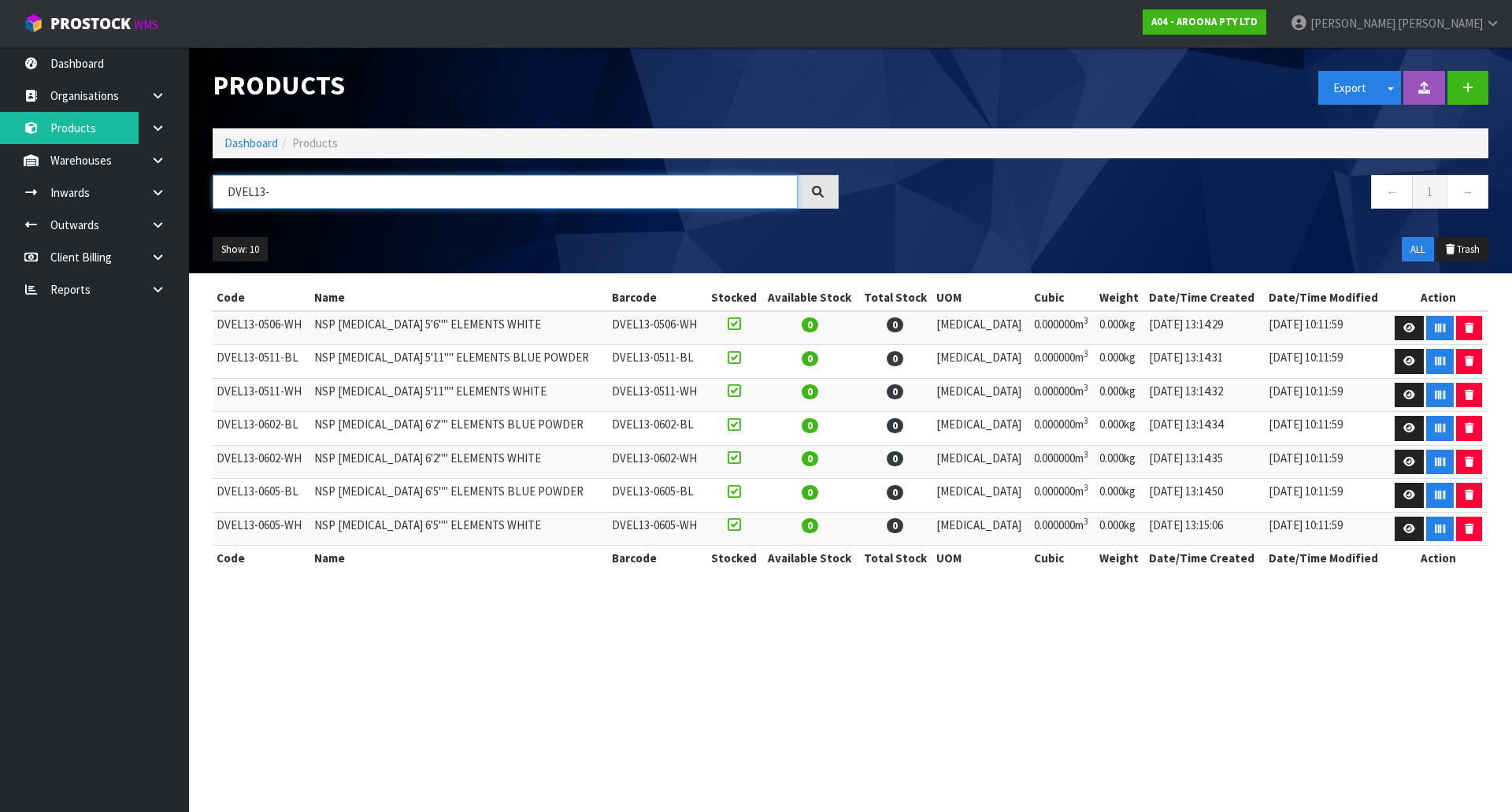
click at [326, 192] on input "DVEL13-" at bounding box center [505, 192] width 585 height 34
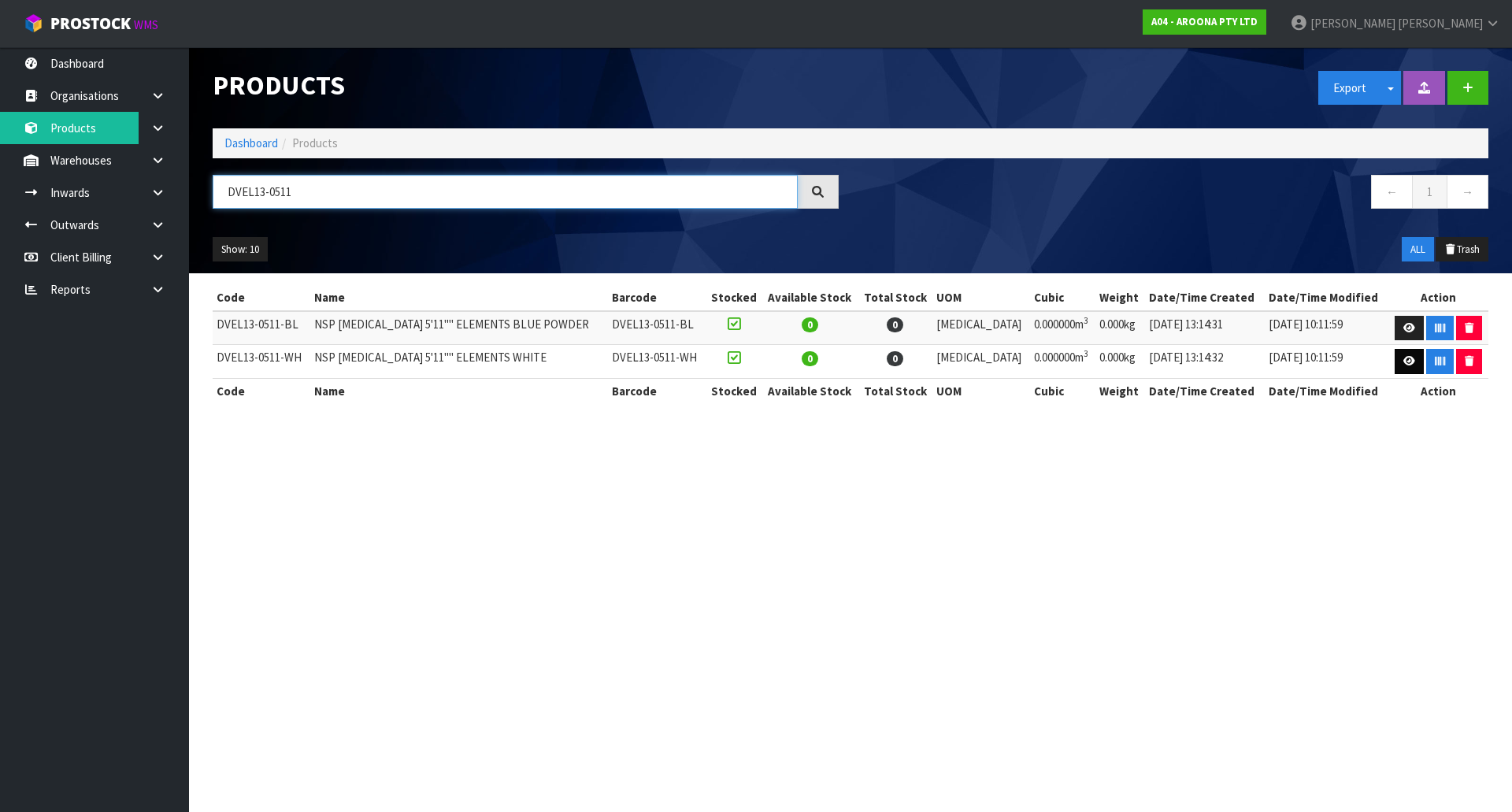
type input "DVEL13-0511"
click at [1401, 355] on link at bounding box center [1409, 362] width 29 height 25
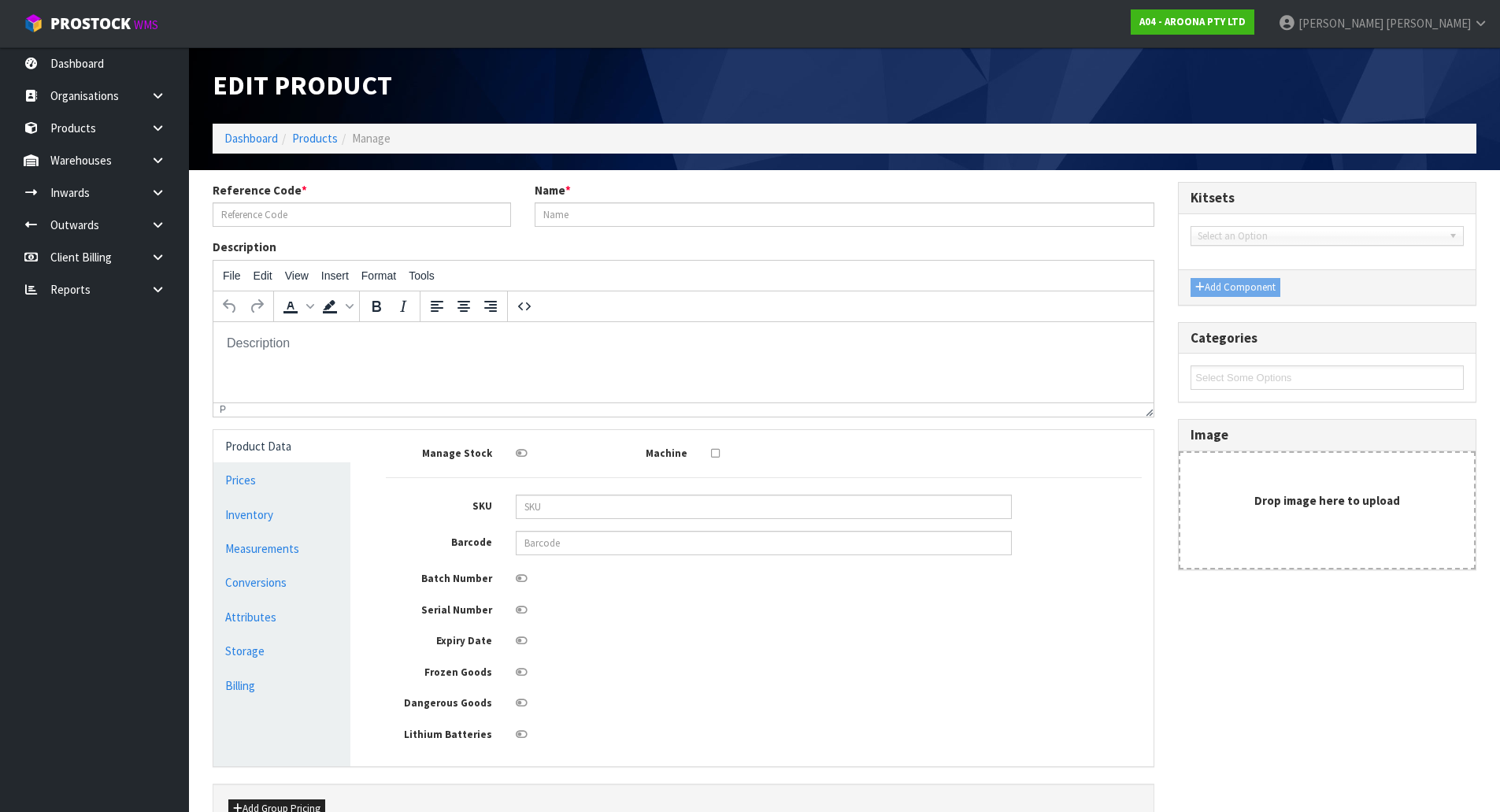
type input "DVEL13-0511-WH"
type input "NSP [MEDICAL_DATA] 5'11"" ELEMENTS WHITE"
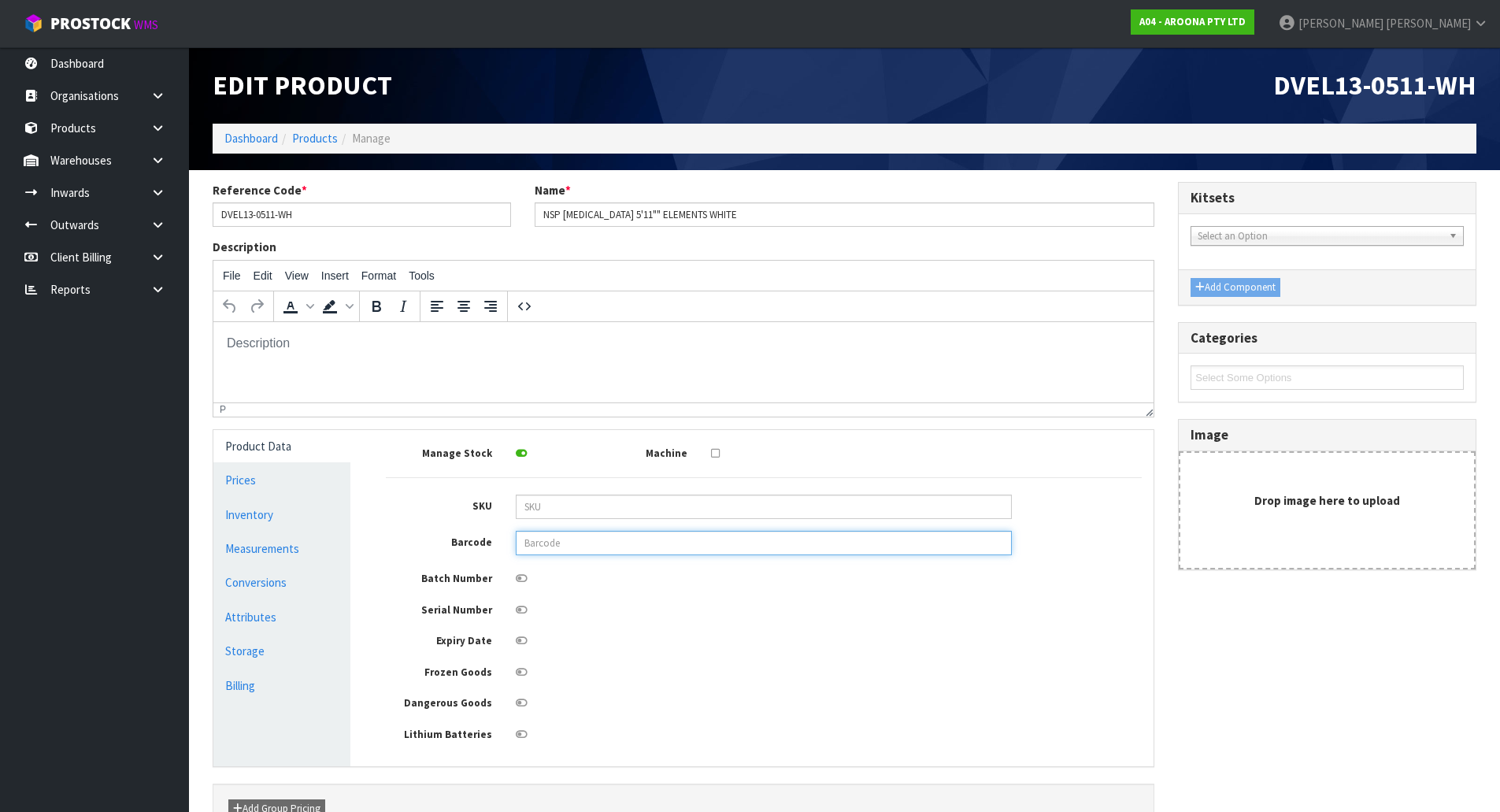
click at [618, 548] on input "text" at bounding box center [763, 542] width 496 height 25
type input "849799043719"
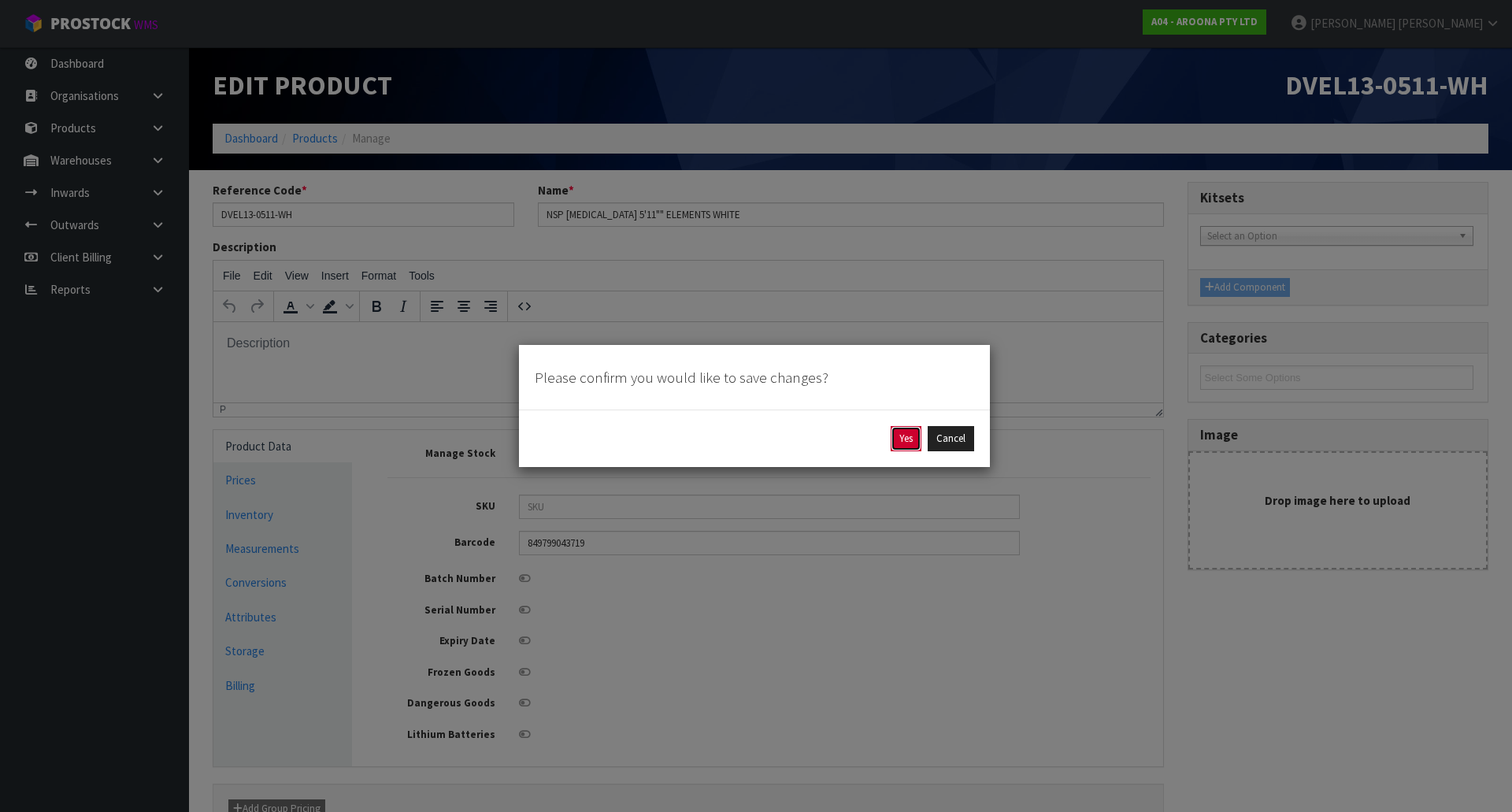
click at [903, 444] on button "Yes" at bounding box center [906, 439] width 30 height 25
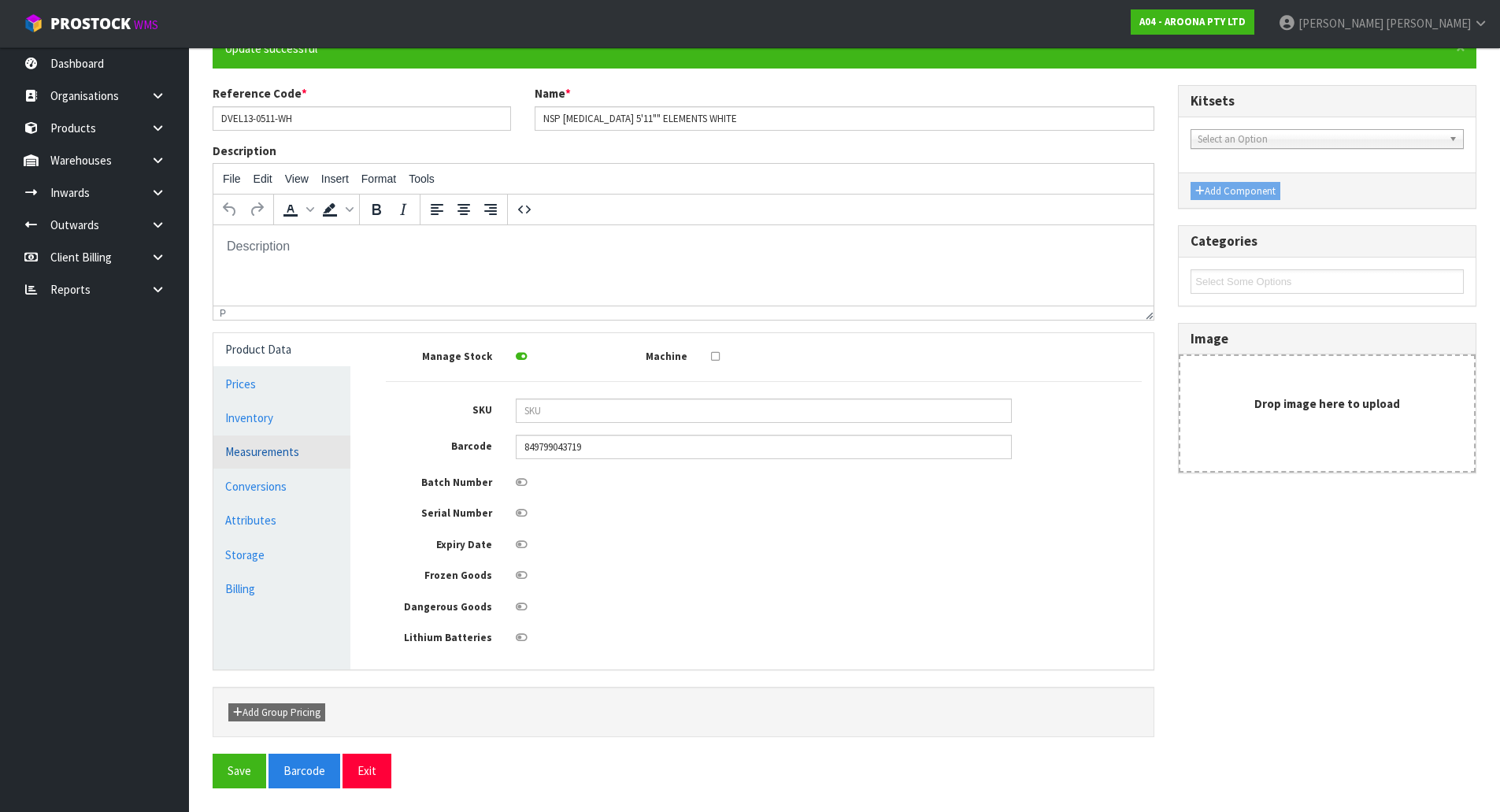
click at [284, 449] on link "Measurements" at bounding box center [282, 451] width 137 height 32
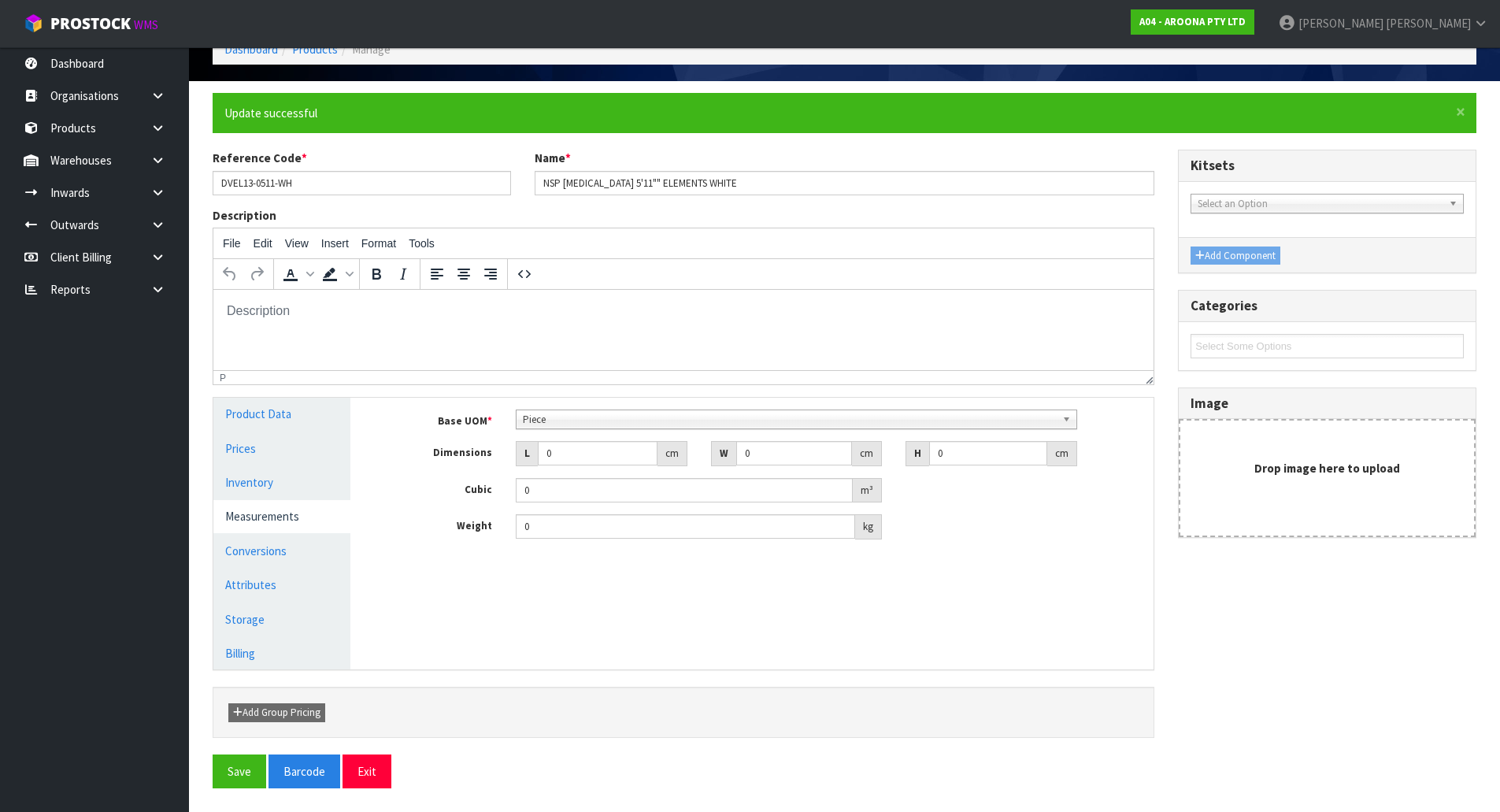
scroll to position [89, 0]
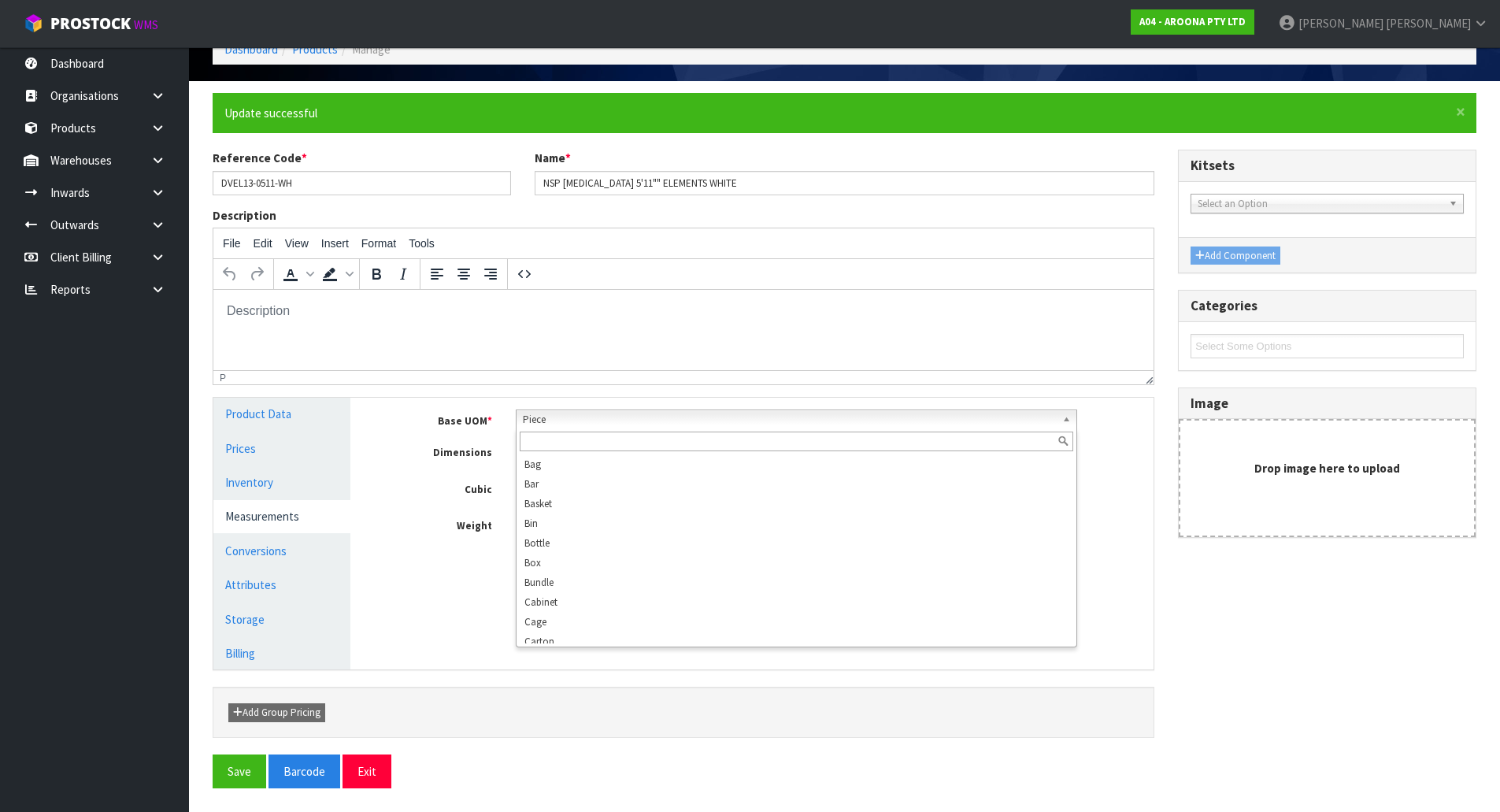
click at [539, 429] on div "Piece Bag Bar Basket Bin Bottle Box Bundle Cabinet Cage Carton Case Coil Cradle…" at bounding box center [796, 419] width 561 height 19
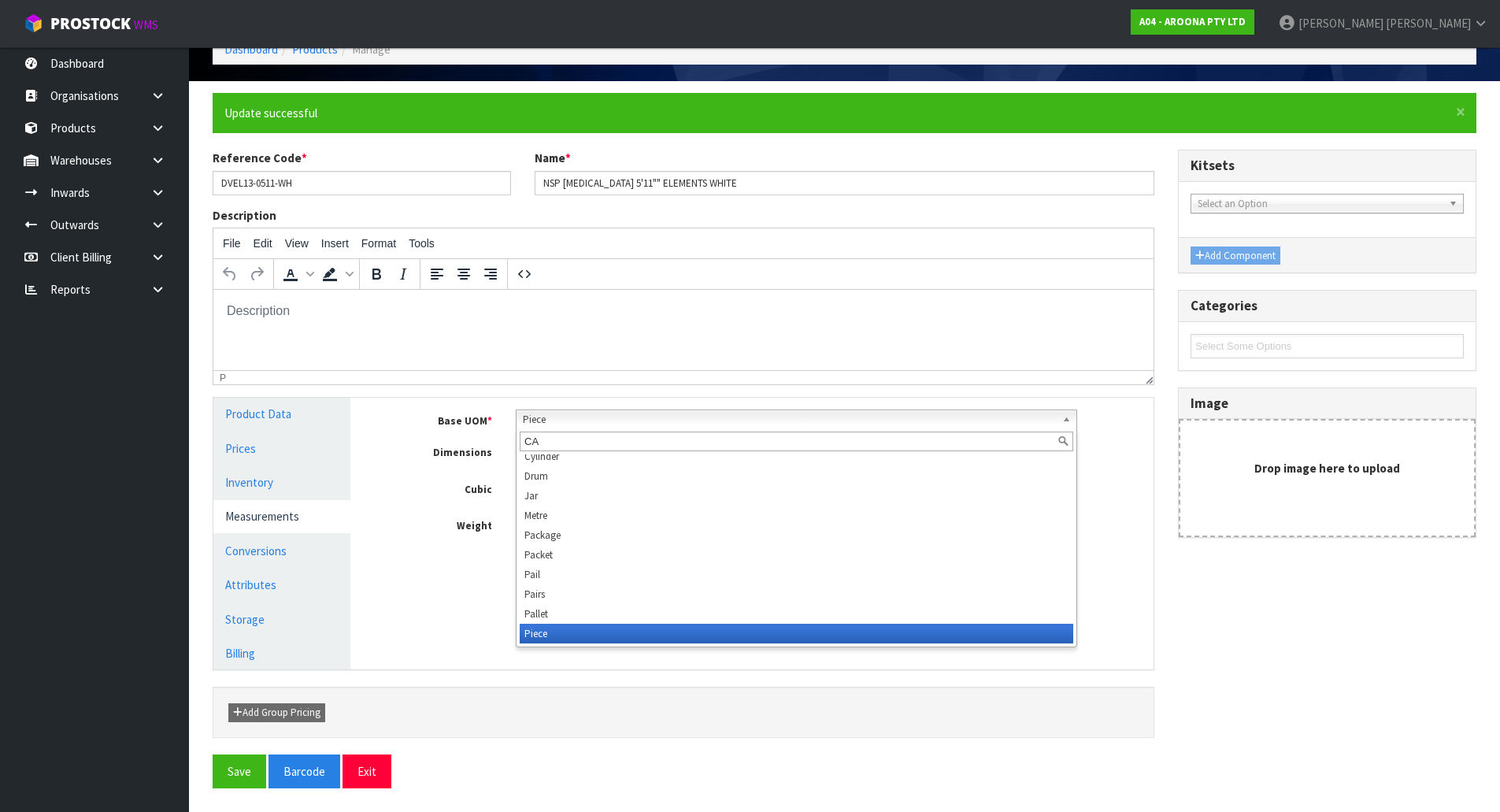
scroll to position [0, 0]
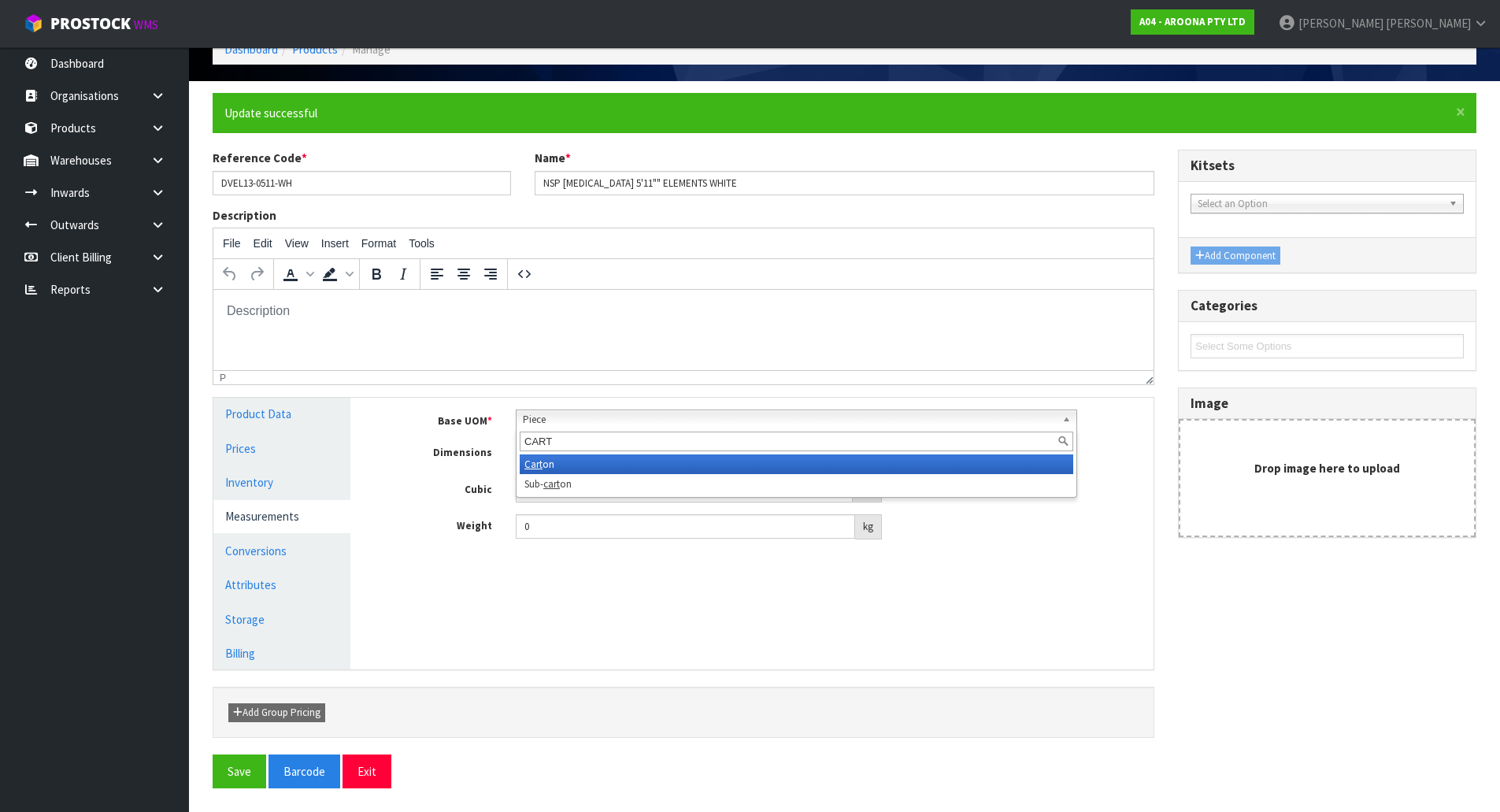
type input "CART"
click at [555, 466] on li "Cart on" at bounding box center [796, 464] width 554 height 19
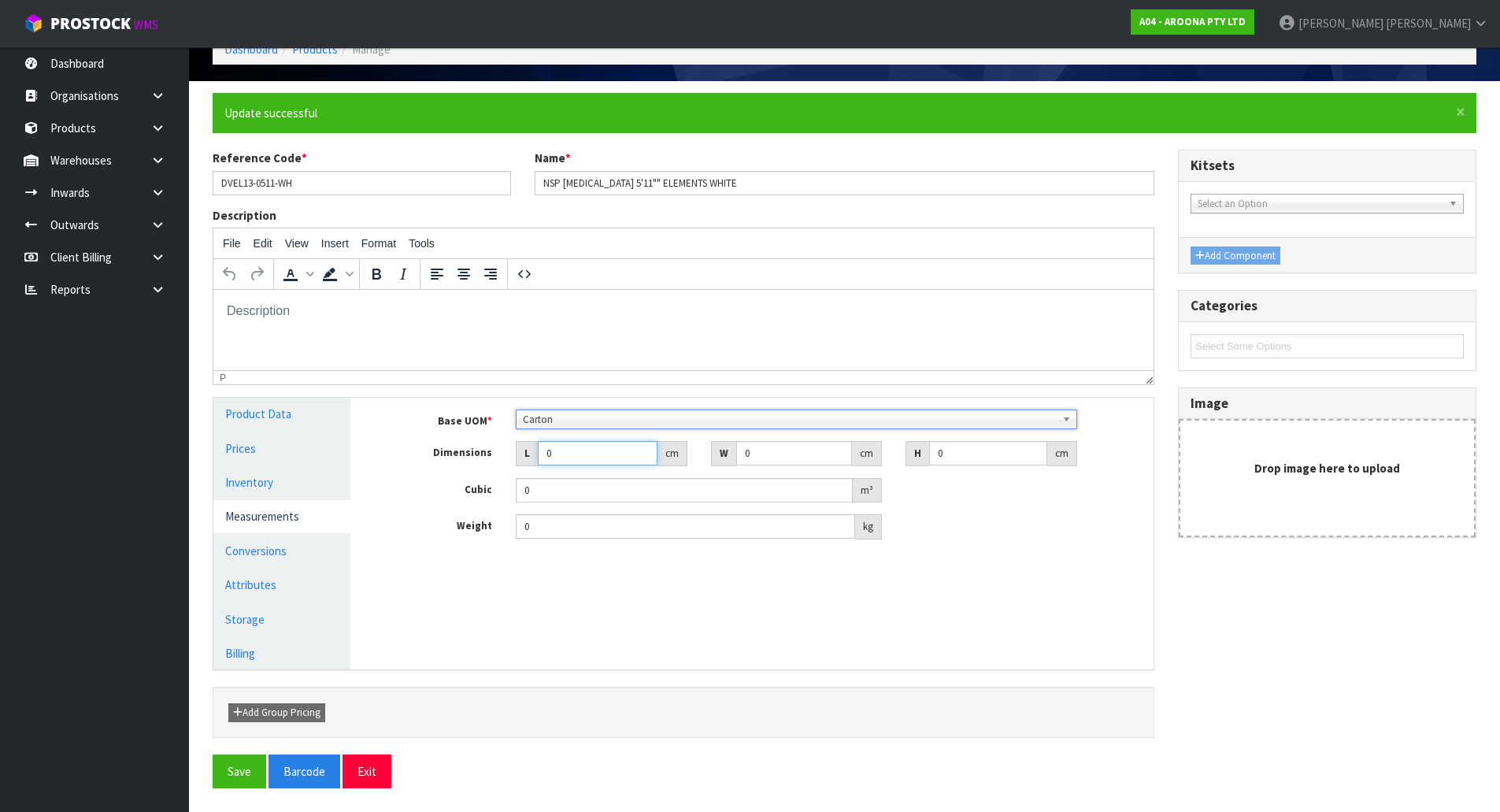
drag, startPoint x: 570, startPoint y: 447, endPoint x: 529, endPoint y: 676, distance: 232.6
click at [479, 668] on div "Manage Stock Machine SKU Barcode 849799043719 Batch Number Serial Number Expiry…" at bounding box center [764, 533] width 803 height 271
type input "2"
type input "0.000001"
type input "200"
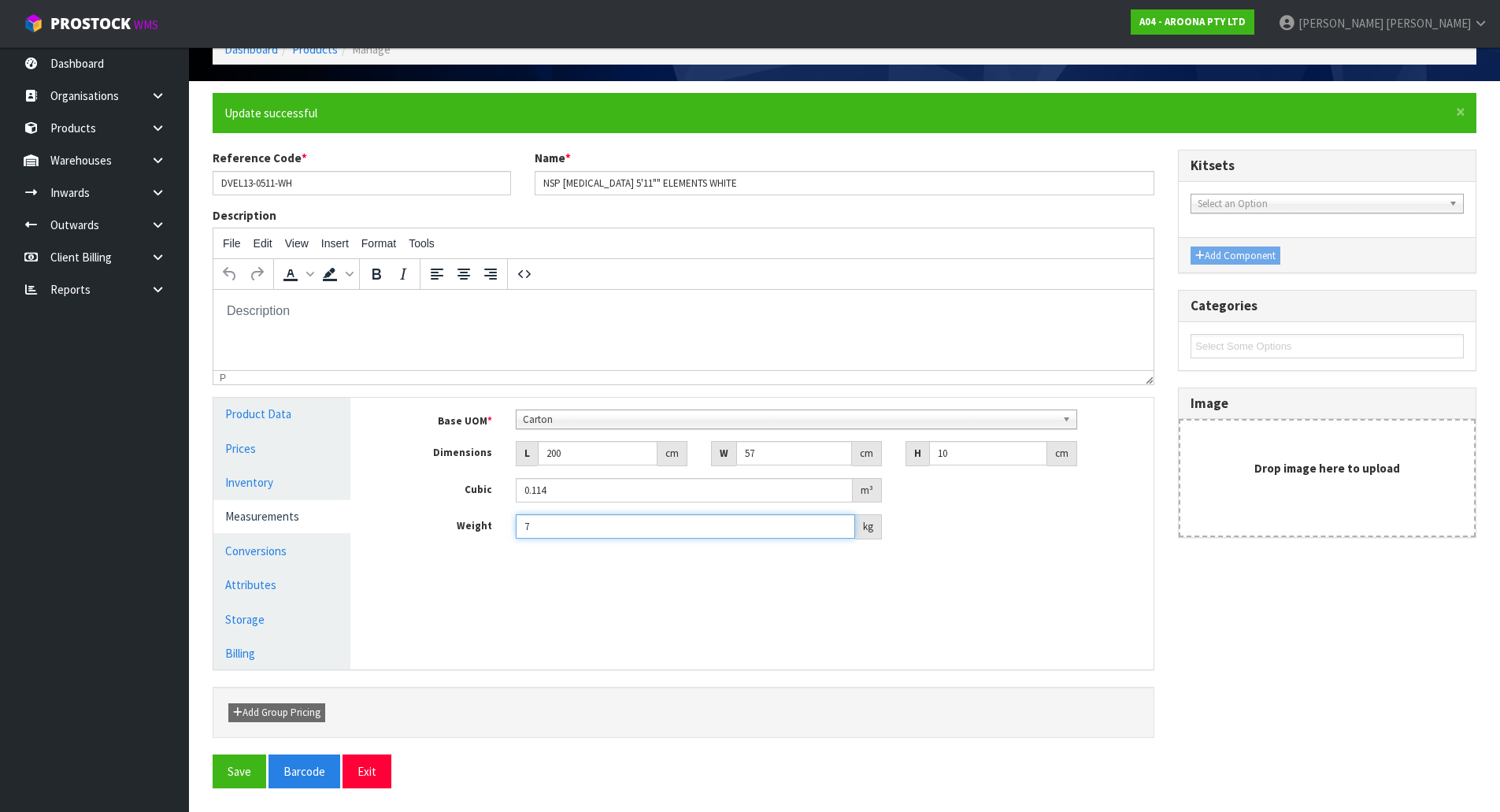
click at [213, 755] on button "Save" at bounding box center [239, 771] width 53 height 34
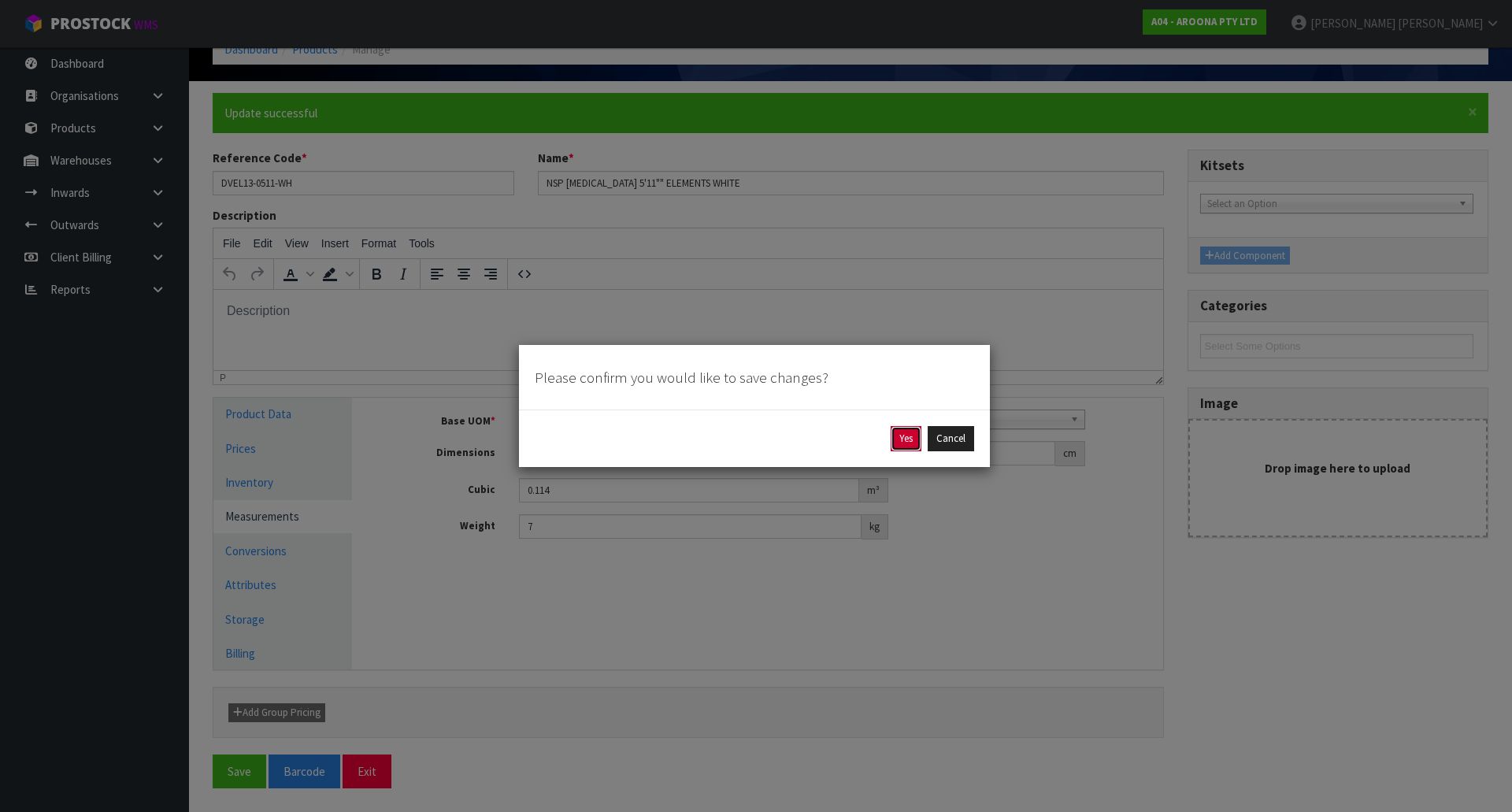
click at [906, 446] on button "Yes" at bounding box center [906, 439] width 30 height 25
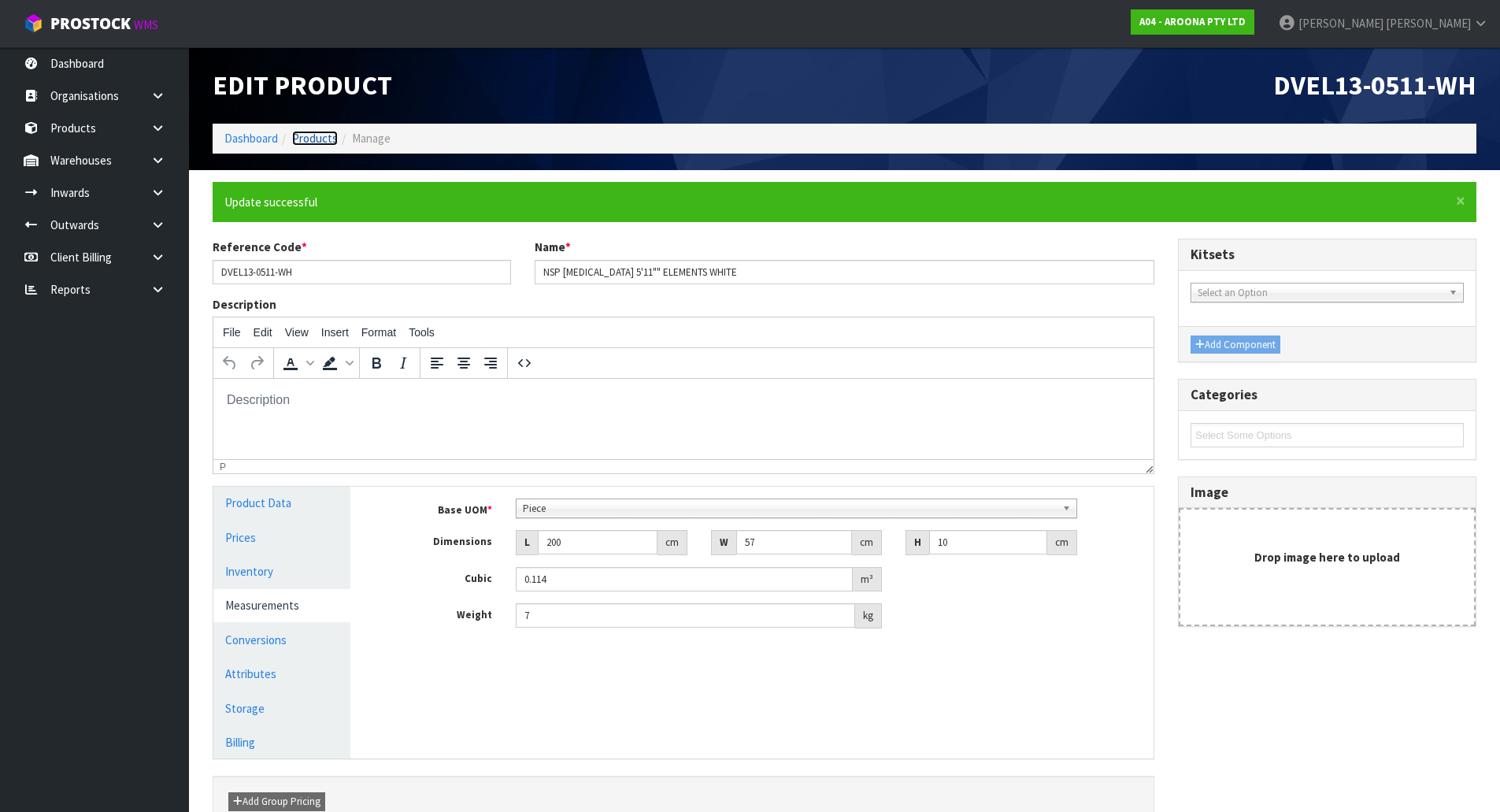
click at [320, 141] on link "Products" at bounding box center [315, 139] width 46 height 15
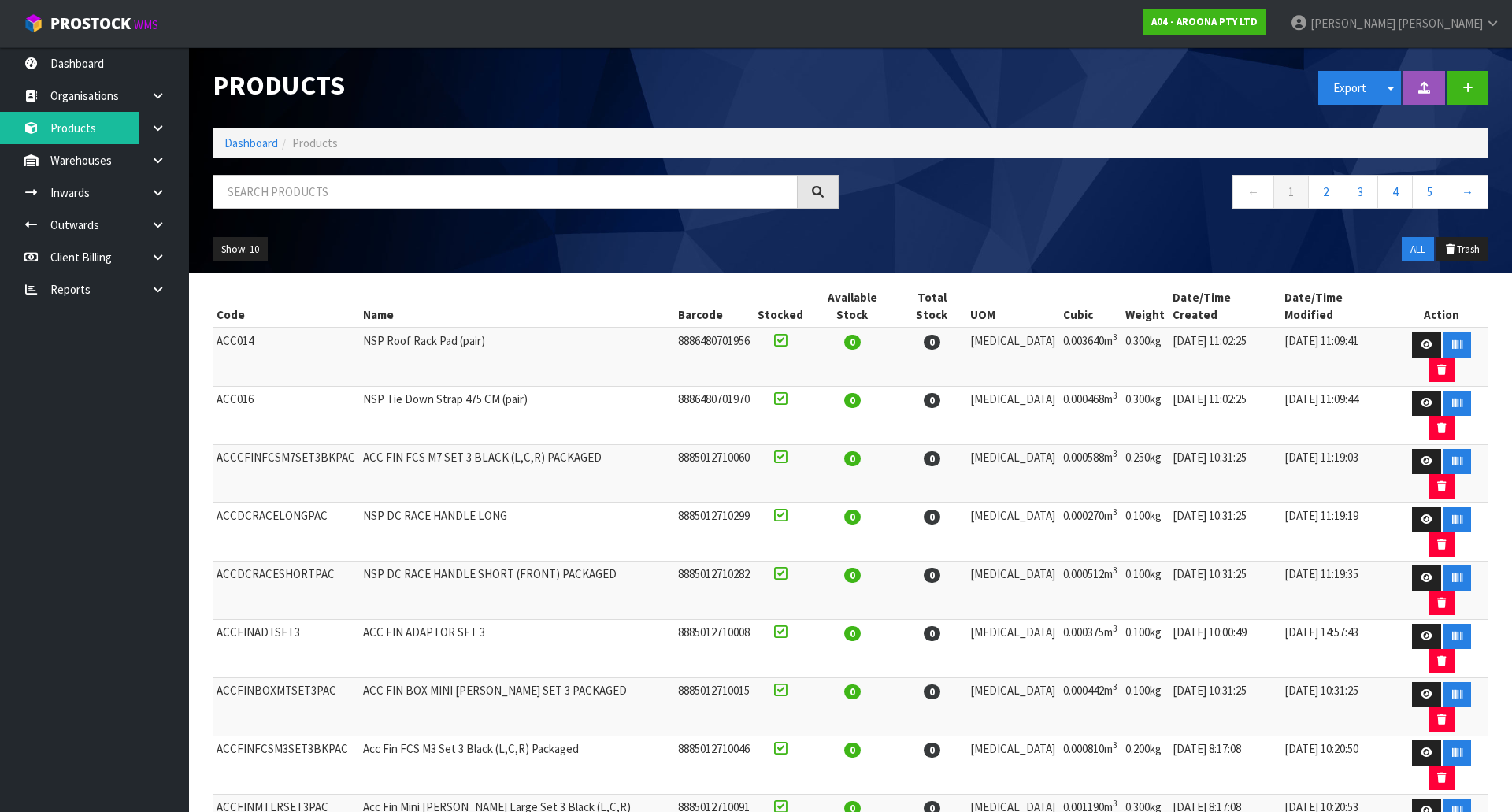
drag, startPoint x: 385, startPoint y: 212, endPoint x: 374, endPoint y: 186, distance: 28.2
click at [381, 209] on div at bounding box center [526, 198] width 650 height 46
click at [371, 181] on input "text" at bounding box center [505, 192] width 585 height 34
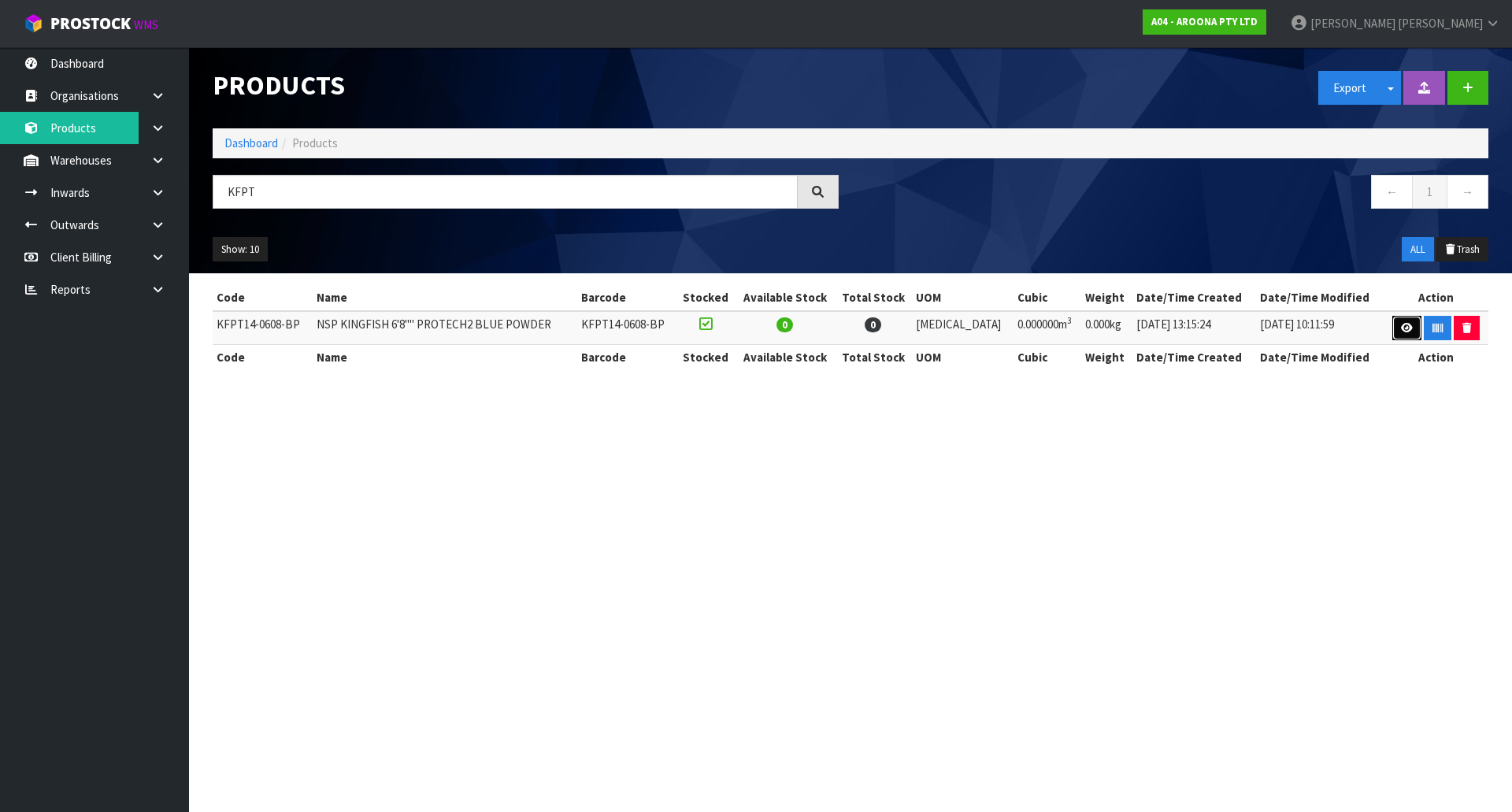
click at [1401, 330] on icon at bounding box center [1407, 328] width 12 height 10
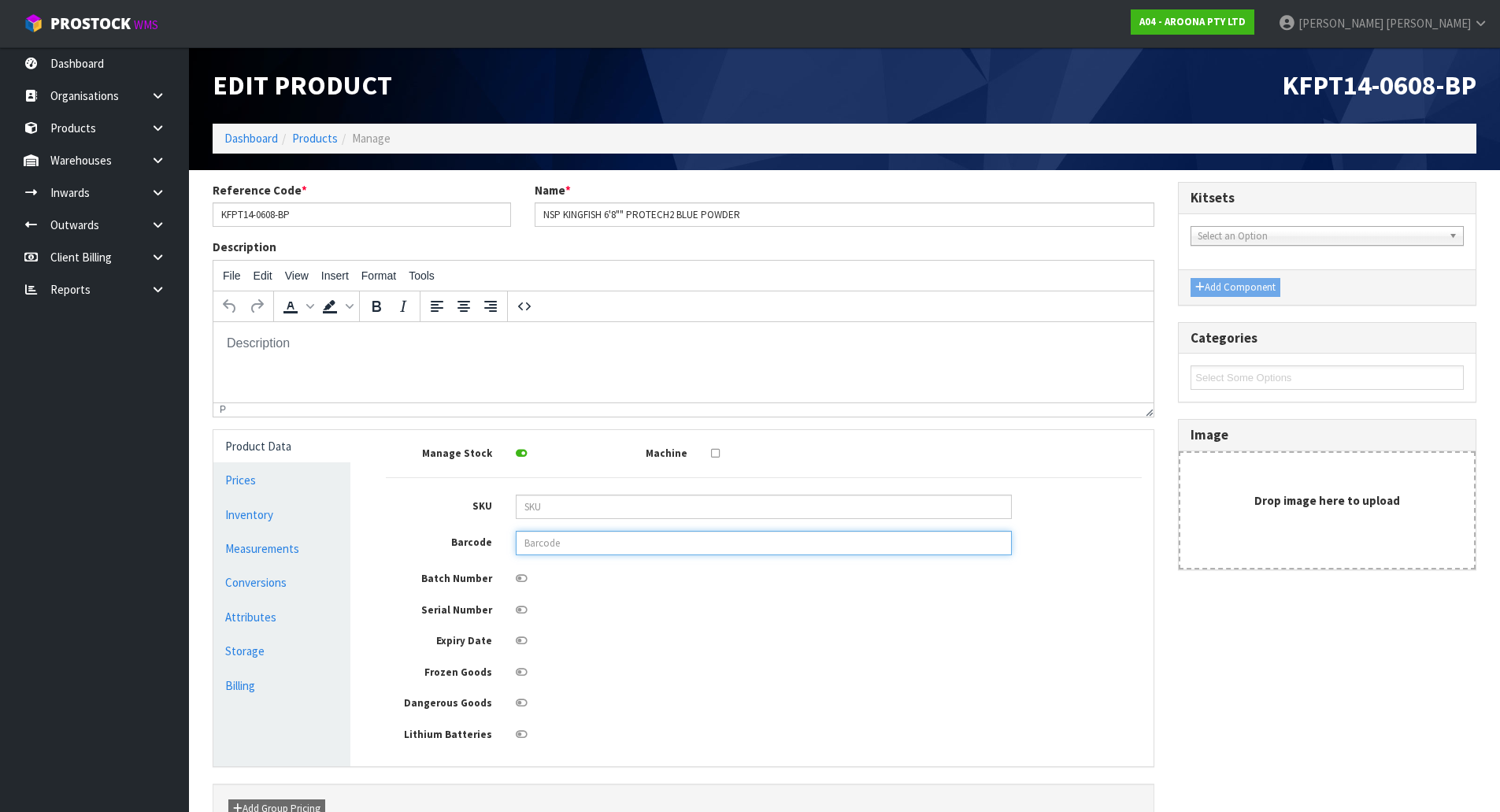
click at [550, 547] on input "text" at bounding box center [763, 542] width 496 height 25
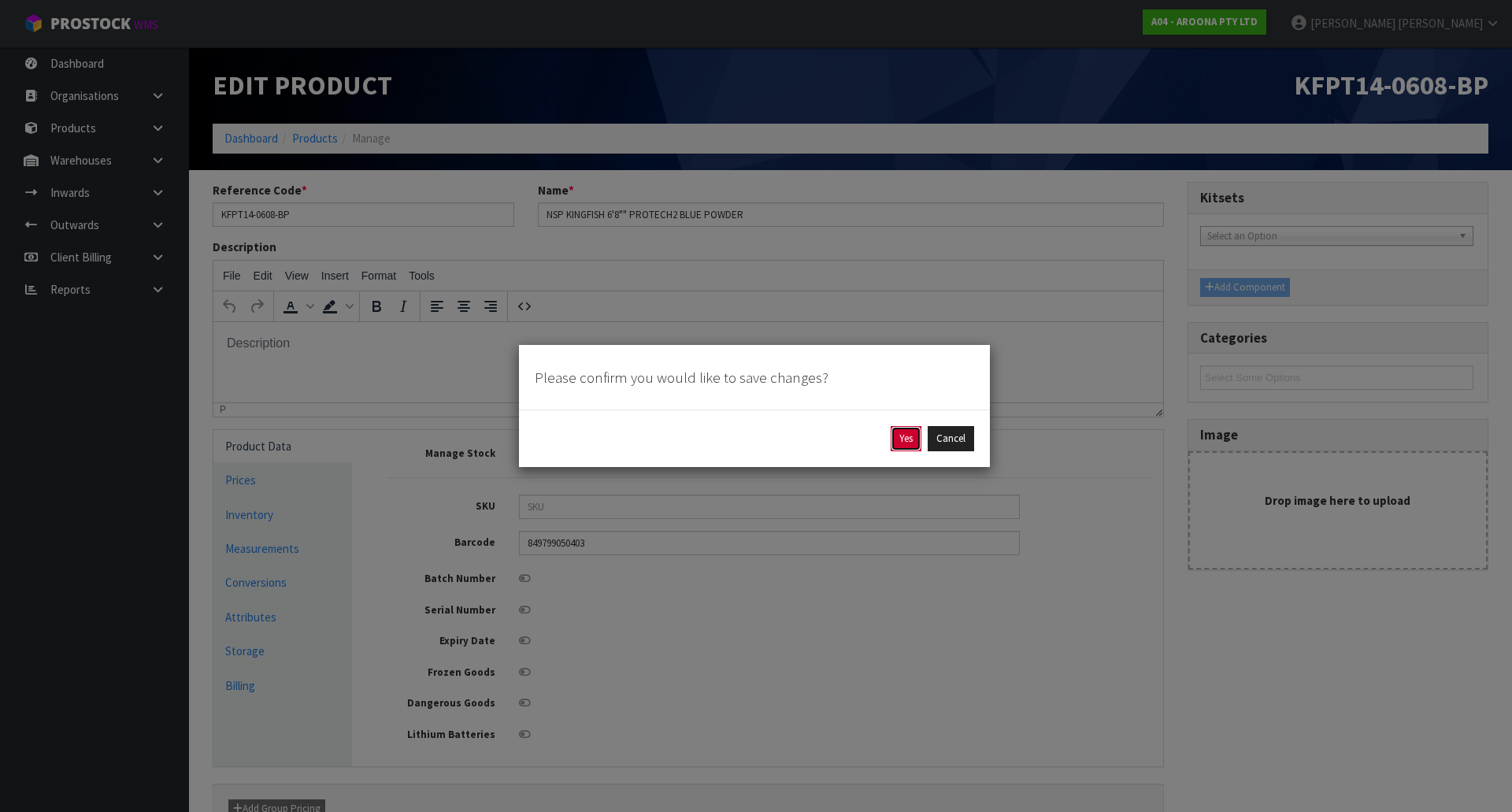
click at [900, 443] on button "Yes" at bounding box center [906, 439] width 30 height 25
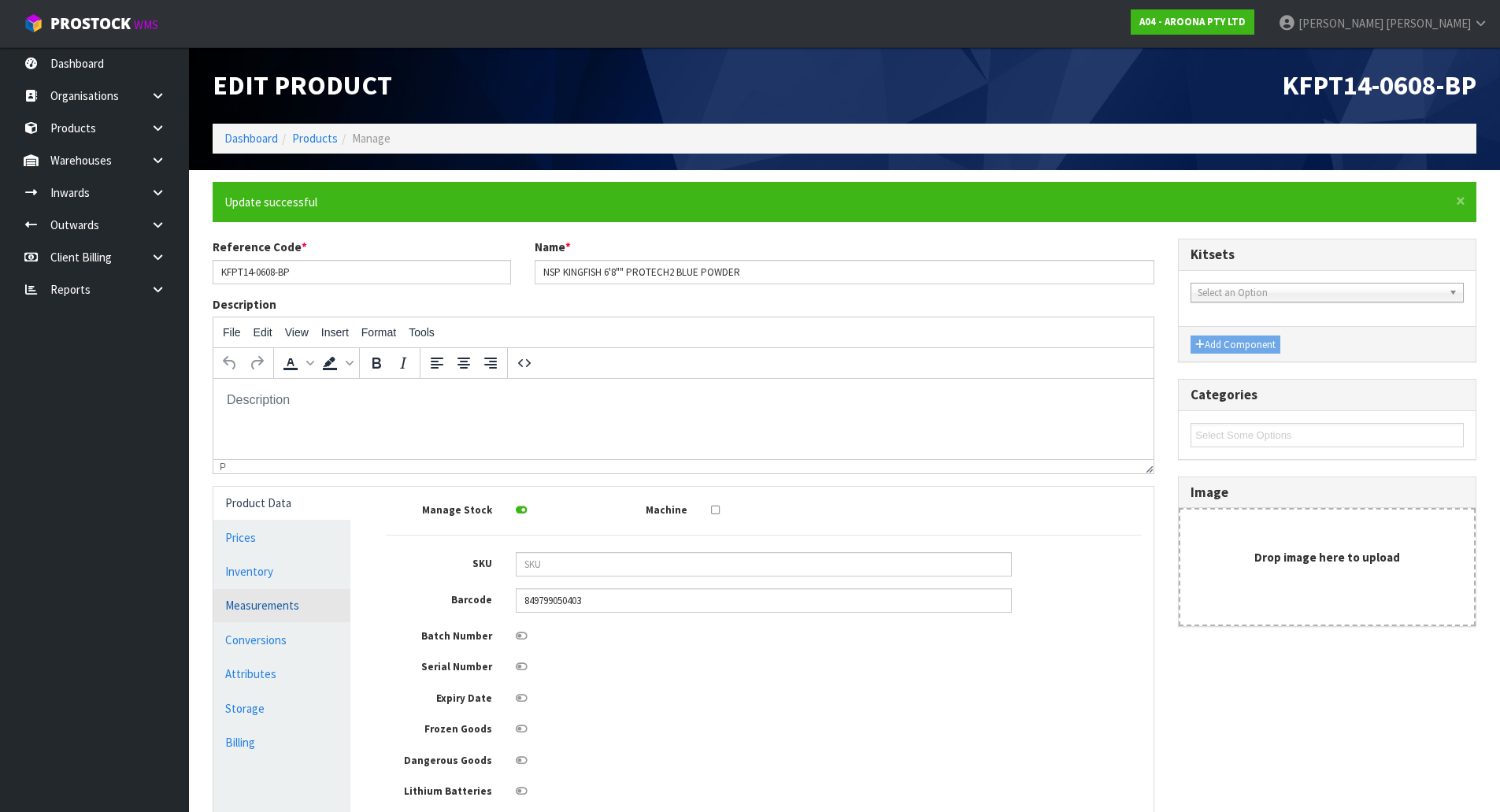
click at [275, 603] on link "Measurements" at bounding box center [282, 605] width 137 height 32
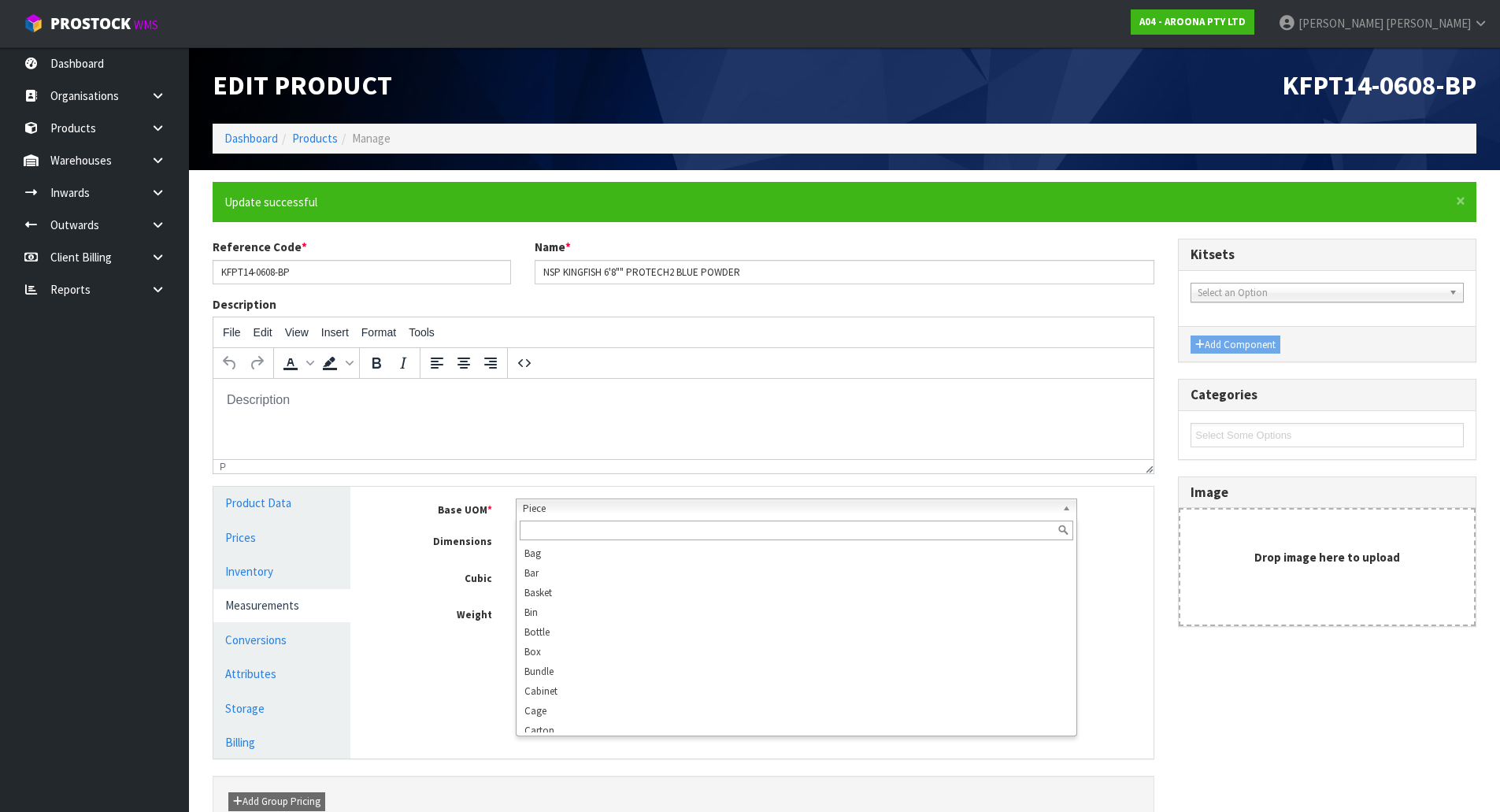
click at [585, 507] on span "Piece" at bounding box center [789, 509] width 533 height 19
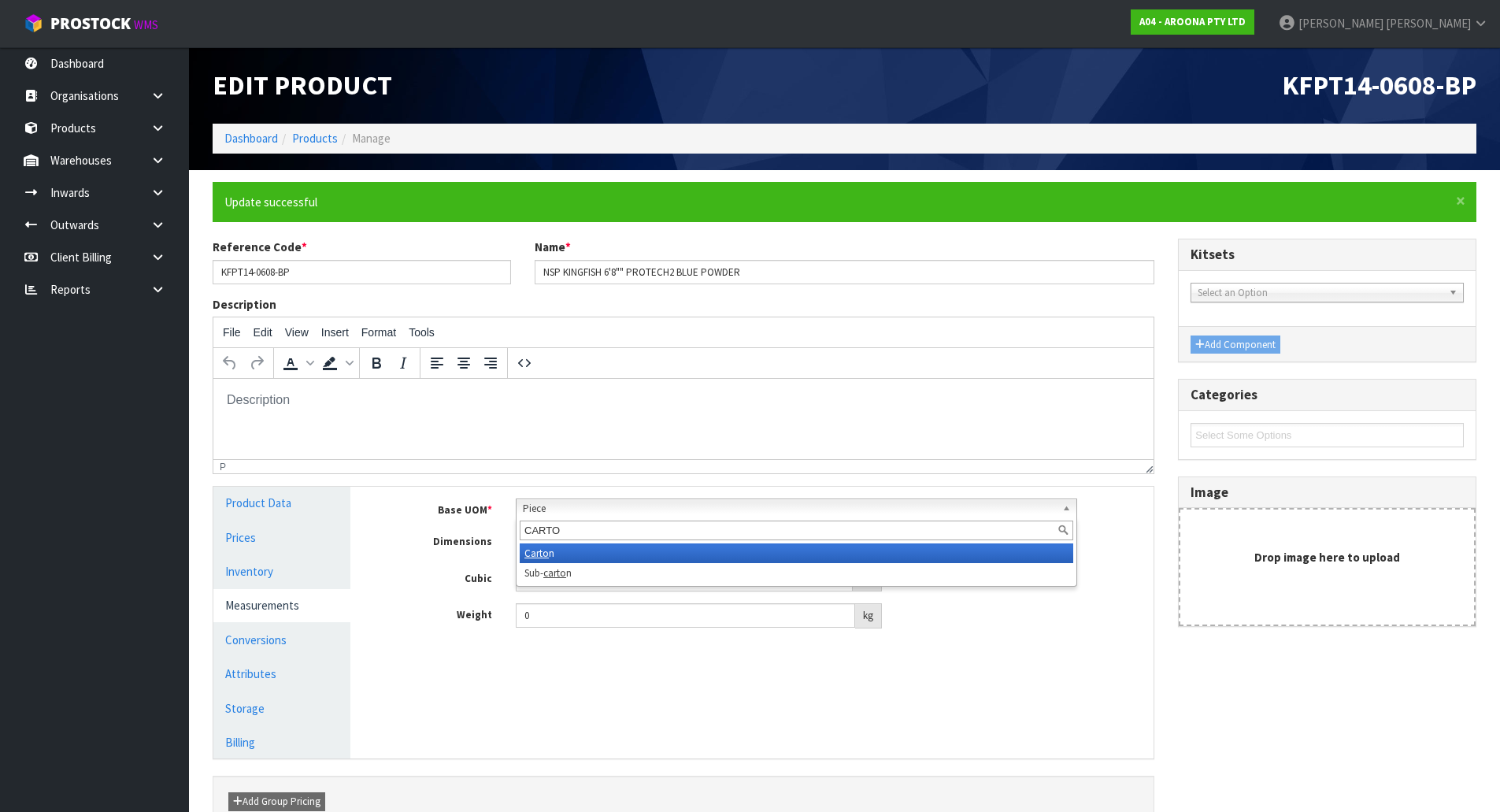
click at [556, 553] on li "Carto n" at bounding box center [796, 553] width 554 height 19
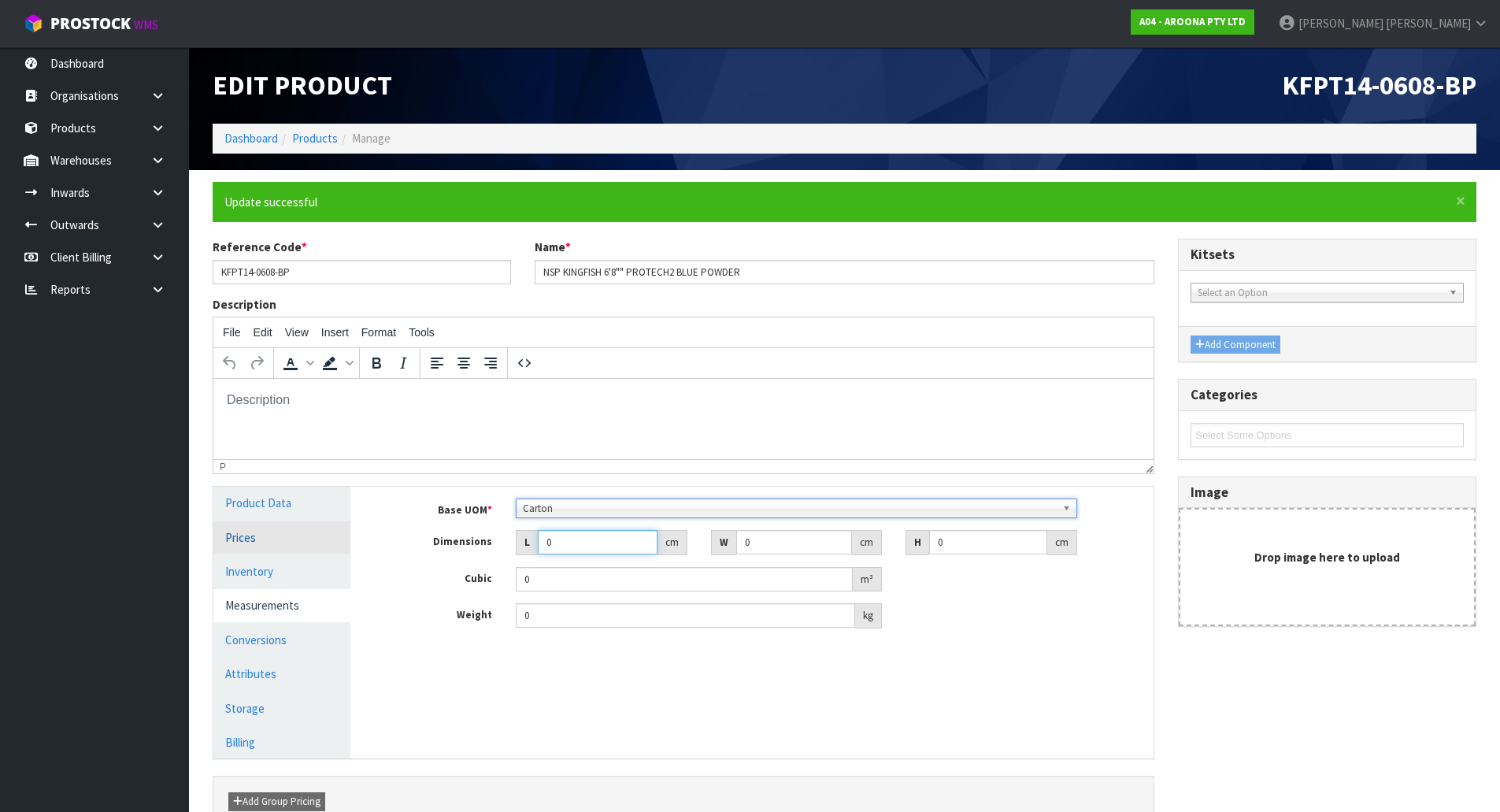
drag, startPoint x: 412, startPoint y: 525, endPoint x: 330, endPoint y: 530, distance: 82.2
click at [314, 525] on div "Product Data Prices Inventory Measurements Conversions Attributes Storage Billi…" at bounding box center [684, 622] width 963 height 271
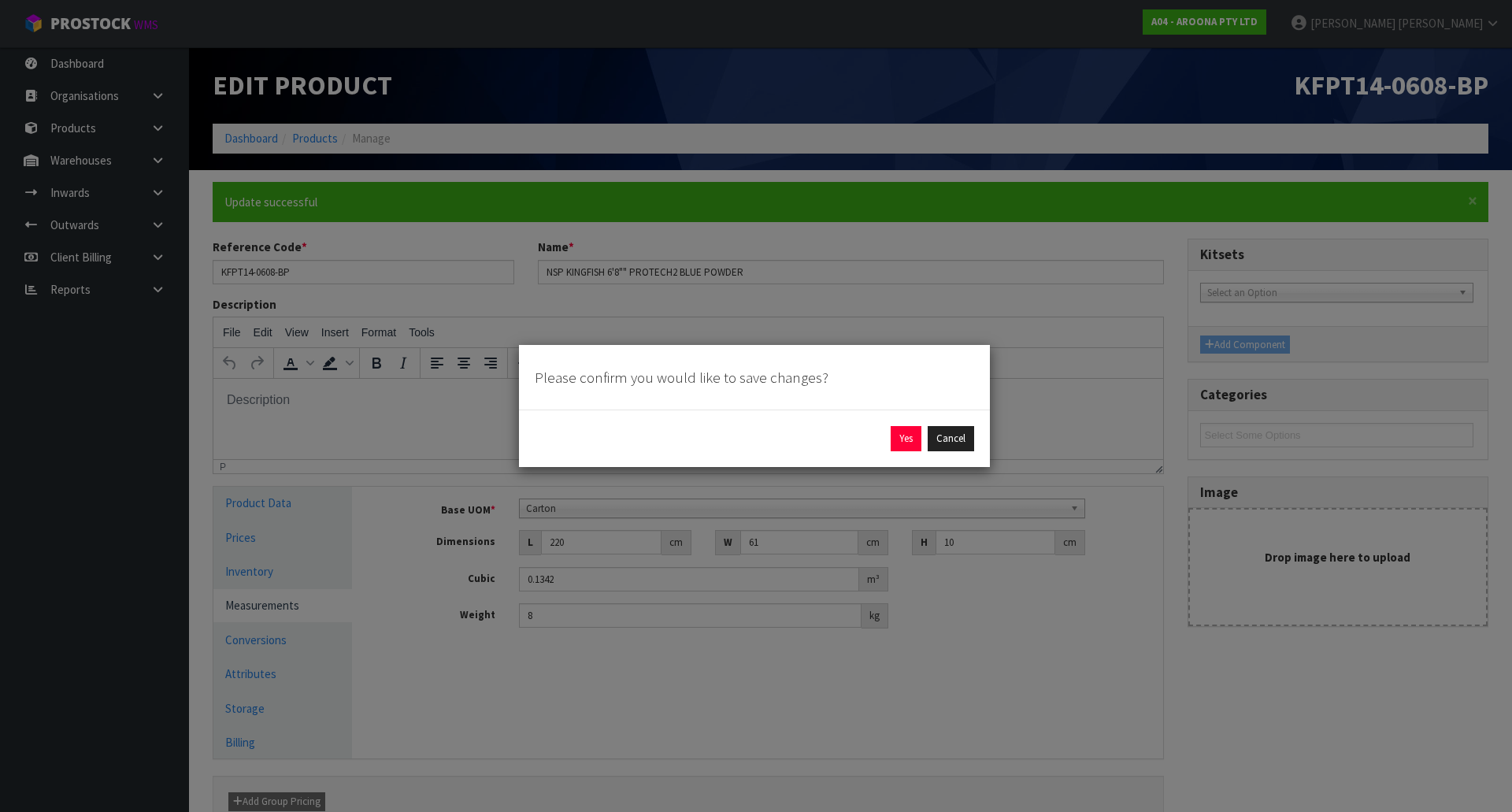
click at [909, 424] on div "Yes Cancel" at bounding box center [754, 439] width 471 height 57
click at [898, 442] on button "Yes" at bounding box center [906, 439] width 30 height 25
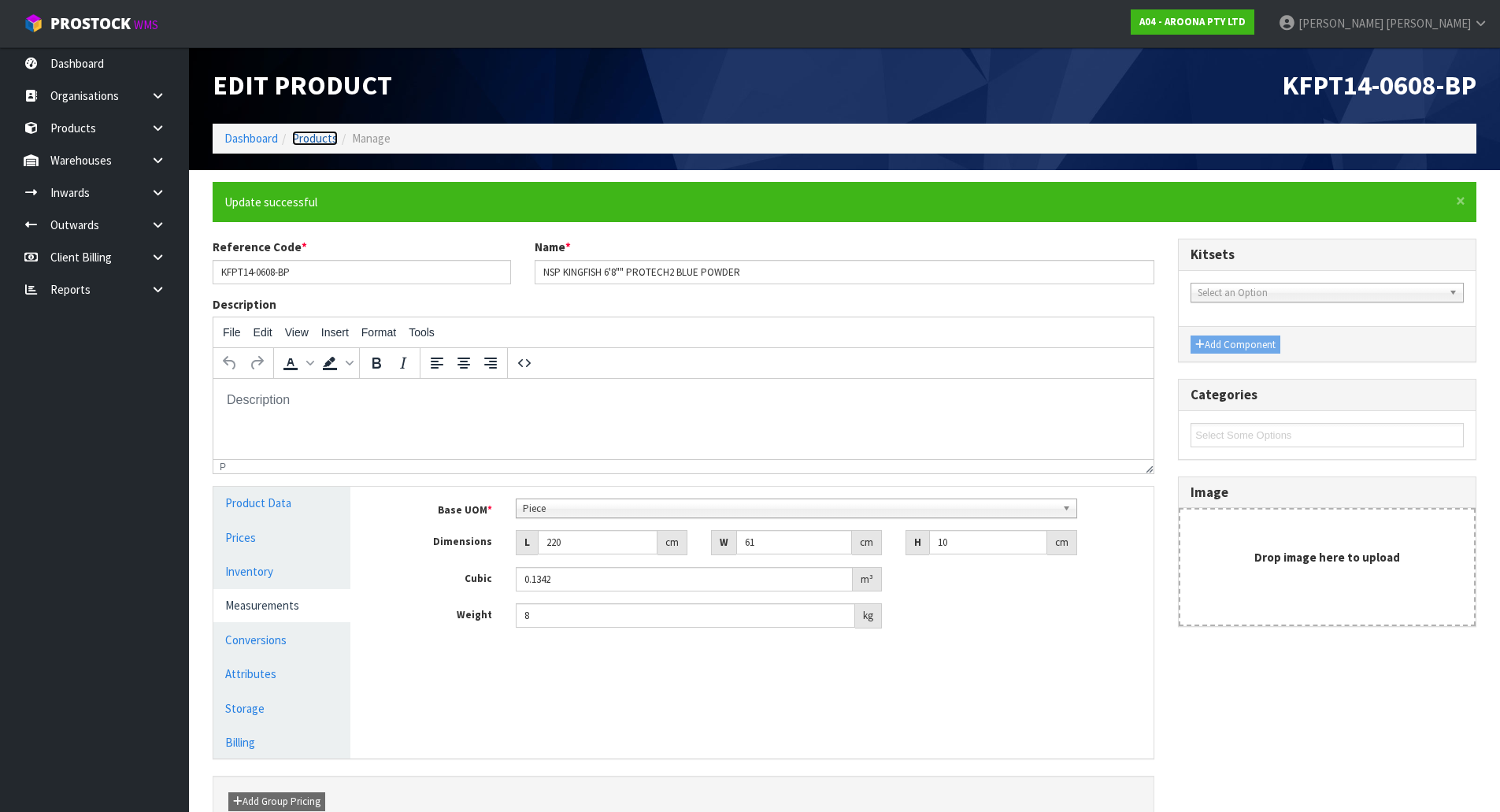
click at [316, 139] on link "Products" at bounding box center [315, 139] width 46 height 15
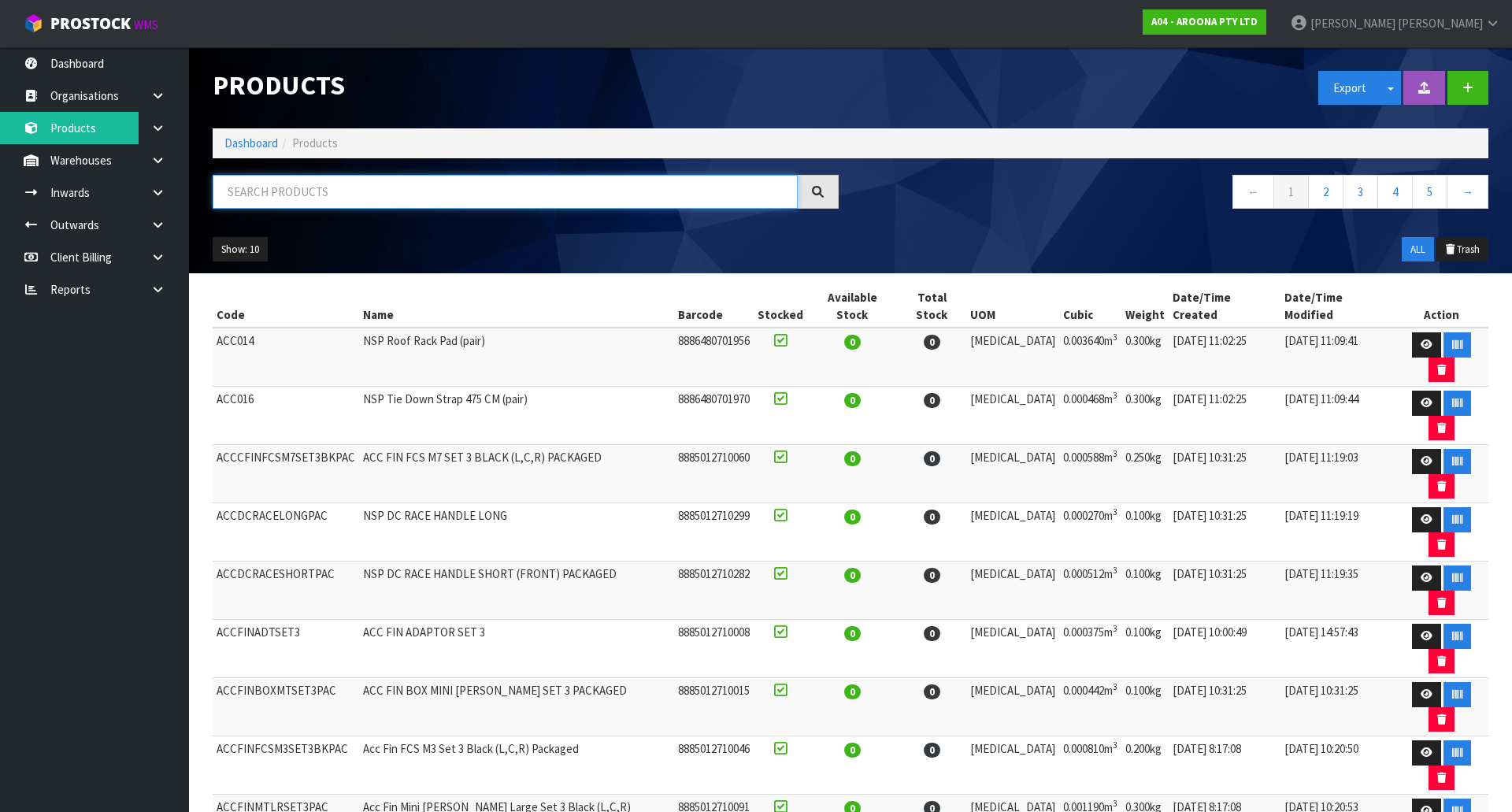
click at [365, 185] on input "text" at bounding box center [505, 192] width 585 height 34
click at [281, 202] on input "text" at bounding box center [505, 192] width 585 height 34
paste input "MNPT"
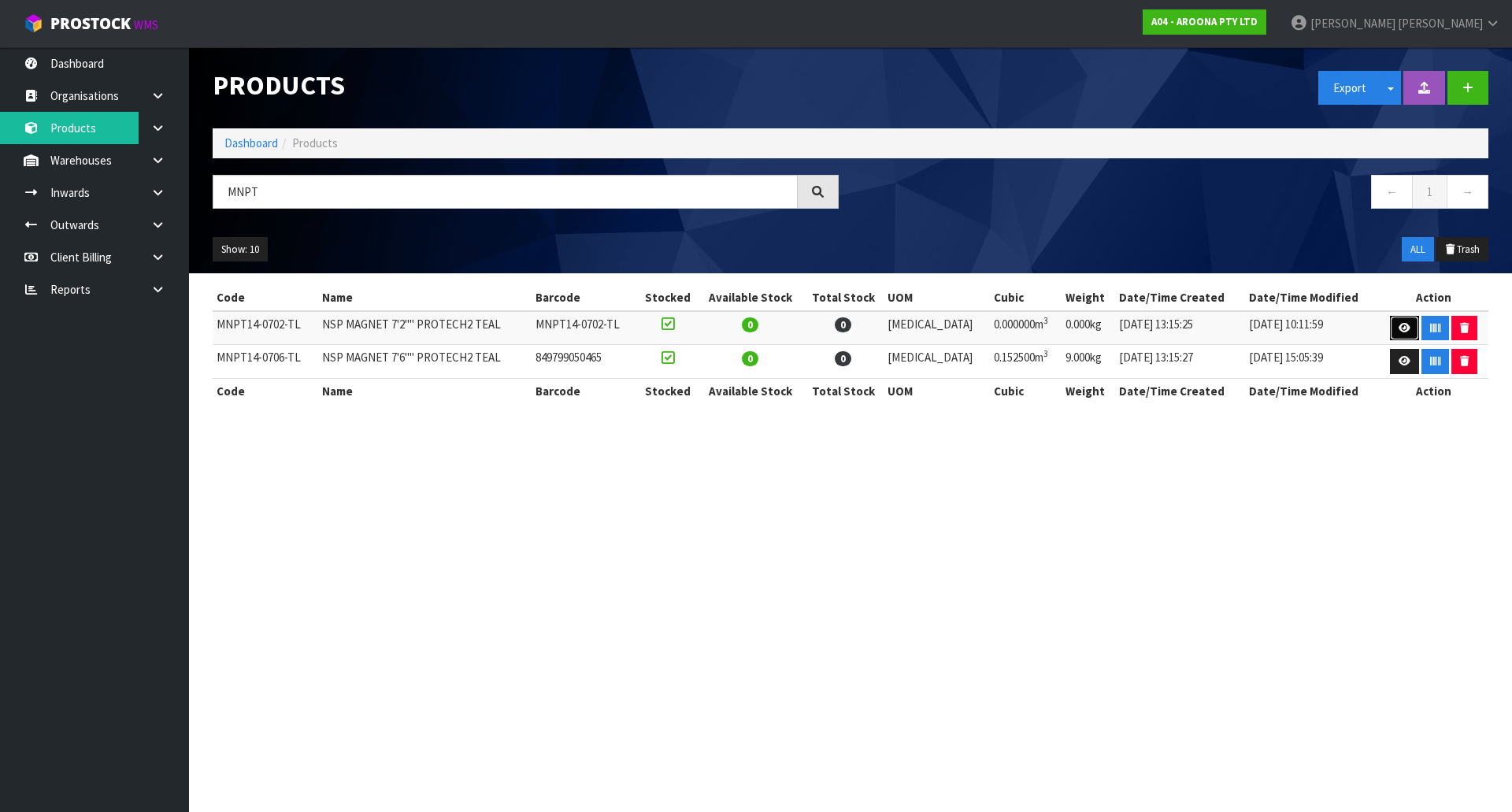
click at [1393, 328] on link at bounding box center [1405, 329] width 29 height 25
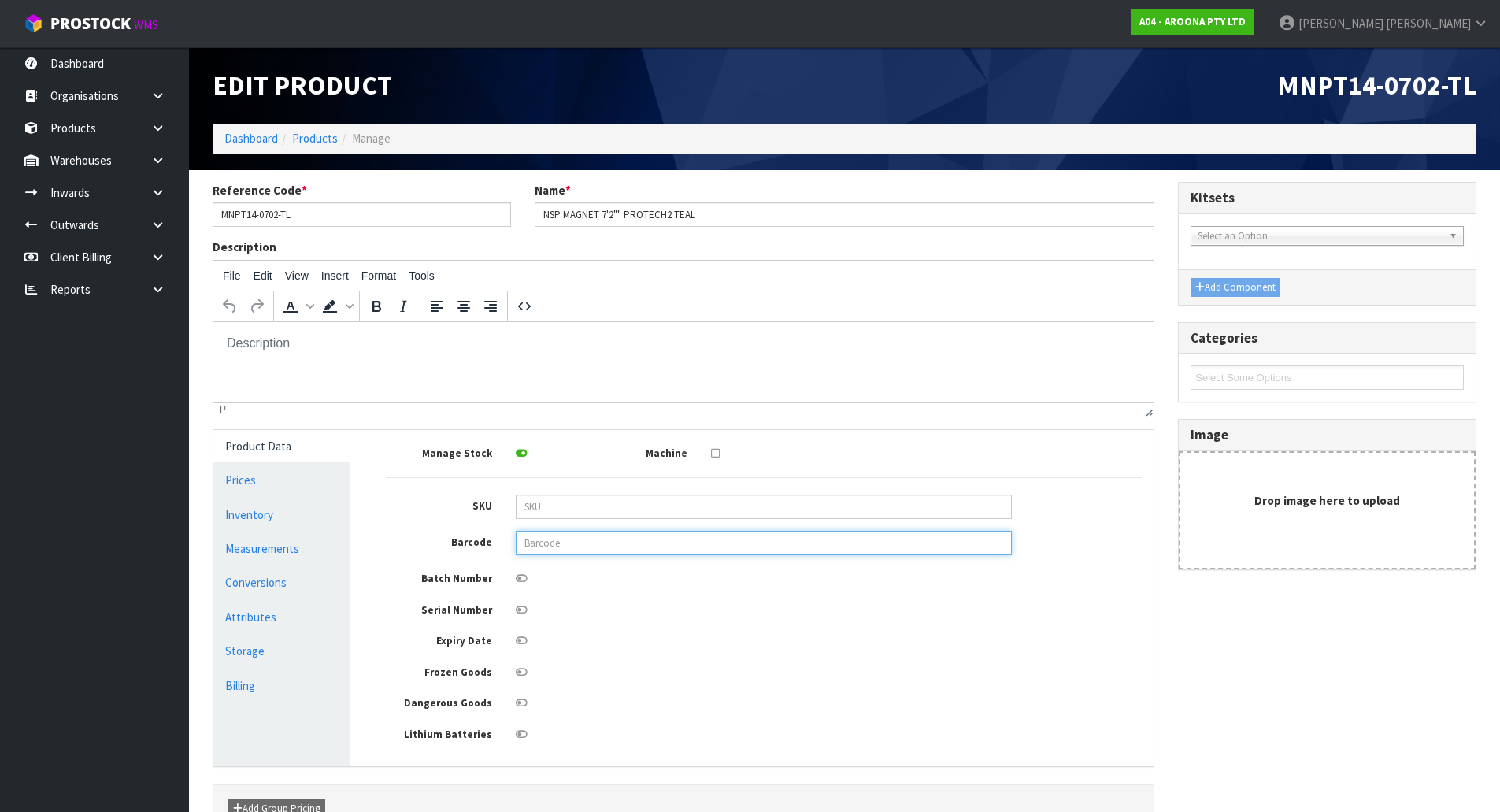
click at [559, 537] on input "text" at bounding box center [763, 542] width 496 height 25
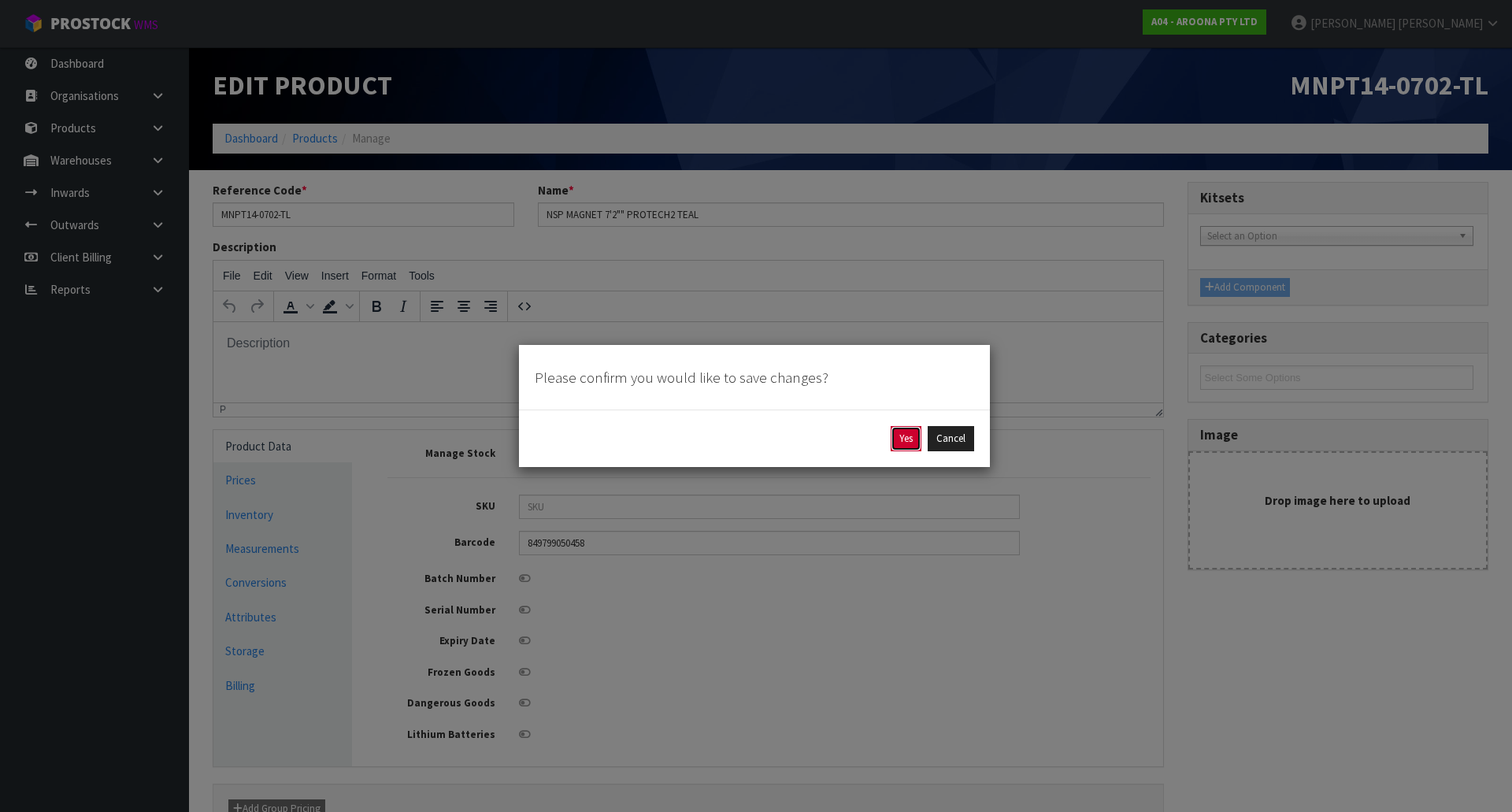
click at [899, 443] on button "Yes" at bounding box center [906, 439] width 30 height 25
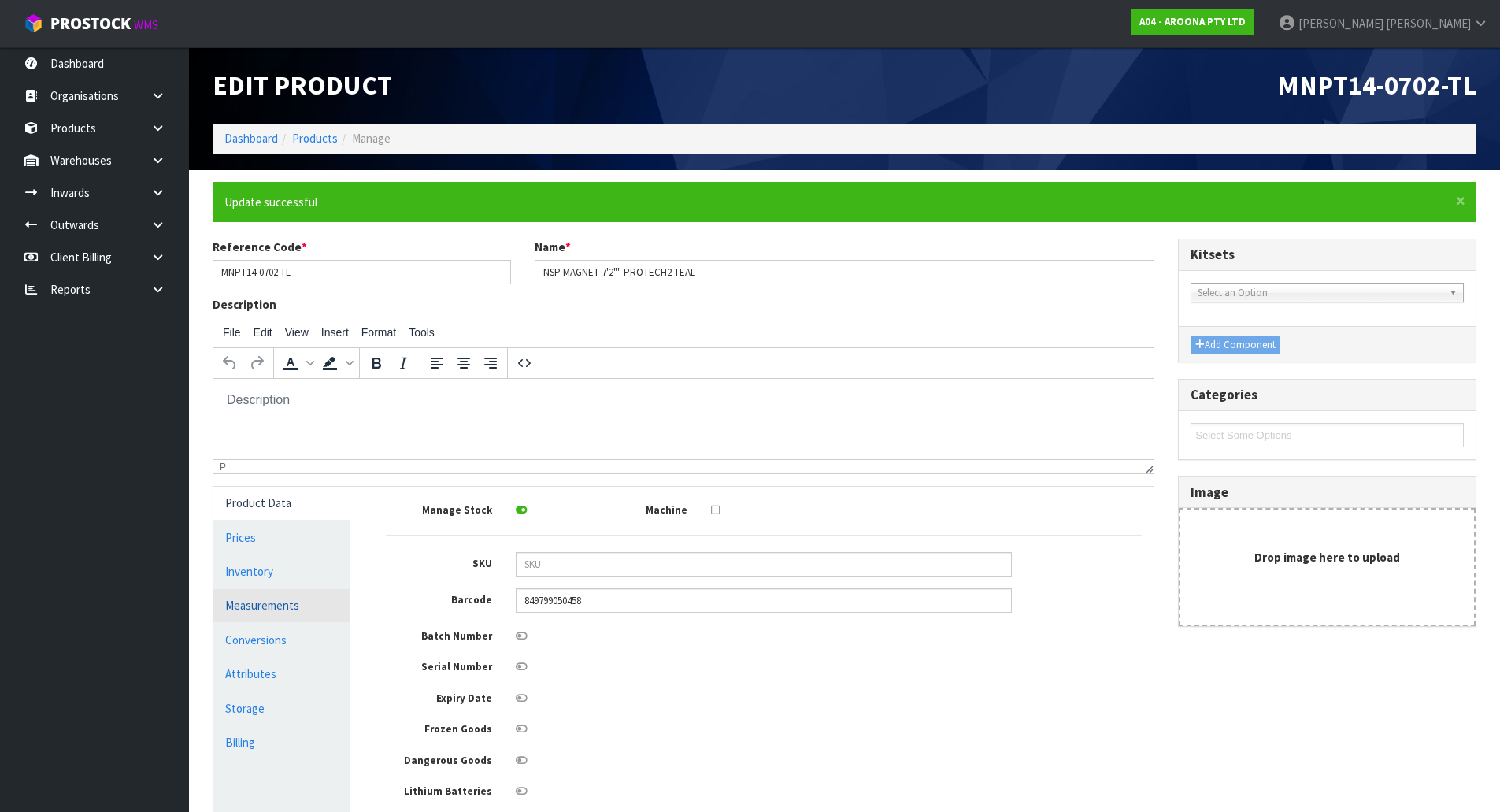
click at [303, 599] on link "Measurements" at bounding box center [282, 605] width 137 height 32
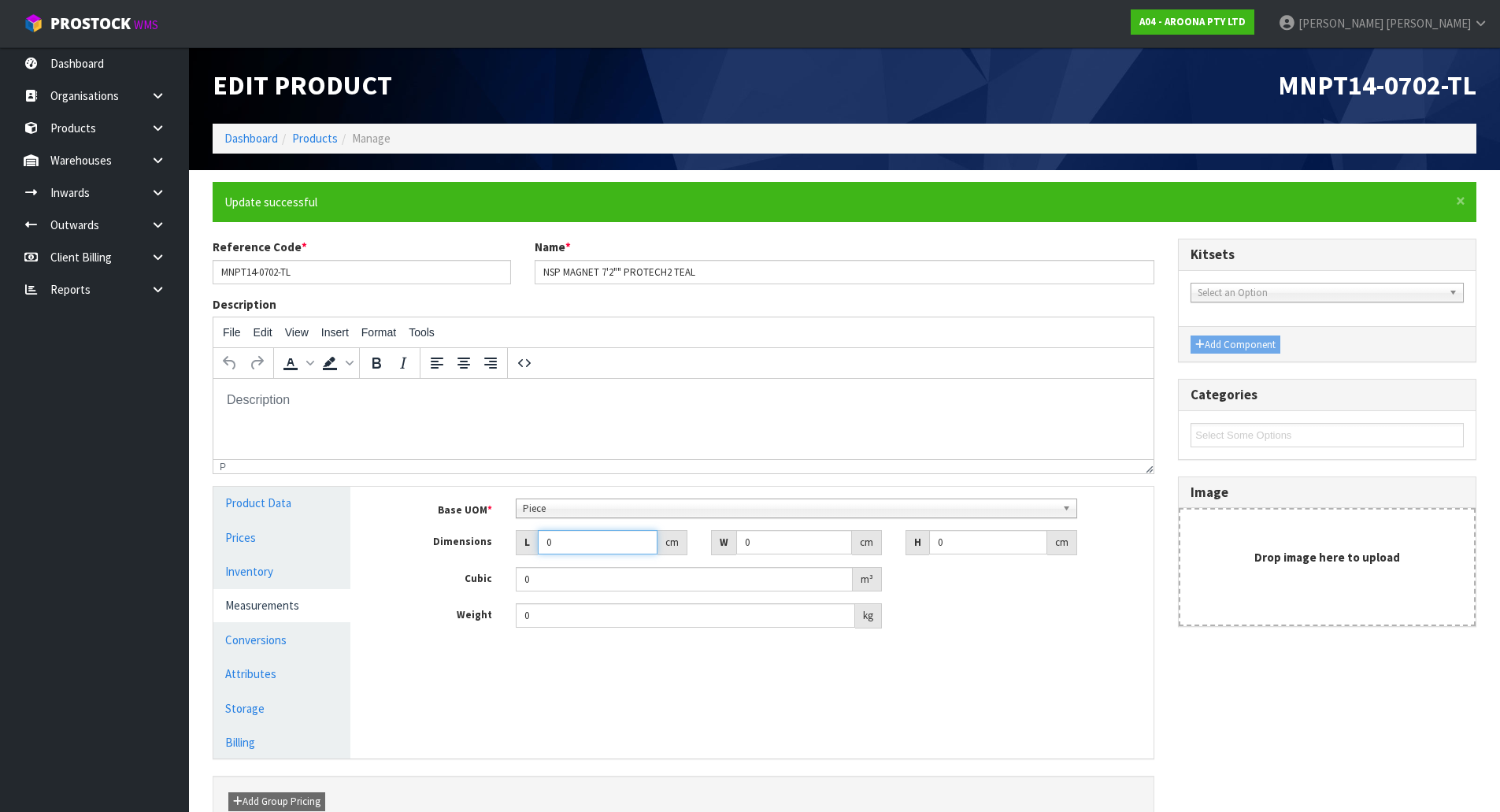
drag, startPoint x: 569, startPoint y: 537, endPoint x: 400, endPoint y: 562, distance: 170.8
click at [400, 562] on div "Base UOM * Bag Bar Basket Bin Bottle Box Bundle Cabinet Cage Carton Case Coil C…" at bounding box center [764, 564] width 755 height 130
click at [539, 504] on span "Piece" at bounding box center [789, 509] width 533 height 19
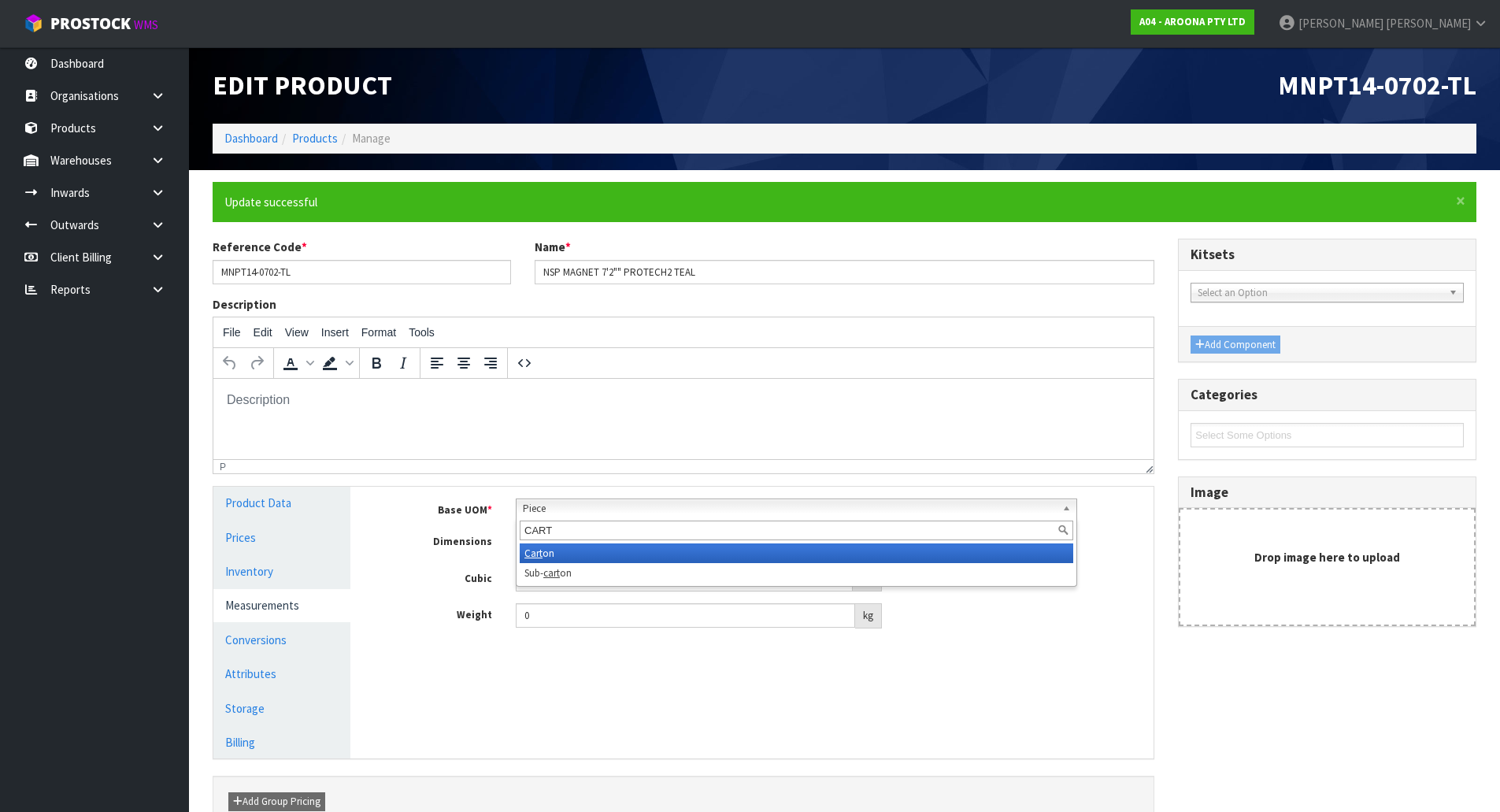
click at [548, 554] on li "Cart on" at bounding box center [796, 553] width 554 height 19
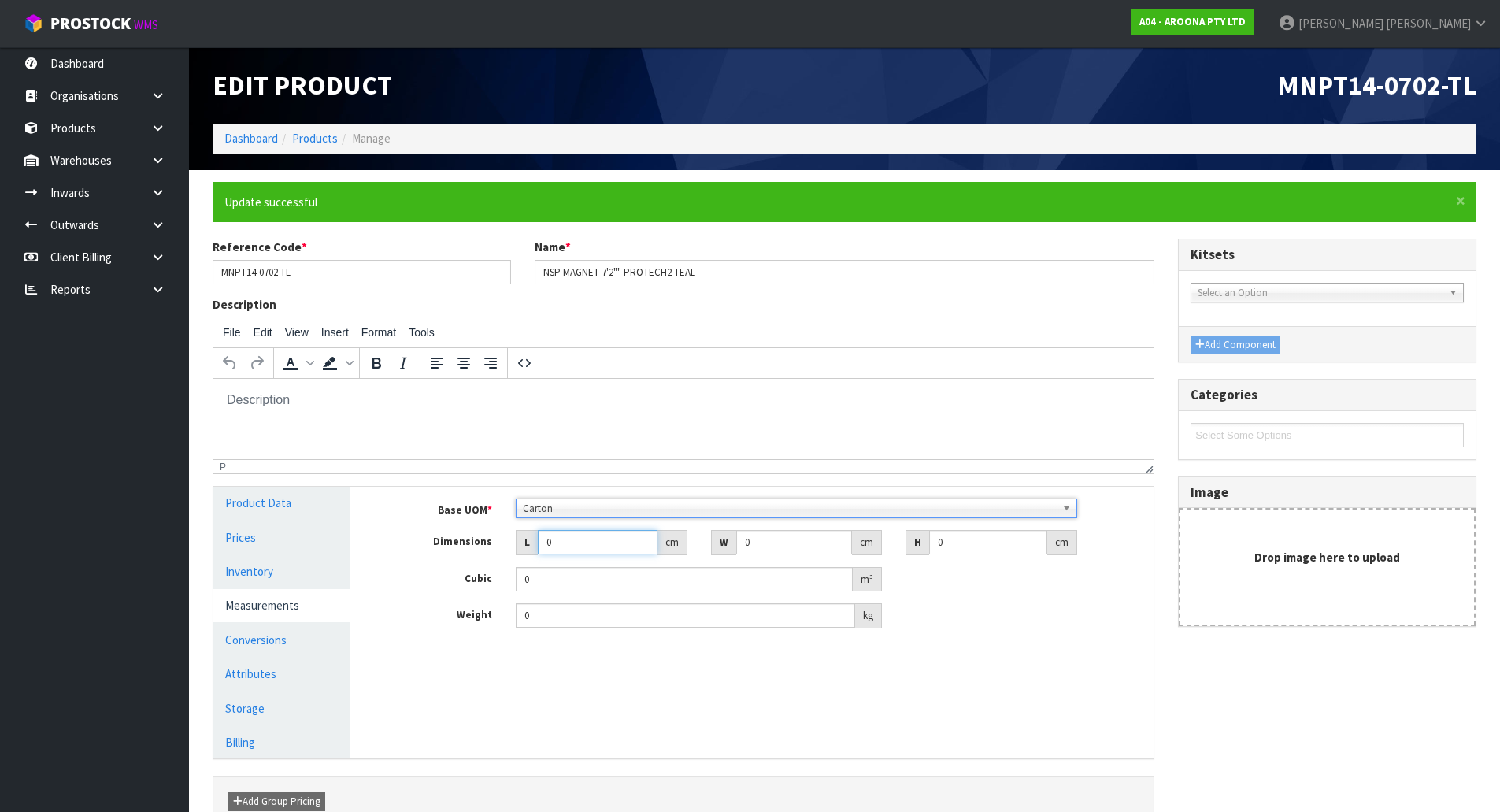
drag, startPoint x: 579, startPoint y: 540, endPoint x: 363, endPoint y: 517, distance: 217.2
click at [363, 517] on div "Manage Stock Machine SKU Barcode 849799050458 Batch Number Serial Number Expiry…" at bounding box center [764, 622] width 803 height 271
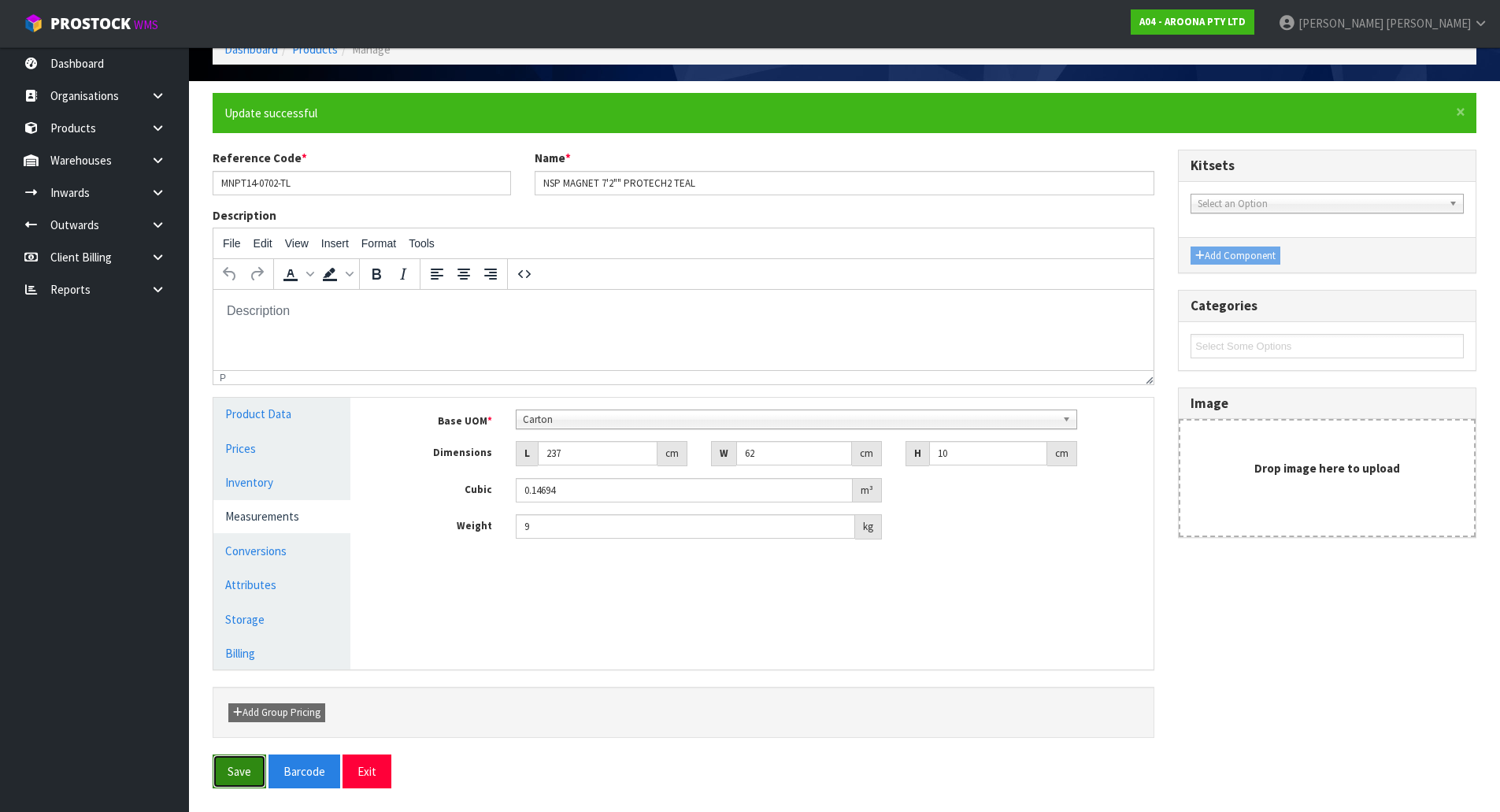
click at [236, 777] on button "Save" at bounding box center [239, 771] width 53 height 34
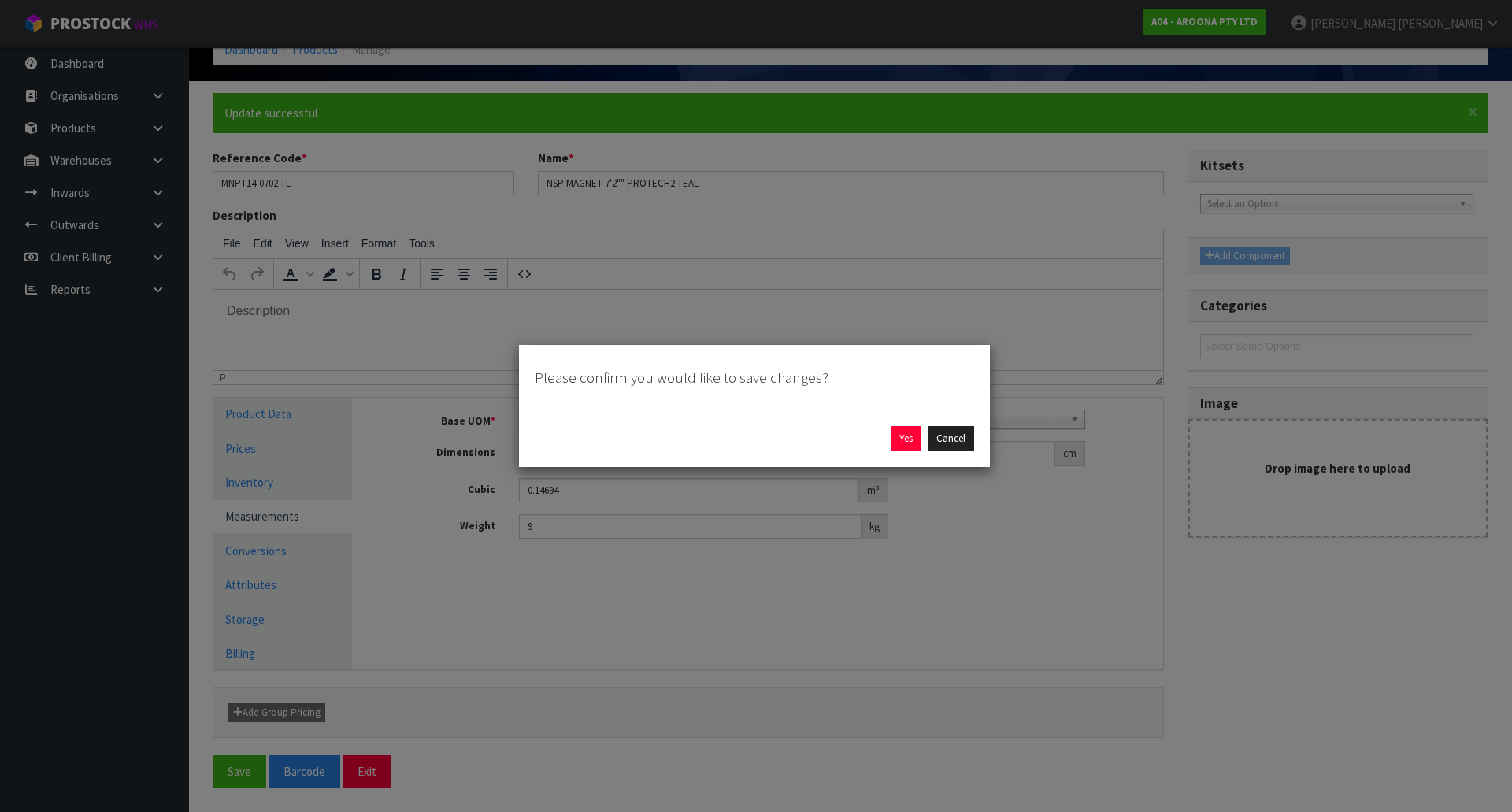
click at [889, 447] on div "Yes Cancel" at bounding box center [755, 439] width 439 height 25
click at [901, 443] on button "Yes" at bounding box center [906, 439] width 30 height 25
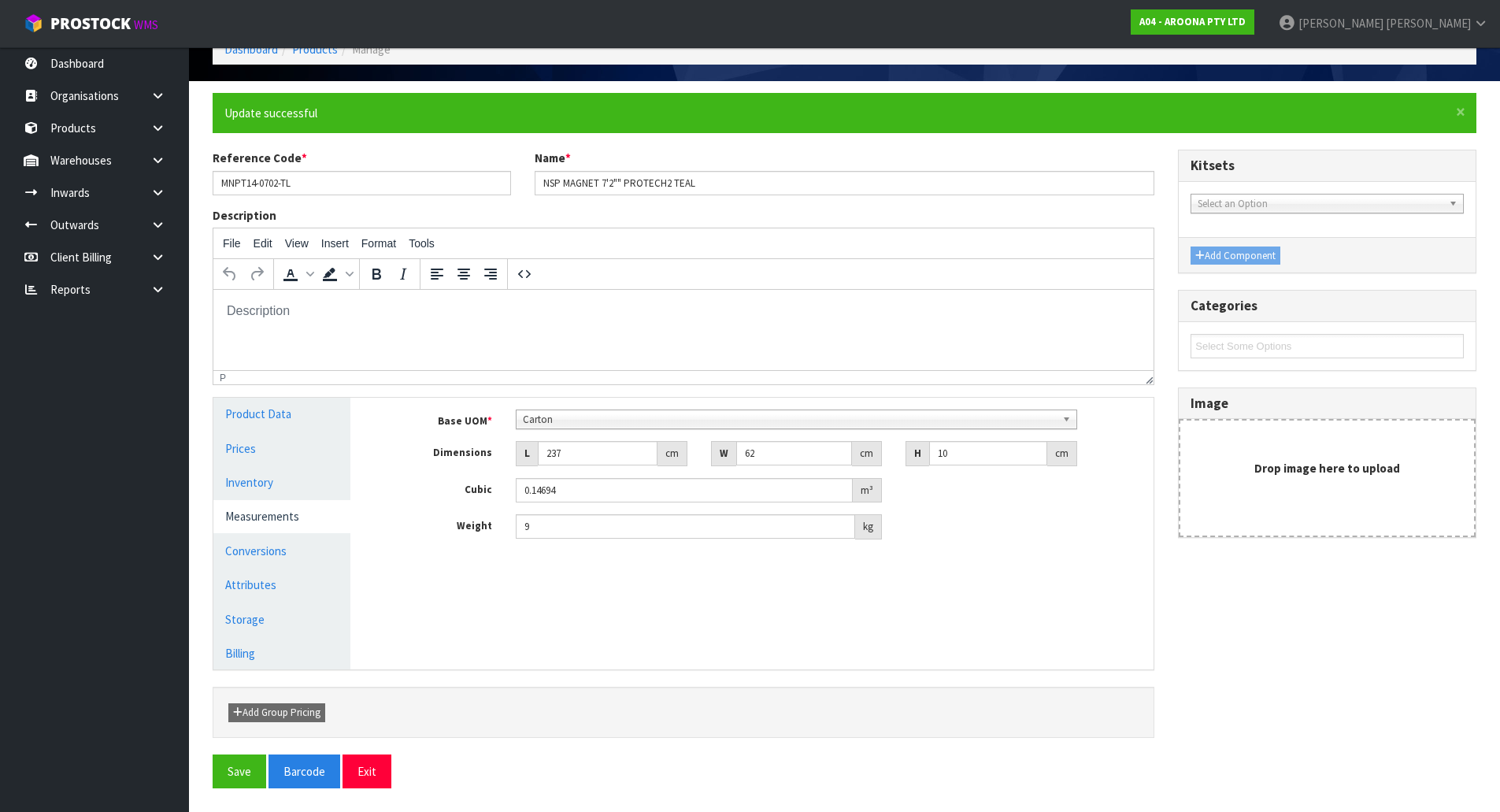
scroll to position [0, 0]
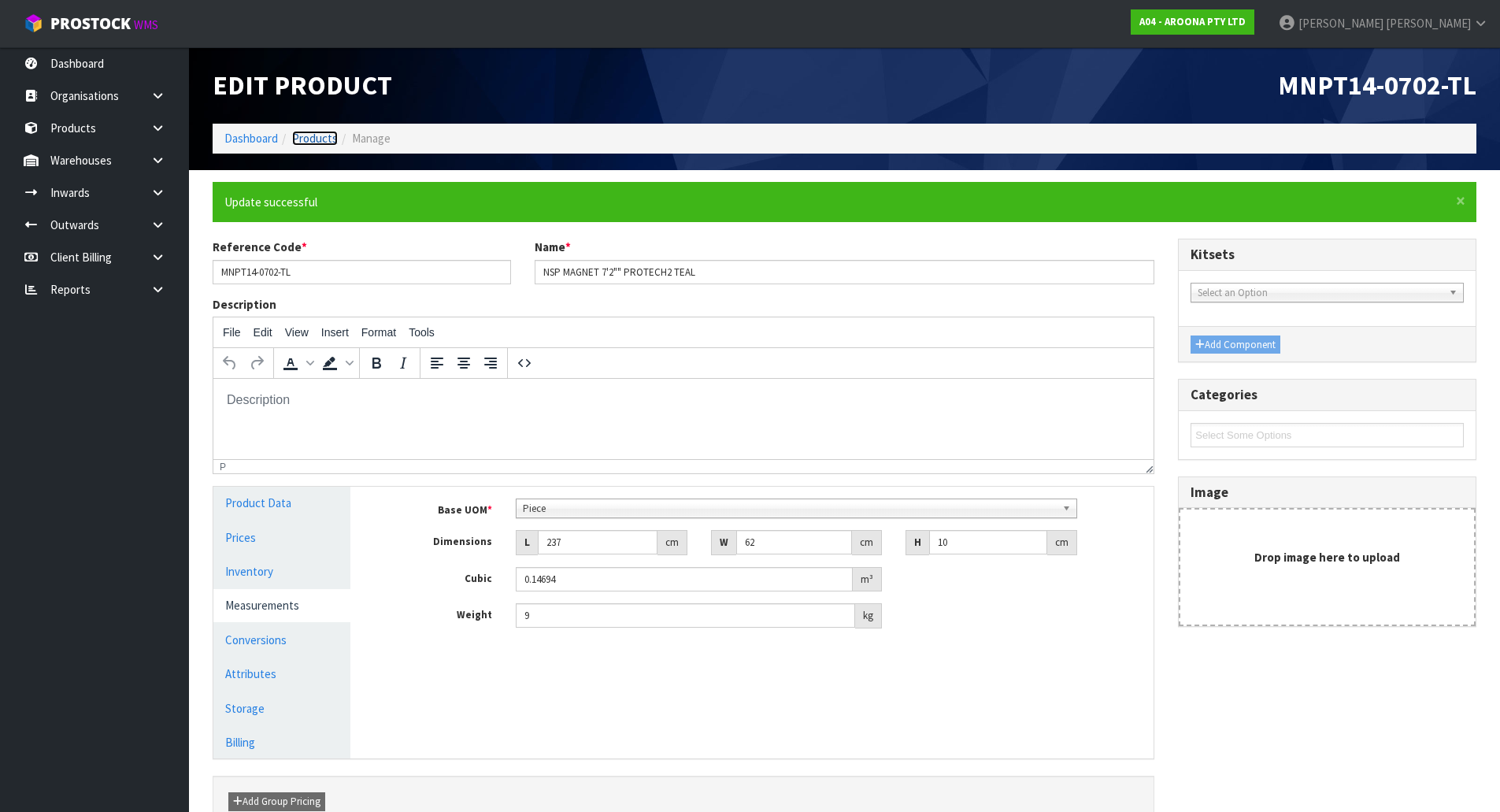
click at [305, 133] on link "Products" at bounding box center [315, 139] width 46 height 15
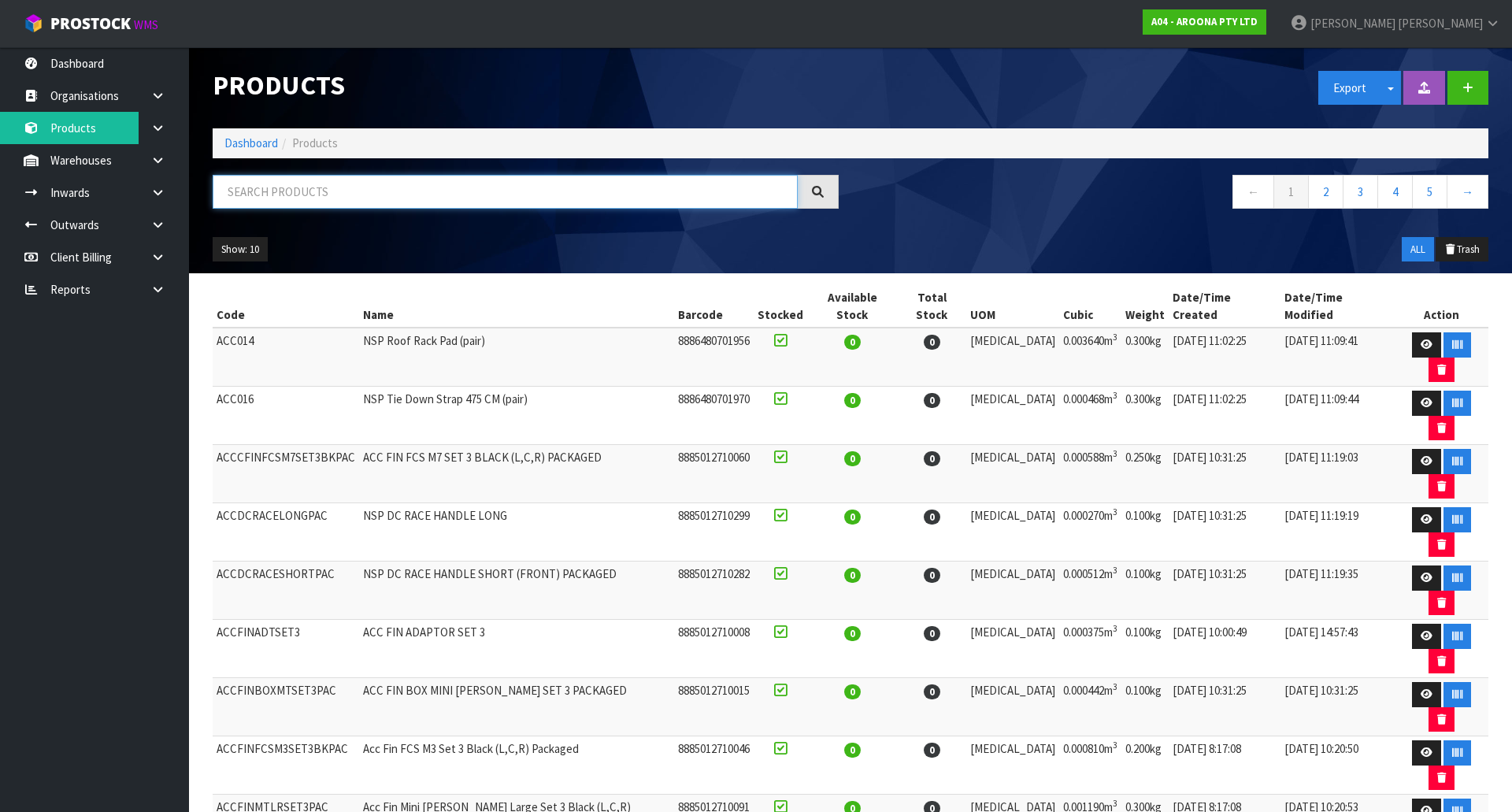
click at [287, 189] on input "text" at bounding box center [505, 192] width 585 height 34
click at [362, 204] on input "text" at bounding box center [505, 192] width 585 height 34
paste input "GLFH"
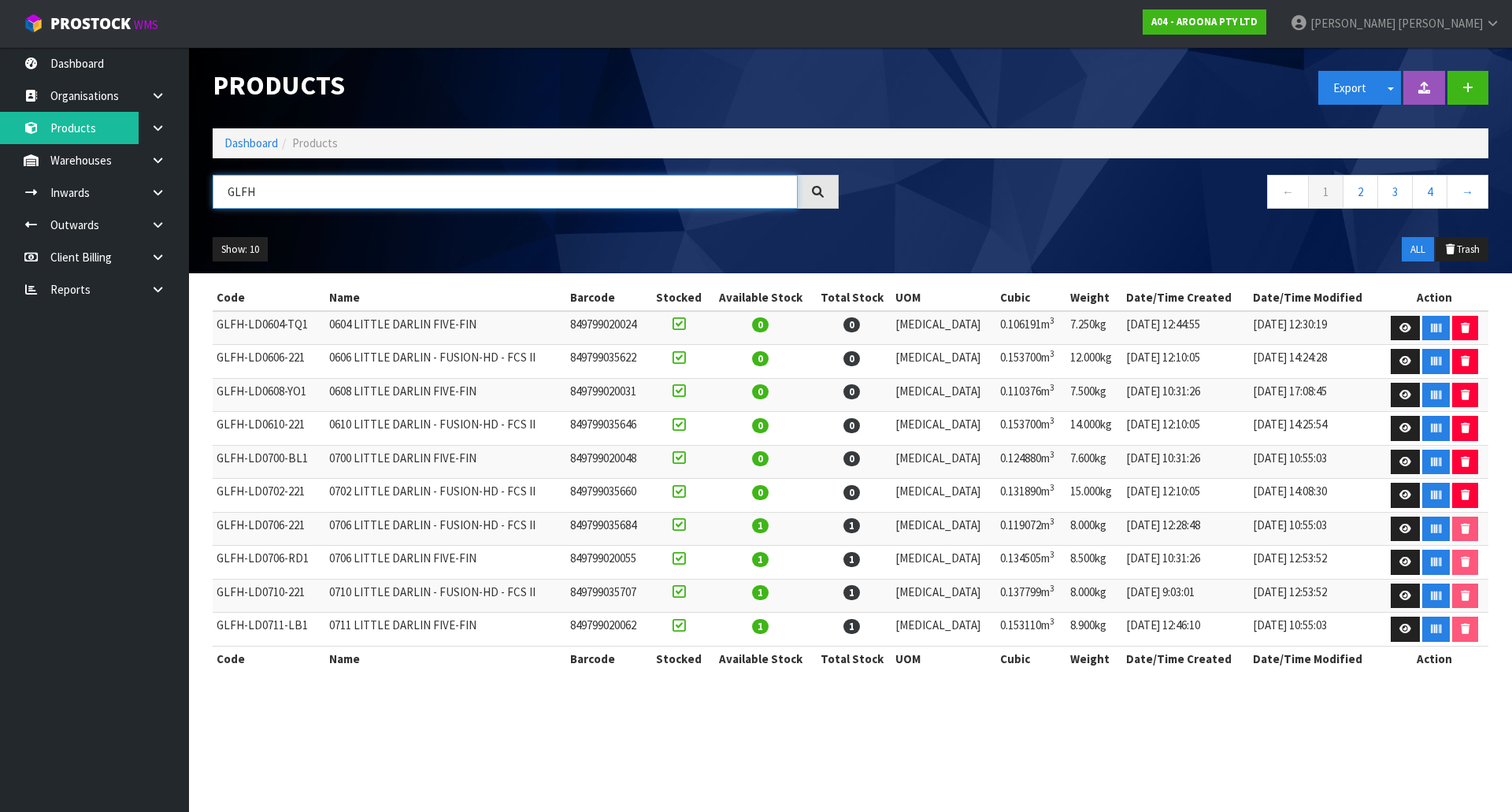
drag, startPoint x: 328, startPoint y: 190, endPoint x: 306, endPoint y: 193, distance: 22.2
click at [327, 190] on input "GLFH" at bounding box center [505, 192] width 585 height 34
paste input "SF0606"
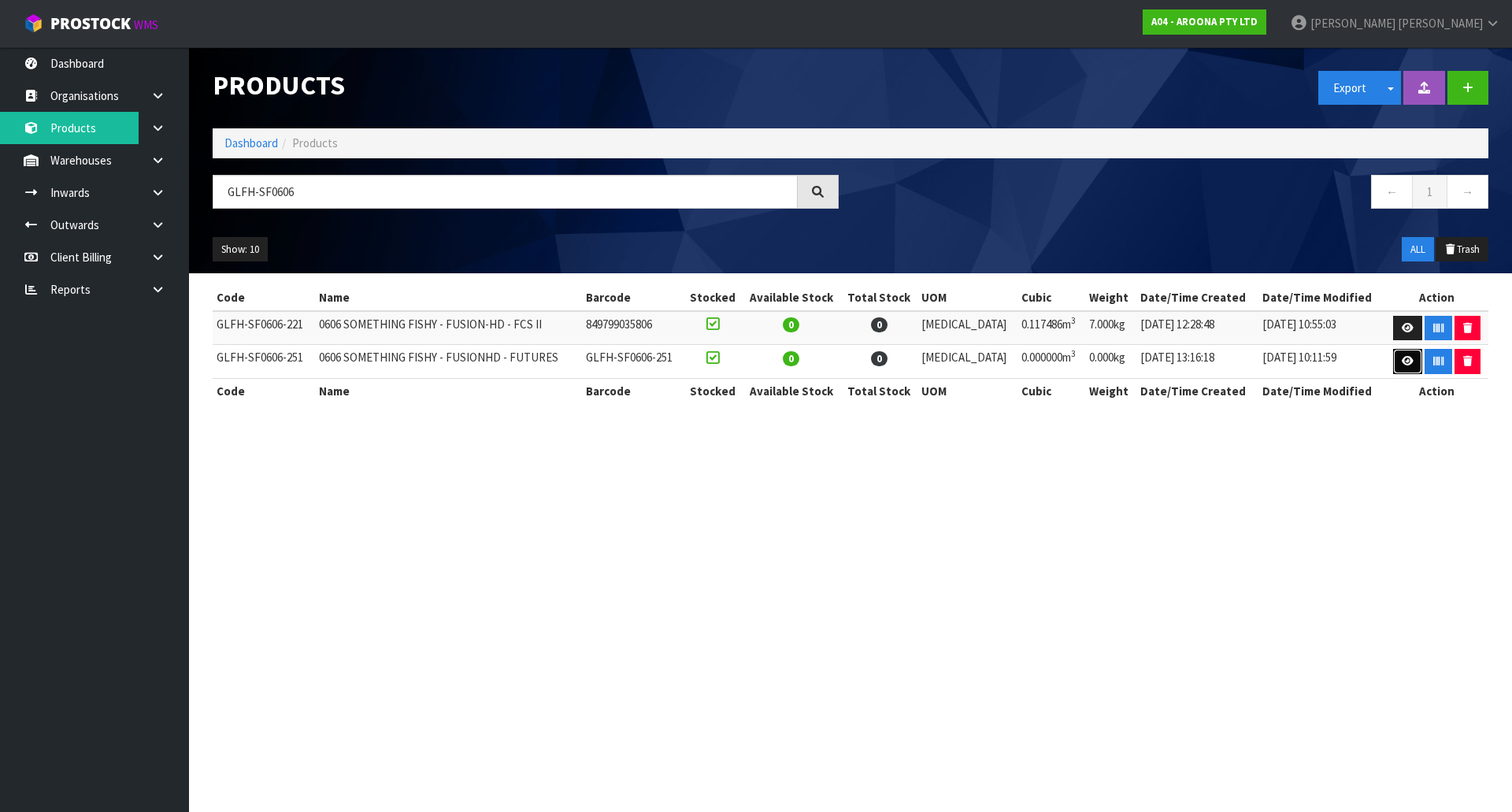
click at [1409, 360] on icon at bounding box center [1407, 361] width 12 height 10
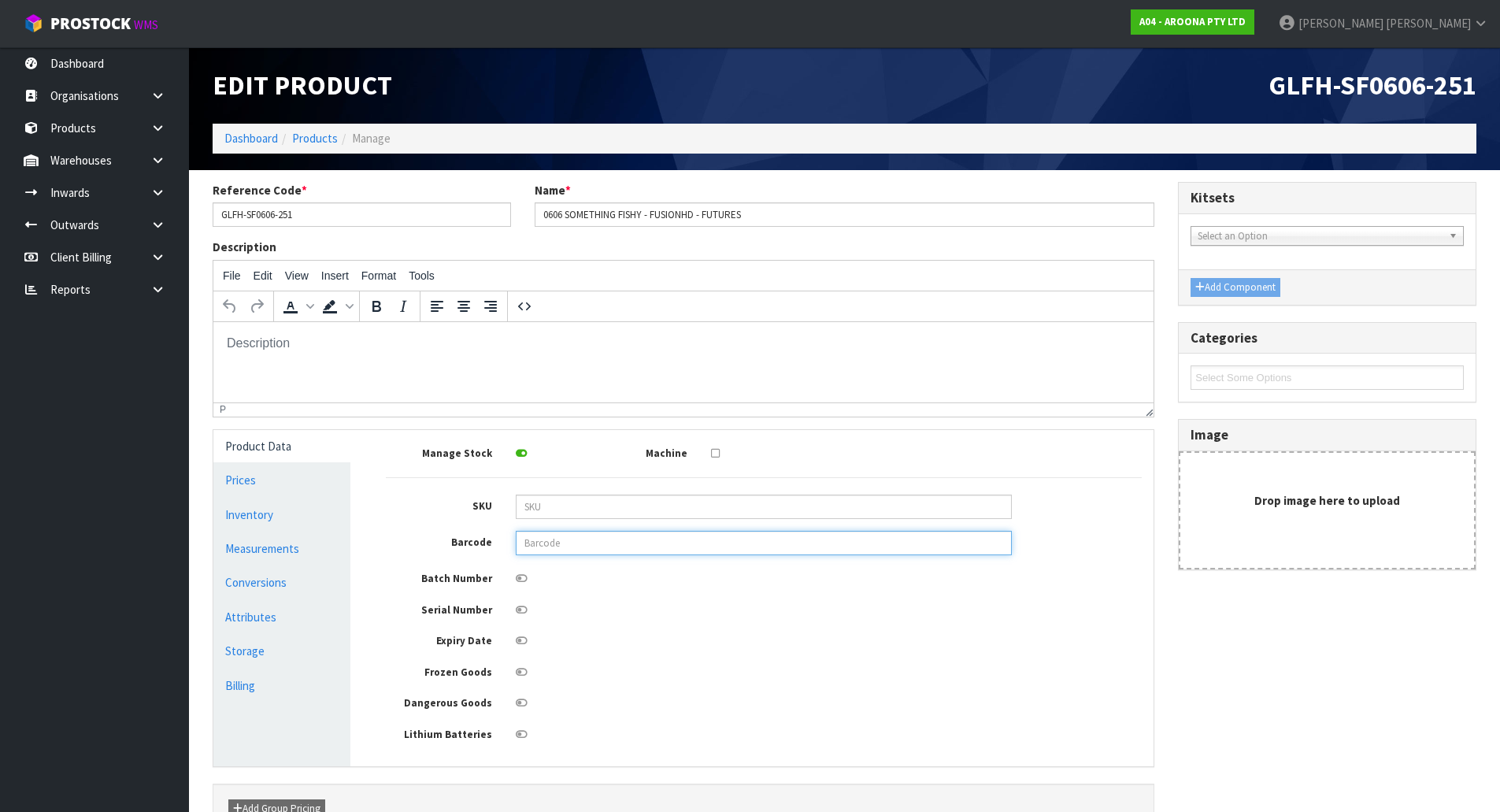
click at [553, 537] on input "text" at bounding box center [763, 542] width 496 height 25
click at [557, 541] on input "text" at bounding box center [763, 542] width 496 height 25
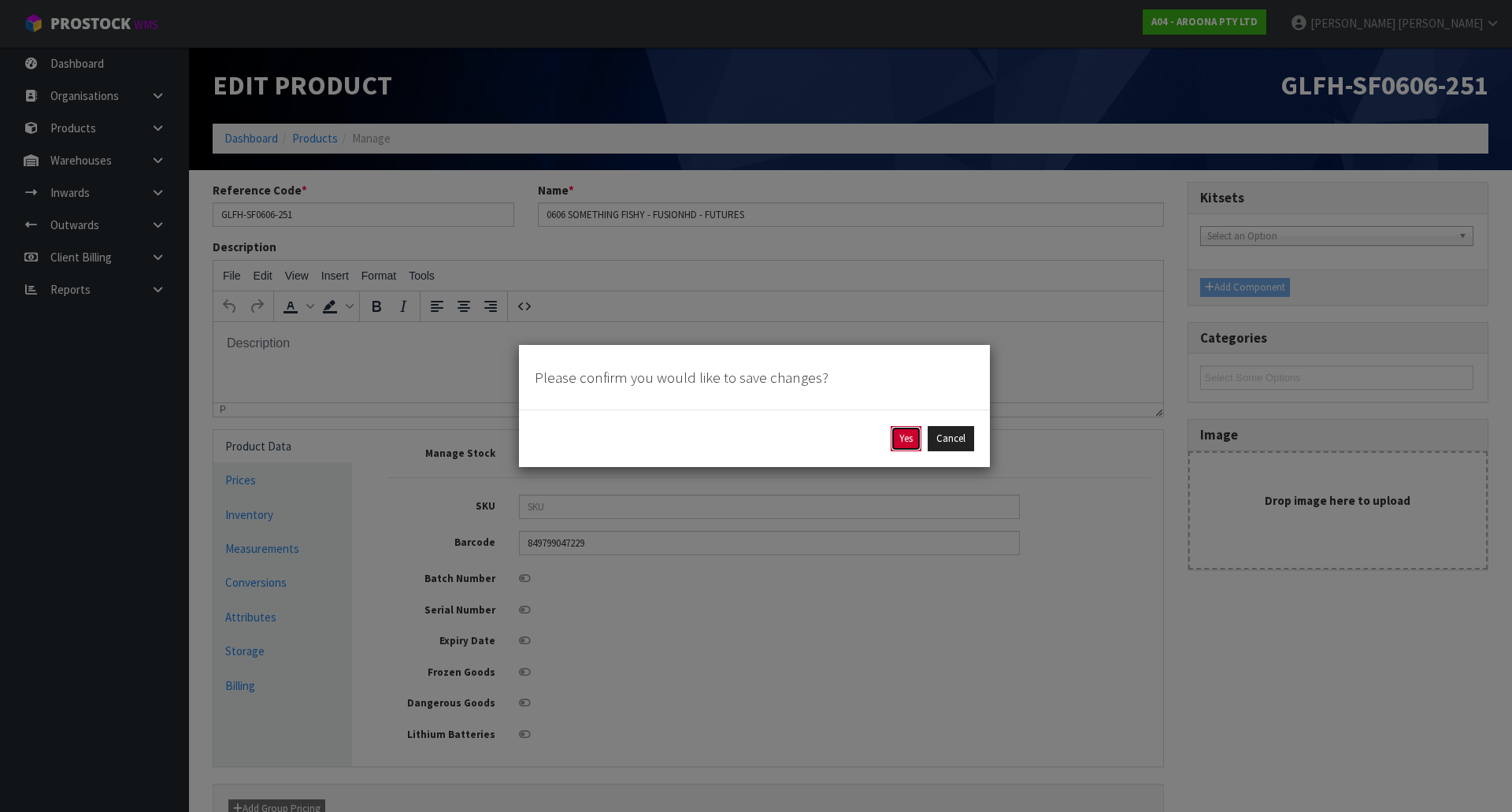
click at [911, 433] on button "Yes" at bounding box center [906, 439] width 30 height 25
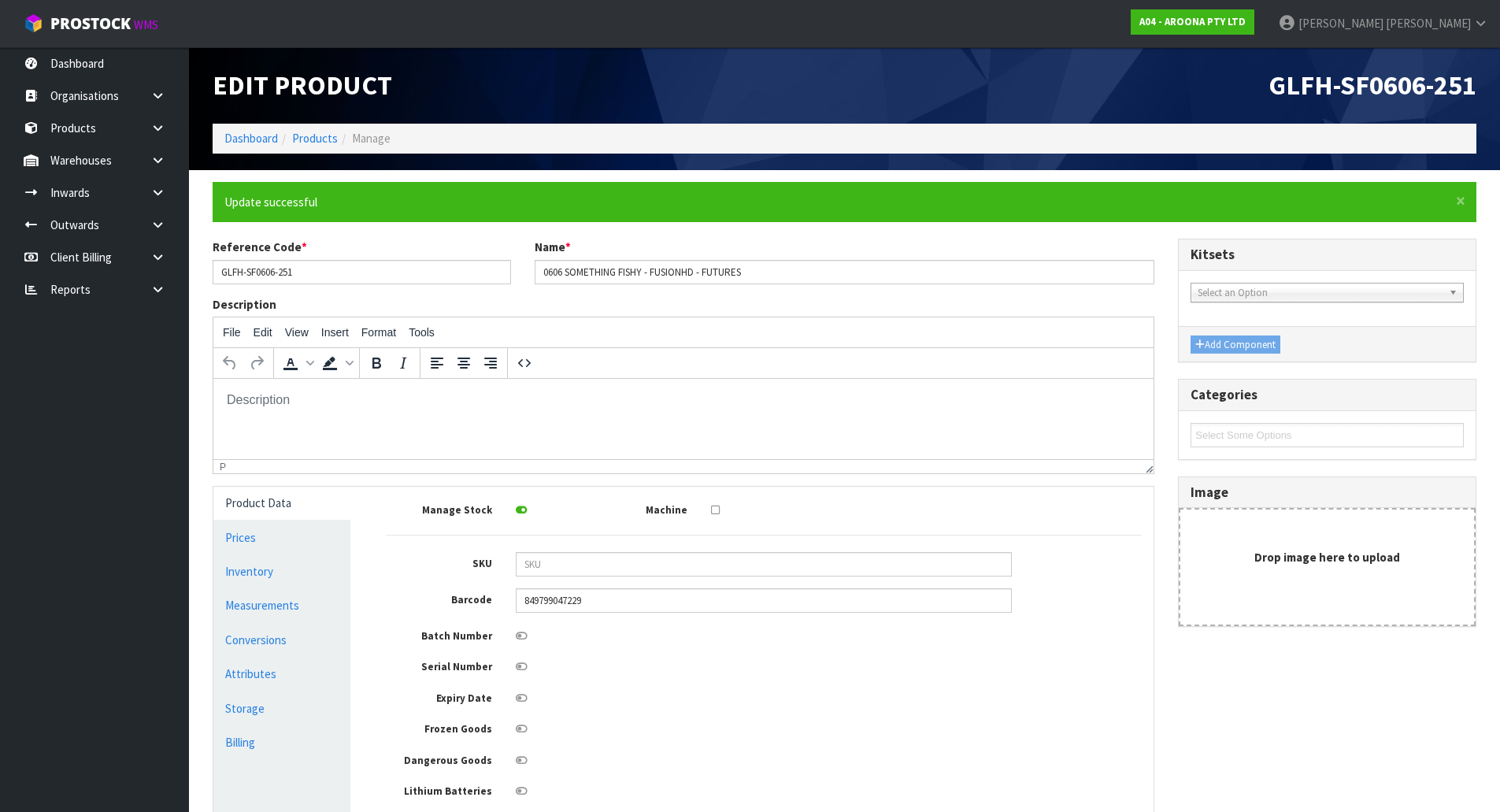
click at [584, 646] on div "Manage Stock Machine SKU Barcode 849799047229 Batch Number Serial Number Expiry…" at bounding box center [764, 649] width 755 height 301
click at [314, 610] on link "Measurements" at bounding box center [282, 605] width 137 height 32
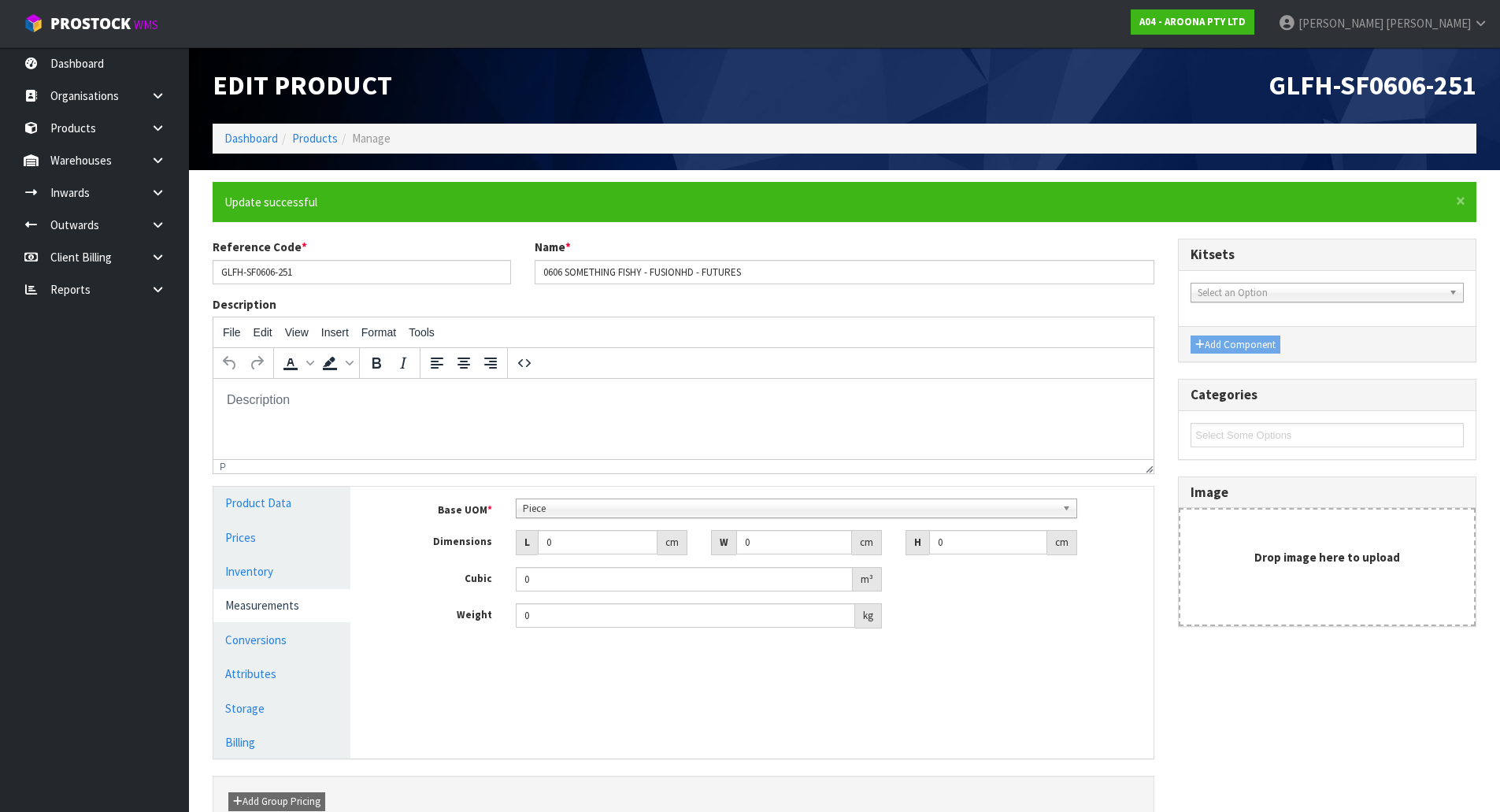
click at [572, 494] on div "Base UOM * Bag Bar Basket Bin Bottle Box Bundle Cabinet Cage Carton Case Coil C…" at bounding box center [764, 569] width 779 height 166
click at [572, 499] on link "Piece" at bounding box center [796, 508] width 561 height 19
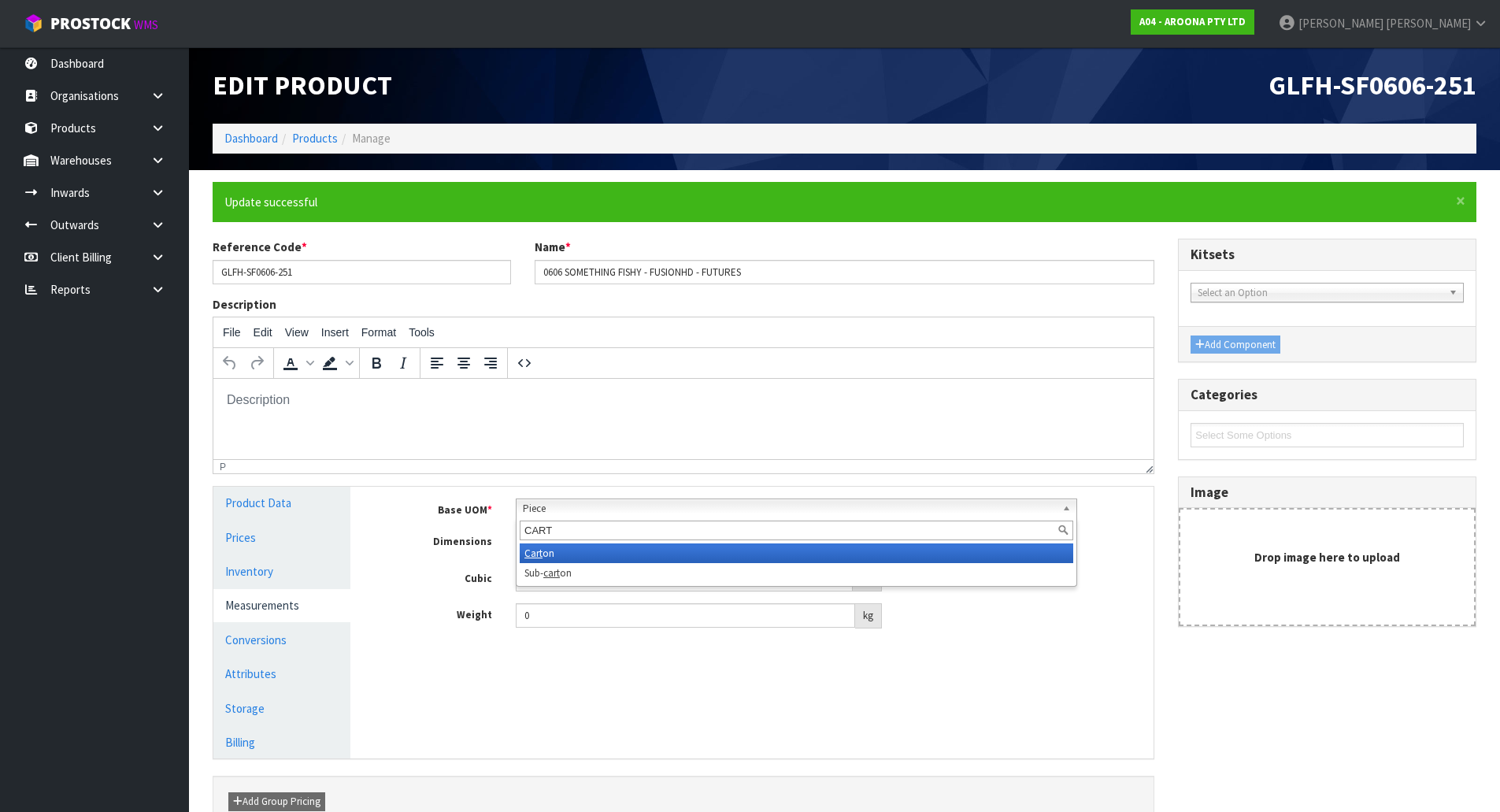
click at [534, 551] on em "Cart" at bounding box center [533, 553] width 18 height 14
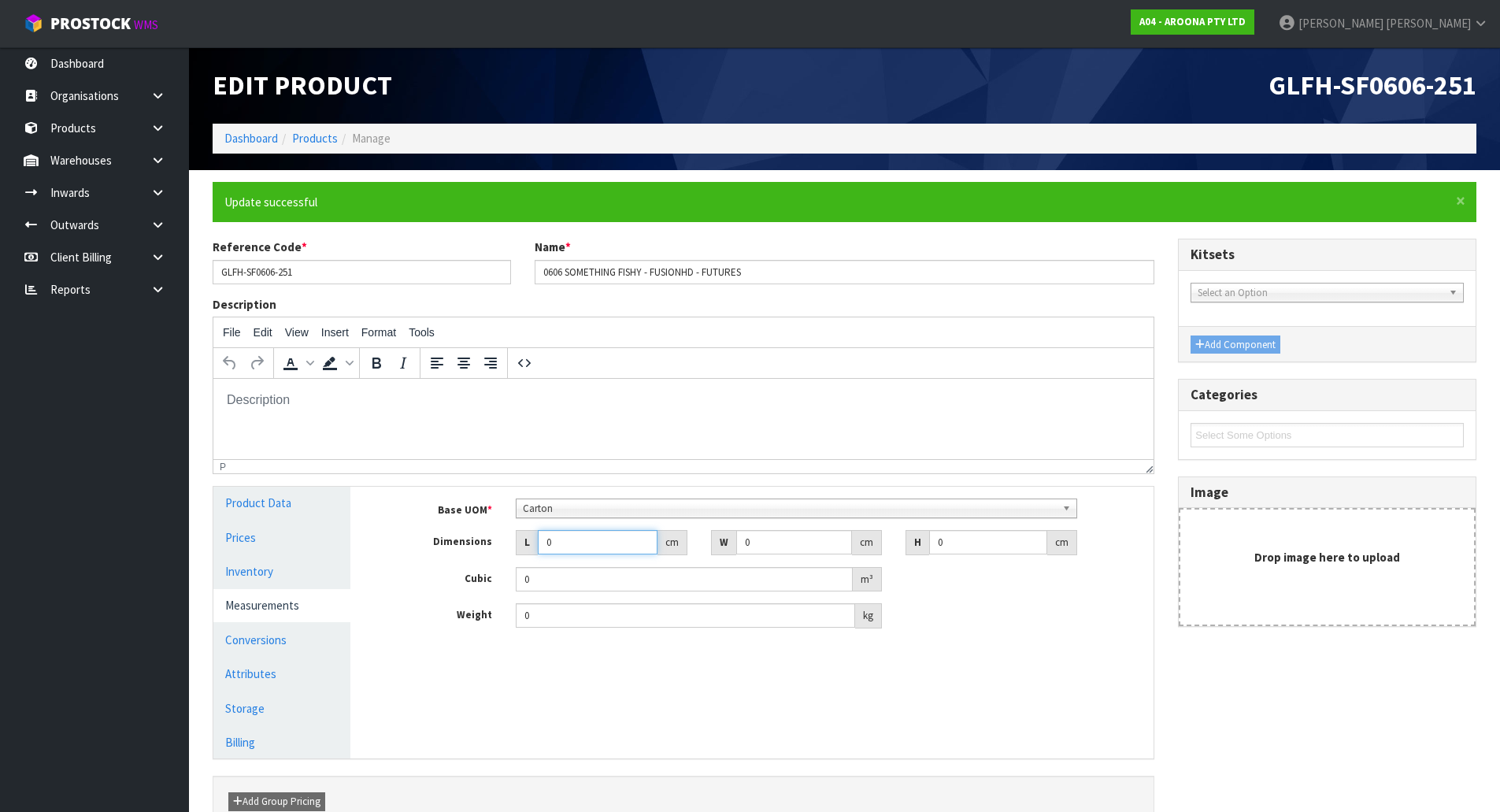
drag, startPoint x: 562, startPoint y: 546, endPoint x: 527, endPoint y: 554, distance: 35.9
click at [528, 554] on div "L 0 cm" at bounding box center [601, 542] width 172 height 25
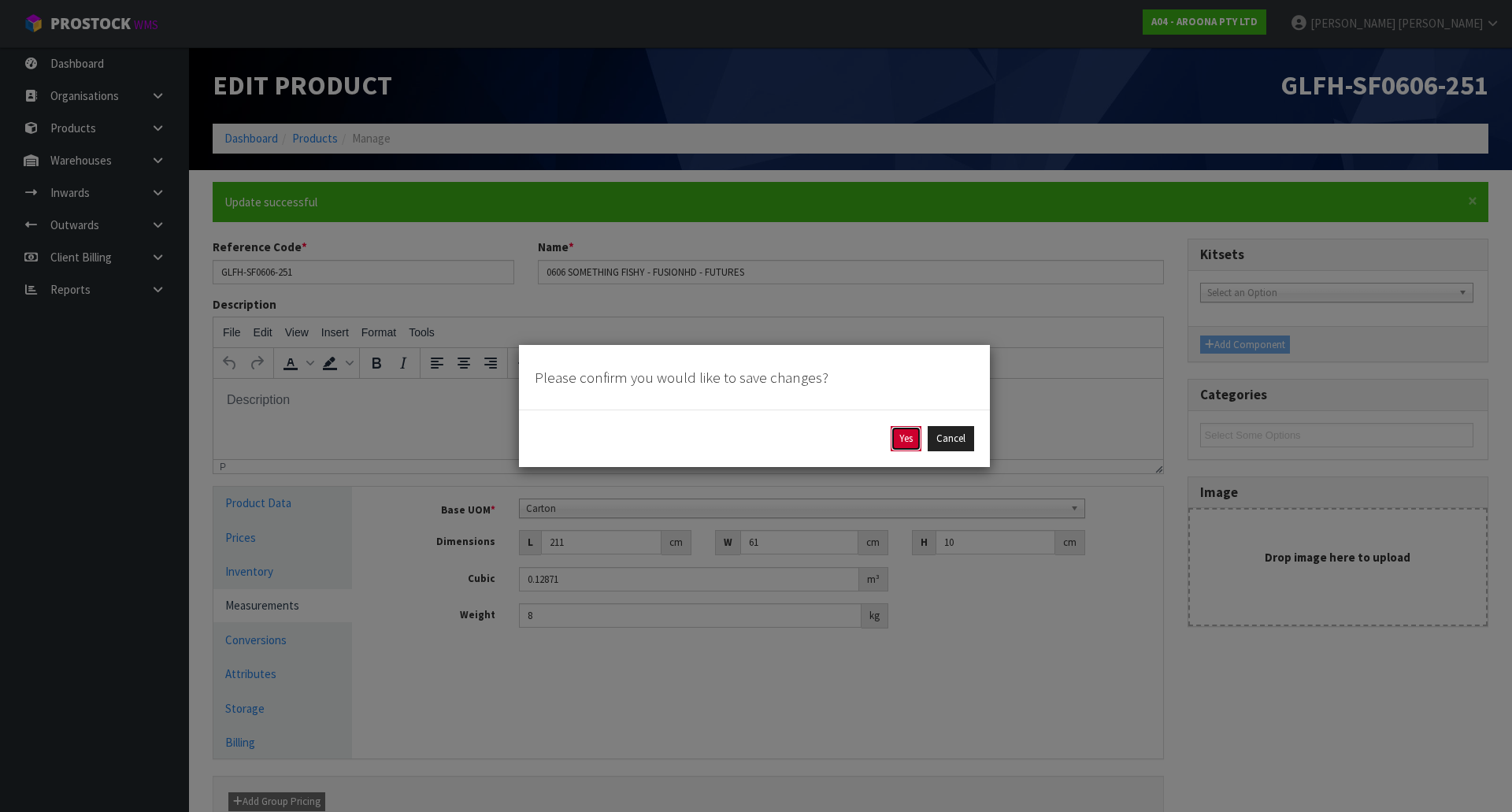
click at [906, 436] on button "Yes" at bounding box center [906, 439] width 30 height 25
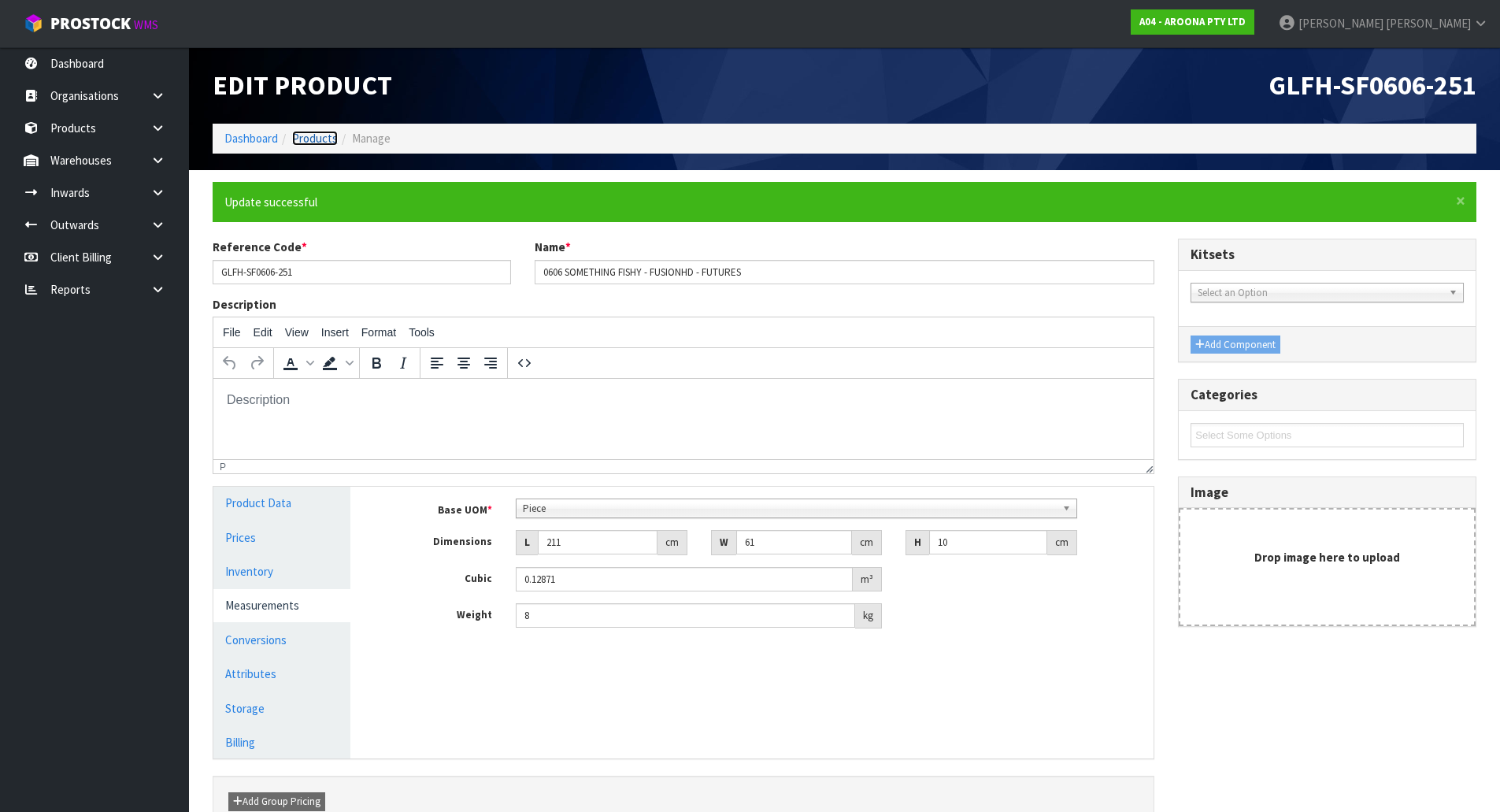
click at [317, 133] on link "Products" at bounding box center [315, 139] width 46 height 15
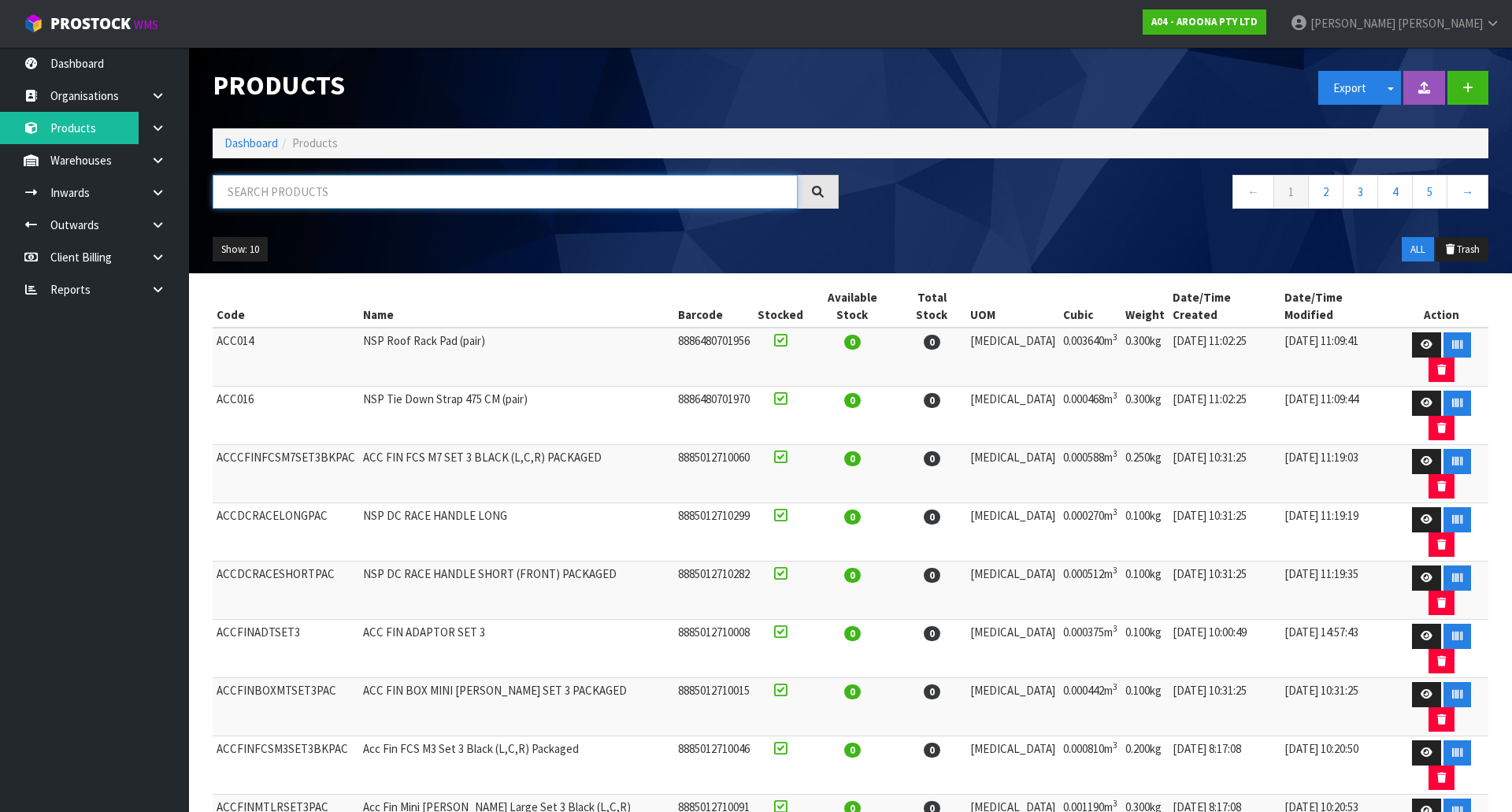
click at [289, 199] on input "text" at bounding box center [505, 192] width 585 height 34
click at [287, 193] on input "text" at bounding box center [505, 192] width 585 height 34
paste input "FNEL"
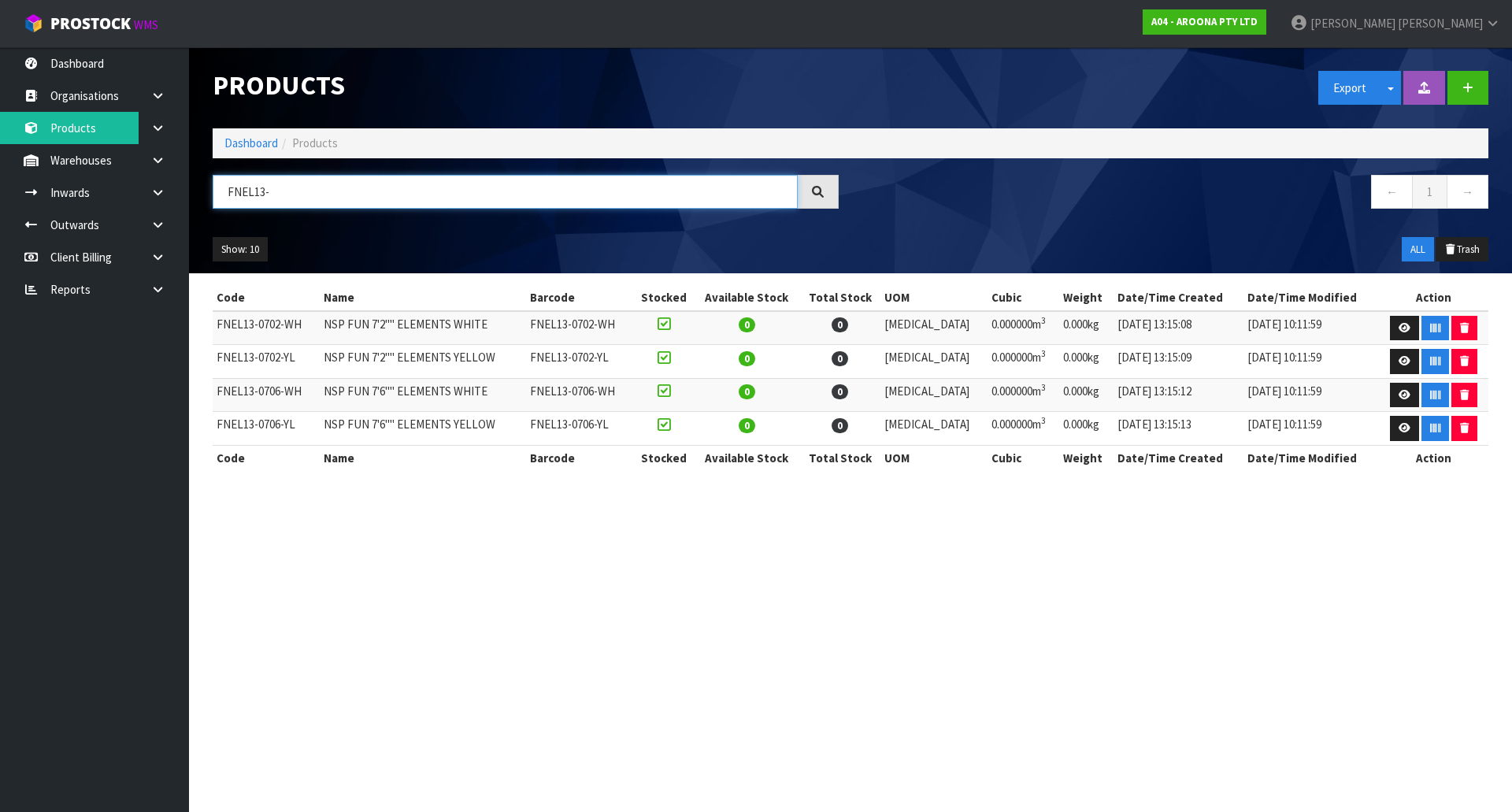
click at [314, 193] on input "FNEL13-" at bounding box center [505, 192] width 585 height 34
paste input "0702"
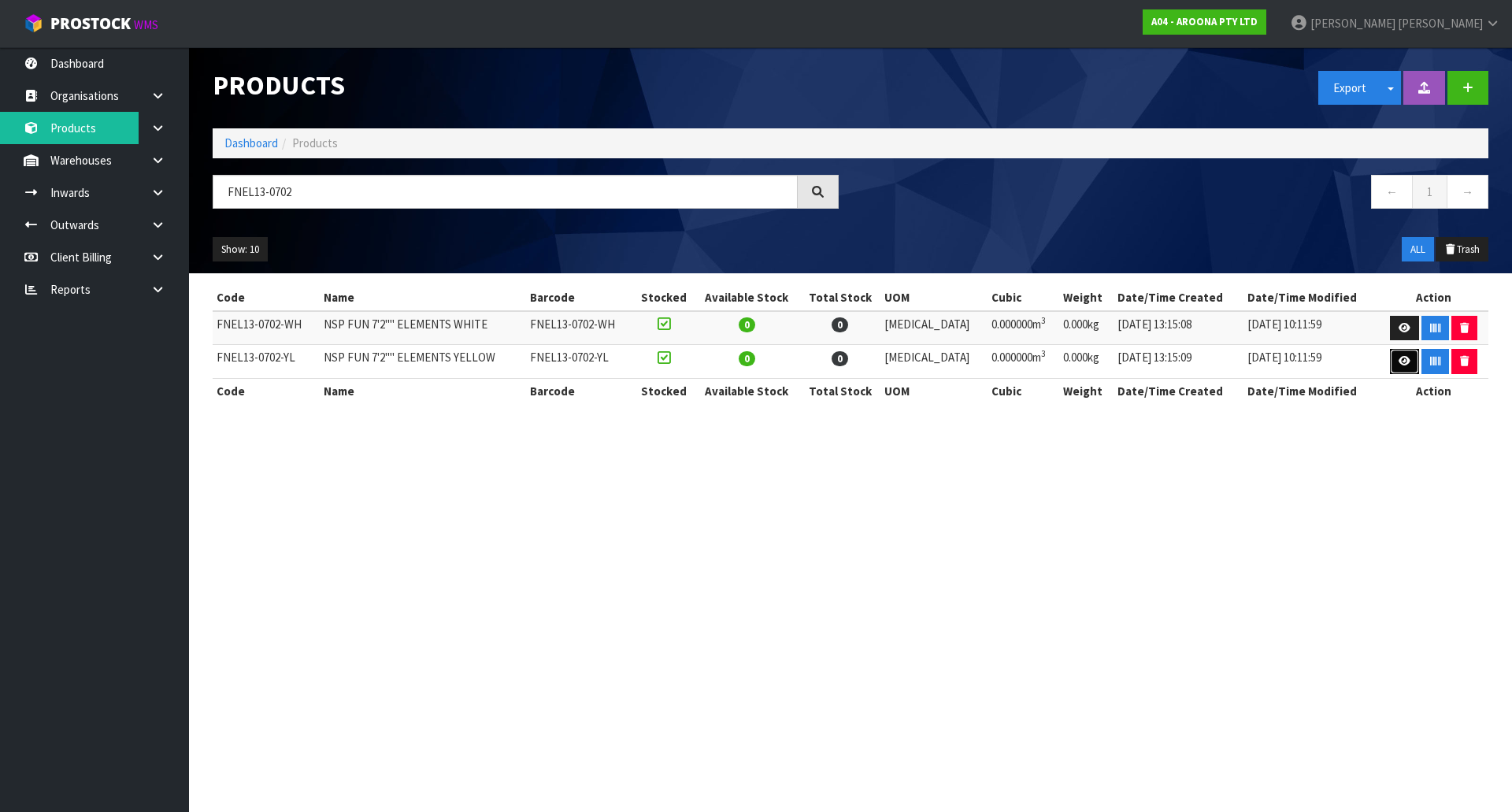
click at [1405, 360] on icon at bounding box center [1405, 361] width 12 height 10
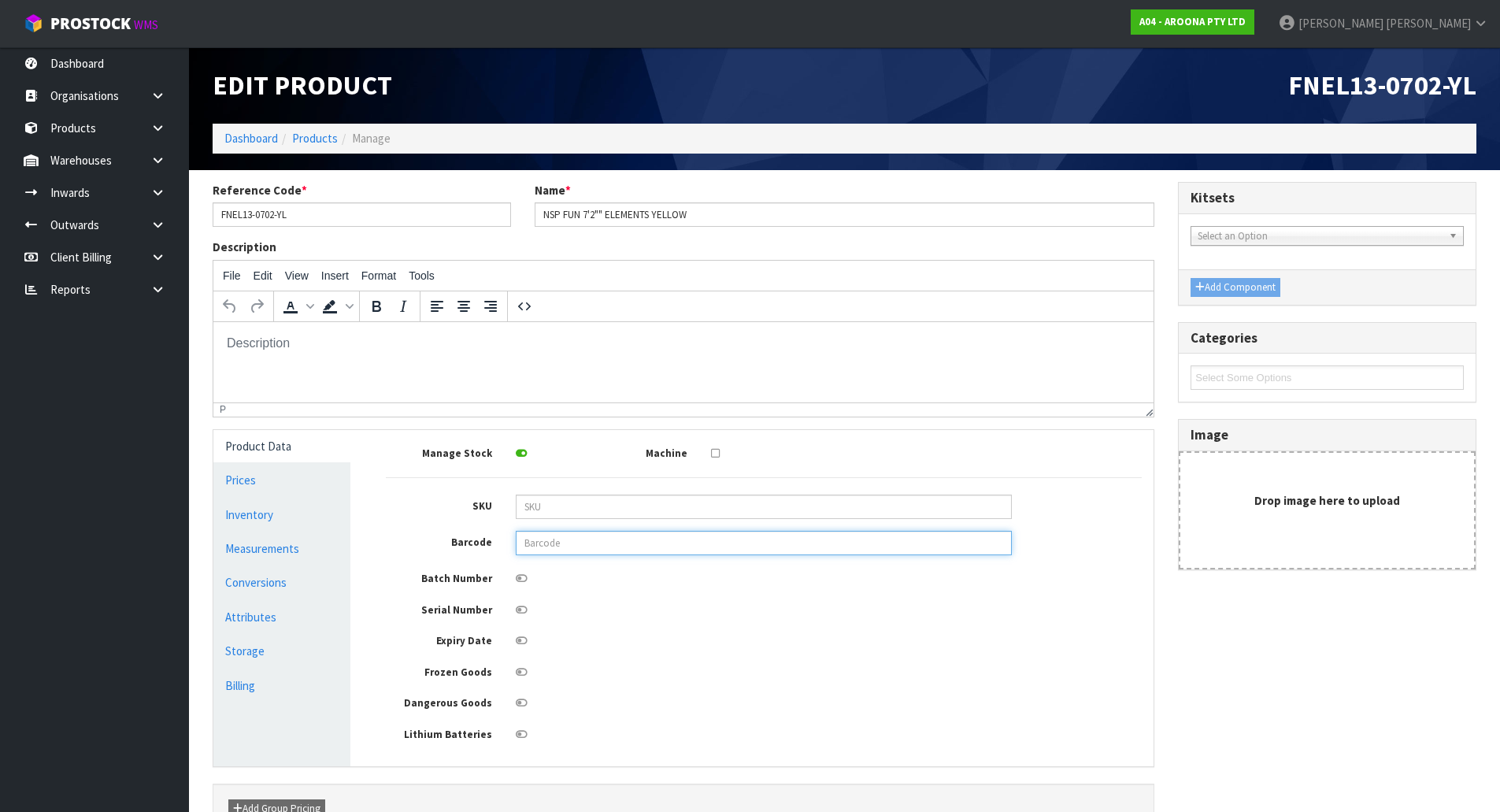
click at [571, 546] on input "text" at bounding box center [763, 542] width 496 height 25
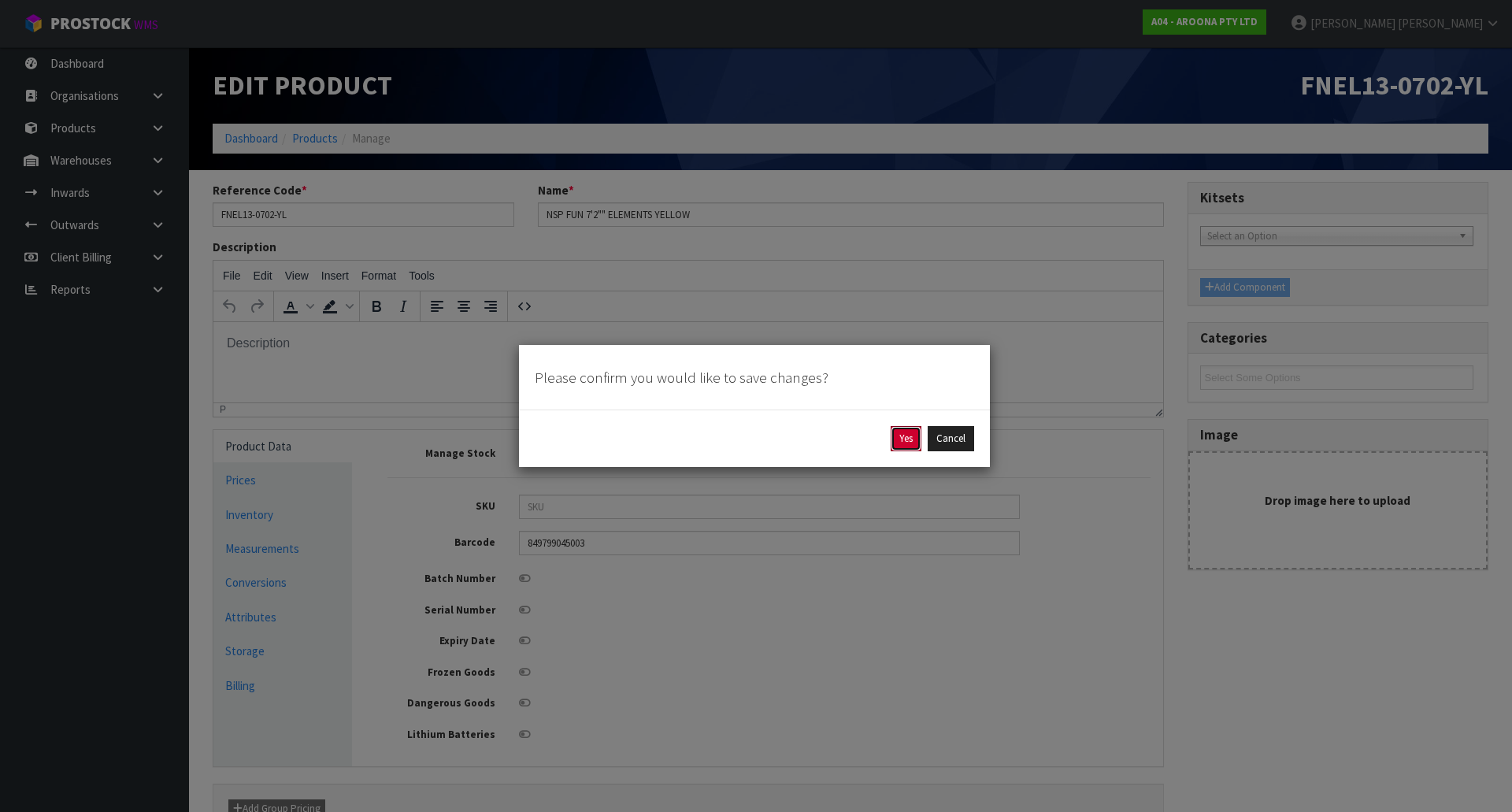
click at [898, 439] on button "Yes" at bounding box center [906, 439] width 30 height 25
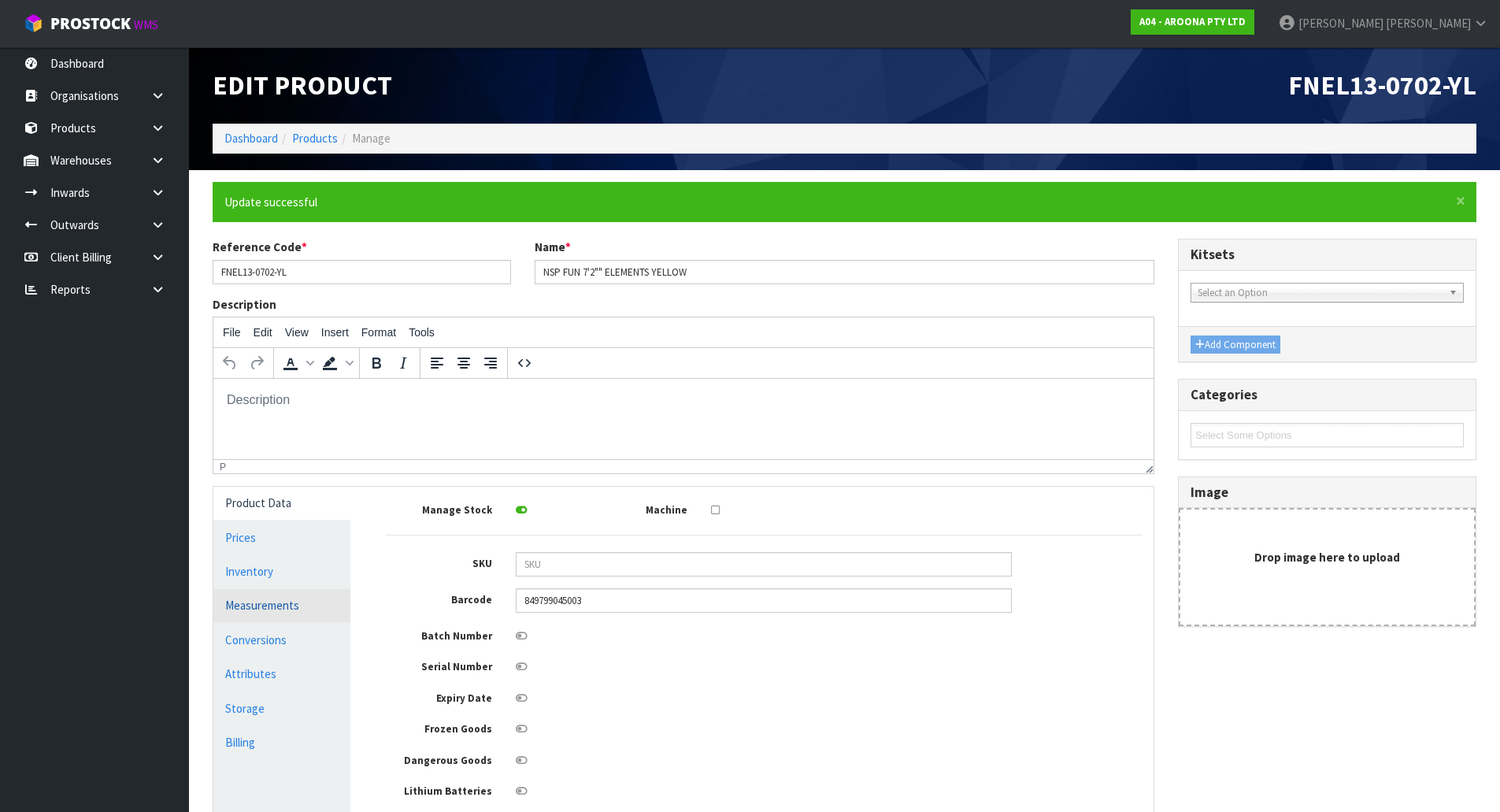
click at [315, 594] on link "Measurements" at bounding box center [282, 605] width 137 height 32
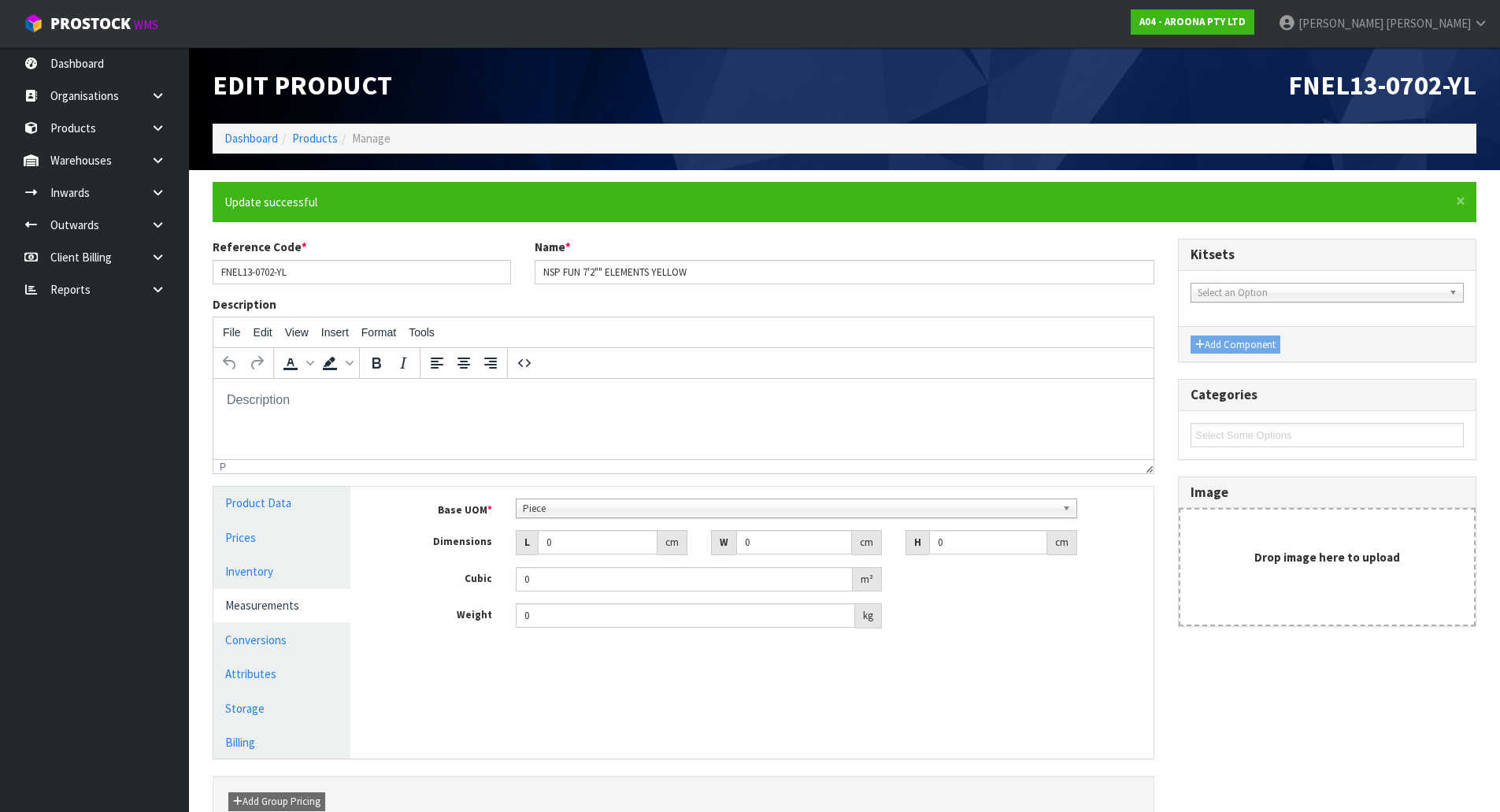
click at [572, 502] on span "Piece" at bounding box center [789, 509] width 533 height 19
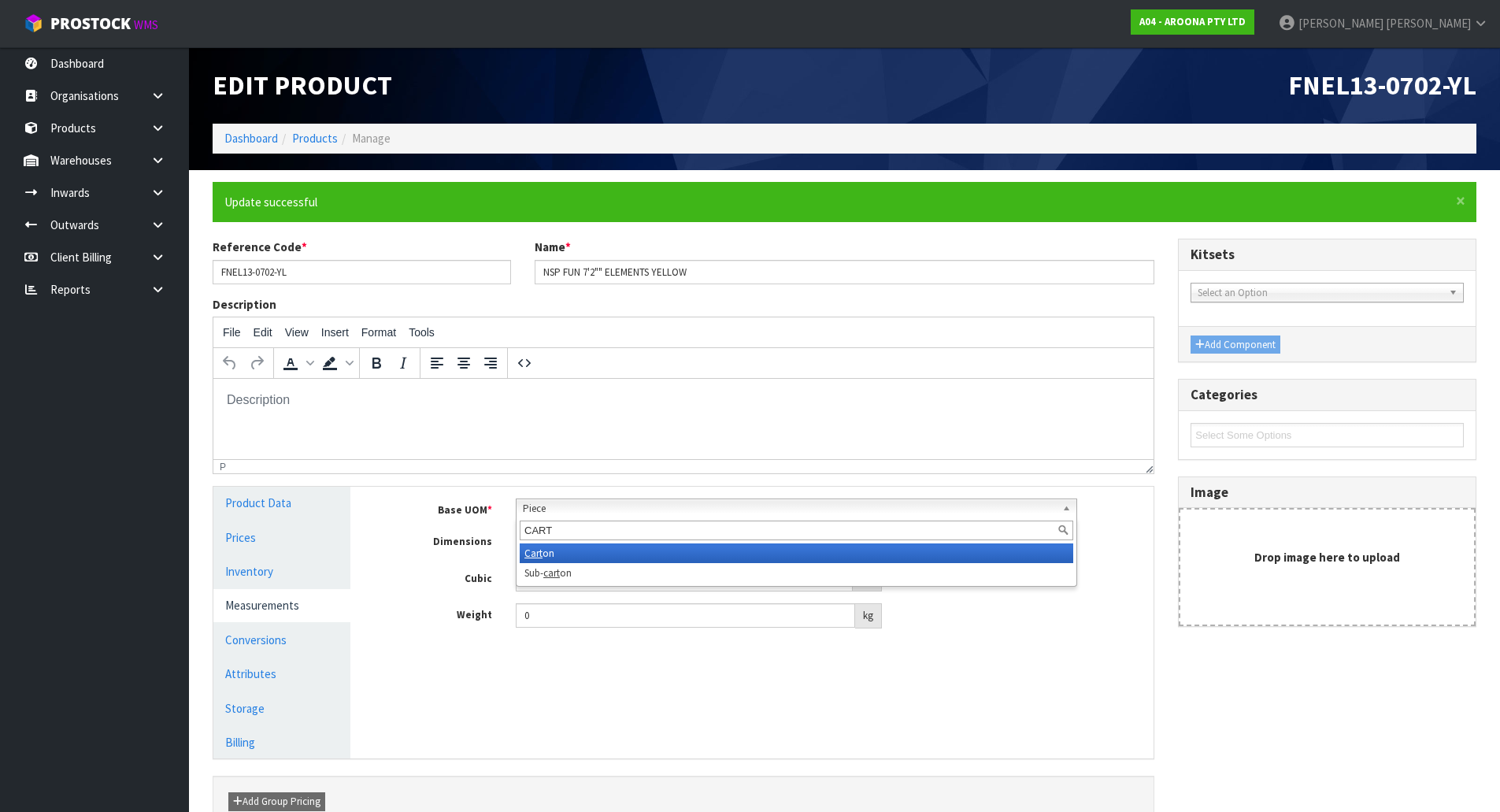
click at [545, 557] on li "Cart on" at bounding box center [796, 553] width 554 height 19
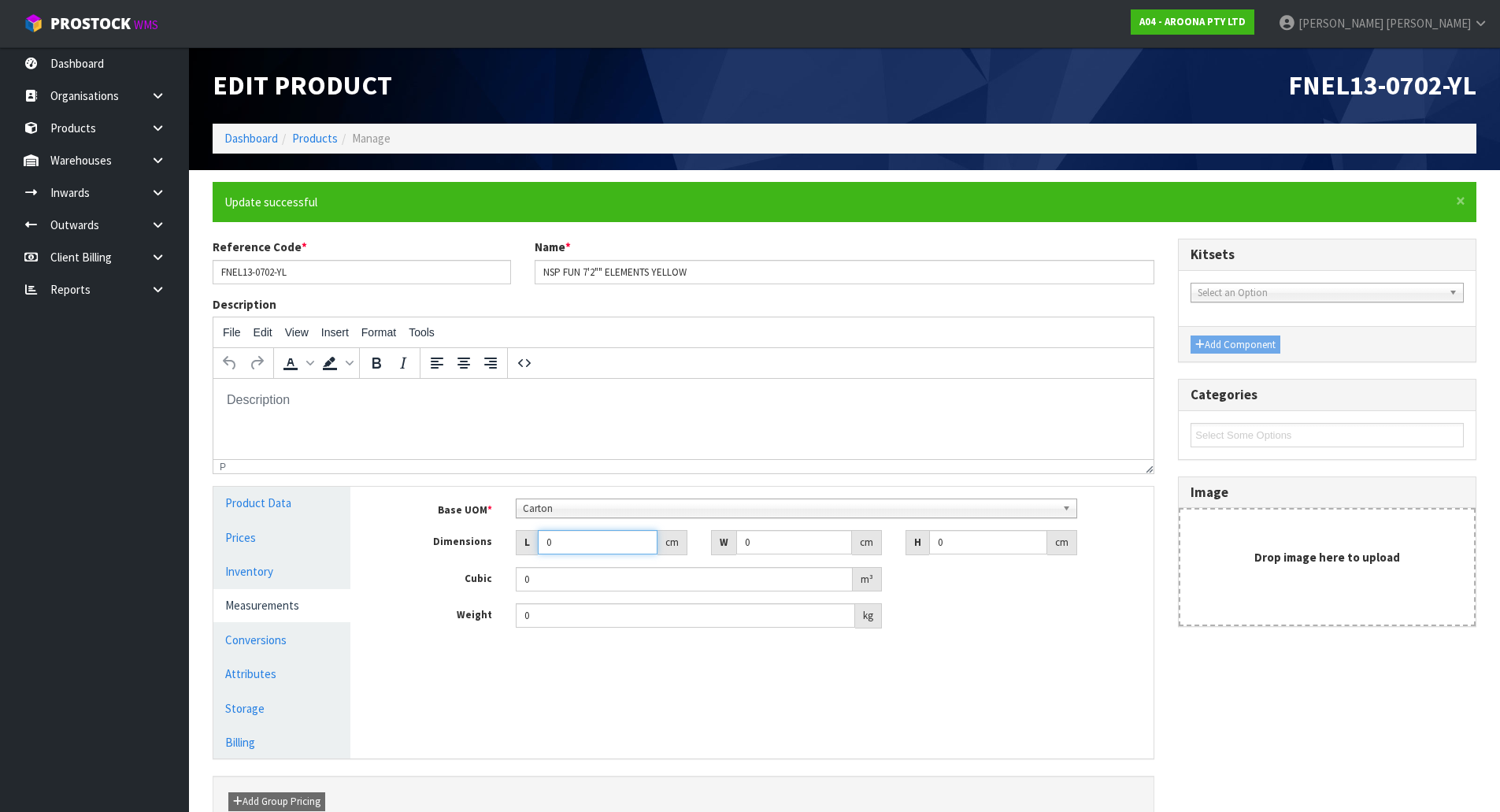
drag, startPoint x: 571, startPoint y: 539, endPoint x: 367, endPoint y: 553, distance: 204.5
click at [367, 553] on div "Manage Stock Machine SKU Barcode 849799045003 Batch Number Serial Number Expiry…" at bounding box center [764, 622] width 803 height 271
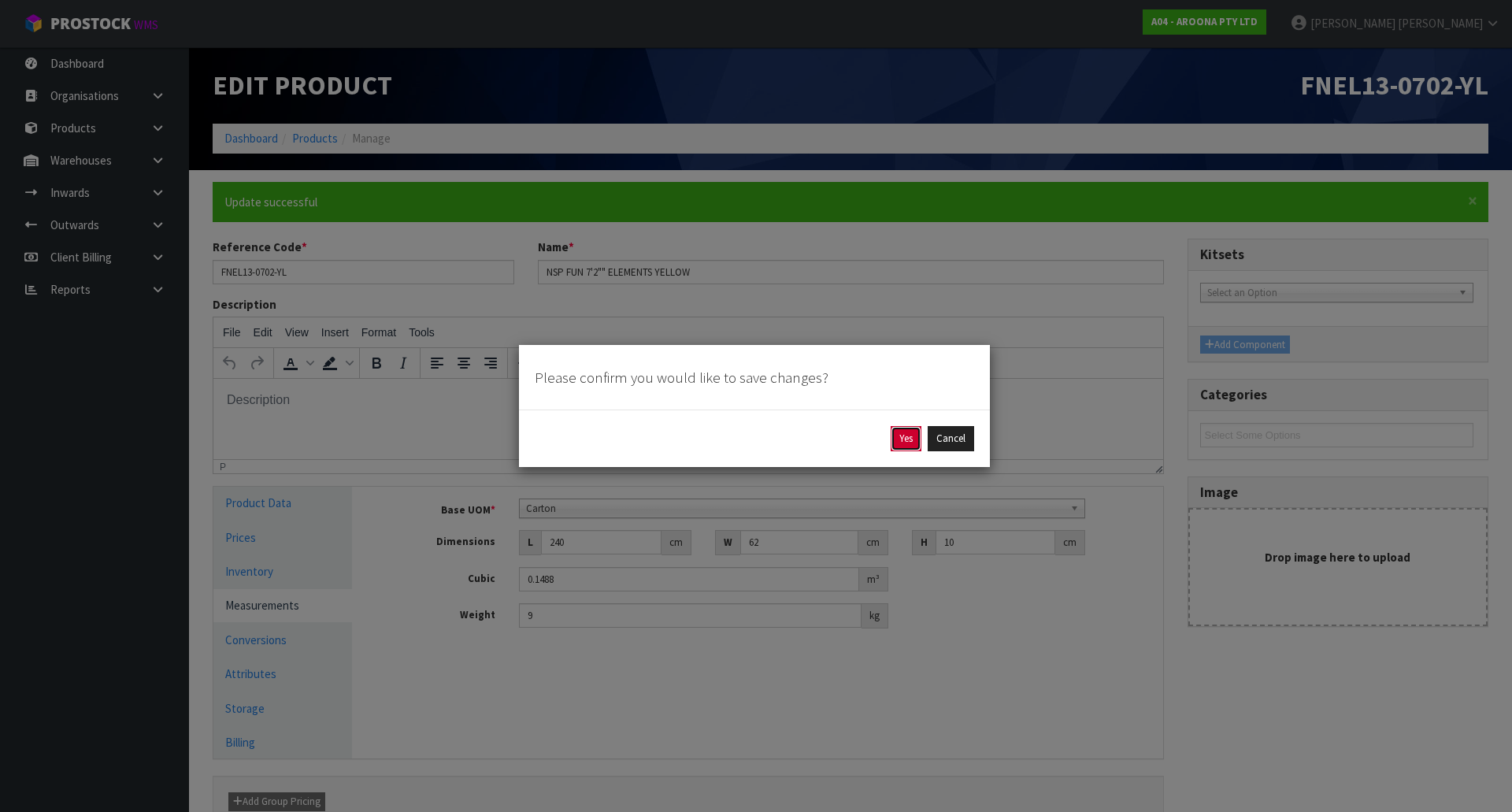
drag, startPoint x: 901, startPoint y: 430, endPoint x: 652, endPoint y: 46, distance: 457.7
click at [901, 430] on button "Yes" at bounding box center [906, 439] width 30 height 25
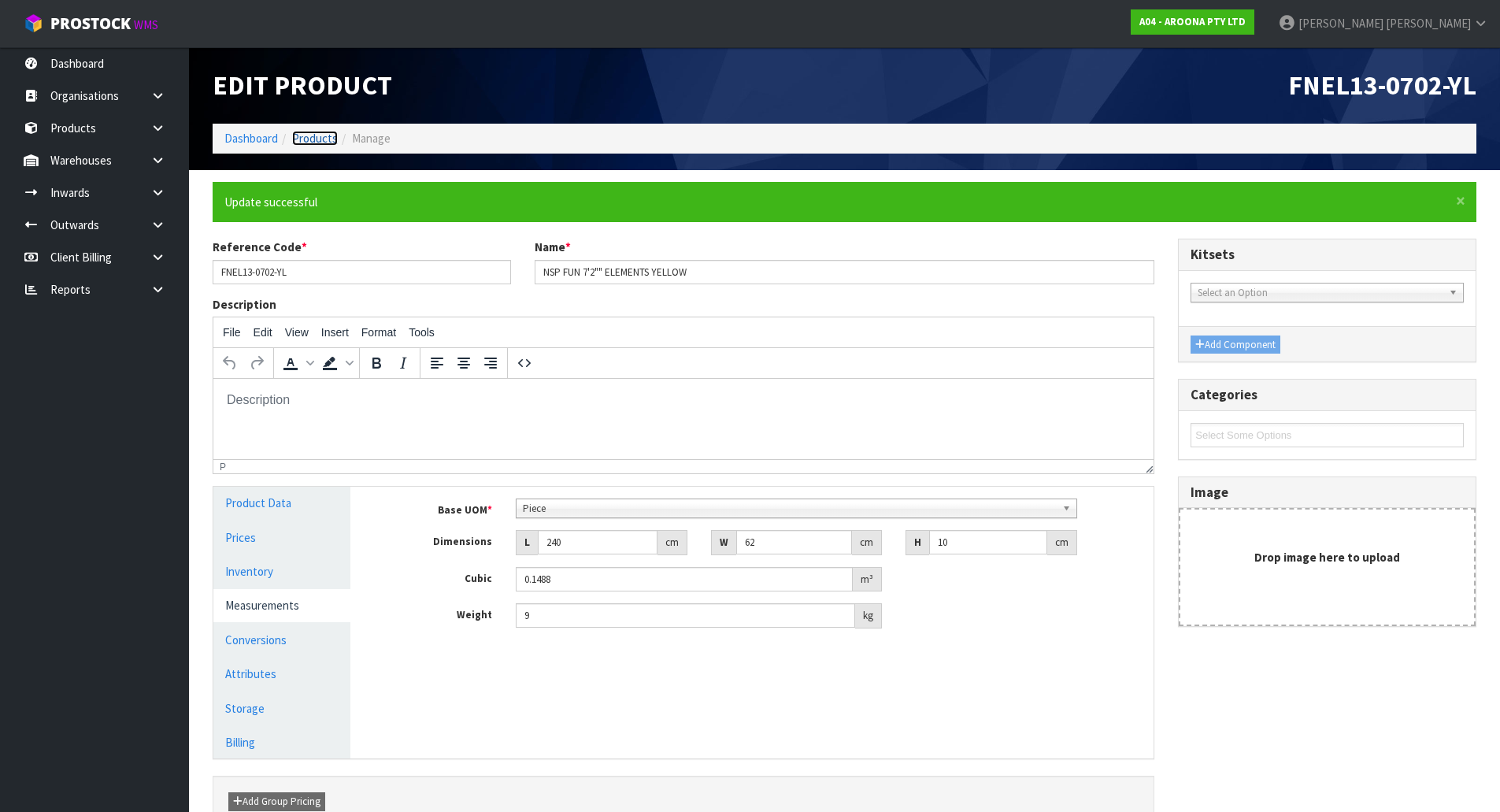
click at [309, 134] on link "Products" at bounding box center [315, 139] width 46 height 15
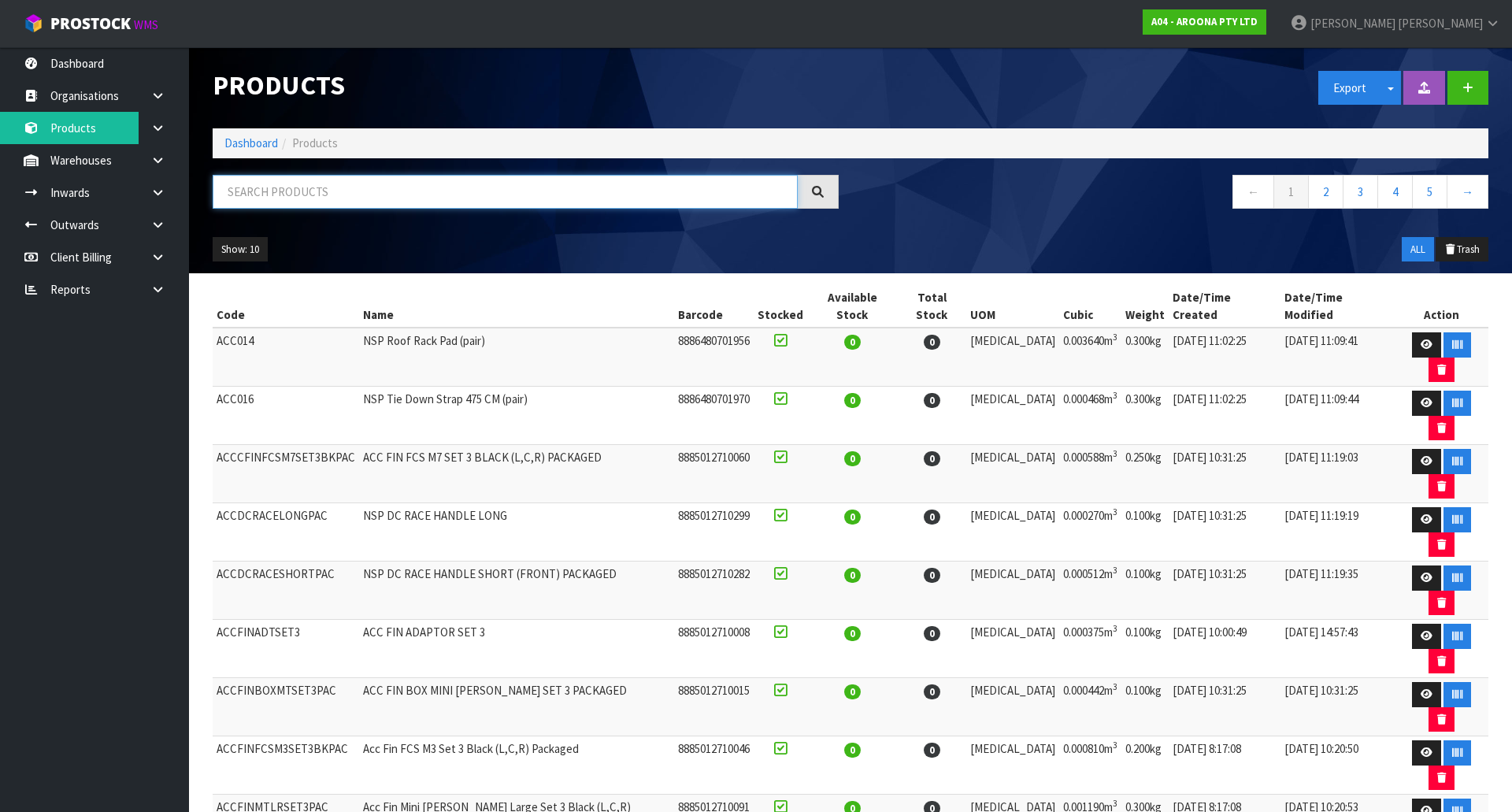
click at [275, 191] on input "text" at bounding box center [505, 192] width 585 height 34
paste input "DVEL130"
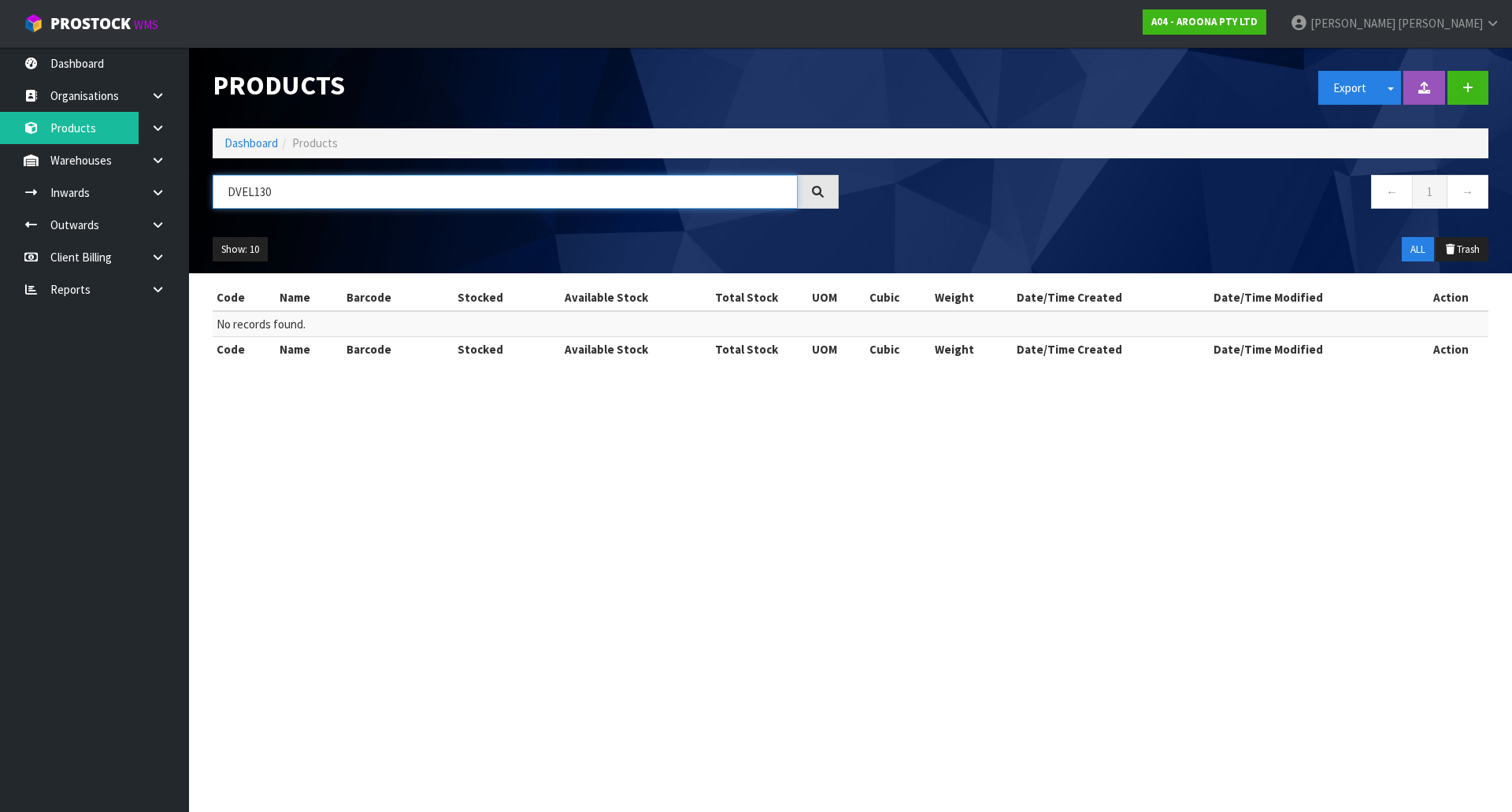
click at [263, 190] on input "DVEL130" at bounding box center [505, 192] width 585 height 34
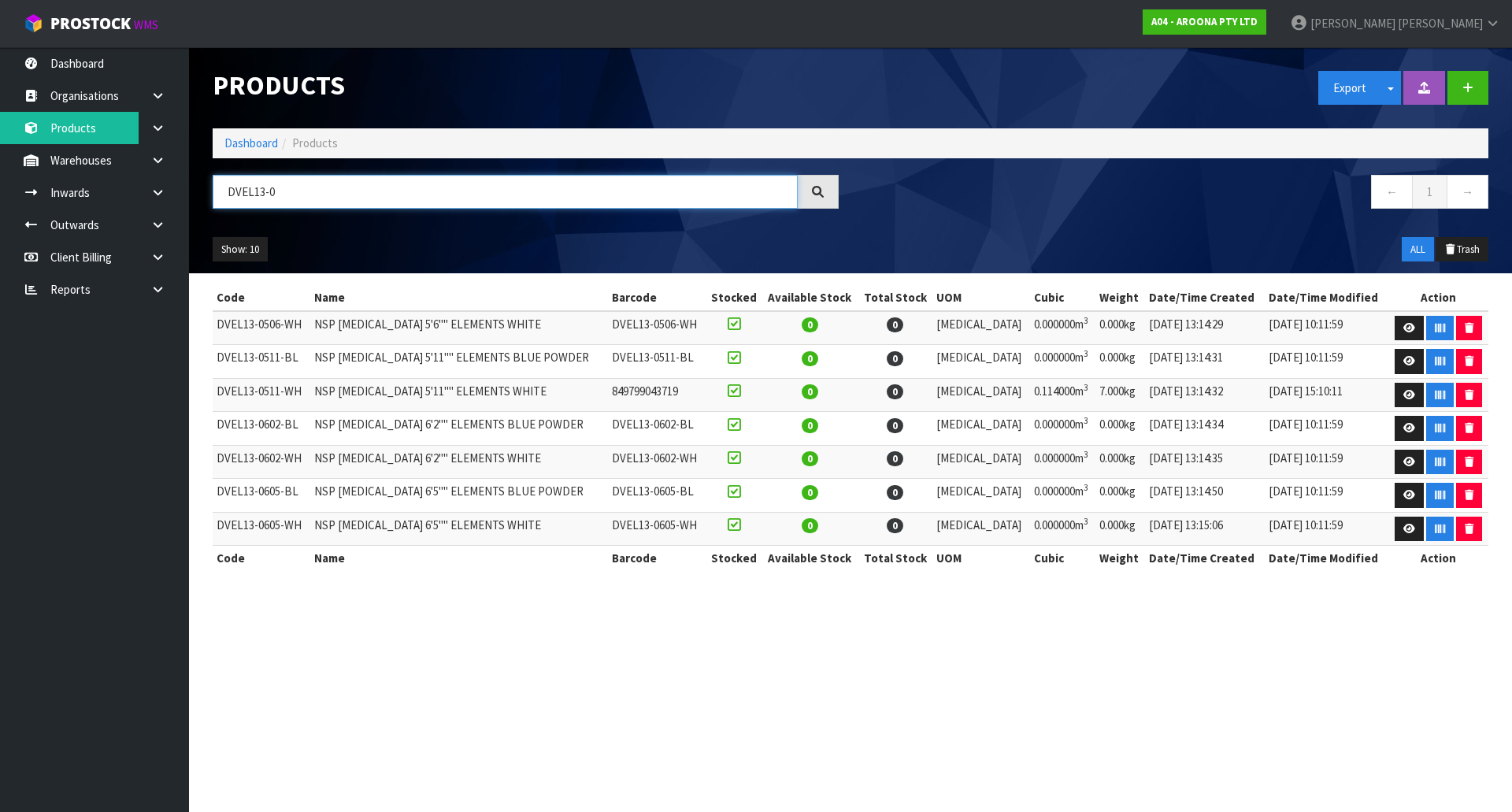
click at [347, 189] on input "DVEL13-0" at bounding box center [505, 192] width 585 height 34
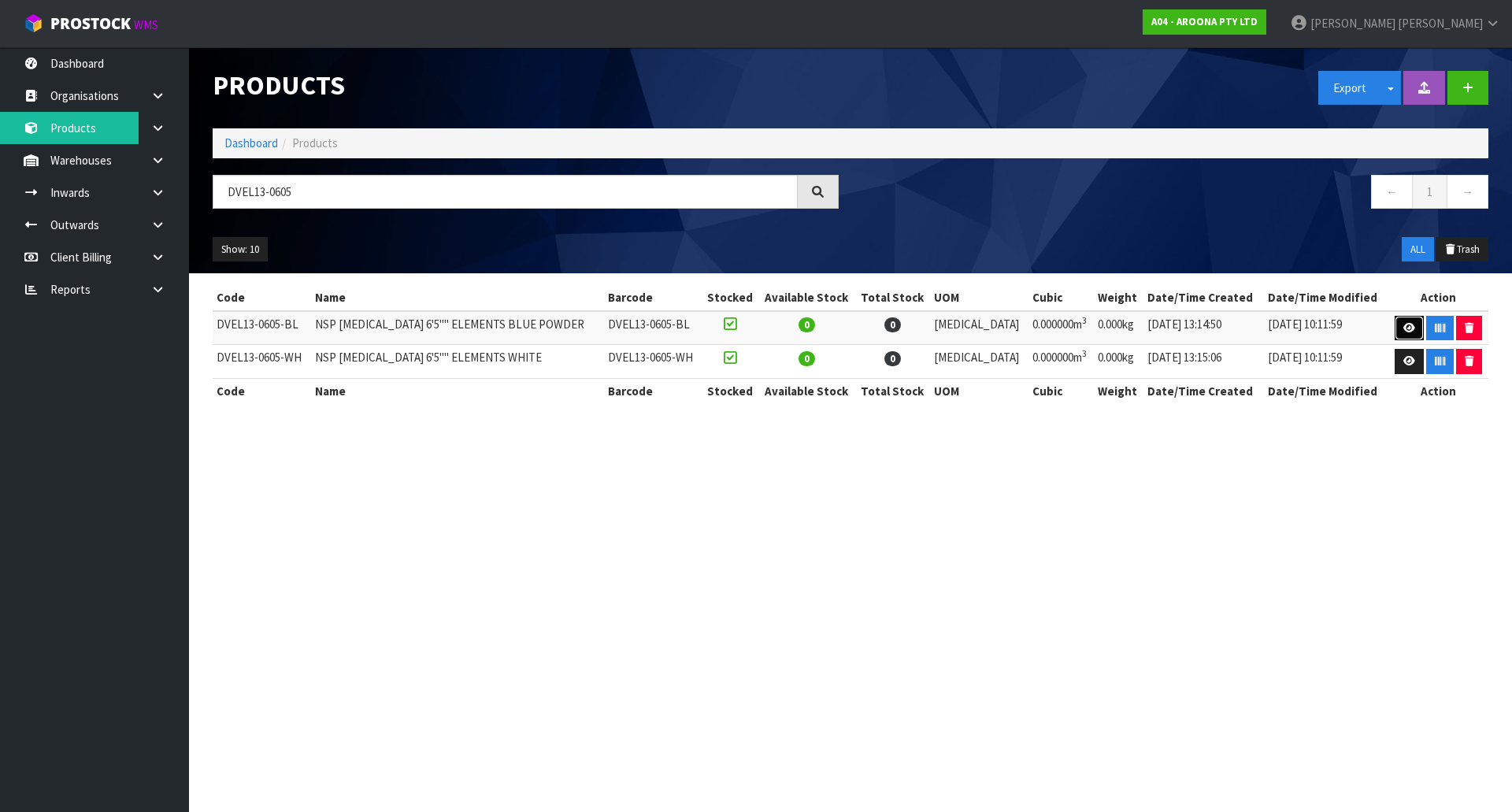
click at [1397, 329] on link at bounding box center [1409, 329] width 29 height 25
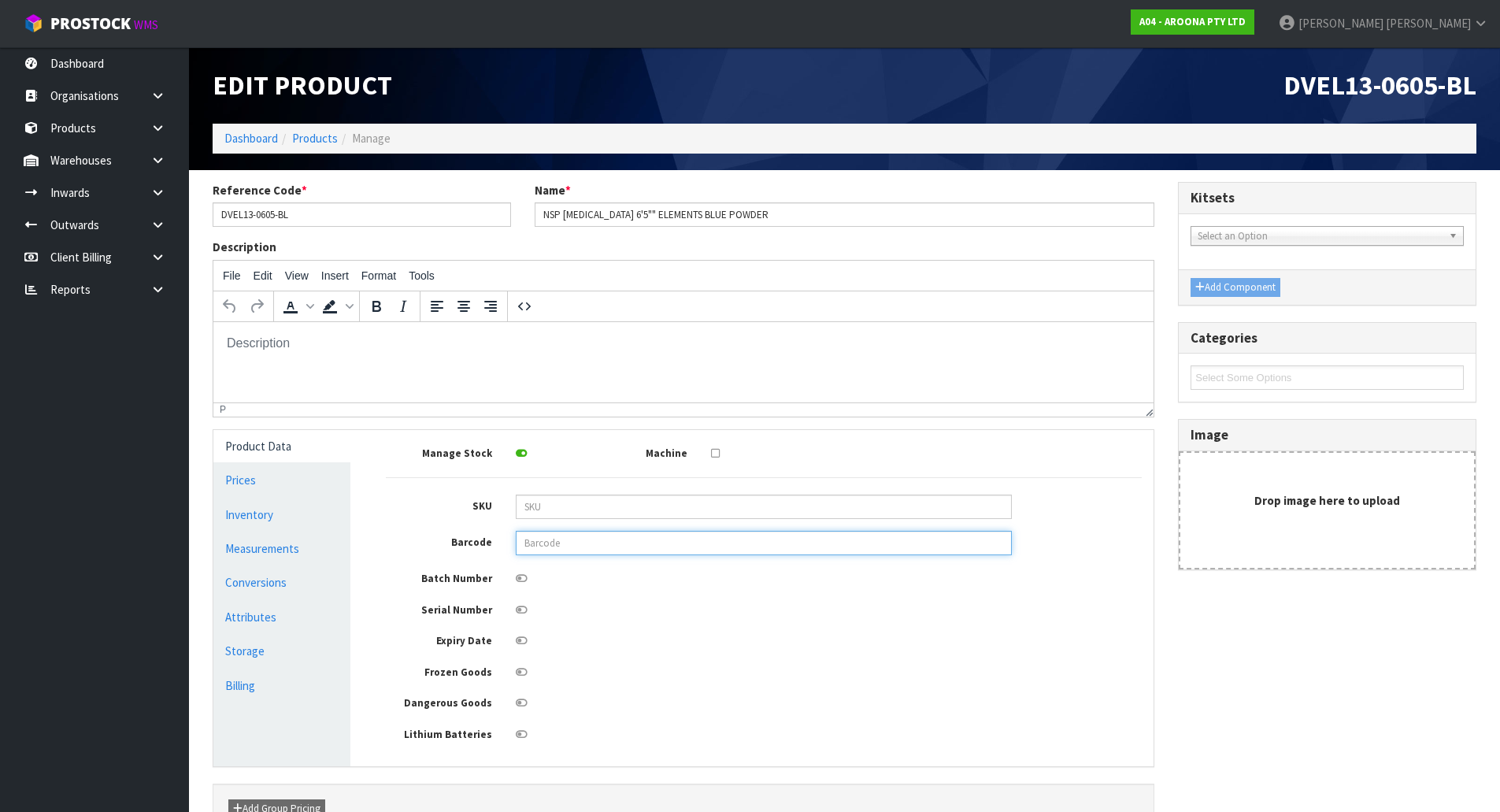
click at [585, 543] on input "text" at bounding box center [763, 542] width 496 height 25
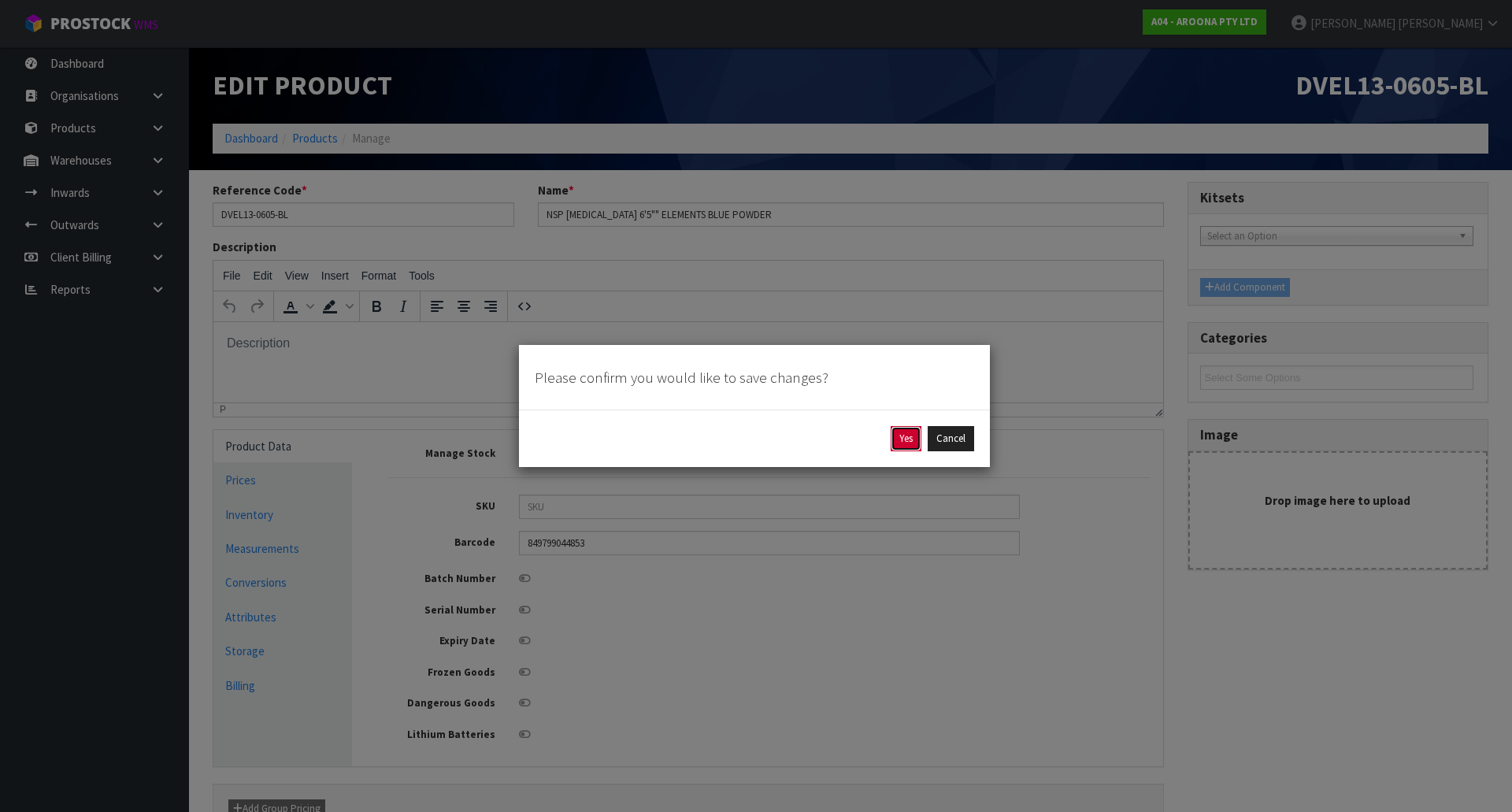
click at [900, 436] on button "Yes" at bounding box center [906, 439] width 30 height 25
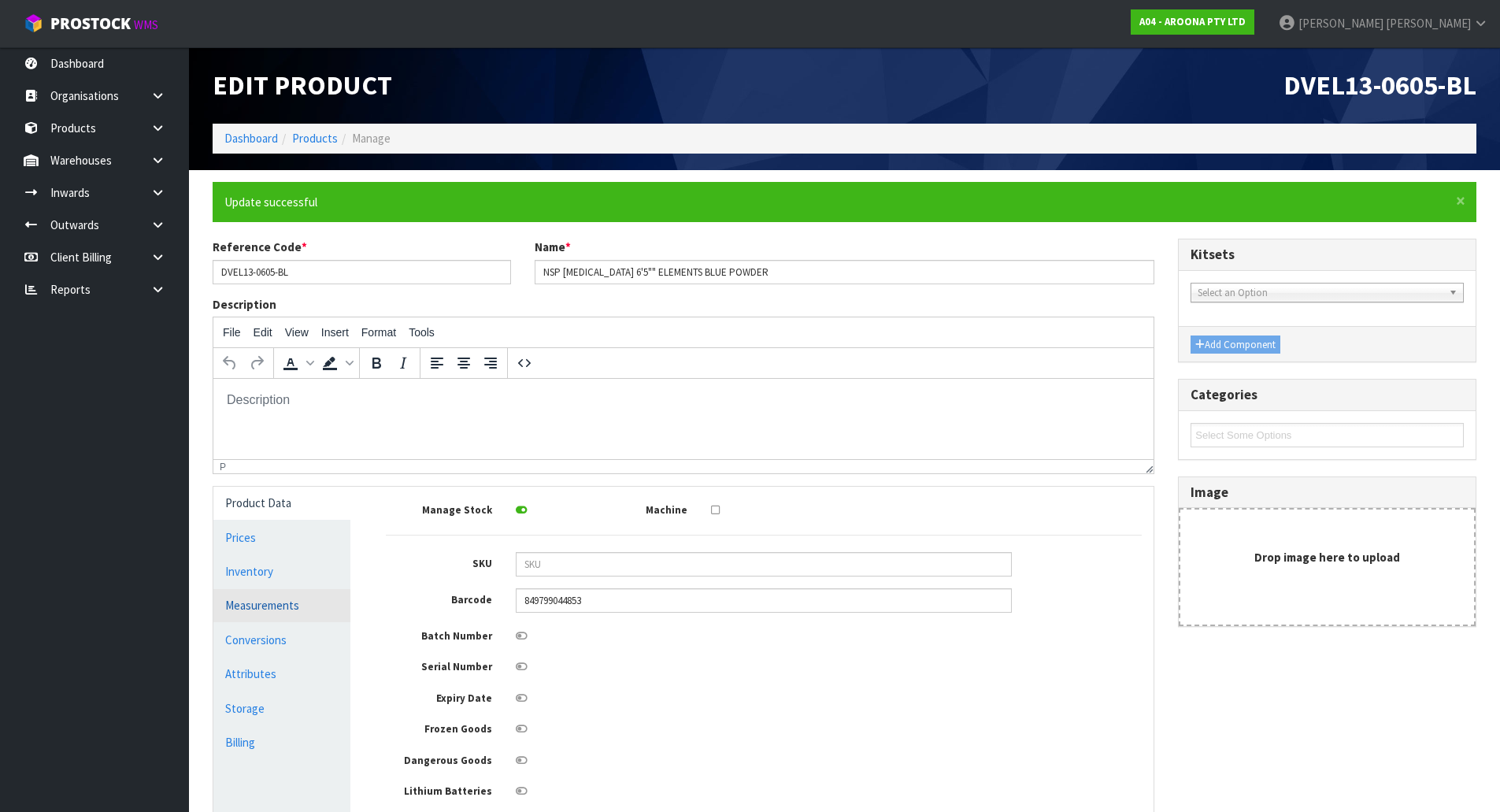
drag, startPoint x: 696, startPoint y: 548, endPoint x: 269, endPoint y: 594, distance: 429.5
click at [271, 594] on div "Product Data Prices Inventory Measurements Conversions Attributes Storage Billi…" at bounding box center [684, 655] width 963 height 336
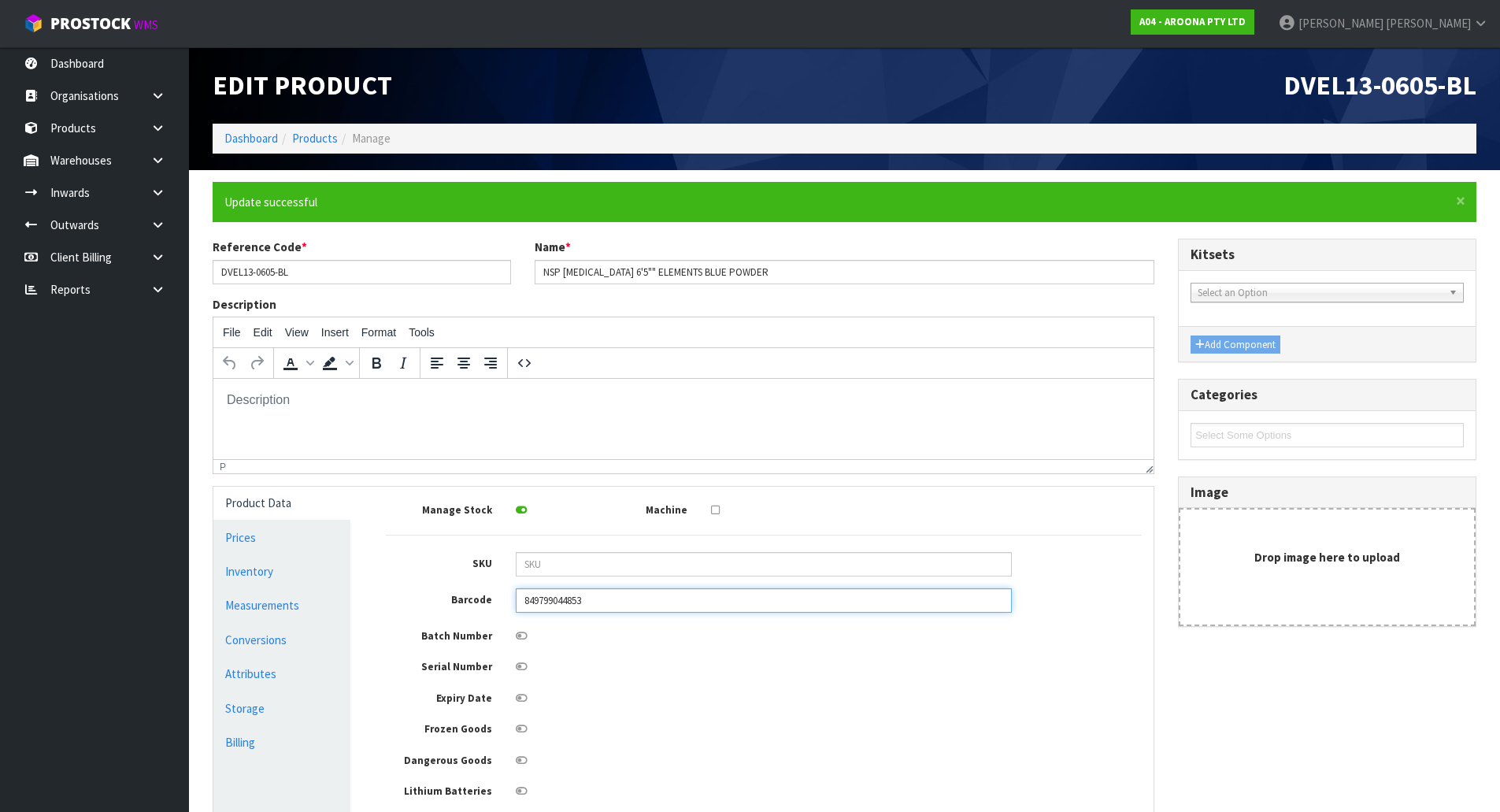
drag, startPoint x: 638, startPoint y: 600, endPoint x: 628, endPoint y: 602, distance: 10.2
click at [639, 600] on input "849799044853" at bounding box center [763, 600] width 496 height 25
drag, startPoint x: 628, startPoint y: 602, endPoint x: 423, endPoint y: 614, distance: 205.4
click at [423, 614] on div "Manage Stock Machine SKU Barcode 849799044853 Batch Number Serial Number Expiry…" at bounding box center [764, 649] width 755 height 301
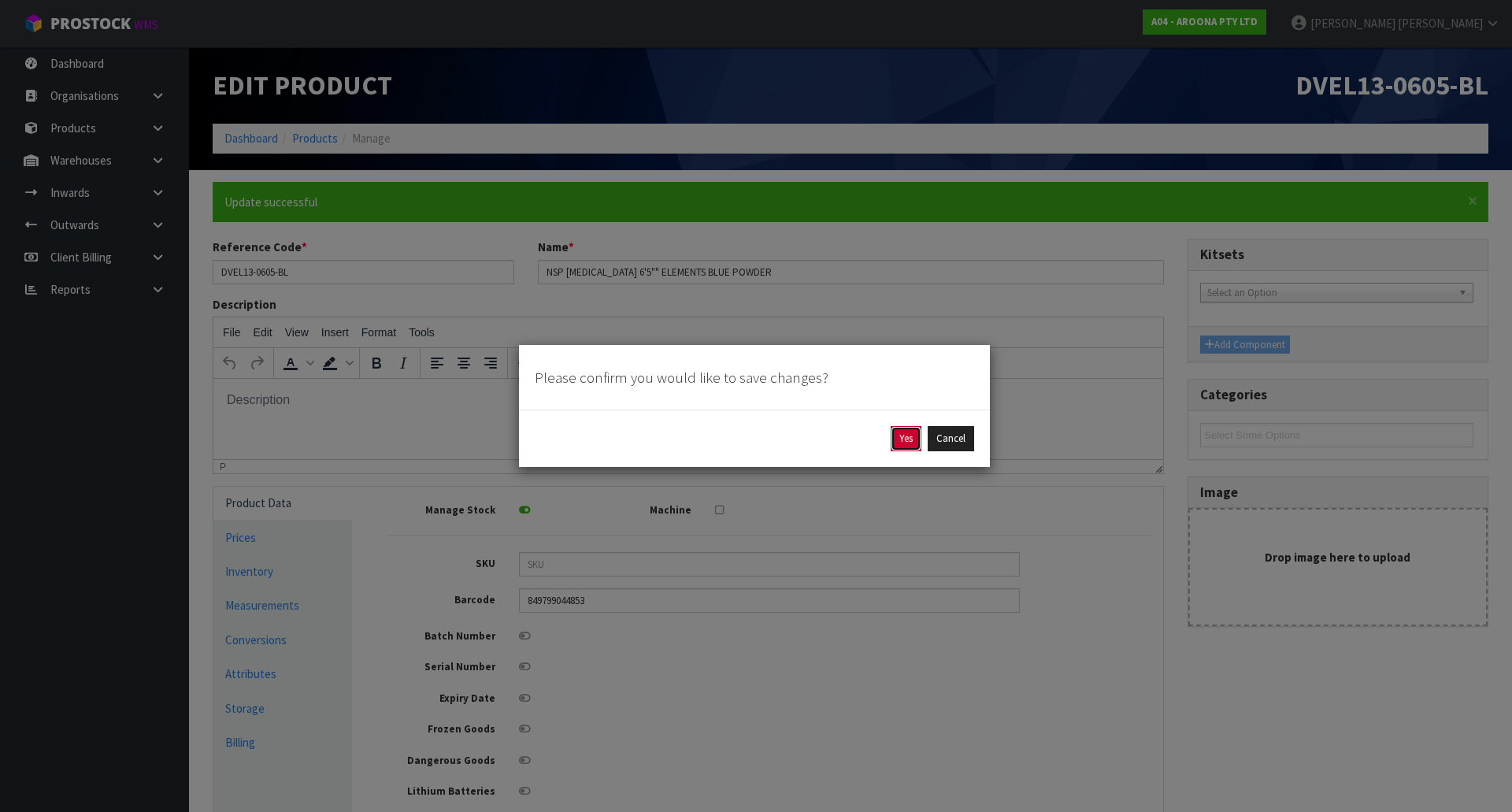
click at [904, 433] on button "Yes" at bounding box center [906, 439] width 30 height 25
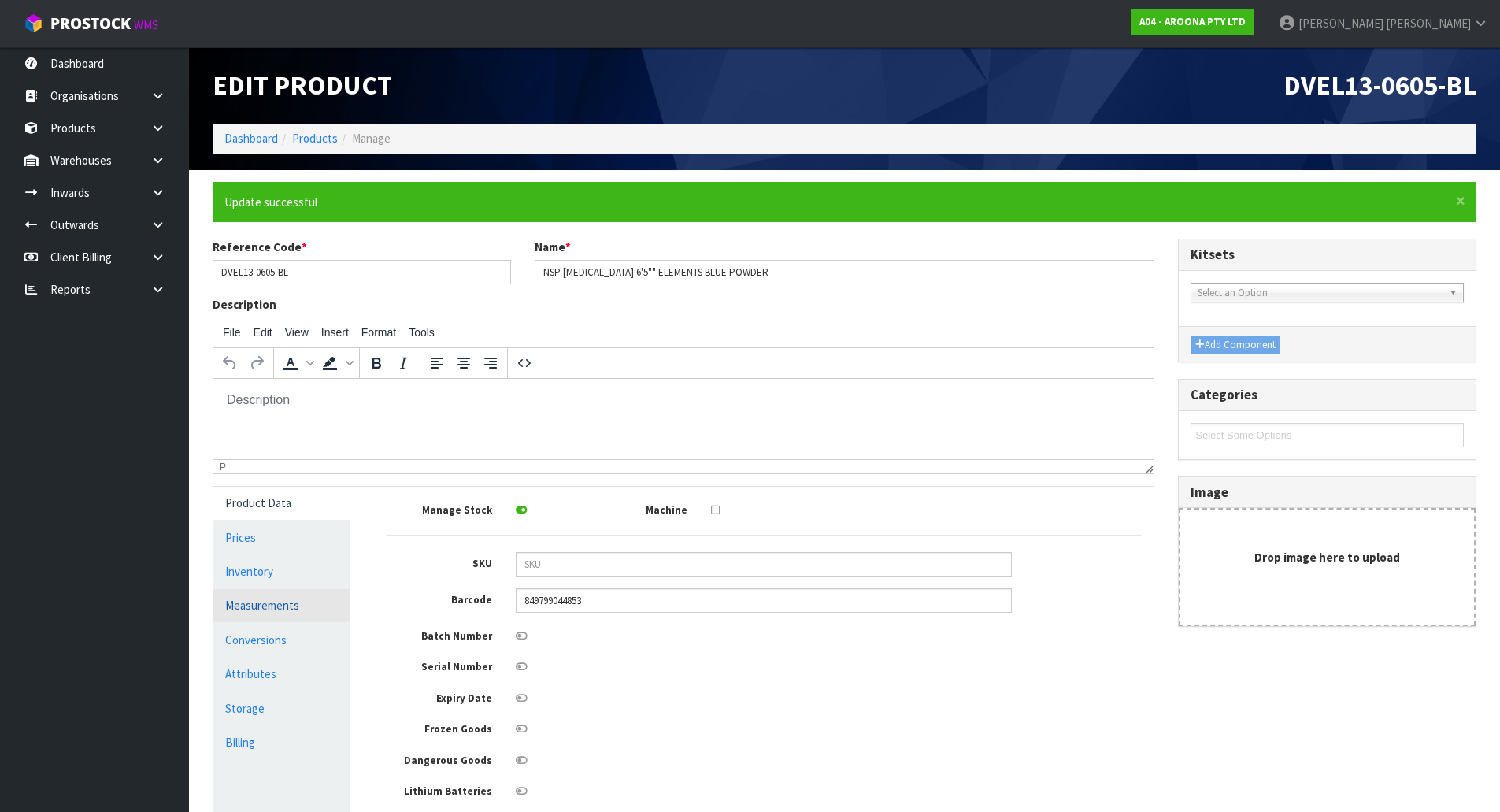
click at [294, 601] on link "Measurements" at bounding box center [282, 605] width 137 height 32
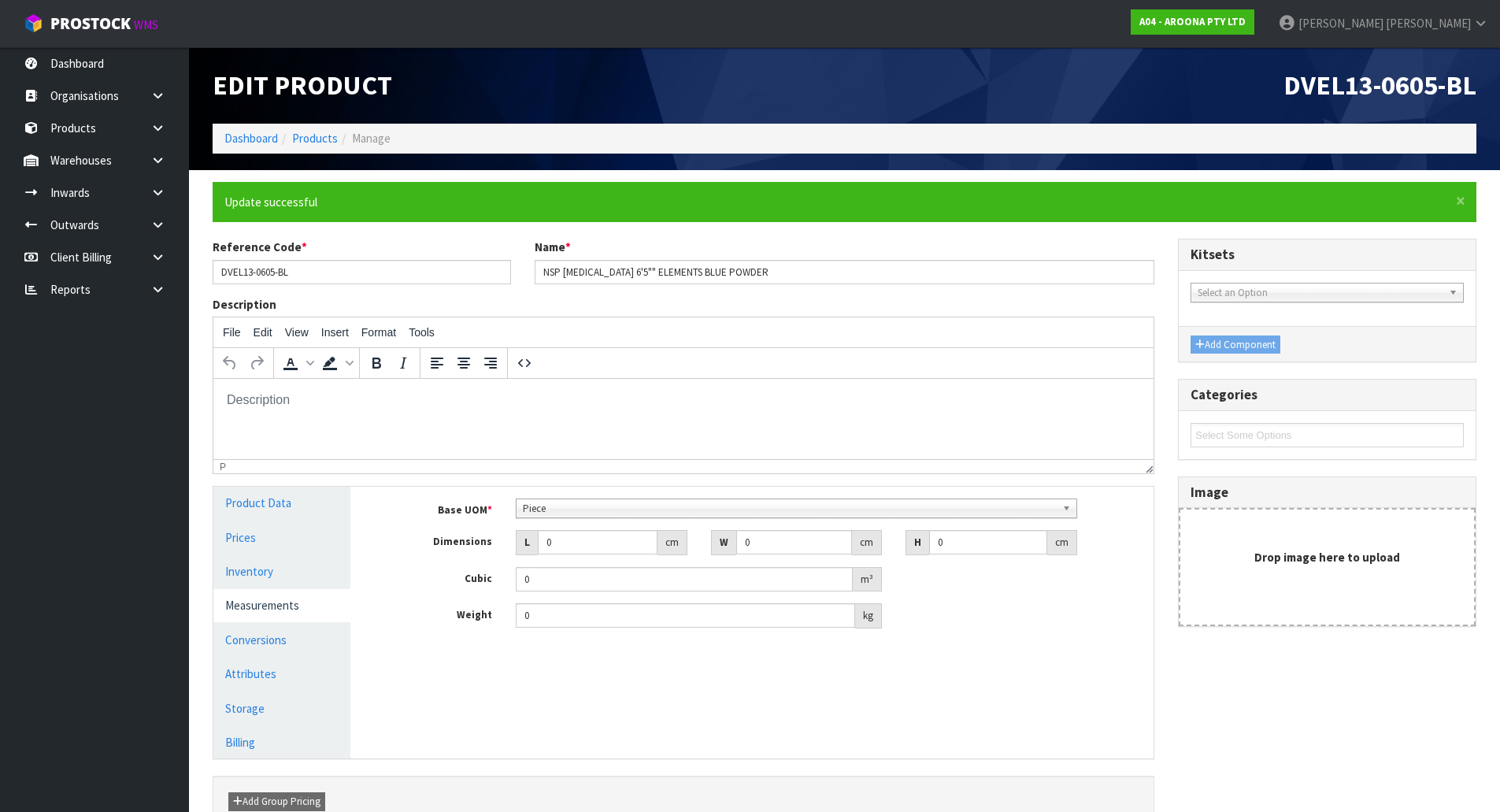
click at [641, 513] on span "Piece" at bounding box center [789, 509] width 533 height 19
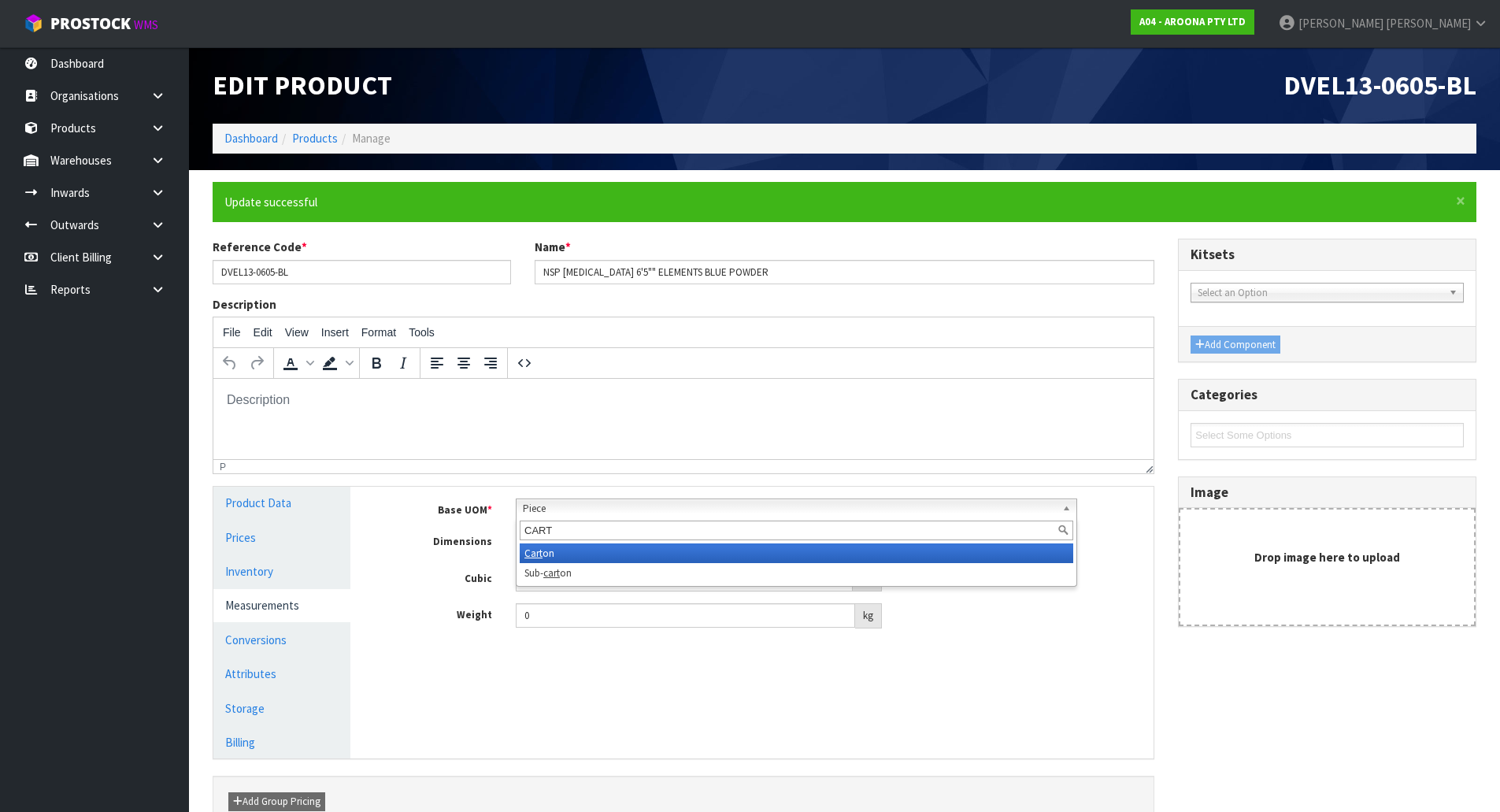
click at [560, 549] on li "Cart on" at bounding box center [796, 553] width 554 height 19
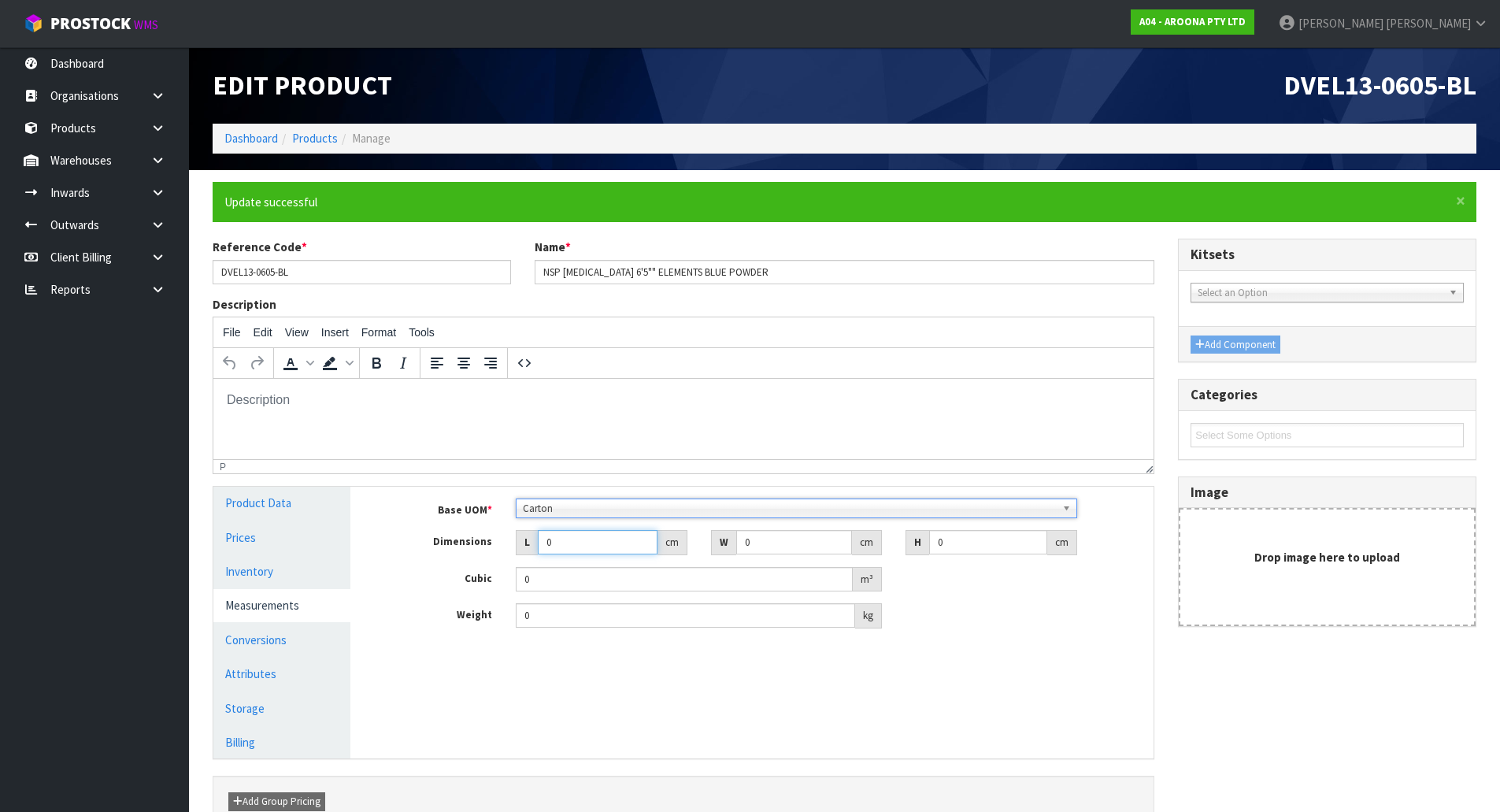
drag, startPoint x: 579, startPoint y: 535, endPoint x: 521, endPoint y: 662, distance: 139.6
click at [389, 597] on div "Base UOM * Bag Bar Basket Bin Bottle Box Bundle Cabinet Cage Carton Case Coil C…" at bounding box center [764, 564] width 755 height 130
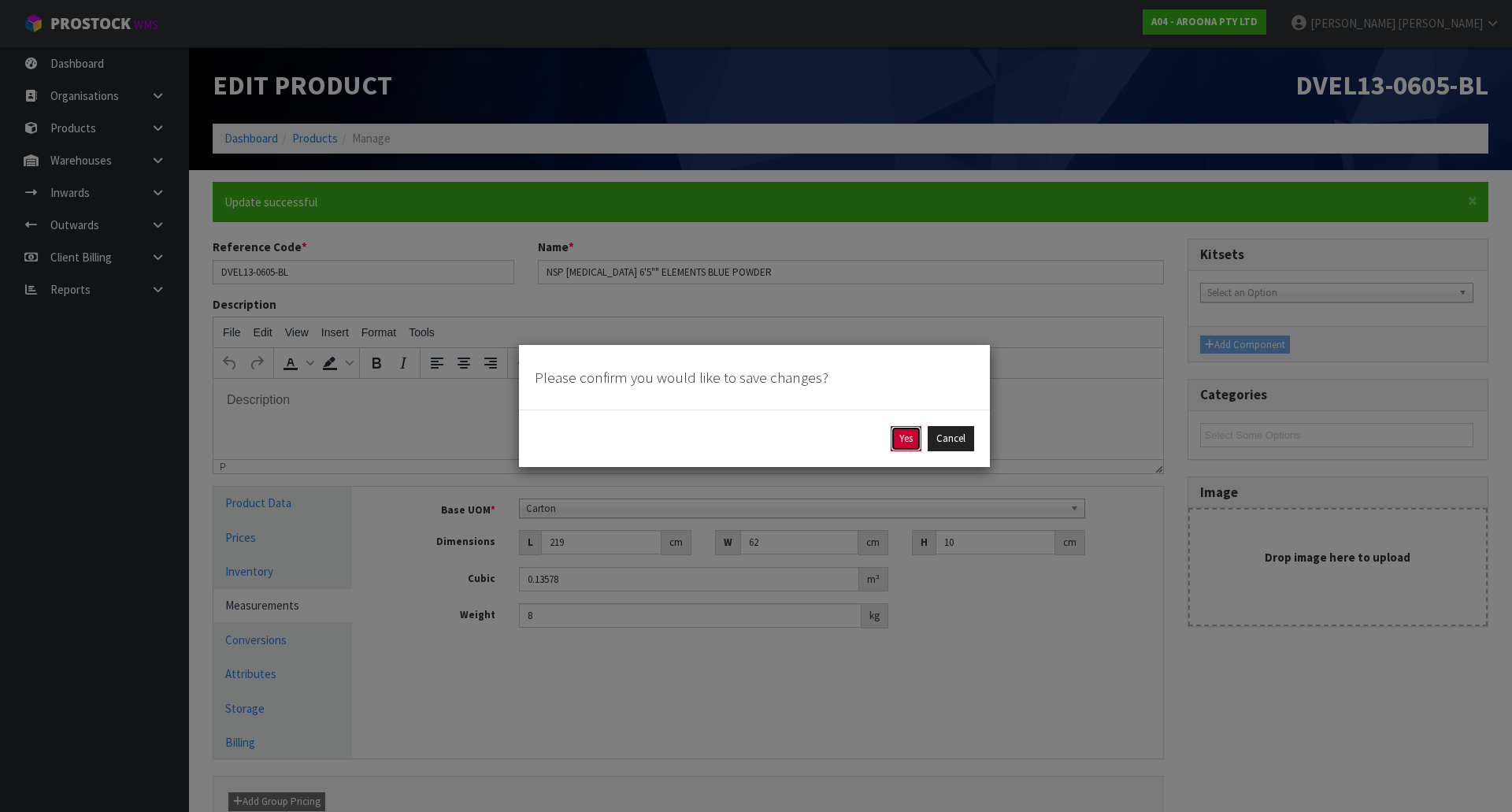
click at [898, 449] on button "Yes" at bounding box center [906, 439] width 30 height 25
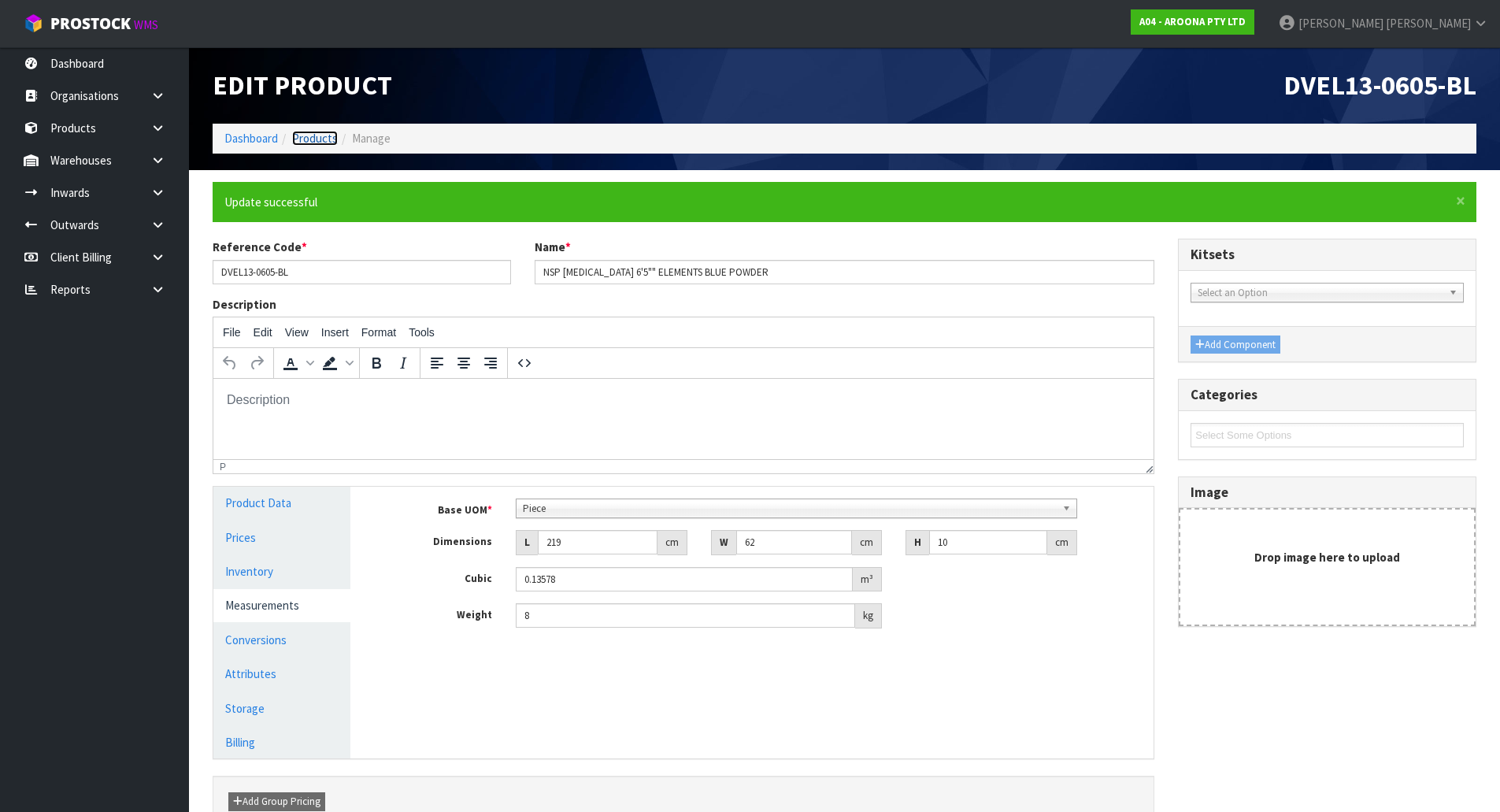
drag, startPoint x: 312, startPoint y: 136, endPoint x: 336, endPoint y: 106, distance: 38.4
click at [311, 134] on link "Products" at bounding box center [315, 139] width 46 height 15
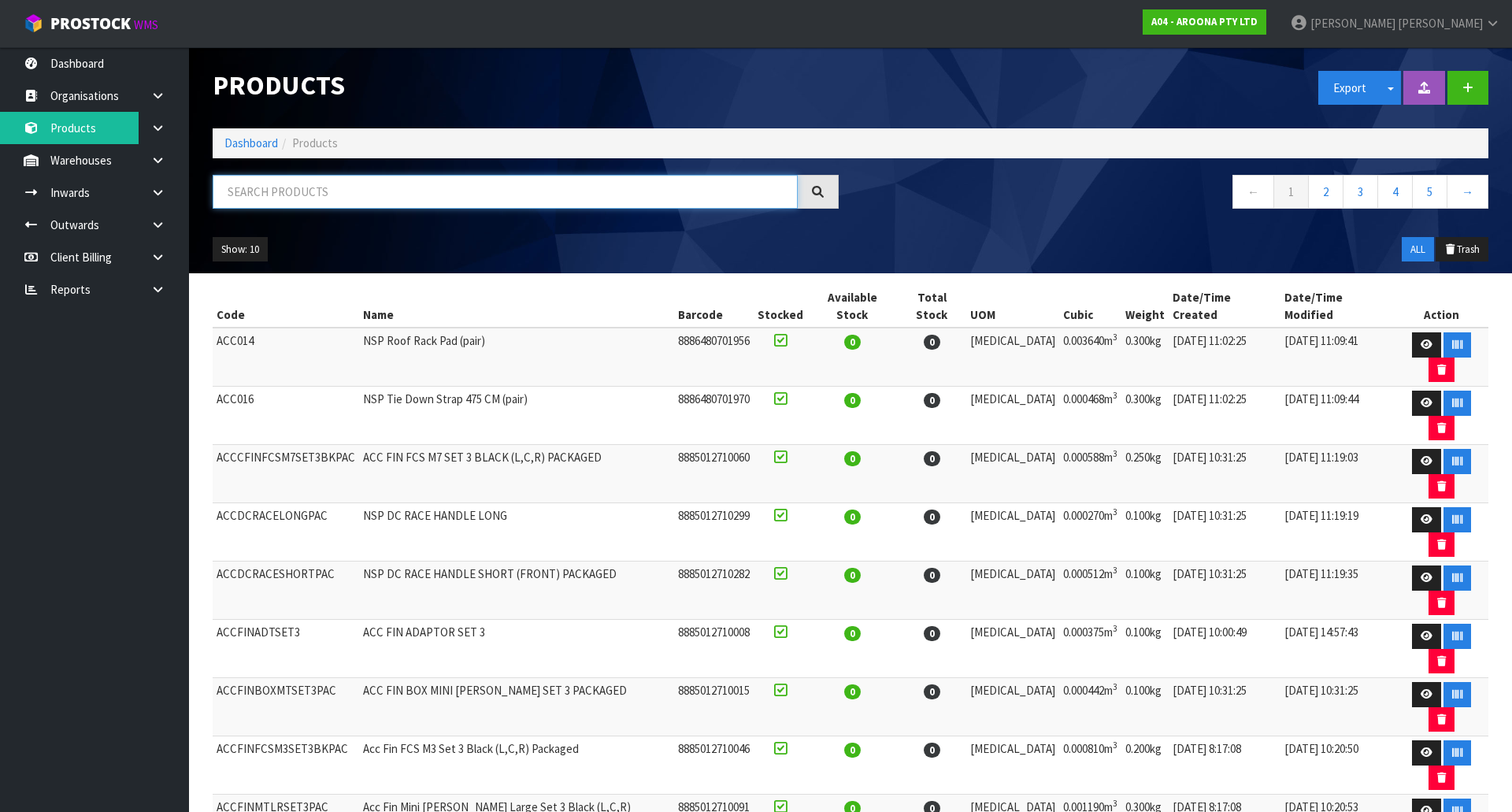
click at [341, 184] on input "text" at bounding box center [505, 192] width 585 height 34
paste input "VFCE14"
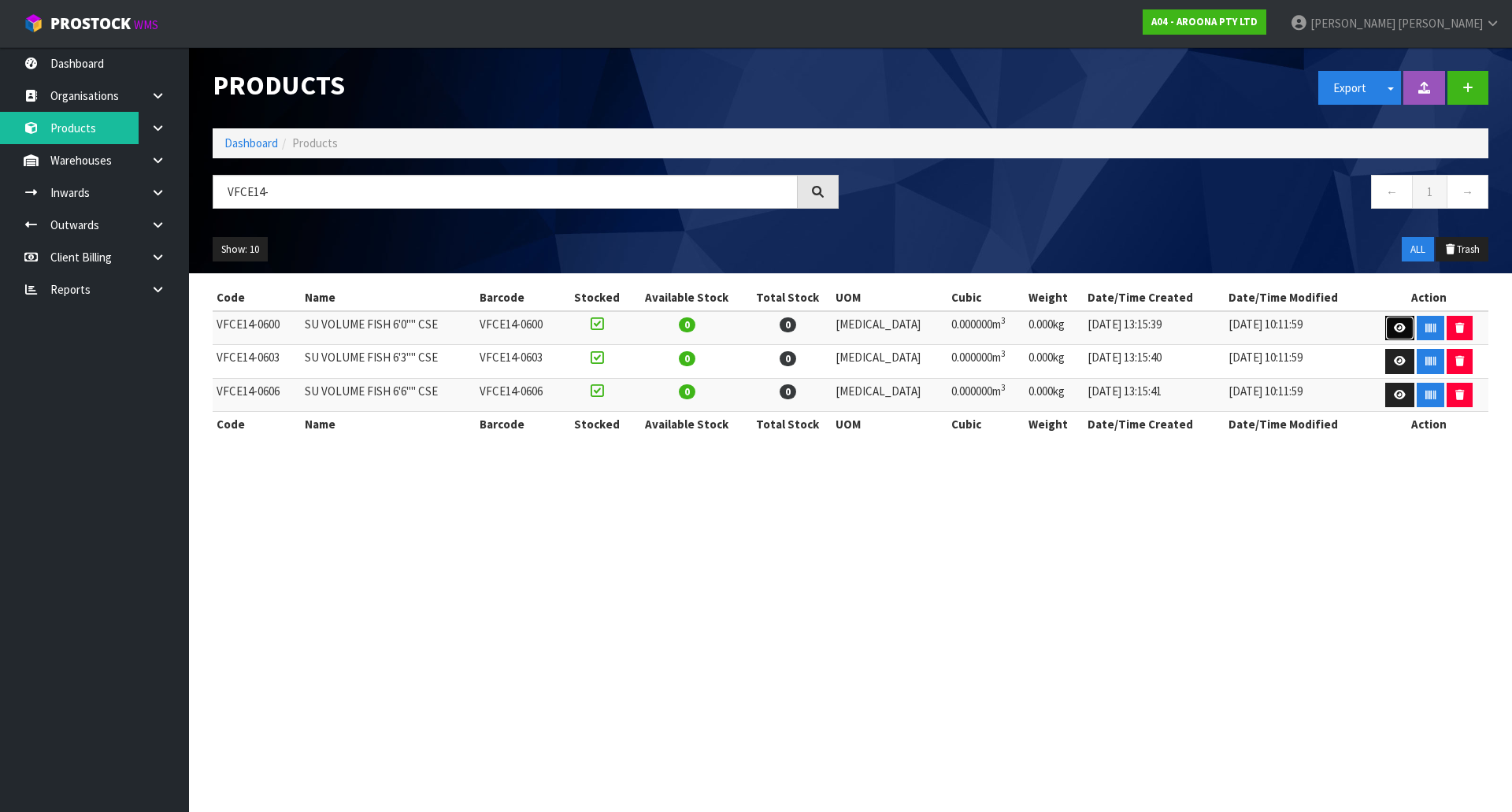
click at [1387, 336] on link at bounding box center [1400, 329] width 29 height 25
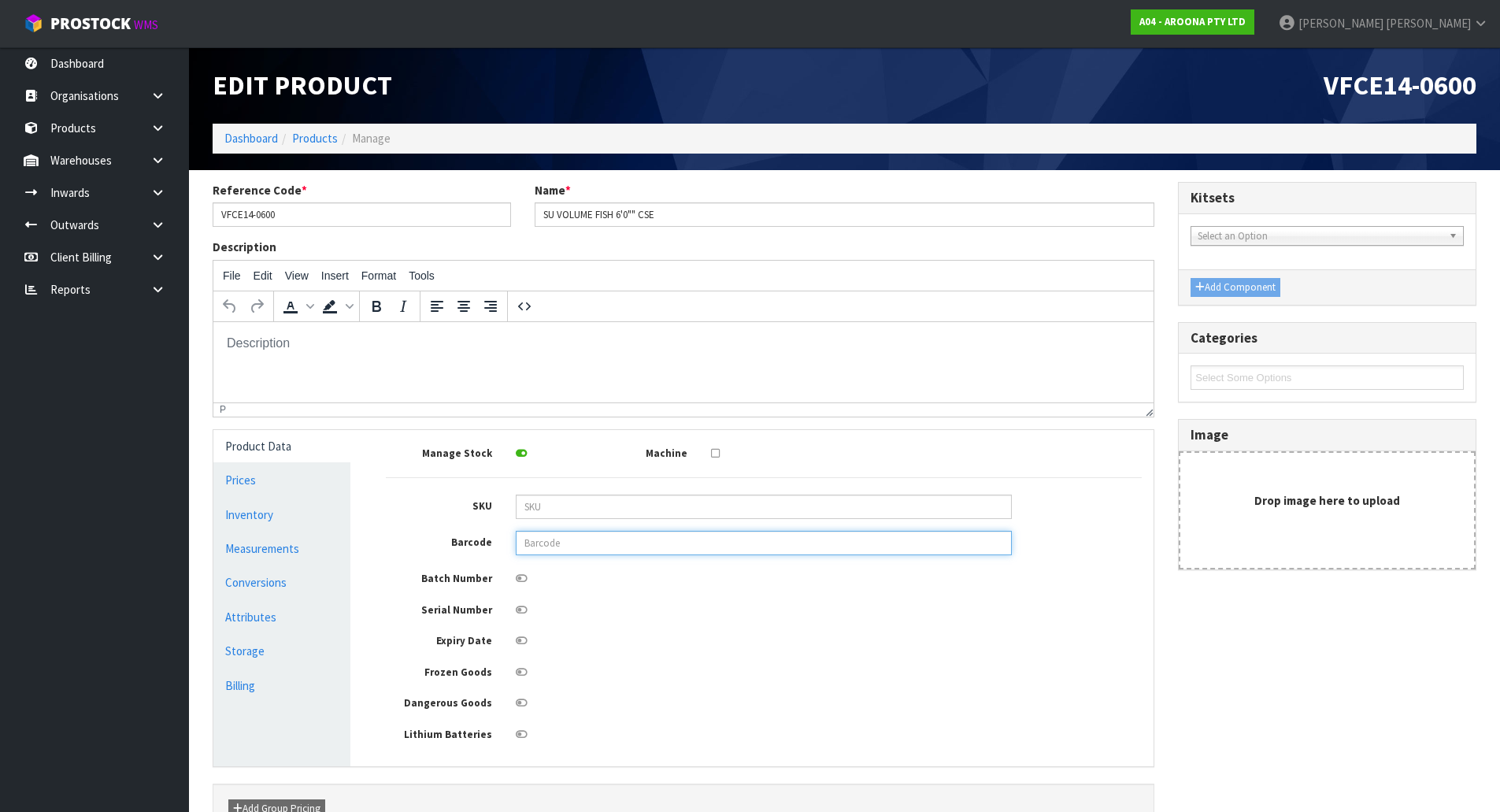
click at [628, 553] on input "text" at bounding box center [763, 542] width 496 height 25
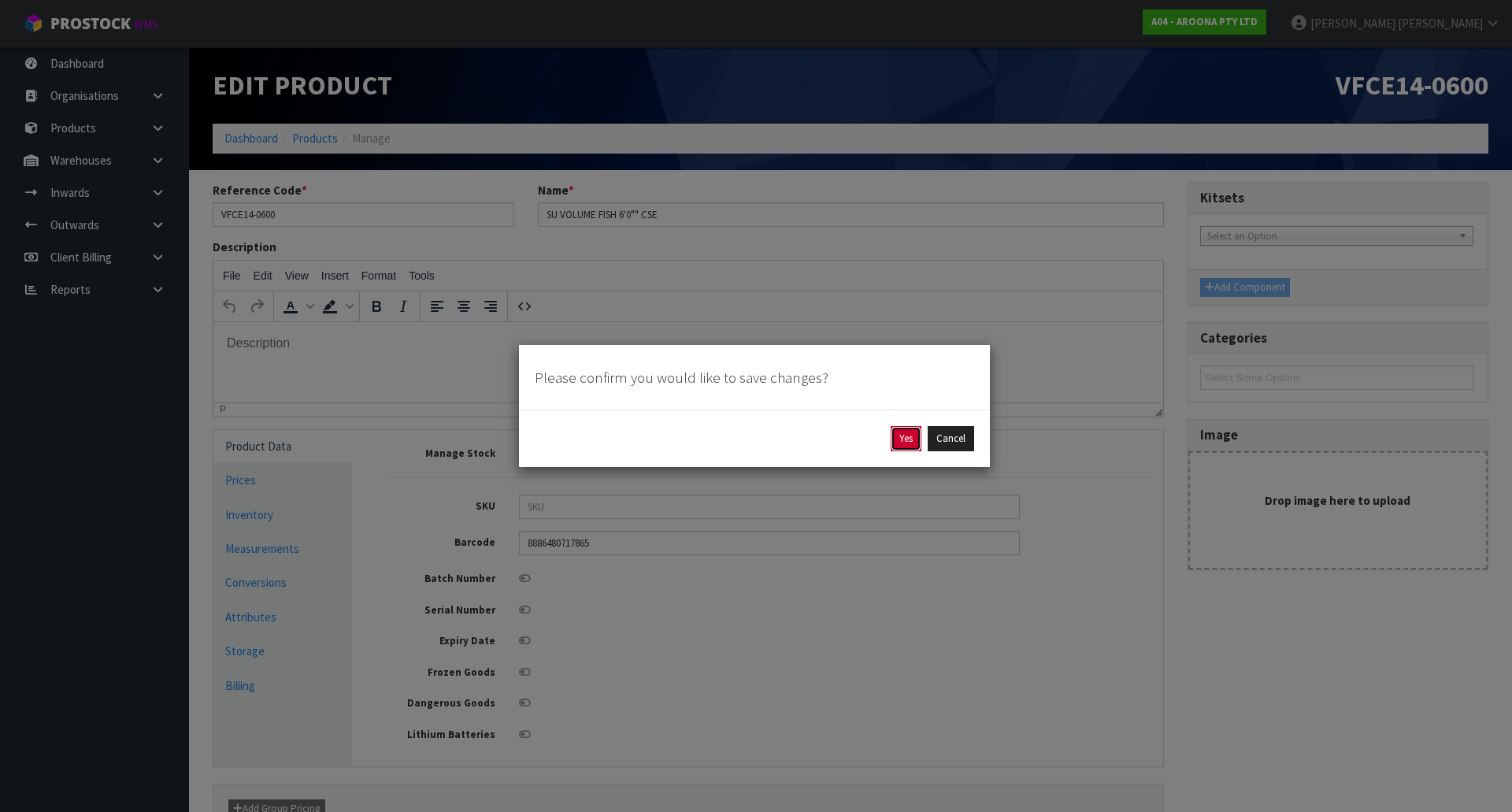
click at [910, 443] on button "Yes" at bounding box center [906, 439] width 30 height 25
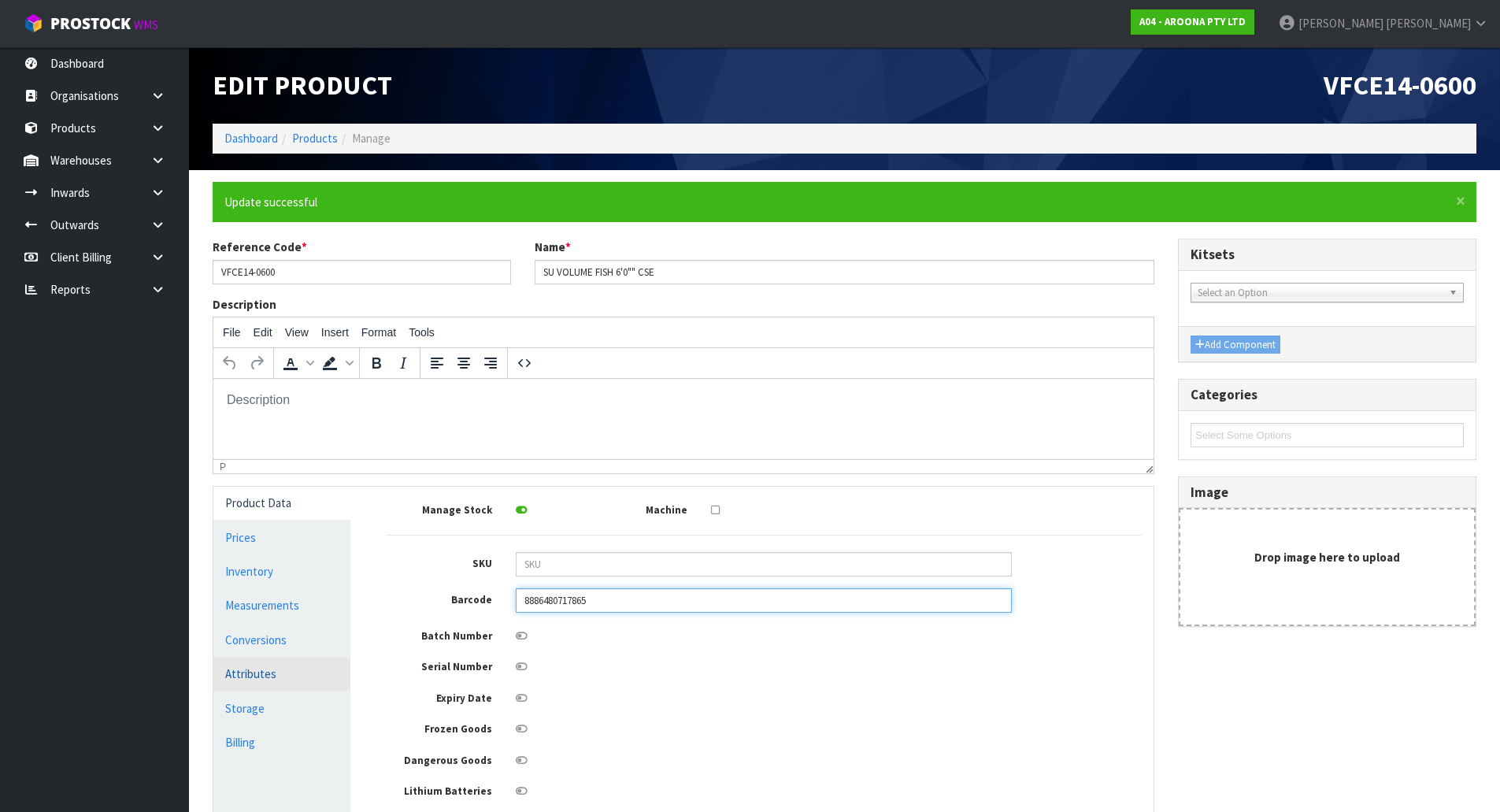
drag, startPoint x: 598, startPoint y: 602, endPoint x: 243, endPoint y: 660, distance: 359.7
click at [243, 660] on div "Product Data Prices Inventory Measurements Conversions Attributes Storage Billi…" at bounding box center [684, 655] width 963 height 336
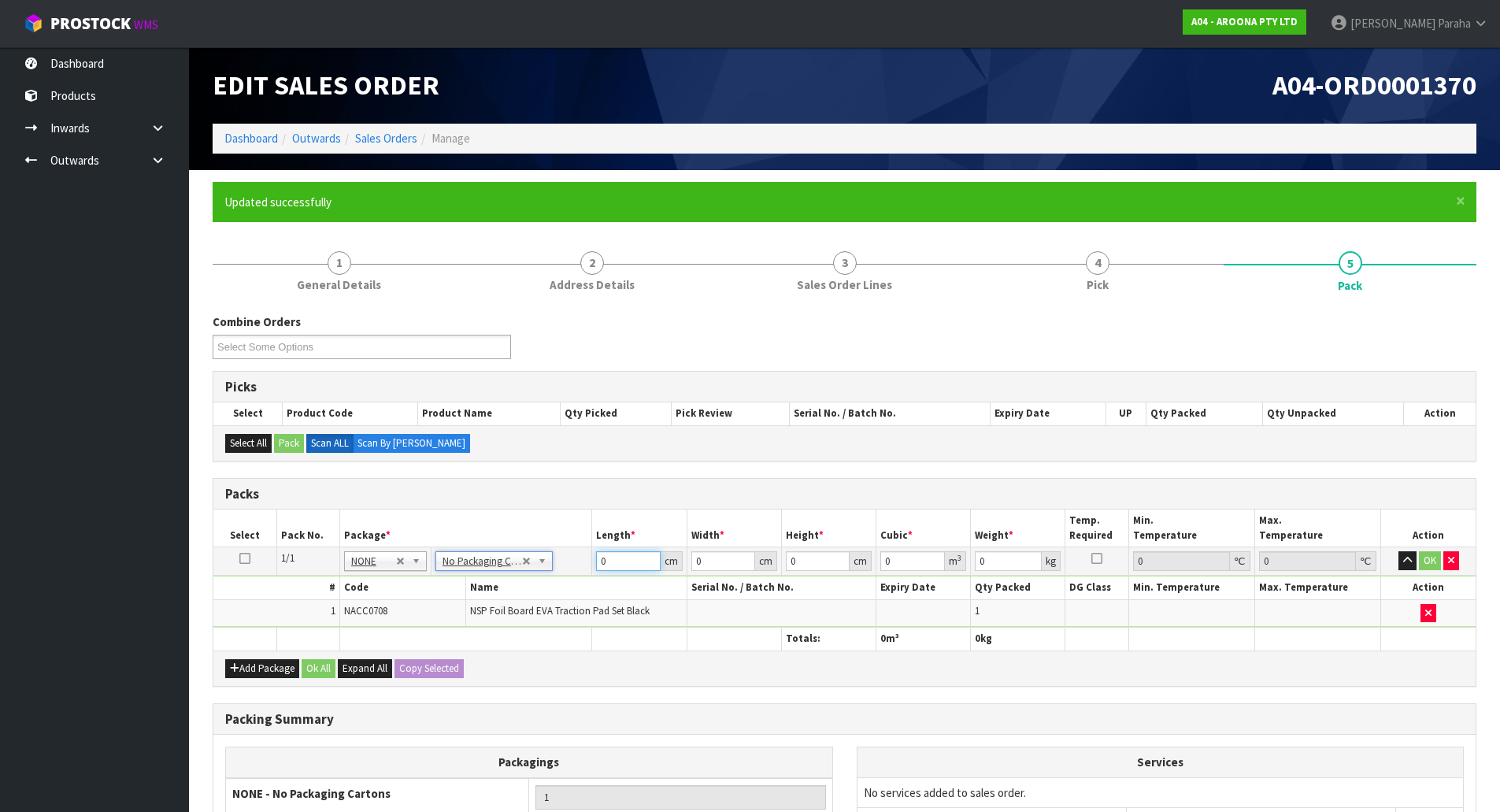
click at [626, 564] on input "0" at bounding box center [627, 560] width 63 height 19
type input "45"
type input "44"
type input "3"
type input "0.00594"
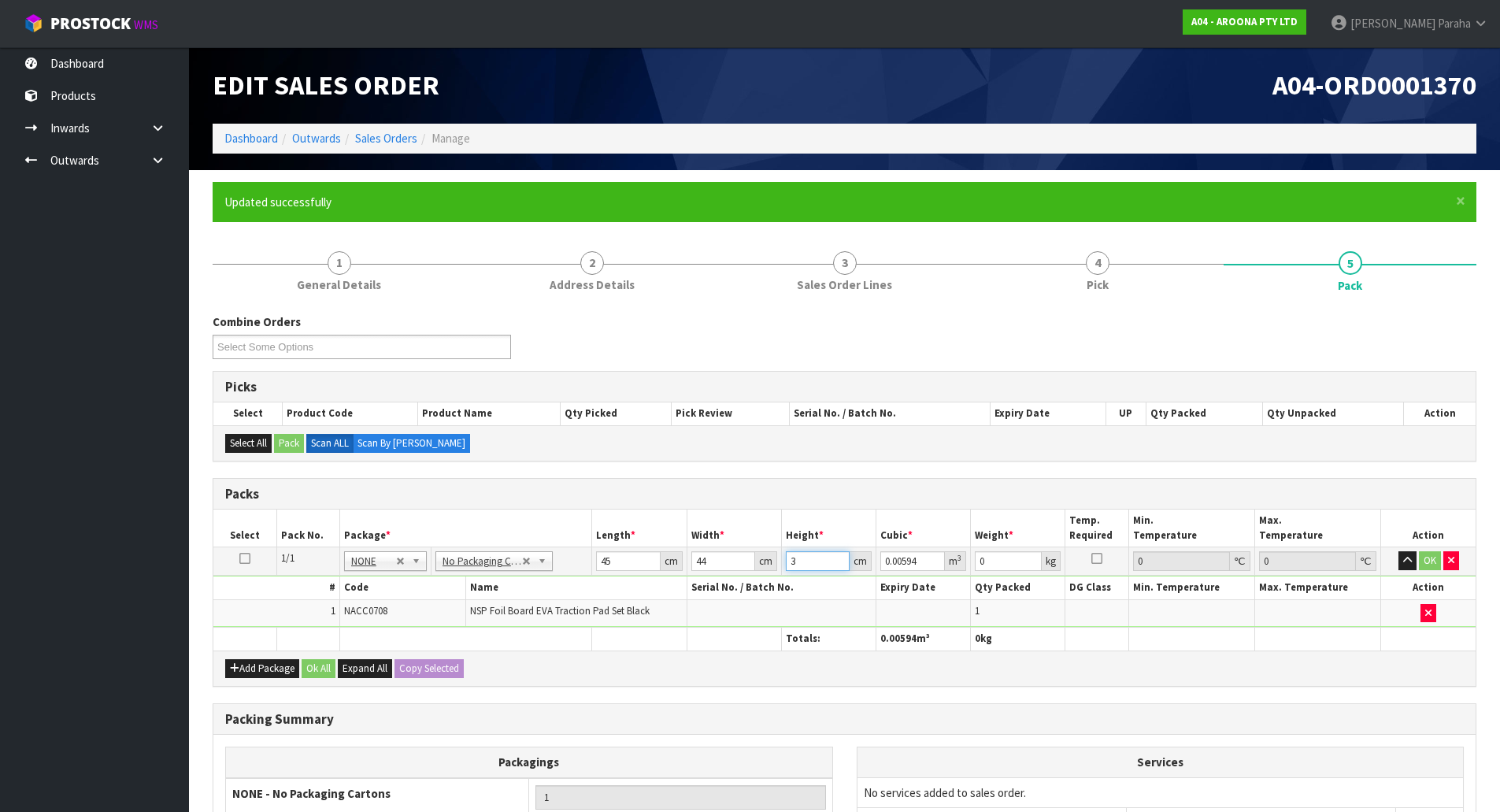
type input "3"
type input "1"
click at [1399, 551] on button "button" at bounding box center [1407, 560] width 18 height 19
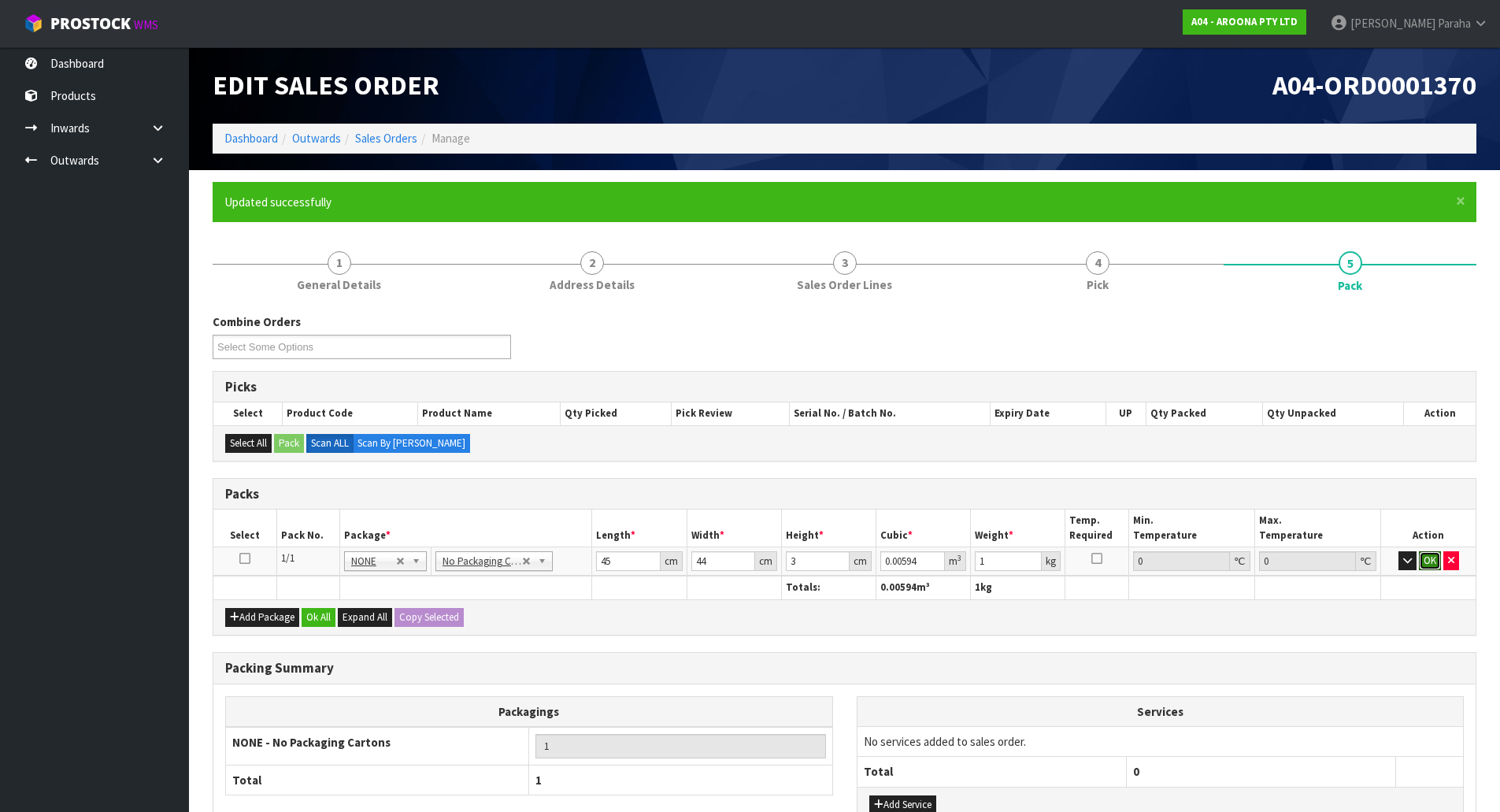
click button "OK" at bounding box center [1430, 560] width 22 height 19
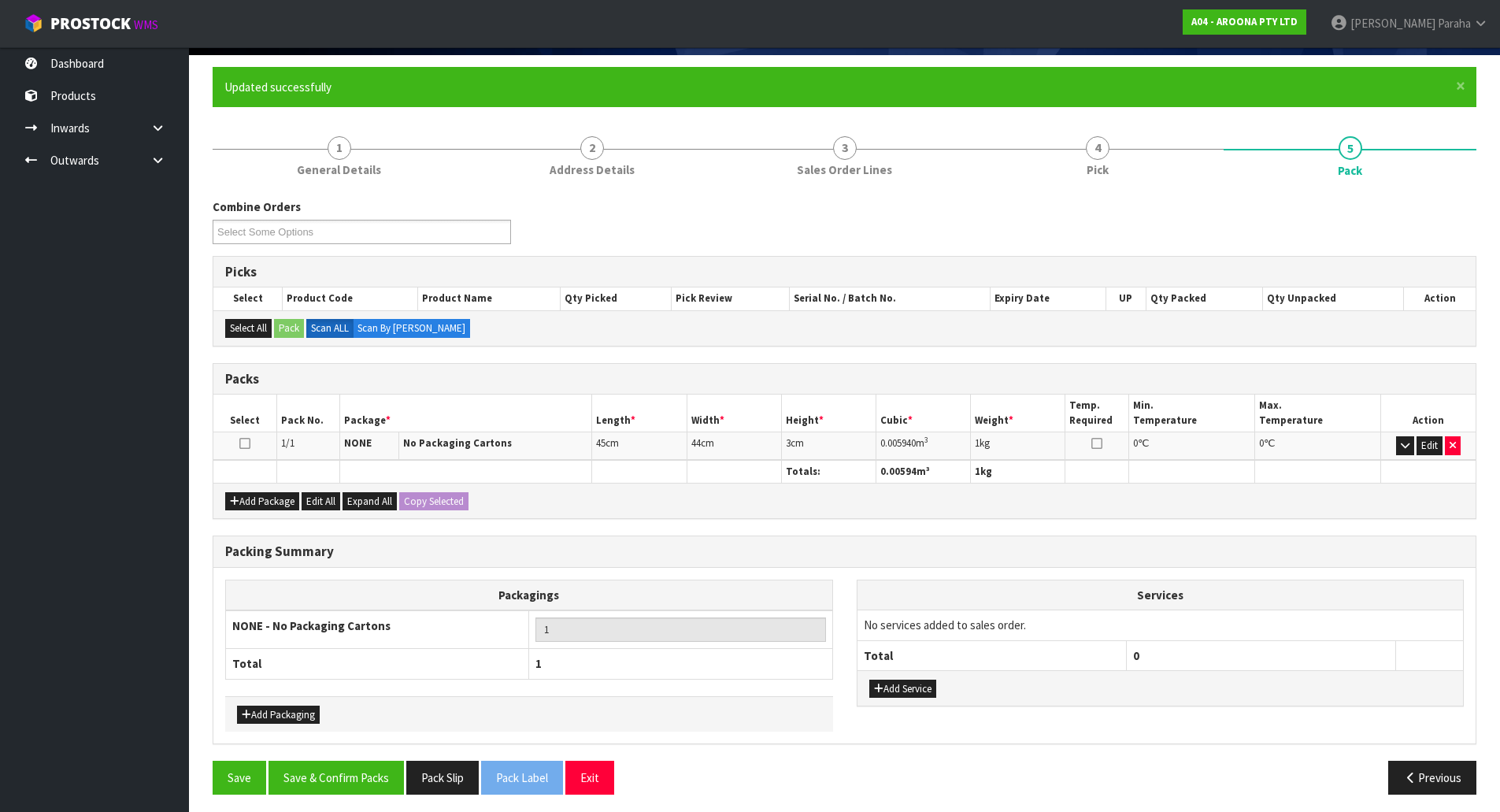
scroll to position [121, 0]
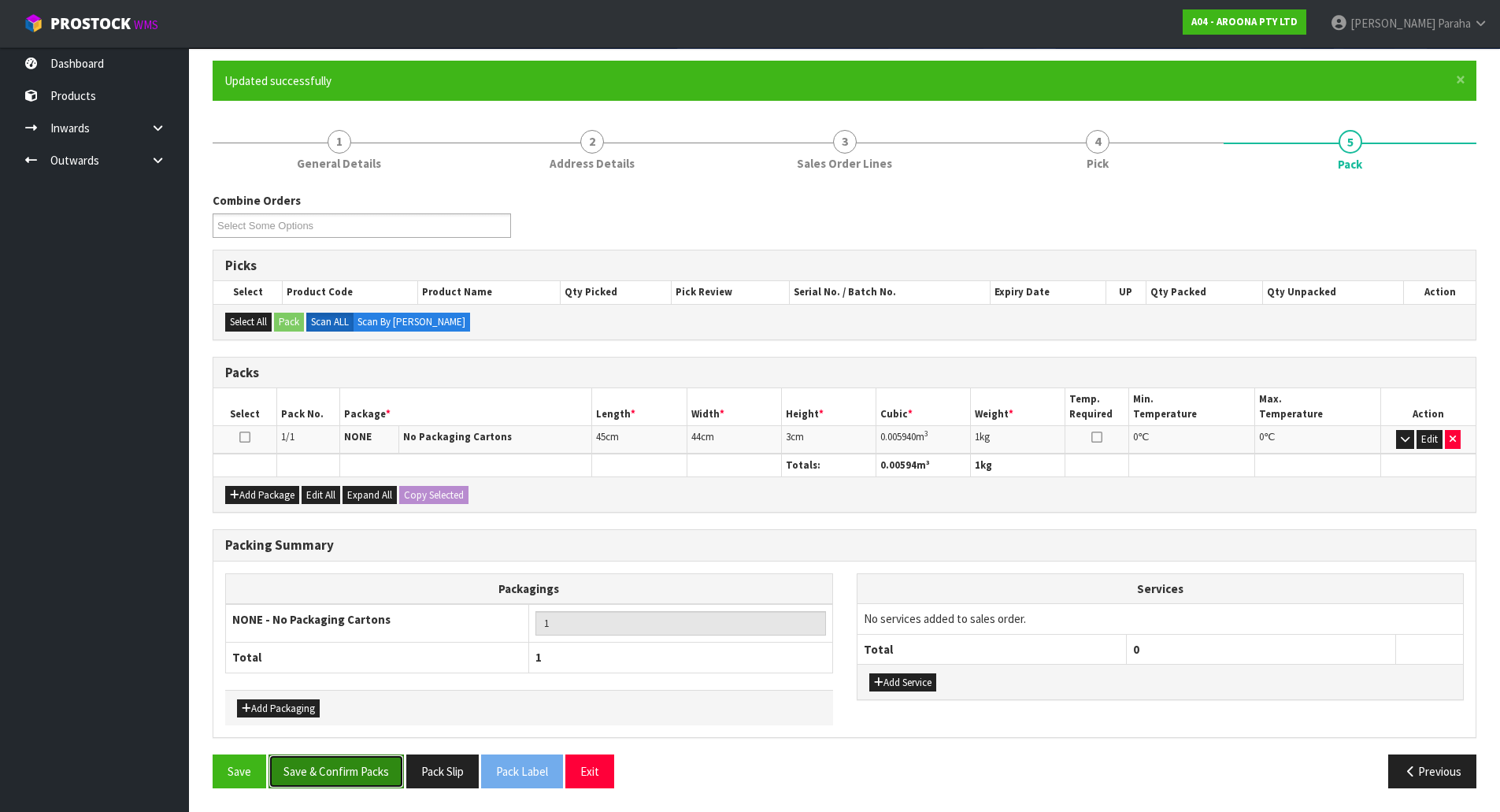
click at [329, 766] on button "Save & Confirm Packs" at bounding box center [336, 771] width 135 height 34
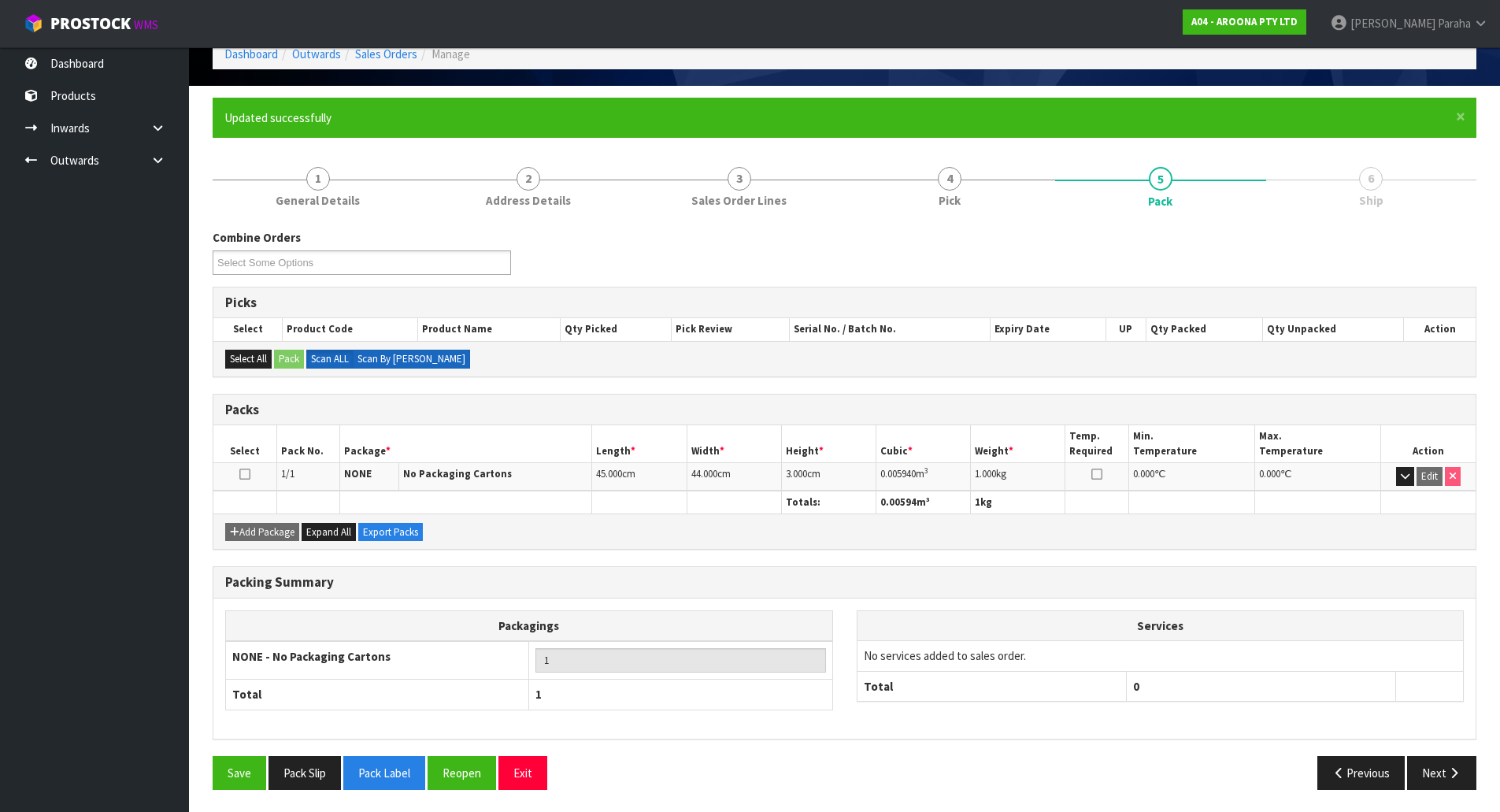
scroll to position [86, 0]
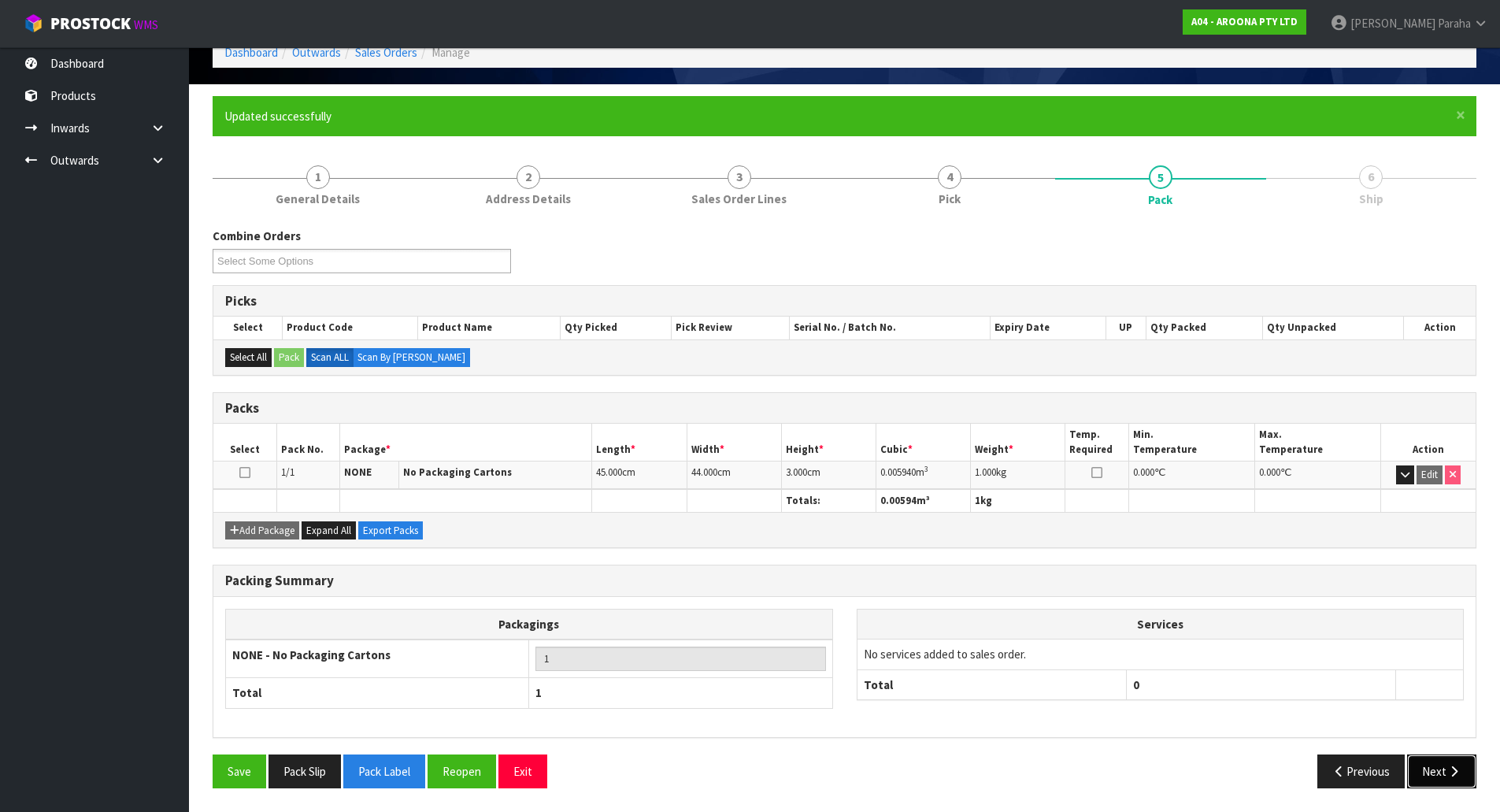
click at [1470, 774] on button "Next" at bounding box center [1442, 771] width 69 height 34
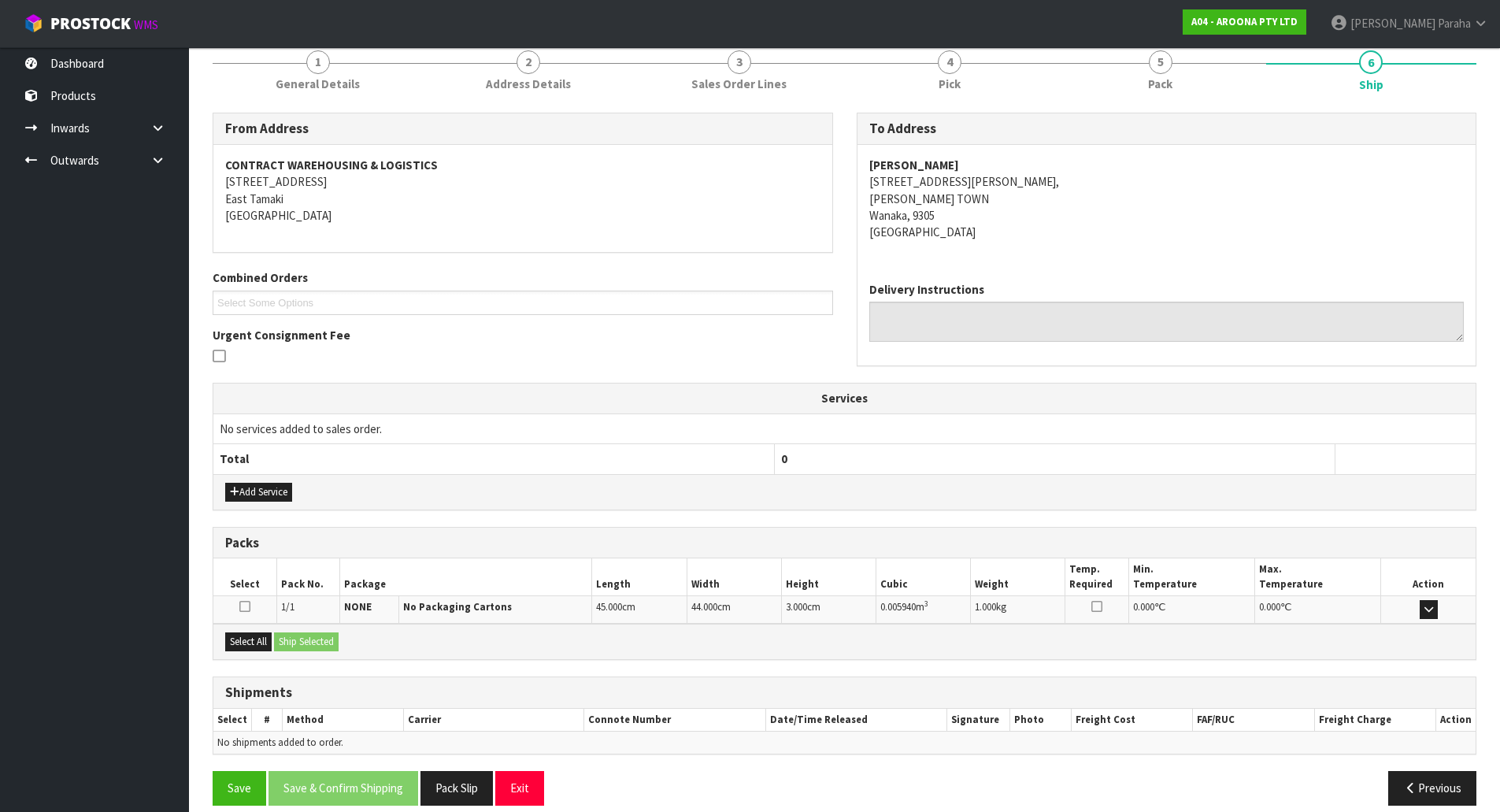
scroll to position [218, 0]
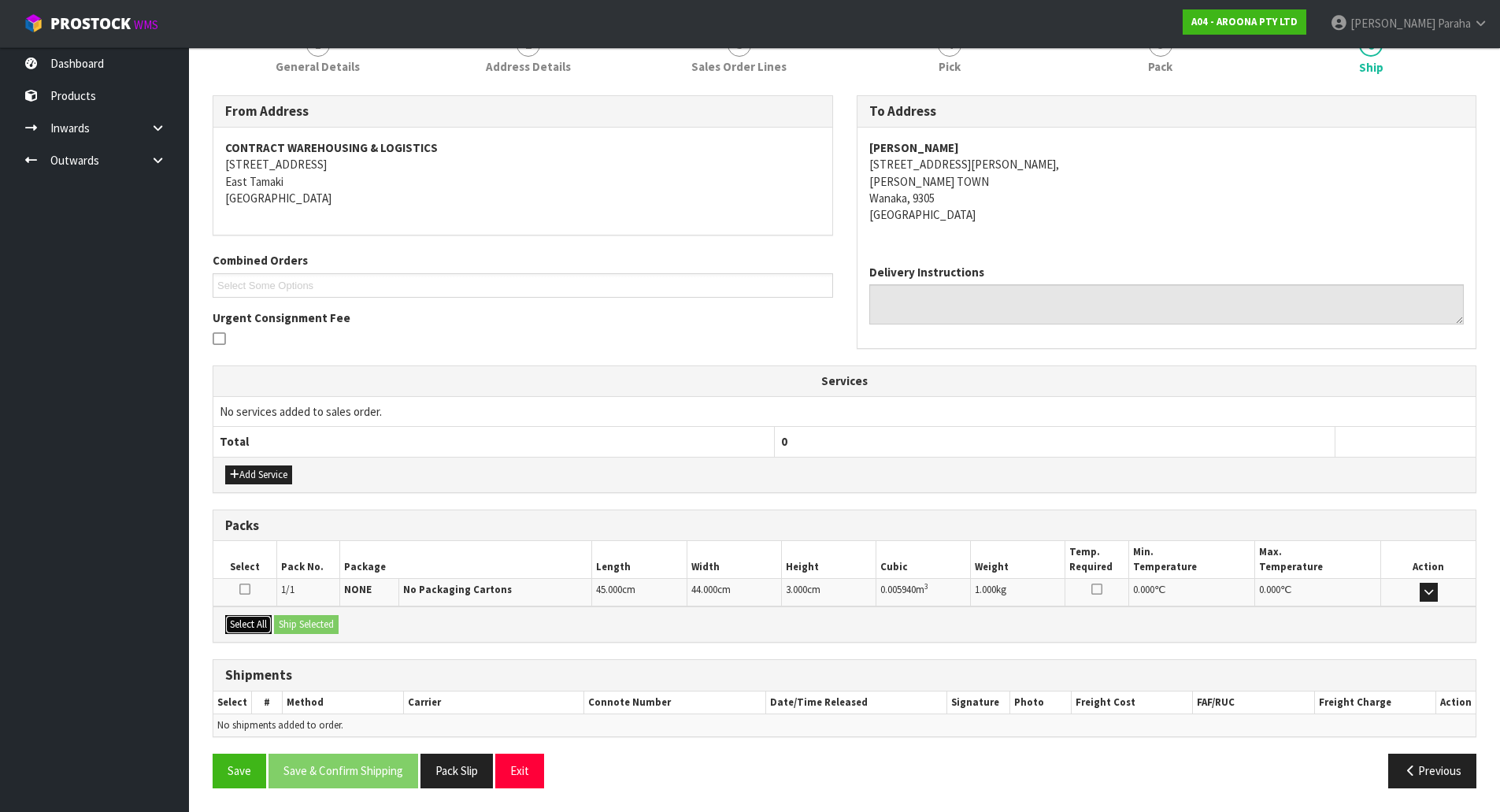
click at [234, 624] on button "Select All" at bounding box center [248, 624] width 46 height 19
click at [332, 628] on button "Ship Selected" at bounding box center [306, 624] width 64 height 19
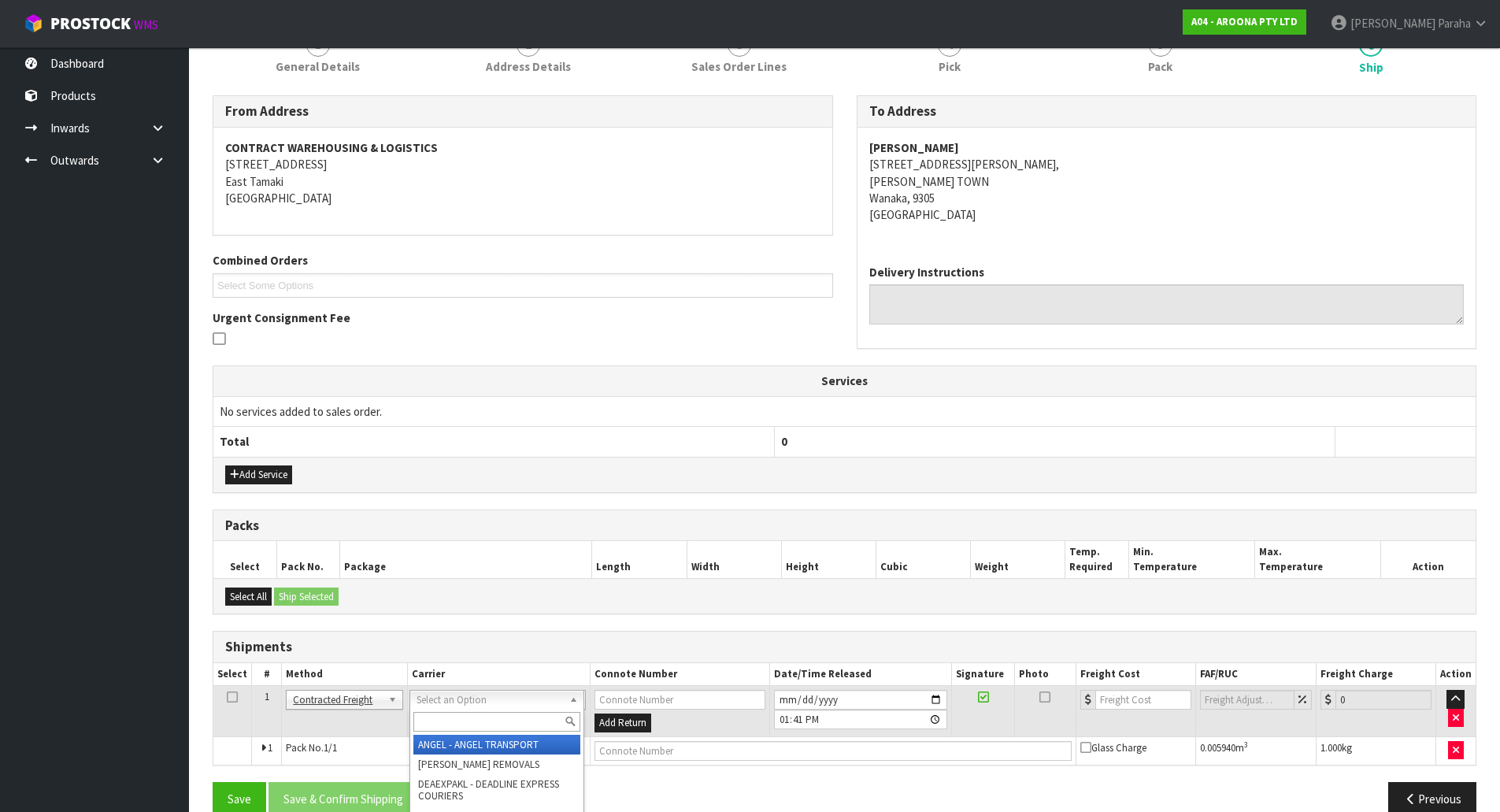
drag, startPoint x: 507, startPoint y: 721, endPoint x: 496, endPoint y: 707, distance: 17.8
click at [506, 721] on input "text" at bounding box center [497, 721] width 167 height 19
type input "NZP"
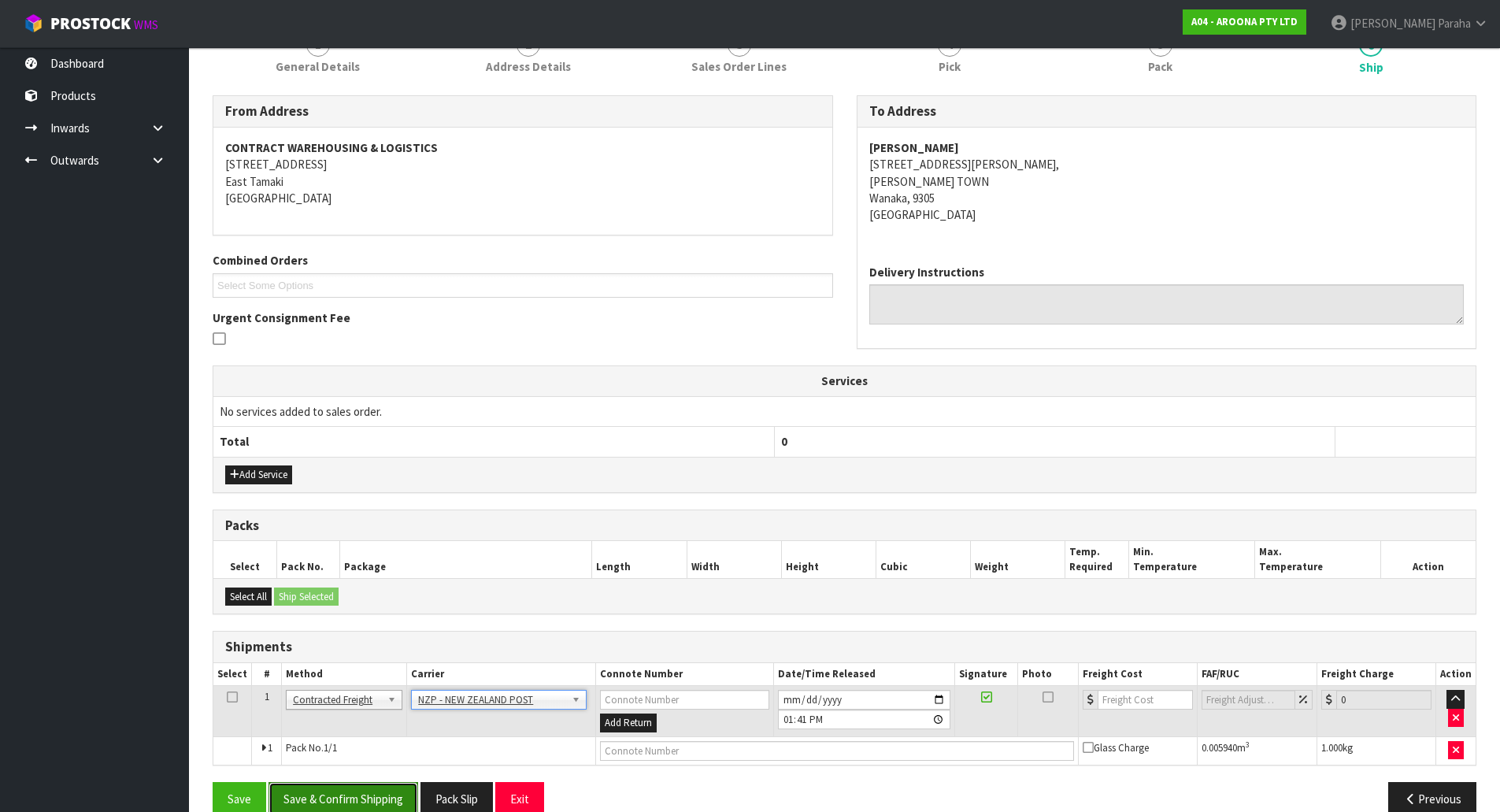
click at [361, 797] on button "Save & Confirm Shipping" at bounding box center [343, 798] width 150 height 34
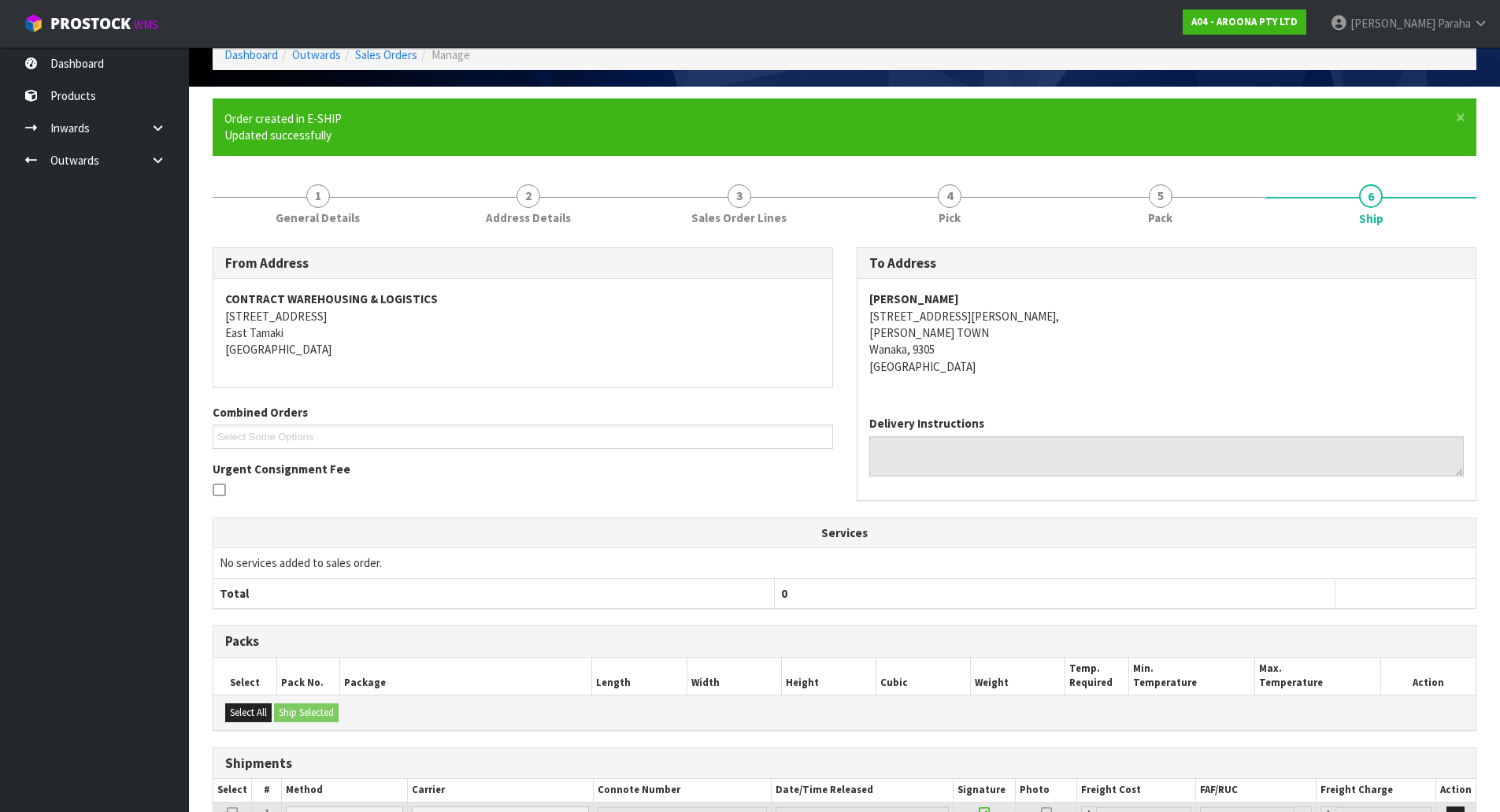
scroll to position [224, 0]
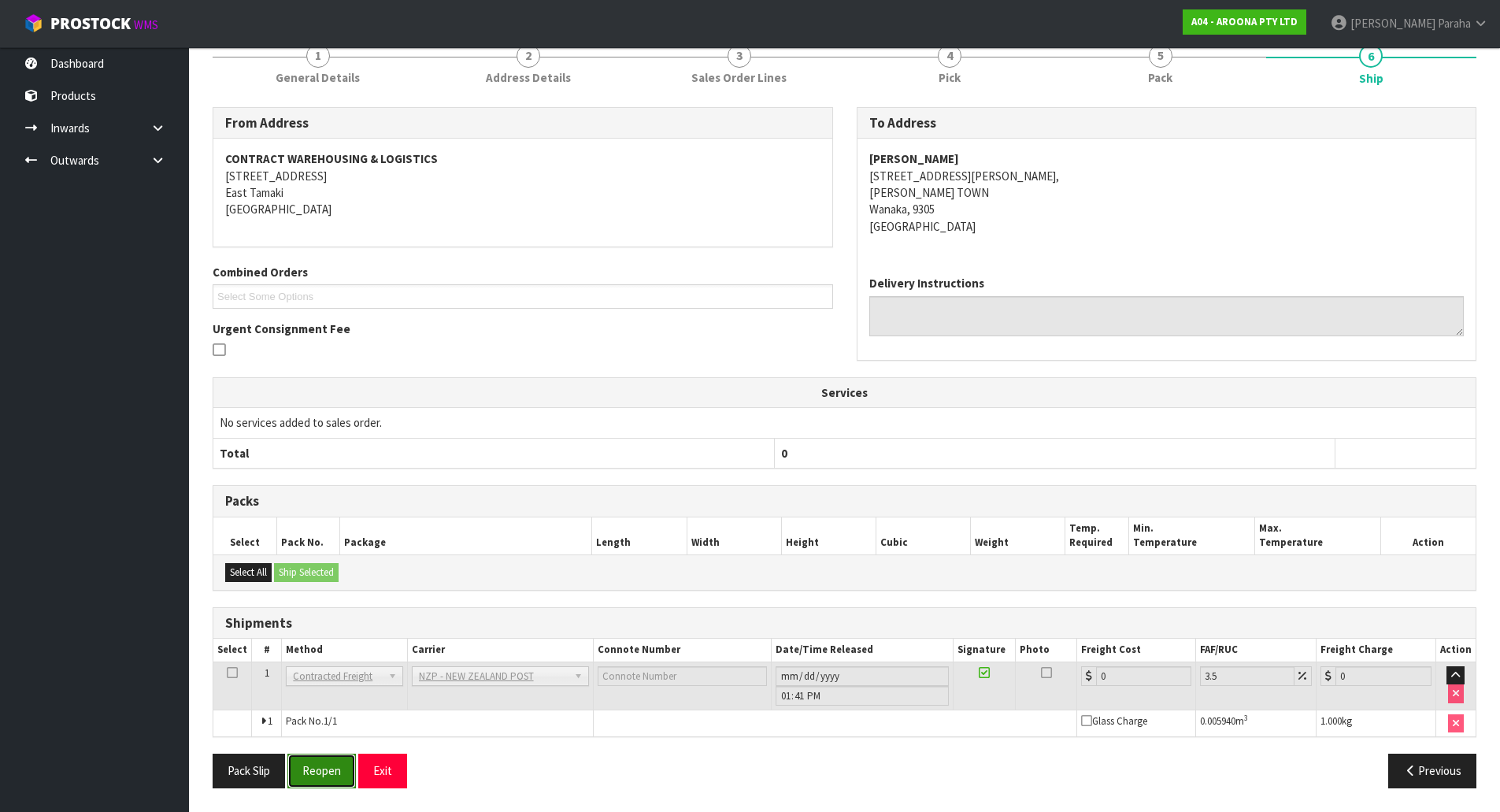
click at [330, 786] on button "Reopen" at bounding box center [321, 771] width 68 height 34
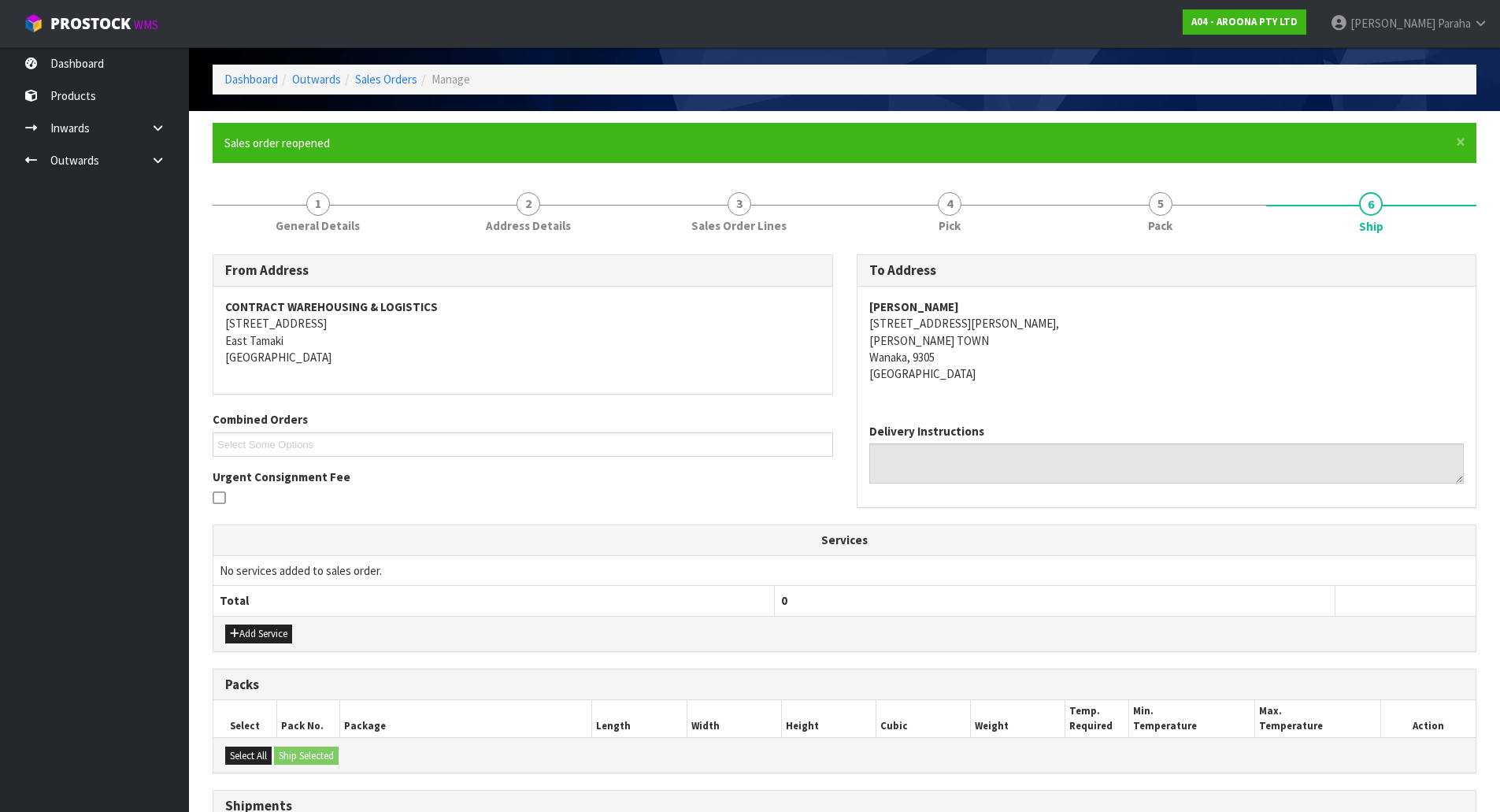
scroll to position [260, 0]
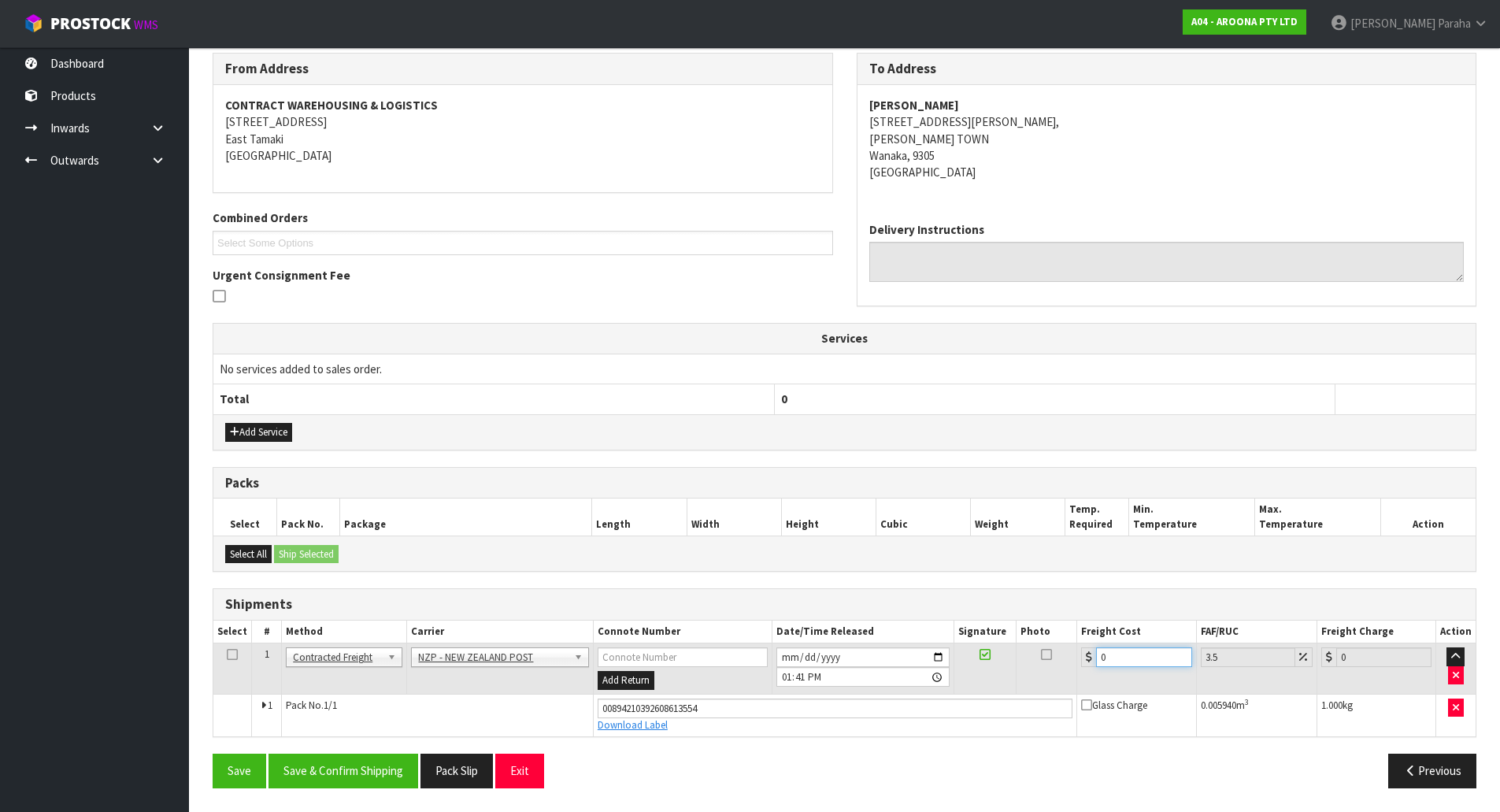
click at [1118, 660] on input "0" at bounding box center [1143, 657] width 95 height 19
type input "1"
type input "1.03"
type input "11"
type input "11.38"
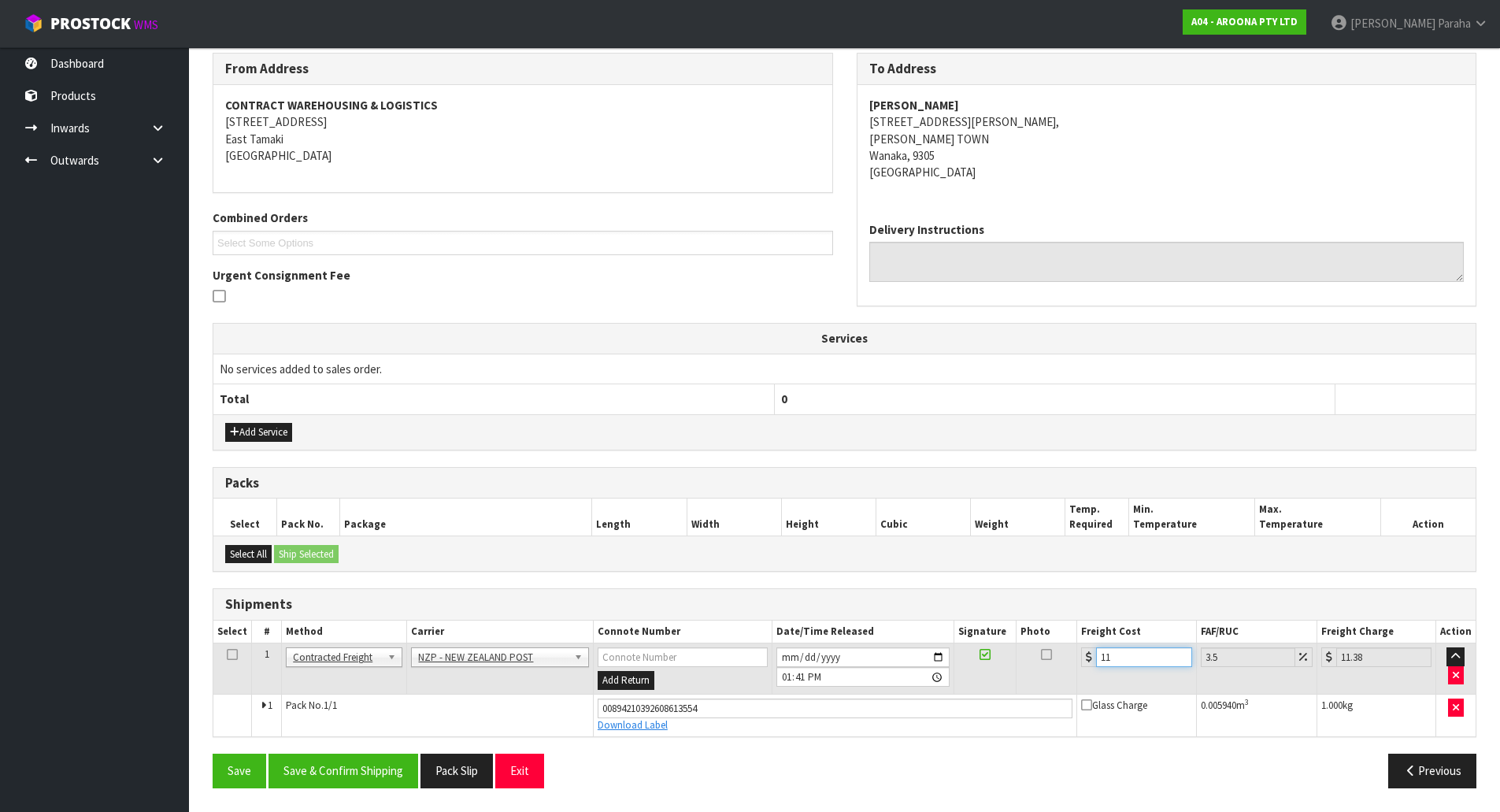
type input "11.6"
type input "12.01"
type input "11.61"
type input "12.02"
type input "11.61"
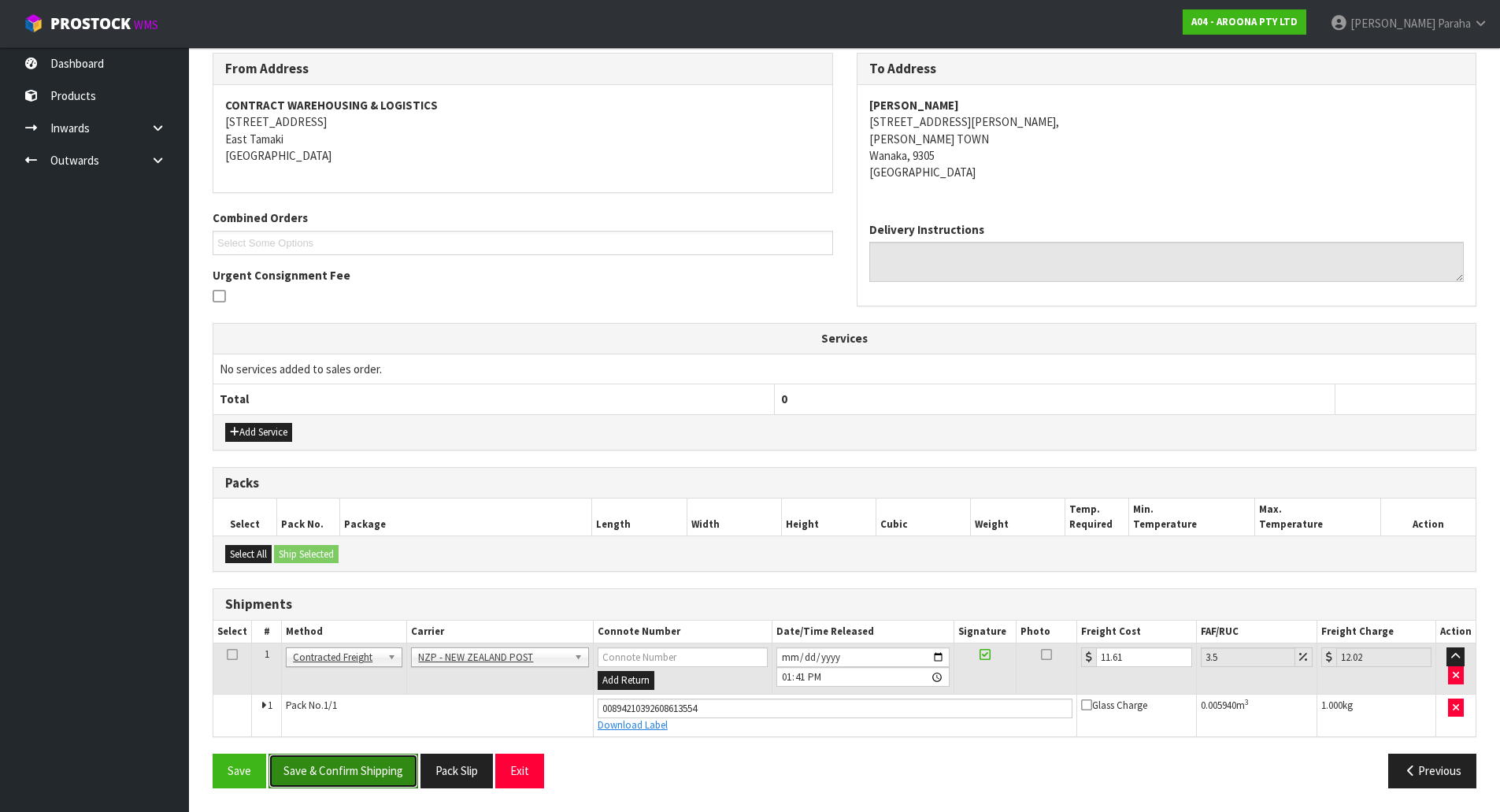
click at [383, 771] on button "Save & Confirm Shipping" at bounding box center [343, 771] width 150 height 34
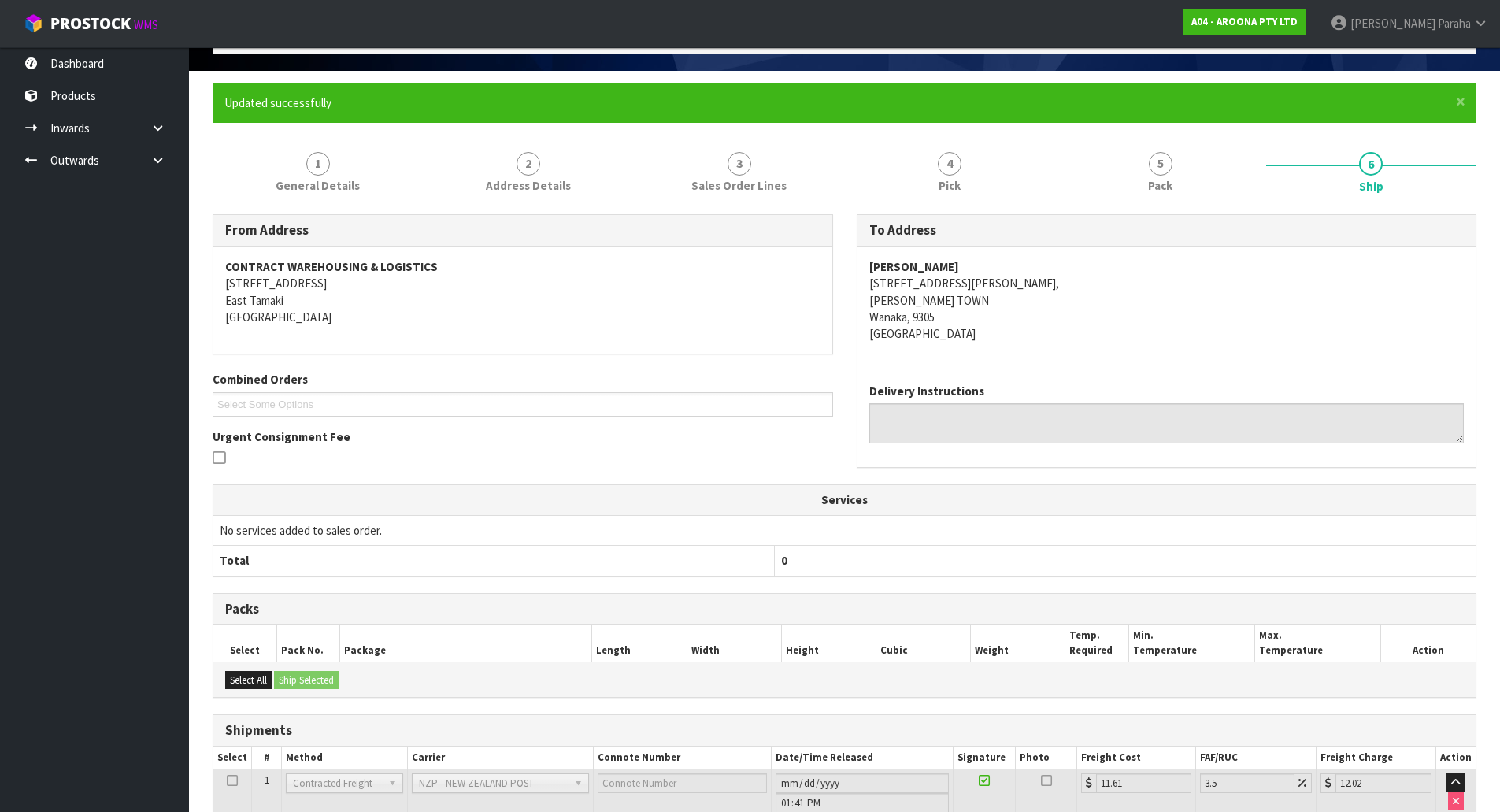
scroll to position [0, 0]
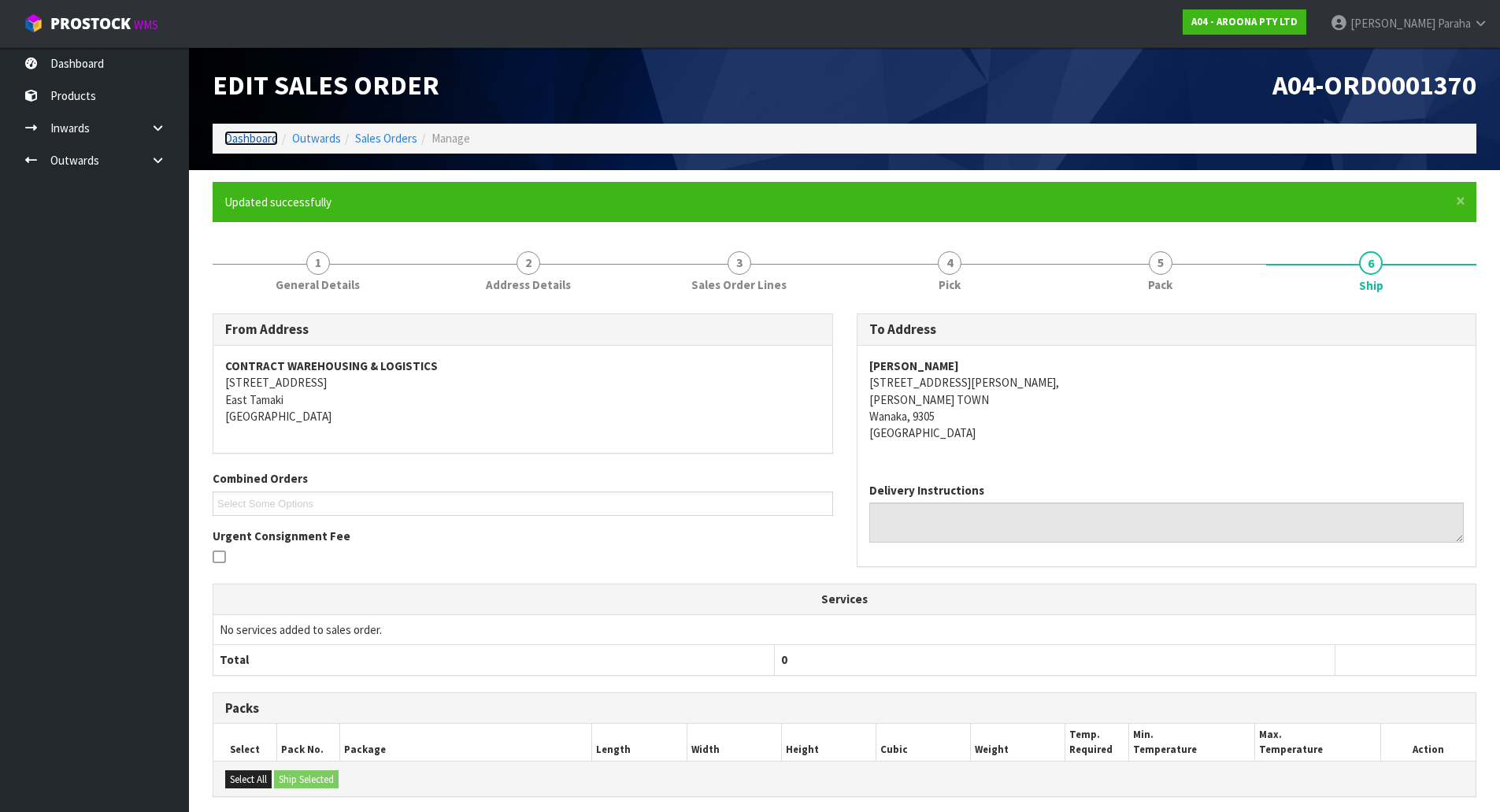
click at [238, 137] on link "Dashboard" at bounding box center [251, 139] width 53 height 15
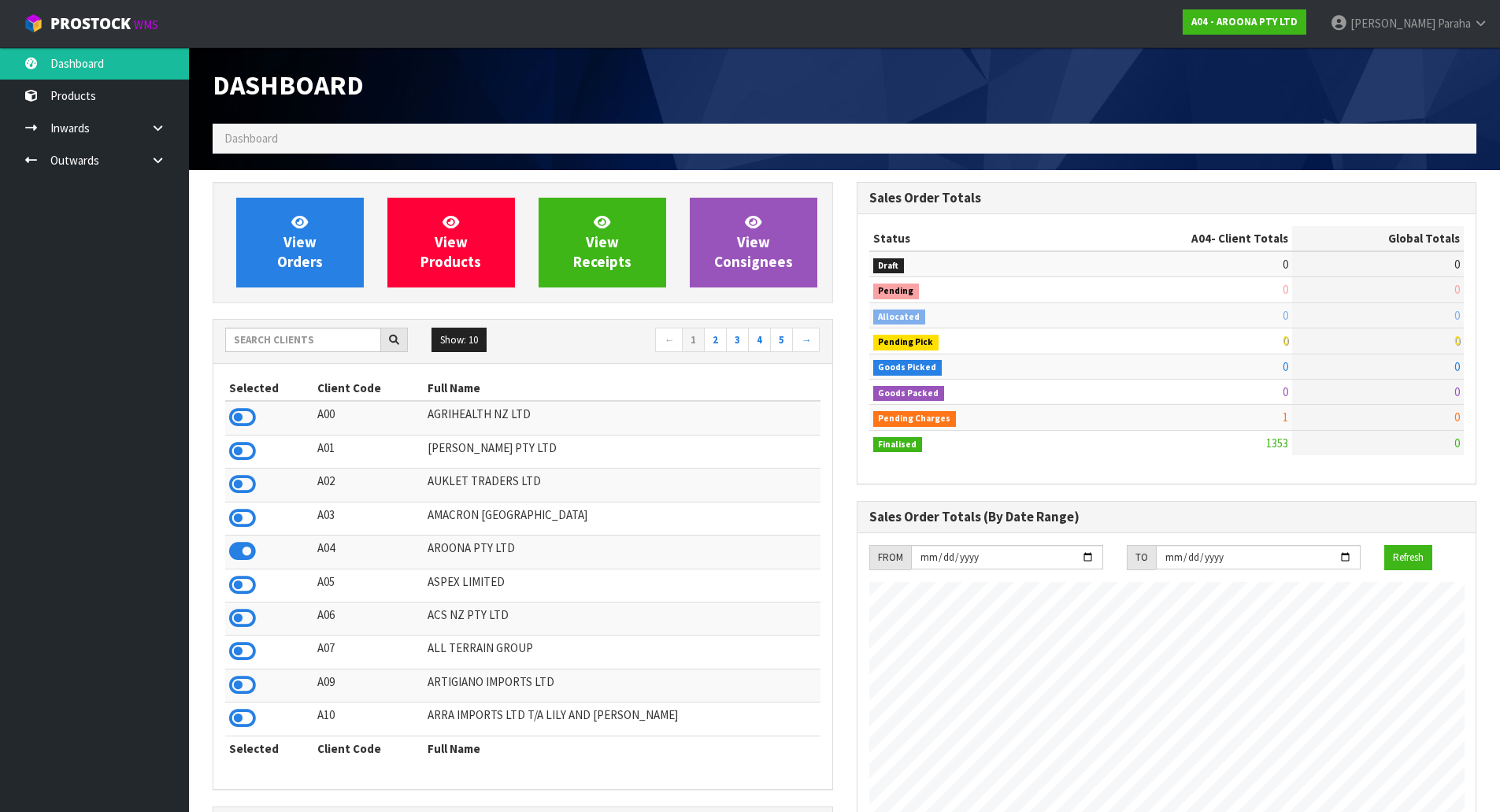
scroll to position [1014, 643]
click at [261, 336] on input "text" at bounding box center [303, 340] width 155 height 25
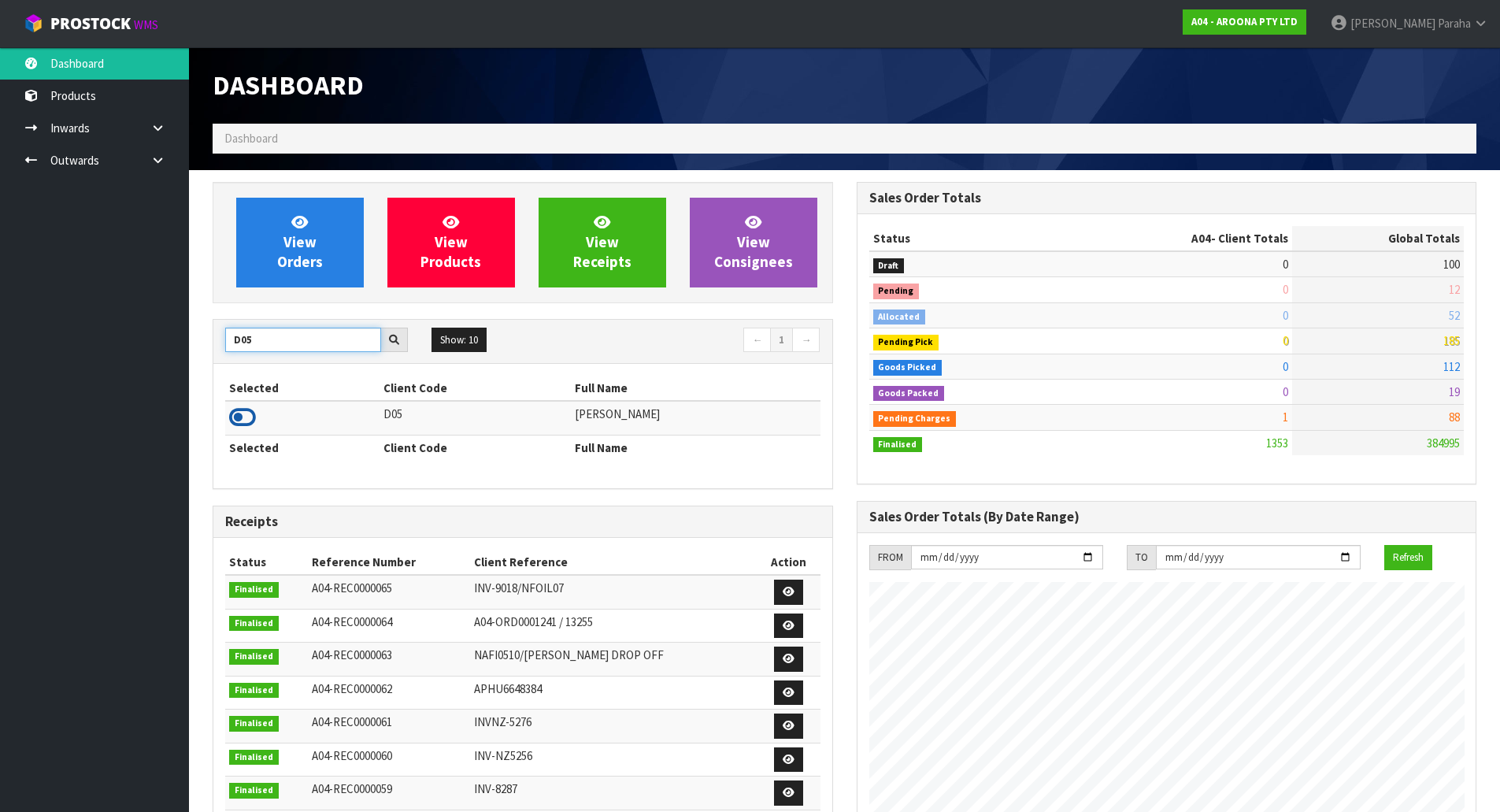
type input "D05"
click at [244, 416] on icon at bounding box center [243, 417] width 27 height 24
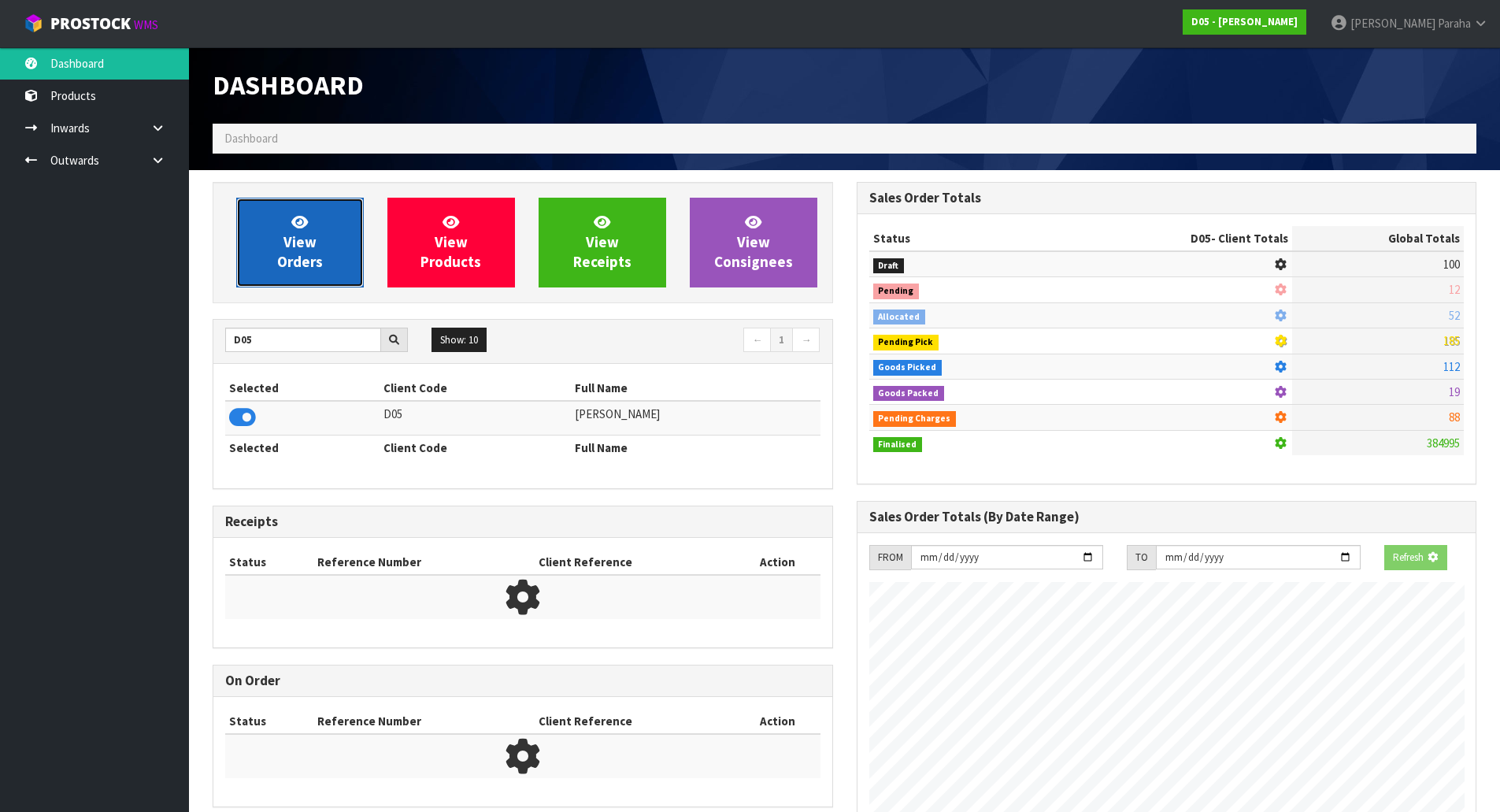
scroll to position [786313, 786742]
click at [324, 281] on link "View Orders" at bounding box center [300, 243] width 128 height 90
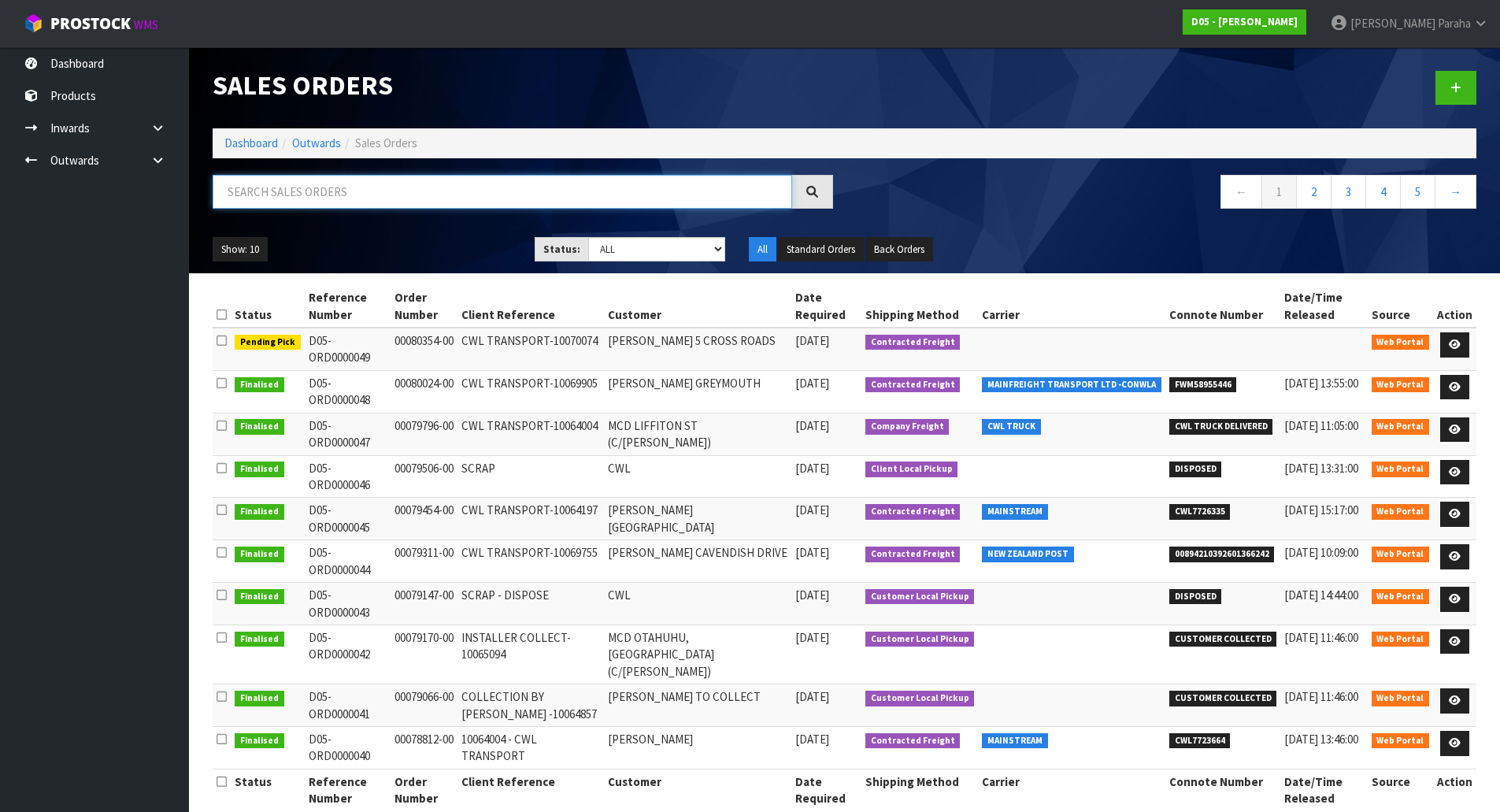
click at [299, 198] on input "text" at bounding box center [503, 192] width 580 height 34
click at [1458, 344] on icon at bounding box center [1454, 345] width 12 height 10
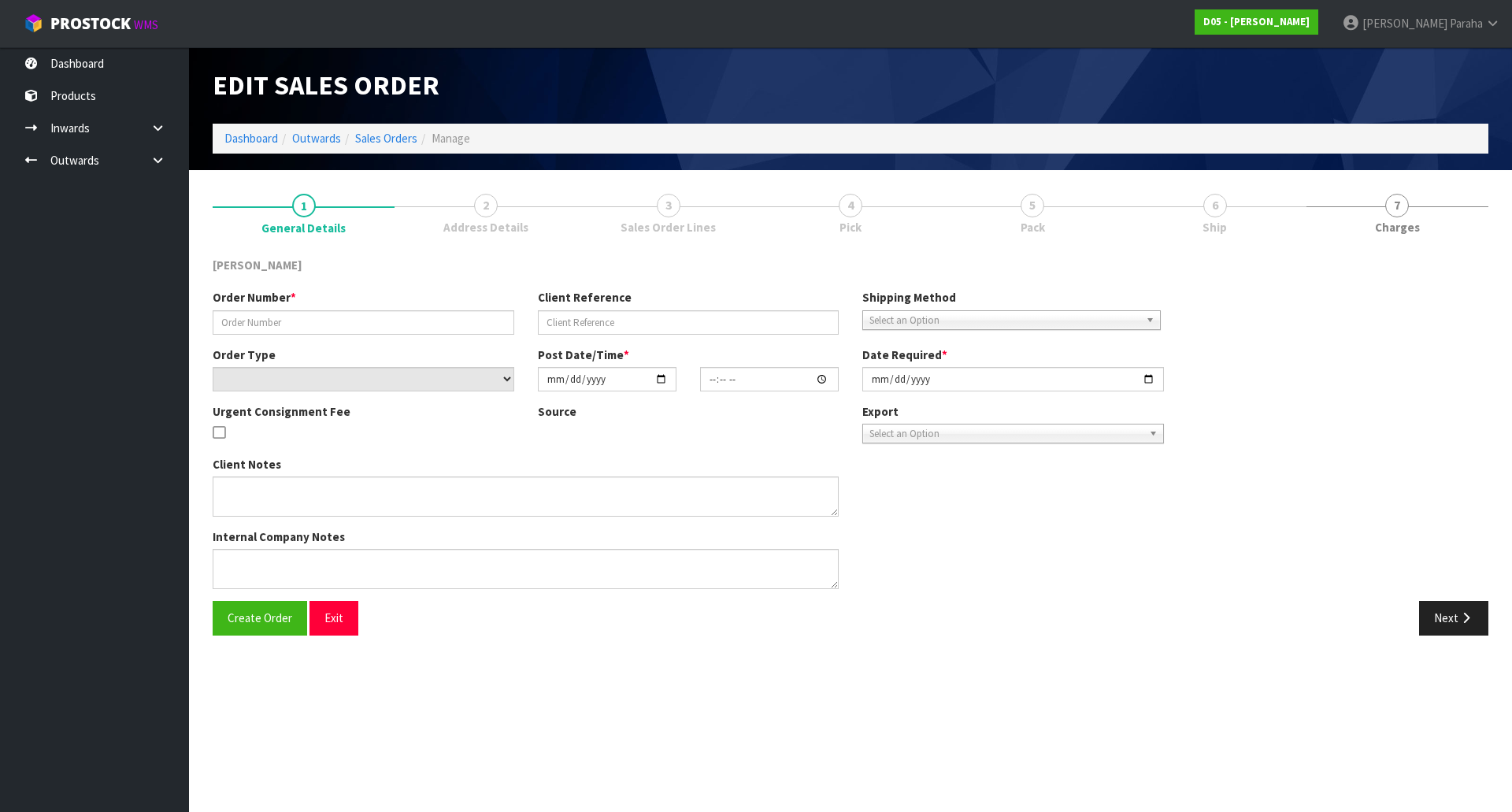
type input "00080354-00"
type input "CWL TRANSPORT-10070074"
select select "number:0"
type input "2025-10-09"
type input "08:19:00.000"
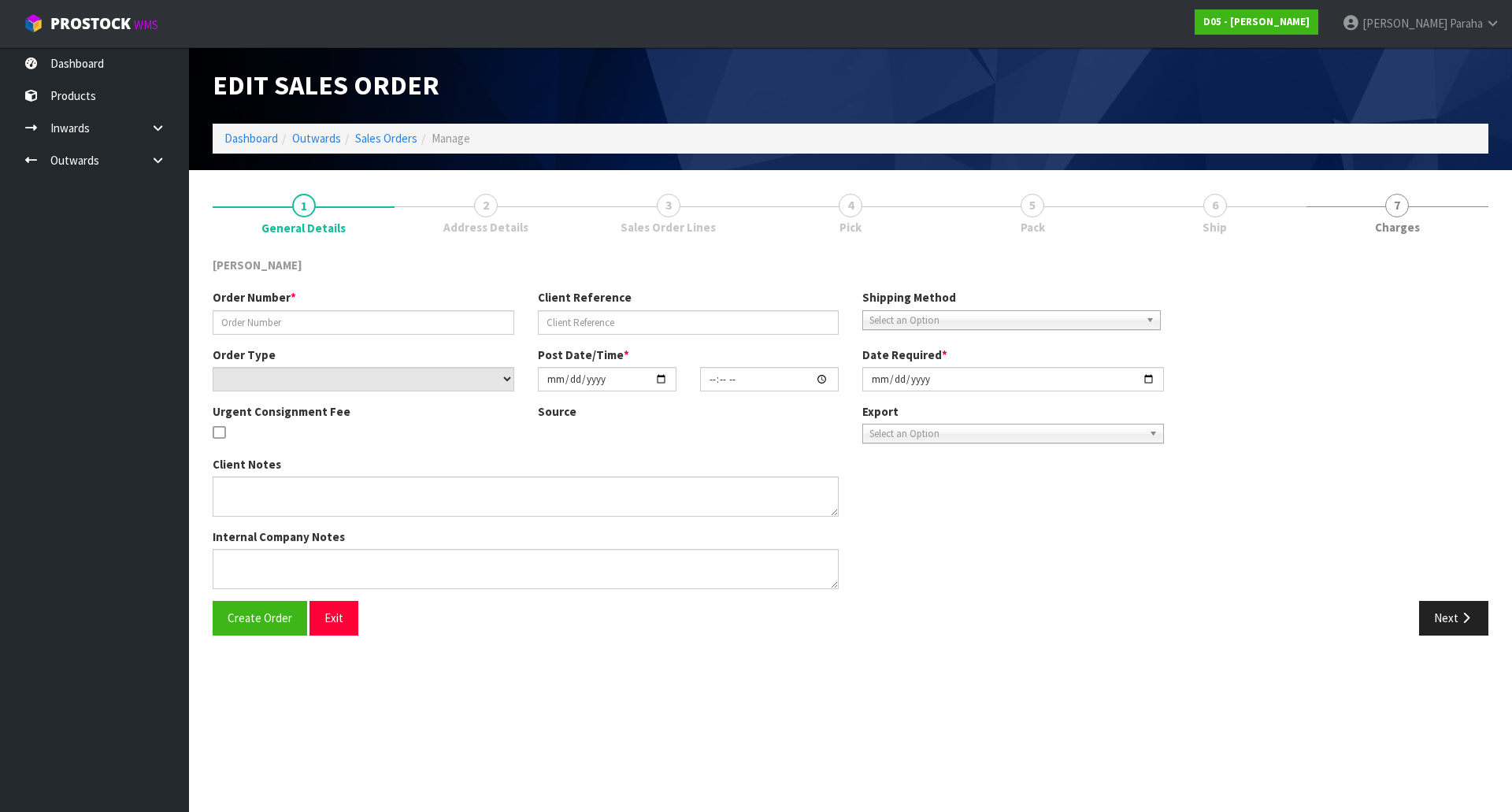
type input "2025-10-09"
type textarea "PLEASE DELIVER TO SITE ASAP"
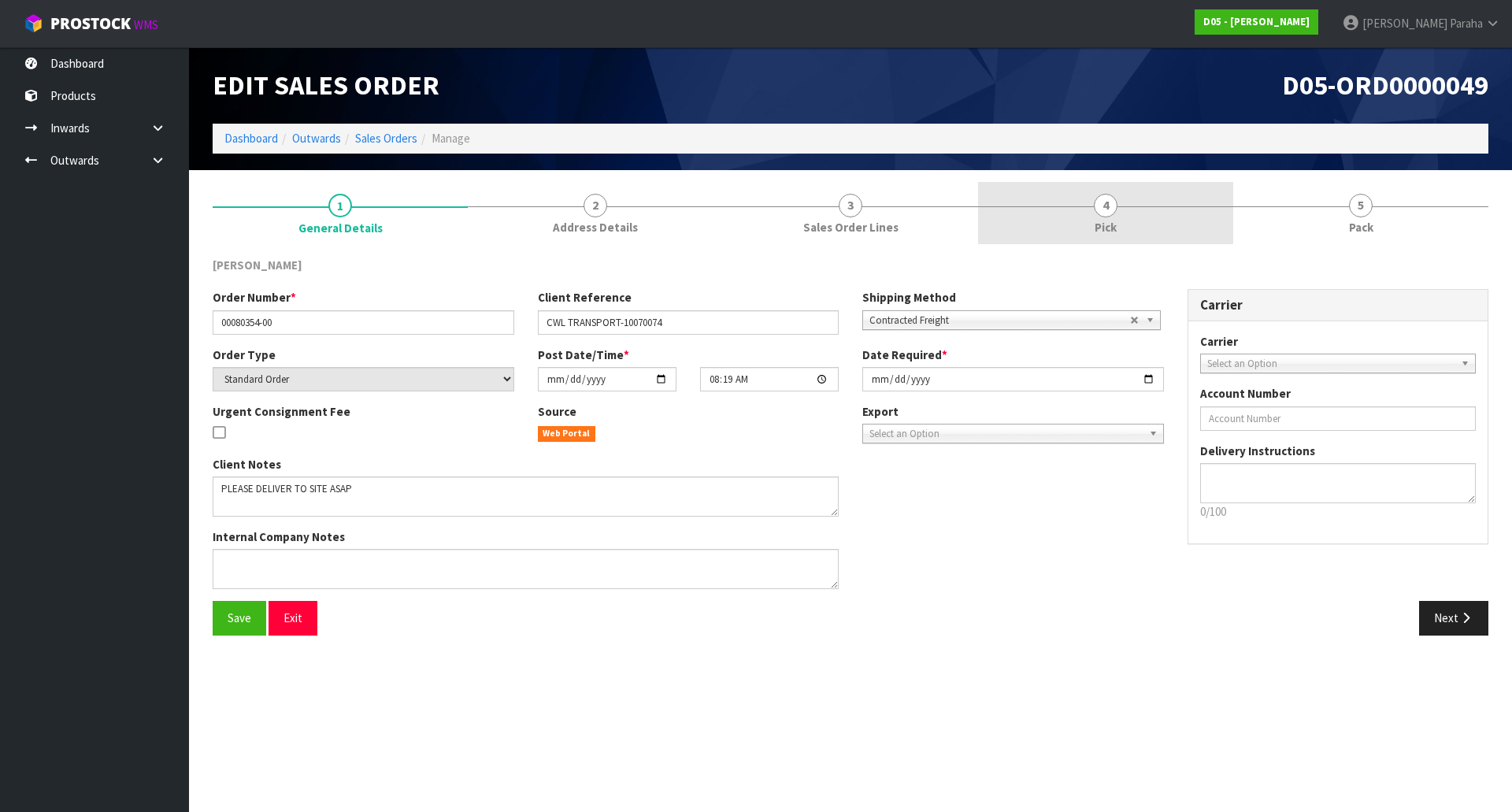
click at [1123, 202] on link "4 Pick" at bounding box center [1105, 213] width 255 height 63
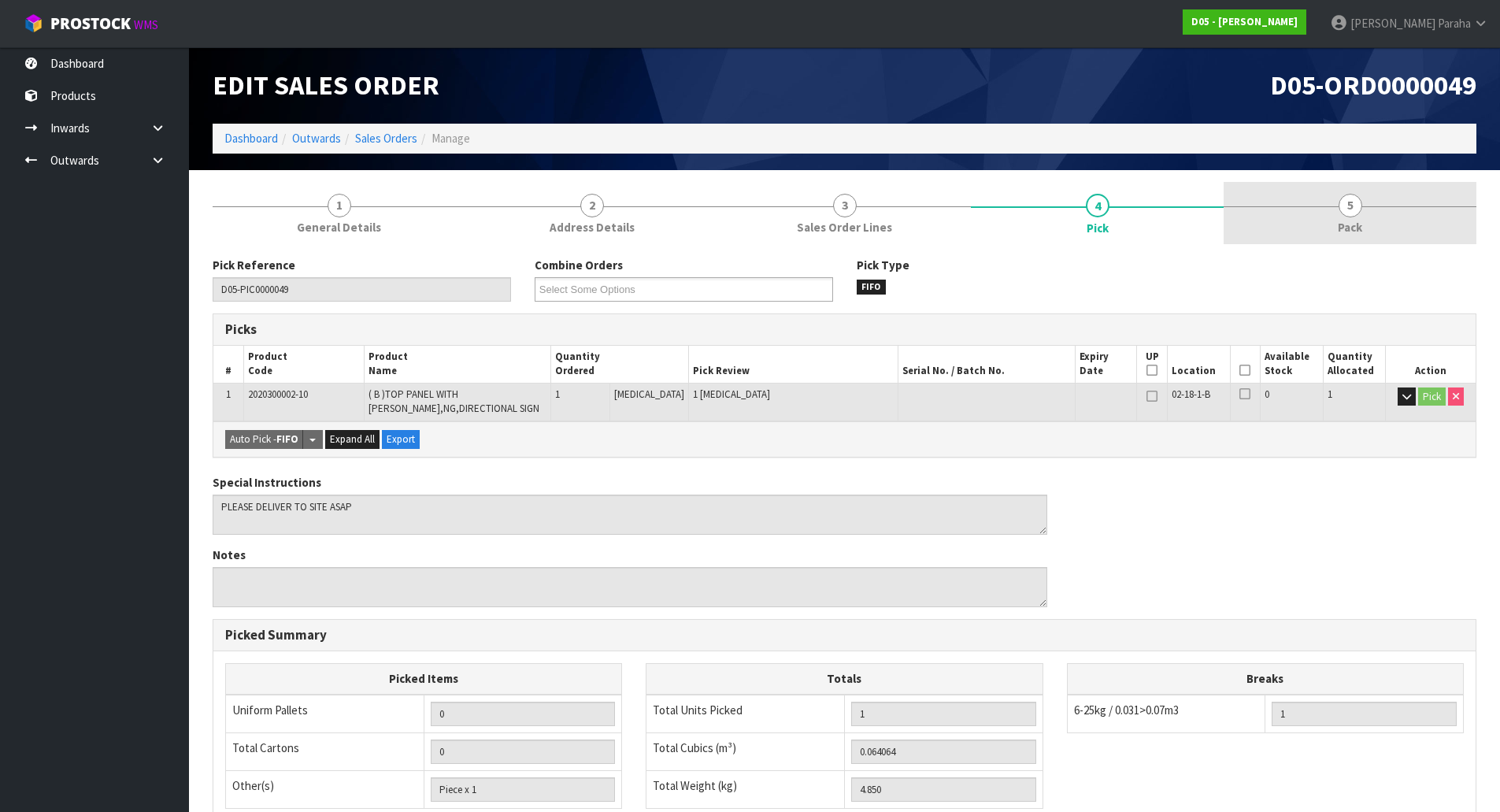
click at [1350, 211] on span "5" at bounding box center [1350, 205] width 24 height 24
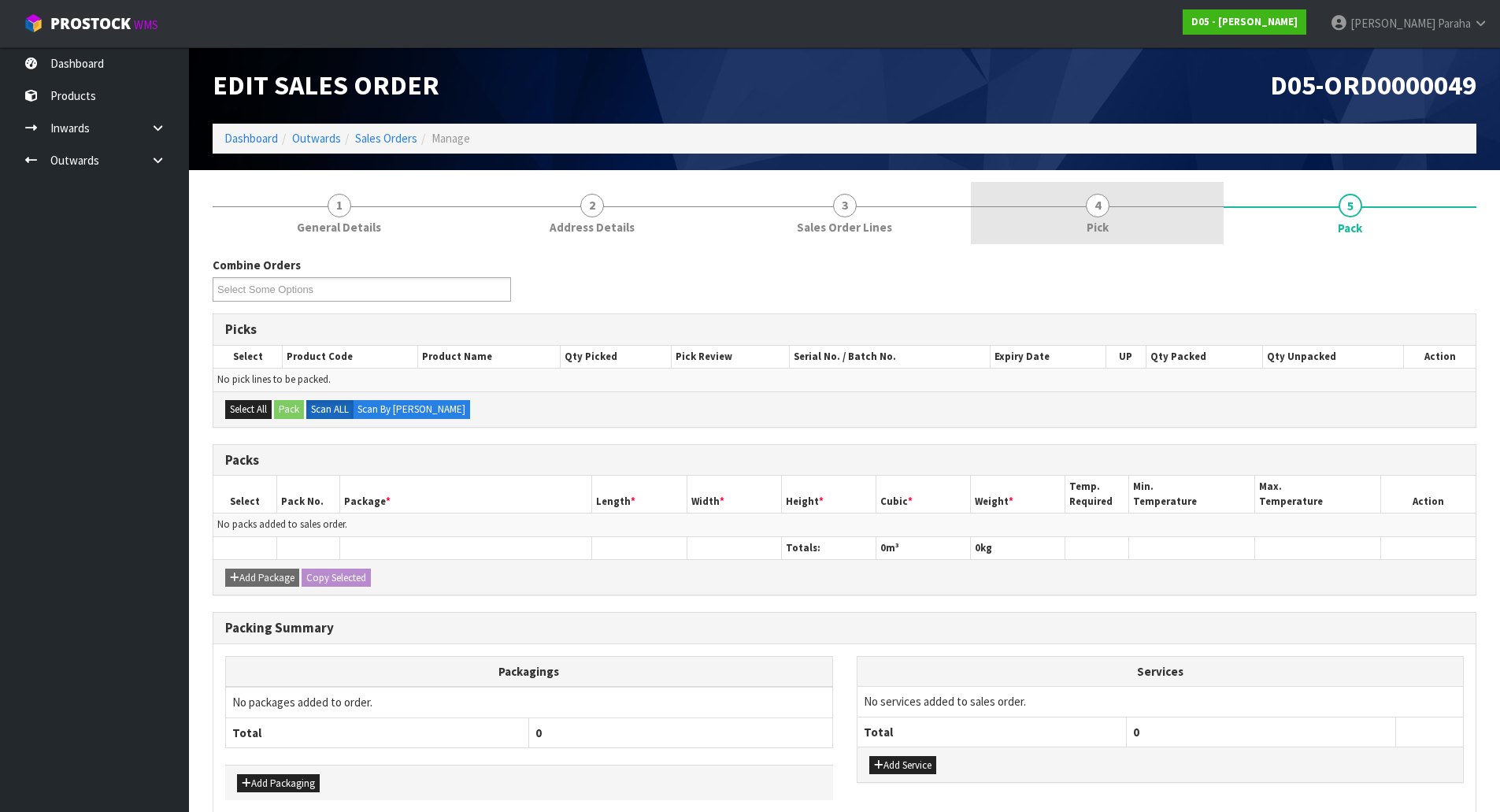
click at [1103, 210] on span "4" at bounding box center [1098, 205] width 24 height 24
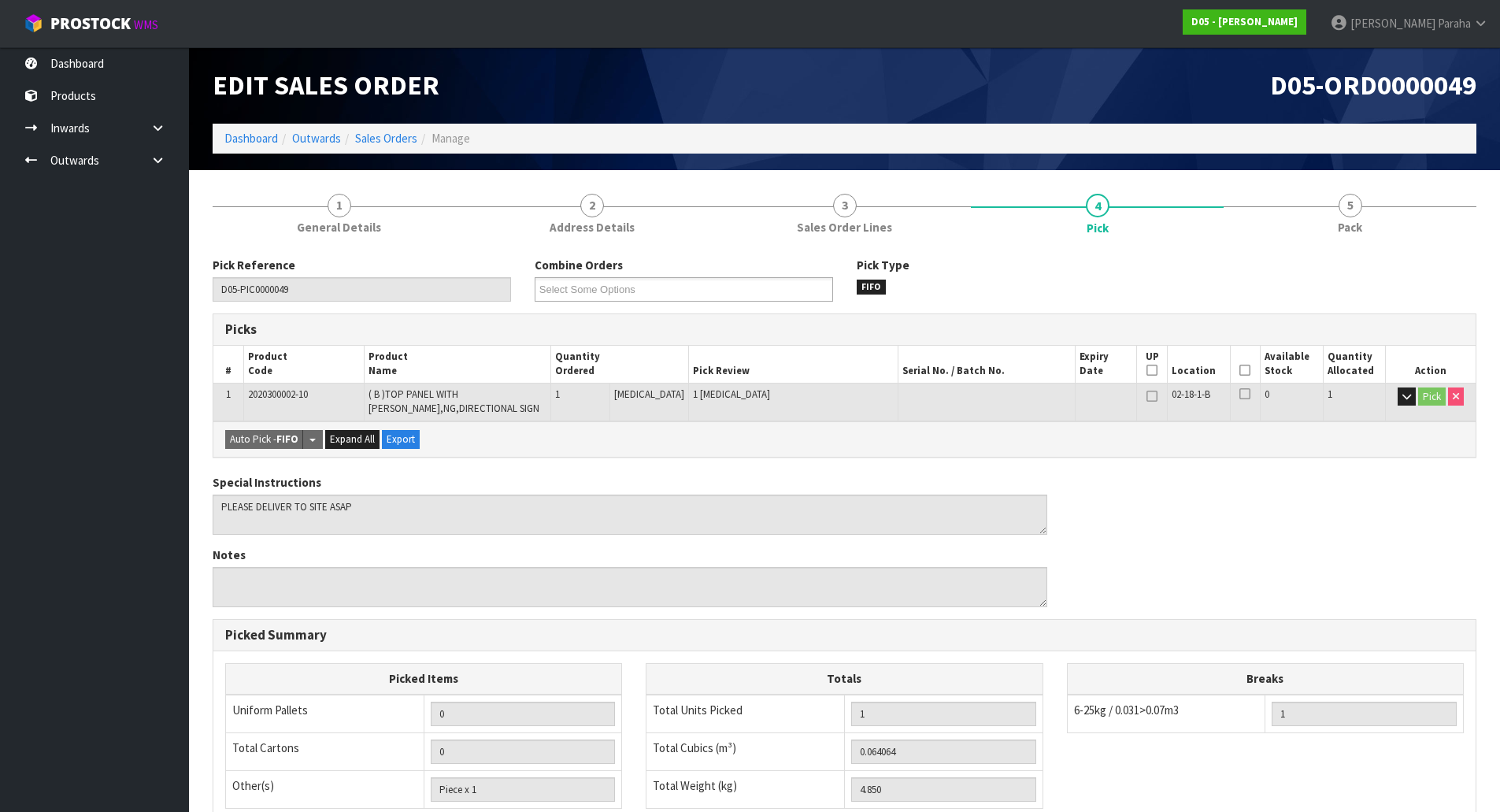
click at [1240, 370] on icon at bounding box center [1245, 370] width 11 height 1
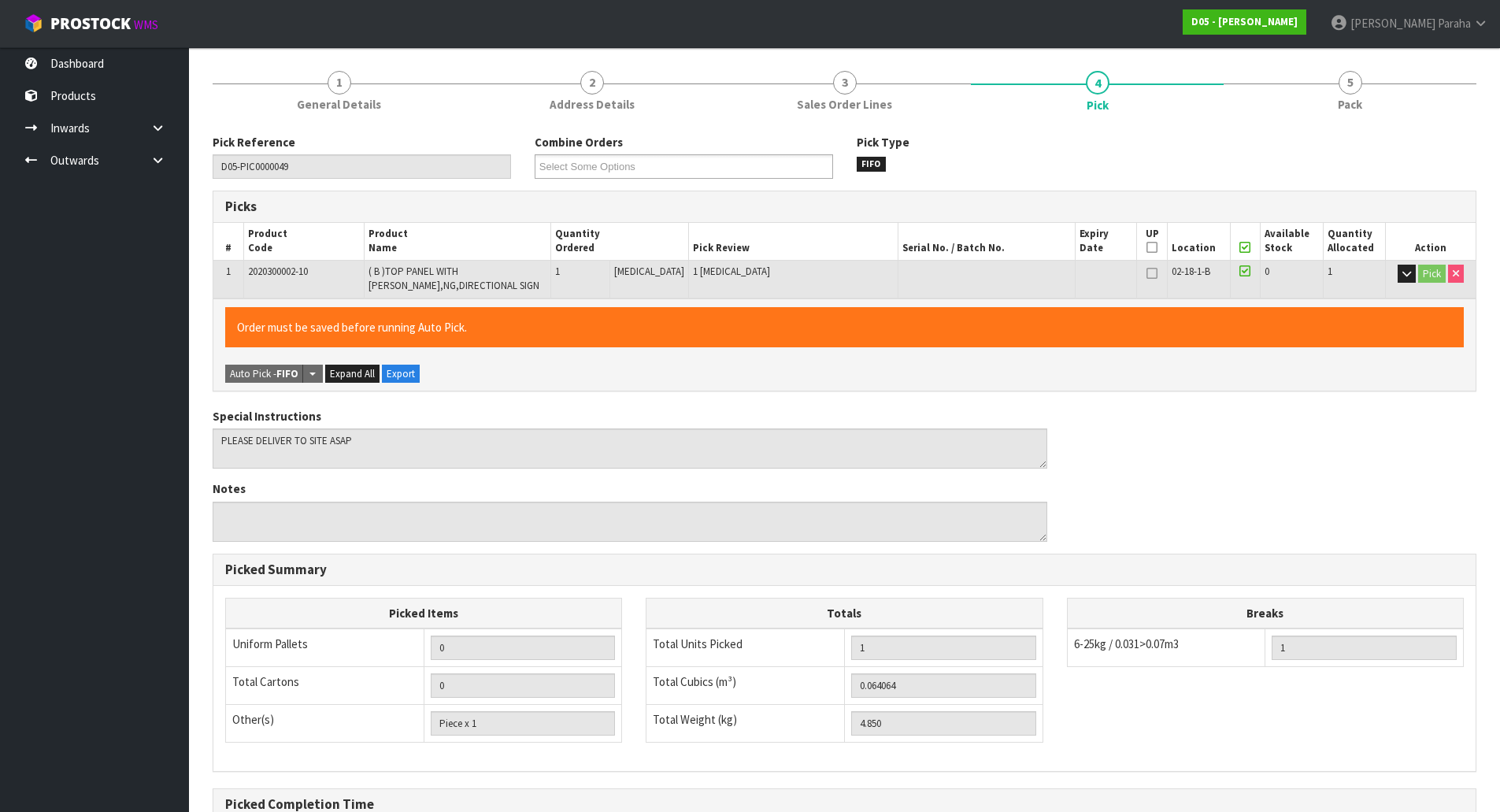
scroll to position [299, 0]
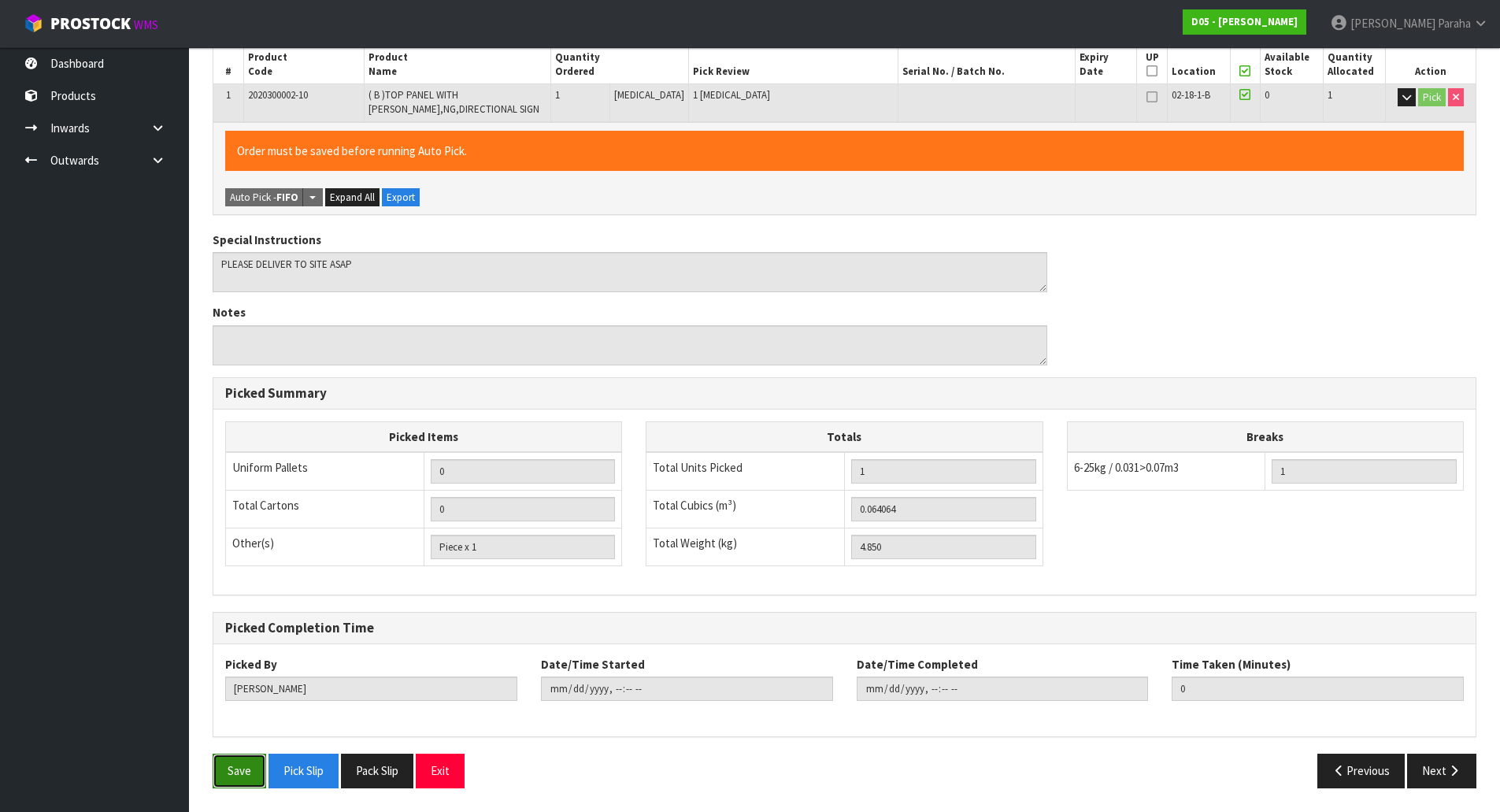
click at [245, 782] on button "Save" at bounding box center [239, 771] width 53 height 34
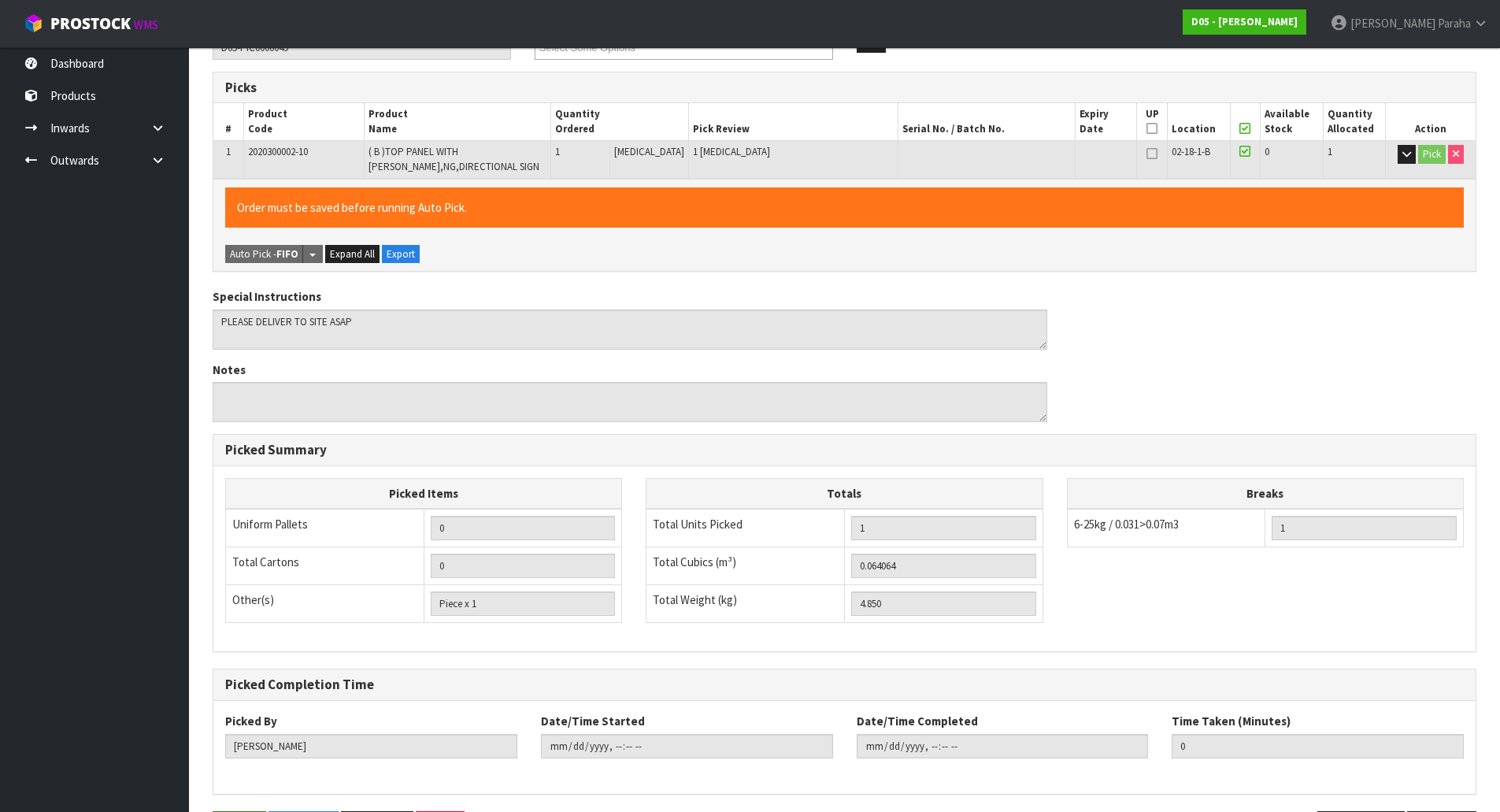
scroll to position [0, 0]
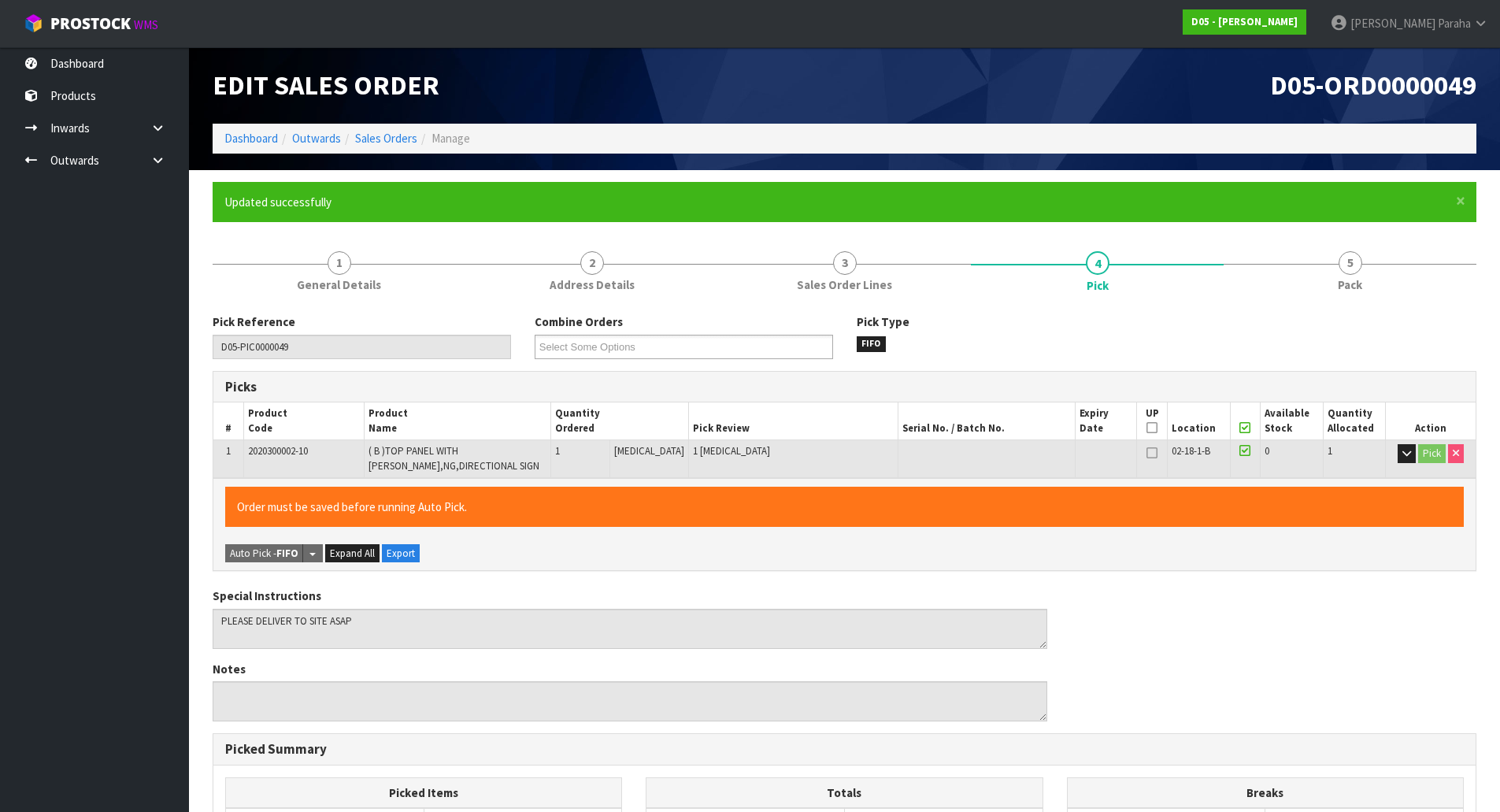
type input "Polly Paraha"
type input "2025-10-09T13:47:45"
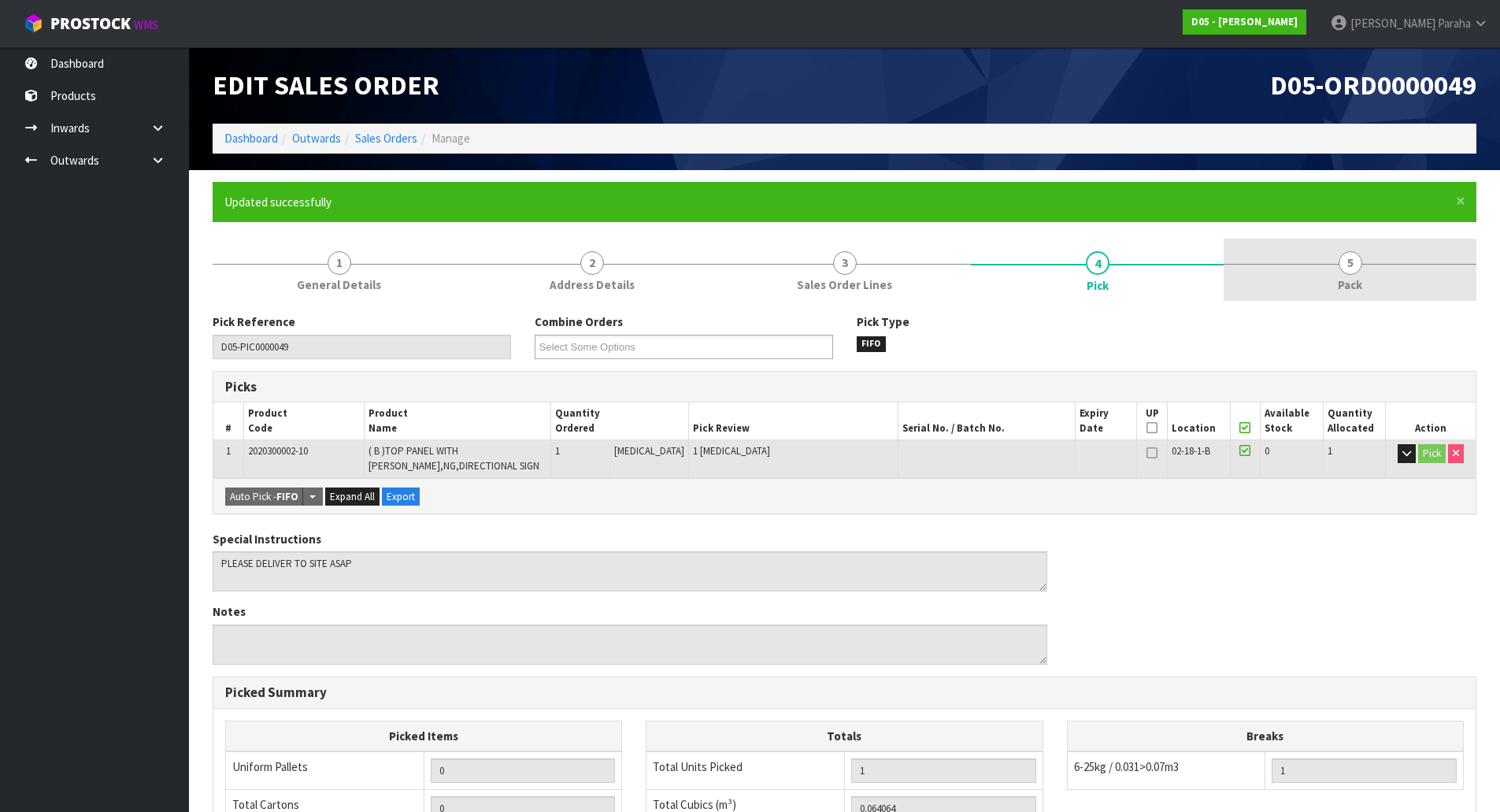
click at [1355, 276] on span "Pack" at bounding box center [1350, 285] width 25 height 17
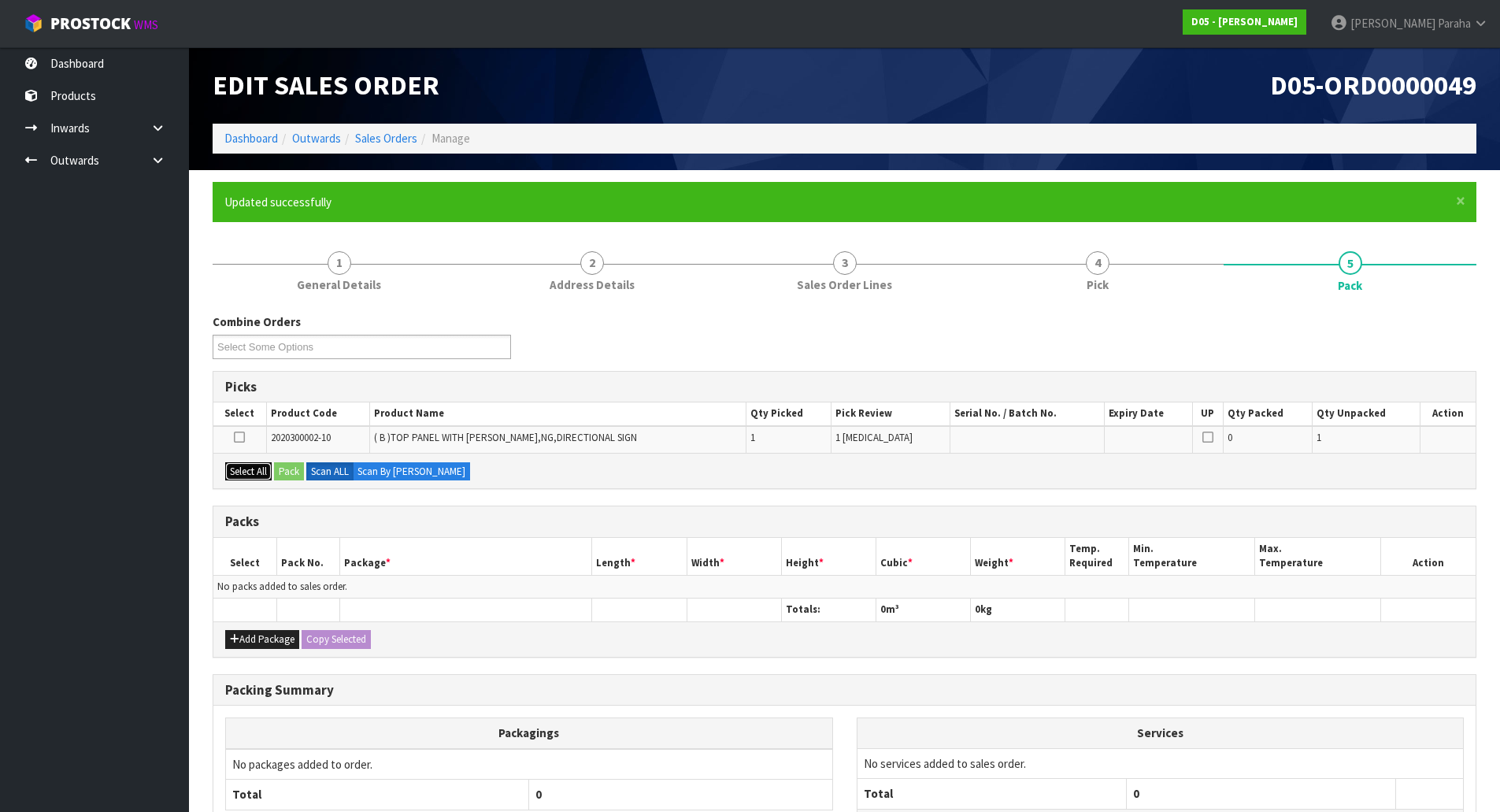
drag, startPoint x: 249, startPoint y: 472, endPoint x: 301, endPoint y: 471, distance: 52.0
click at [266, 471] on button "Select All" at bounding box center [248, 471] width 46 height 19
click at [302, 471] on button "Pack" at bounding box center [288, 471] width 30 height 19
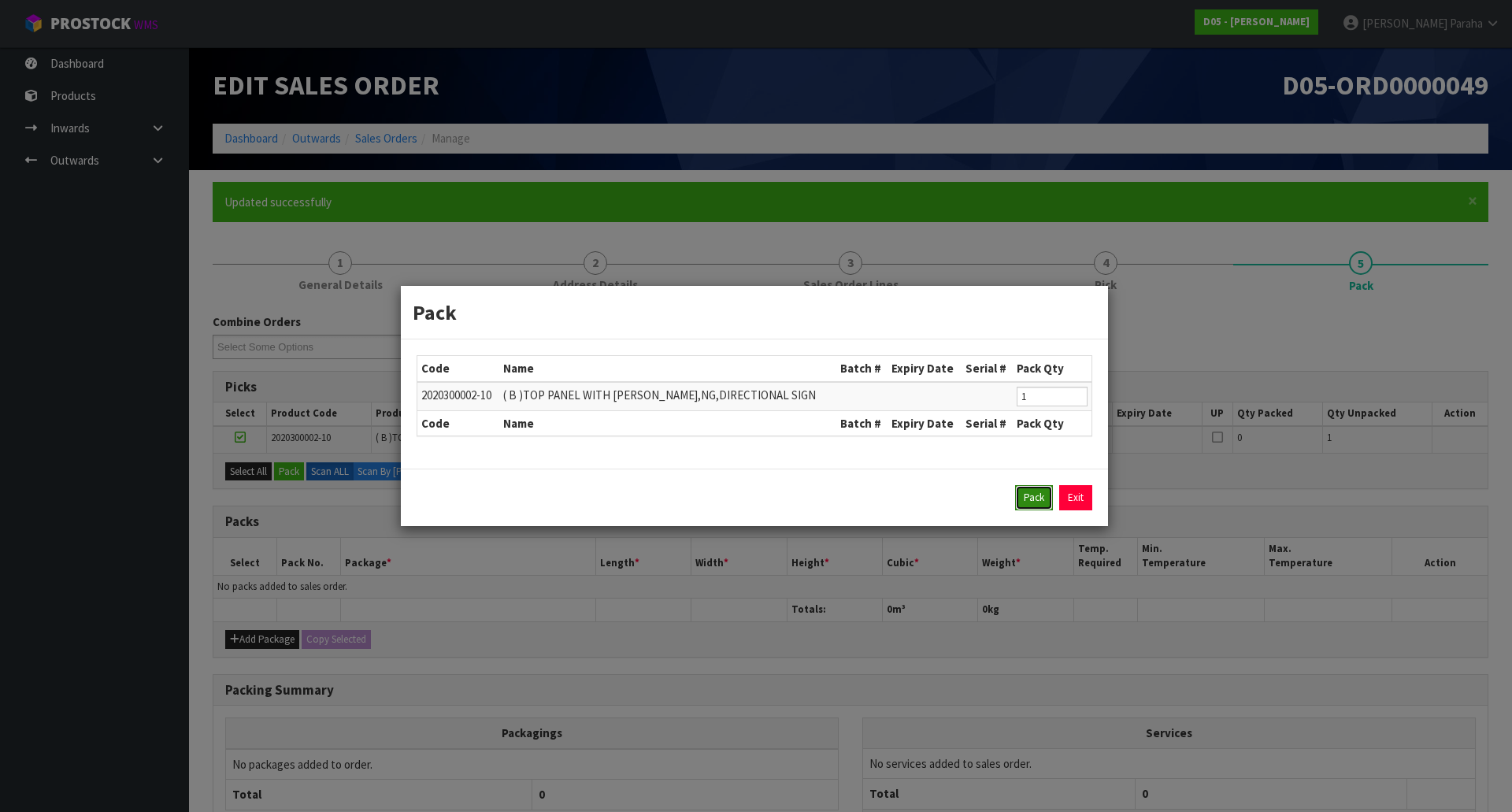
click at [1022, 499] on button "Pack" at bounding box center [1034, 498] width 38 height 25
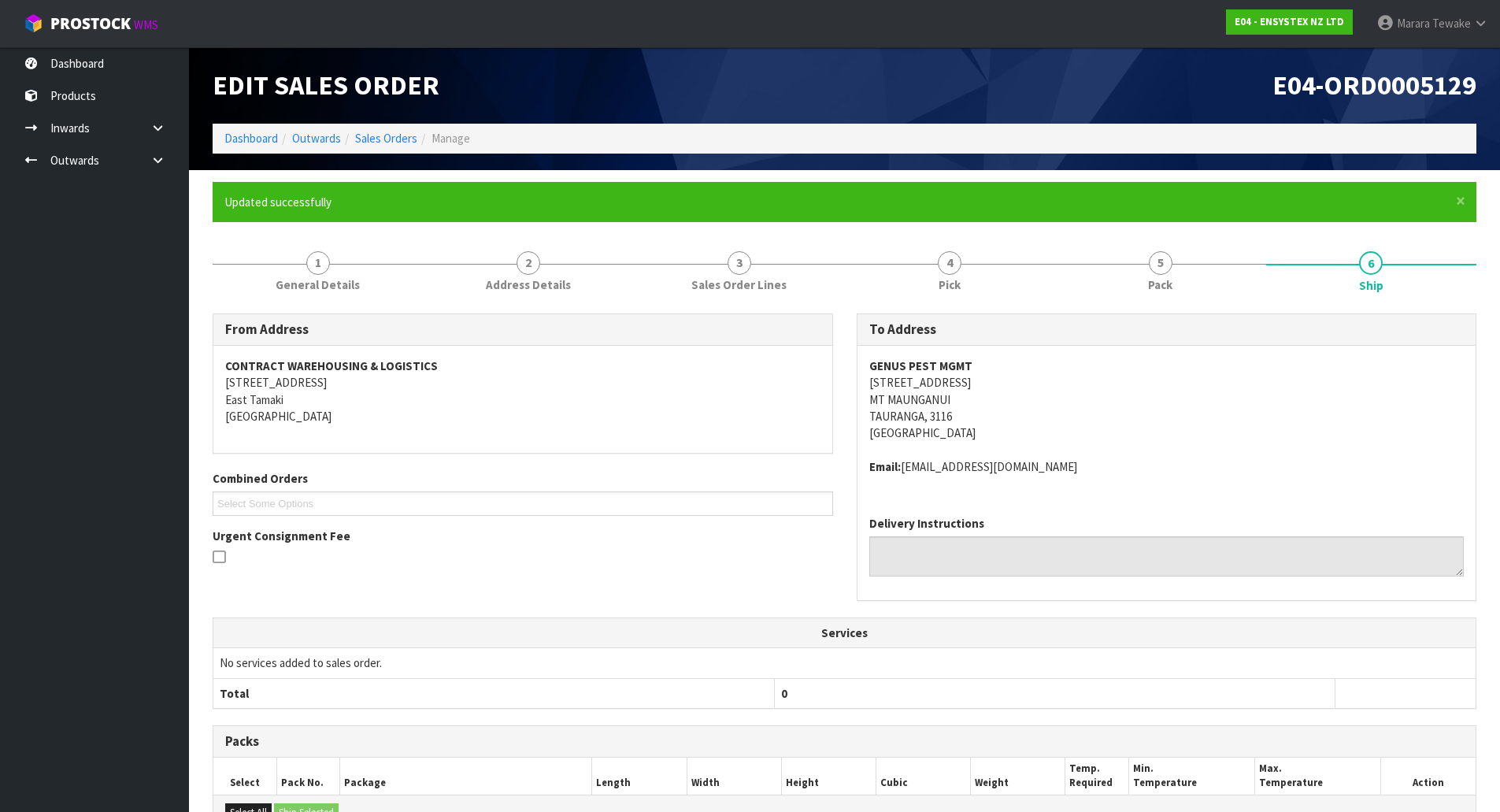
click at [1459, 28] on span "Tewake" at bounding box center [1452, 24] width 39 height 15
click at [1443, 61] on link "Logout" at bounding box center [1437, 62] width 124 height 21
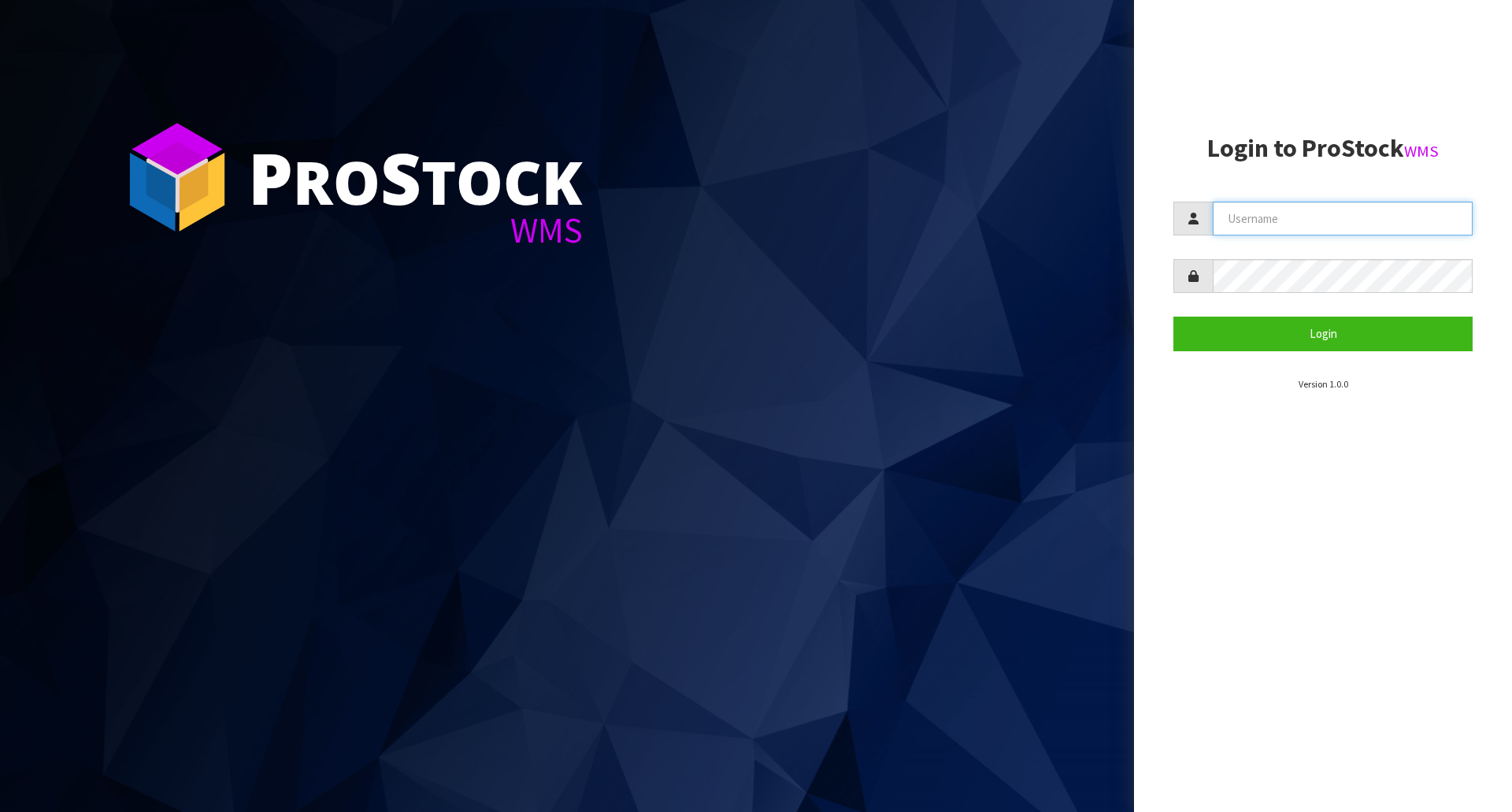
drag, startPoint x: 1271, startPoint y: 224, endPoint x: 1282, endPoint y: 220, distance: 11.7
click at [1279, 221] on input "text" at bounding box center [1342, 219] width 259 height 34
type input "POLLY"
click at [1173, 317] on button "Login" at bounding box center [1323, 334] width 299 height 34
